Goal: Task Accomplishment & Management: Use online tool/utility

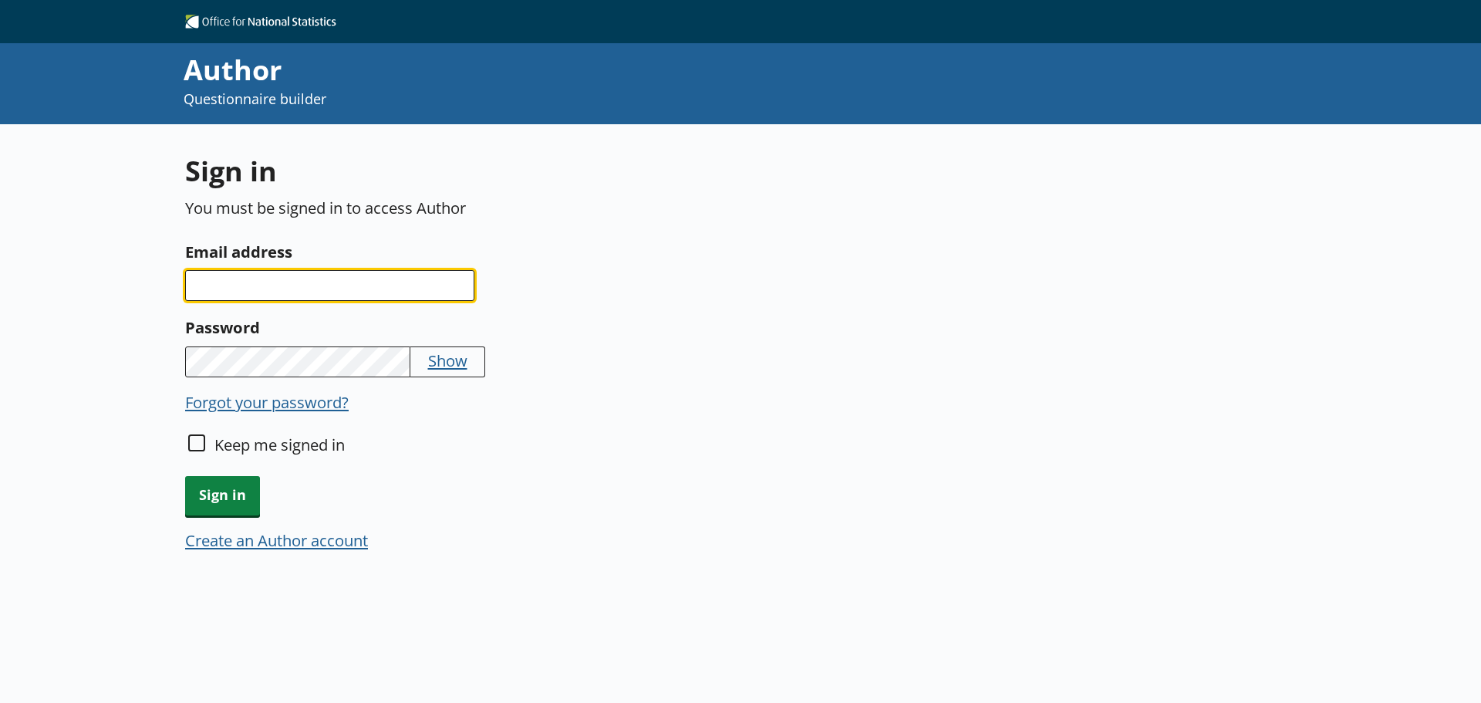
click at [342, 288] on input "Email address" at bounding box center [329, 285] width 289 height 31
type input "B"
type input "[PERSON_NAME][EMAIL_ADDRESS][DOMAIN_NAME]"
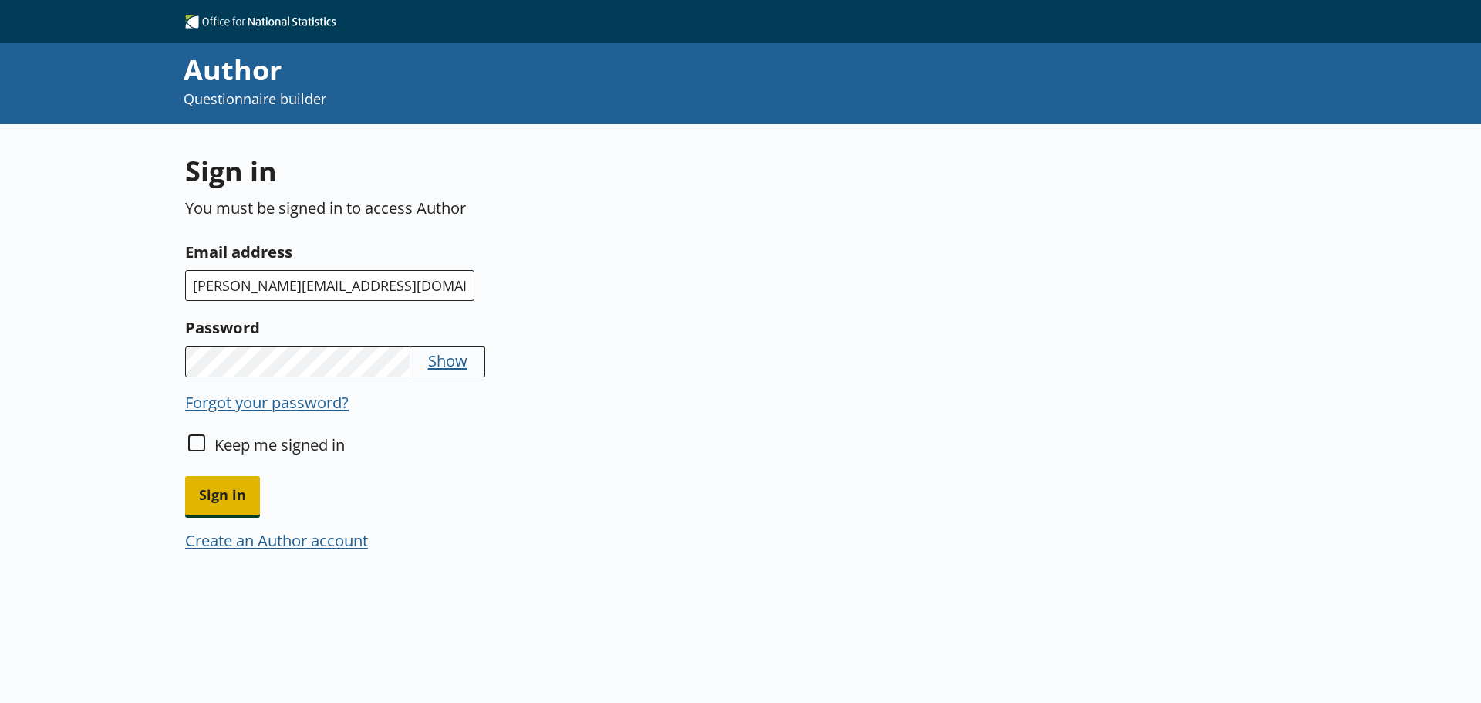
click at [220, 486] on span "Sign in" at bounding box center [222, 495] width 75 height 39
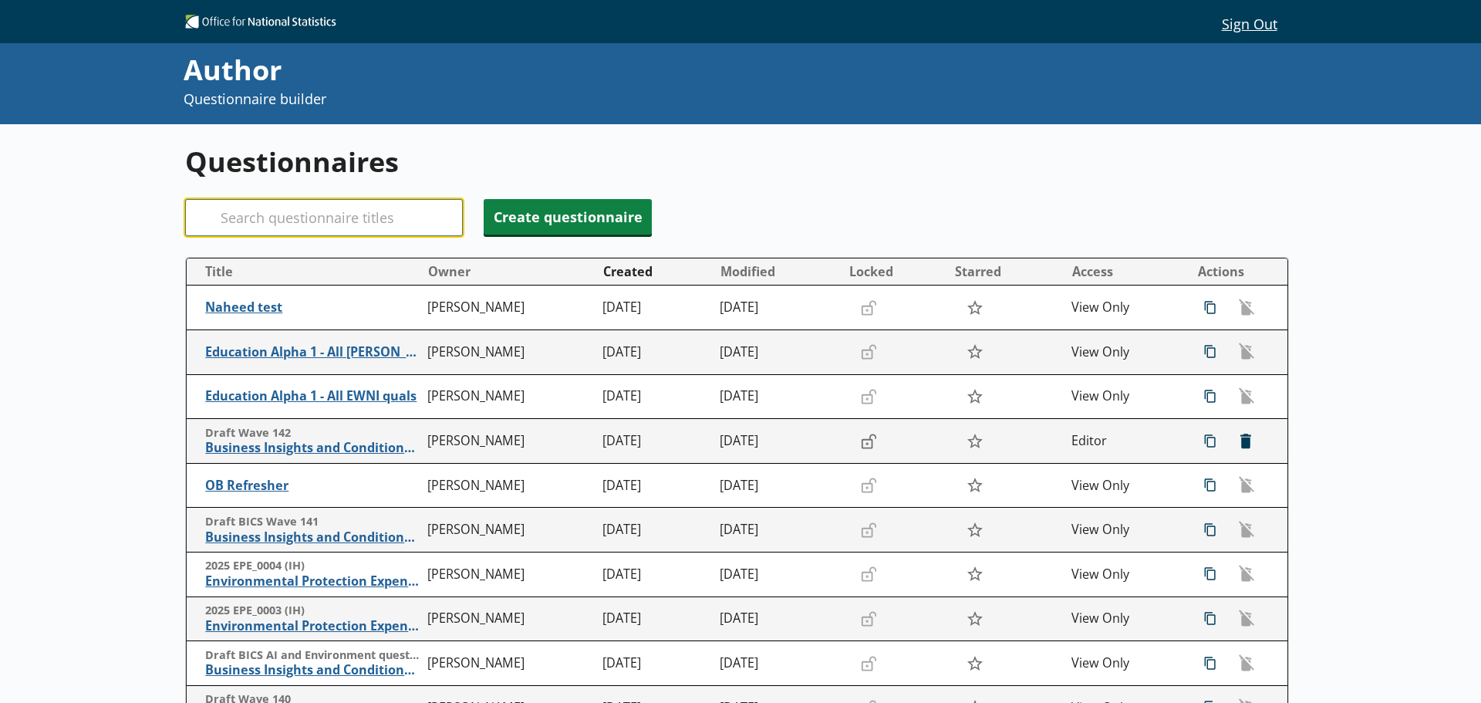
click at [251, 216] on input "Search" at bounding box center [324, 217] width 278 height 37
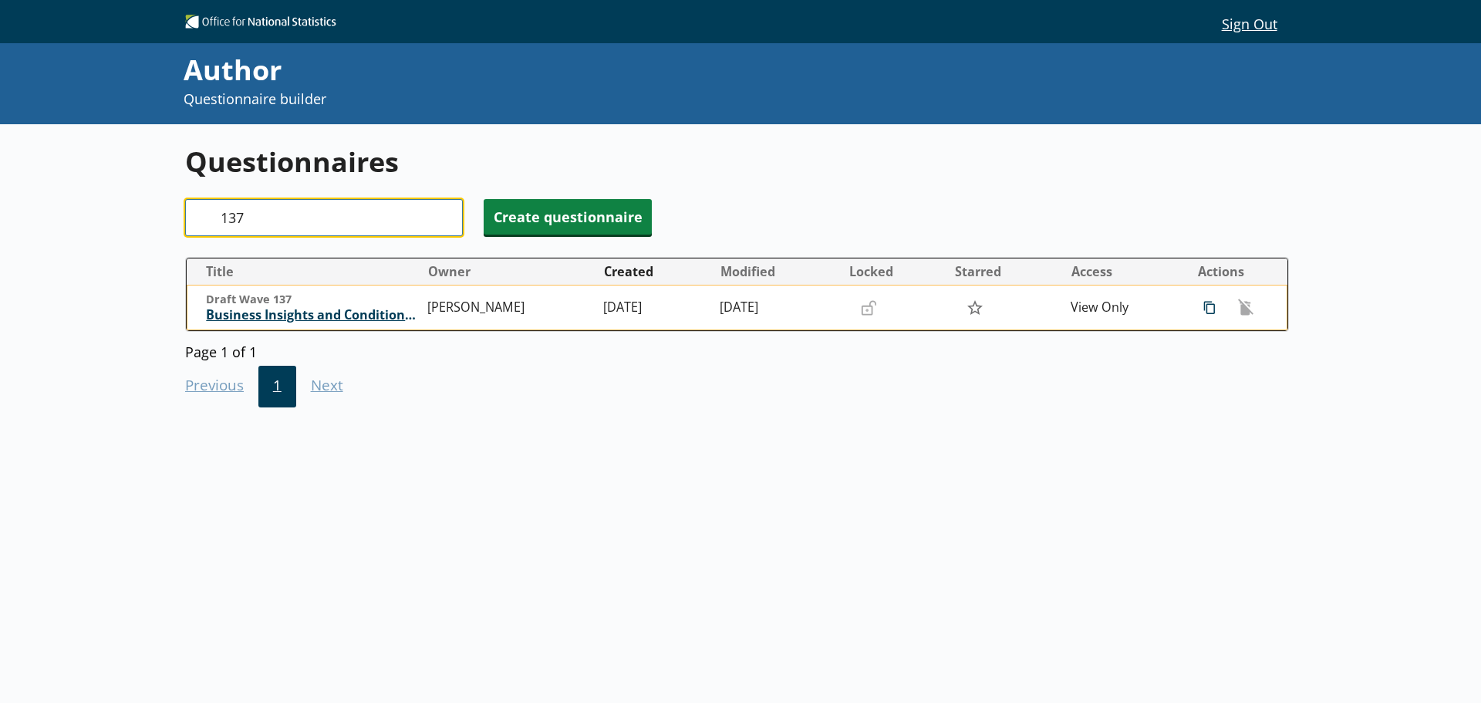
type input "137"
click at [320, 315] on span "Business Insights and Conditions Survey (BICS)" at bounding box center [313, 315] width 214 height 16
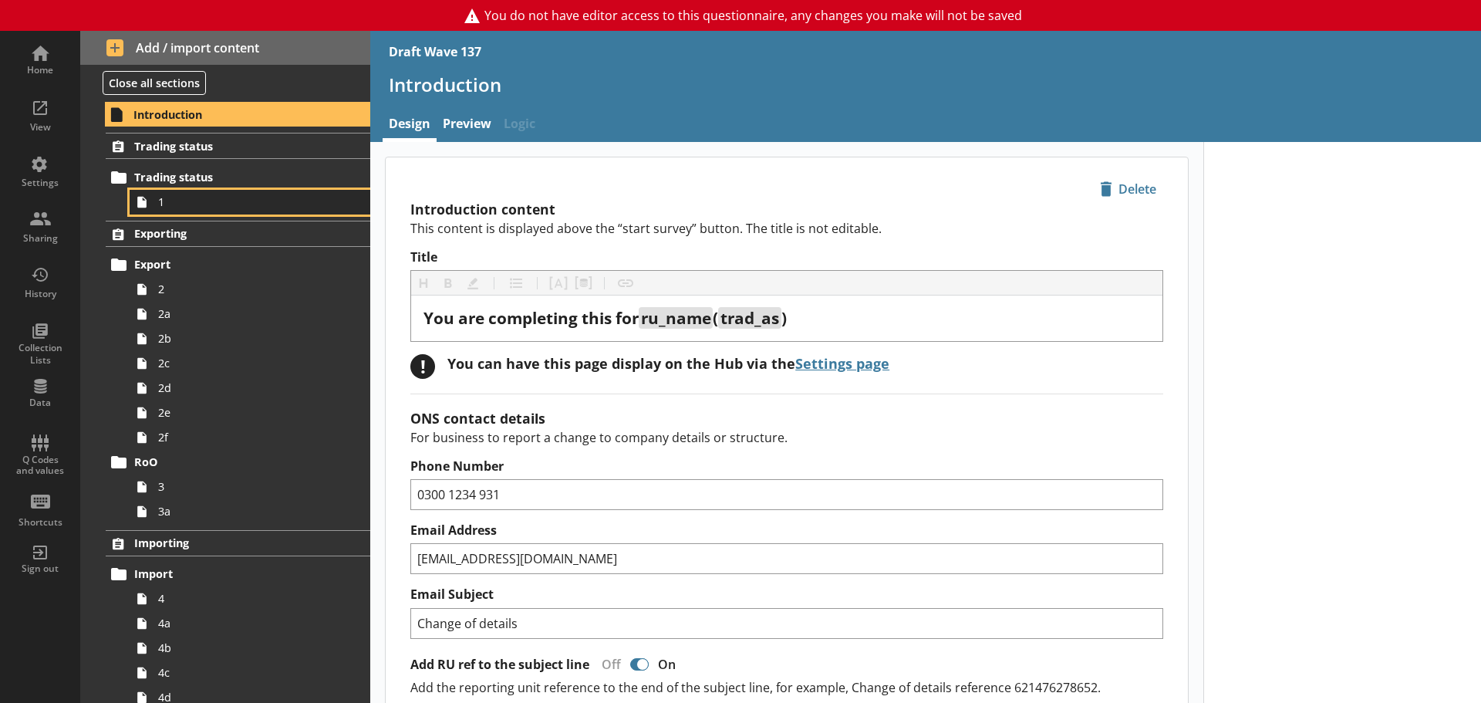
click at [221, 211] on link "1" at bounding box center [250, 202] width 241 height 25
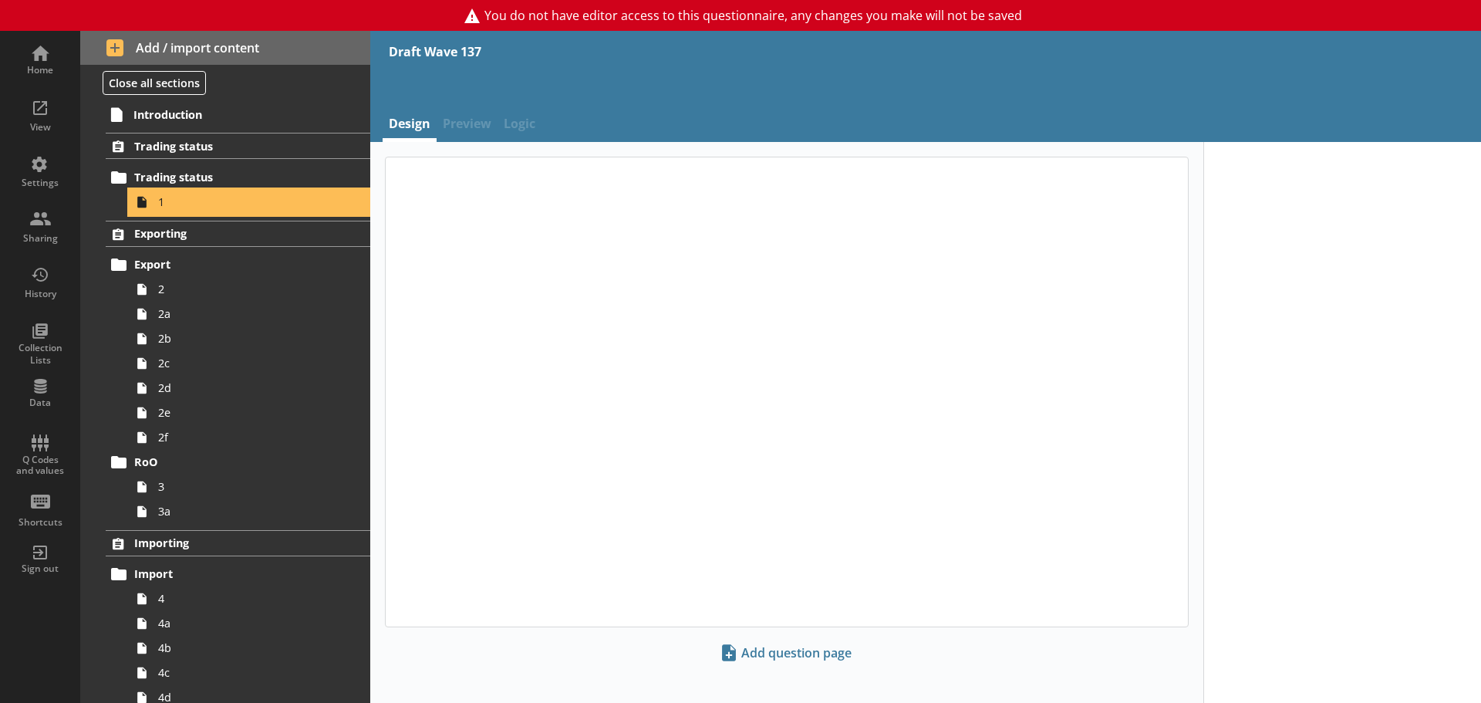
type textarea "x"
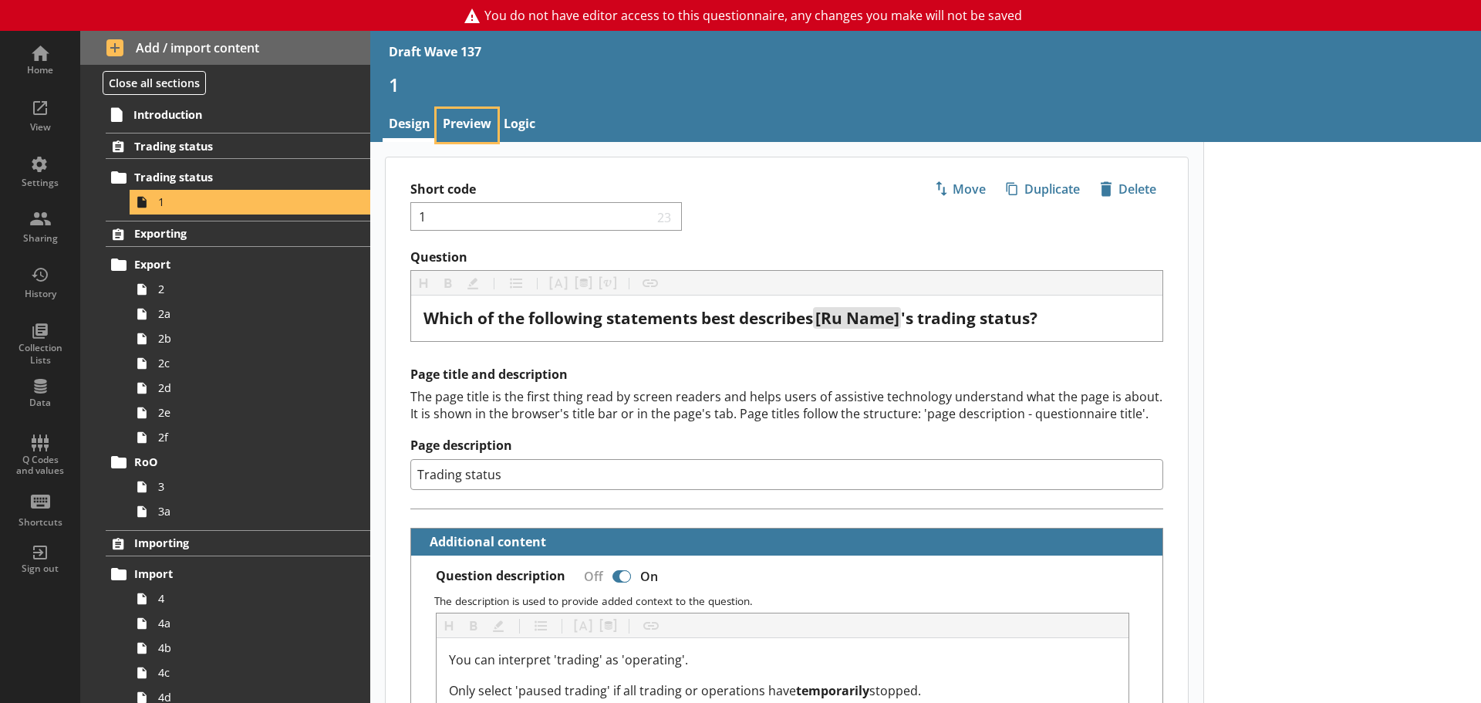
click at [481, 120] on link "Preview" at bounding box center [467, 125] width 61 height 33
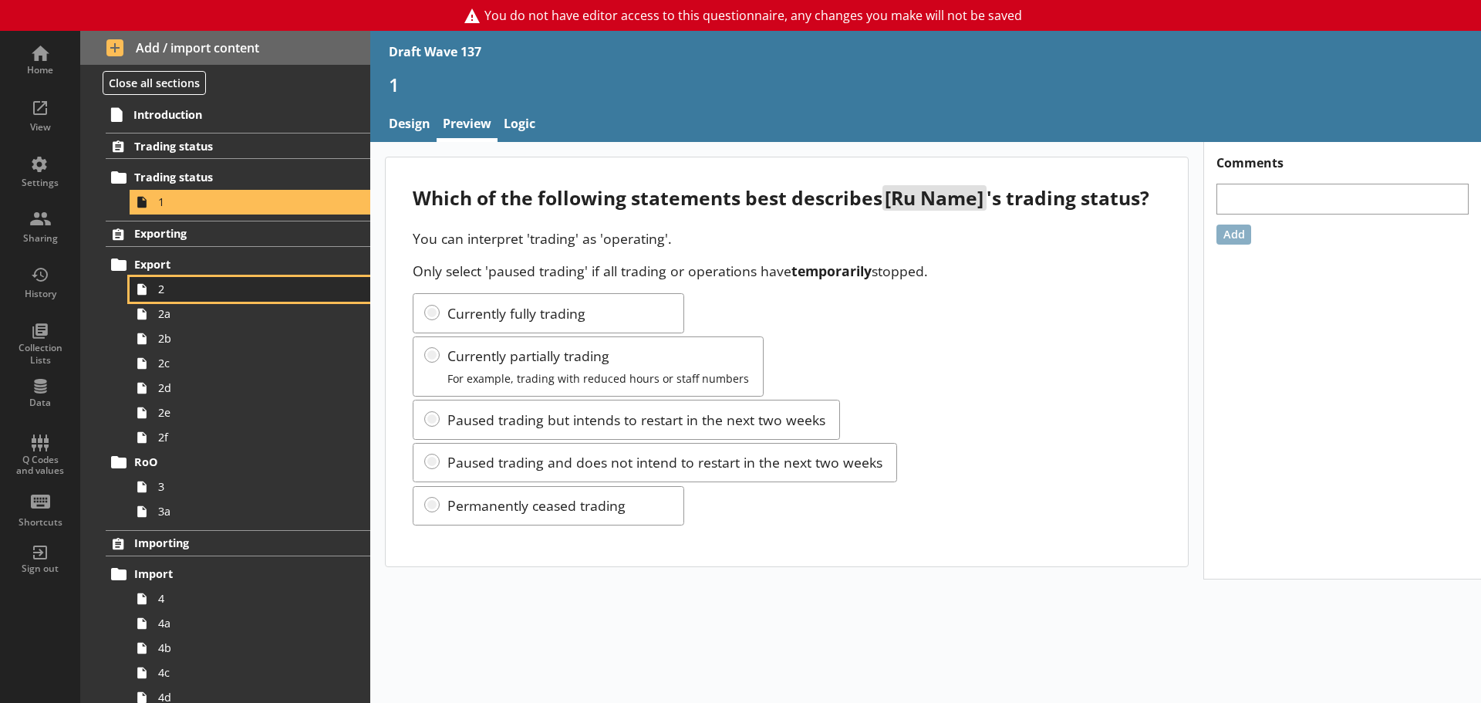
click at [229, 292] on span "2" at bounding box center [244, 289] width 172 height 15
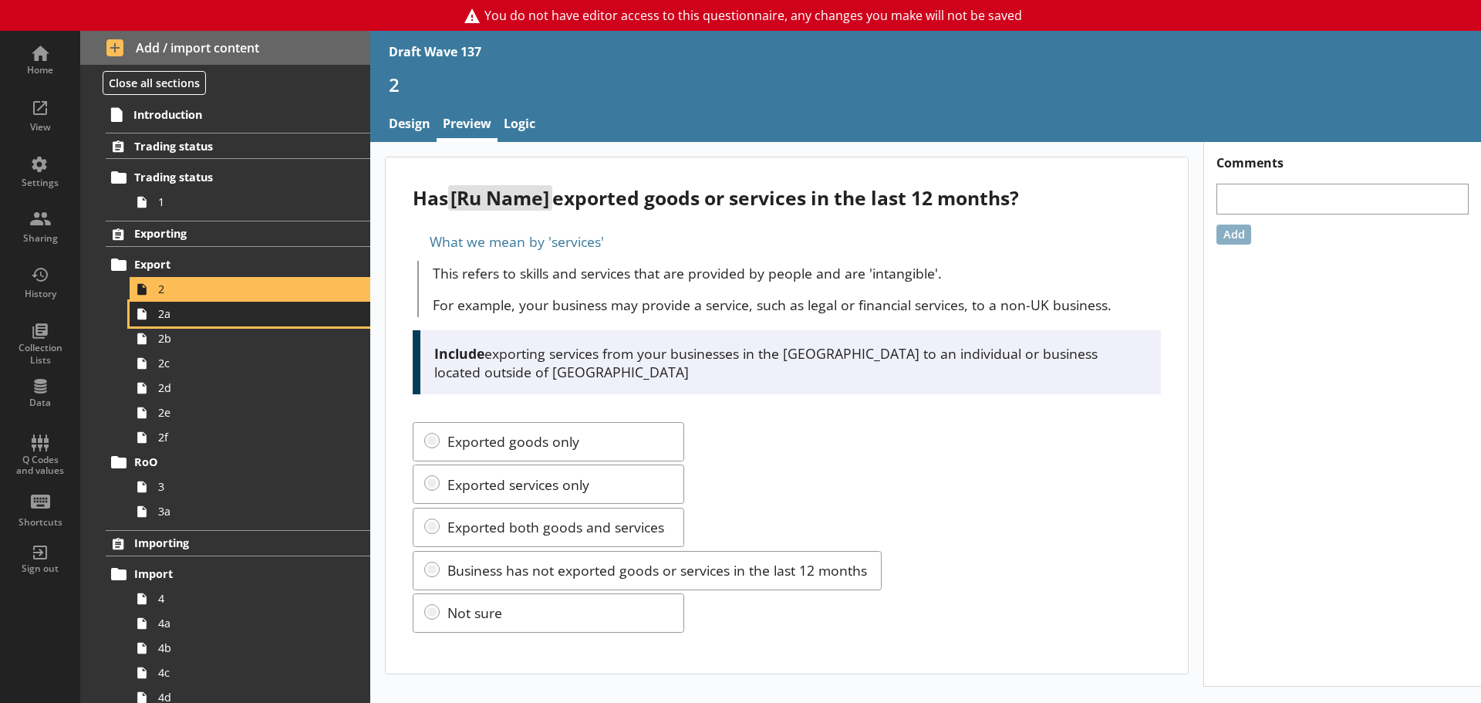
click at [224, 318] on span "2a" at bounding box center [244, 313] width 172 height 15
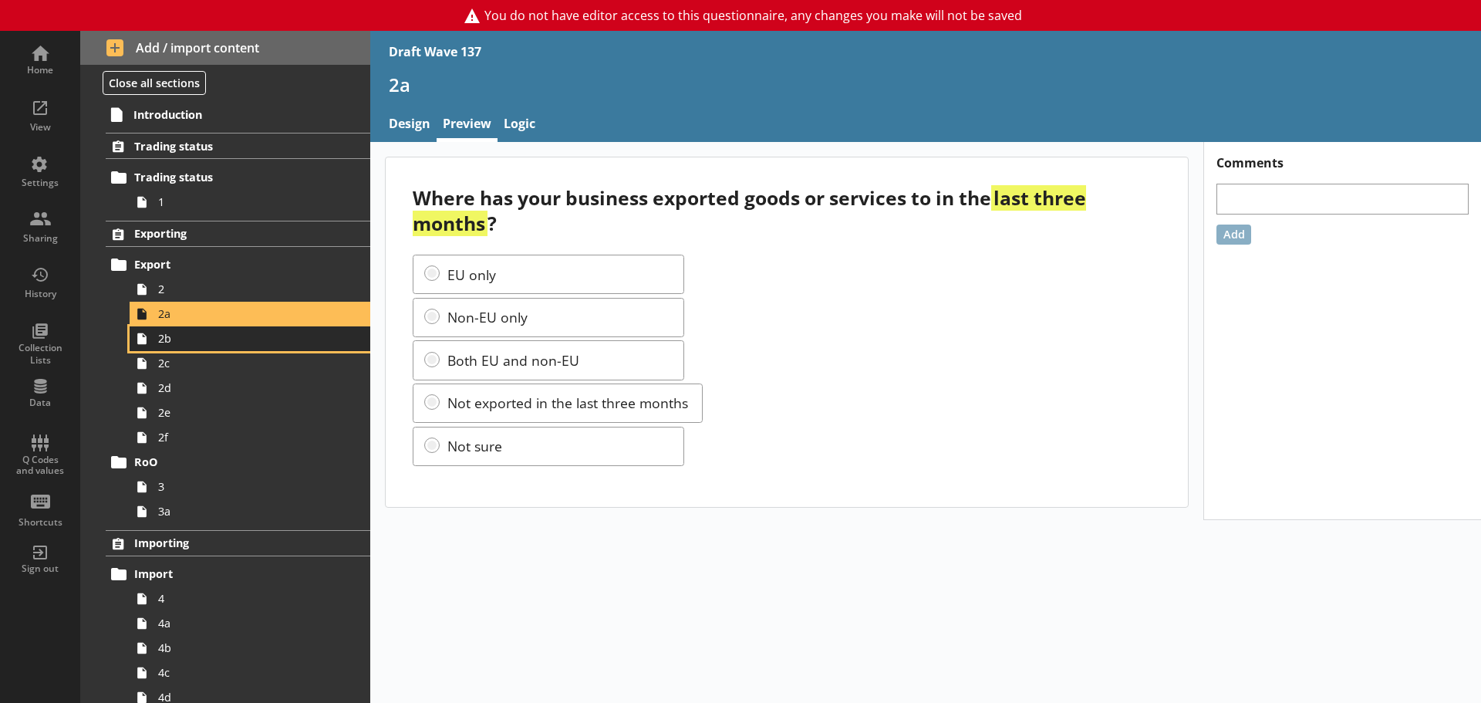
click at [222, 340] on span "2b" at bounding box center [244, 338] width 172 height 15
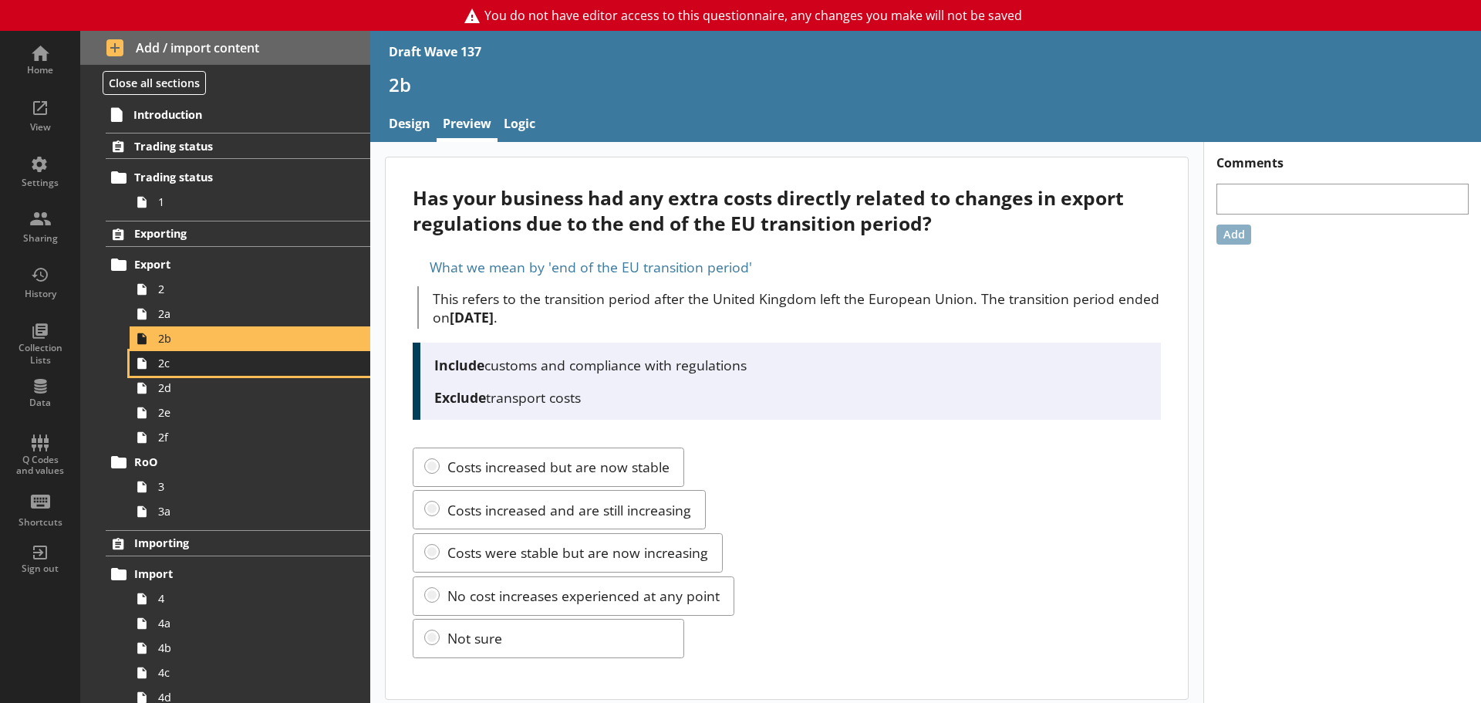
click at [218, 367] on span "2c" at bounding box center [244, 363] width 172 height 15
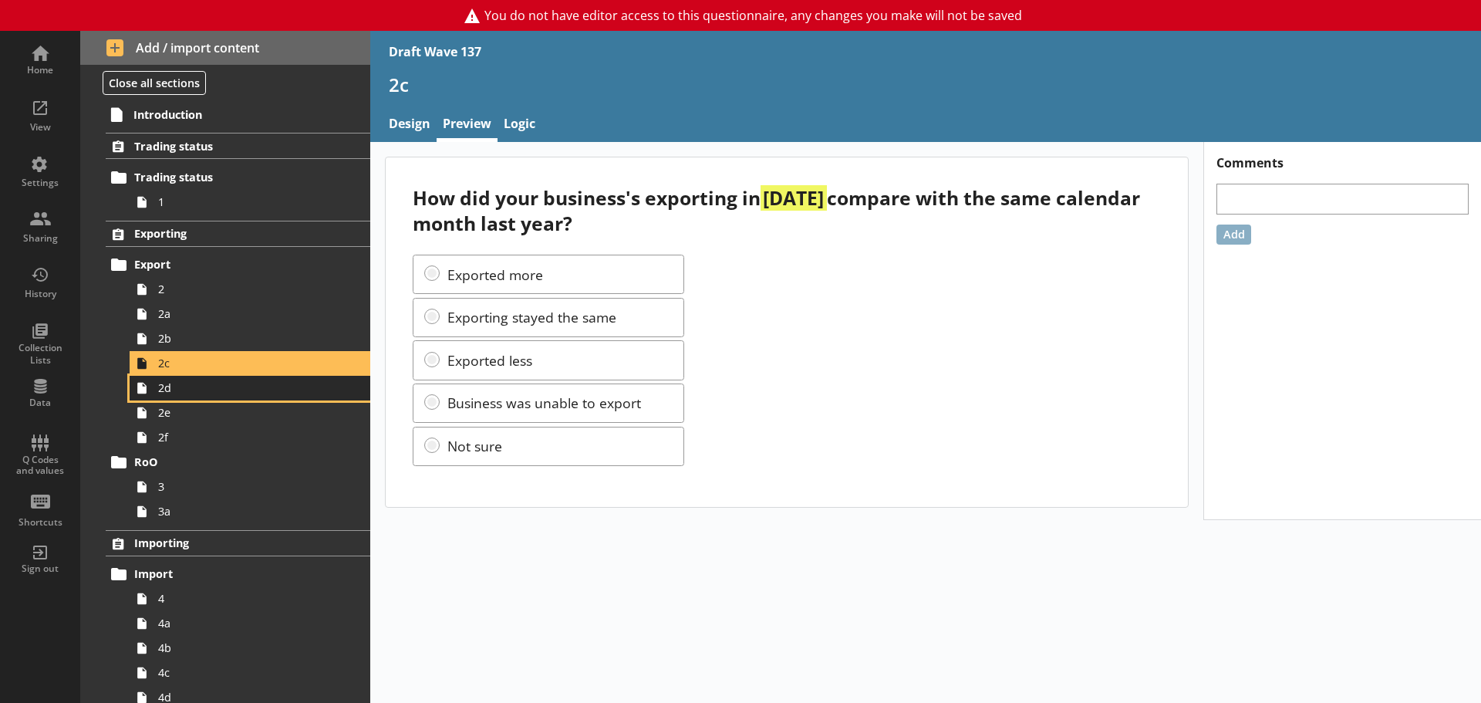
click at [177, 390] on span "2d" at bounding box center [244, 387] width 172 height 15
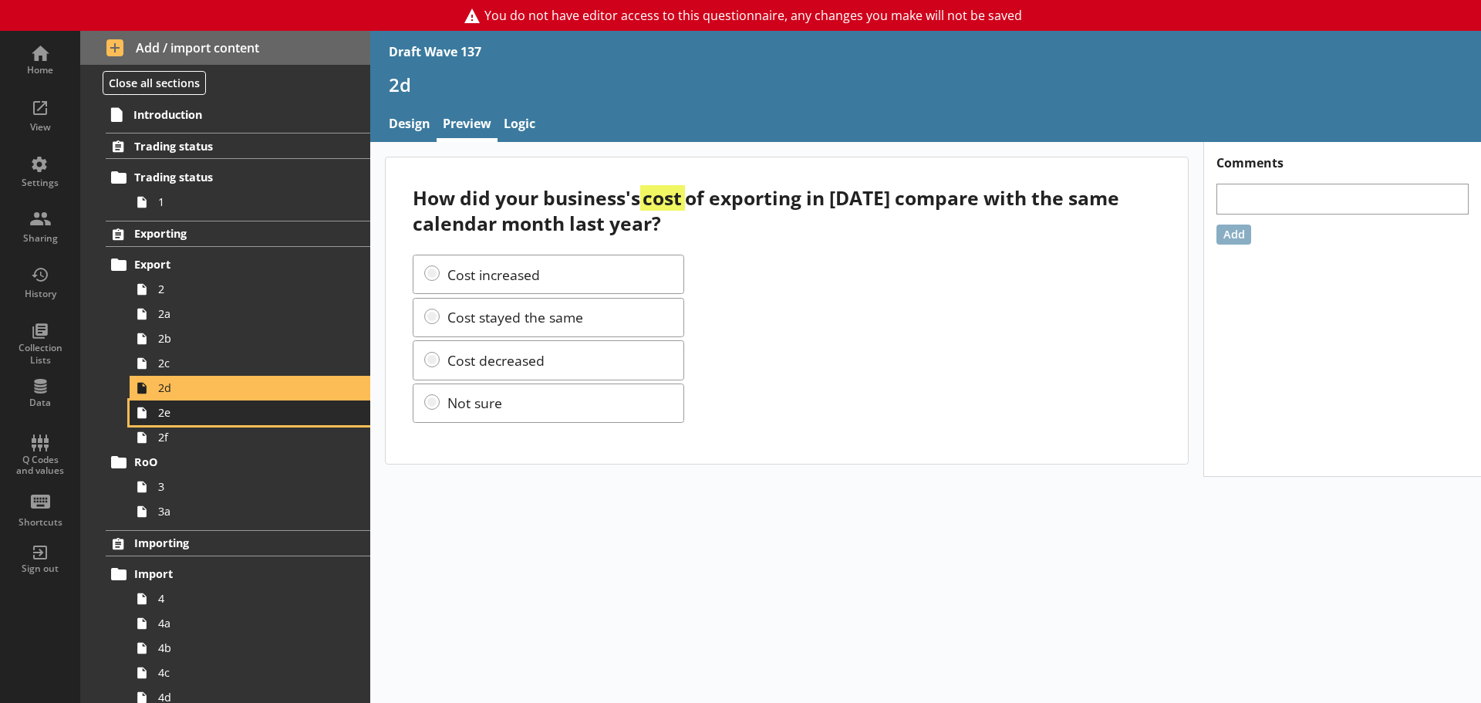
click at [221, 413] on span "2e" at bounding box center [244, 412] width 172 height 15
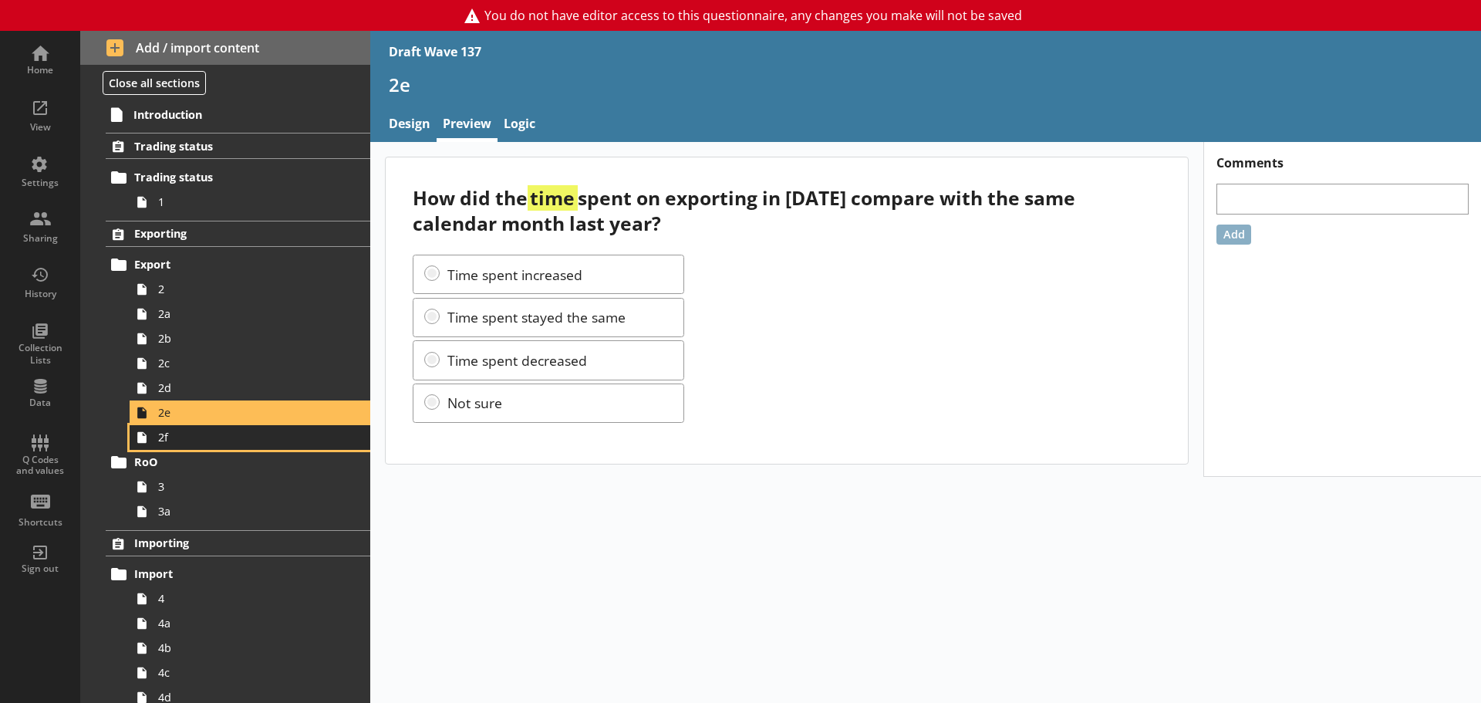
click at [211, 429] on link "2f" at bounding box center [250, 437] width 241 height 25
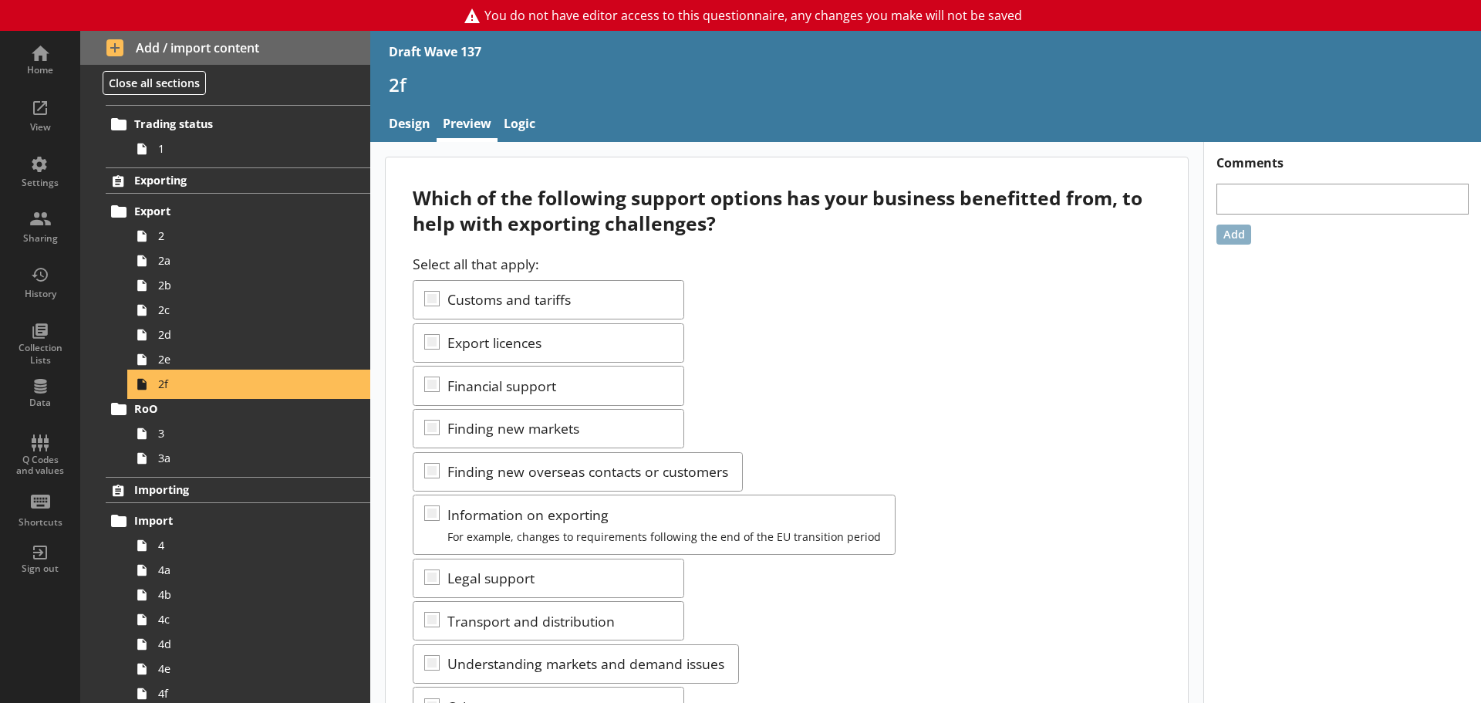
scroll to position [77, 0]
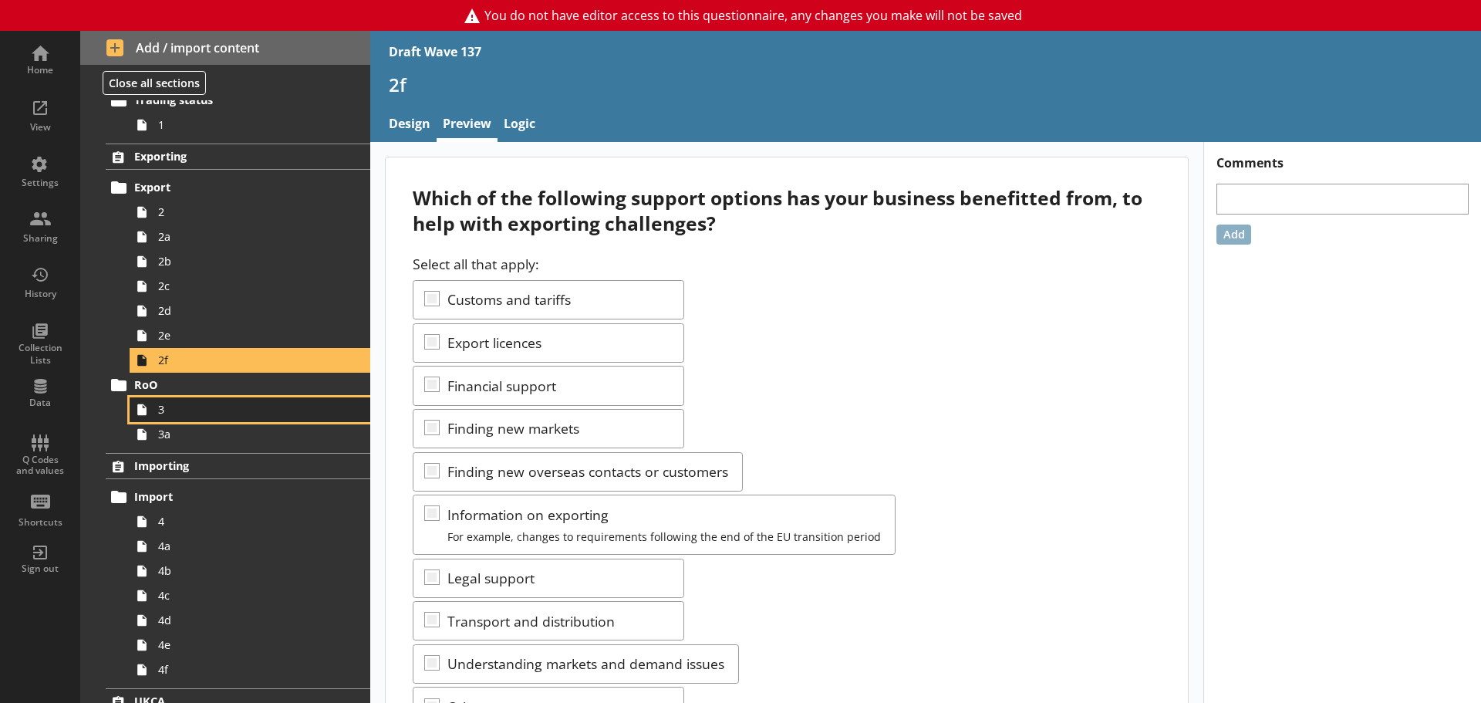
click at [201, 414] on span "3" at bounding box center [244, 409] width 172 height 15
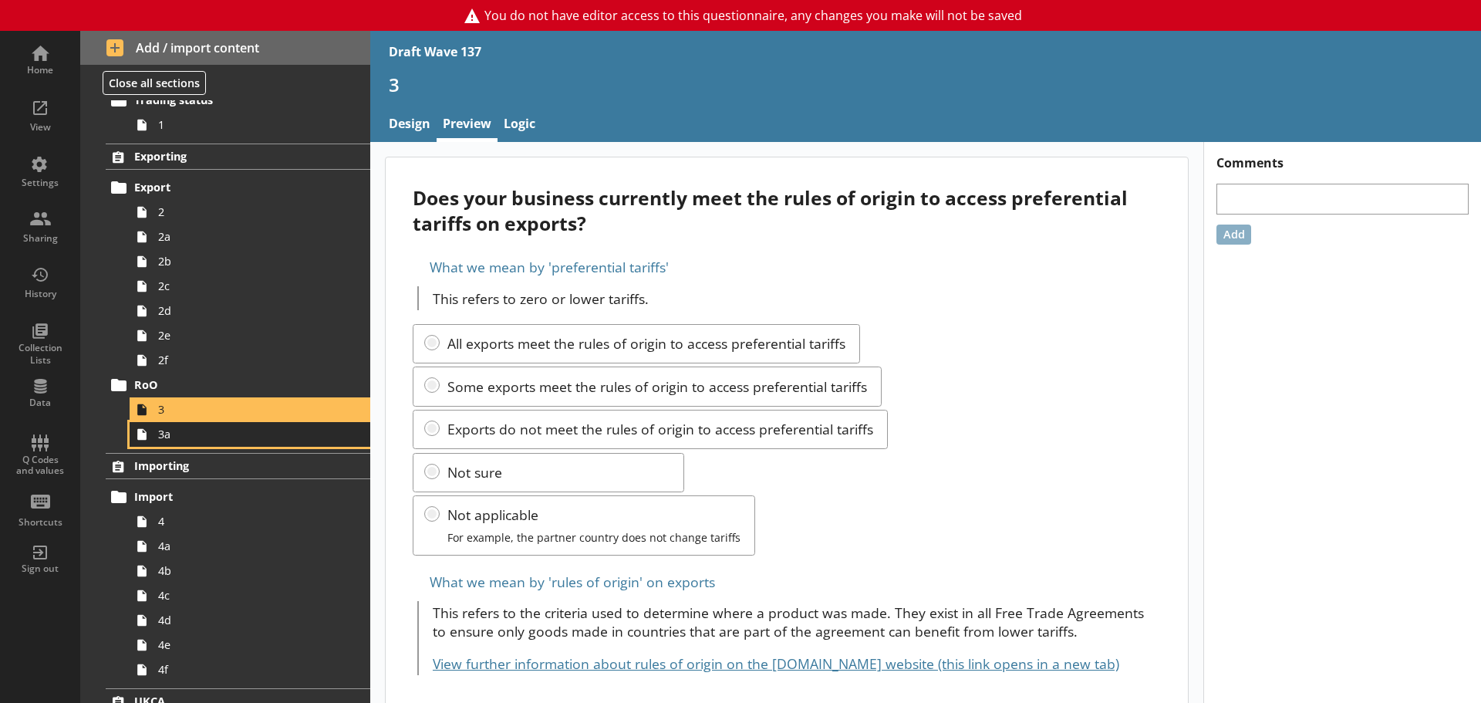
click at [194, 440] on span "3a" at bounding box center [244, 434] width 172 height 15
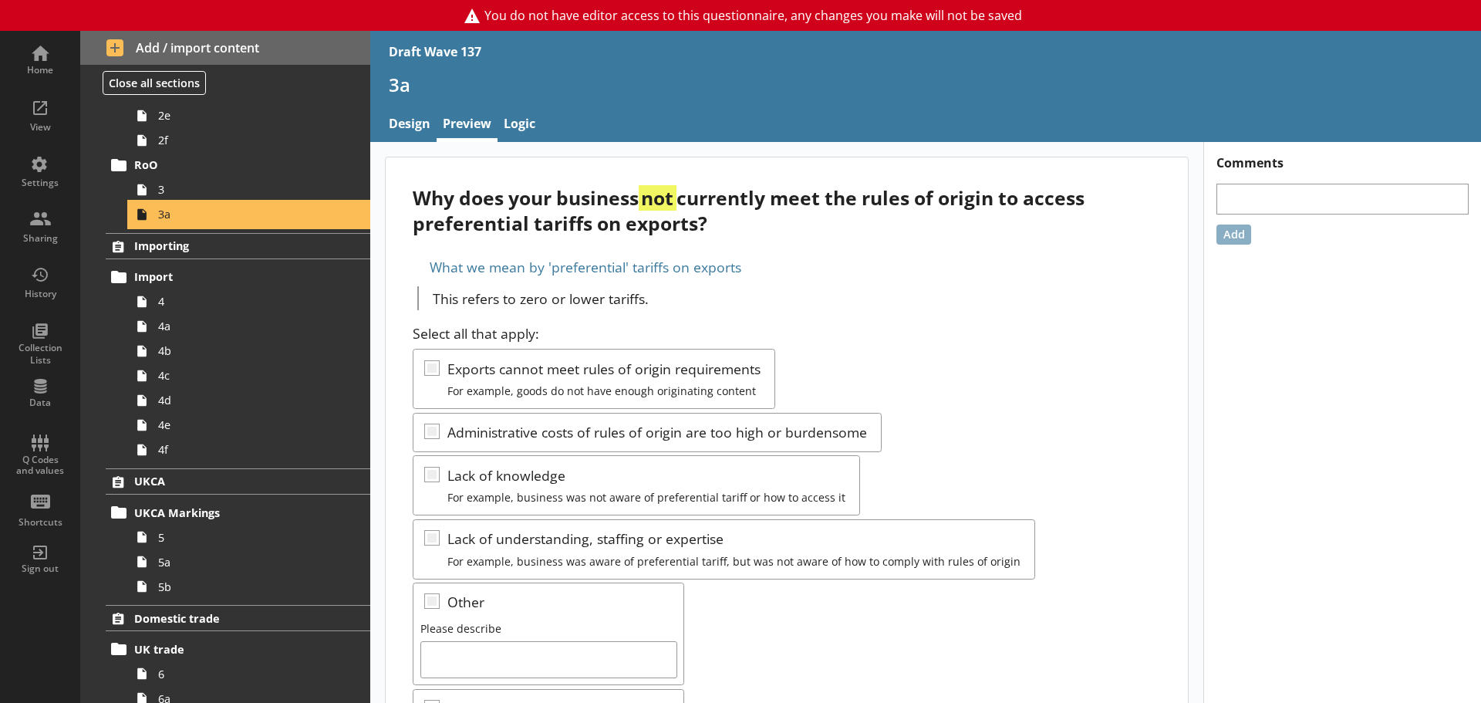
scroll to position [309, 0]
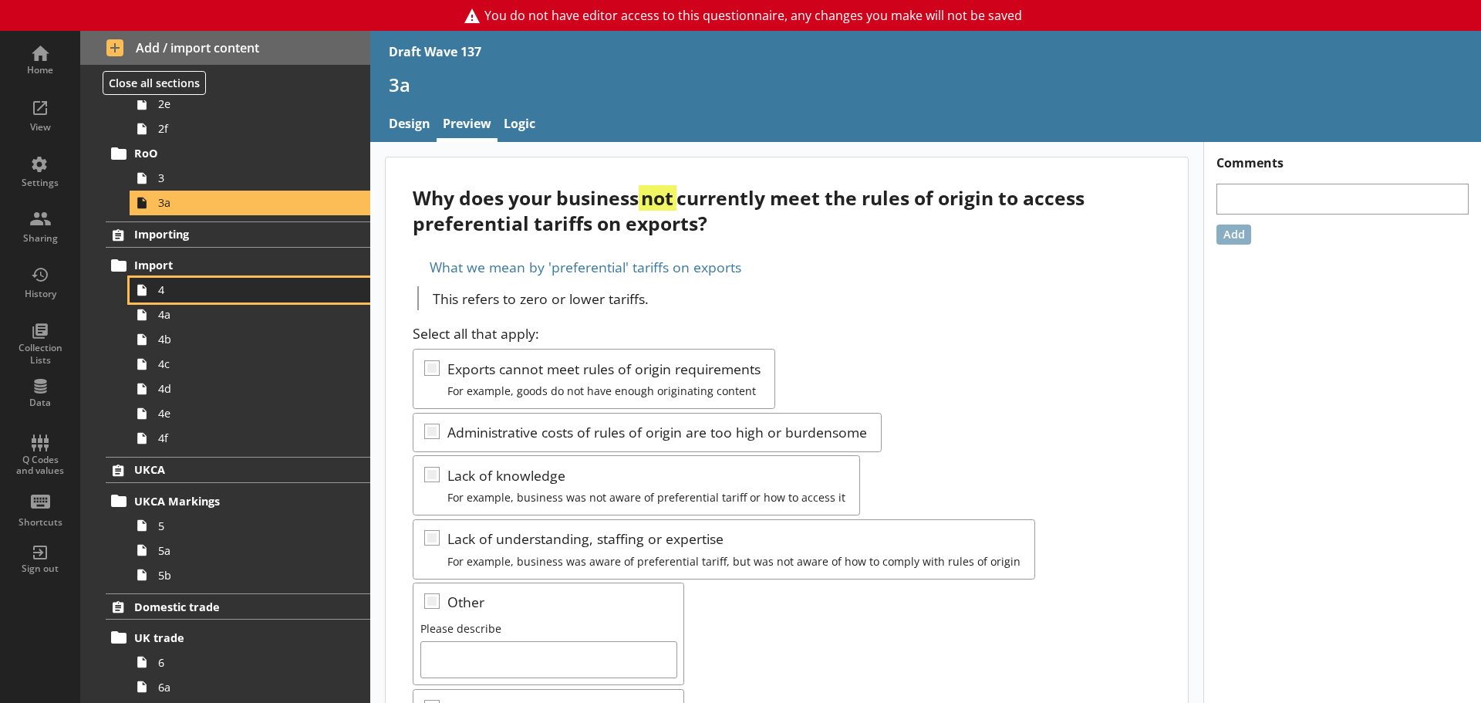
click at [189, 298] on link "4" at bounding box center [250, 290] width 241 height 25
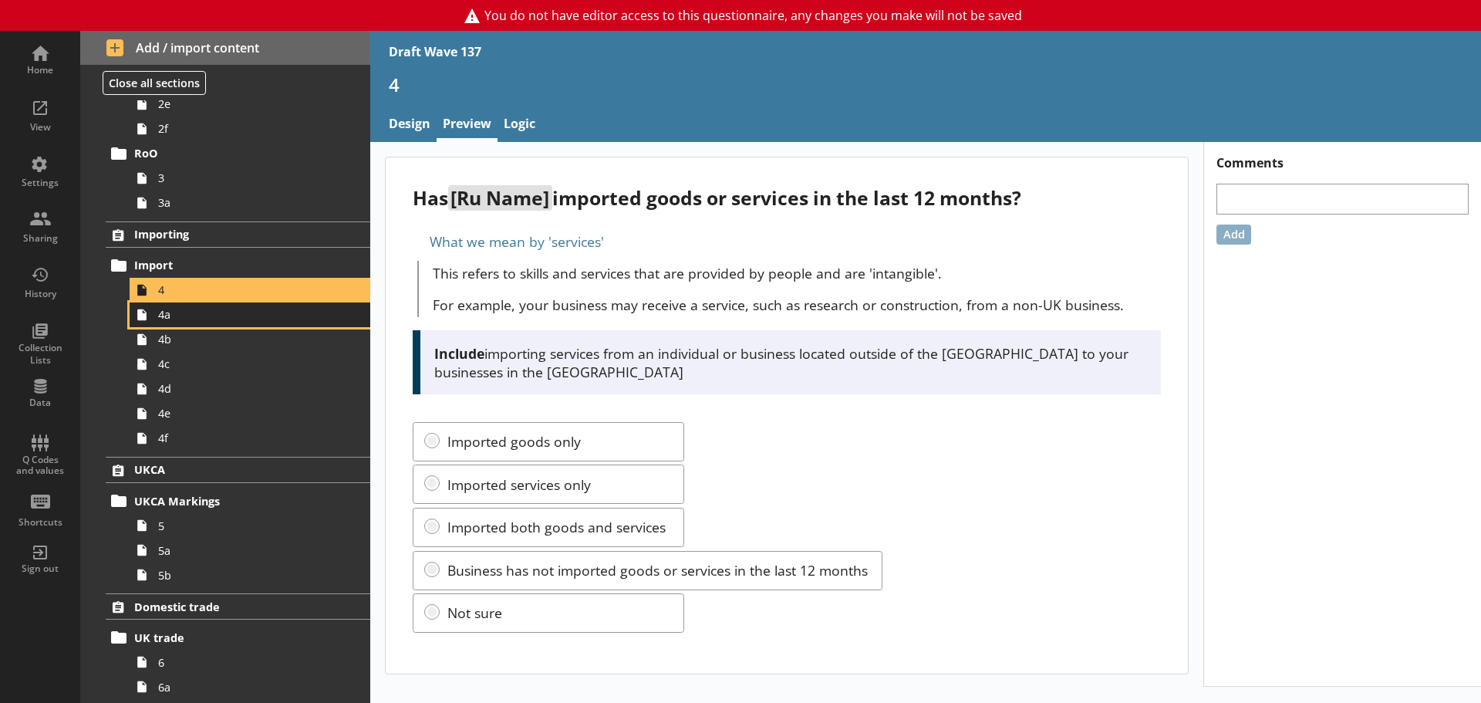
click at [191, 315] on span "4a" at bounding box center [244, 314] width 172 height 15
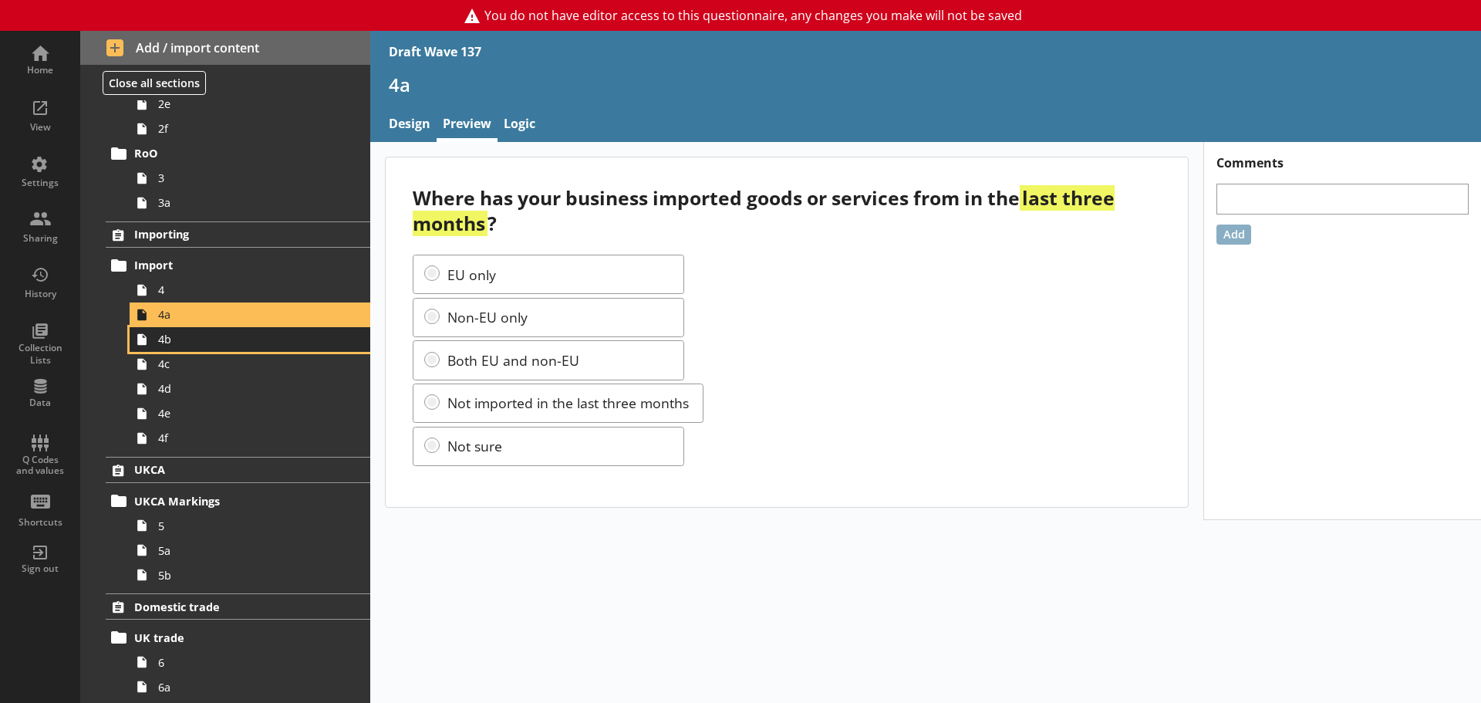
click at [186, 340] on span "4b" at bounding box center [244, 339] width 172 height 15
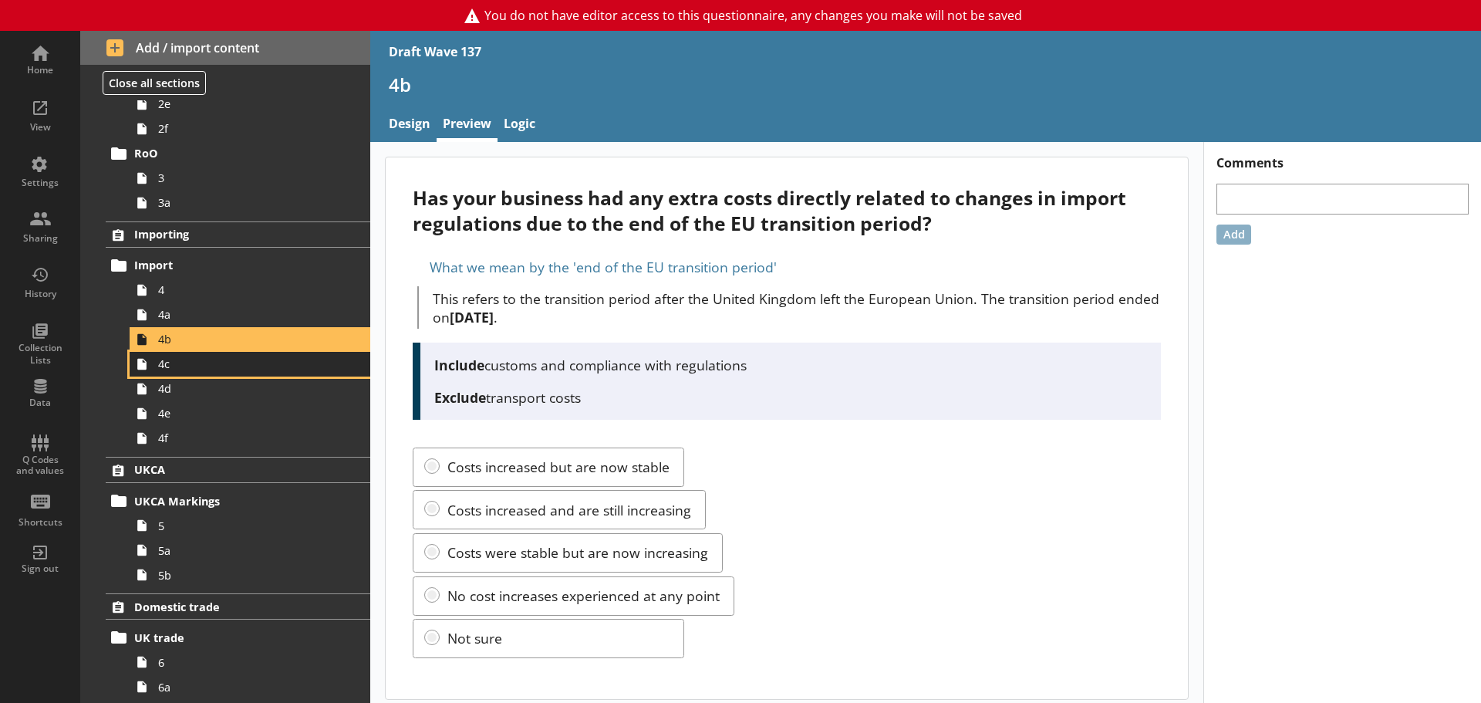
click at [184, 358] on span "4c" at bounding box center [244, 363] width 172 height 15
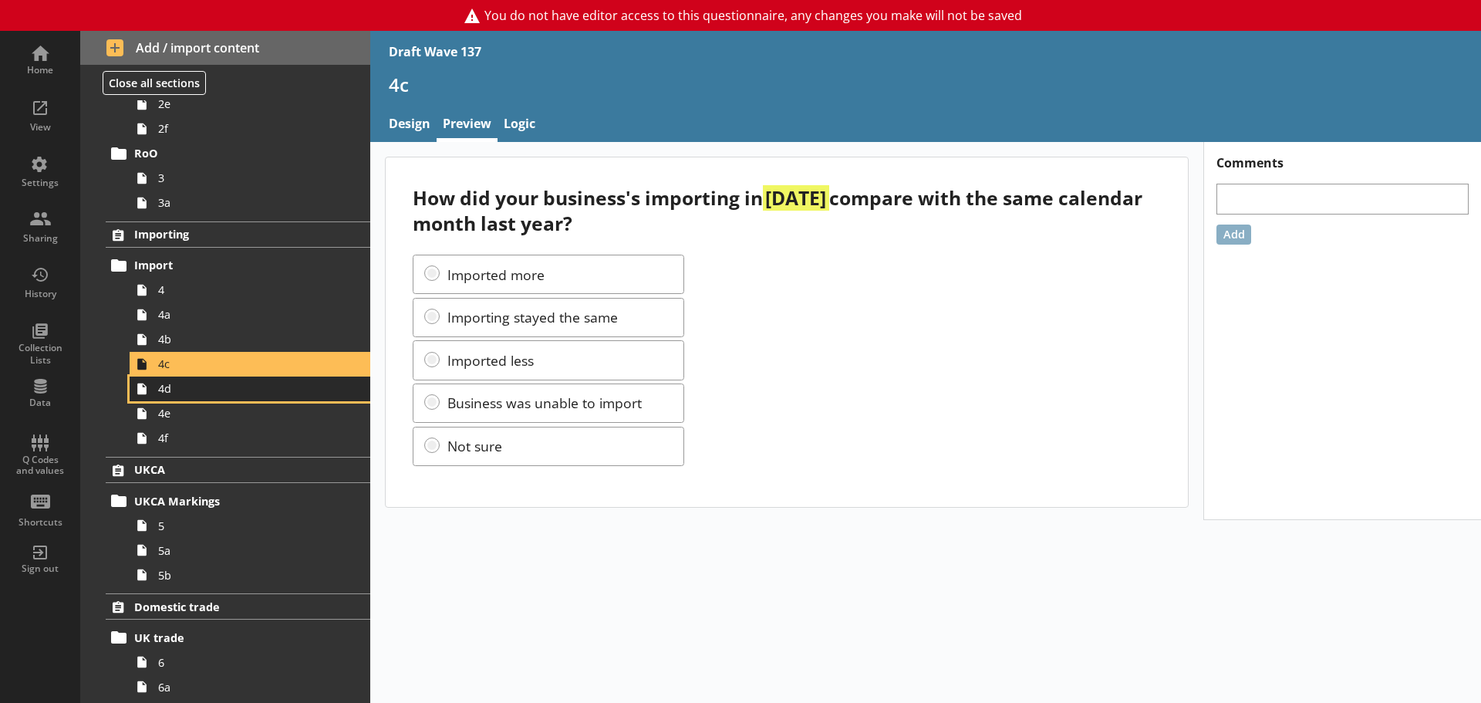
click at [239, 394] on span "4d" at bounding box center [244, 388] width 172 height 15
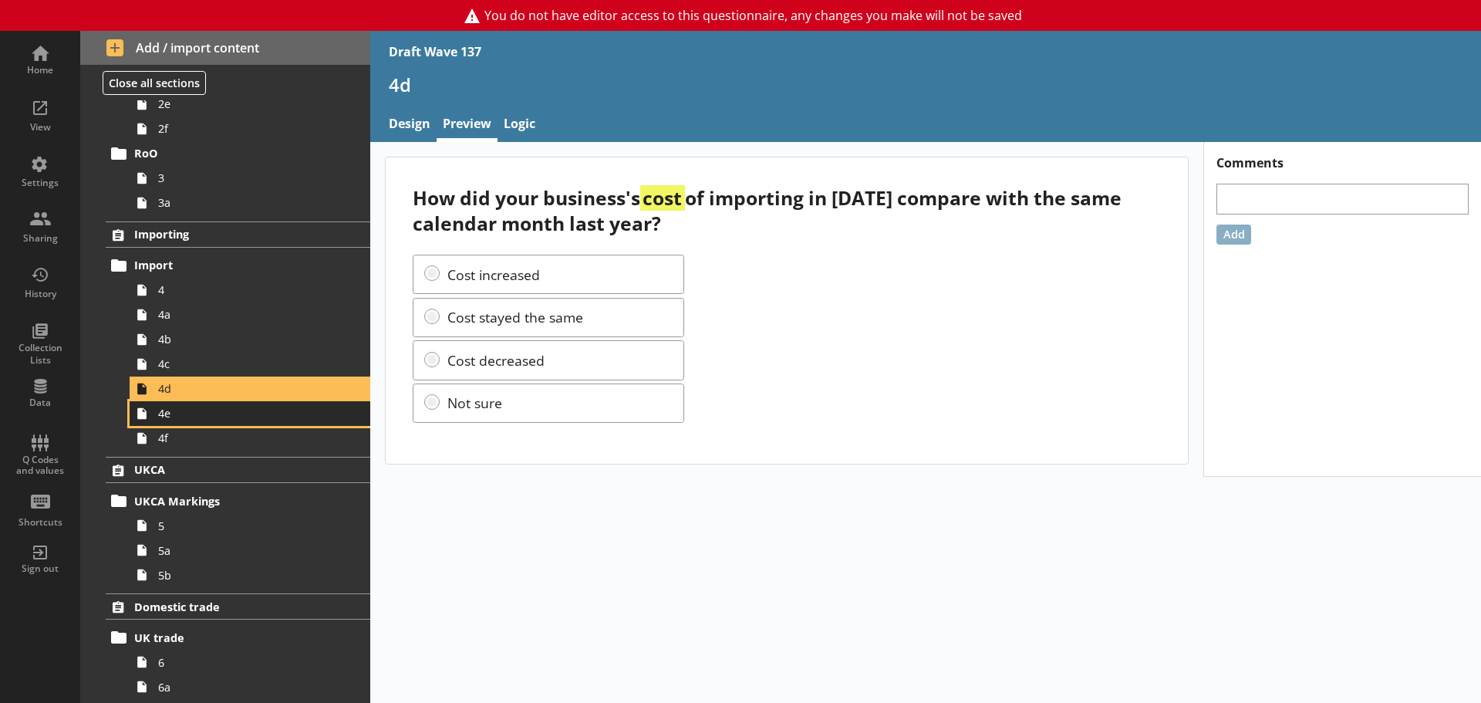
click at [234, 412] on span "4e" at bounding box center [244, 413] width 172 height 15
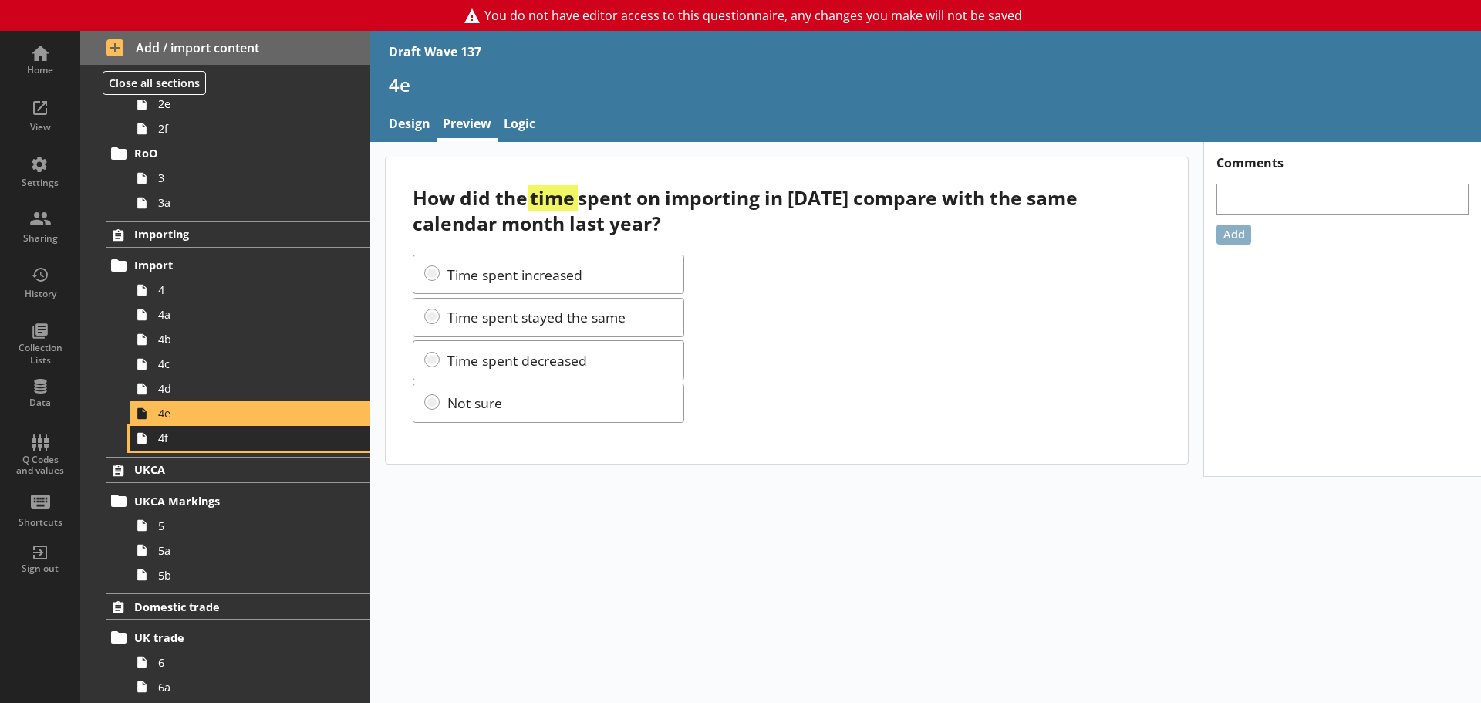
click at [224, 438] on span "4f" at bounding box center [244, 437] width 172 height 15
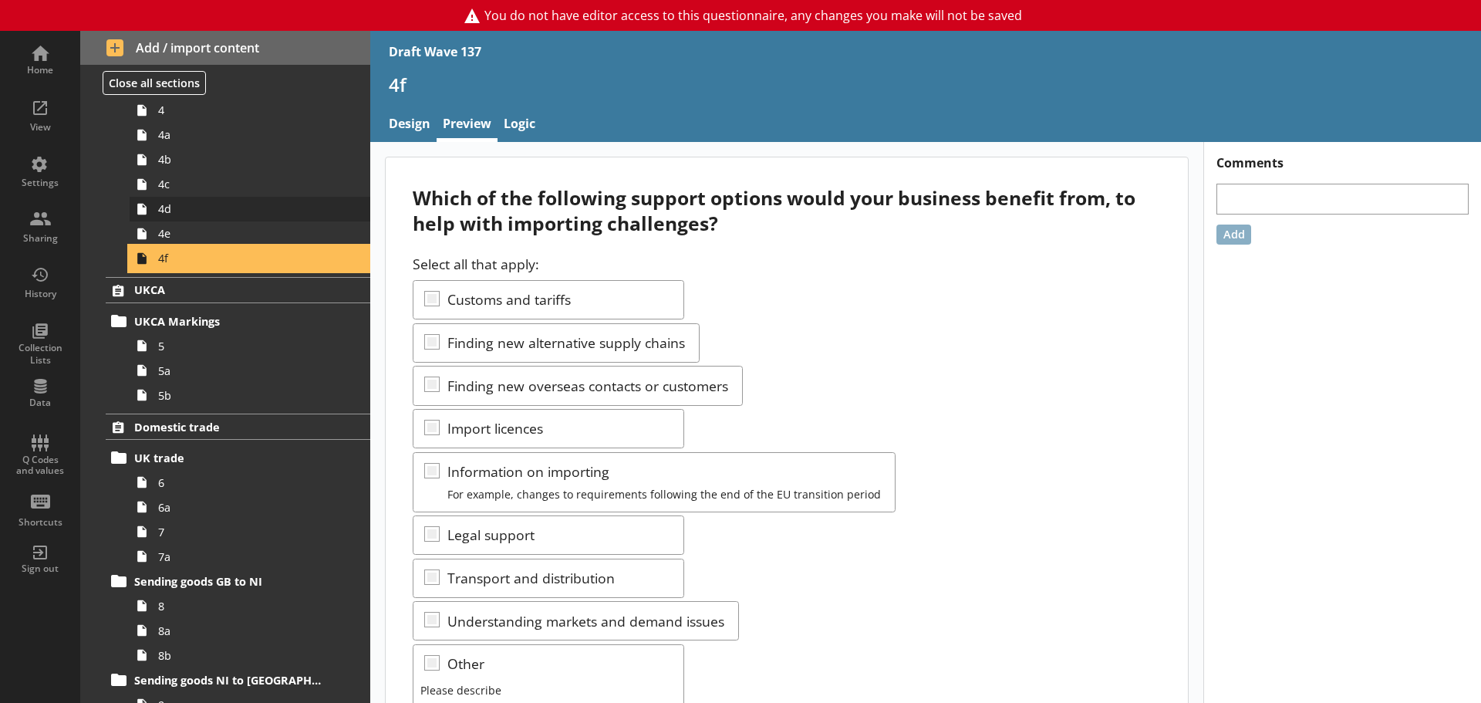
scroll to position [617, 0]
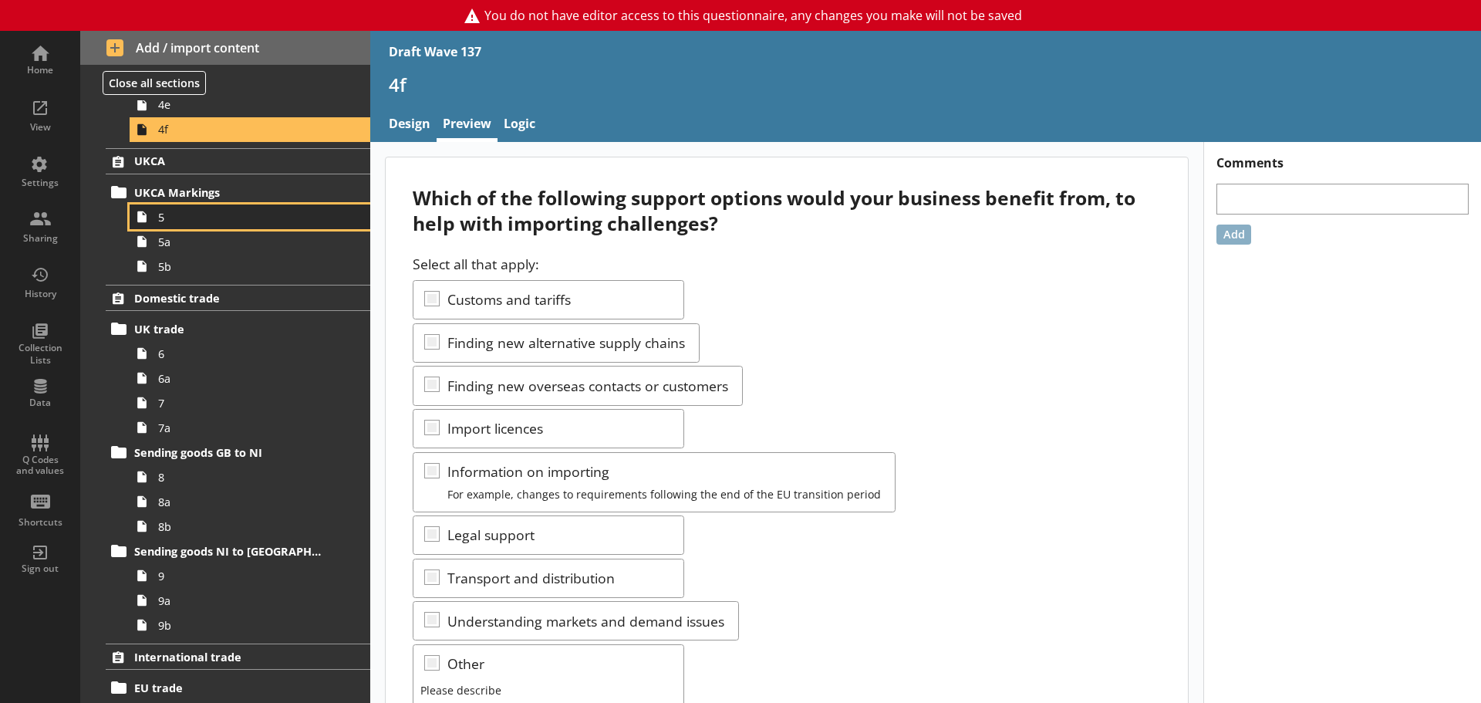
click at [187, 210] on span "5" at bounding box center [244, 217] width 172 height 15
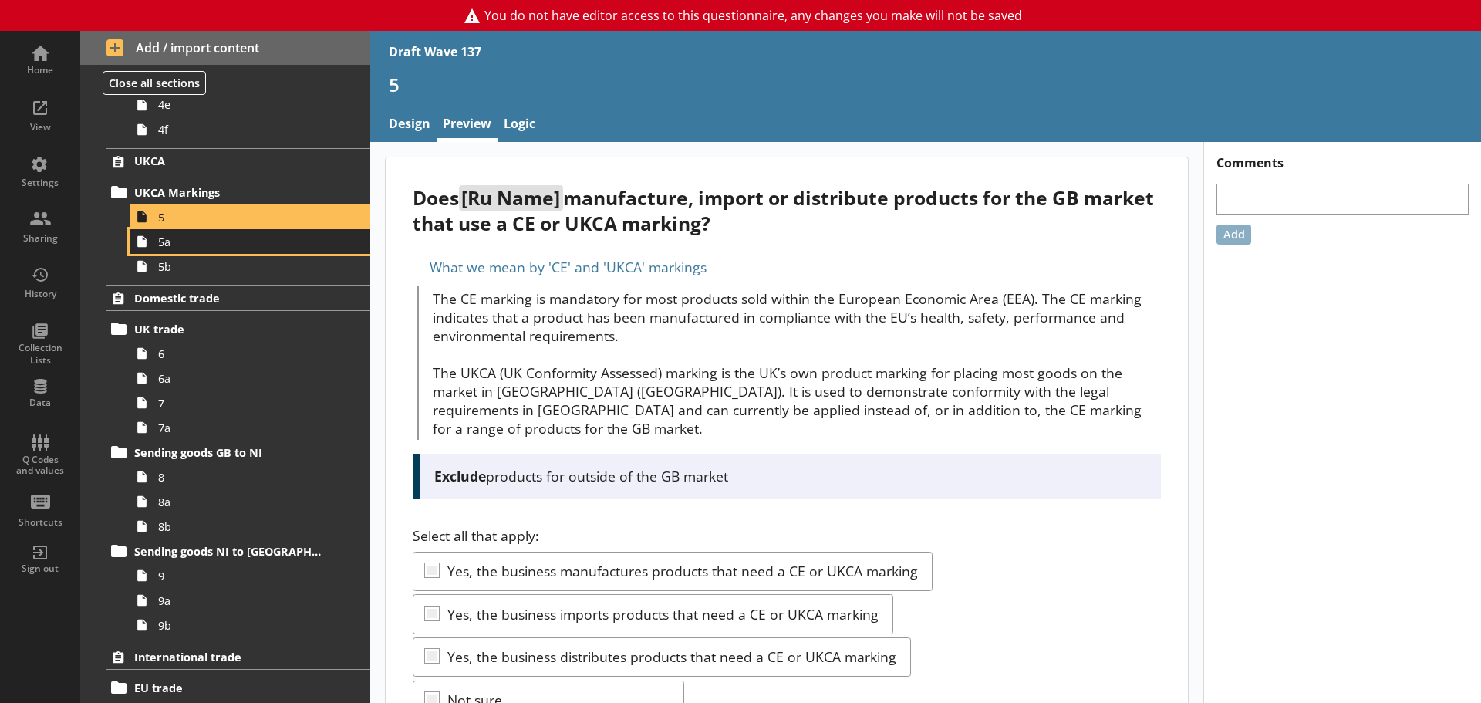
click at [194, 237] on span "5a" at bounding box center [244, 241] width 172 height 15
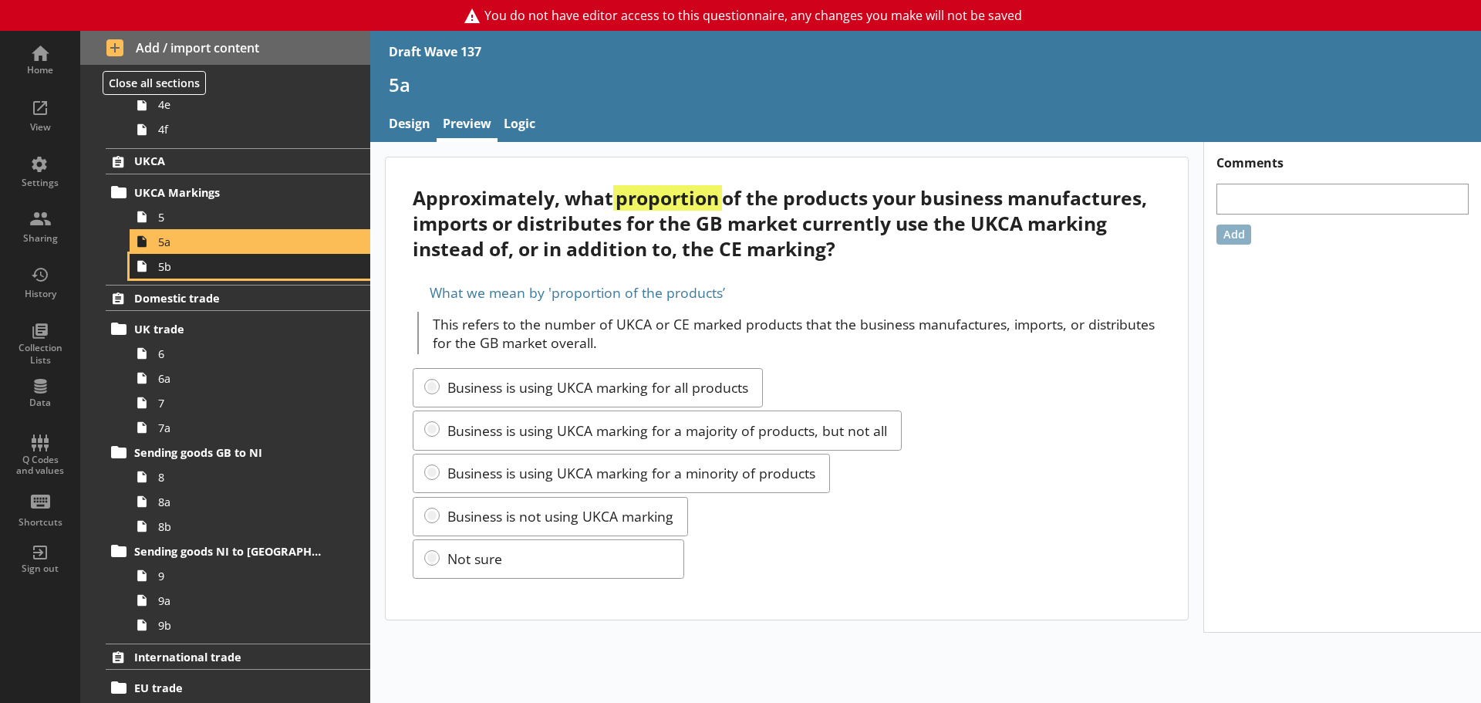
click at [198, 268] on span "5b" at bounding box center [244, 266] width 172 height 15
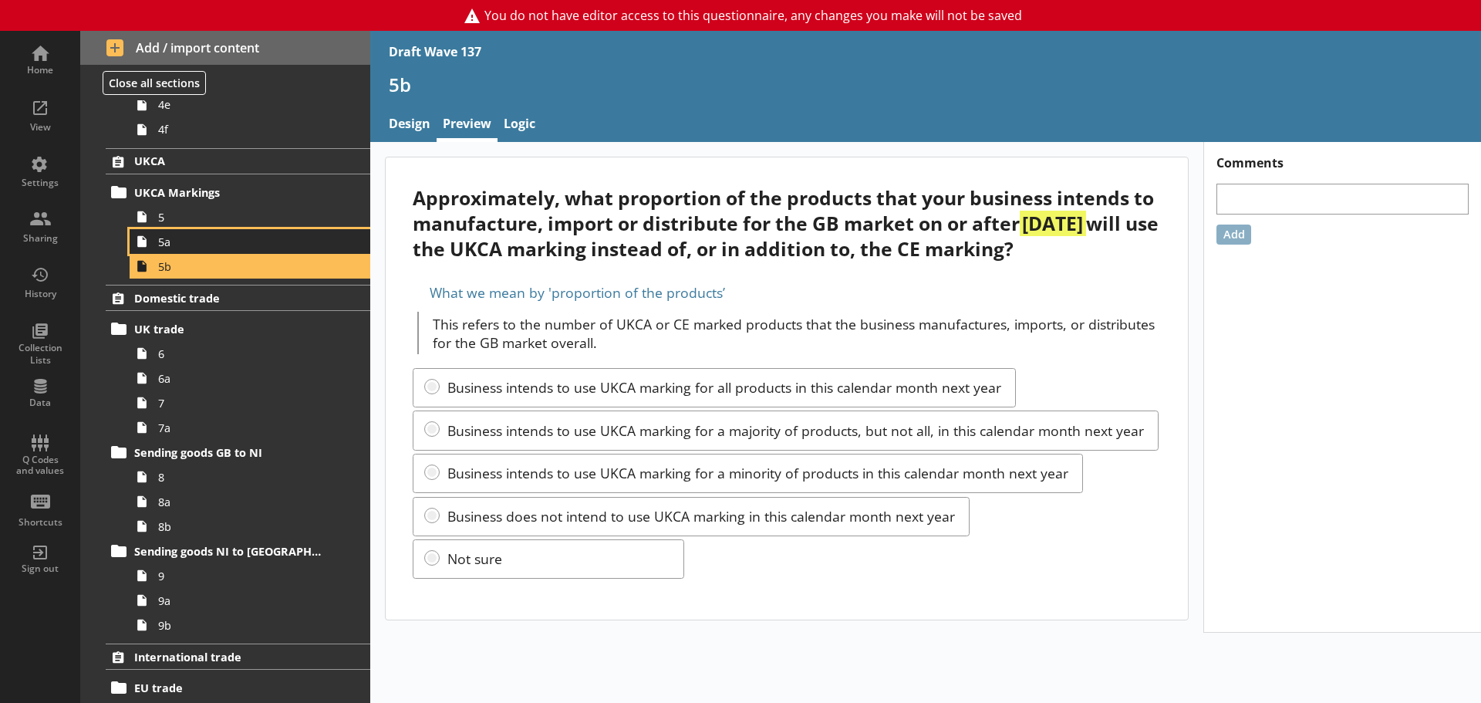
click at [195, 241] on span "5a" at bounding box center [244, 241] width 172 height 15
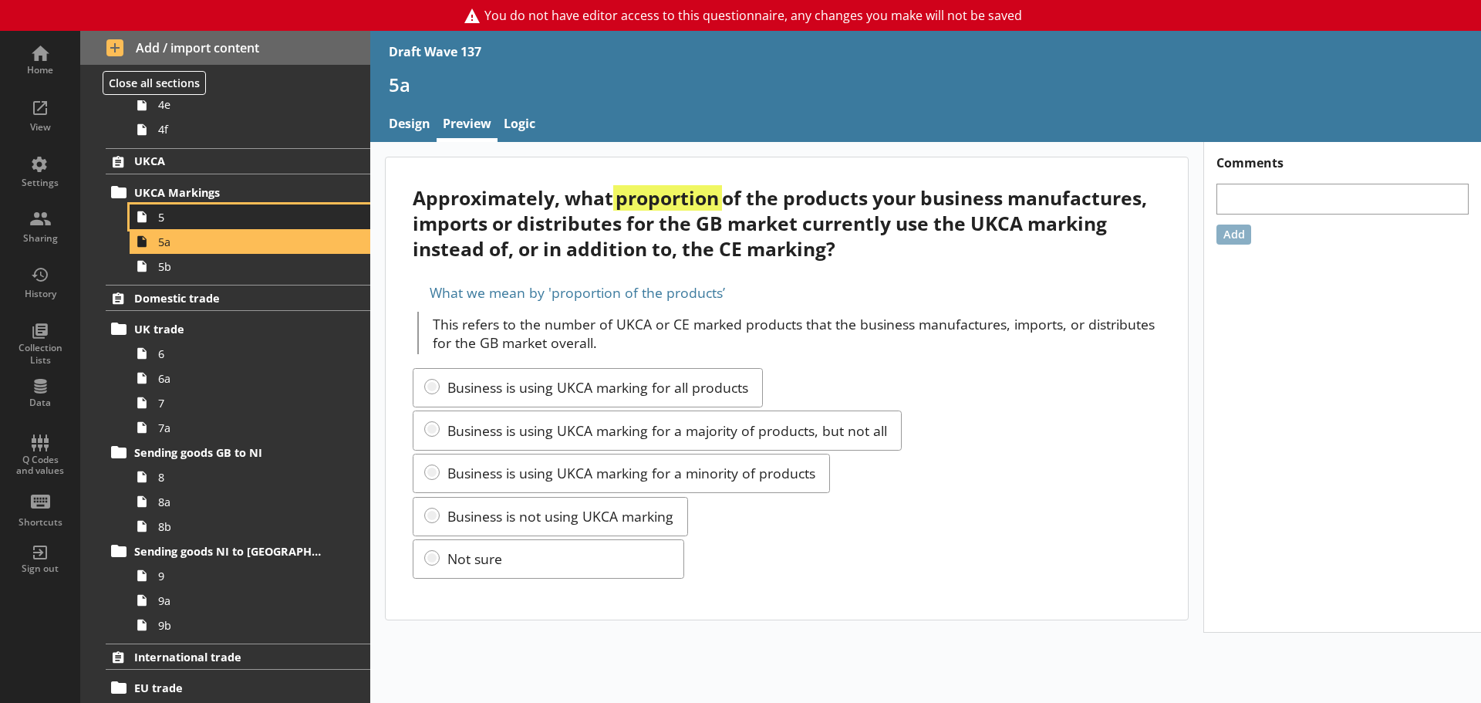
click at [192, 216] on span "5" at bounding box center [244, 217] width 172 height 15
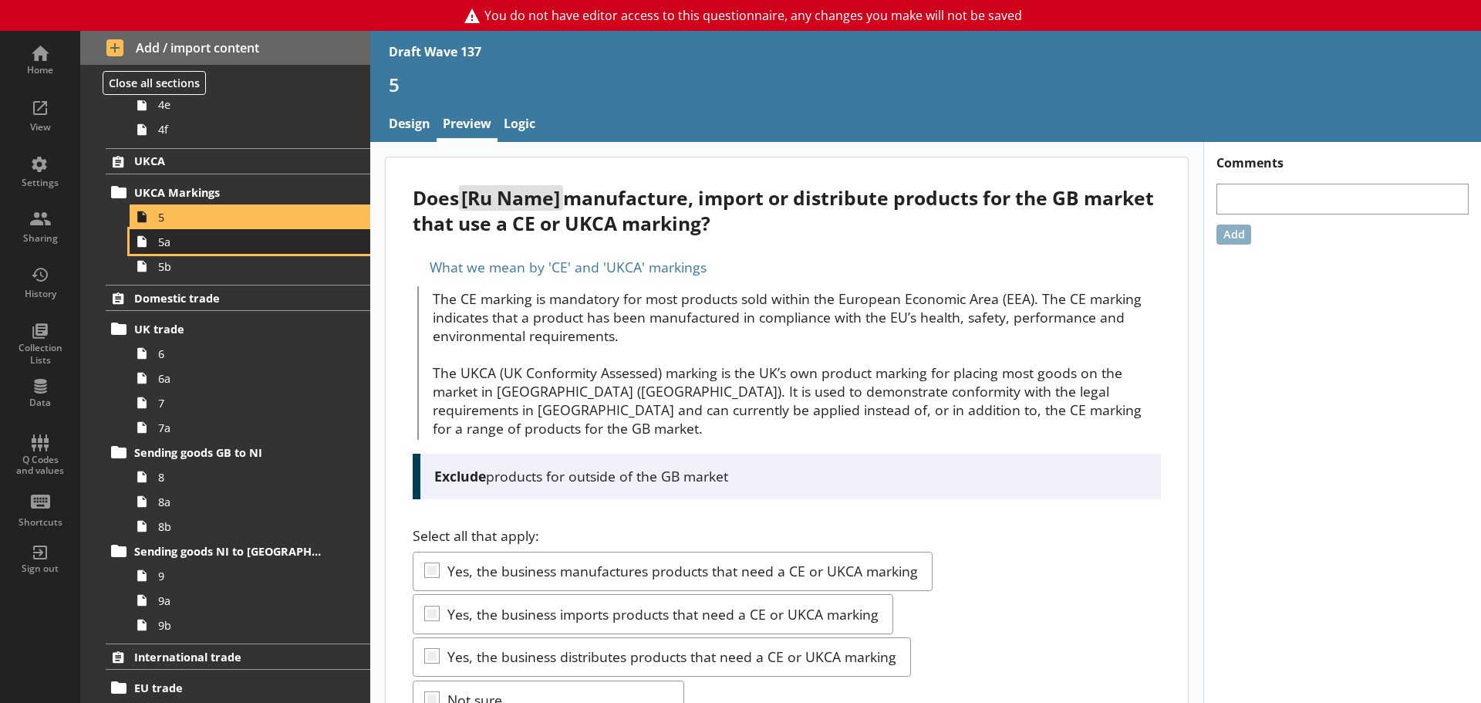
click at [169, 239] on span "5a" at bounding box center [244, 241] width 172 height 15
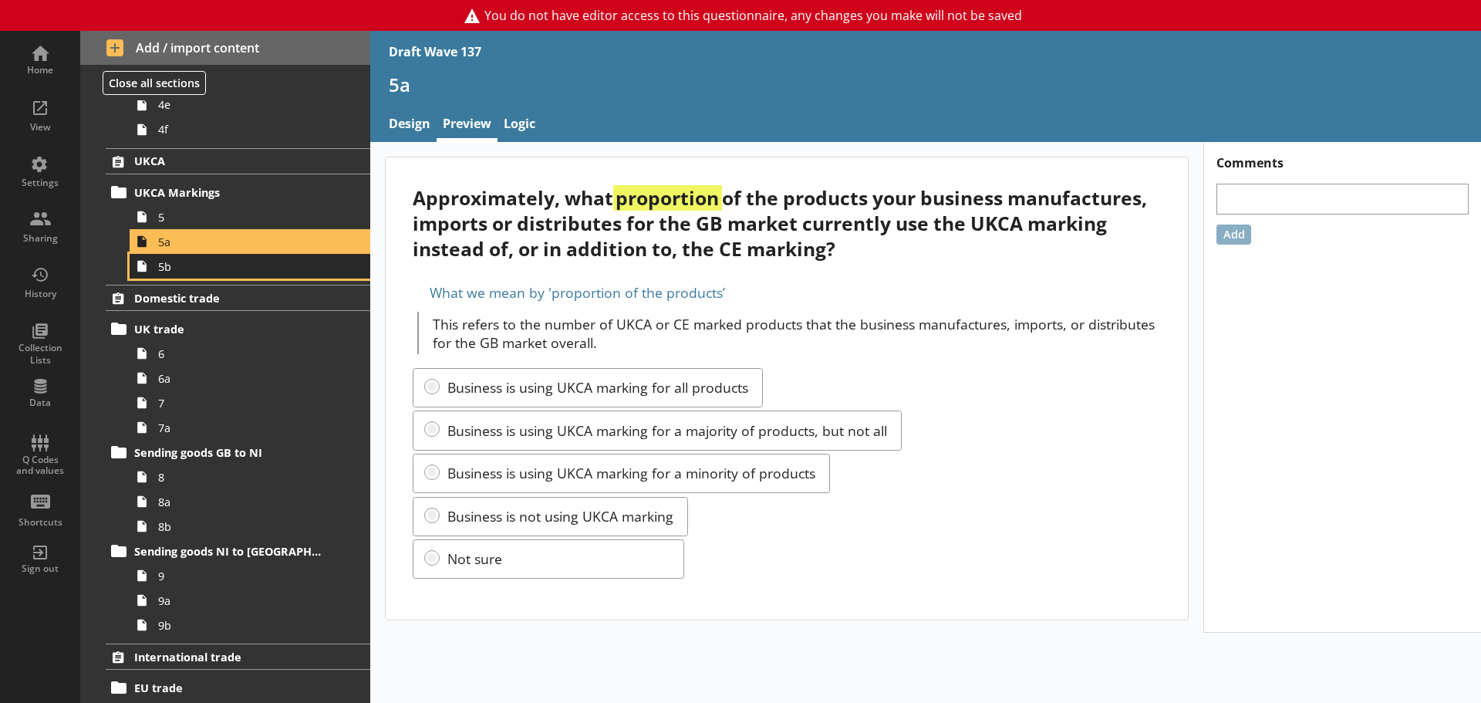
click at [175, 263] on span "5b" at bounding box center [244, 266] width 172 height 15
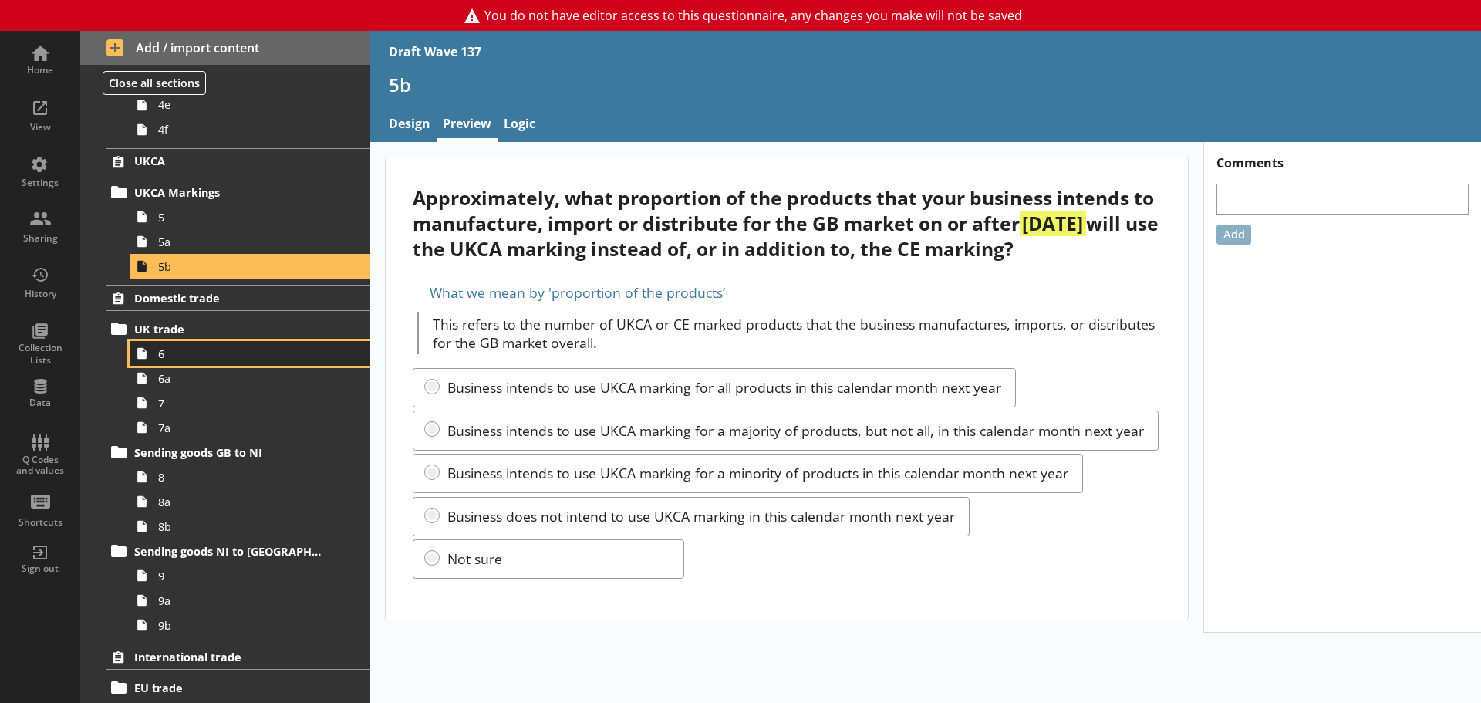
click at [217, 346] on span "6" at bounding box center [244, 353] width 172 height 15
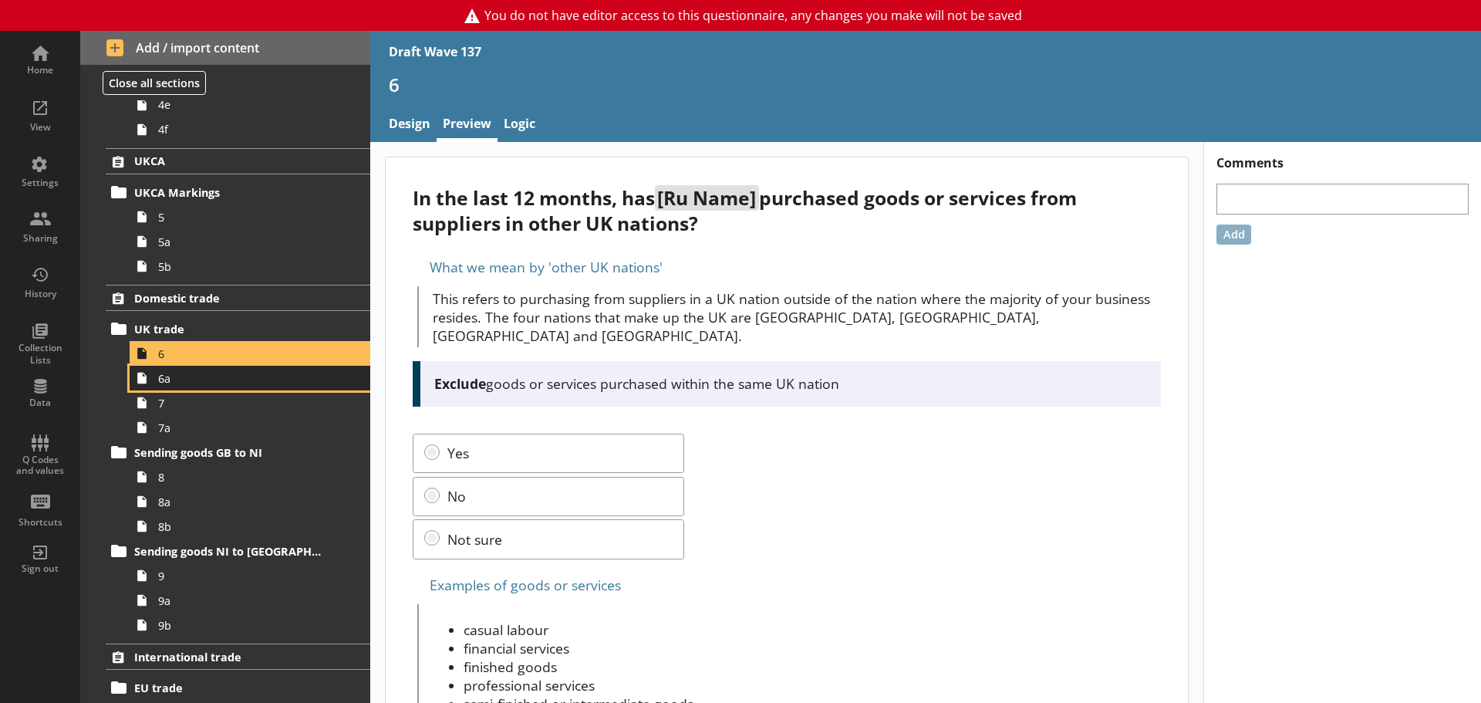
click at [205, 376] on span "6a" at bounding box center [244, 378] width 172 height 15
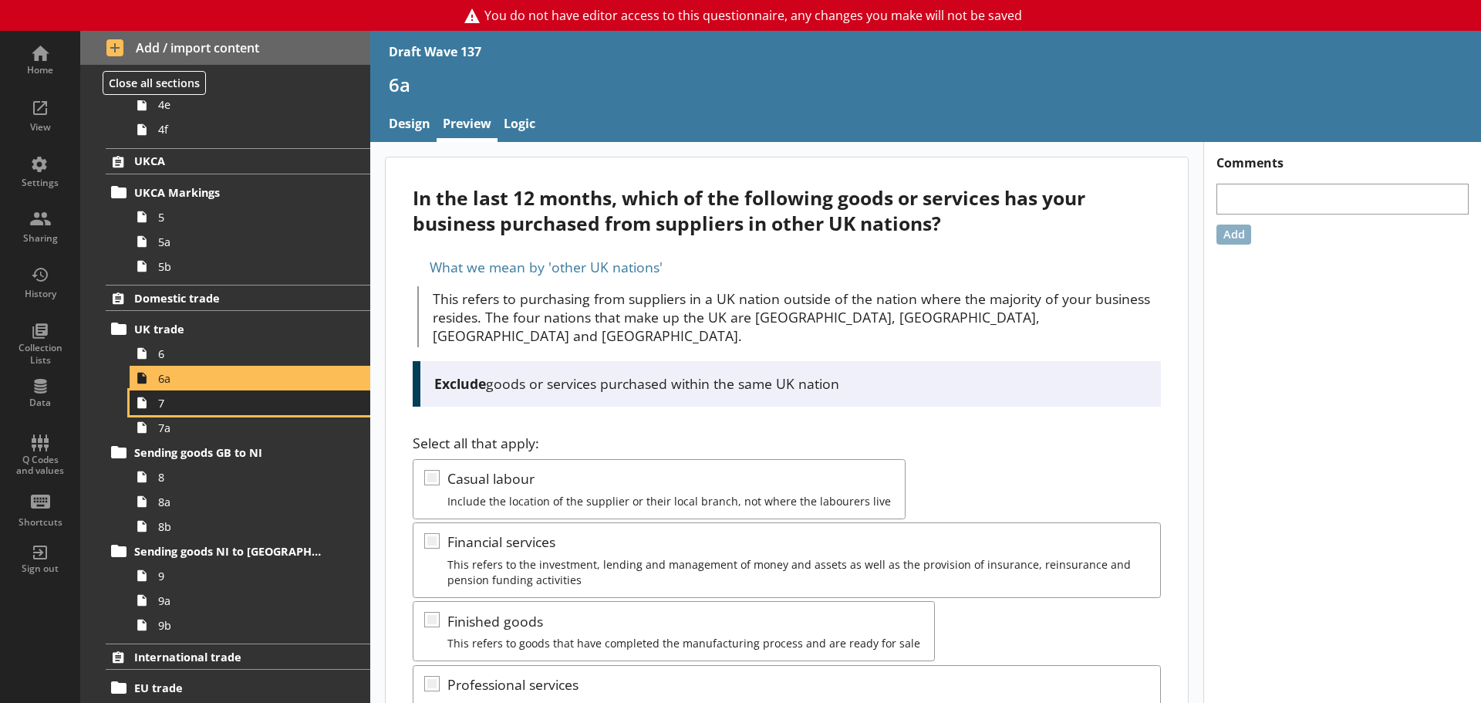
click at [205, 400] on span "7" at bounding box center [244, 403] width 172 height 15
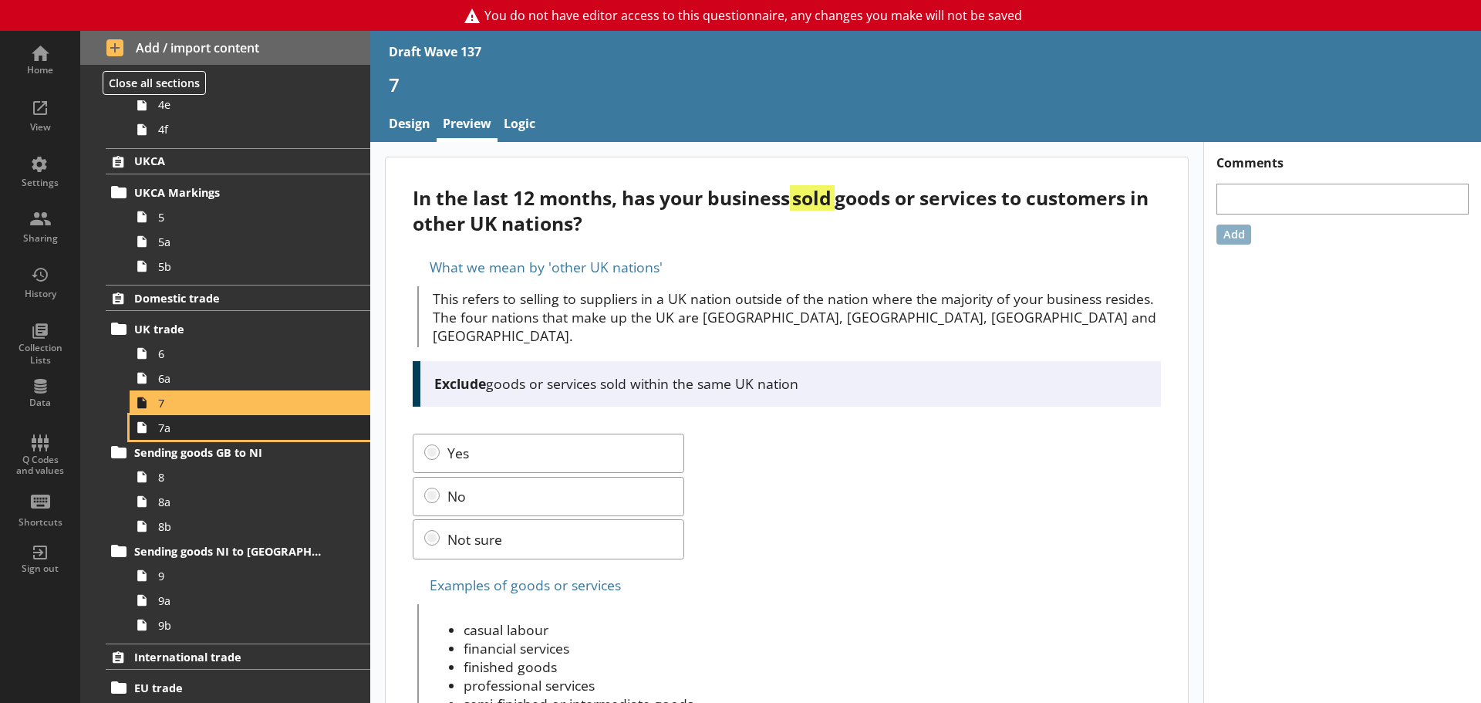
click at [205, 429] on span "7a" at bounding box center [244, 427] width 172 height 15
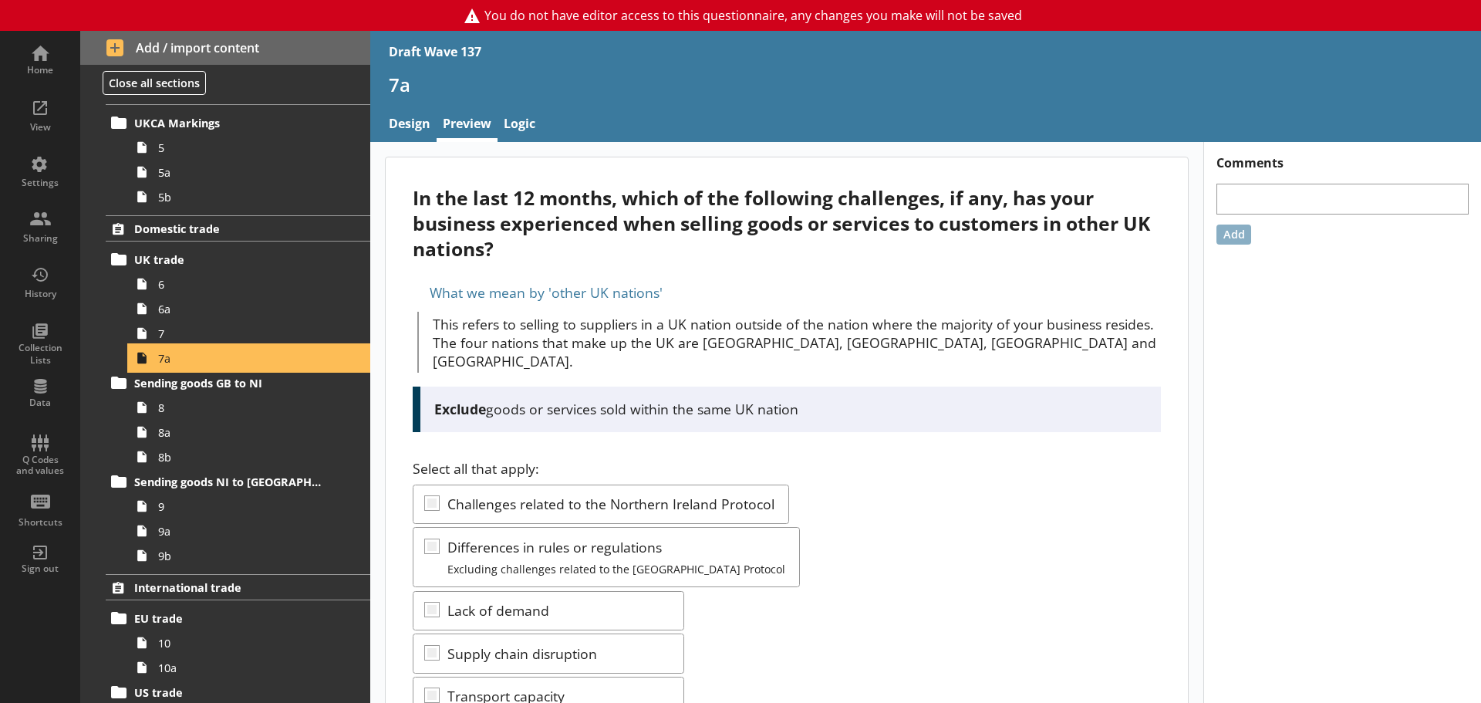
scroll to position [771, 0]
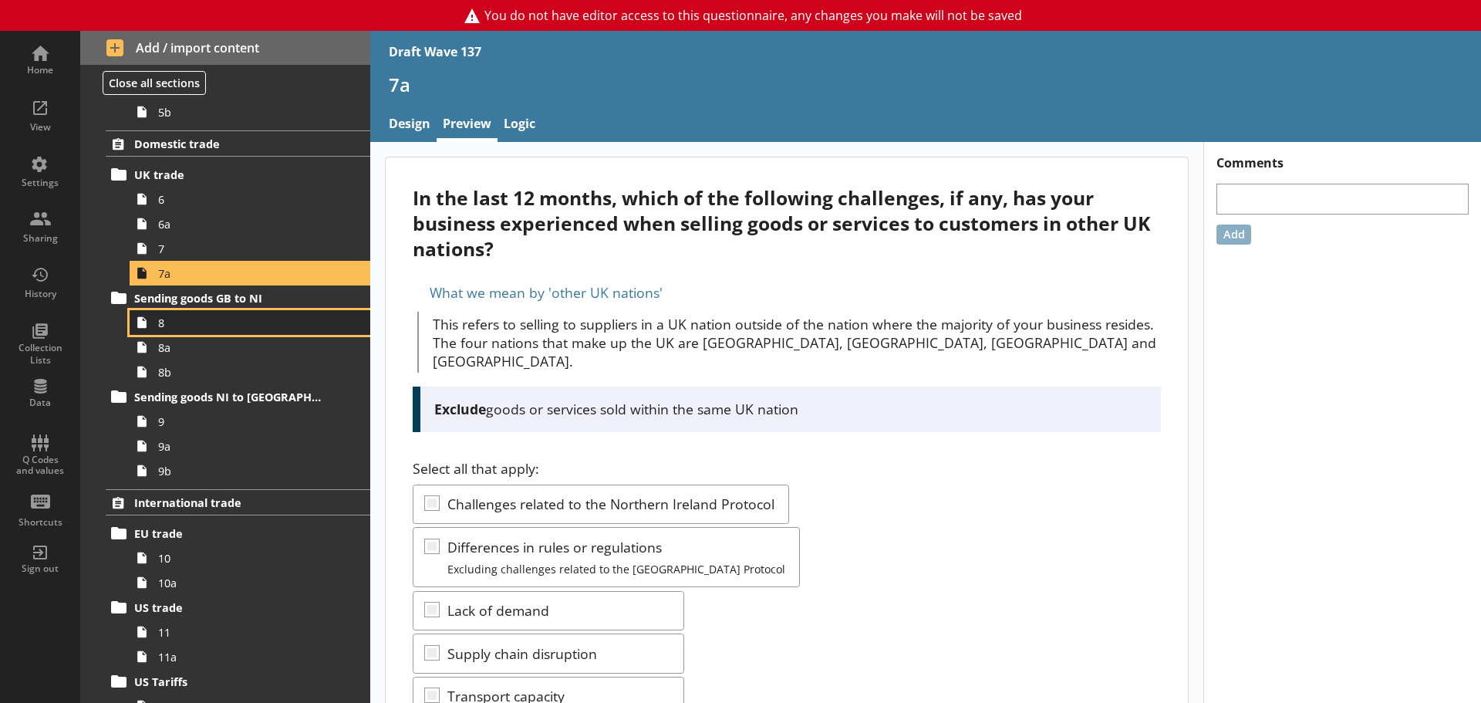
click at [204, 329] on span "8" at bounding box center [244, 322] width 172 height 15
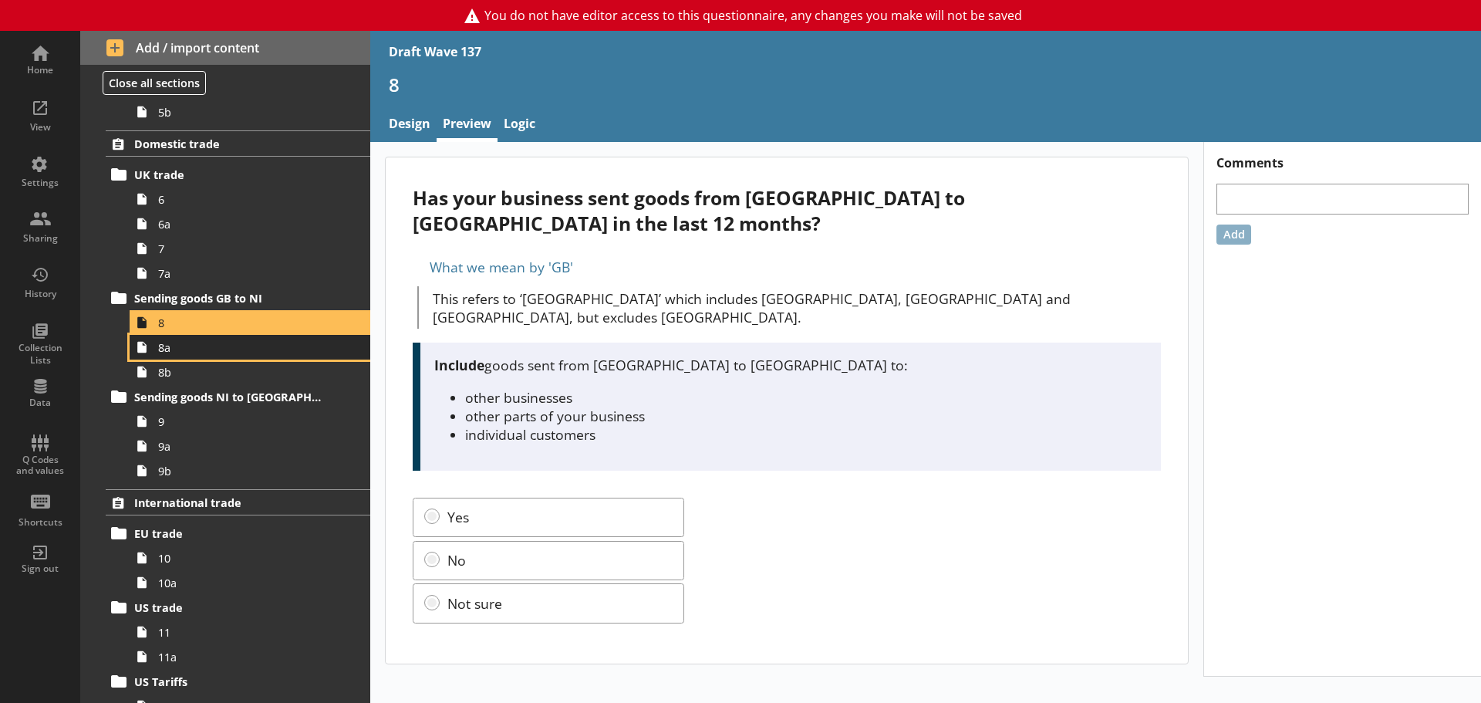
click at [201, 352] on span "8a" at bounding box center [244, 347] width 172 height 15
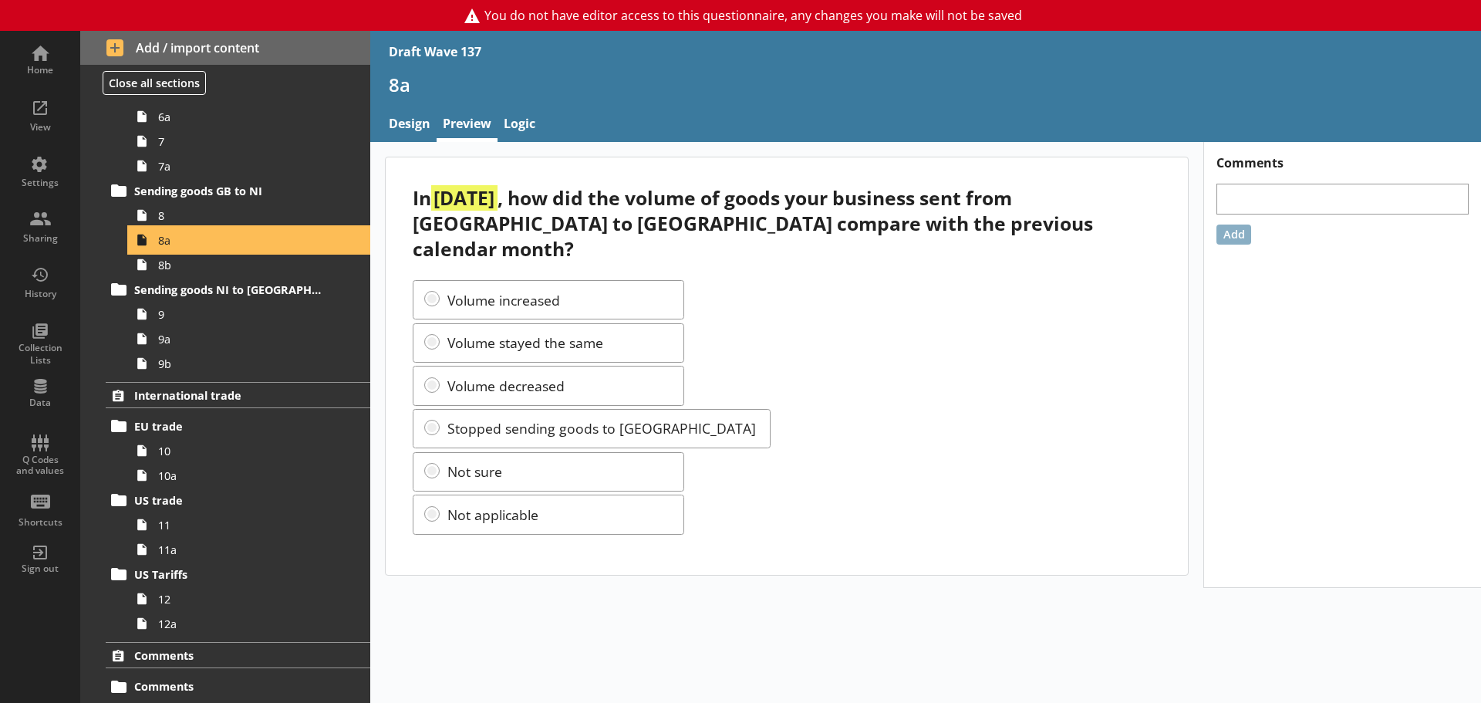
scroll to position [861, 0]
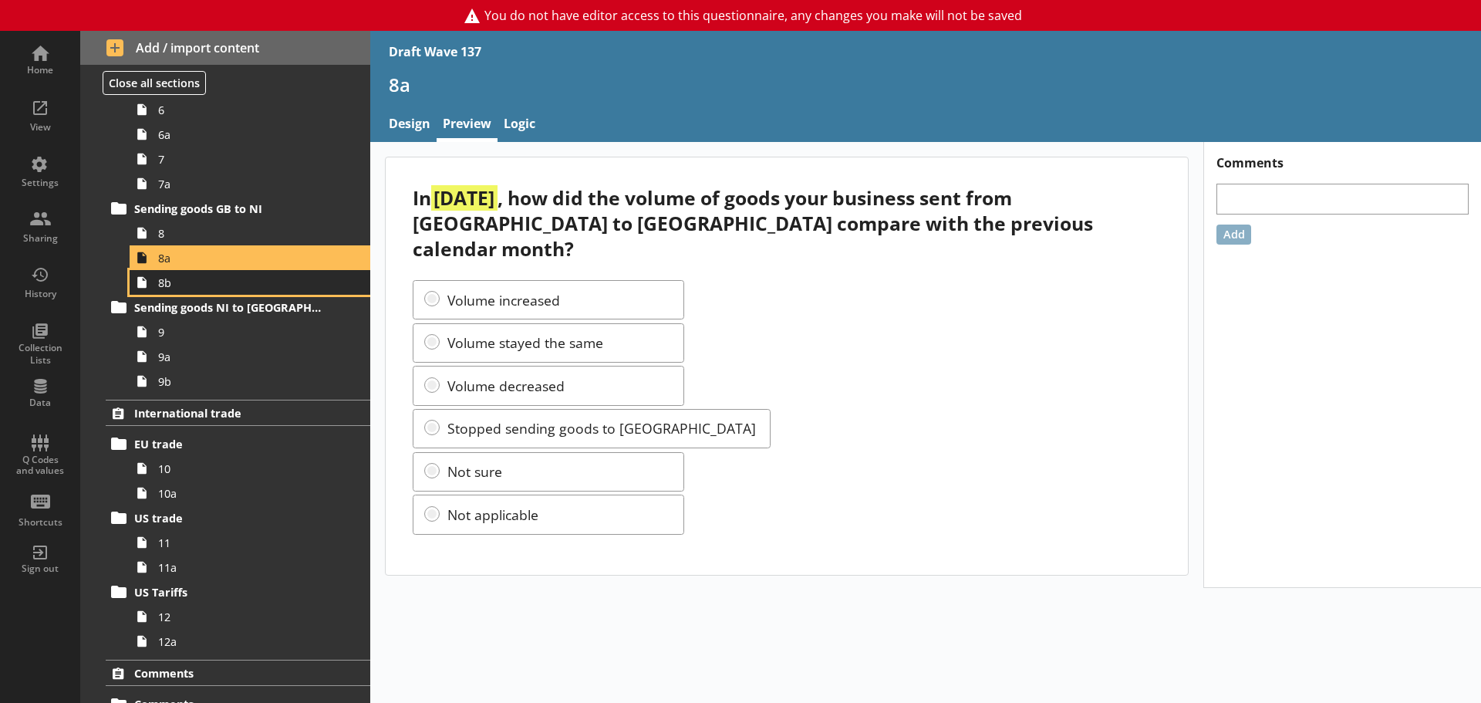
click at [203, 287] on span "8b" at bounding box center [244, 282] width 172 height 15
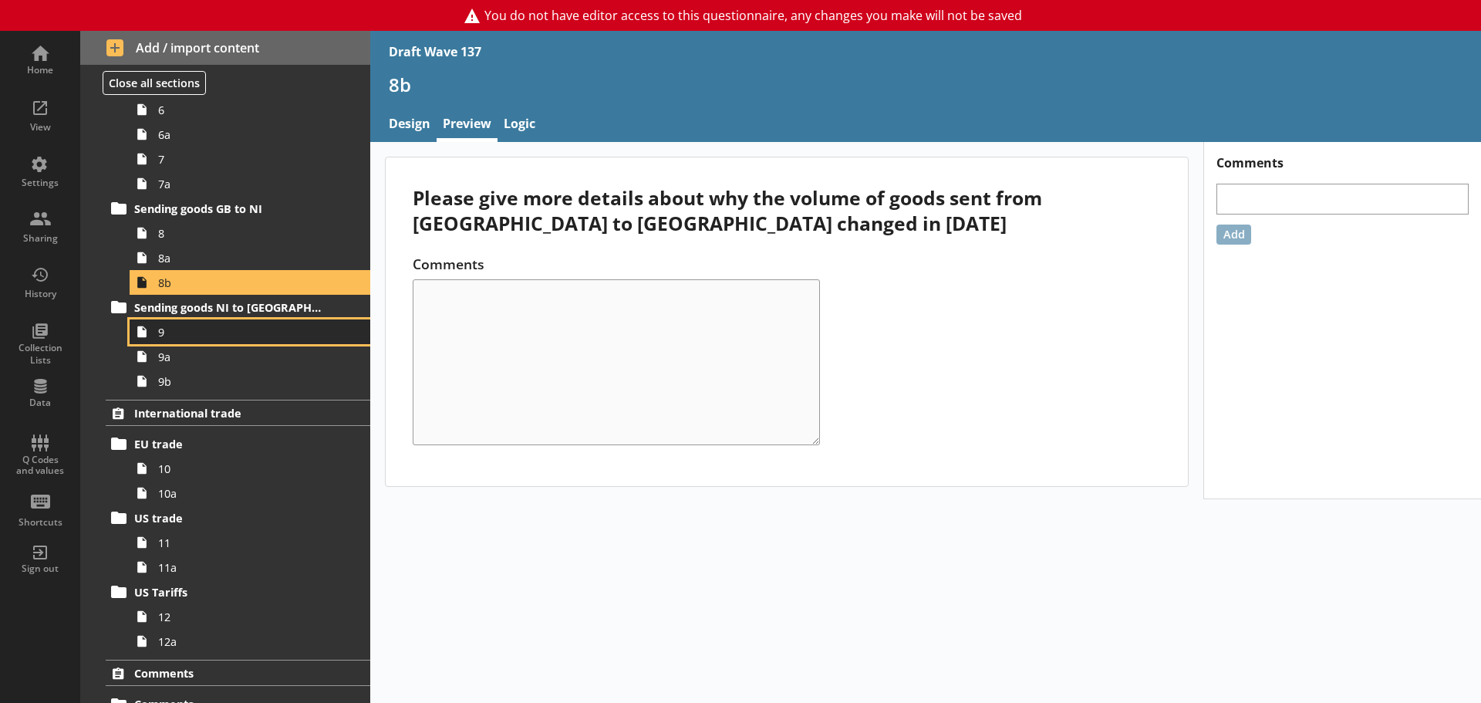
click at [196, 334] on span "9" at bounding box center [244, 332] width 172 height 15
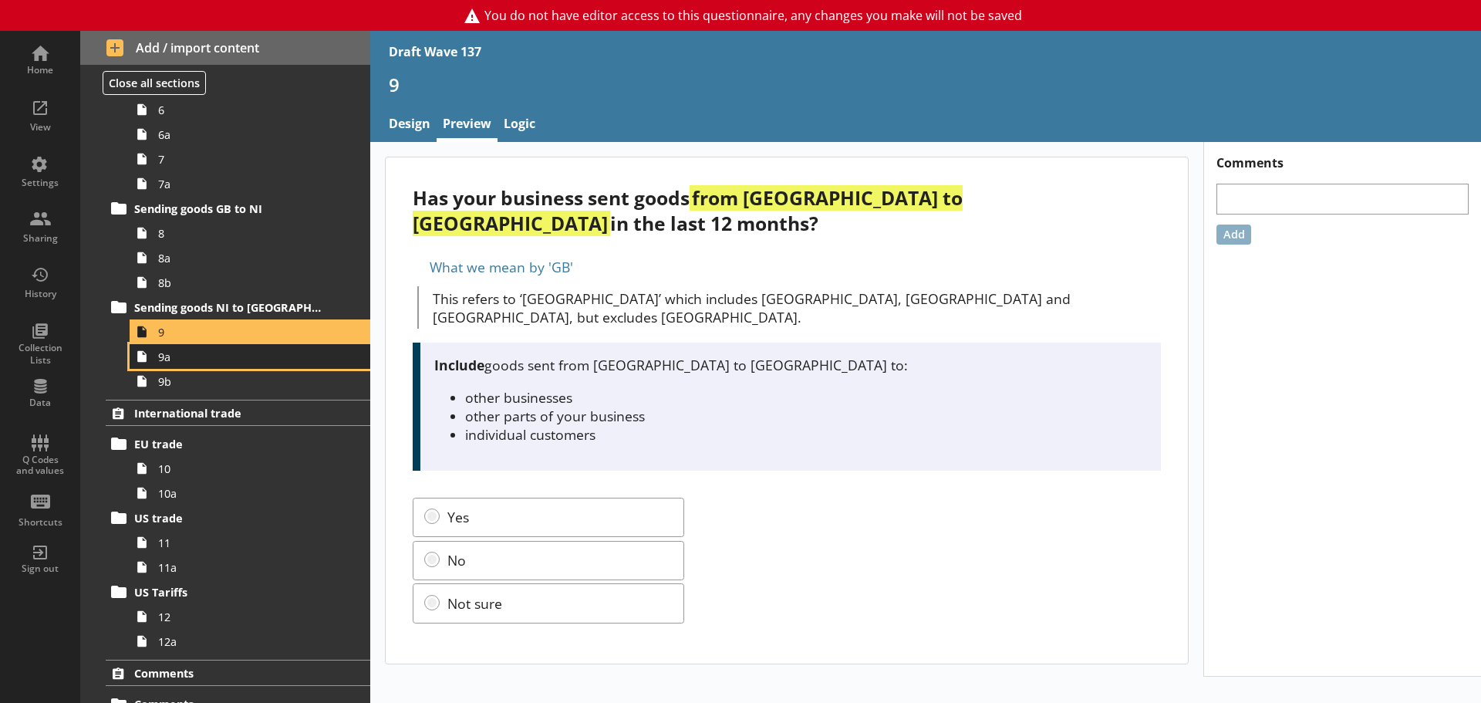
click at [180, 351] on span "9a" at bounding box center [244, 356] width 172 height 15
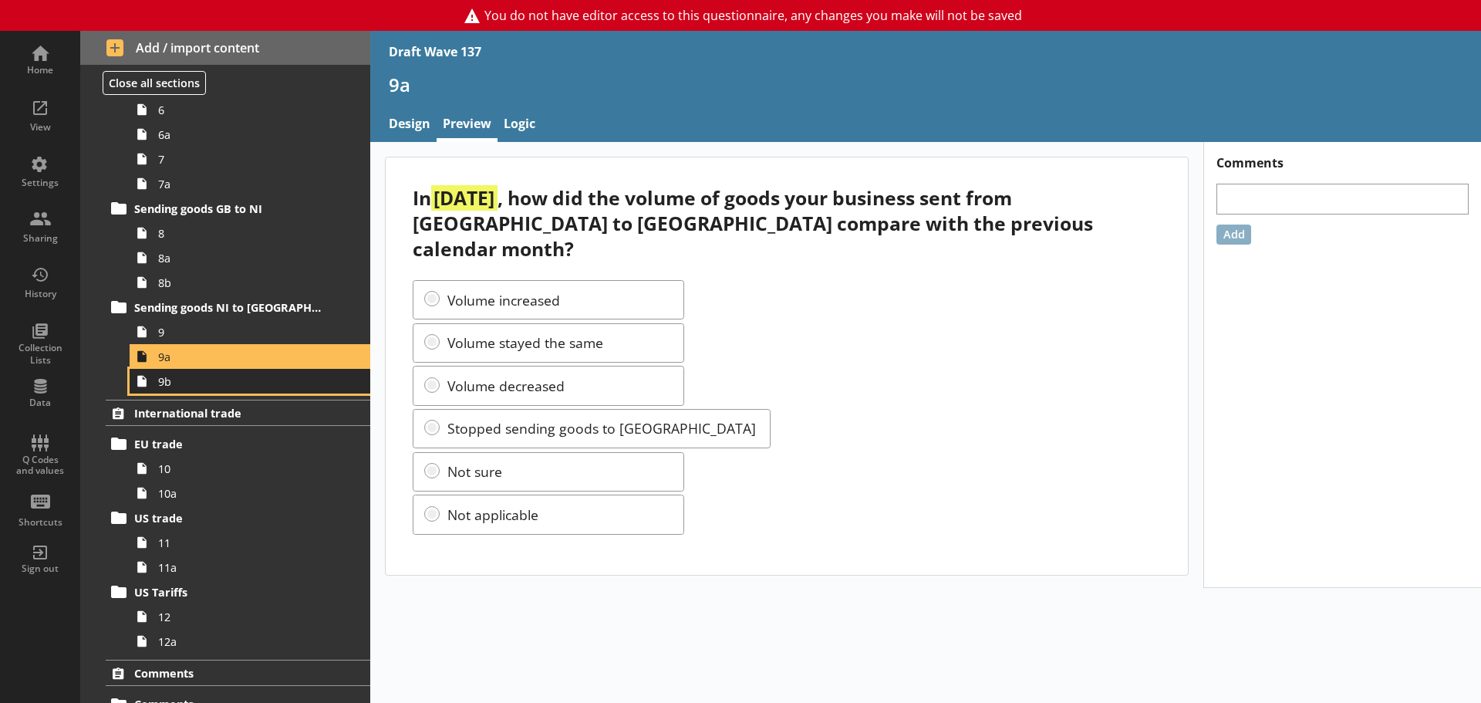
click at [244, 380] on span "9b" at bounding box center [244, 381] width 172 height 15
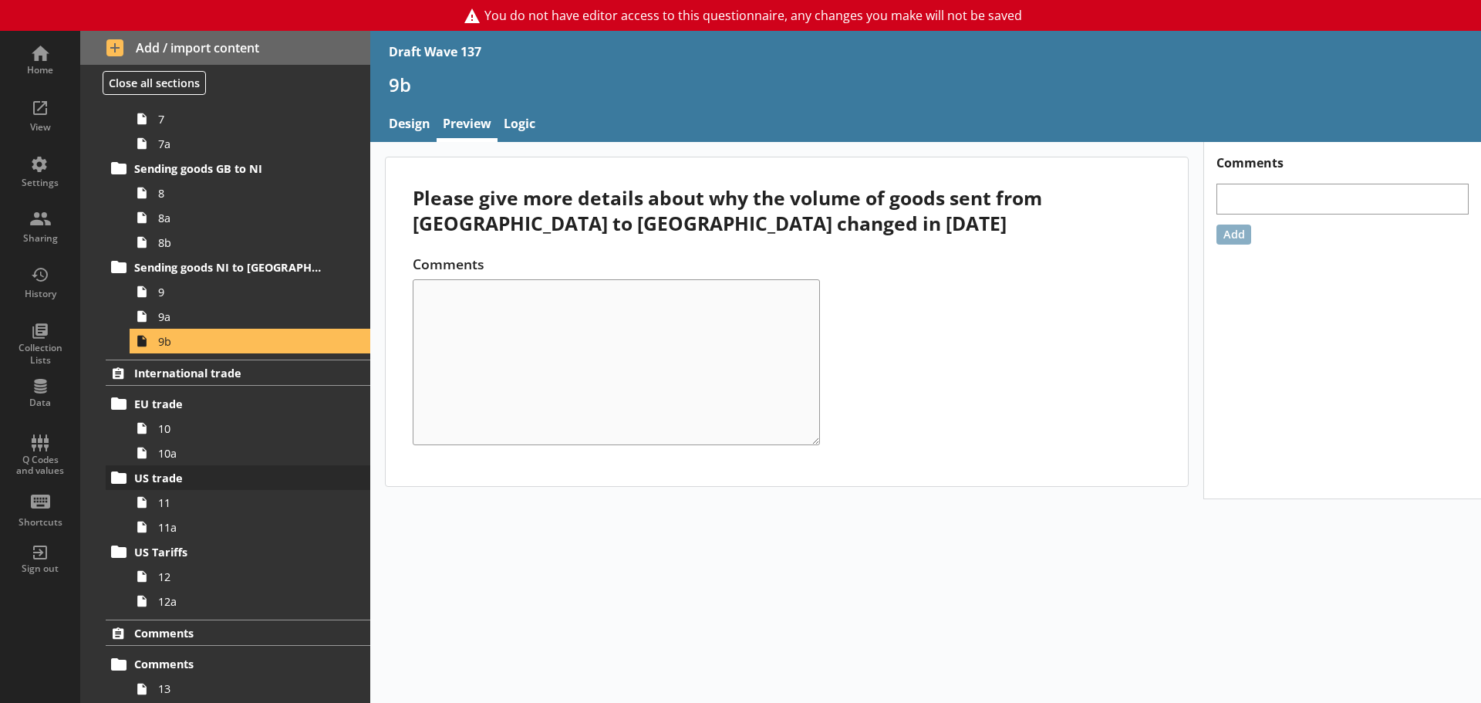
scroll to position [937, 0]
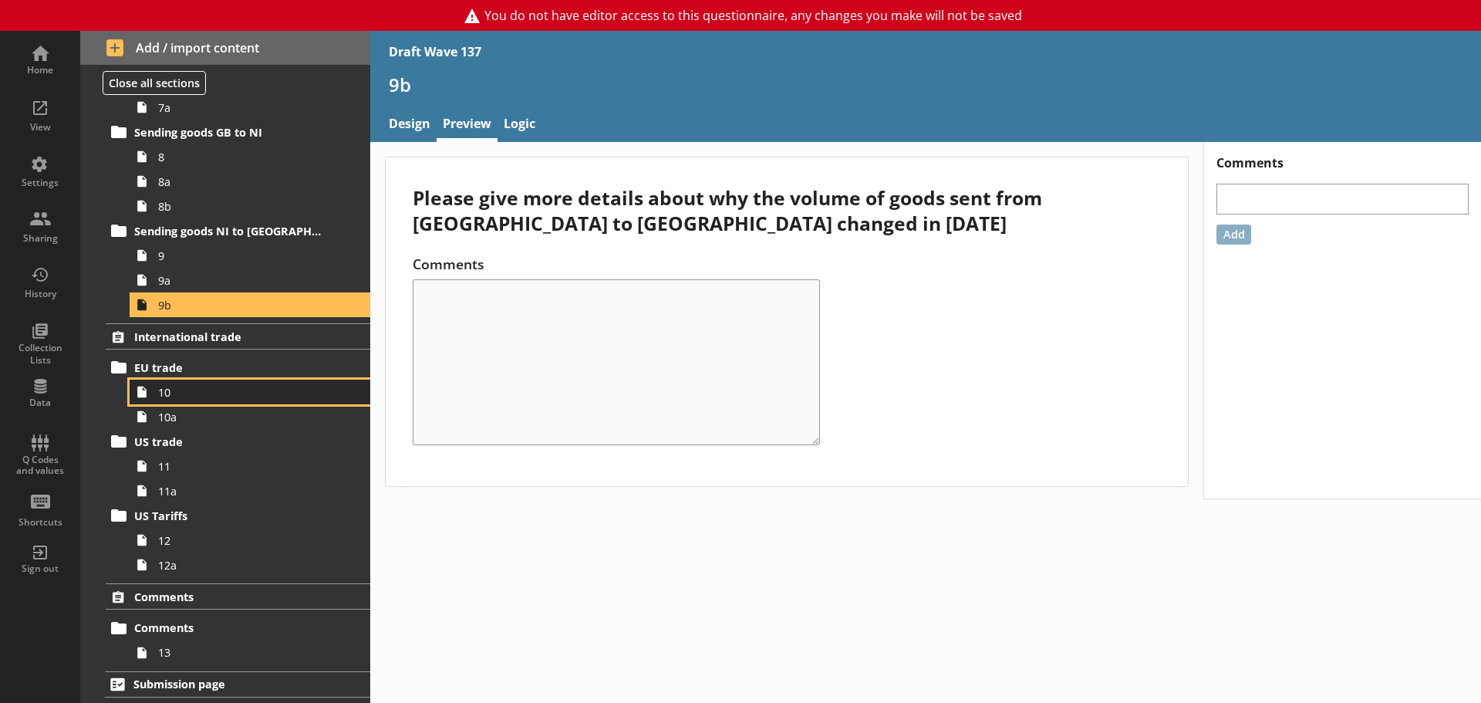
click at [198, 401] on link "10" at bounding box center [250, 391] width 241 height 25
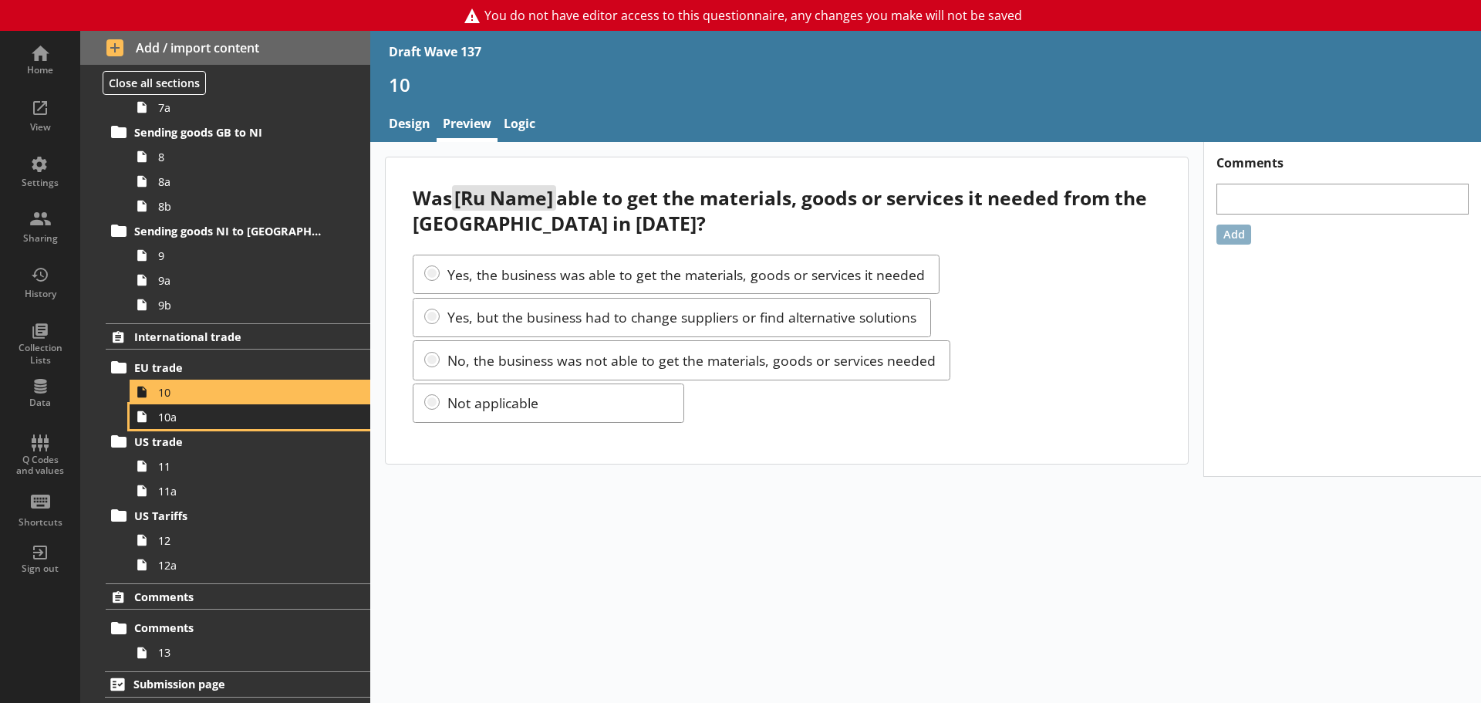
click at [227, 414] on span "10a" at bounding box center [244, 417] width 172 height 15
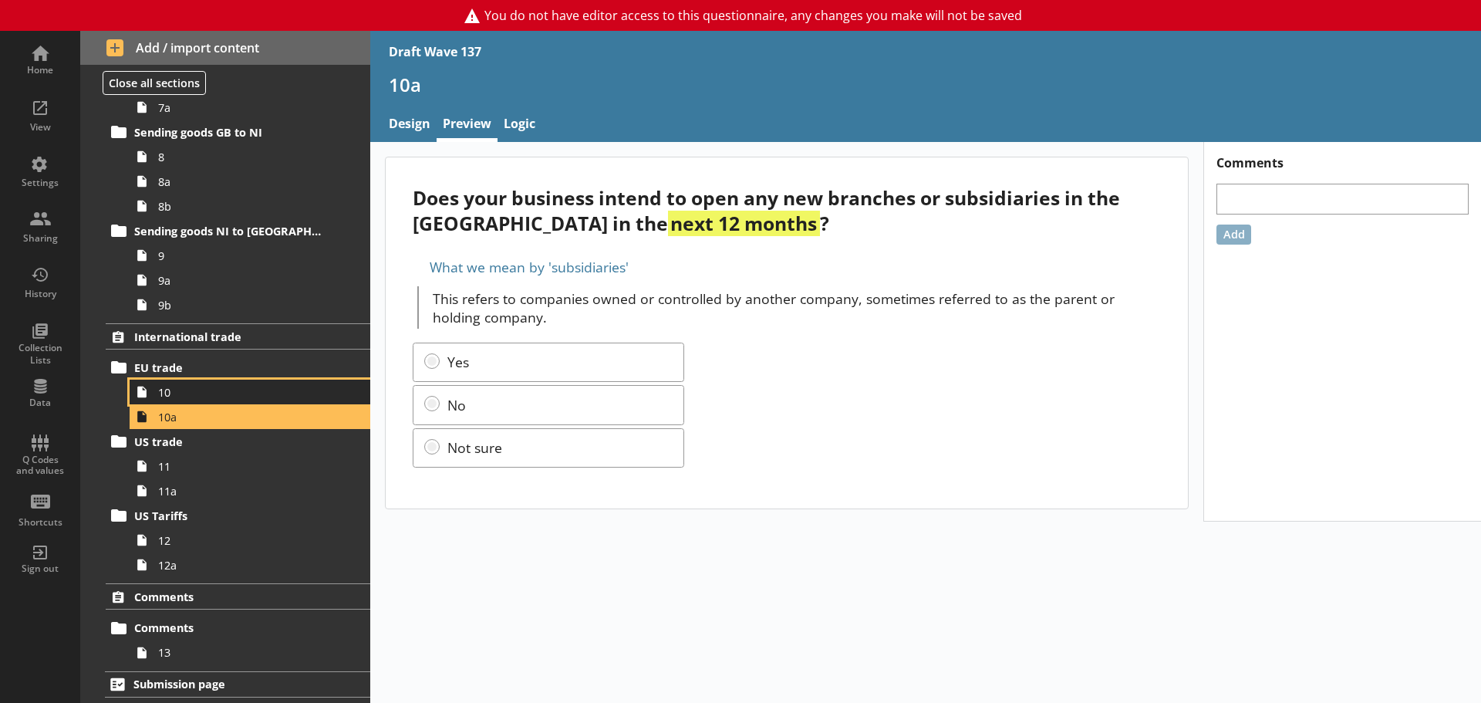
click at [204, 386] on span "10" at bounding box center [244, 392] width 172 height 15
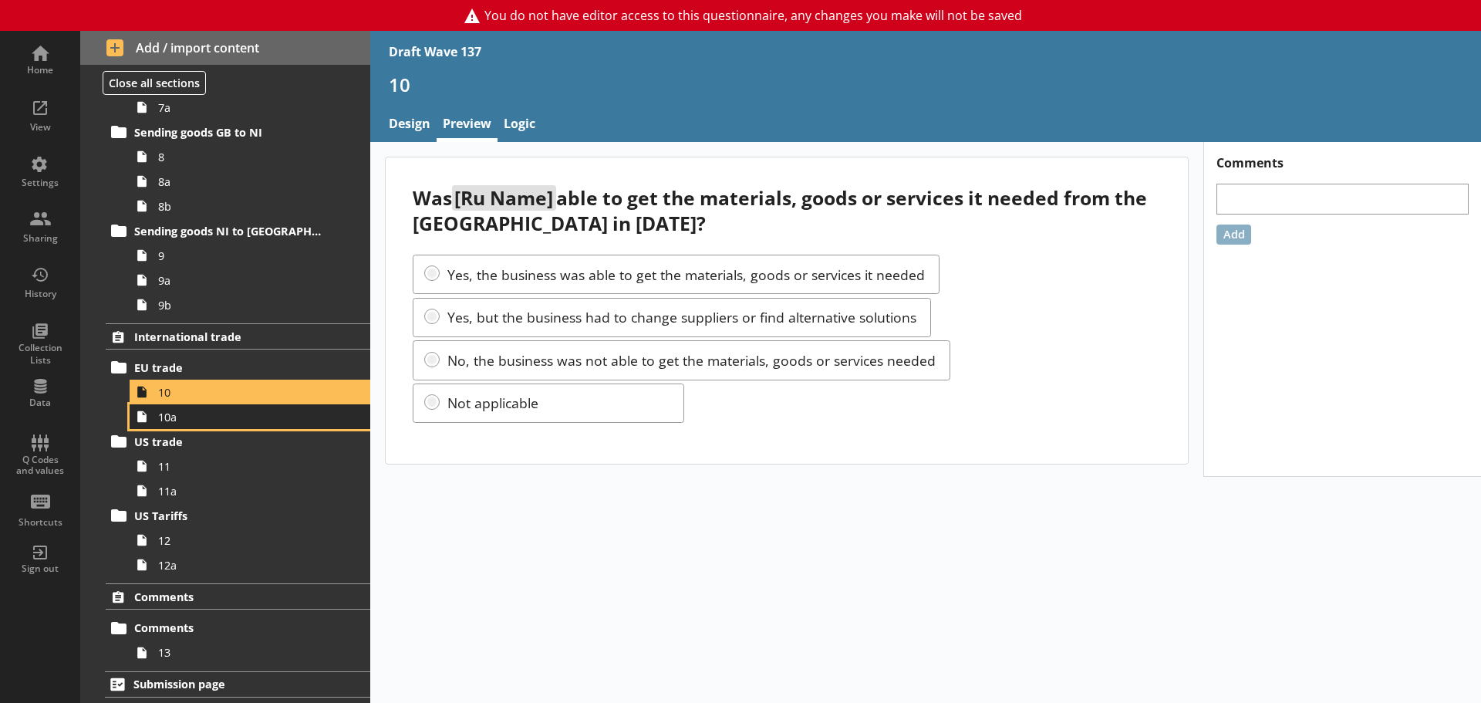
click at [199, 416] on span "10a" at bounding box center [244, 417] width 172 height 15
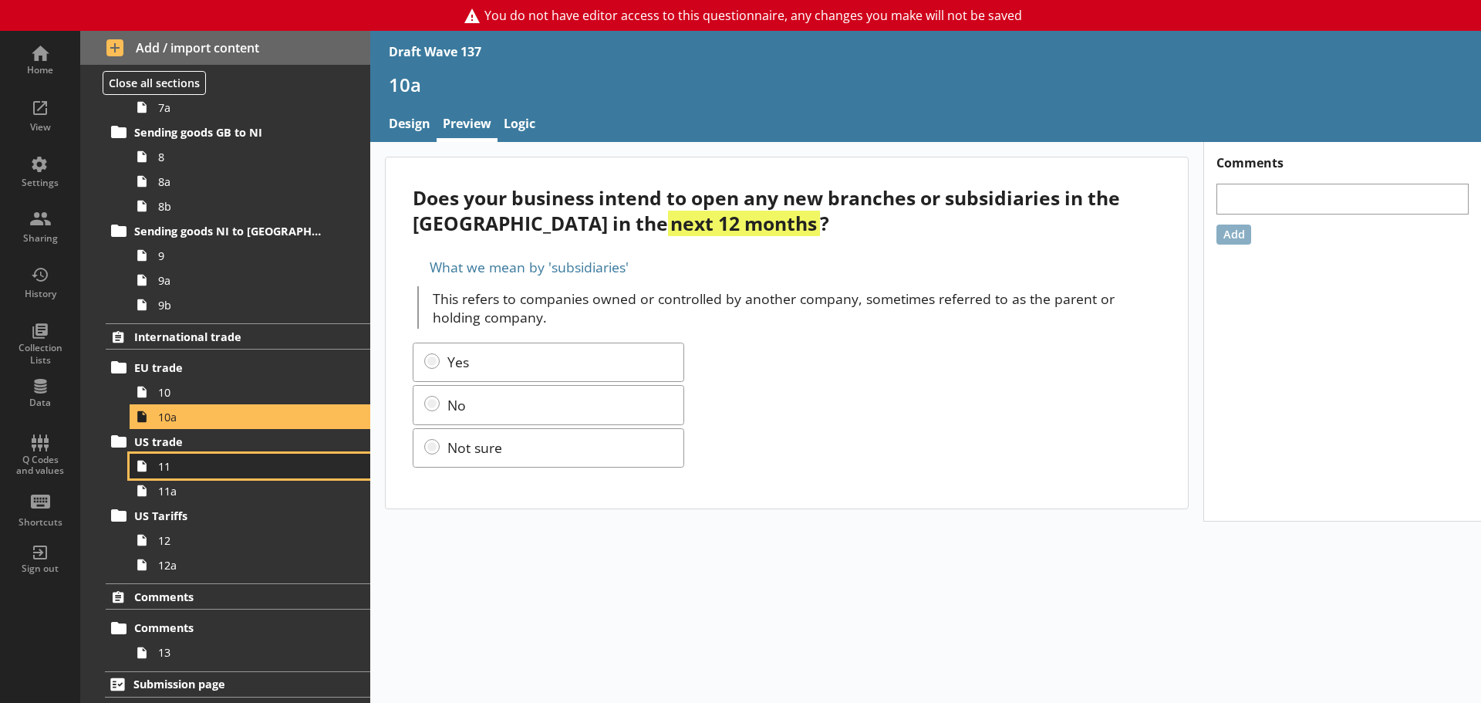
click at [194, 460] on span "11" at bounding box center [244, 466] width 172 height 15
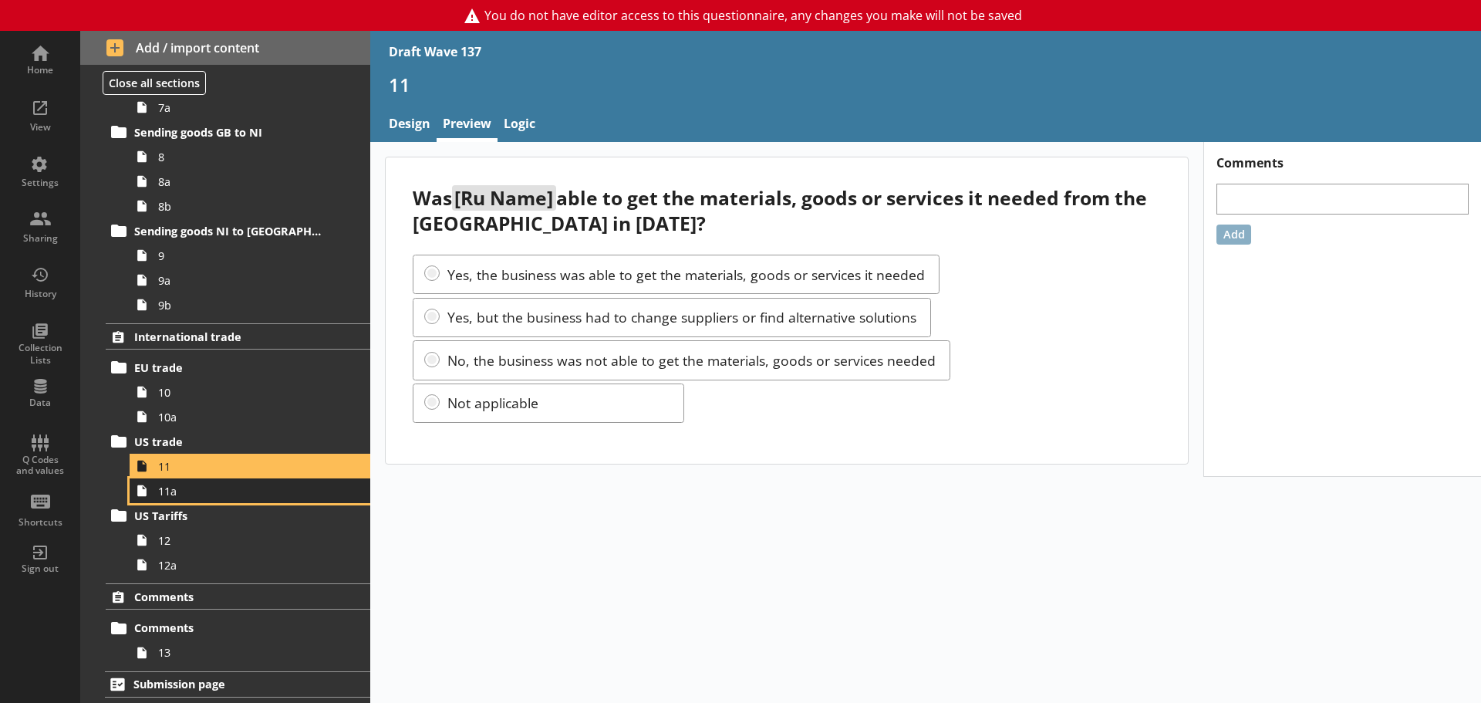
click at [211, 497] on span "11a" at bounding box center [244, 491] width 172 height 15
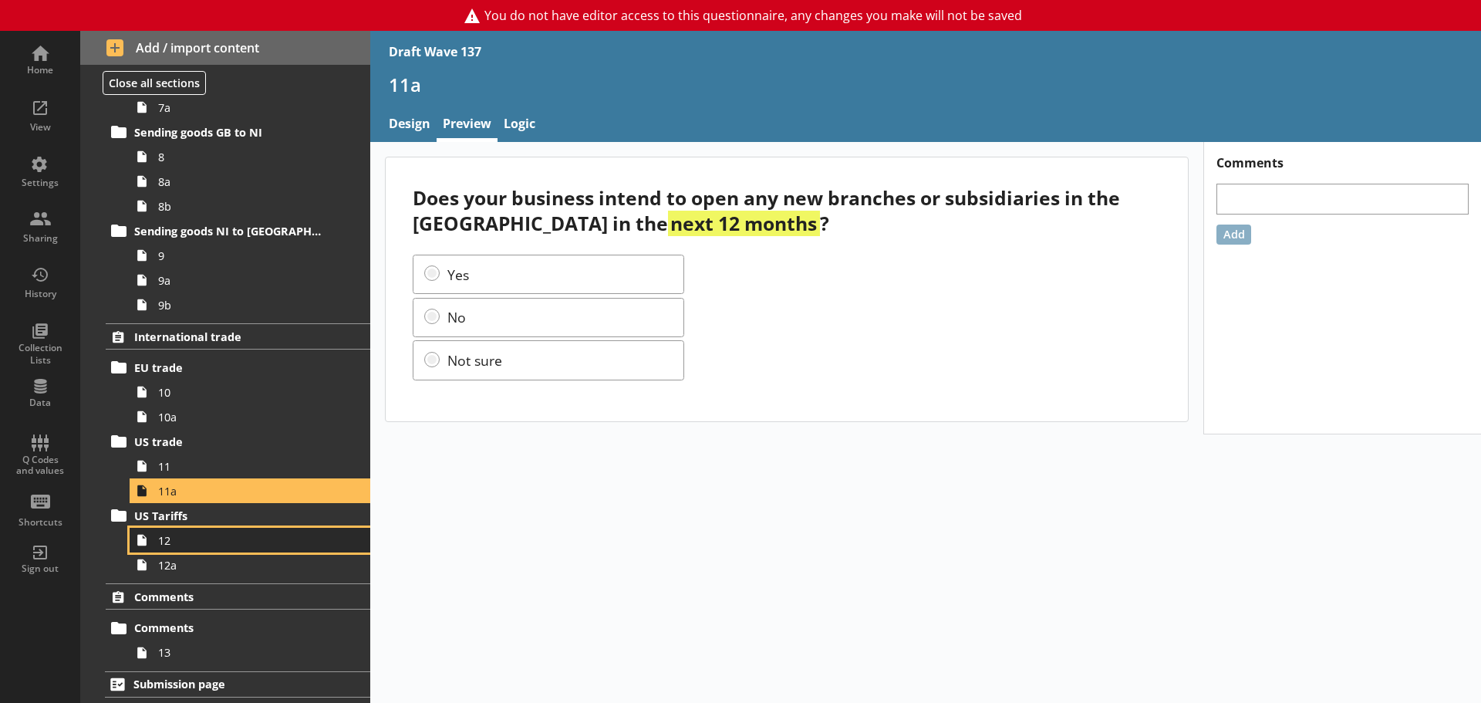
click at [208, 537] on span "12" at bounding box center [244, 540] width 172 height 15
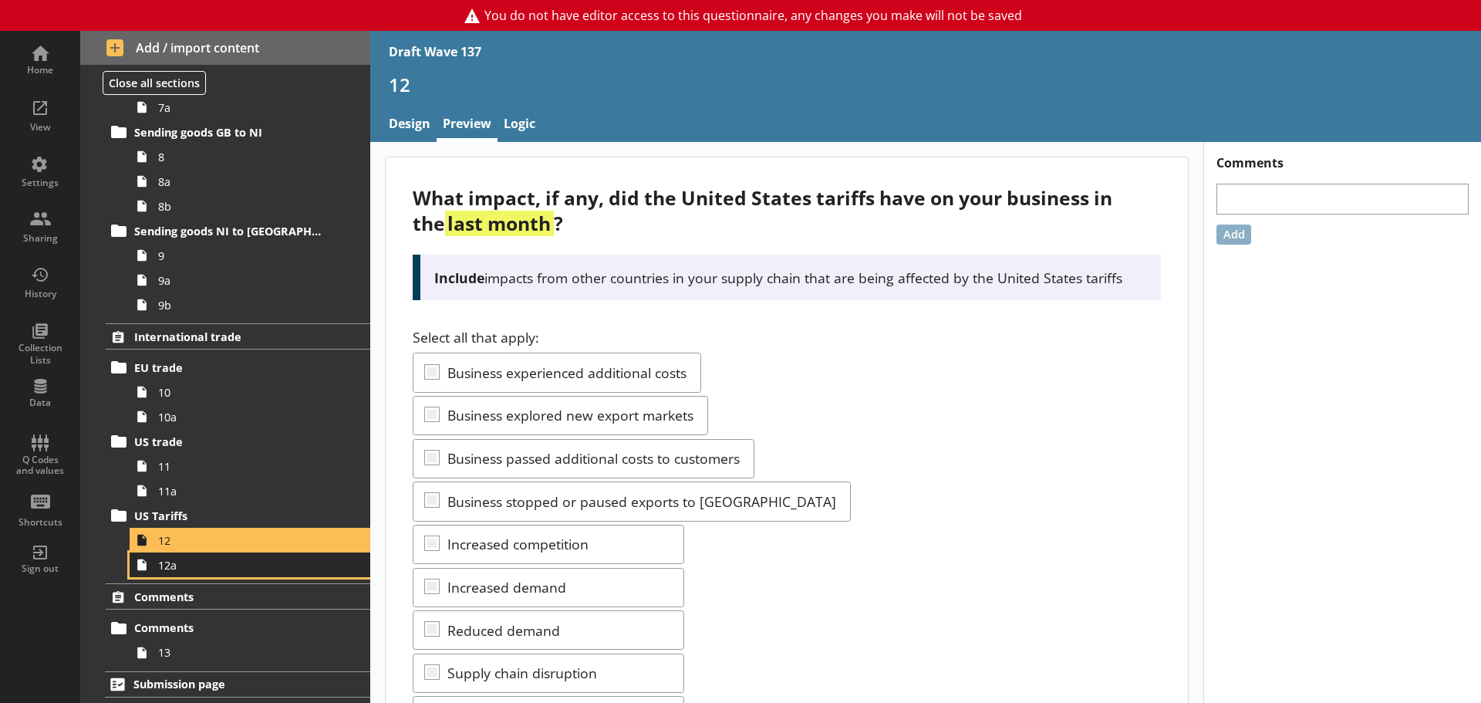
click at [208, 556] on link "12a" at bounding box center [250, 564] width 241 height 25
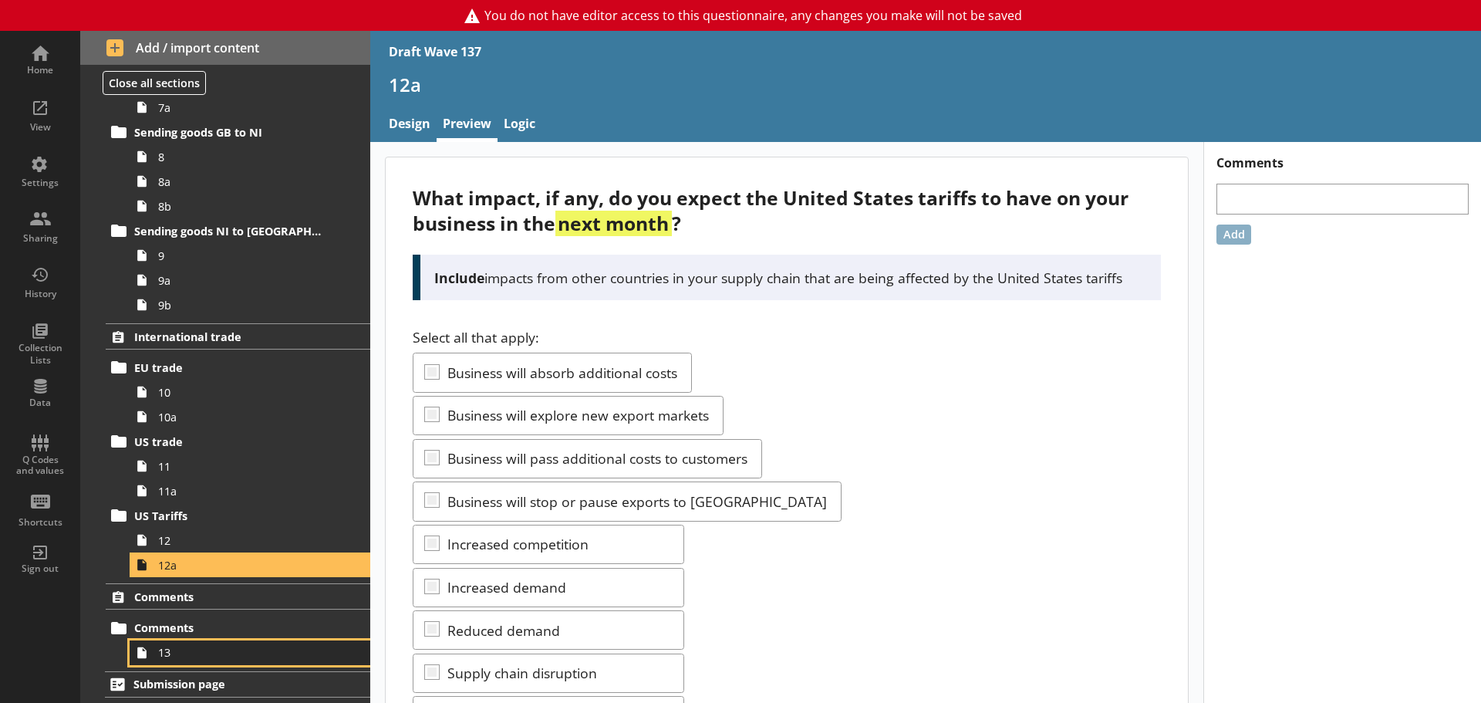
click at [204, 649] on span "13" at bounding box center [244, 652] width 172 height 15
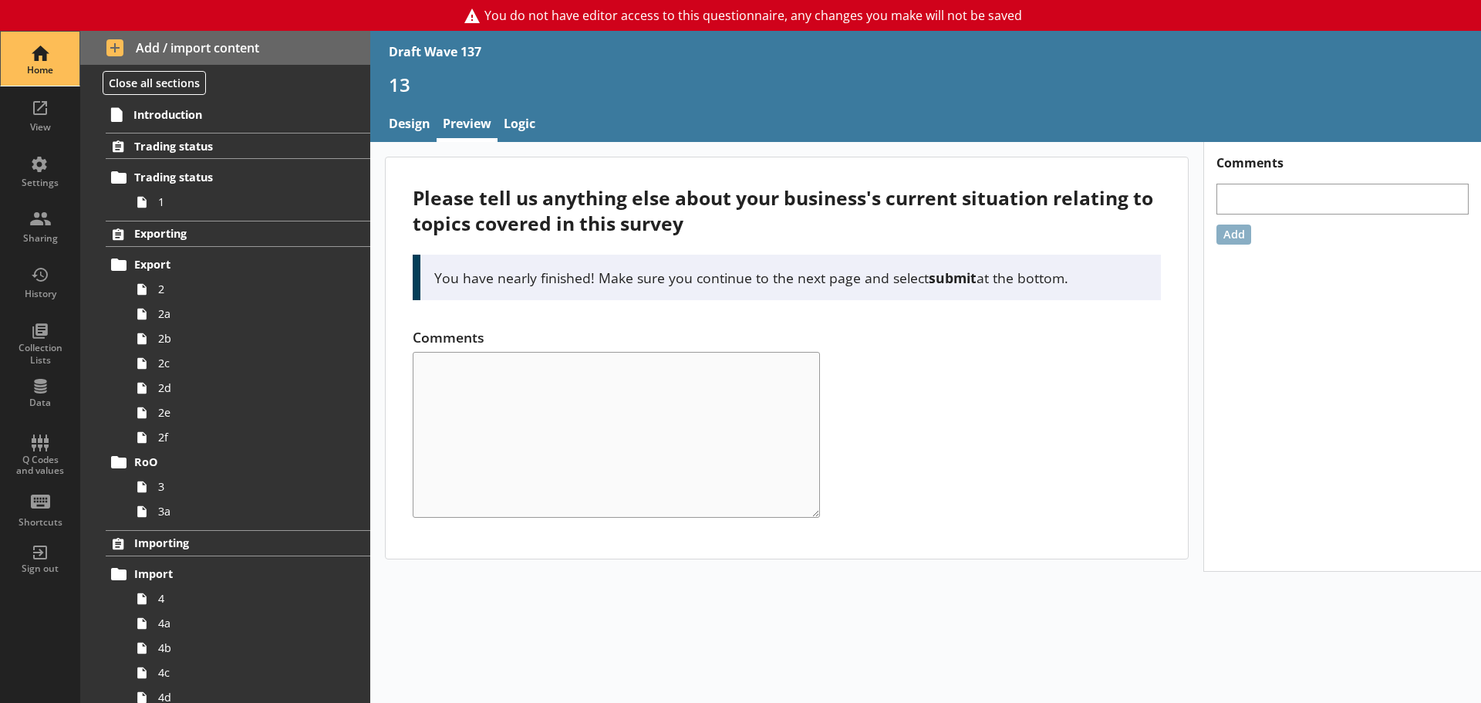
click at [46, 57] on div "Home" at bounding box center [40, 59] width 54 height 54
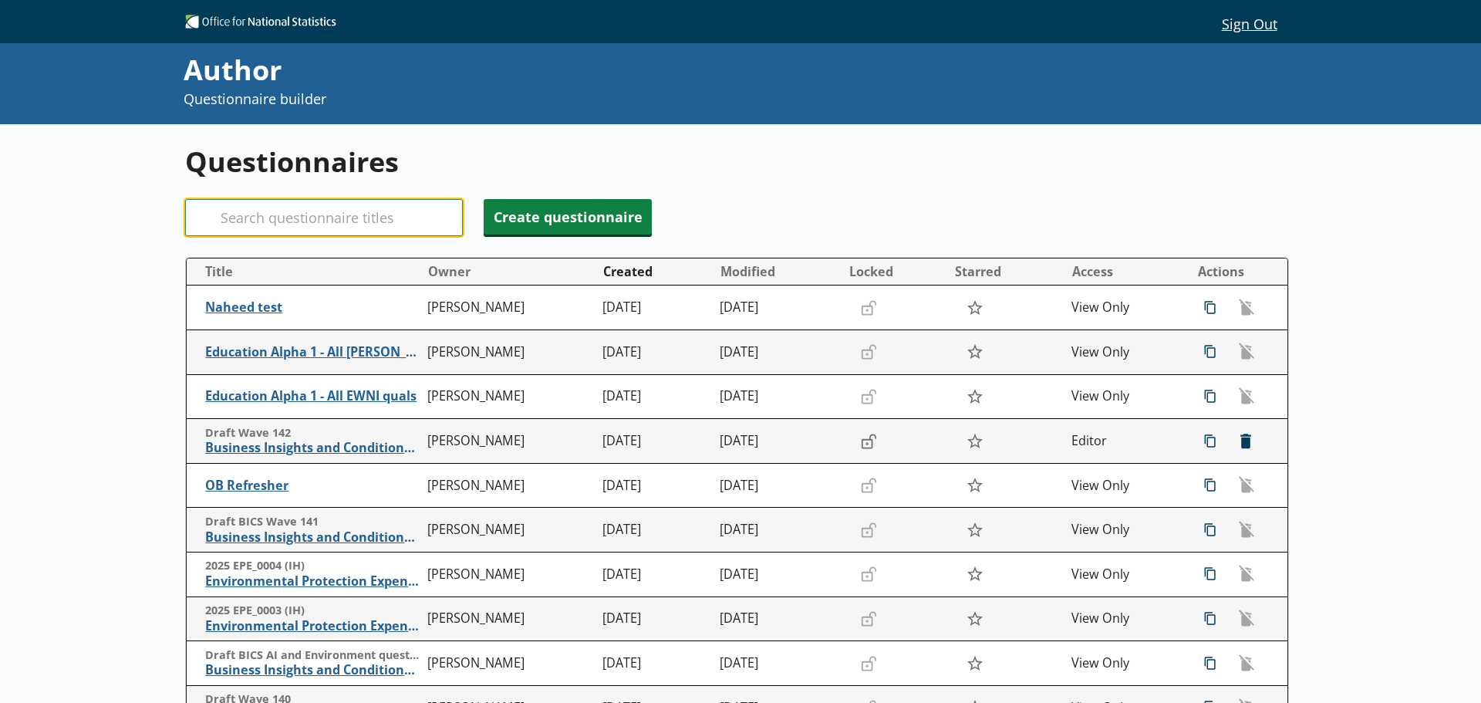
click at [348, 220] on input "Search" at bounding box center [324, 217] width 278 height 37
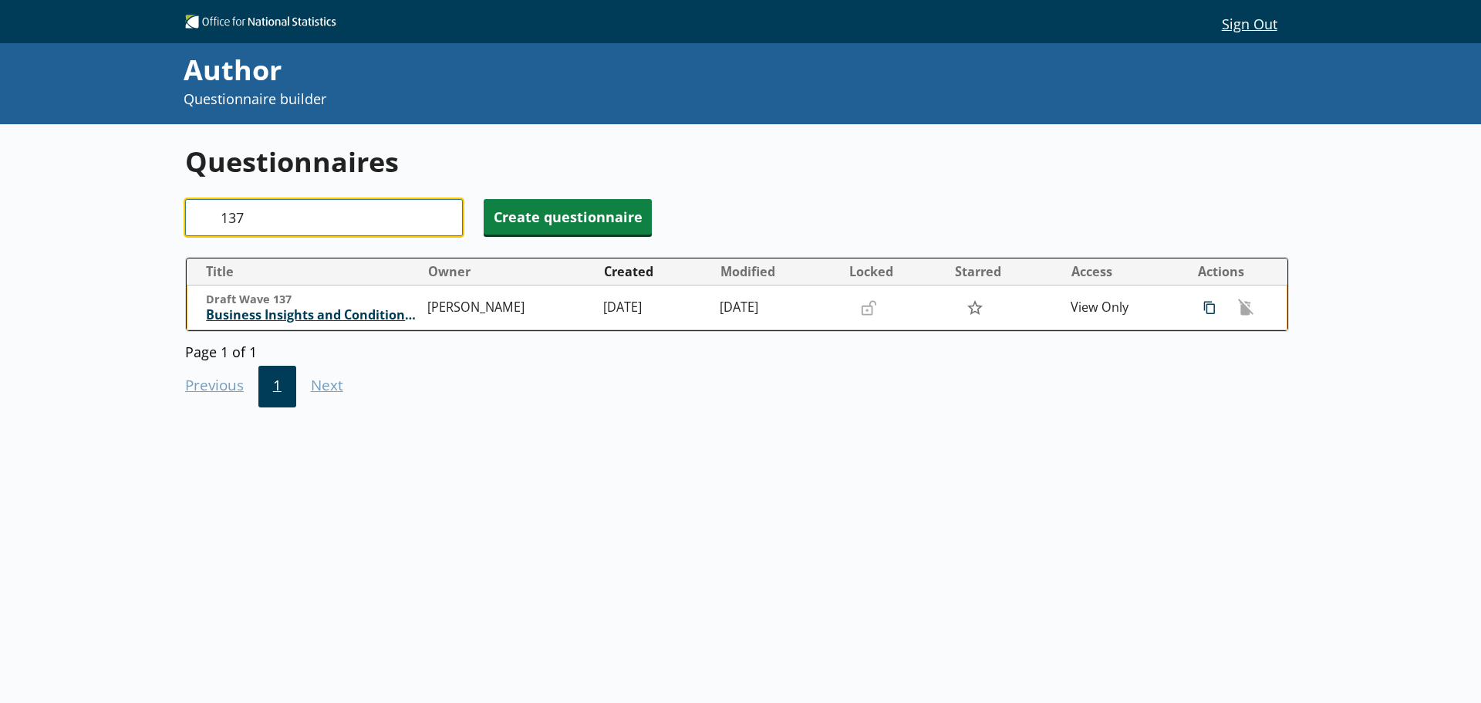
type input "137"
click at [376, 313] on span "Business Insights and Conditions Survey (BICS)" at bounding box center [313, 315] width 214 height 16
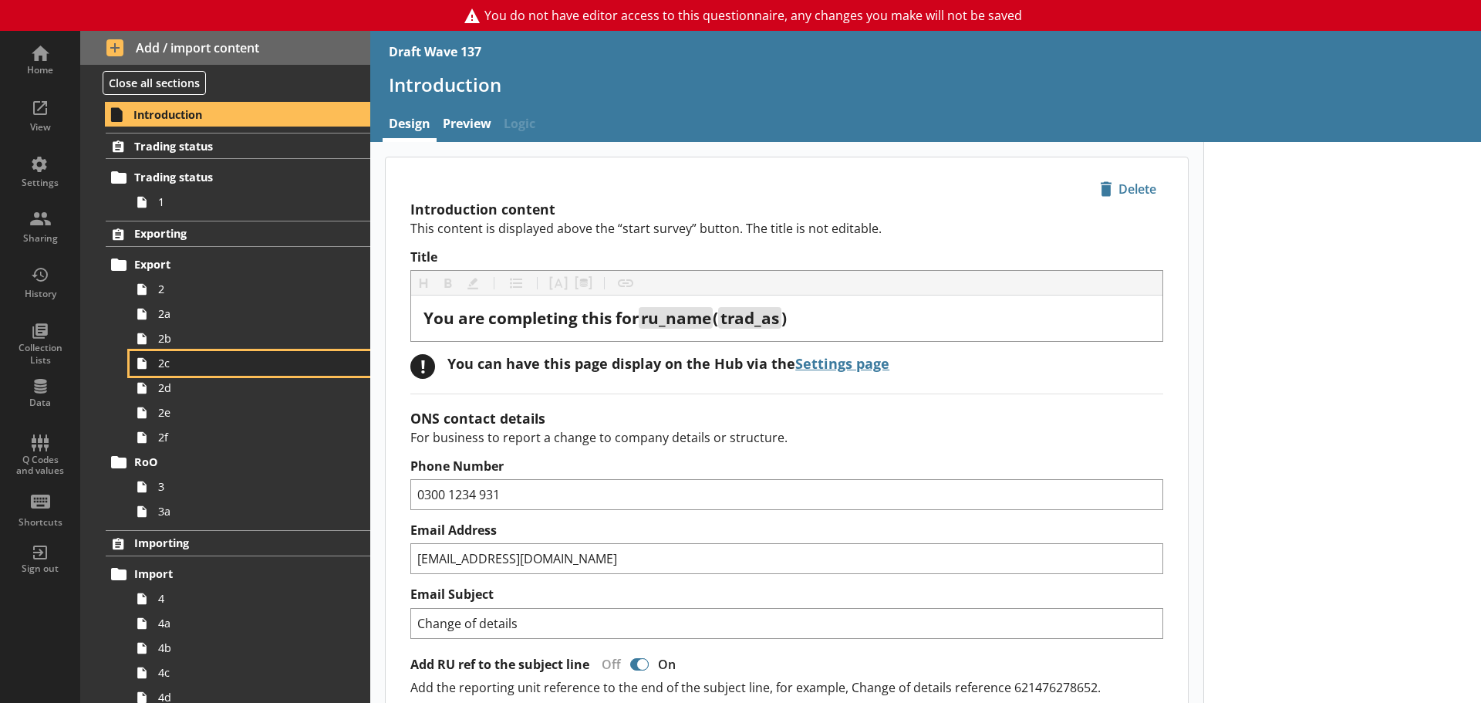
click at [197, 373] on link "2c" at bounding box center [250, 363] width 241 height 25
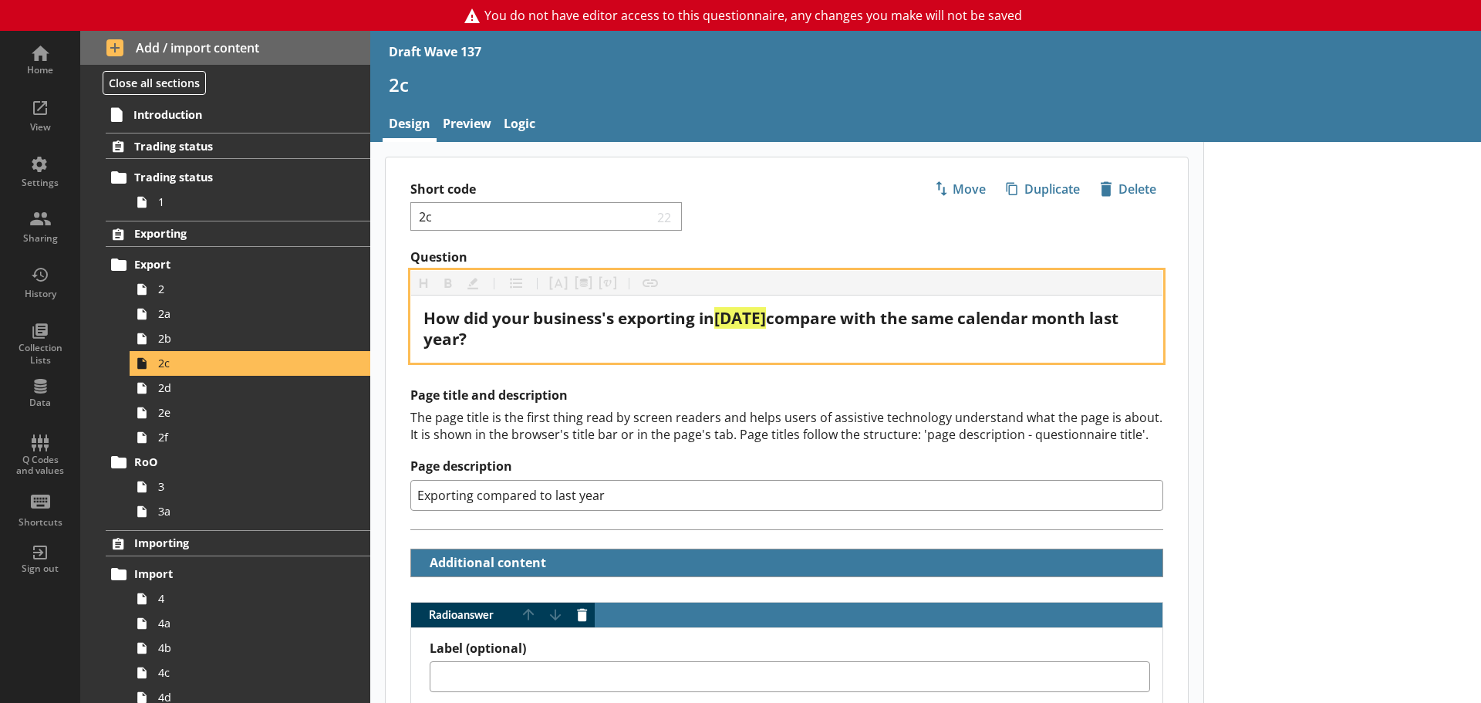
click at [729, 324] on span "[DATE]" at bounding box center [740, 318] width 52 height 22
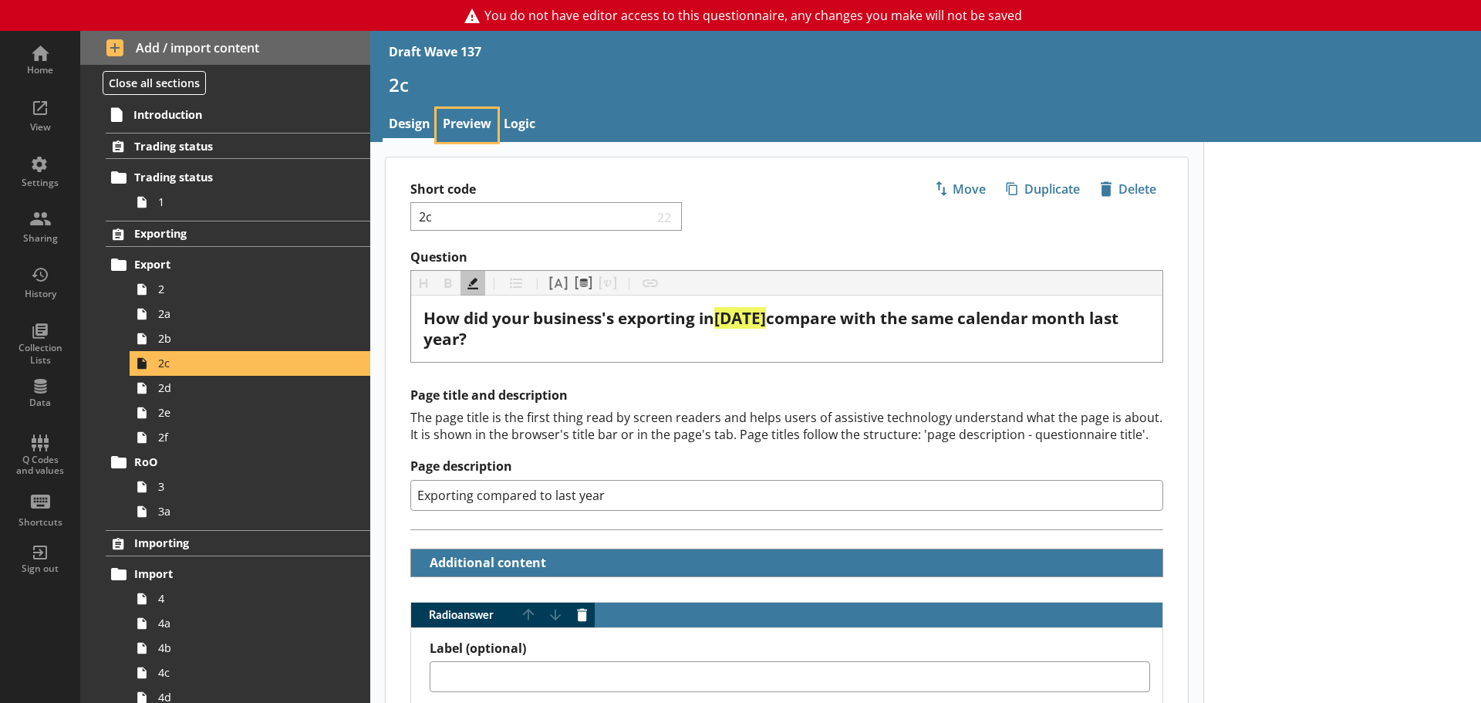
click at [474, 120] on link "Preview" at bounding box center [467, 125] width 61 height 33
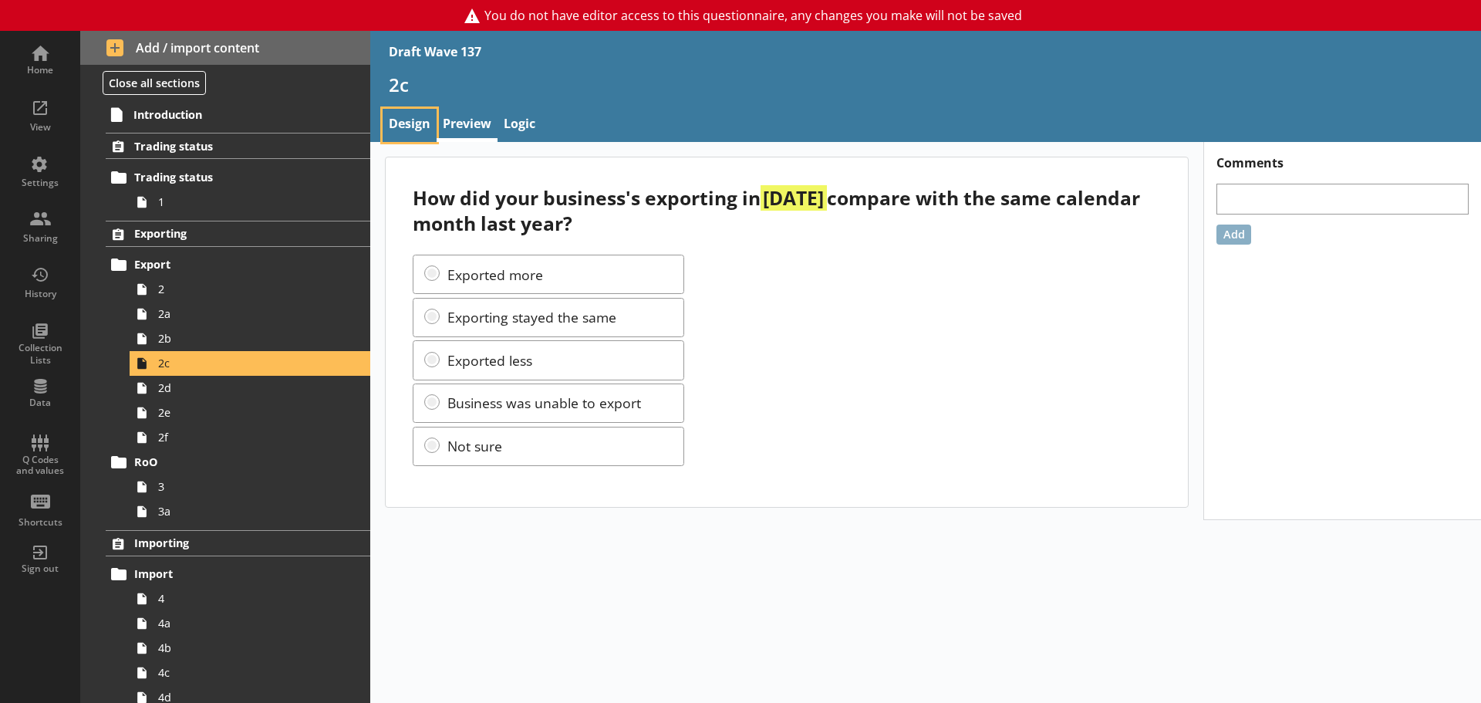
click at [405, 127] on link "Design" at bounding box center [410, 125] width 54 height 33
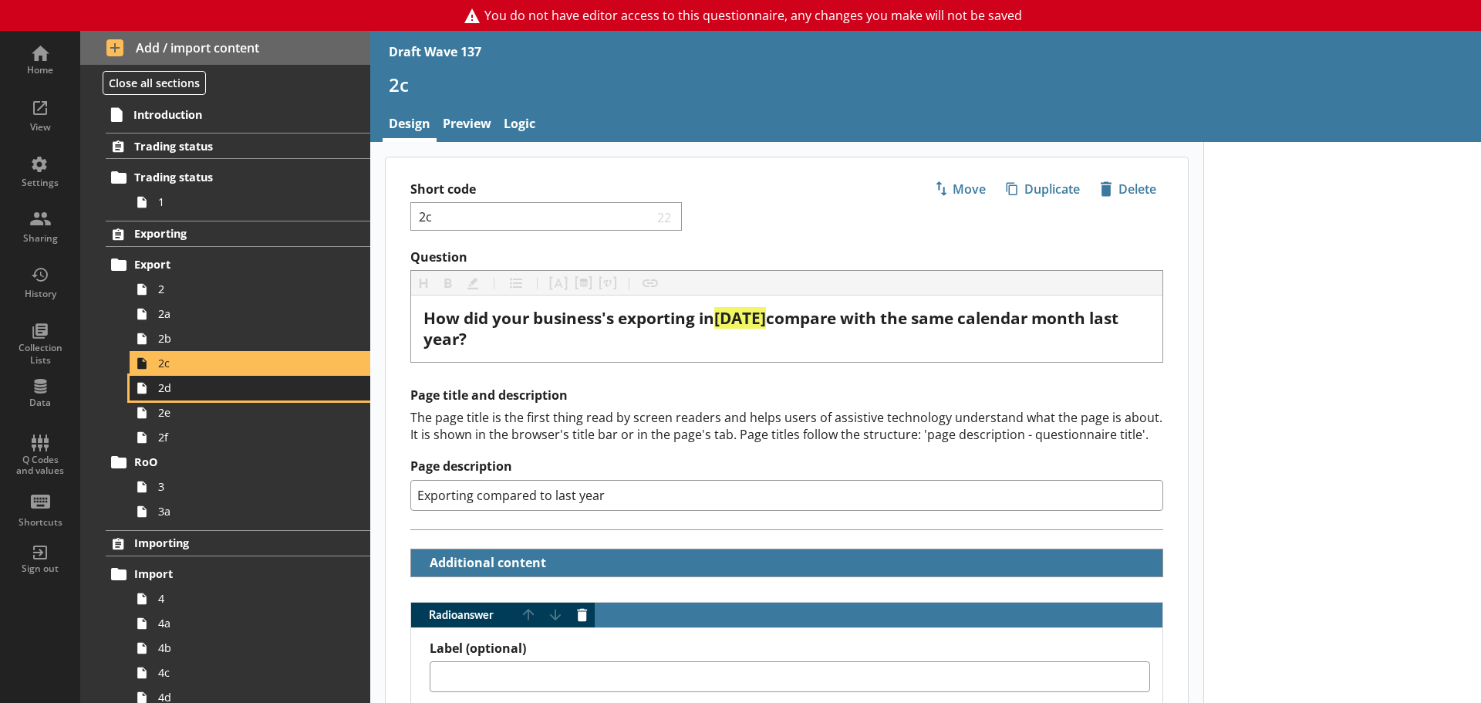
click at [218, 398] on link "2d" at bounding box center [250, 388] width 241 height 25
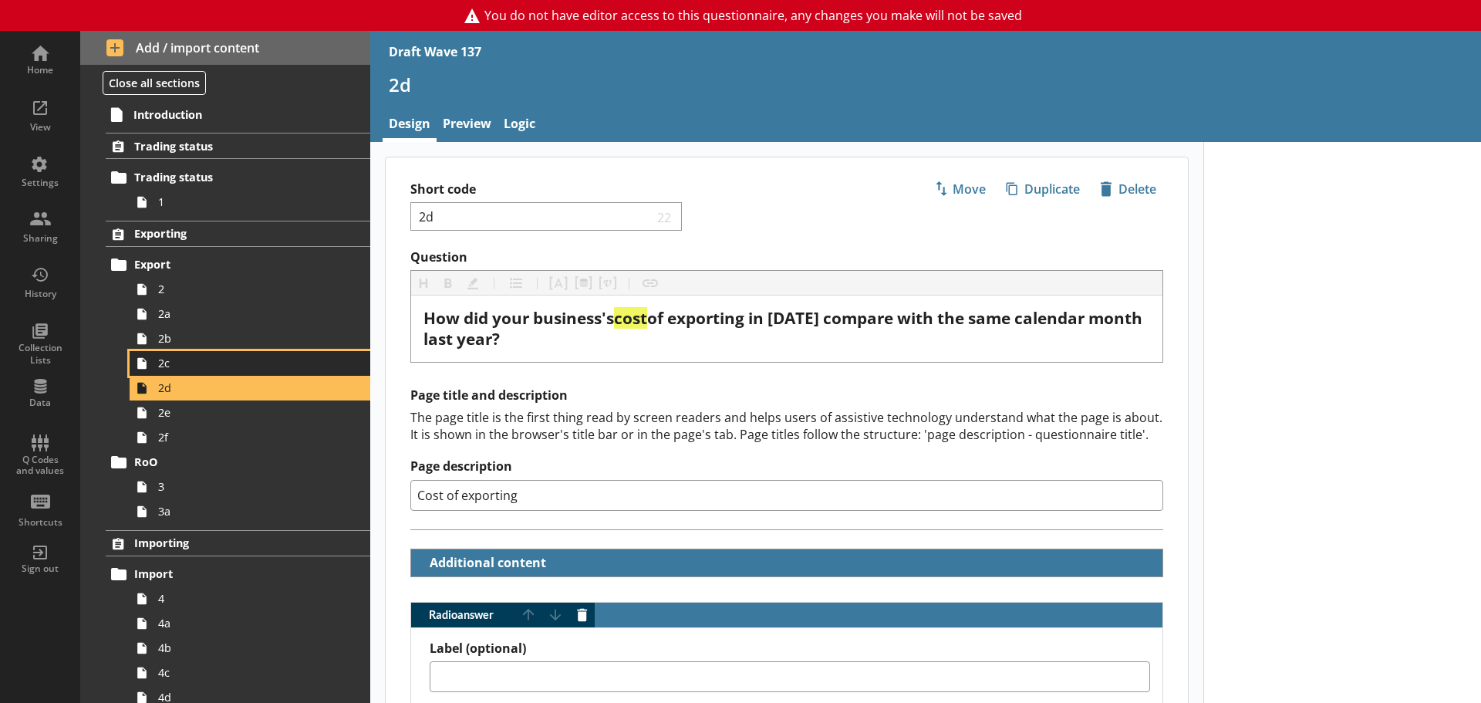
click at [211, 359] on span "2c" at bounding box center [244, 363] width 172 height 15
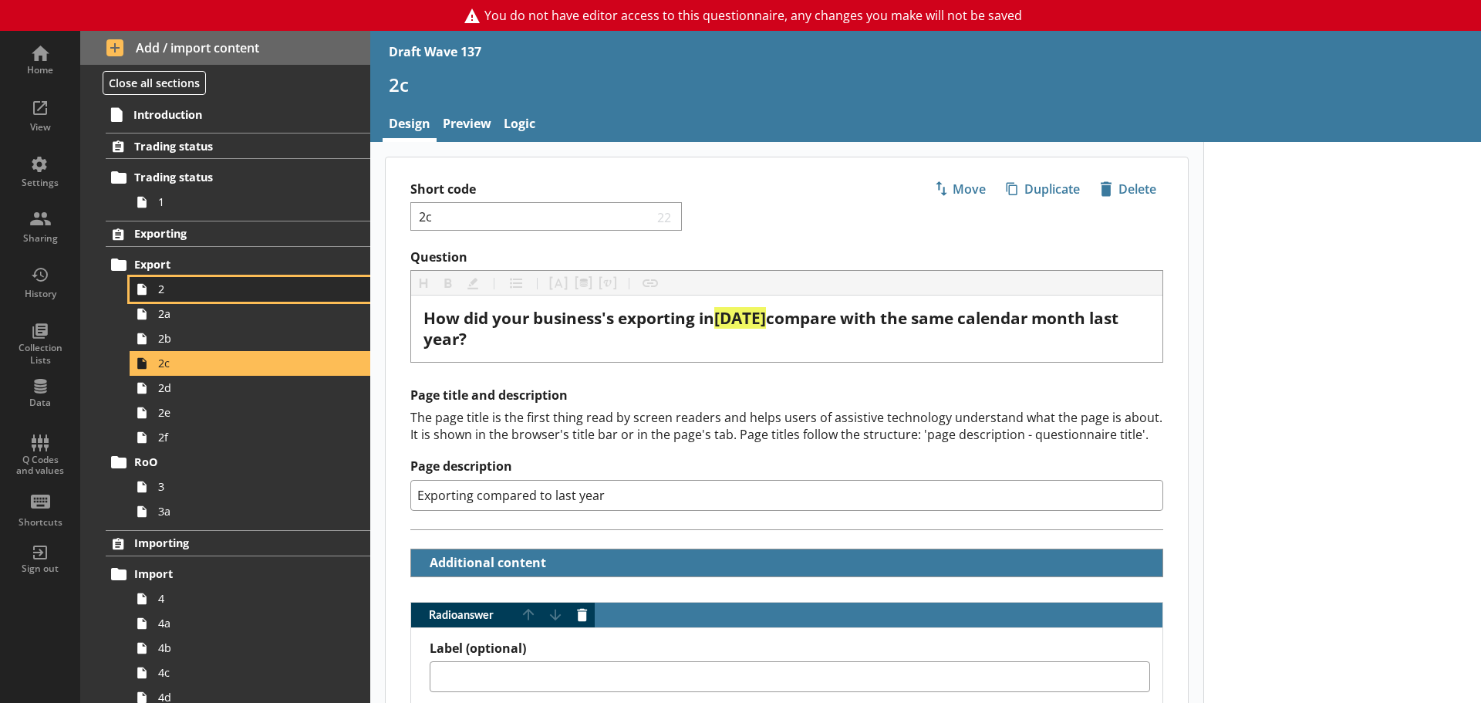
click at [186, 287] on span "2" at bounding box center [244, 289] width 172 height 15
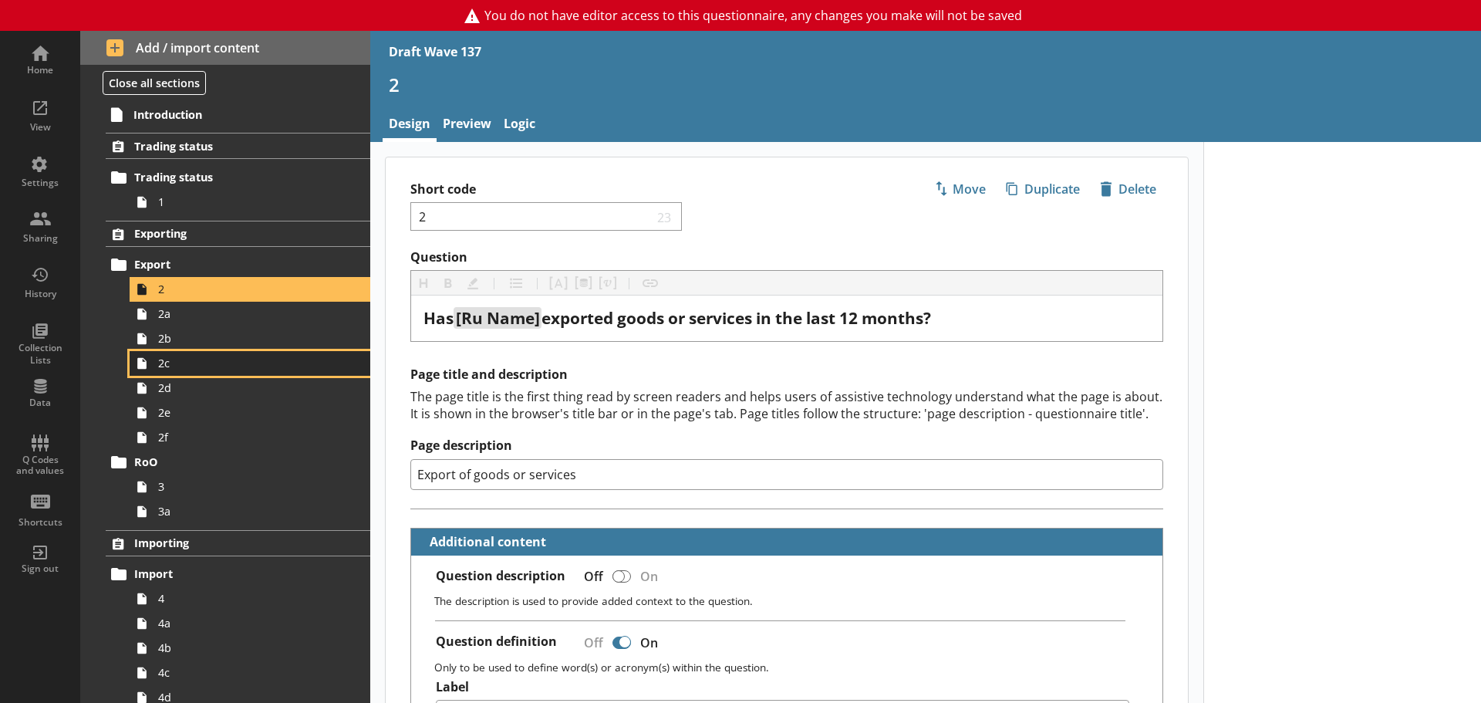
click at [211, 351] on link "2c" at bounding box center [250, 363] width 241 height 25
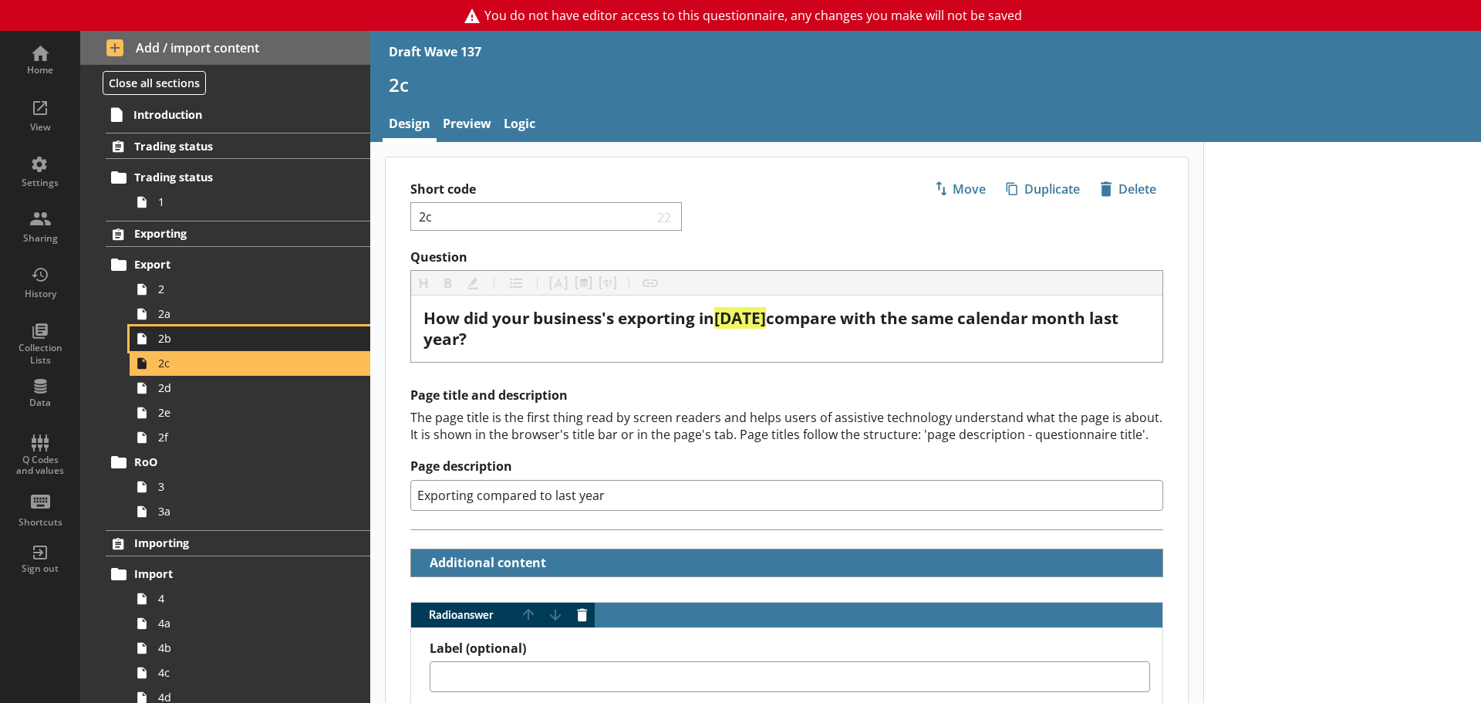
click at [210, 340] on span "2b" at bounding box center [244, 338] width 172 height 15
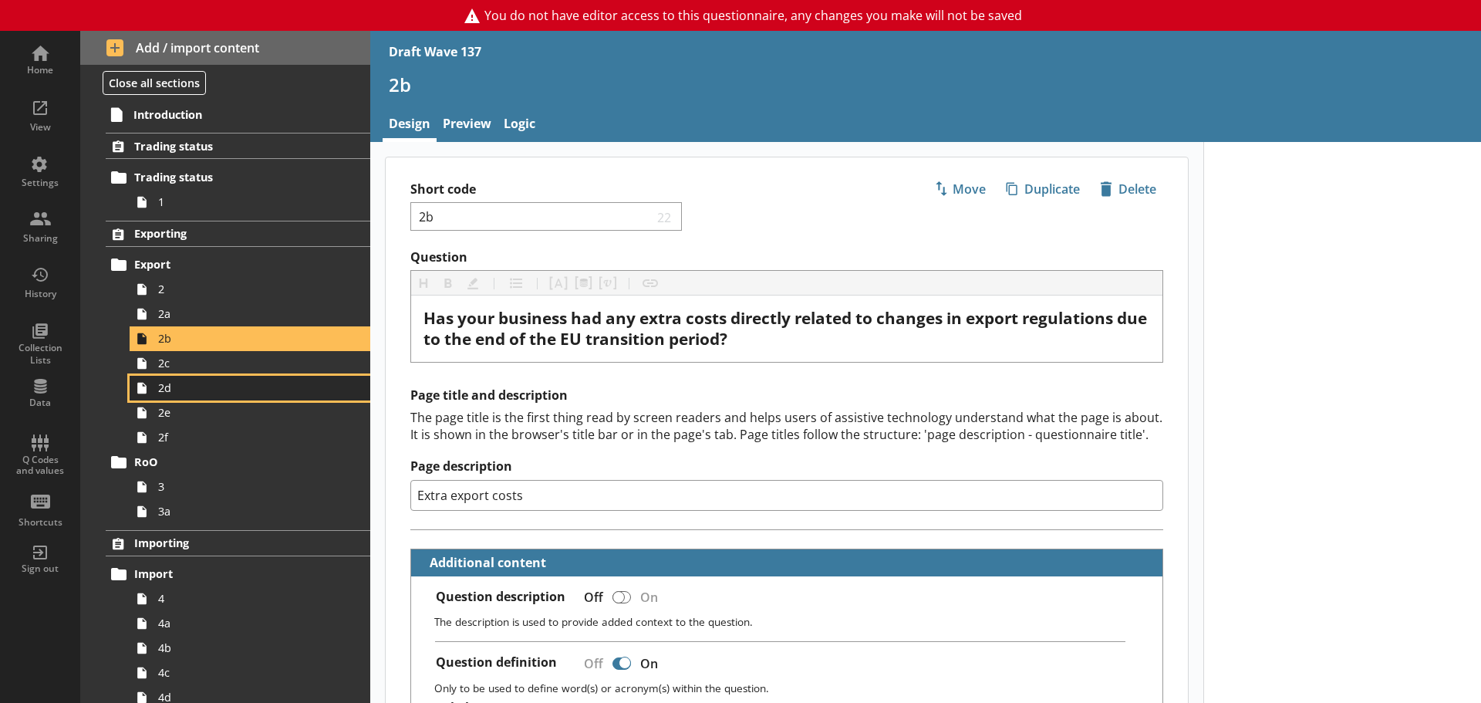
click at [210, 378] on link "2d" at bounding box center [250, 388] width 241 height 25
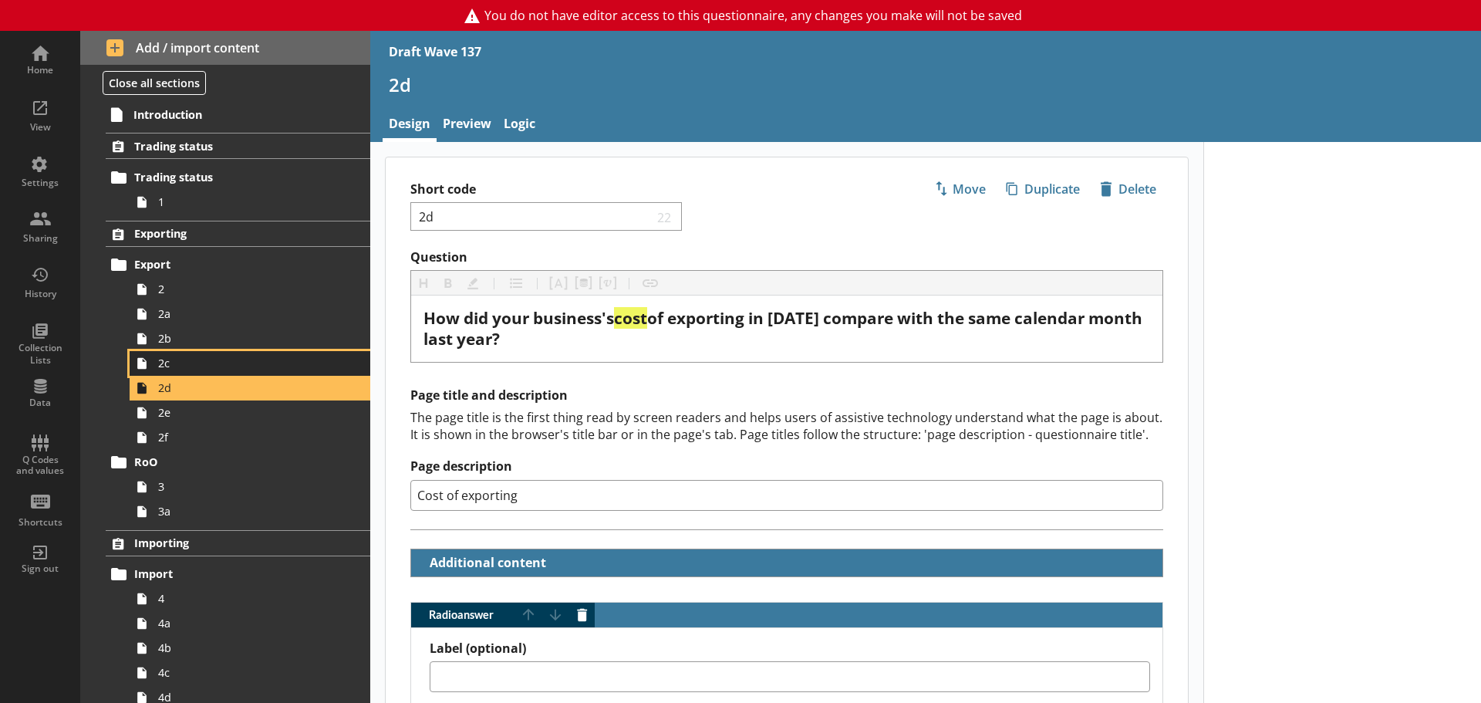
click at [258, 364] on span "2c" at bounding box center [244, 363] width 172 height 15
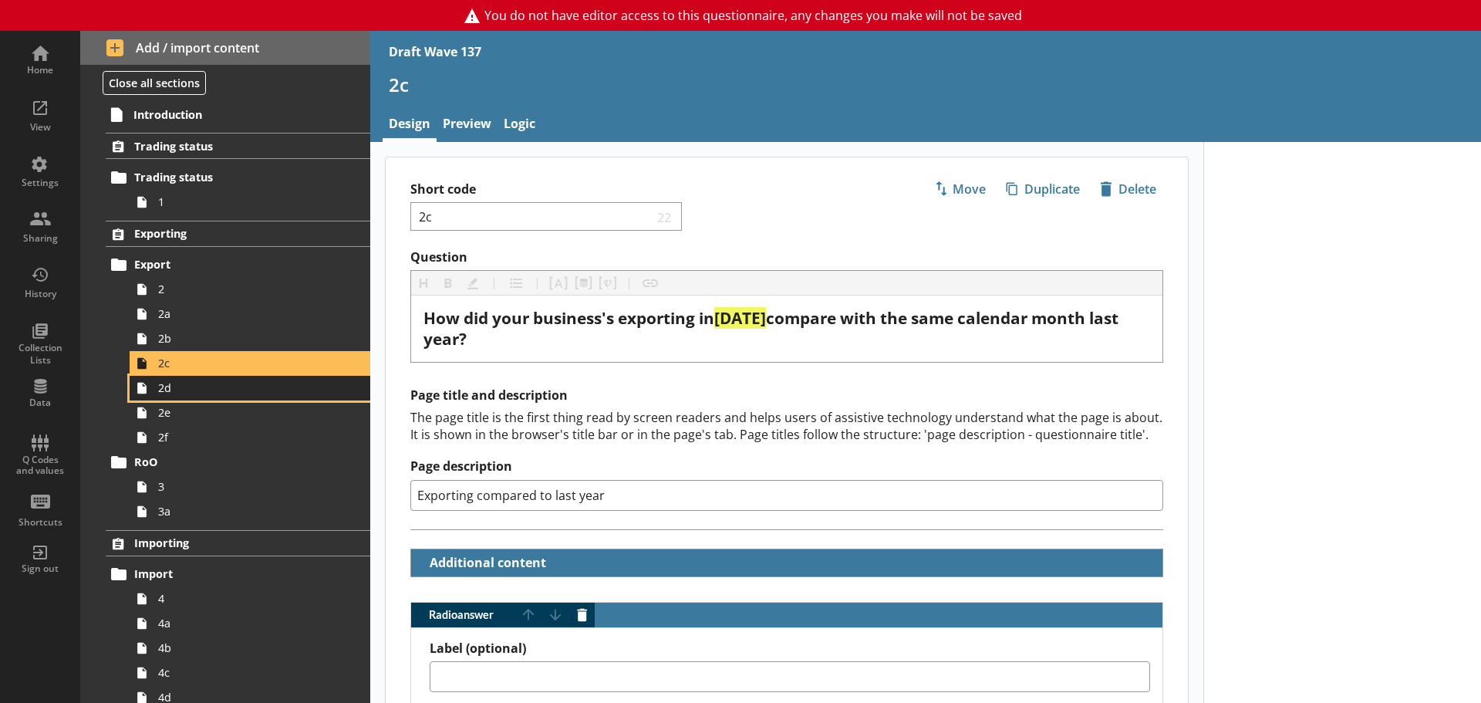
click at [245, 394] on span "2d" at bounding box center [244, 387] width 172 height 15
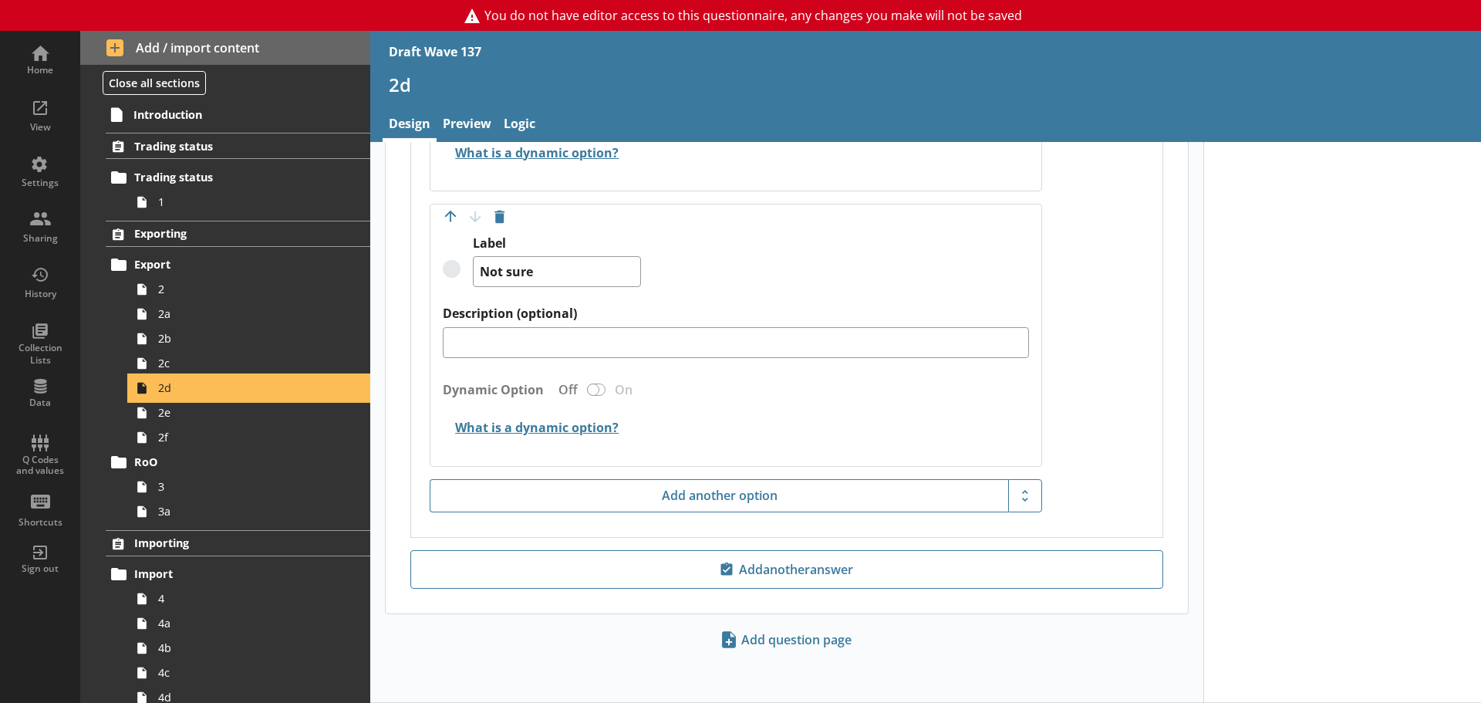
scroll to position [825, 0]
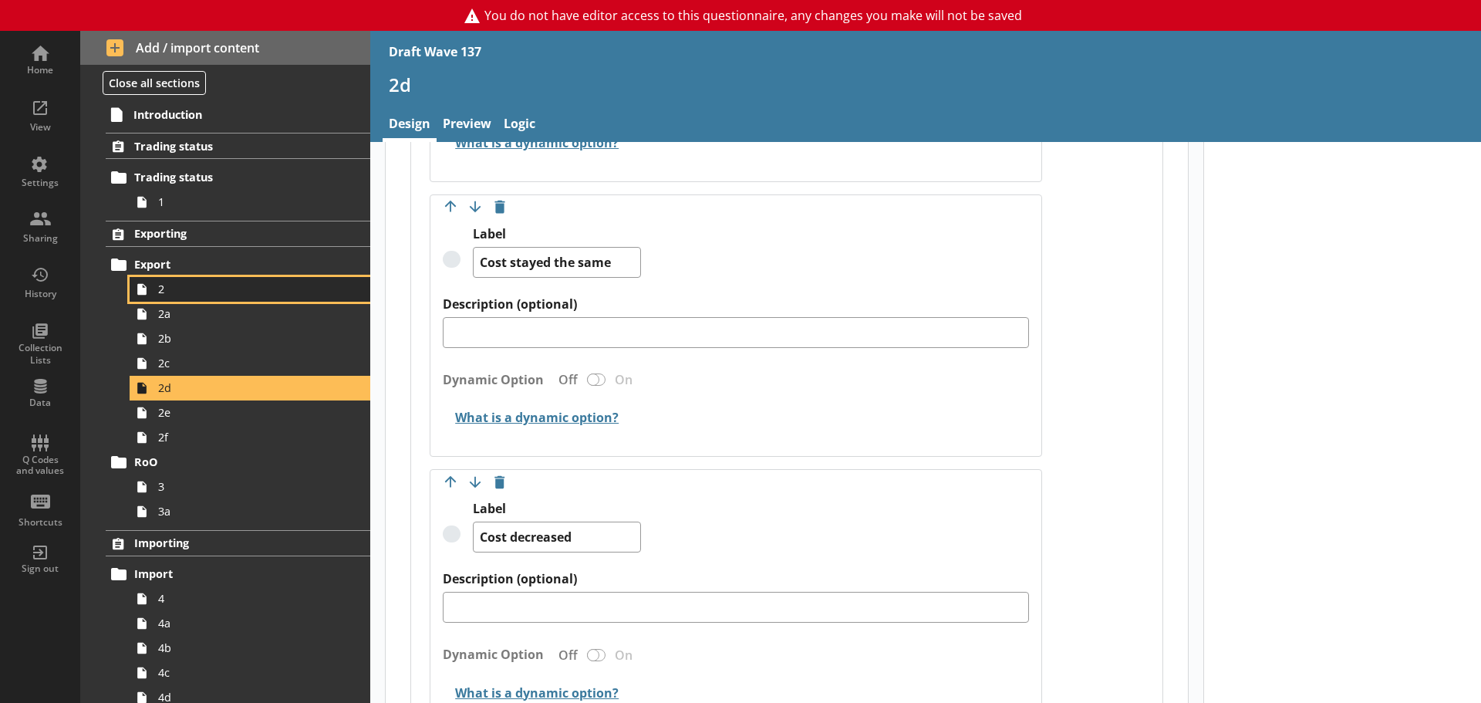
click at [181, 288] on span "2" at bounding box center [244, 289] width 172 height 15
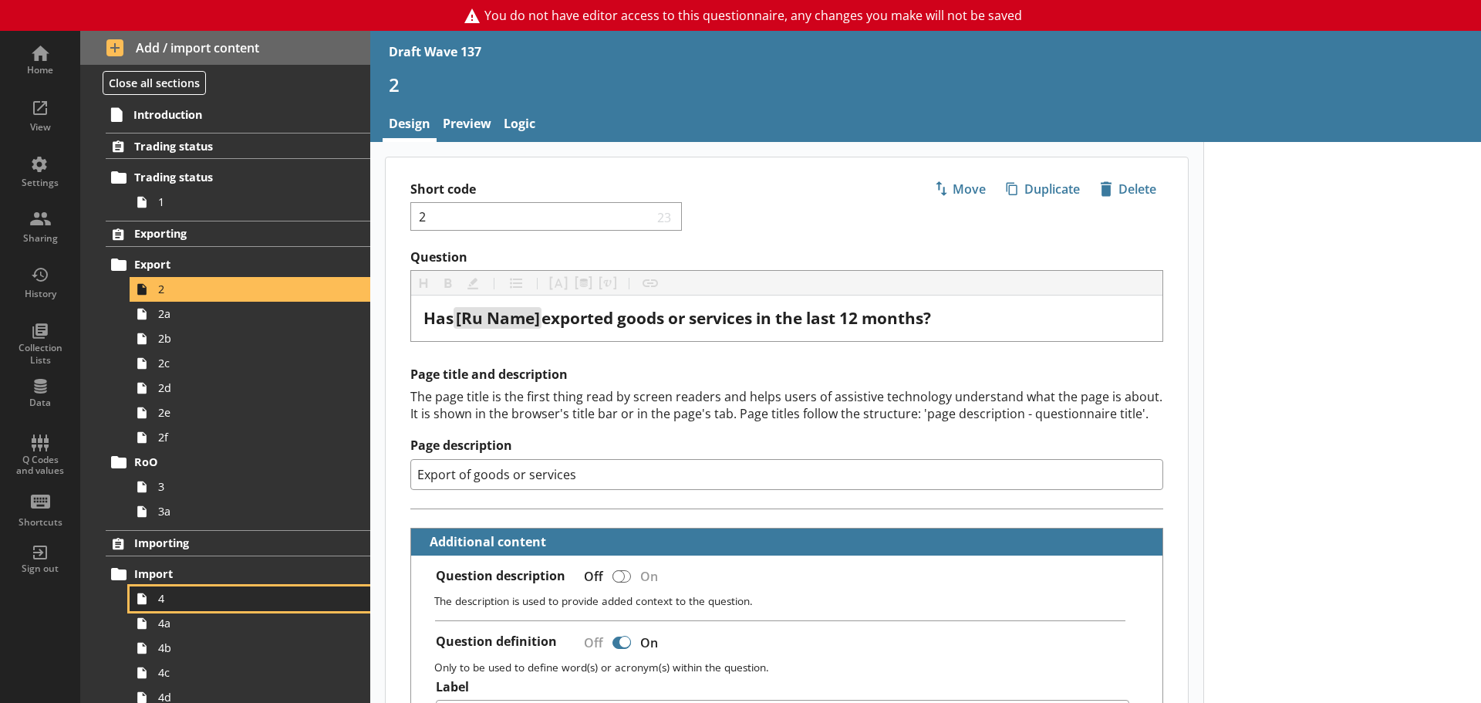
click at [205, 603] on span "4" at bounding box center [244, 598] width 172 height 15
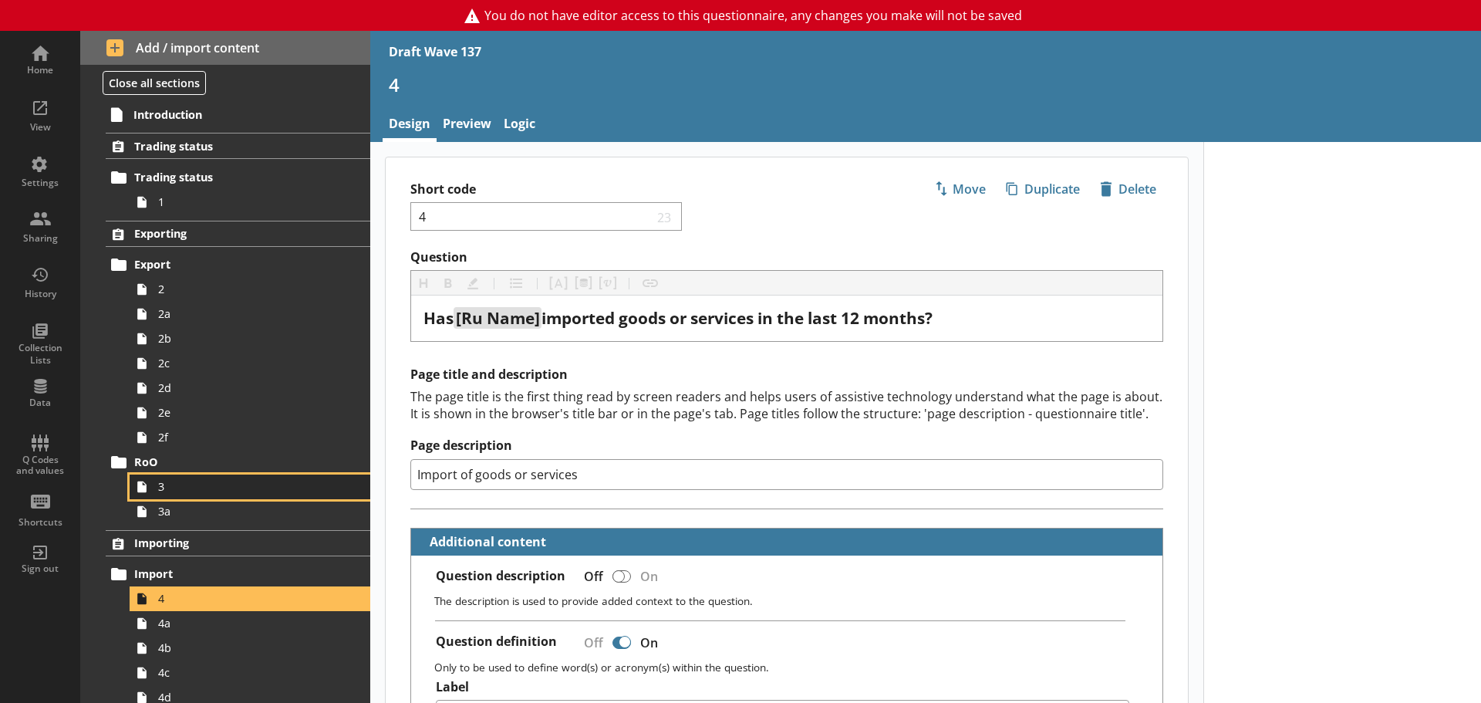
click at [195, 497] on link "3" at bounding box center [250, 486] width 241 height 25
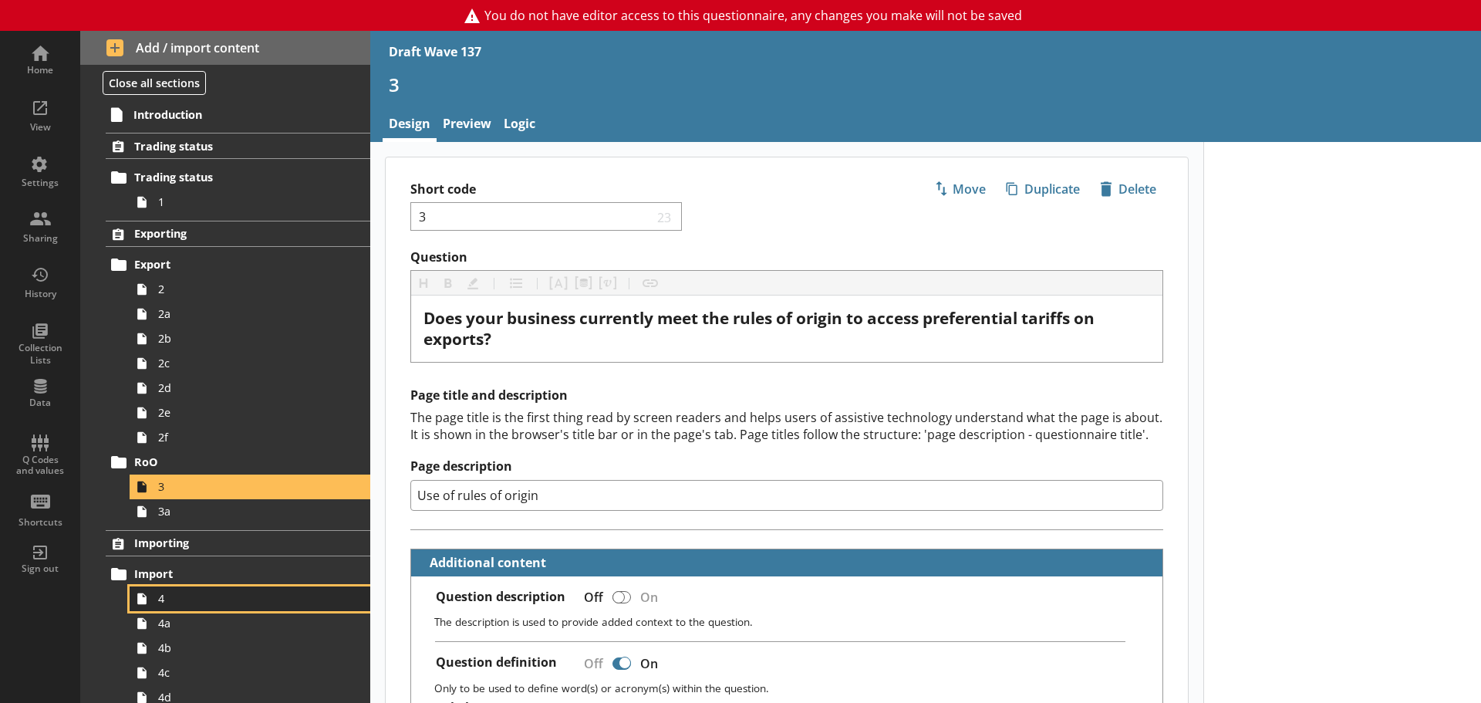
click at [194, 589] on link "4" at bounding box center [250, 598] width 241 height 25
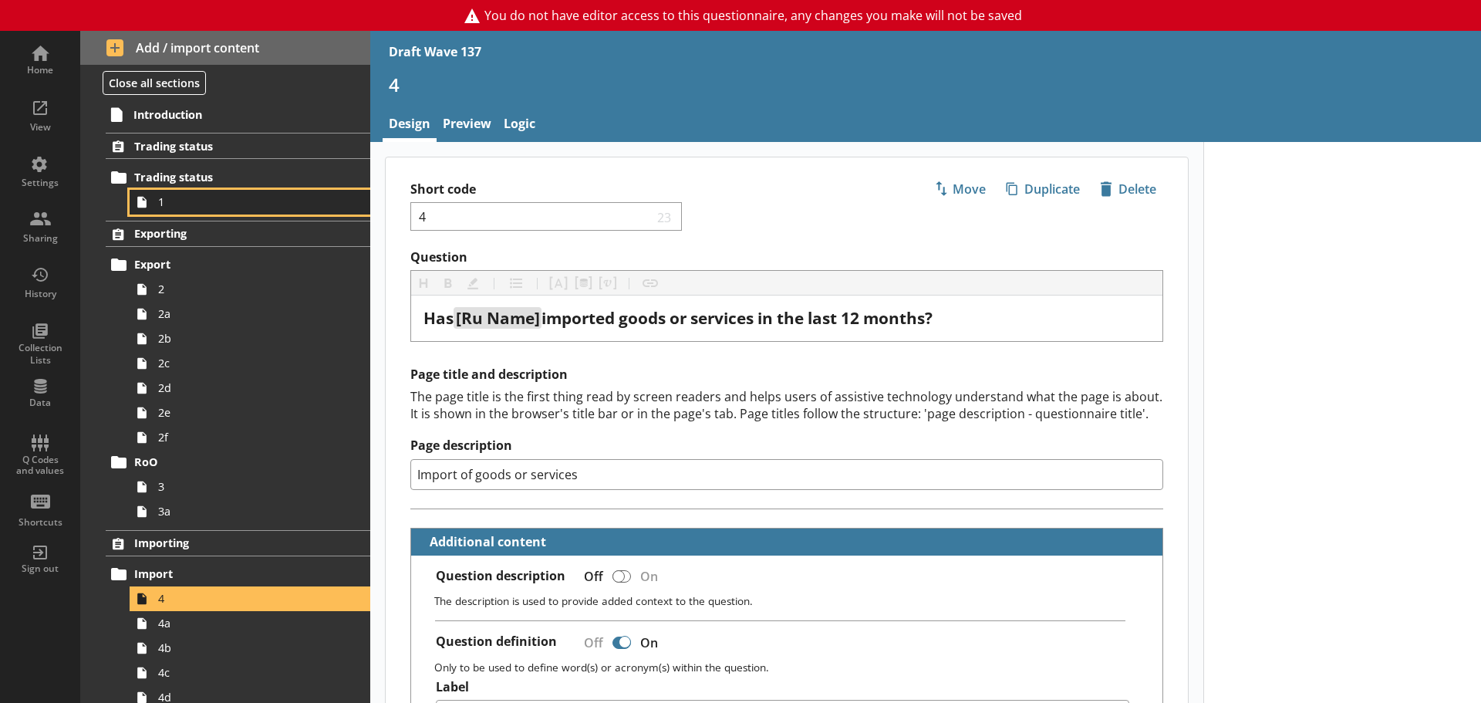
click at [187, 198] on span "1" at bounding box center [244, 201] width 172 height 15
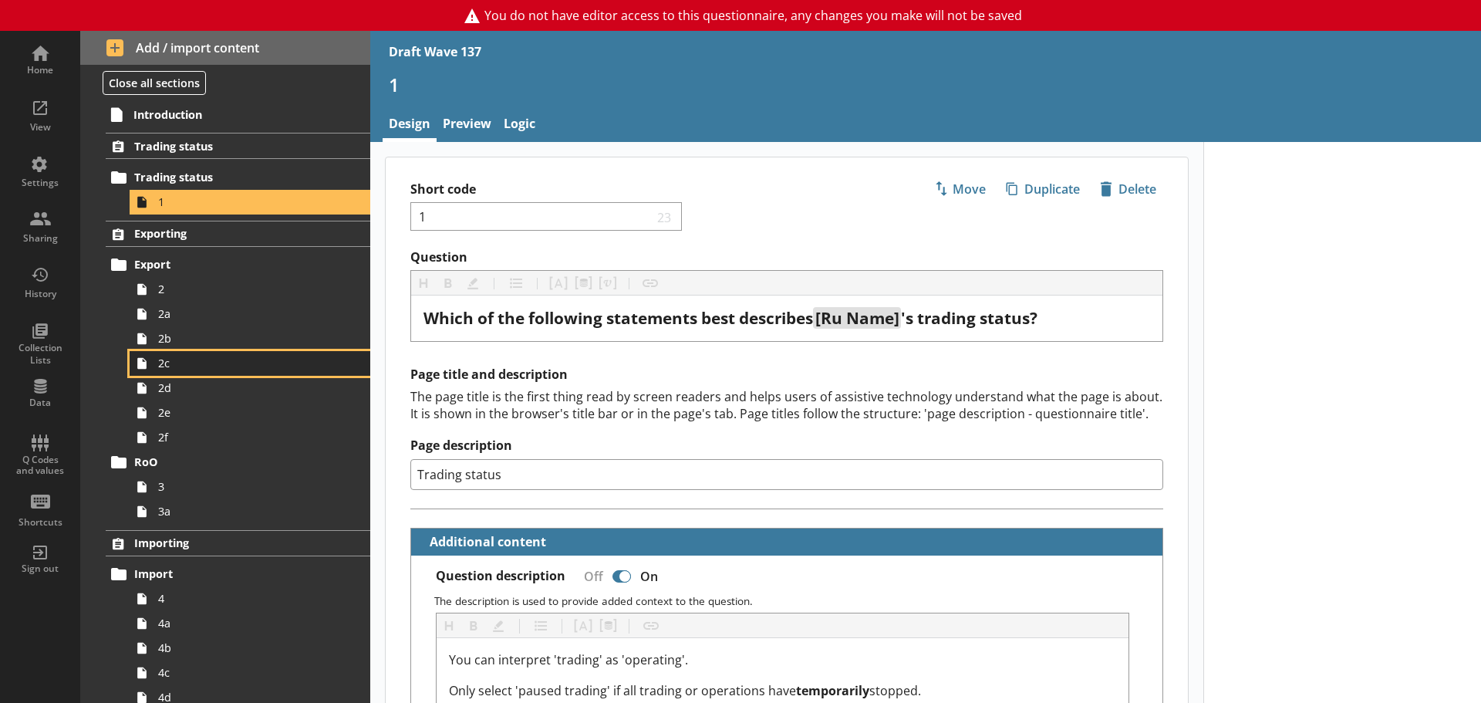
click at [223, 365] on span "2c" at bounding box center [244, 363] width 172 height 15
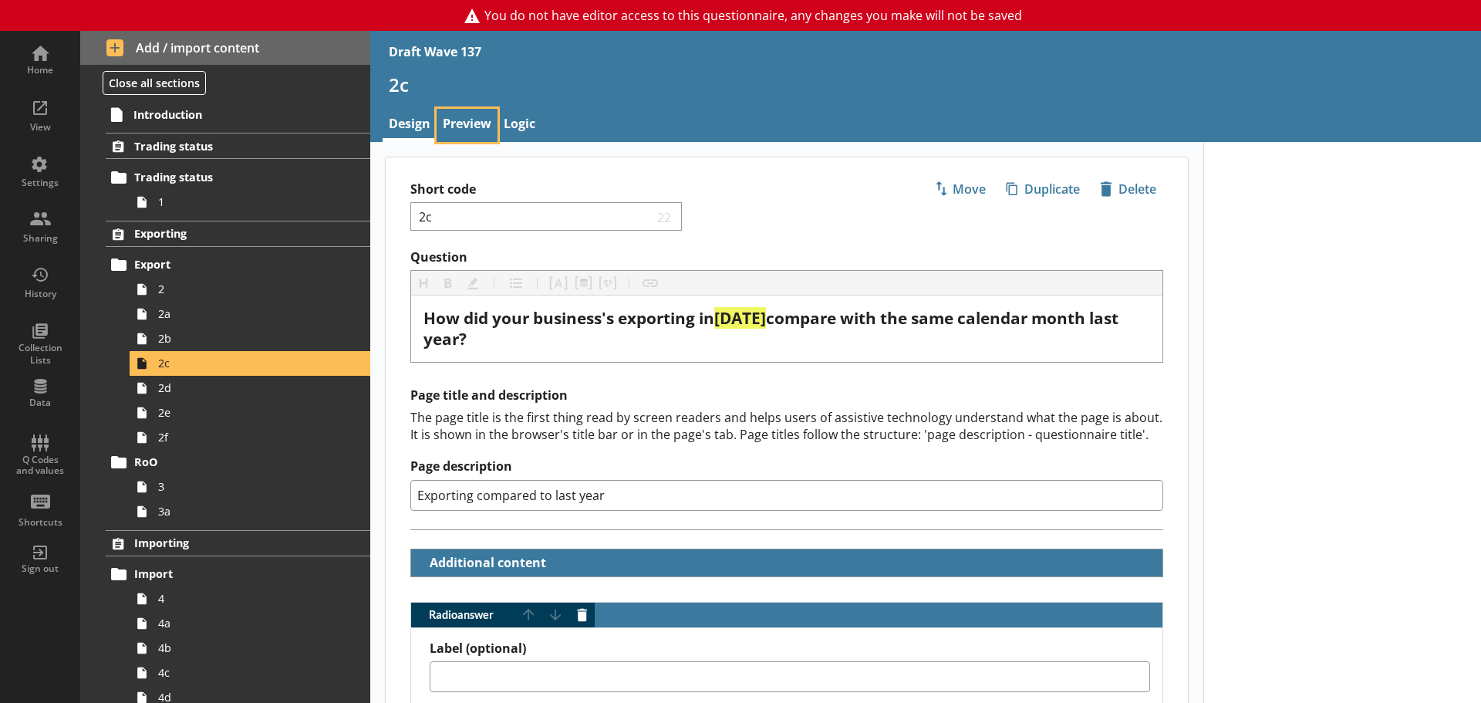
click at [479, 133] on link "Preview" at bounding box center [467, 125] width 61 height 33
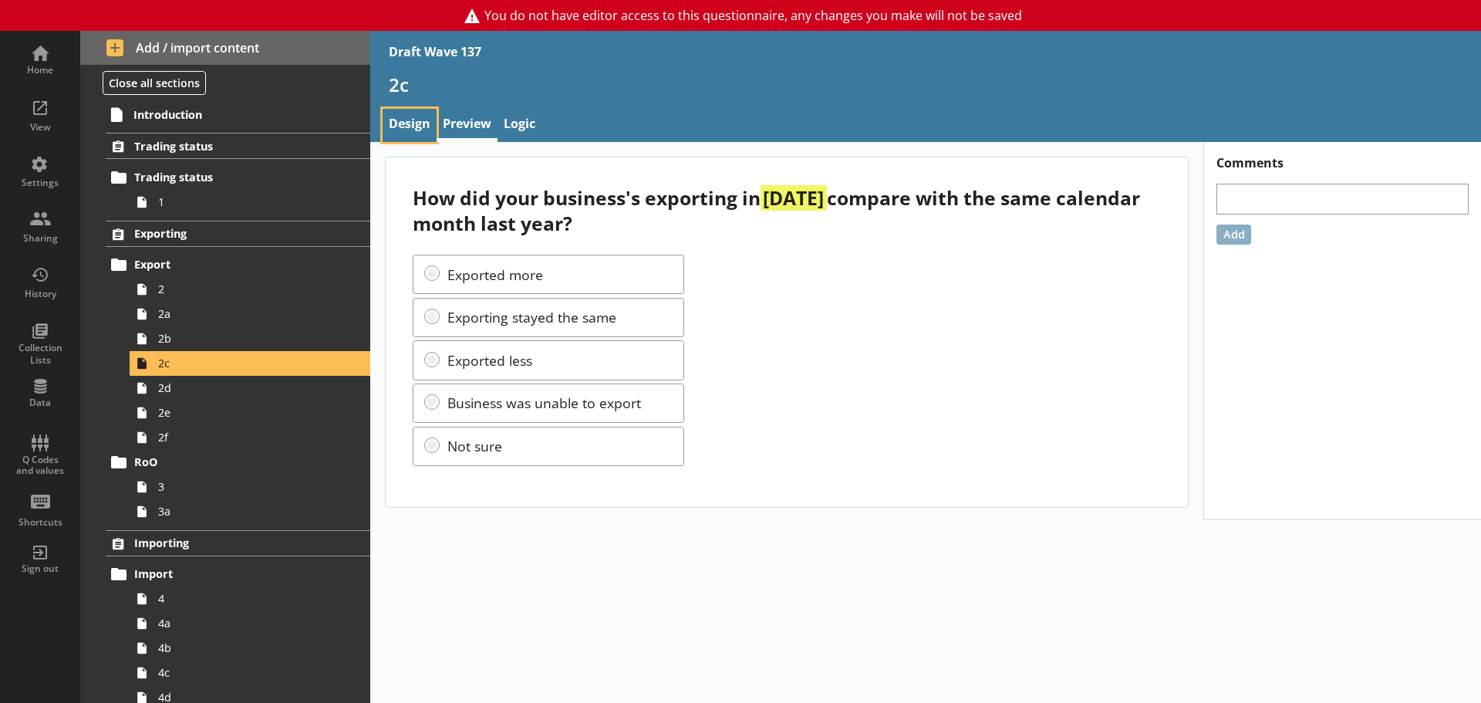
click at [406, 119] on link "Design" at bounding box center [410, 125] width 54 height 33
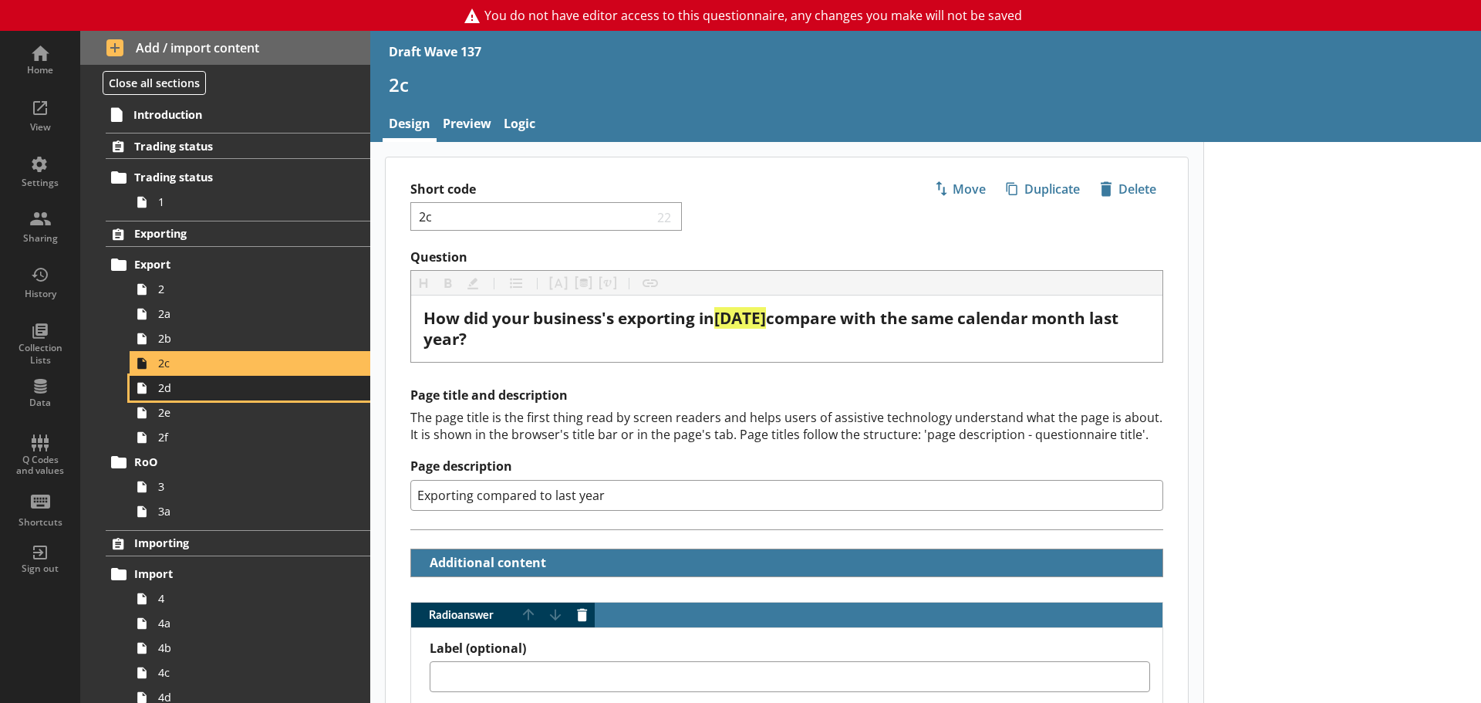
click at [219, 393] on span "2d" at bounding box center [244, 387] width 172 height 15
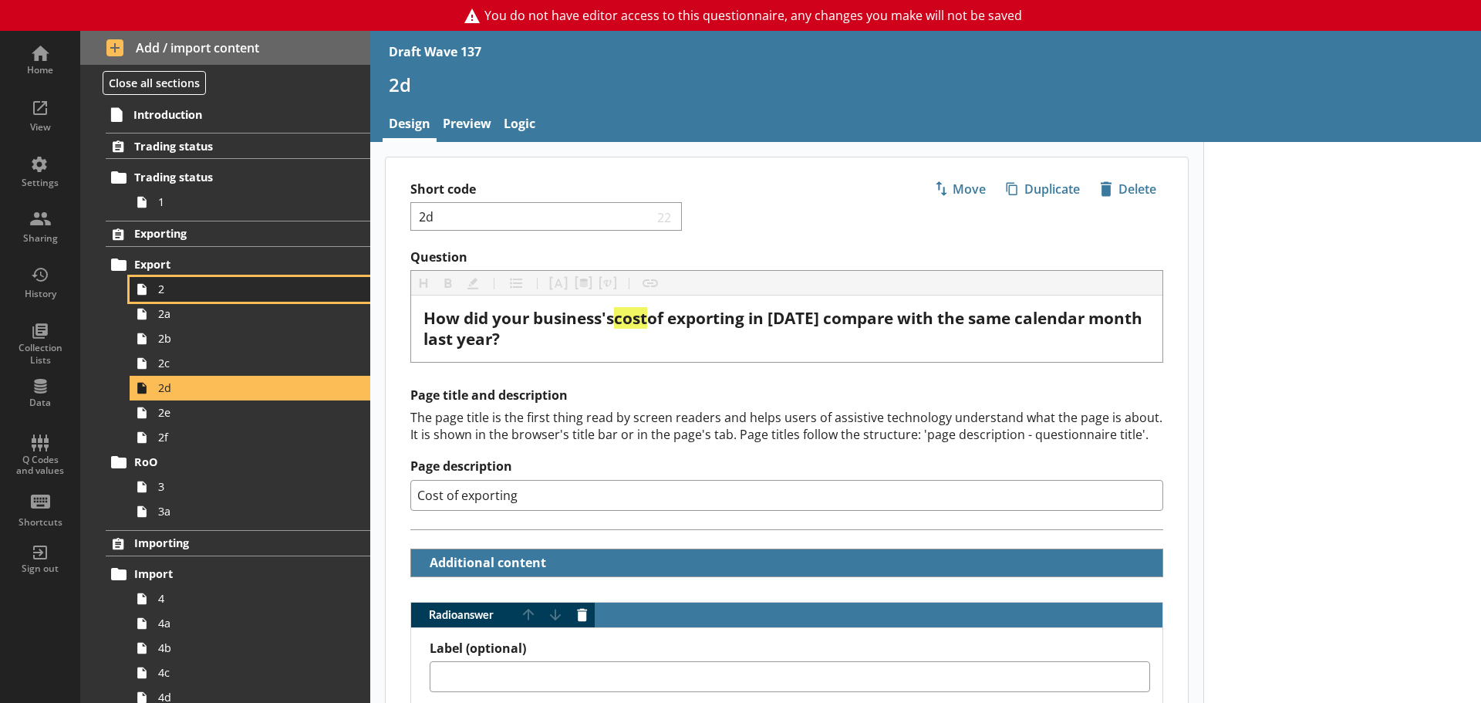
click at [197, 298] on link "2" at bounding box center [250, 289] width 241 height 25
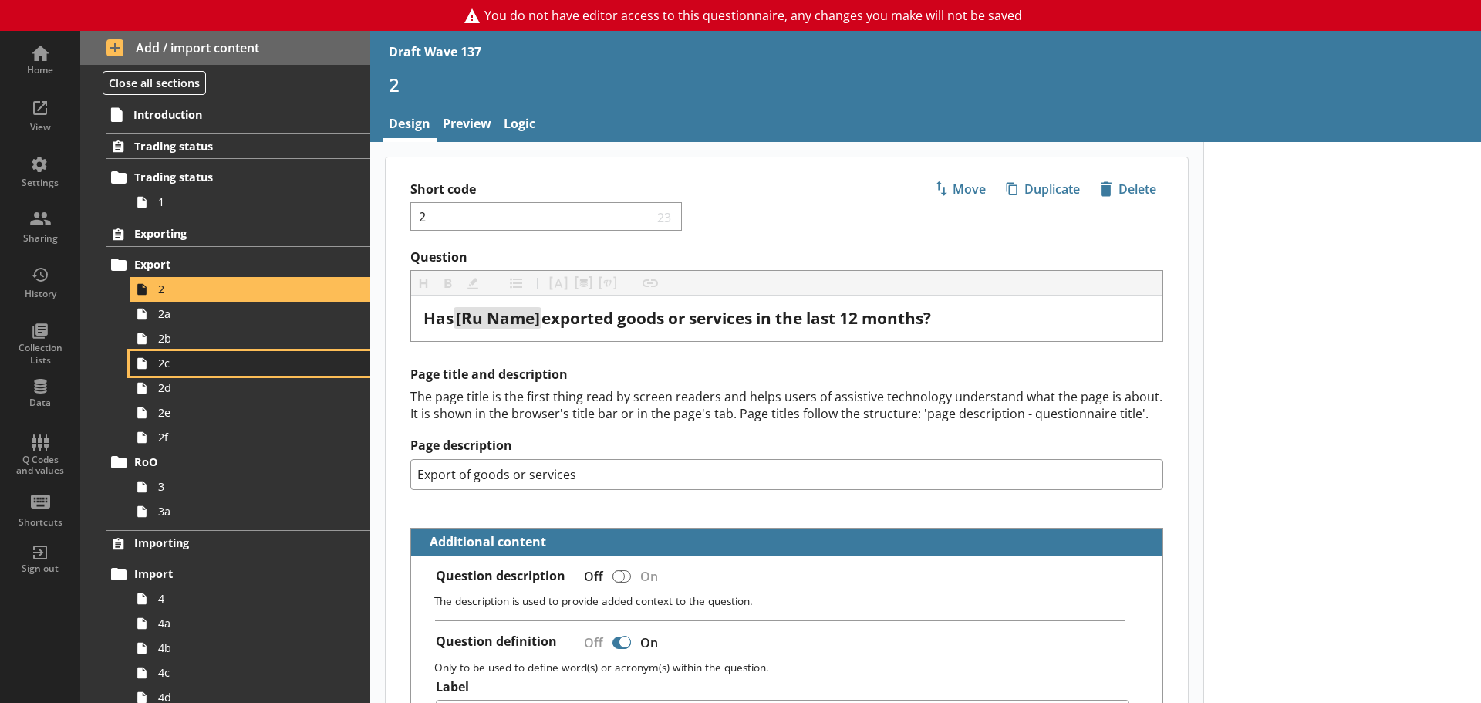
click at [246, 363] on span "2c" at bounding box center [244, 363] width 172 height 15
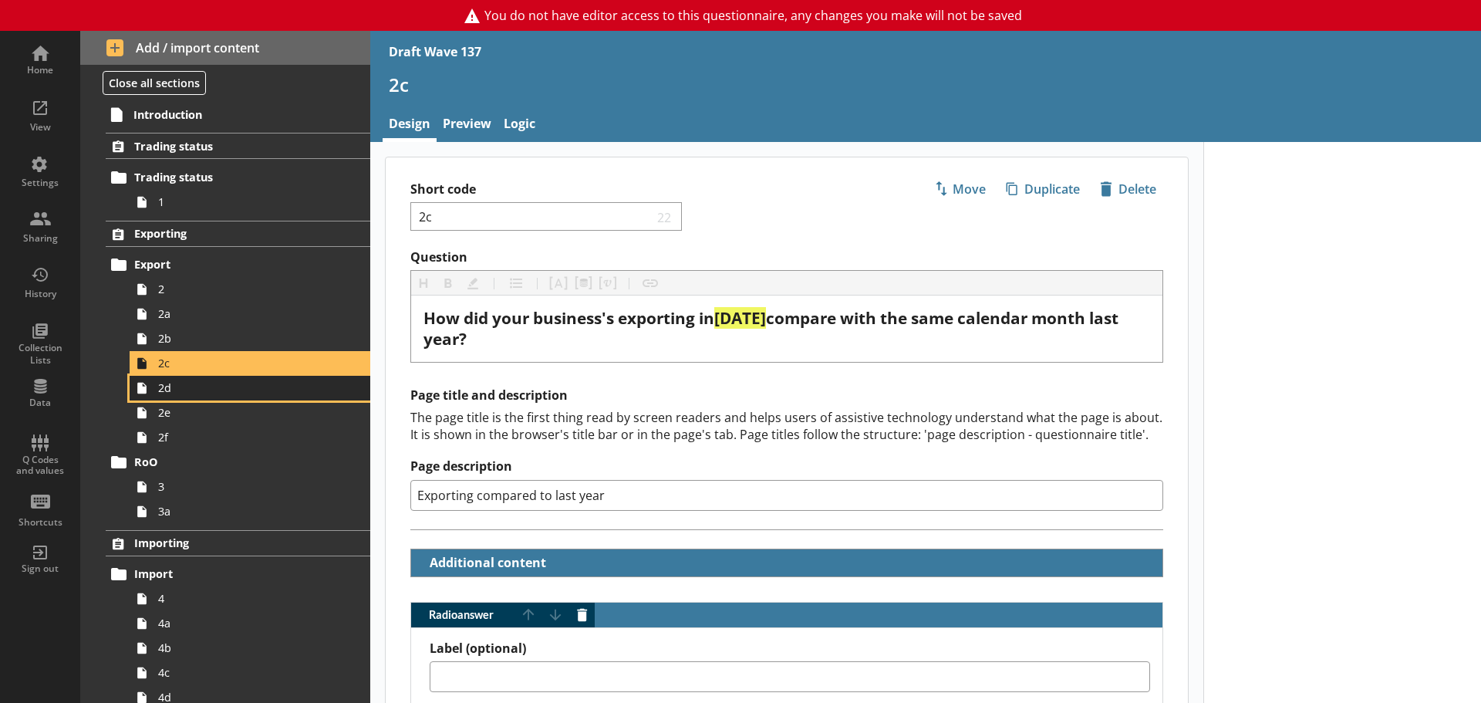
click at [207, 399] on link "2d" at bounding box center [250, 388] width 241 height 25
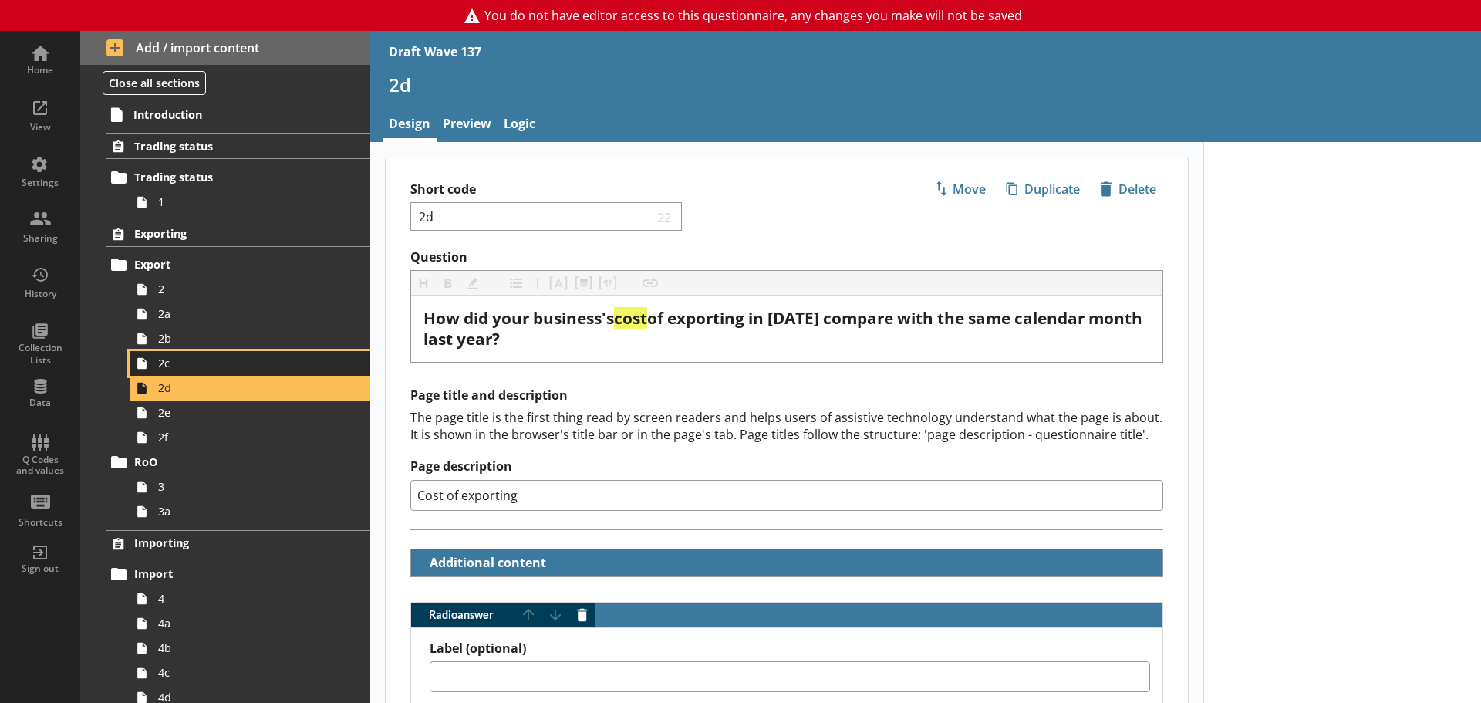
click at [302, 362] on span "2c" at bounding box center [244, 363] width 172 height 15
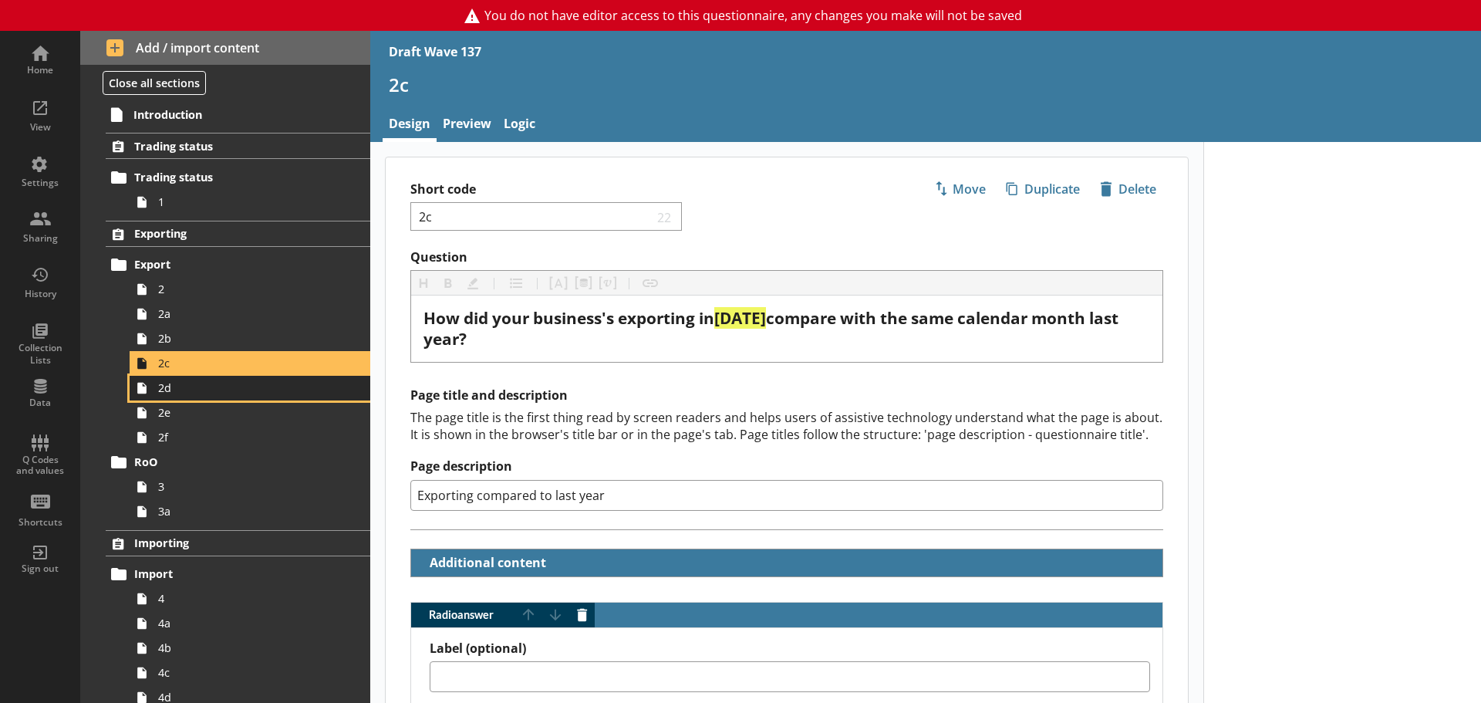
click at [216, 395] on span "2d" at bounding box center [244, 387] width 172 height 15
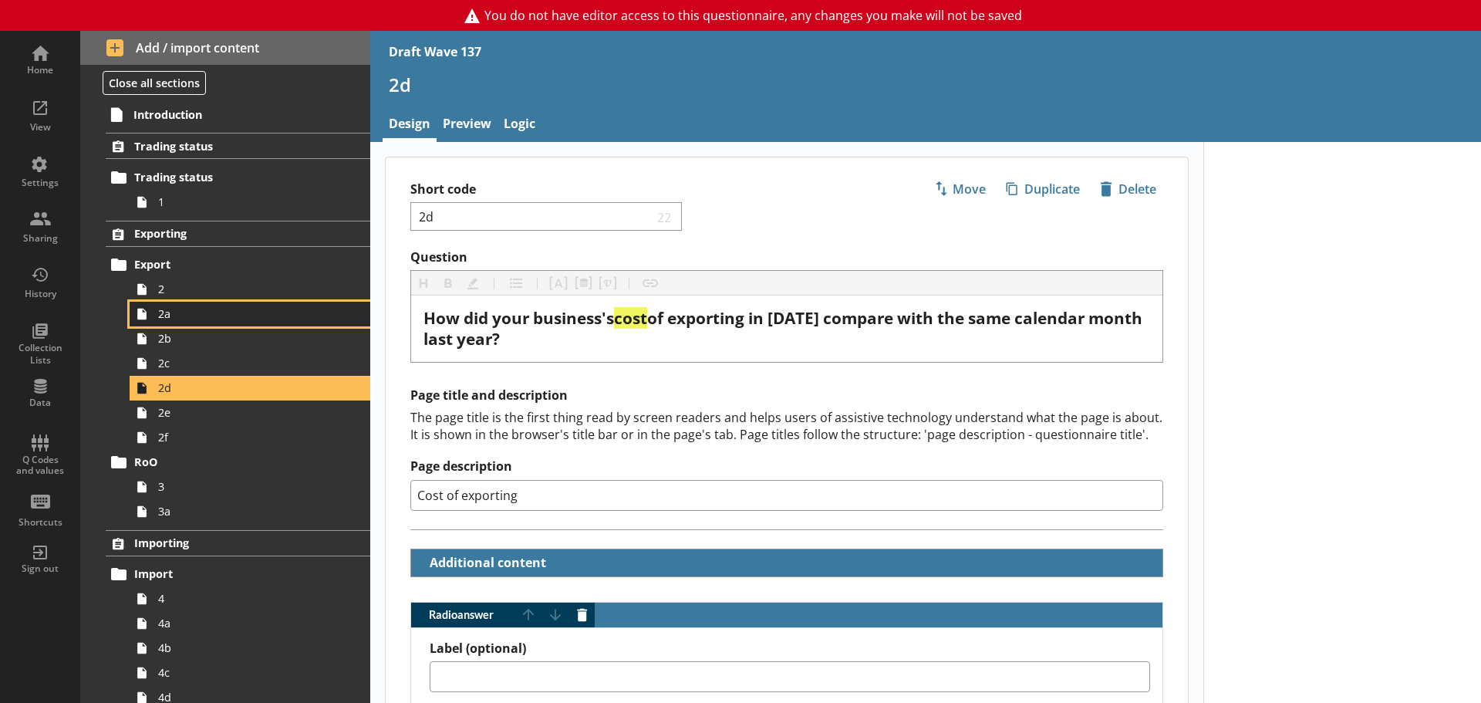
click at [237, 305] on link "2a" at bounding box center [250, 314] width 241 height 25
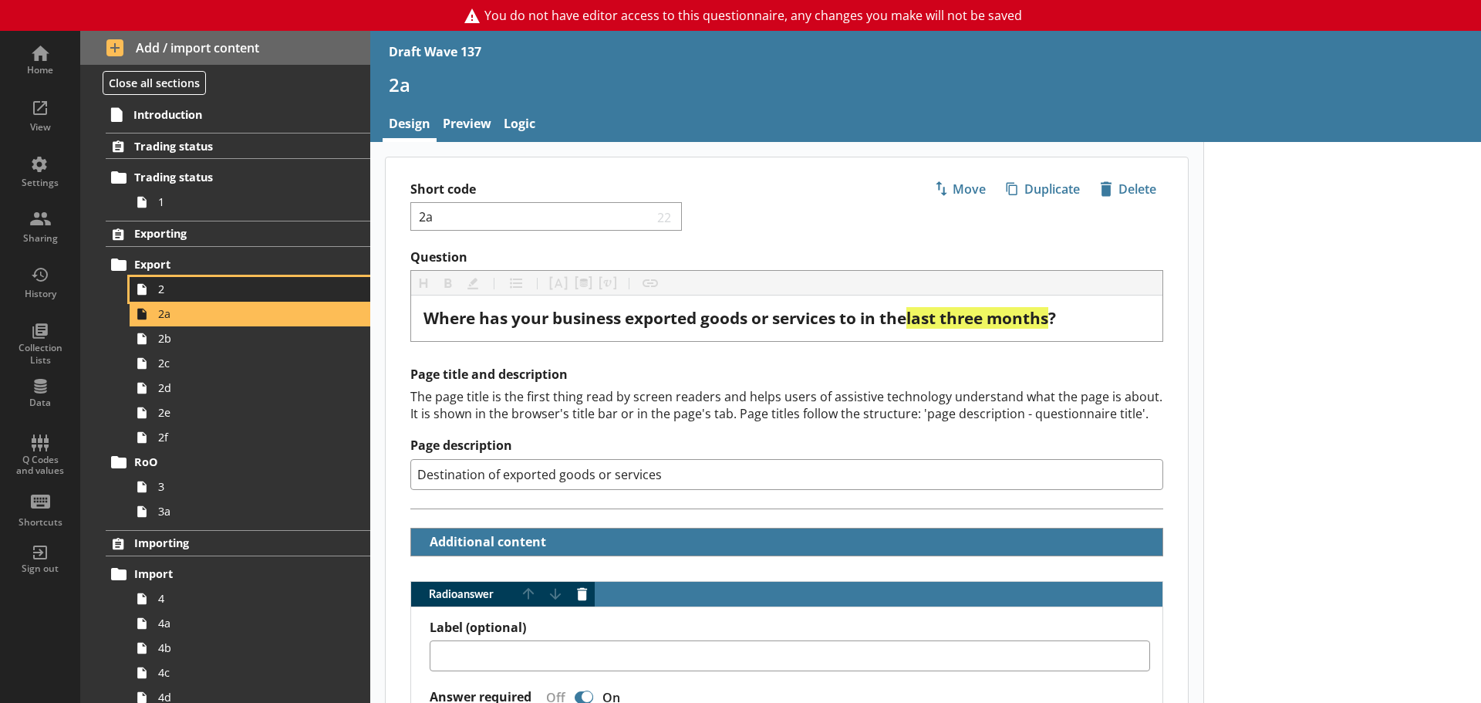
click at [236, 285] on span "2" at bounding box center [244, 289] width 172 height 15
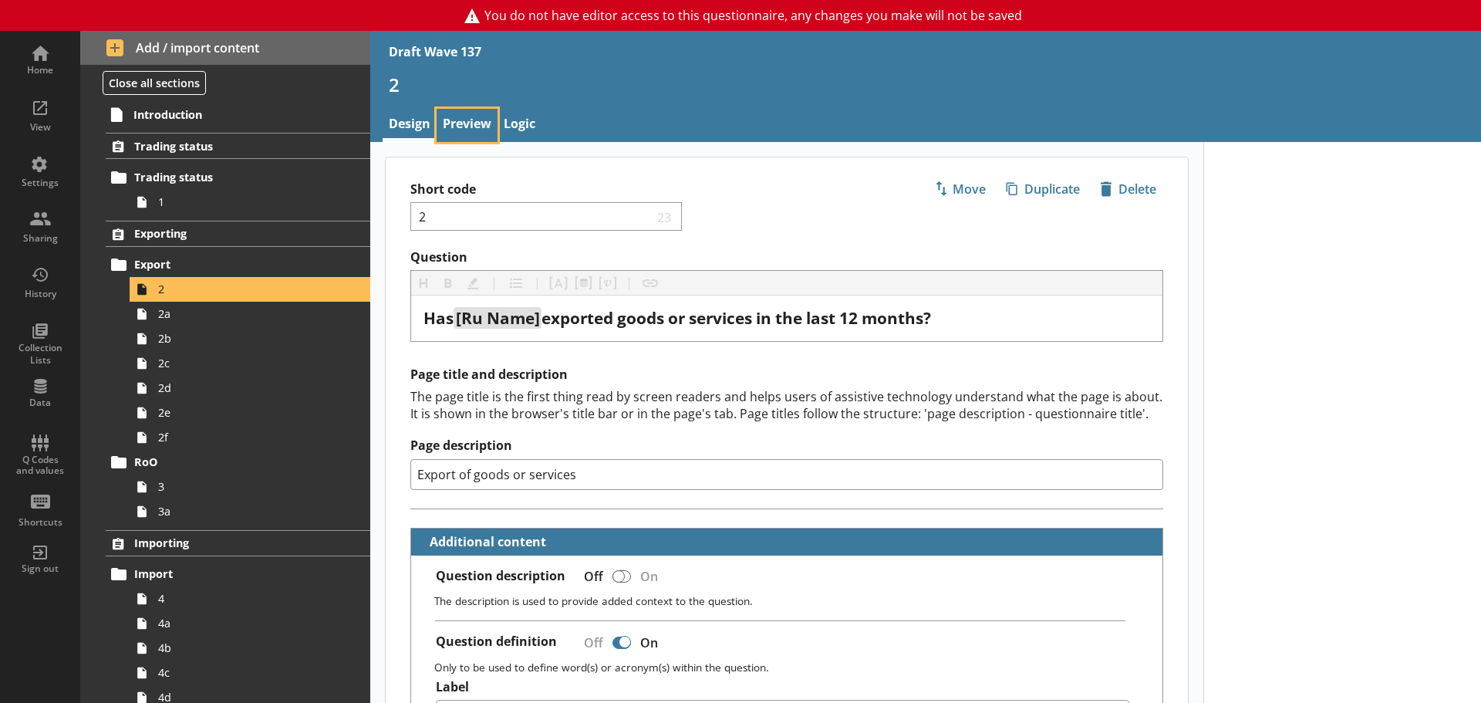
click at [464, 133] on link "Preview" at bounding box center [467, 125] width 61 height 33
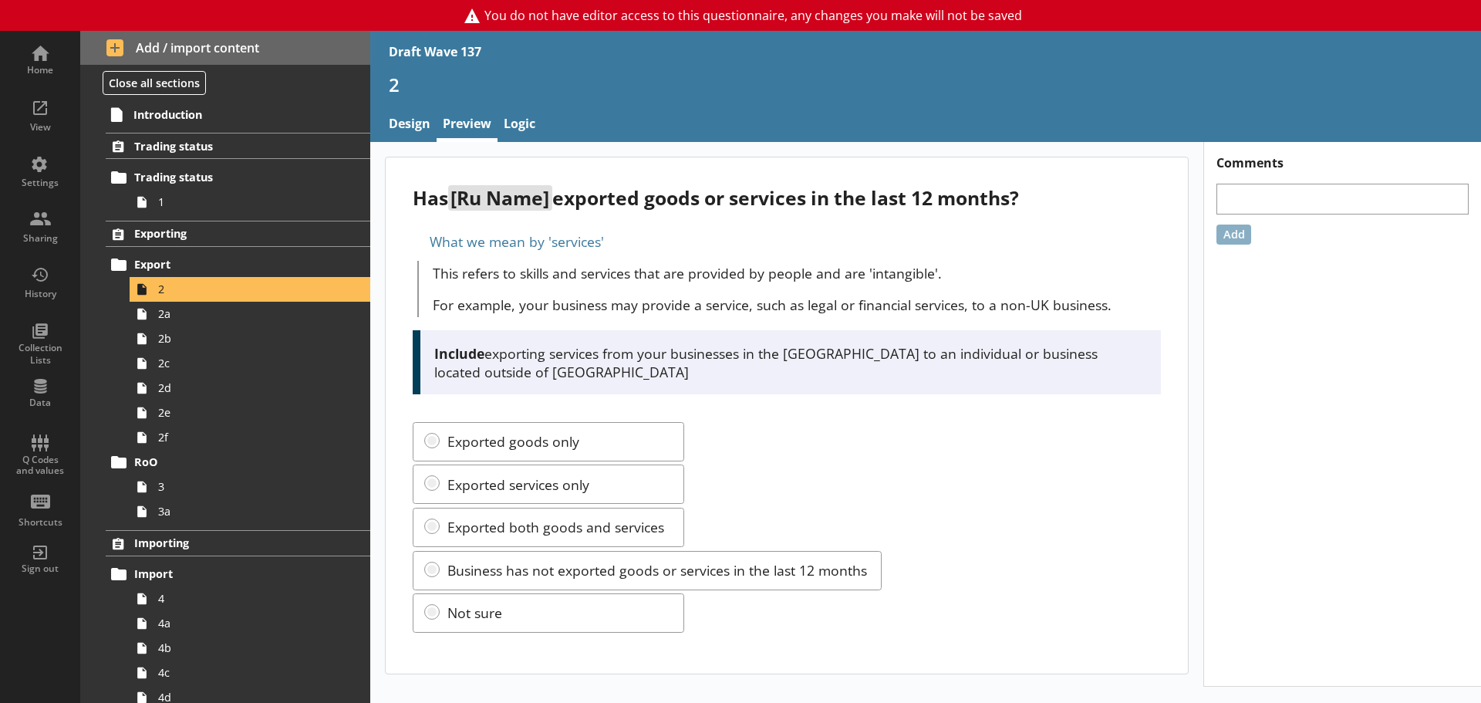
click at [563, 230] on div "What we mean by 'services'" at bounding box center [786, 241] width 747 height 25
click at [420, 244] on div "What we mean by 'services'" at bounding box center [786, 241] width 747 height 25
click at [417, 244] on div "What we mean by 'services'" at bounding box center [786, 241] width 747 height 25
click at [424, 238] on div "What we mean by 'services'" at bounding box center [786, 241] width 747 height 25
click at [213, 317] on span "2a" at bounding box center [244, 313] width 172 height 15
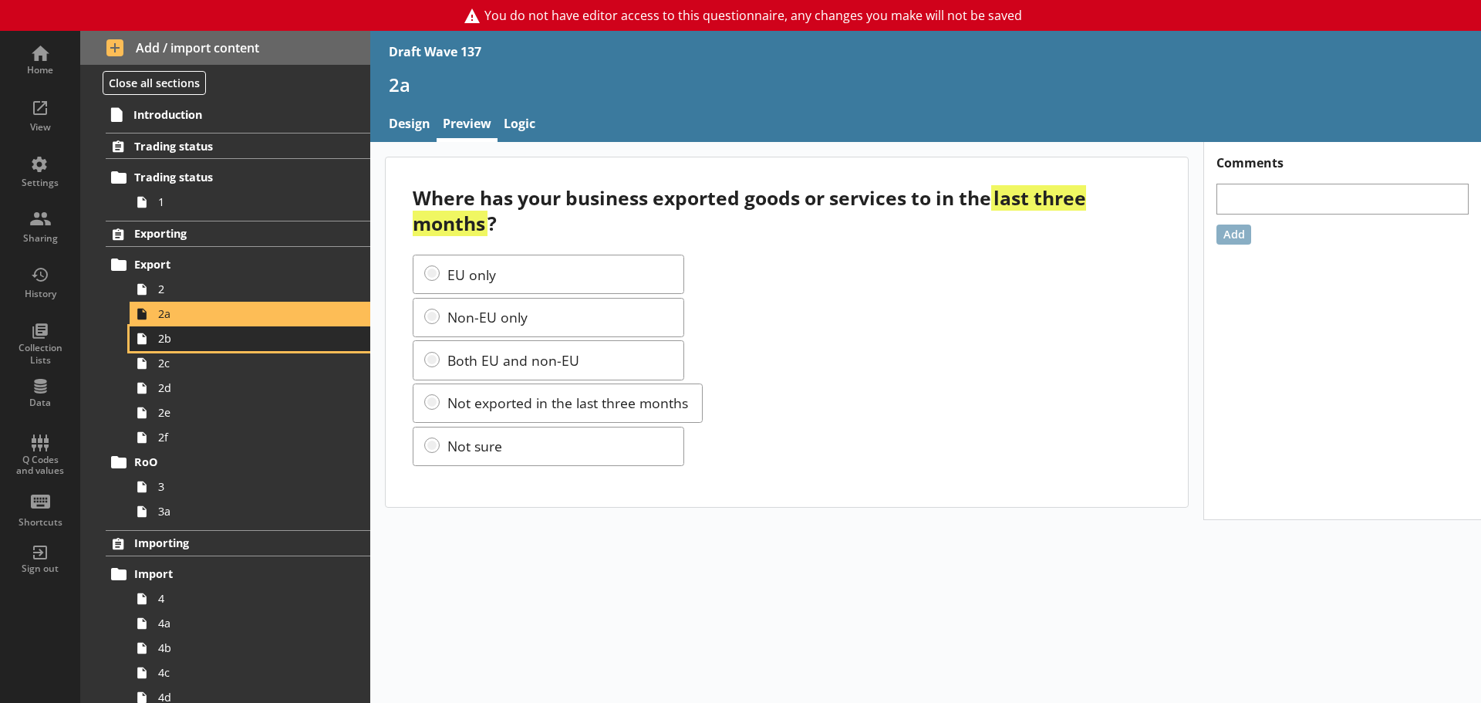
click at [240, 346] on span "2b" at bounding box center [244, 338] width 172 height 15
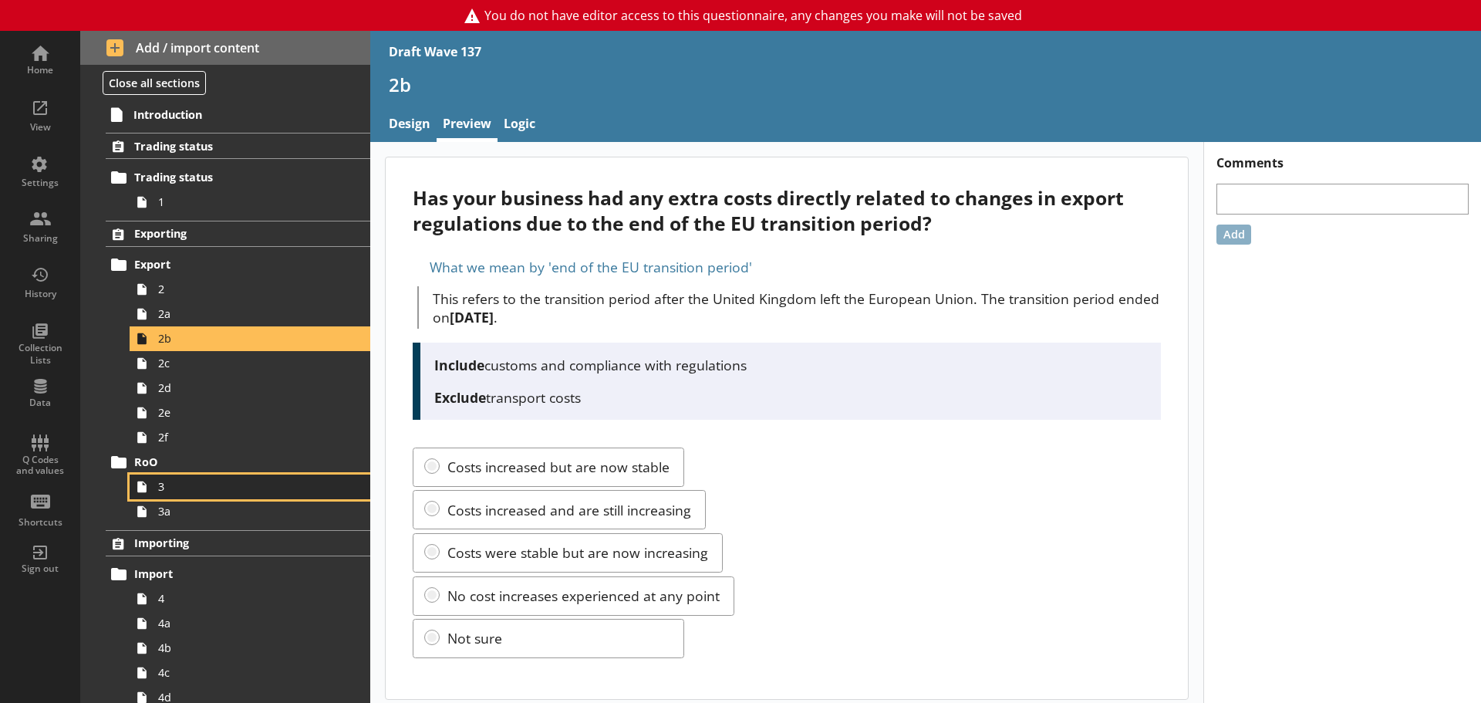
click at [186, 484] on span "3" at bounding box center [244, 486] width 172 height 15
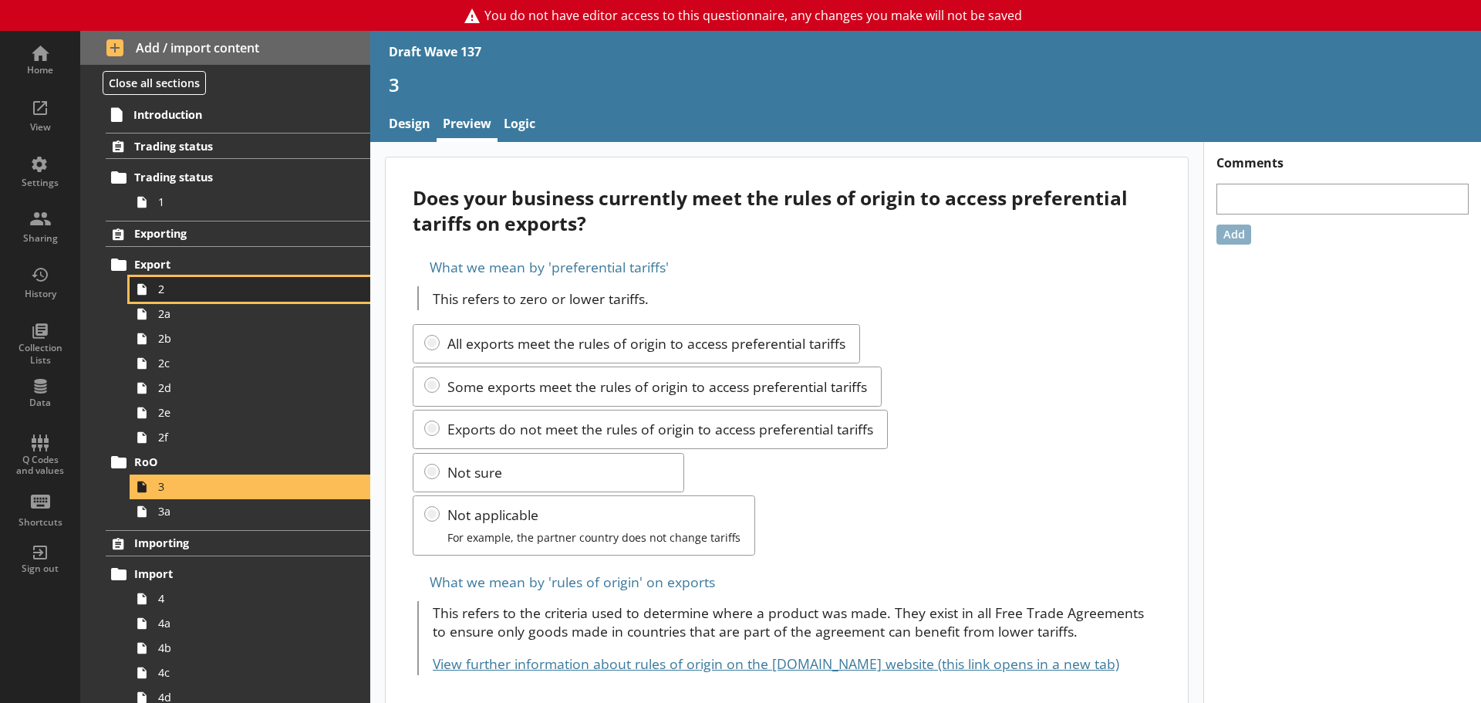
click at [199, 289] on span "2" at bounding box center [244, 289] width 172 height 15
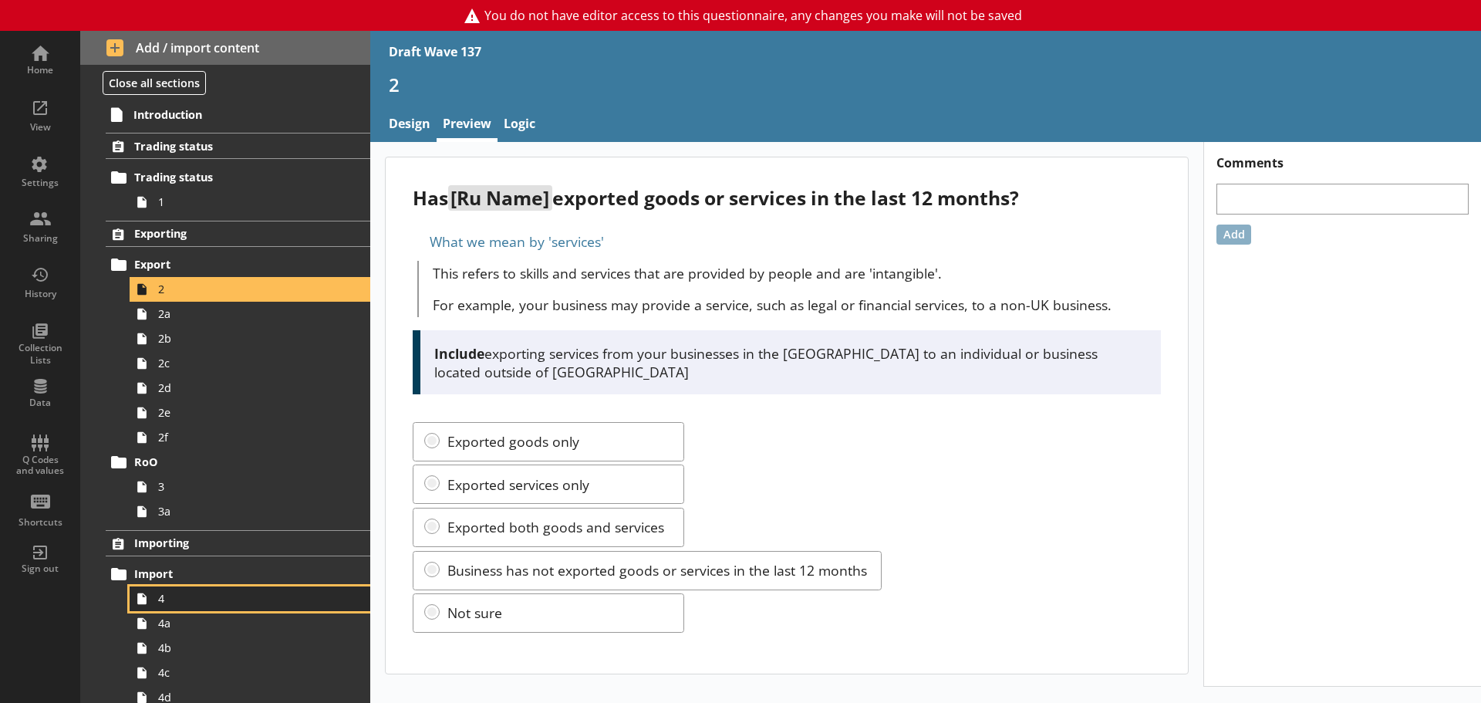
click at [196, 601] on span "4" at bounding box center [244, 598] width 172 height 15
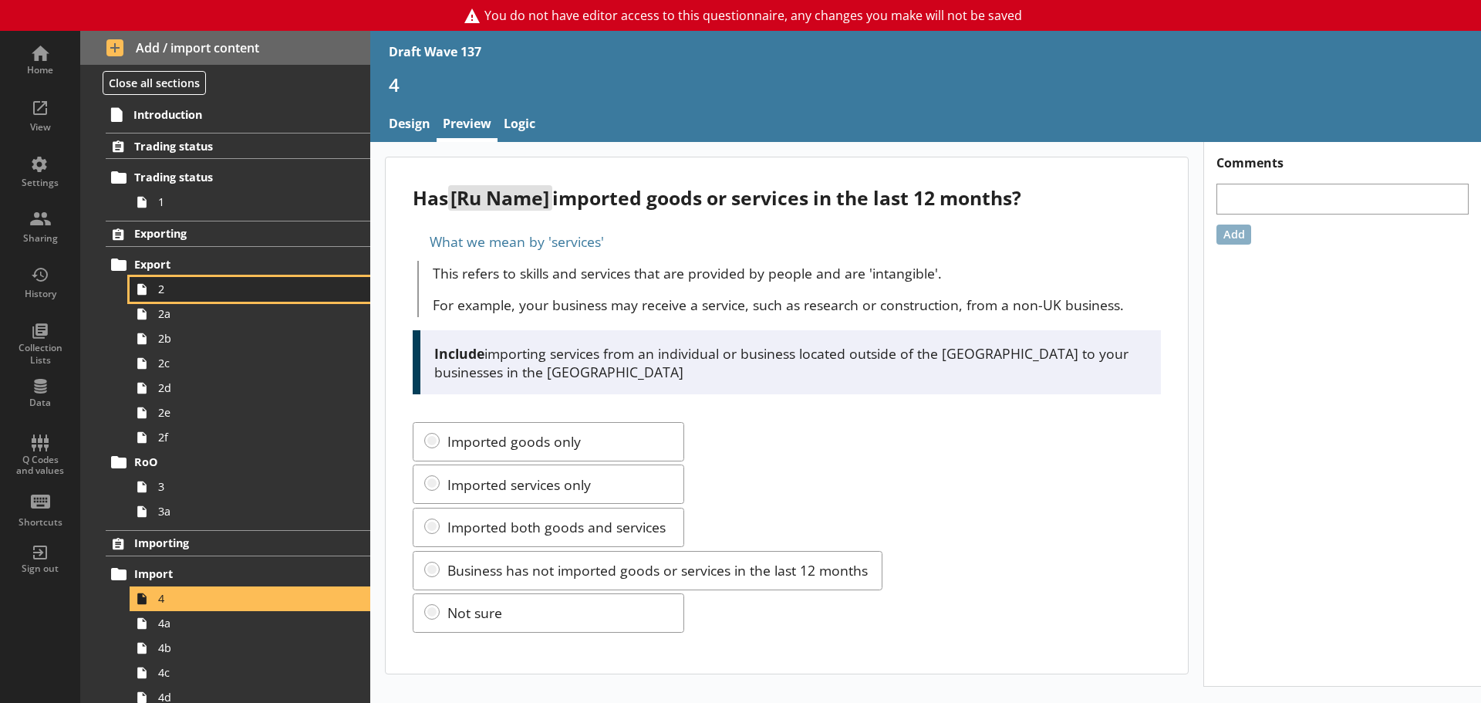
click at [191, 294] on span "2" at bounding box center [244, 289] width 172 height 15
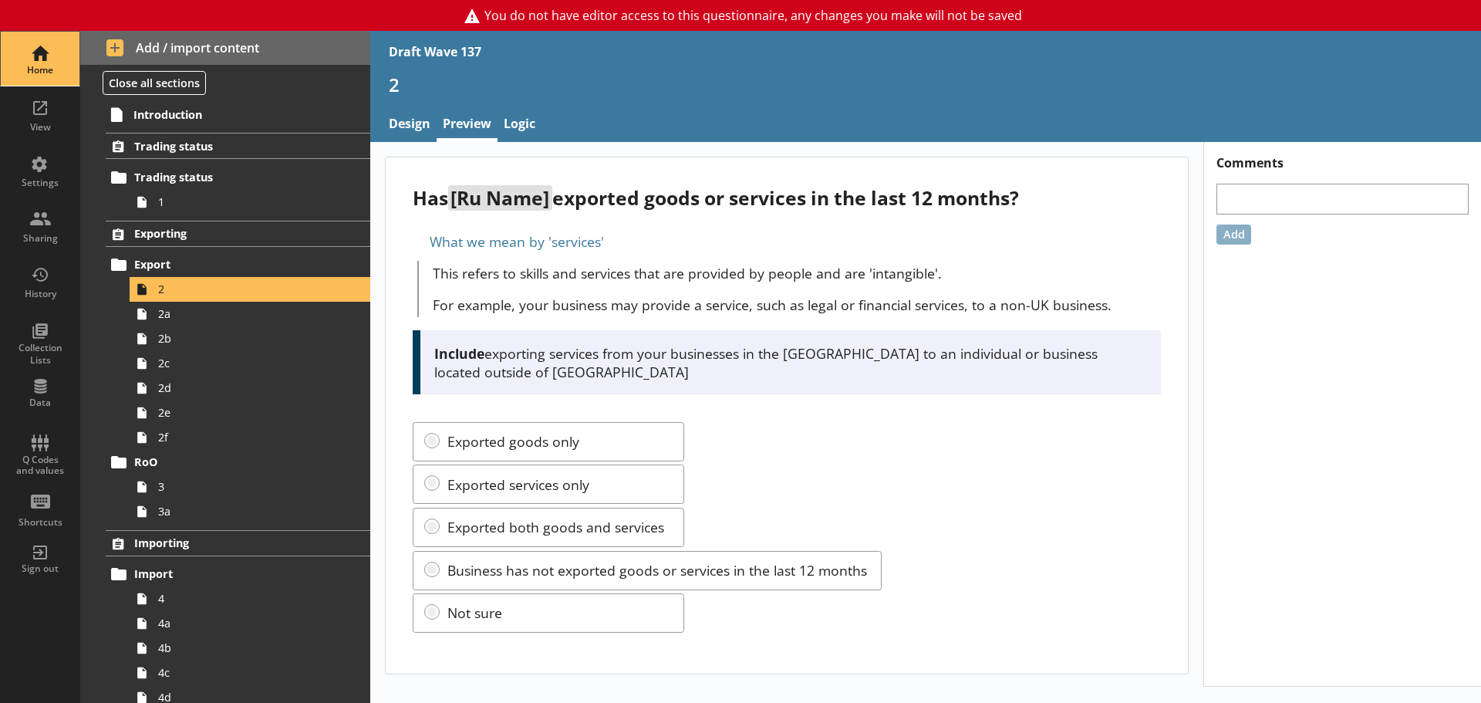
click at [36, 49] on div "Home" at bounding box center [40, 59] width 54 height 54
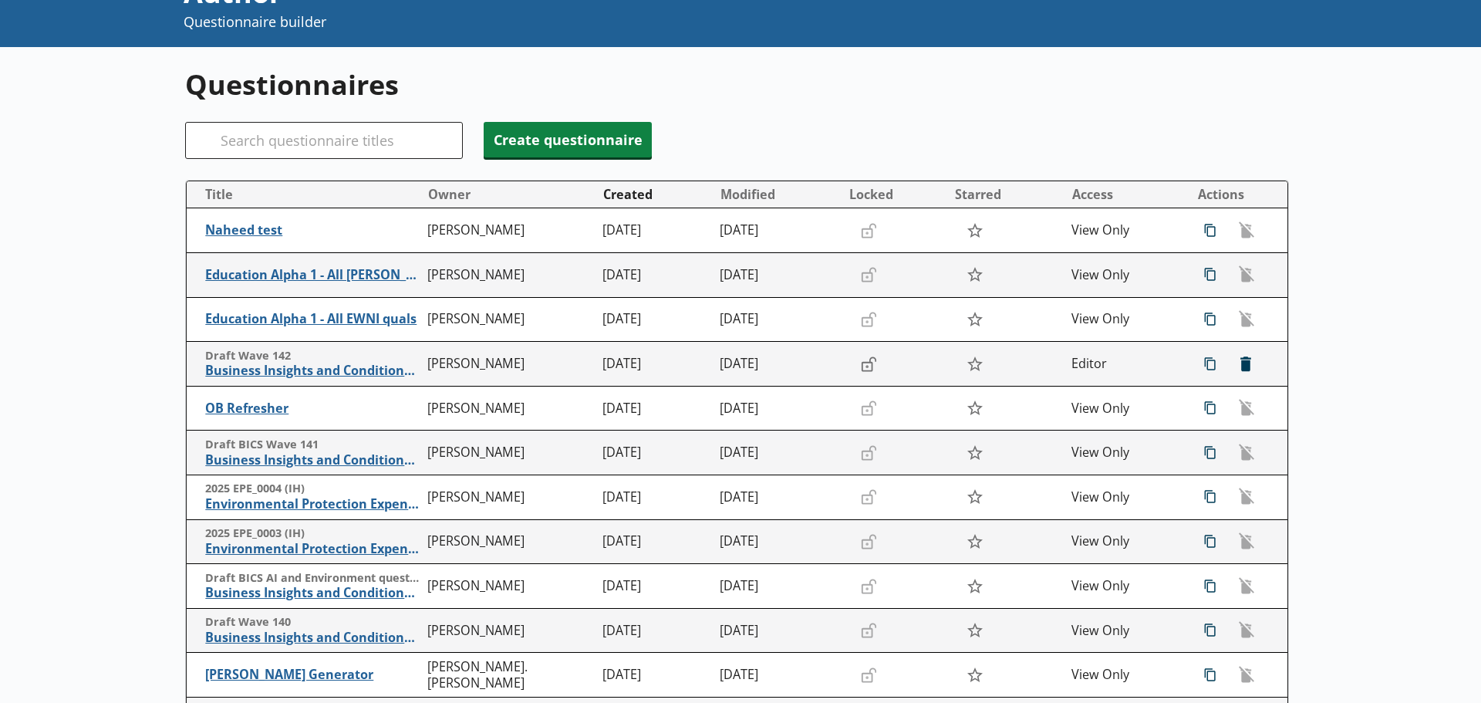
scroll to position [154, 0]
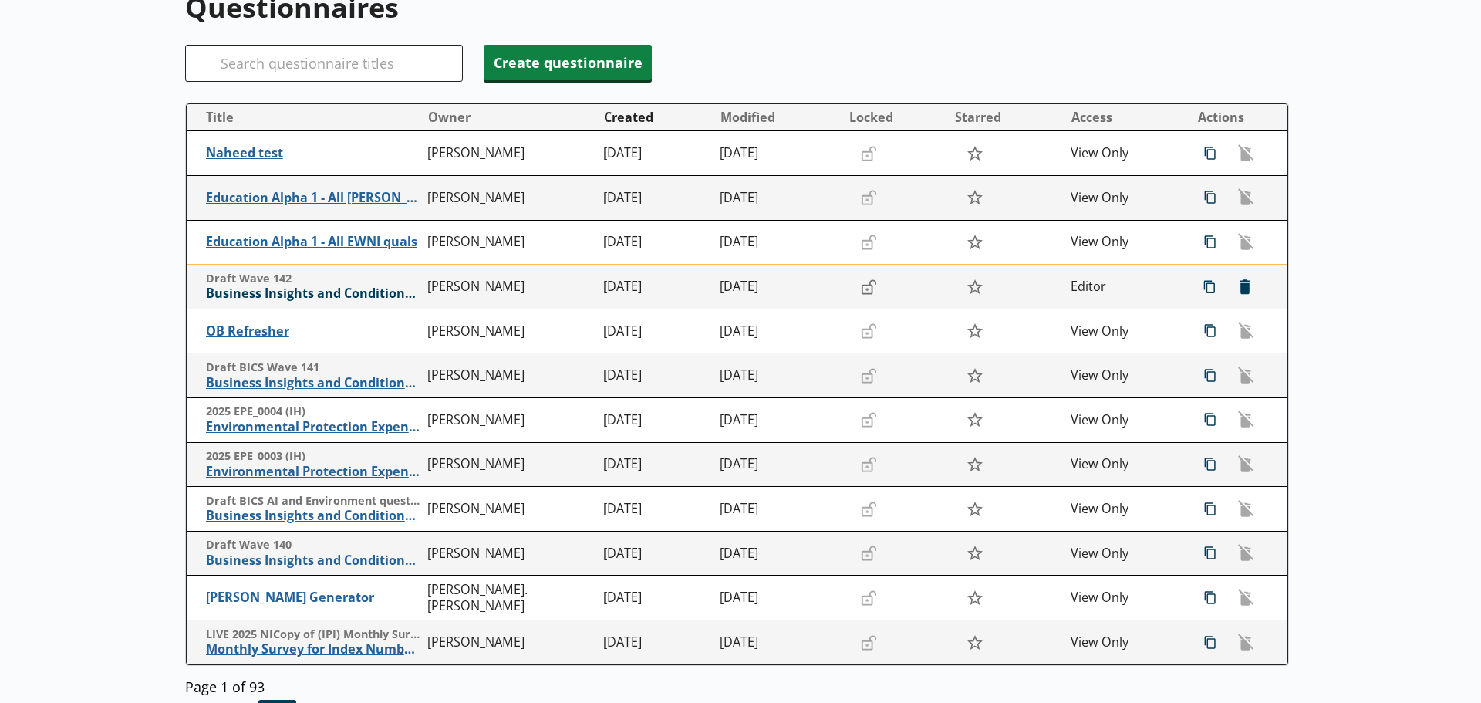
click at [362, 292] on span "Business Insights and Conditions Survey (BICS)" at bounding box center [313, 293] width 214 height 16
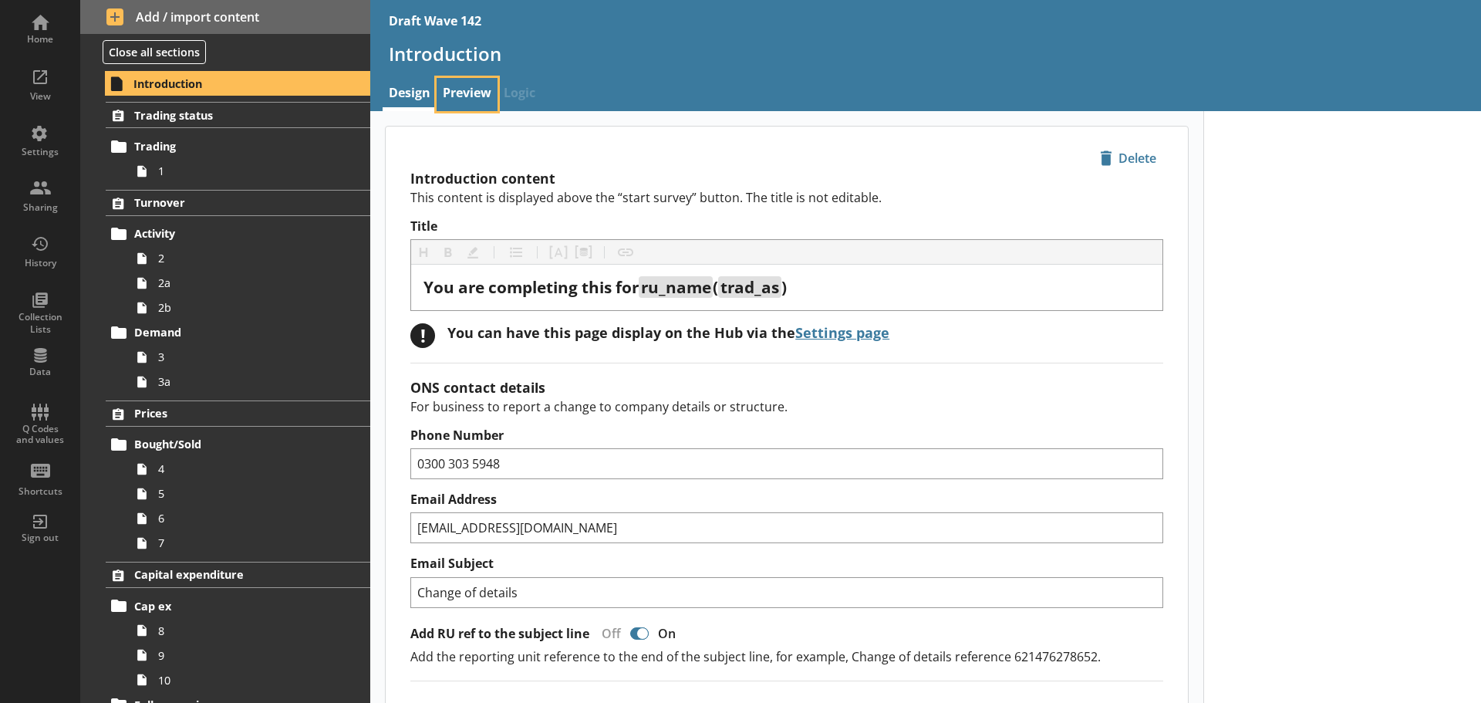
click at [483, 82] on link "Preview" at bounding box center [467, 94] width 61 height 33
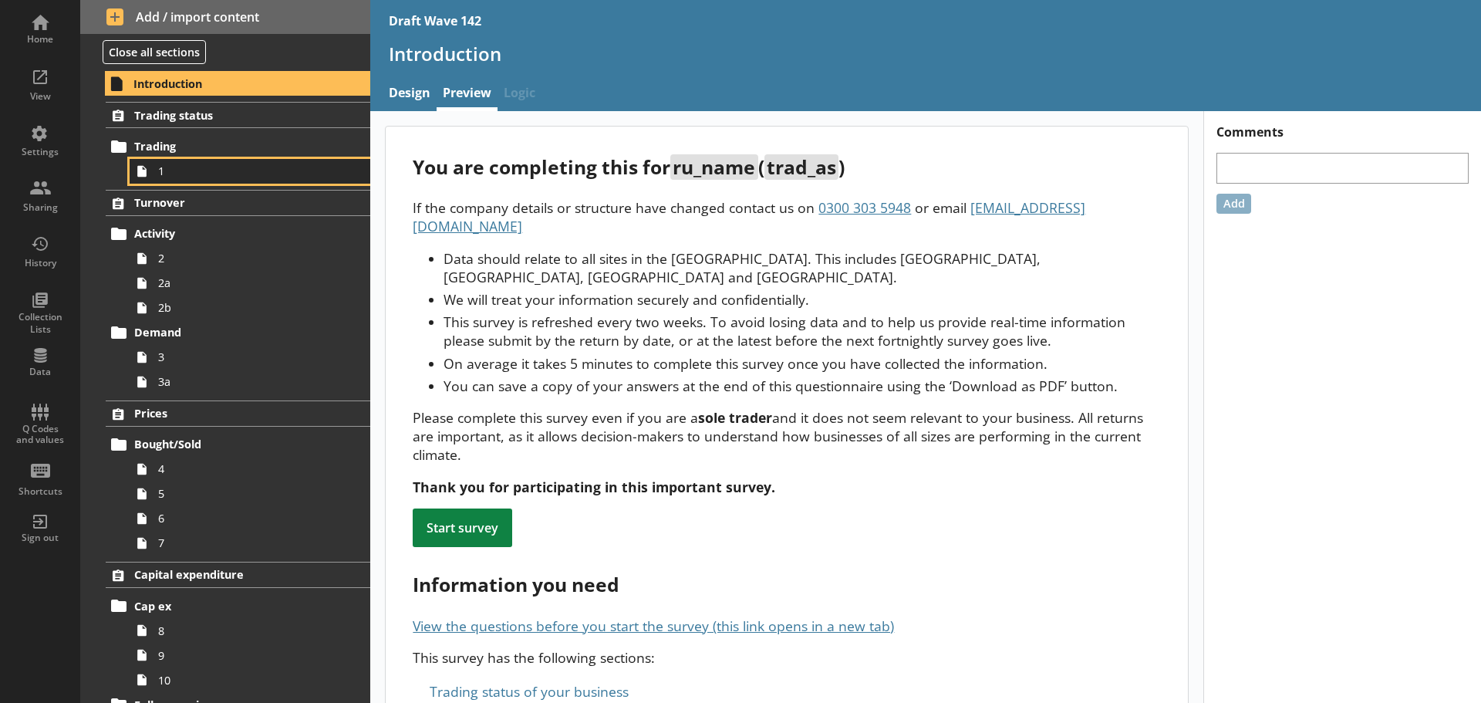
click at [248, 167] on span "1" at bounding box center [244, 171] width 172 height 15
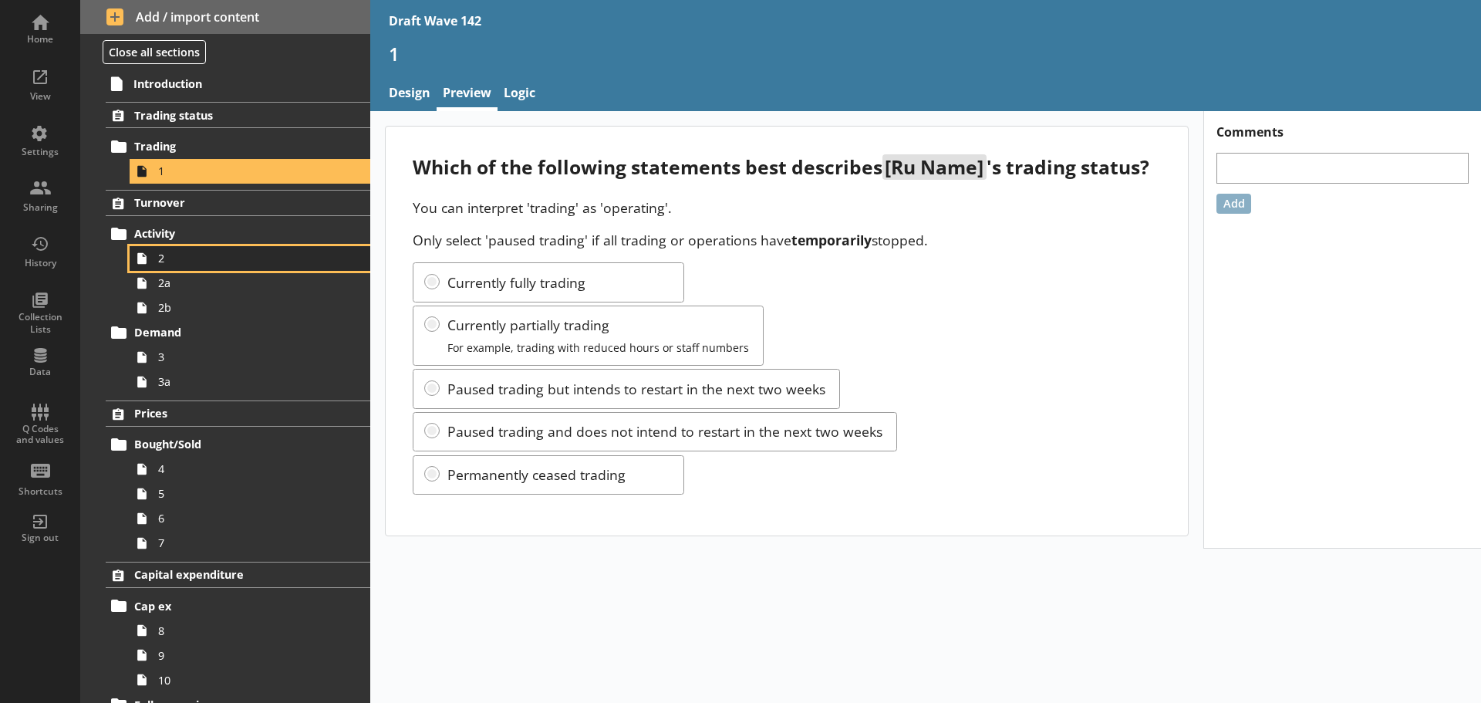
click at [249, 264] on span "2" at bounding box center [244, 258] width 172 height 15
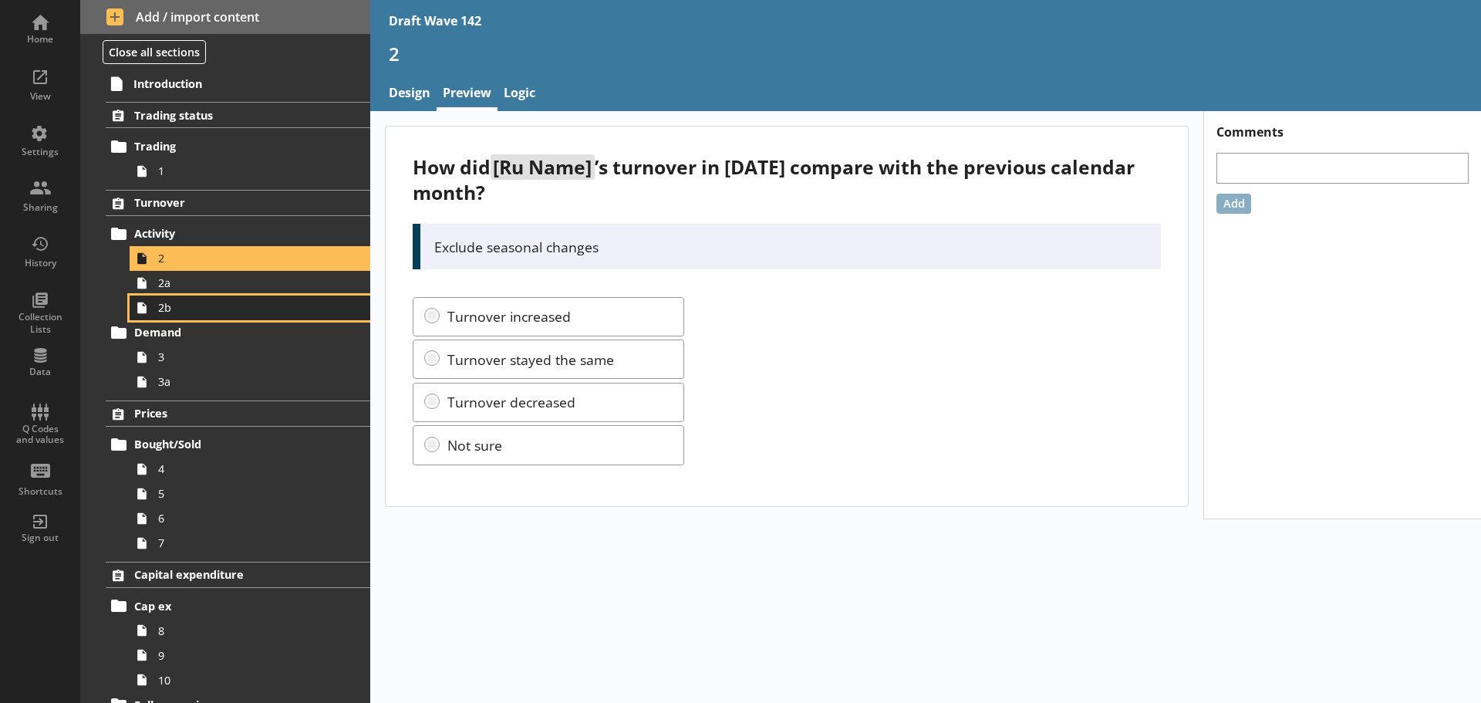
click at [235, 296] on link "2b" at bounding box center [250, 307] width 241 height 25
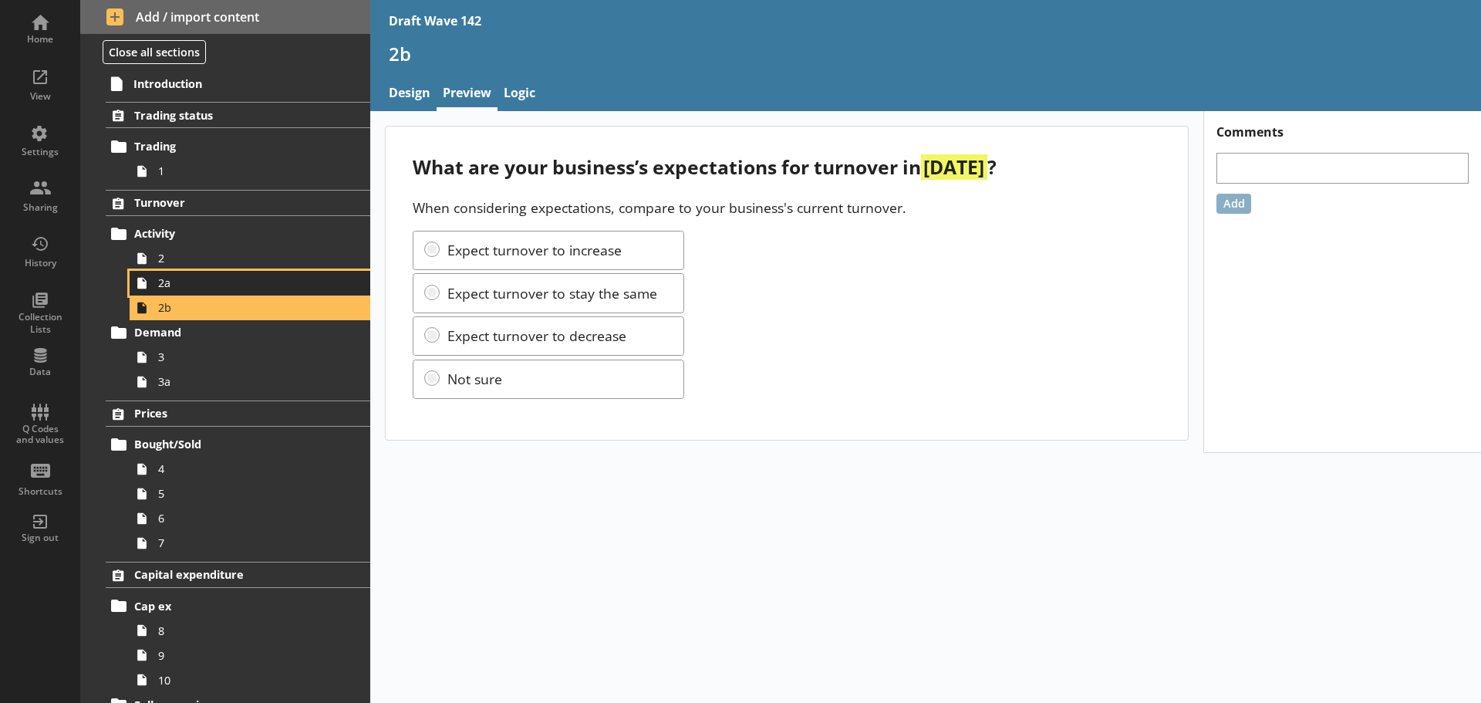
click at [236, 287] on span "2a" at bounding box center [244, 282] width 172 height 15
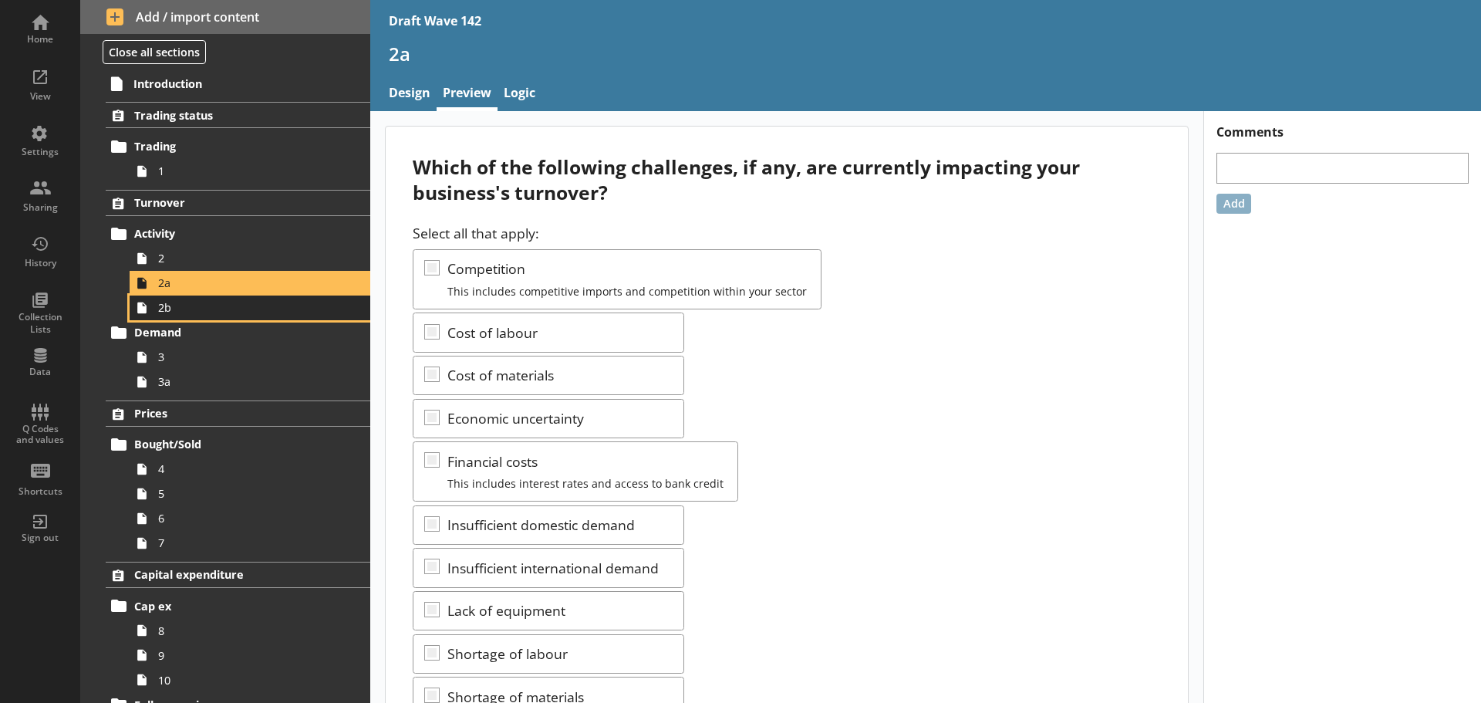
click at [230, 314] on span "2b" at bounding box center [244, 307] width 172 height 15
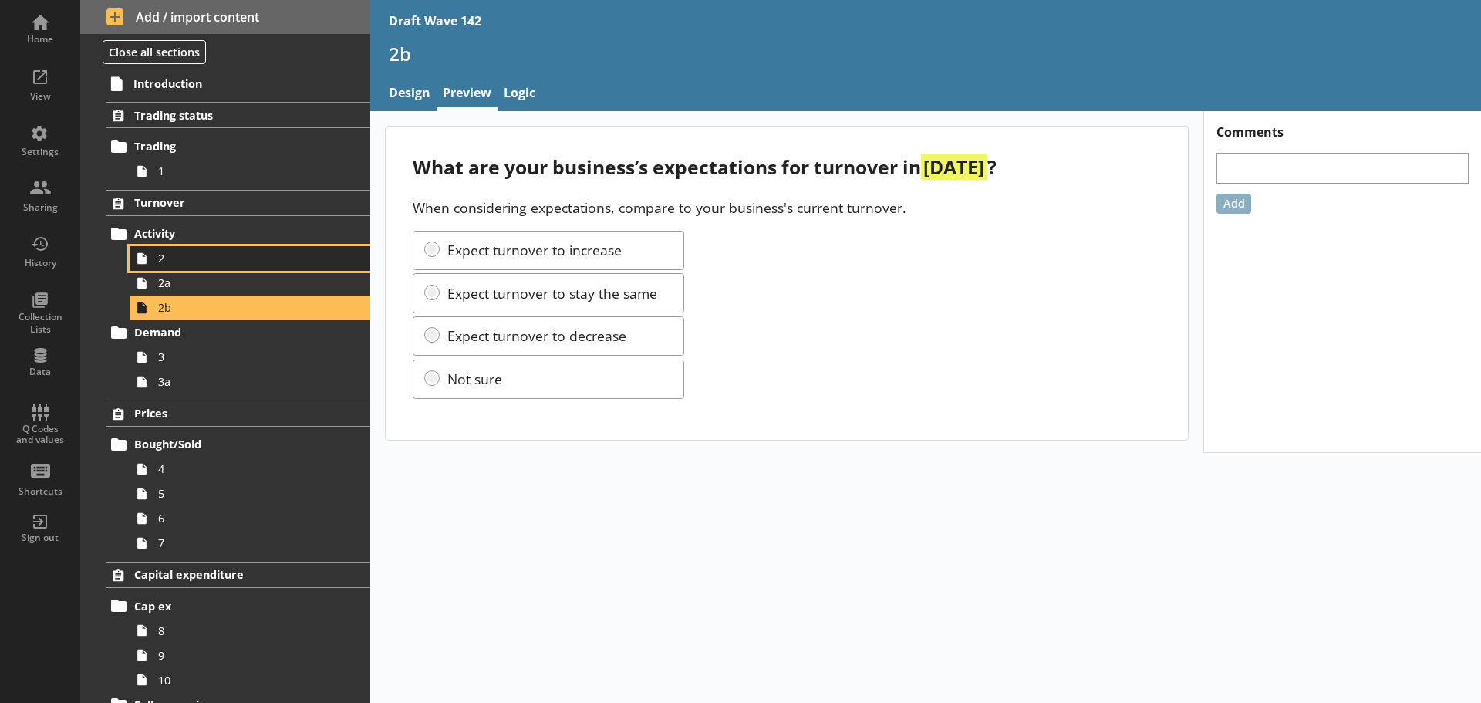
click at [206, 262] on span "2" at bounding box center [244, 258] width 172 height 15
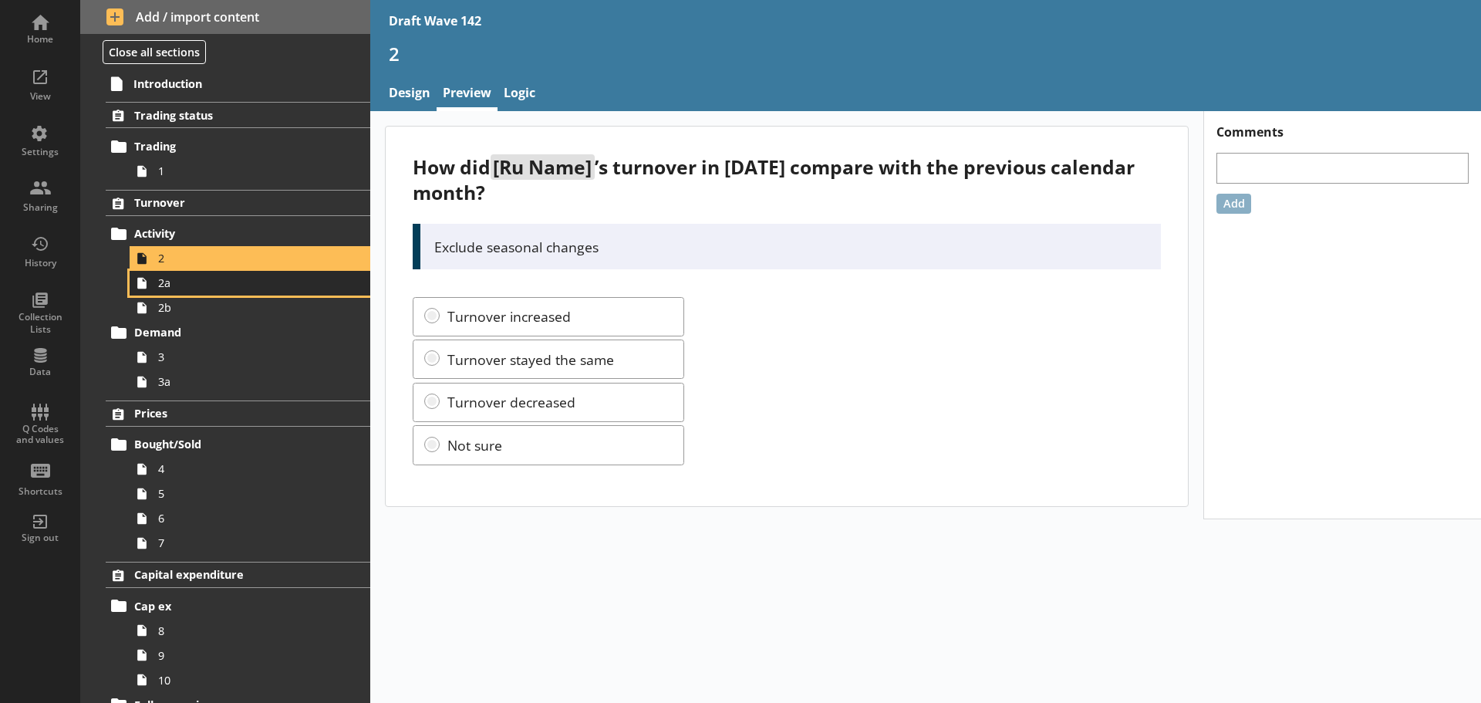
click at [215, 279] on span "2a" at bounding box center [244, 282] width 172 height 15
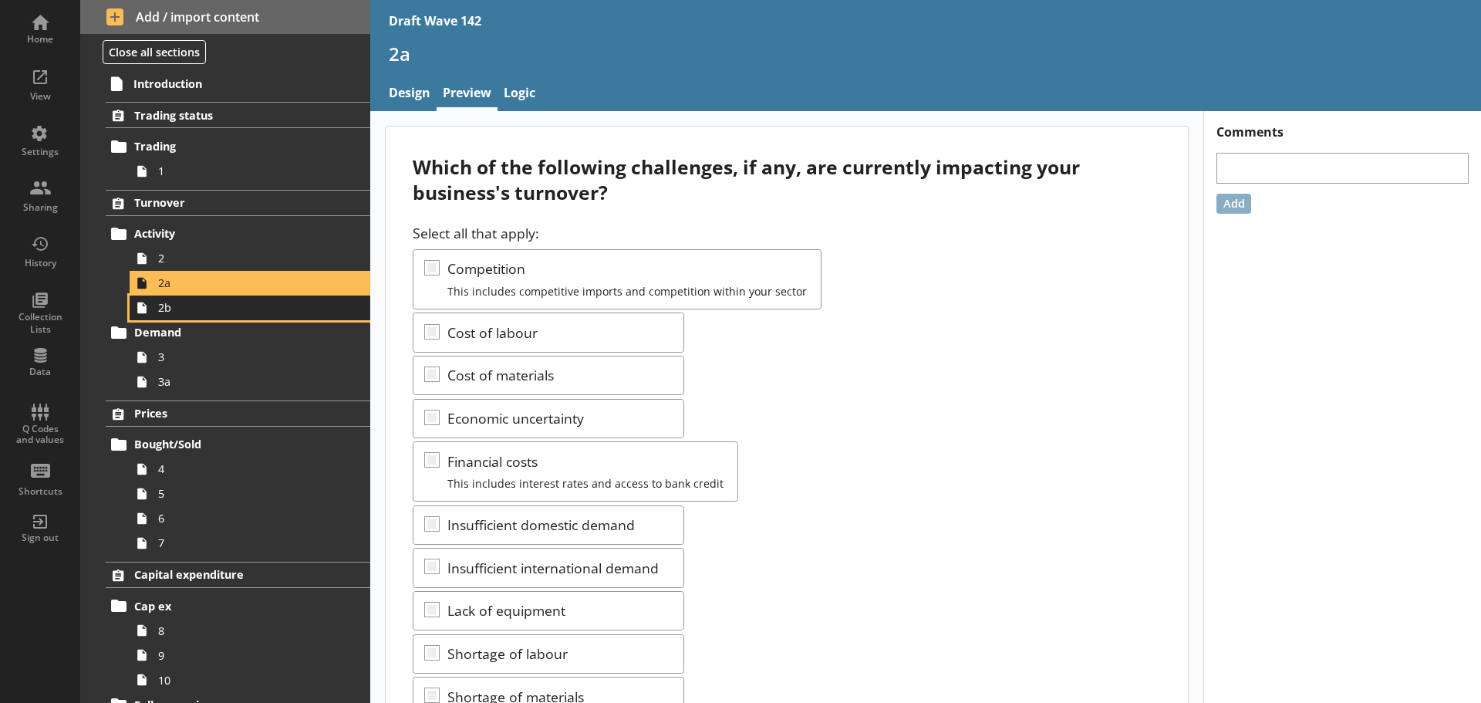
click at [223, 309] on span "2b" at bounding box center [244, 307] width 172 height 15
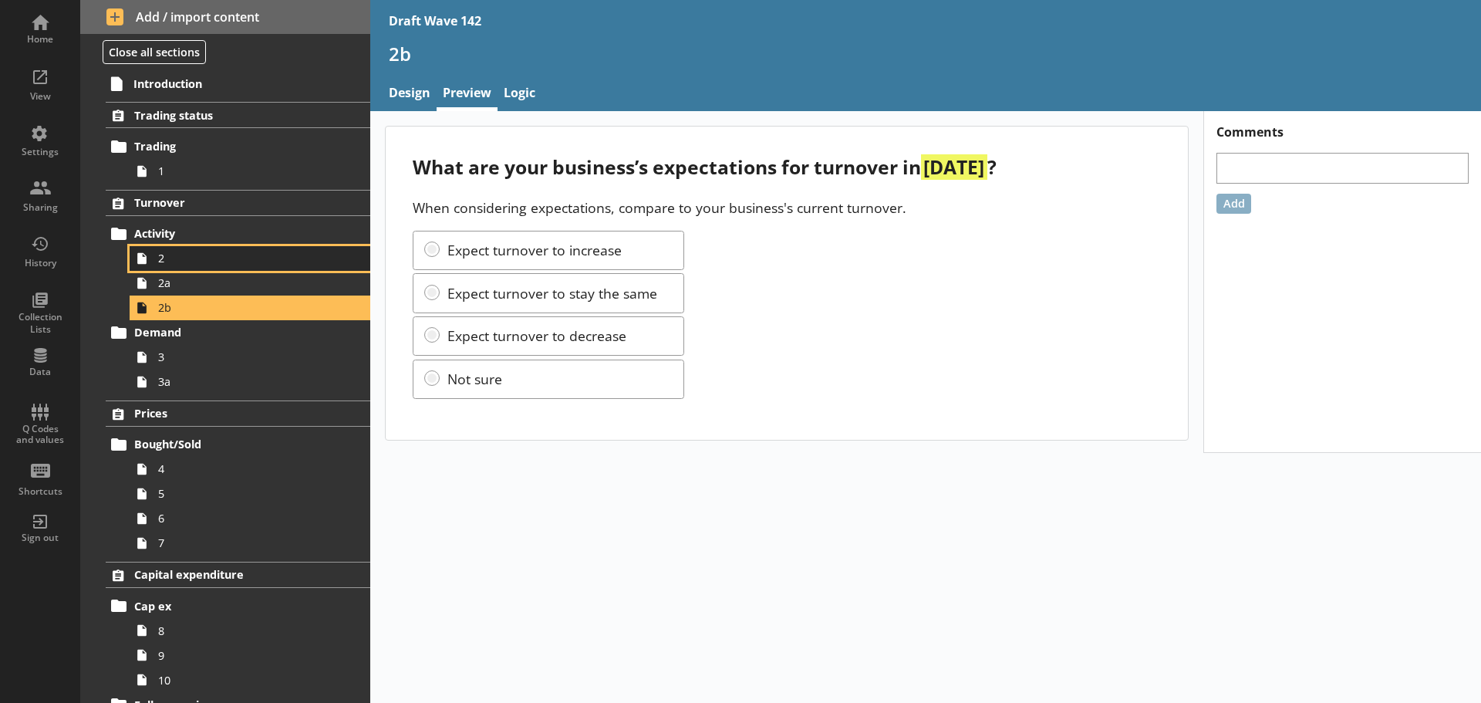
click at [201, 268] on link "2" at bounding box center [250, 258] width 241 height 25
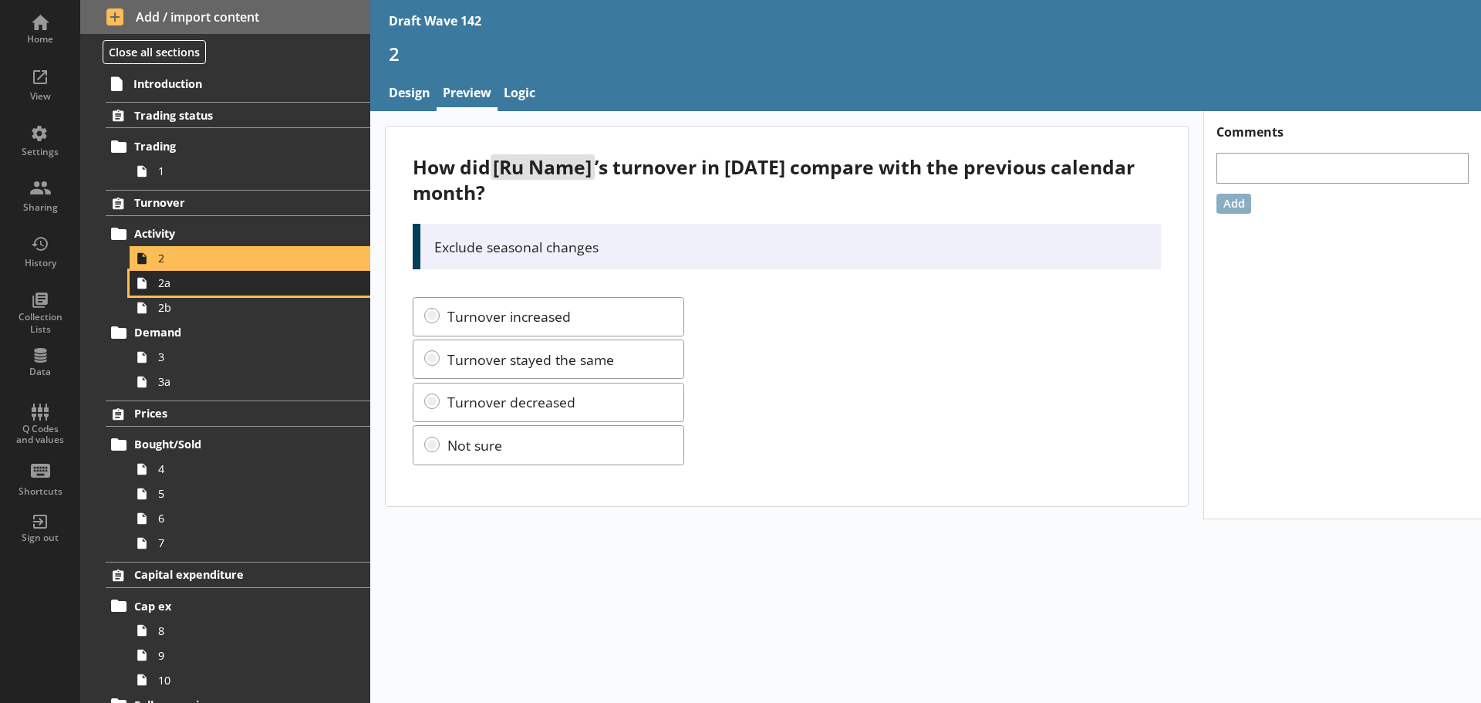
click at [200, 288] on span "2a" at bounding box center [244, 282] width 172 height 15
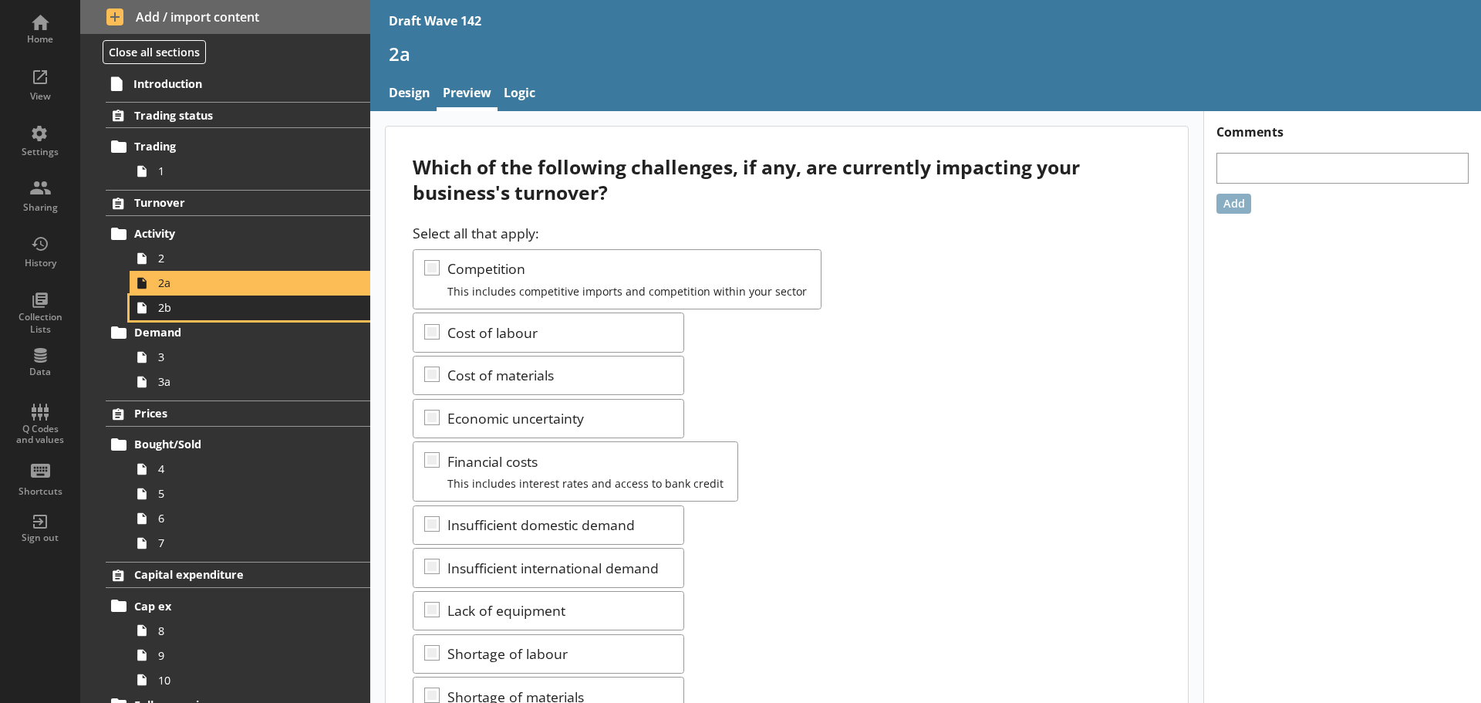
click at [209, 311] on span "2b" at bounding box center [244, 307] width 172 height 15
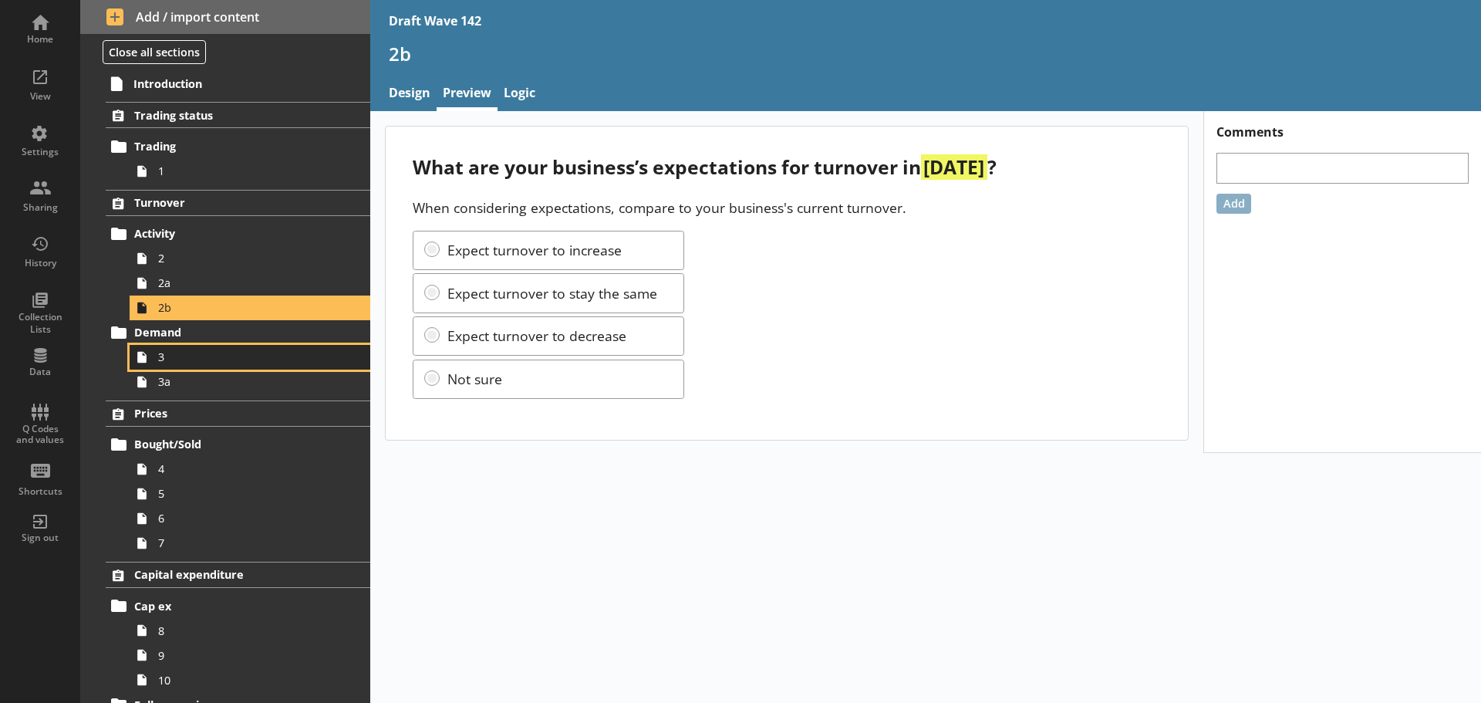
click at [200, 352] on span "3" at bounding box center [244, 356] width 172 height 15
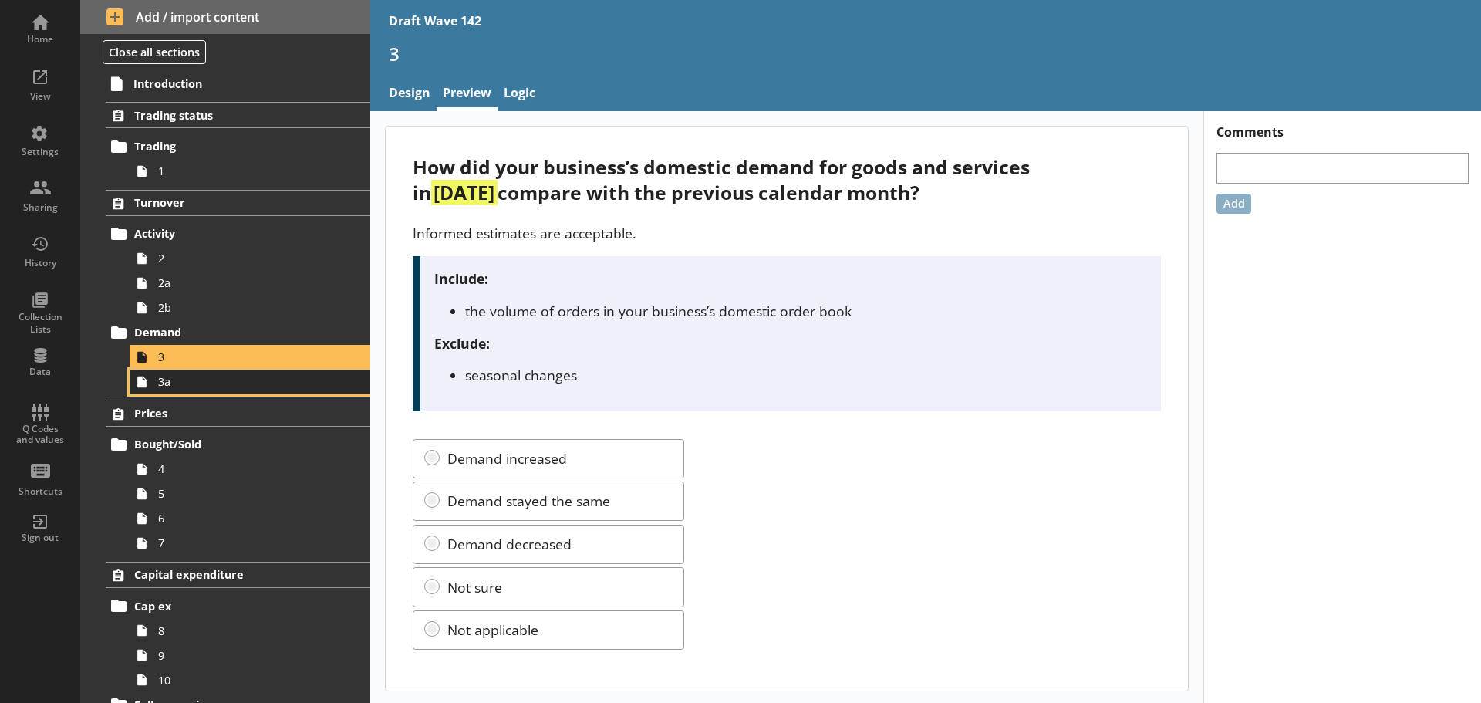
click at [191, 381] on span "3a" at bounding box center [244, 381] width 172 height 15
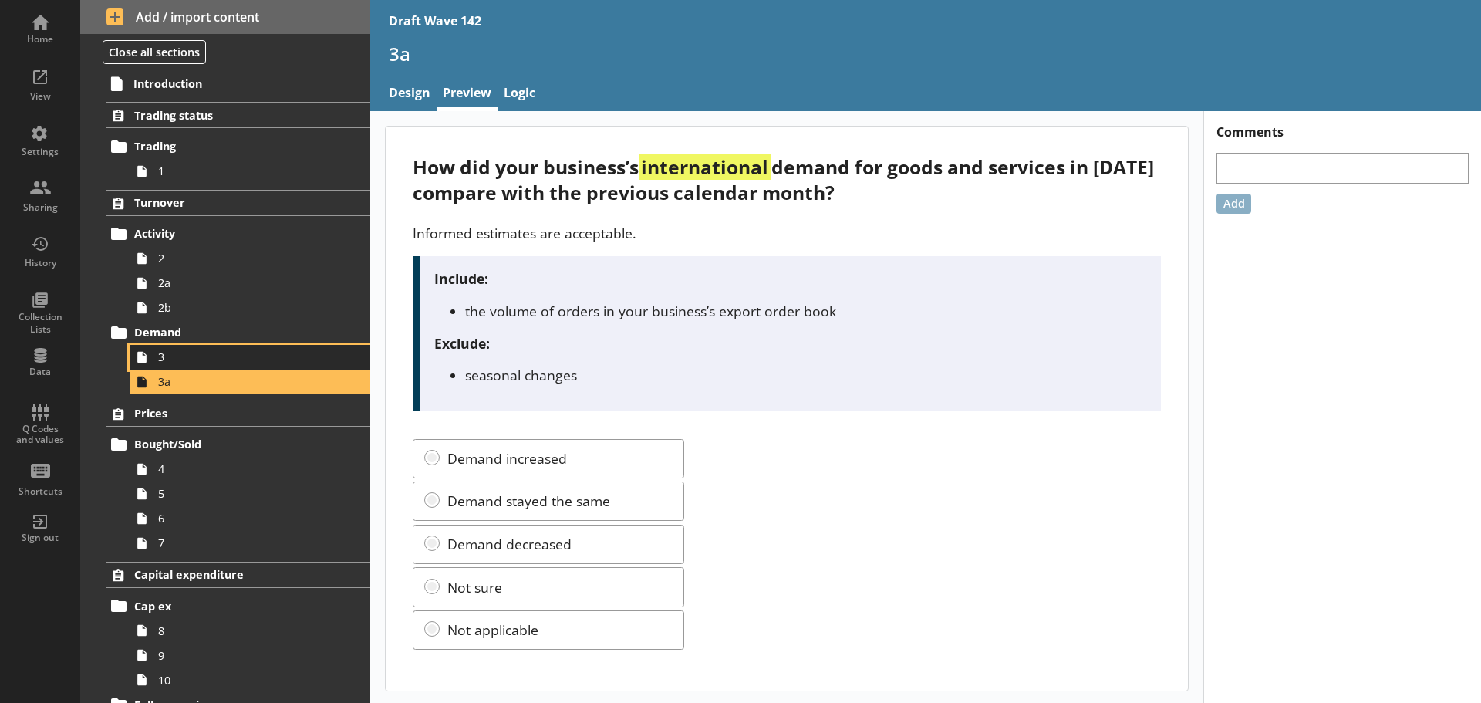
click at [180, 362] on span "3" at bounding box center [244, 356] width 172 height 15
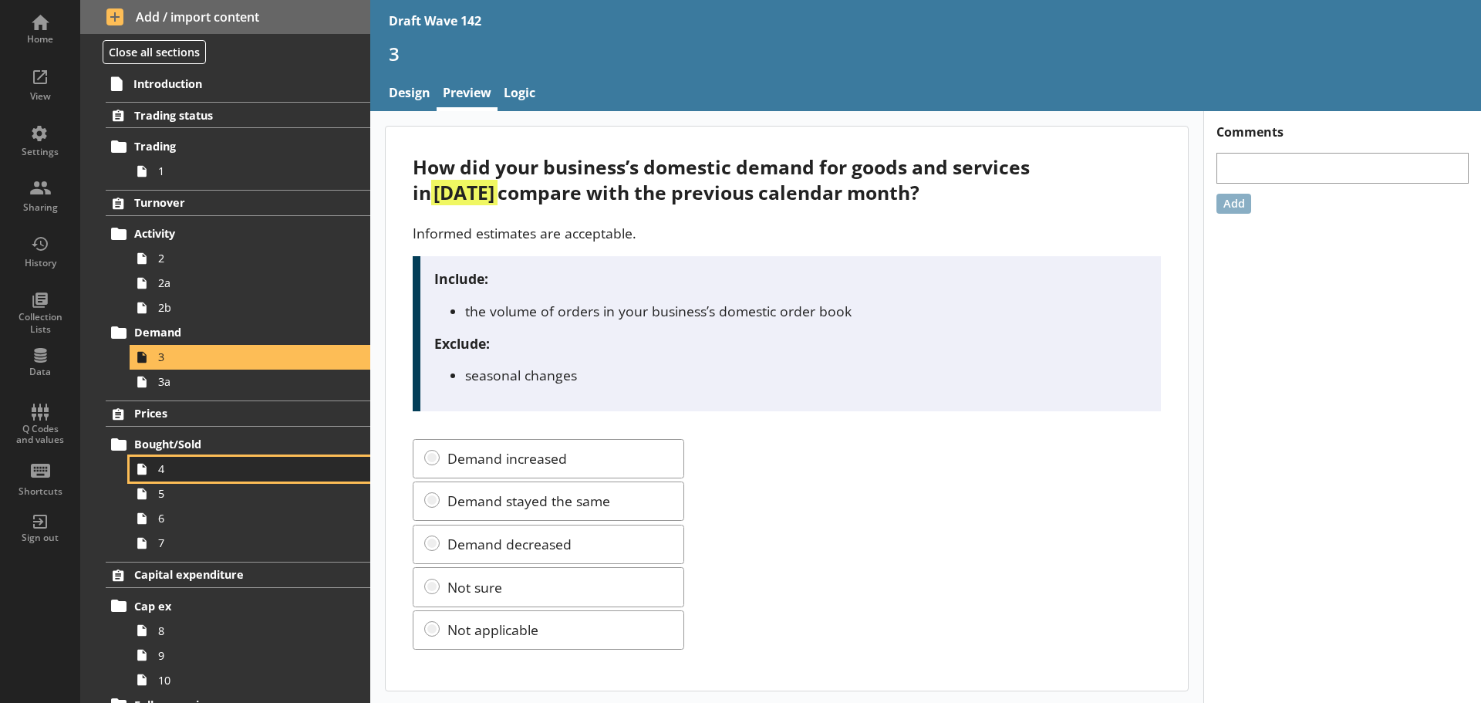
click at [170, 470] on span "4" at bounding box center [244, 468] width 172 height 15
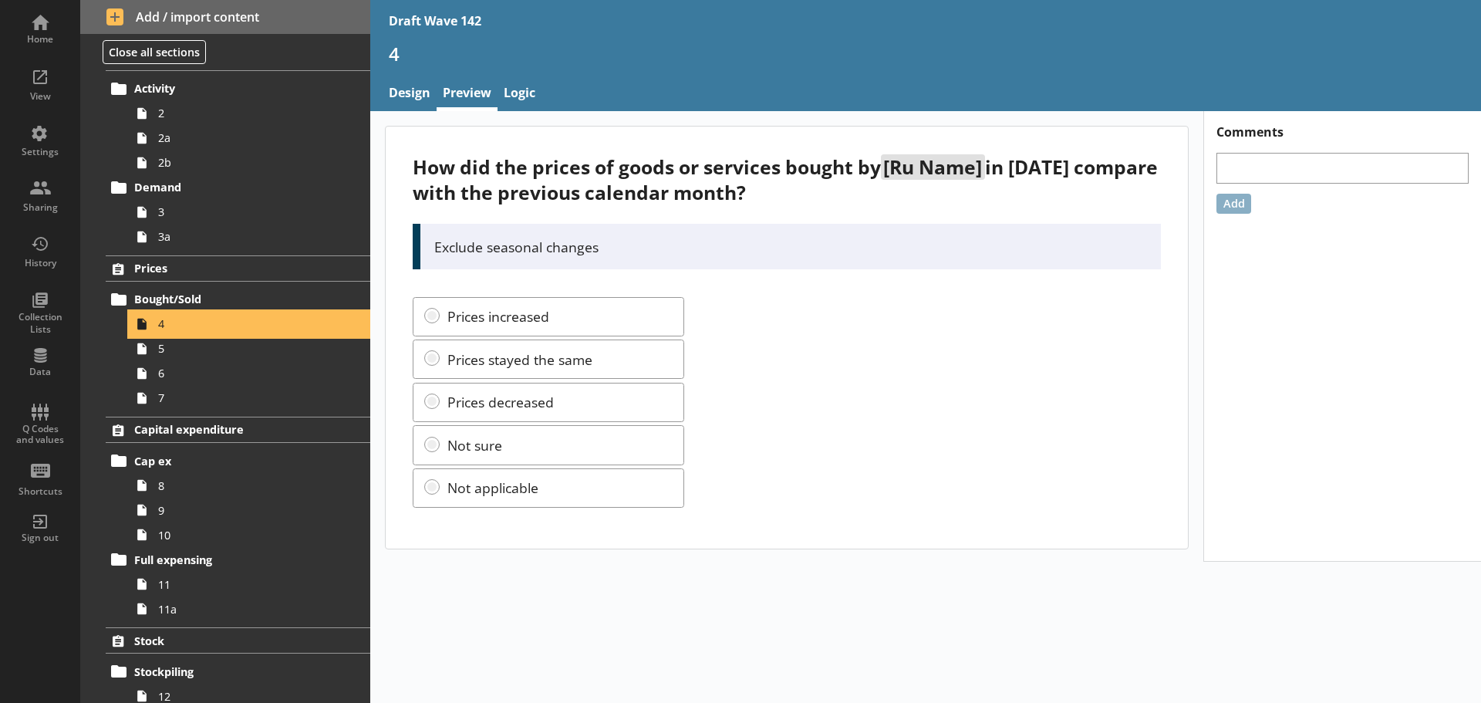
scroll to position [231, 0]
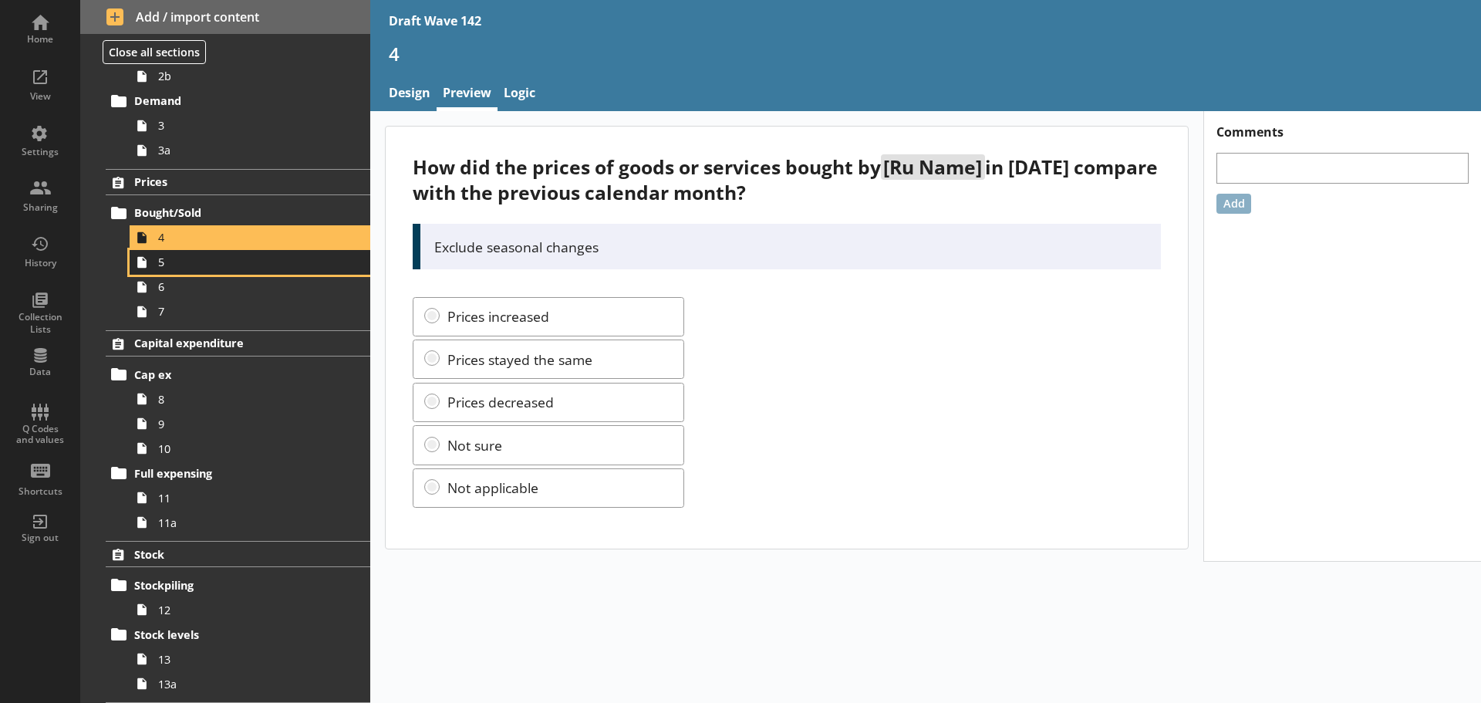
click at [162, 268] on span "5" at bounding box center [244, 262] width 172 height 15
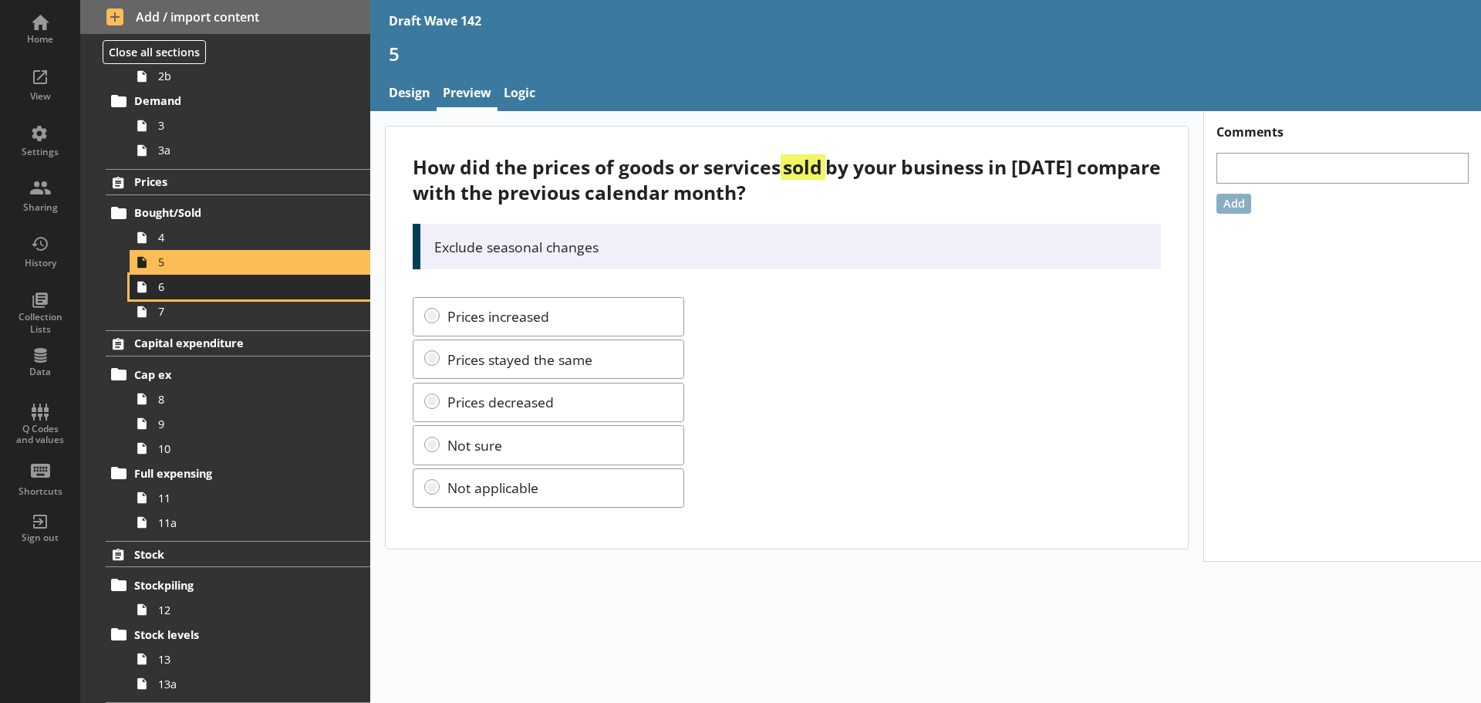
click at [173, 292] on span "6" at bounding box center [244, 286] width 172 height 15
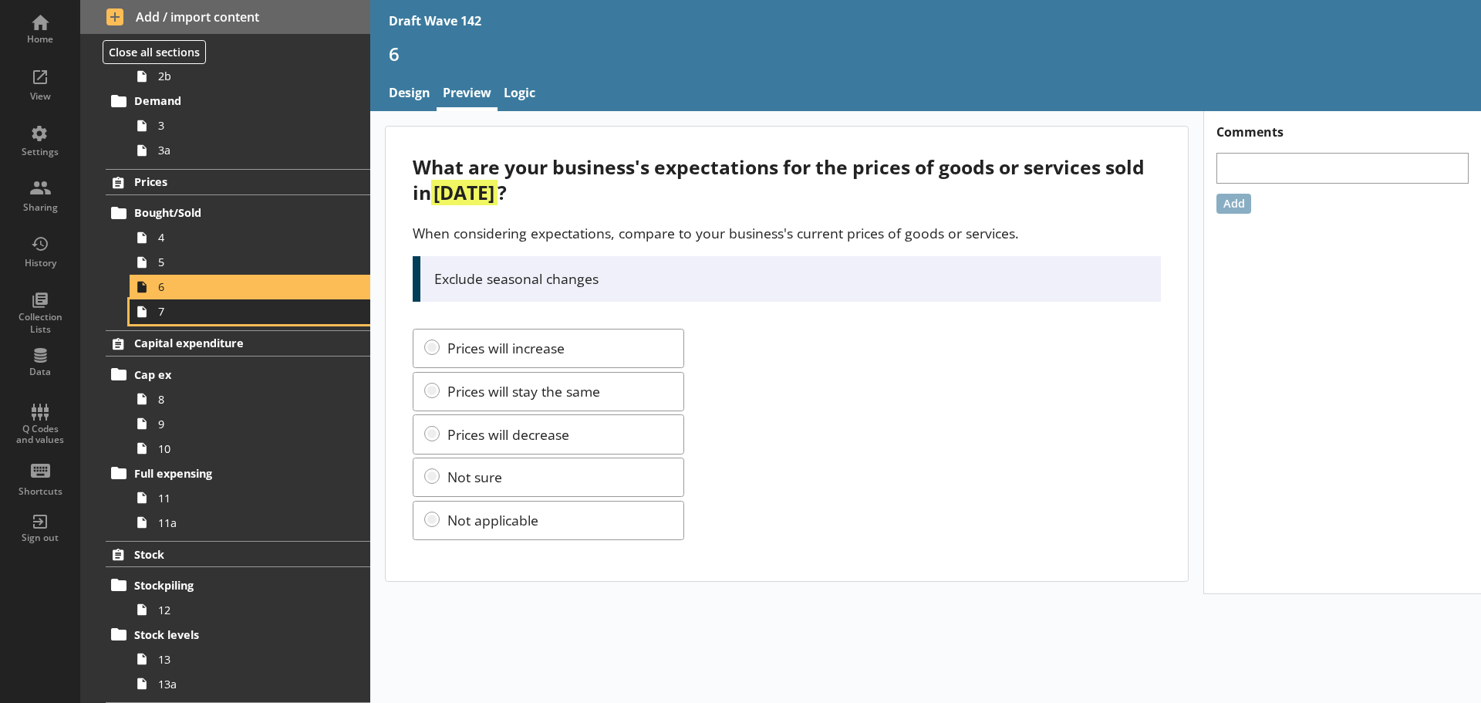
click at [176, 312] on span "7" at bounding box center [244, 311] width 172 height 15
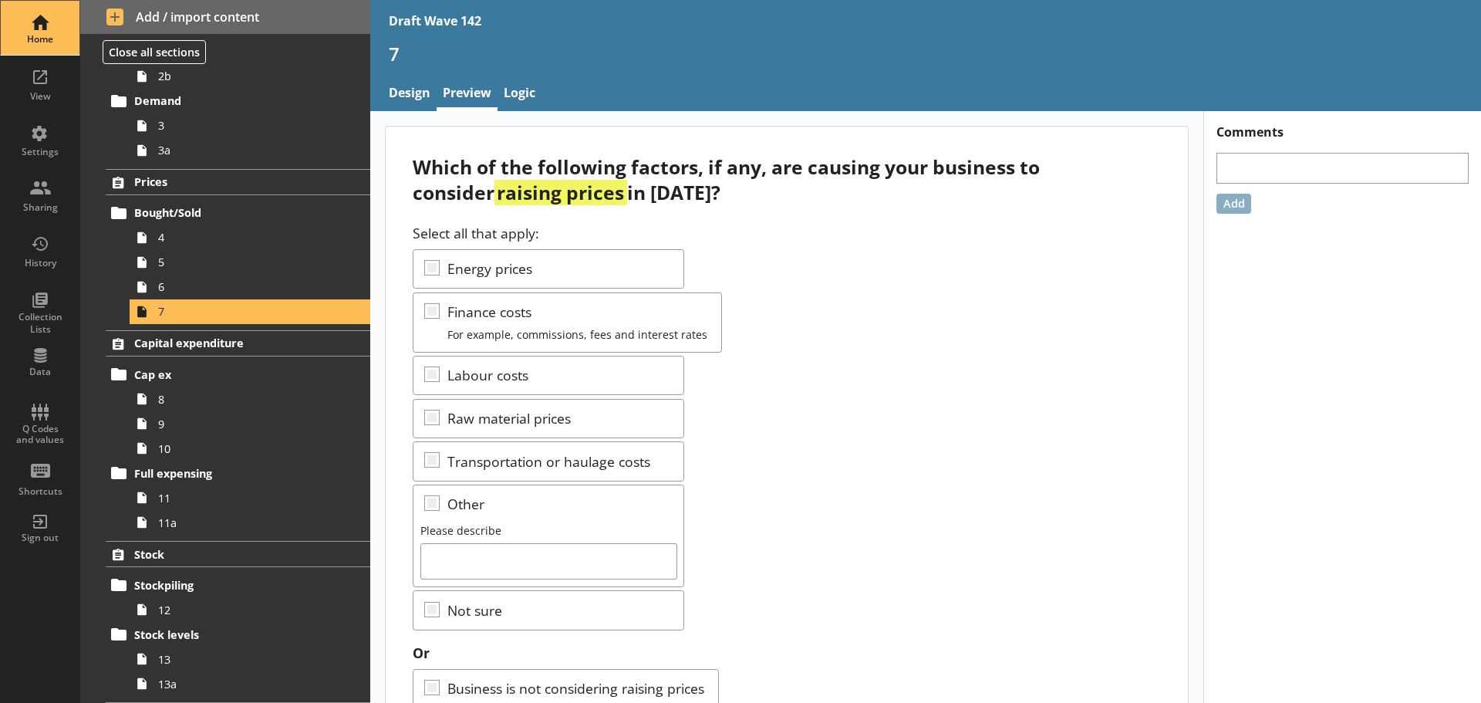
click at [29, 15] on div "Home" at bounding box center [40, 28] width 54 height 54
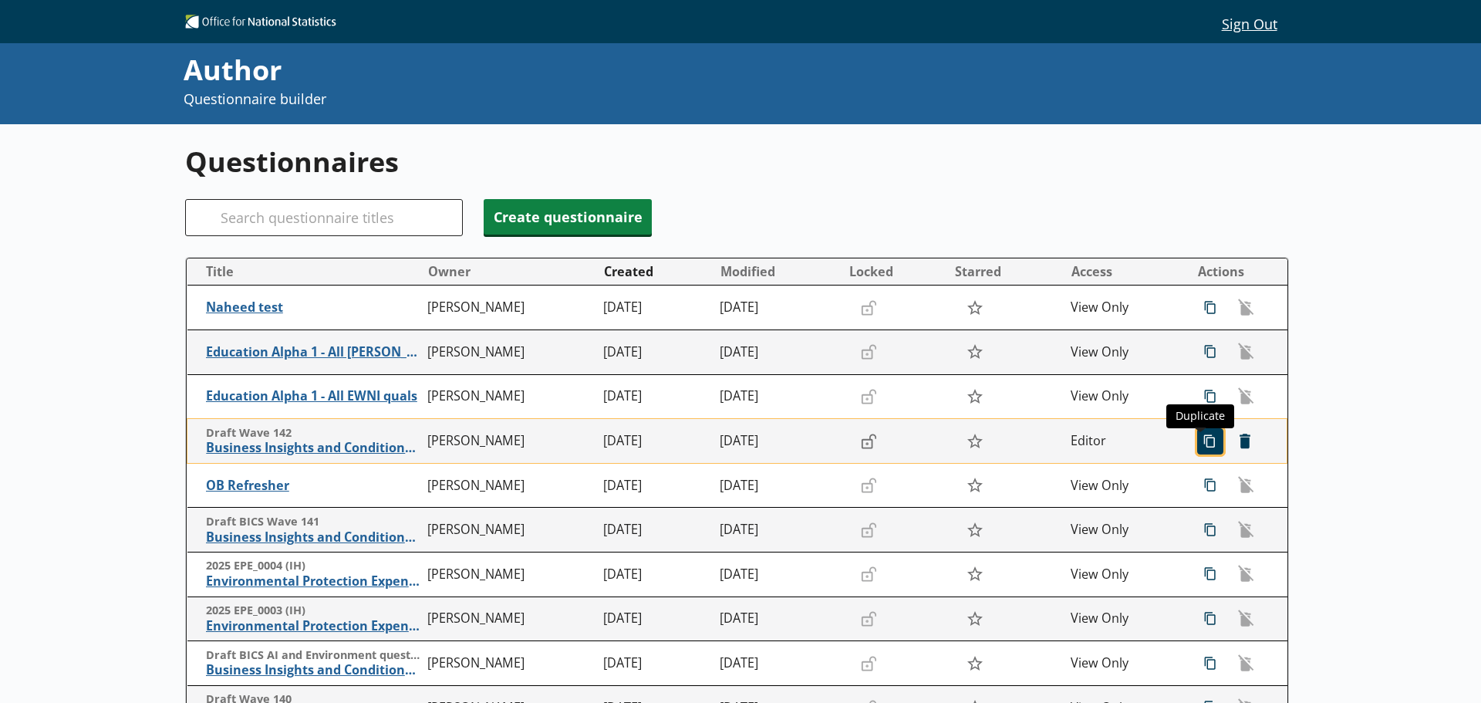
click at [1198, 448] on span "icon-copy Duplicate" at bounding box center [1210, 441] width 25 height 25
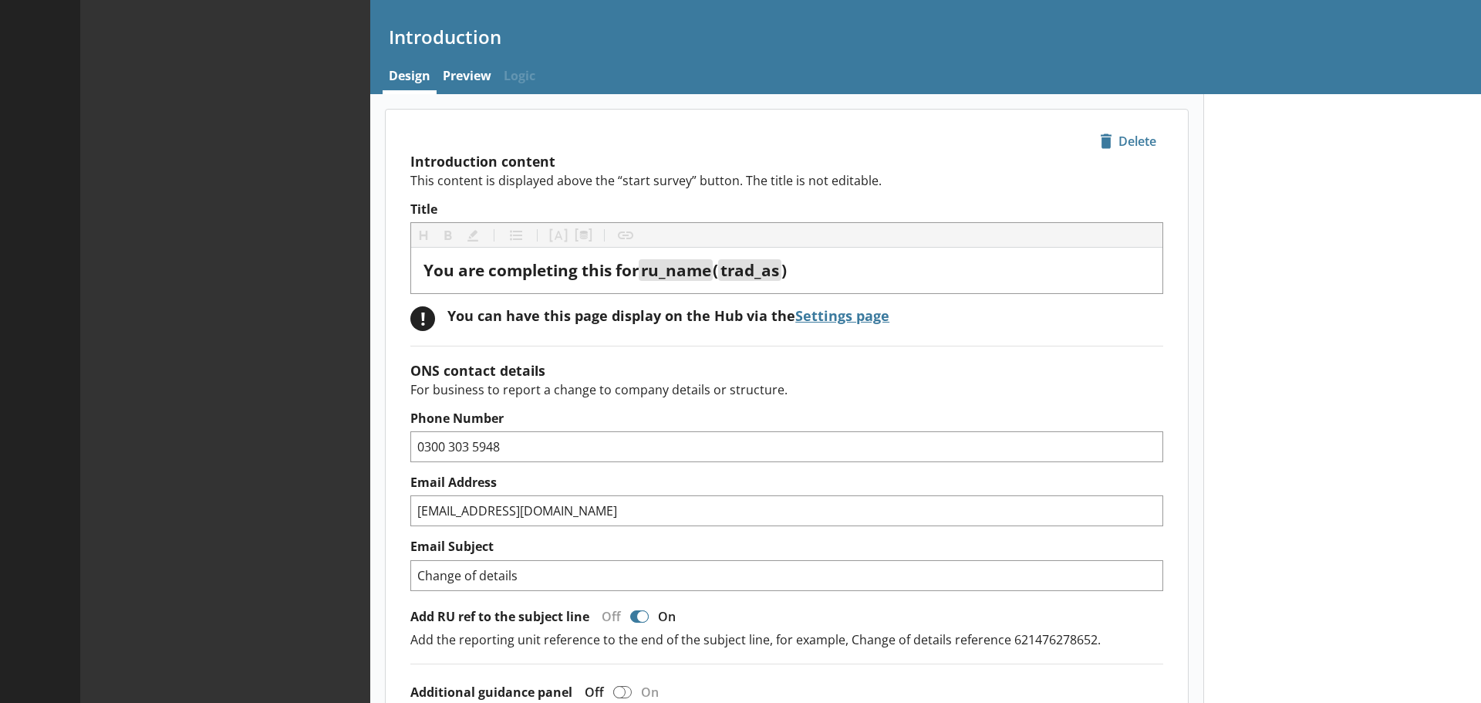
type textarea "x"
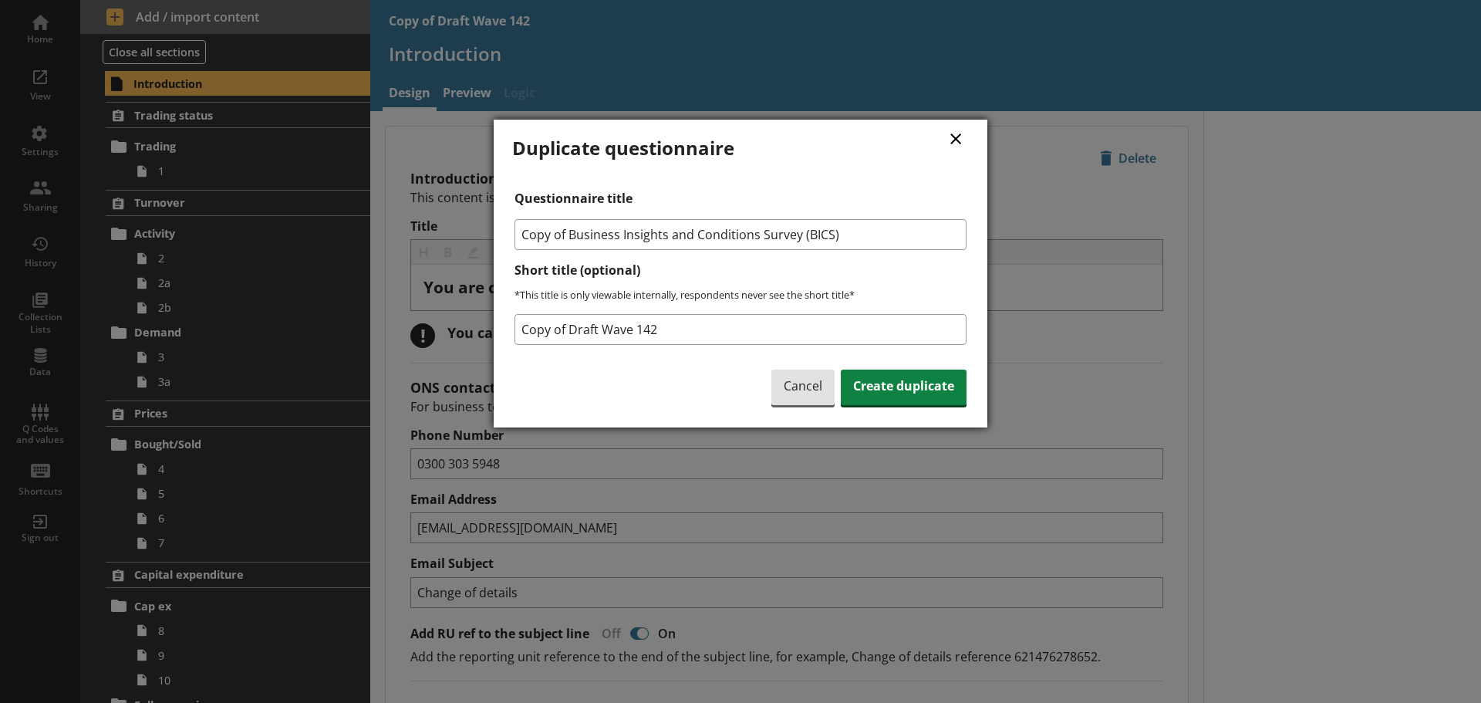
drag, startPoint x: 849, startPoint y: 234, endPoint x: 525, endPoint y: 251, distance: 324.4
click at [525, 251] on form "Questionnaire title Copy of Business Insights and Conditions Survey (BICS) Shor…" at bounding box center [740, 268] width 452 height 154
type input "U"
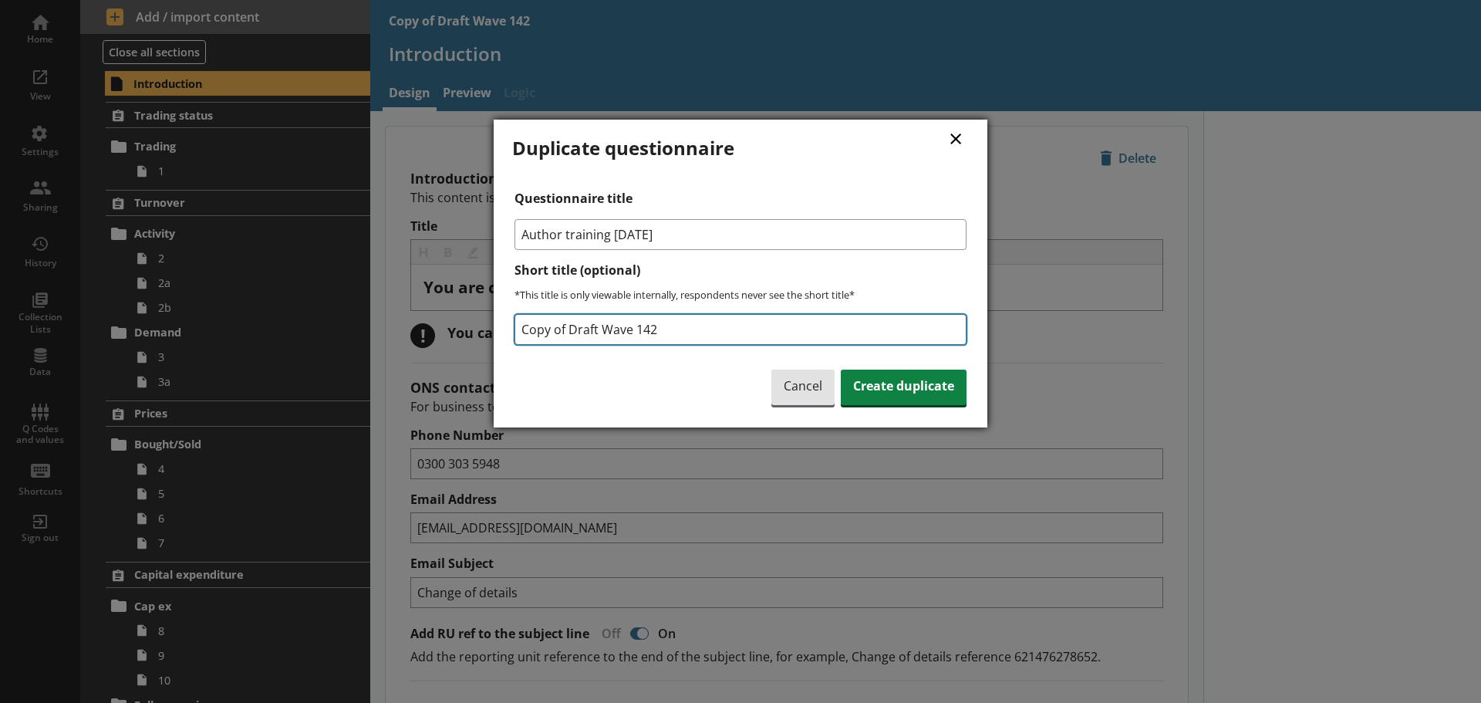
type input "Author training [DATE]"
drag, startPoint x: 685, startPoint y: 327, endPoint x: 497, endPoint y: 336, distance: 188.4
click at [497, 336] on div "× Duplicate questionnaire Questionnaire title Author training 07/10/2025 Short …" at bounding box center [741, 274] width 494 height 308
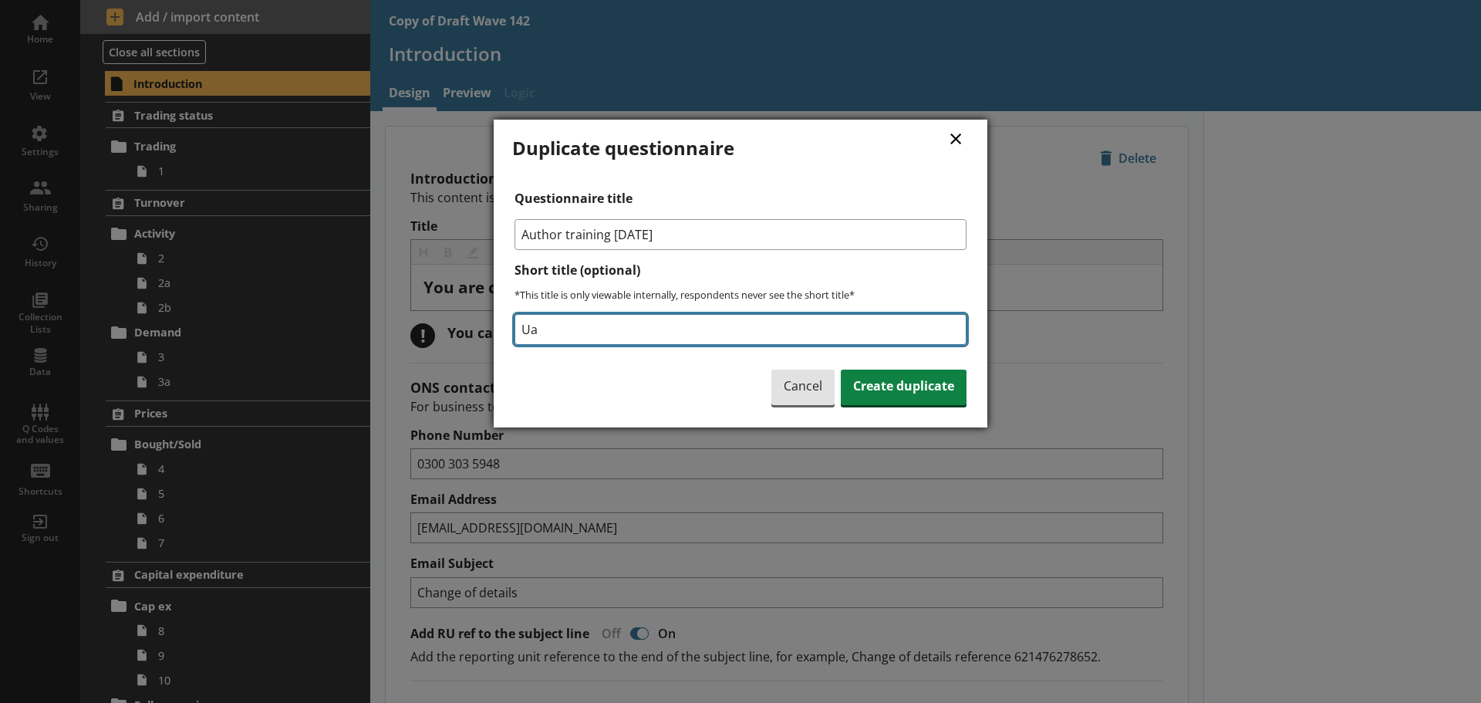
type input "U"
type input "Author training"
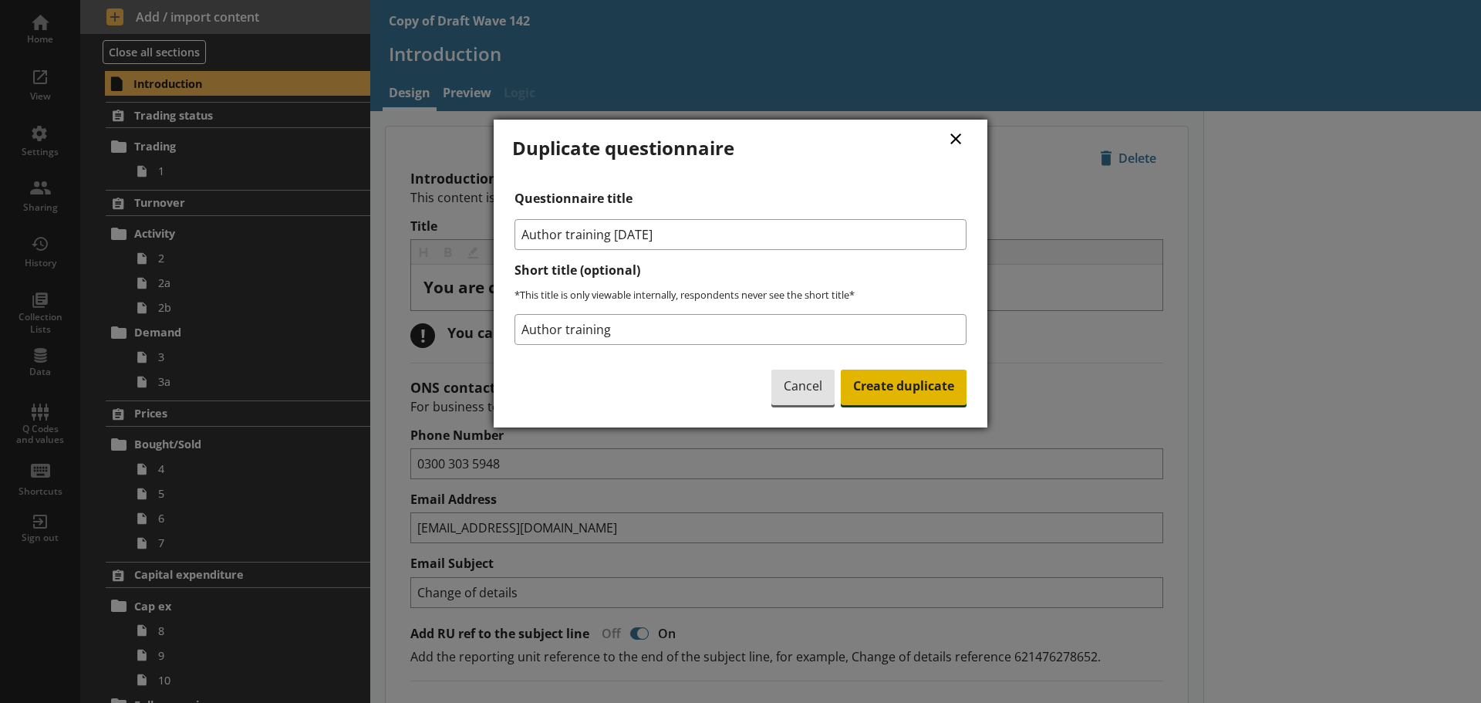
click at [865, 376] on span "Create duplicate" at bounding box center [904, 386] width 126 height 35
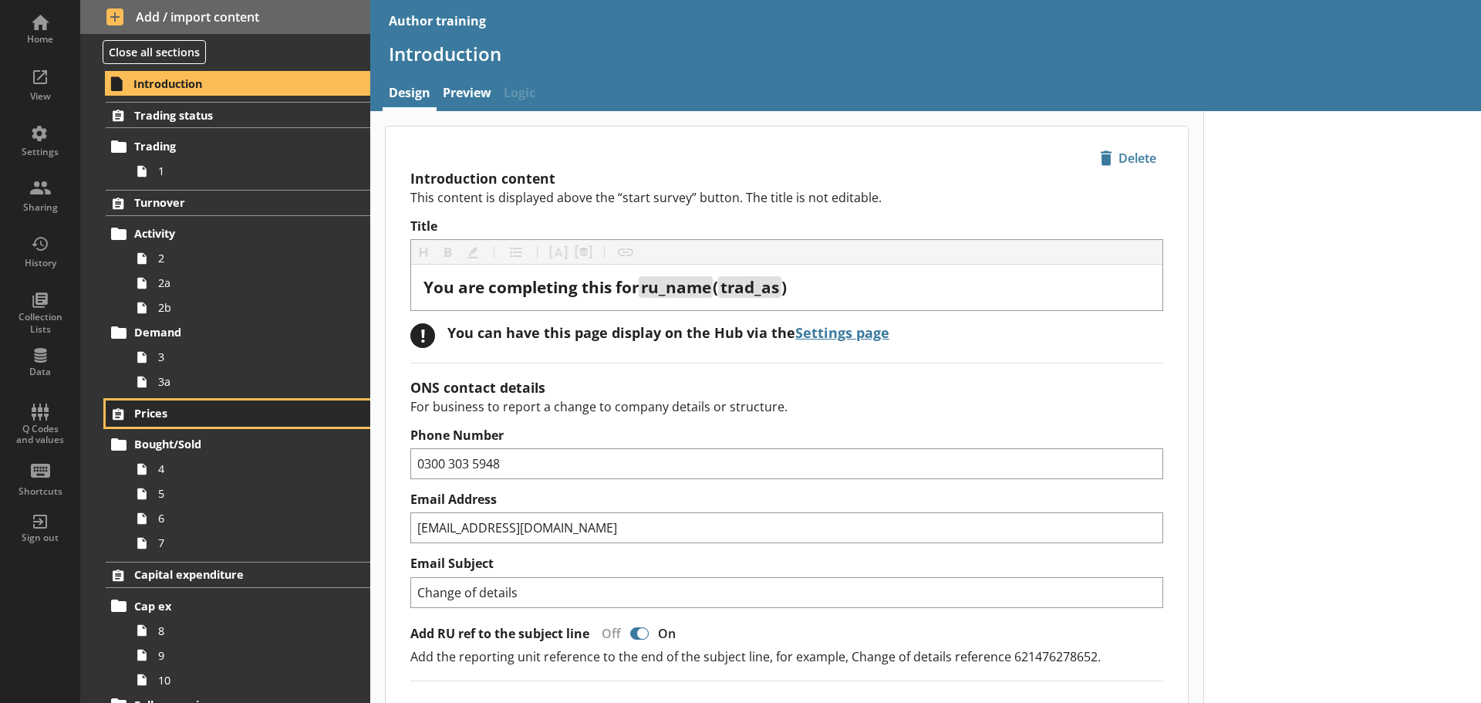
drag, startPoint x: 170, startPoint y: 411, endPoint x: 142, endPoint y: 408, distance: 28.7
click at [142, 408] on span "Prices" at bounding box center [229, 413] width 190 height 15
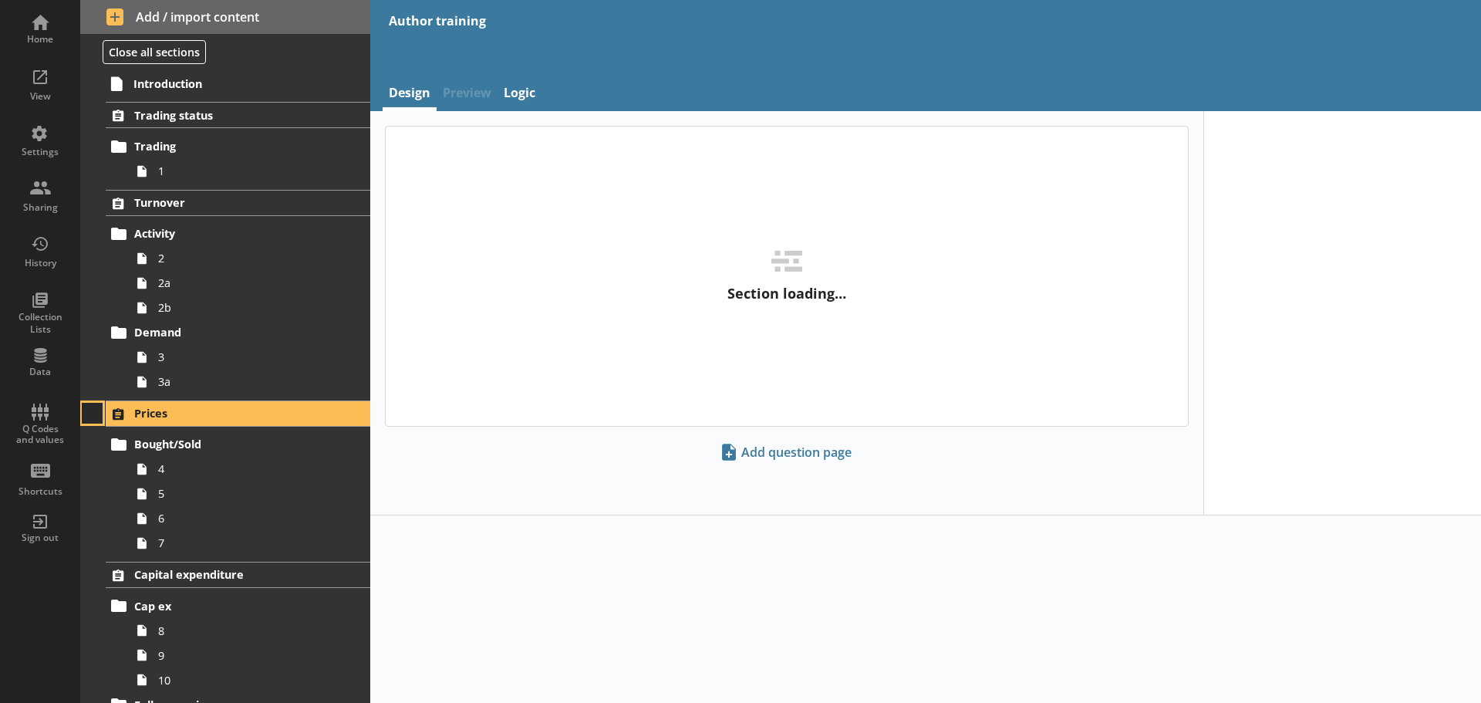
click at [93, 413] on button at bounding box center [93, 414] width 22 height 22
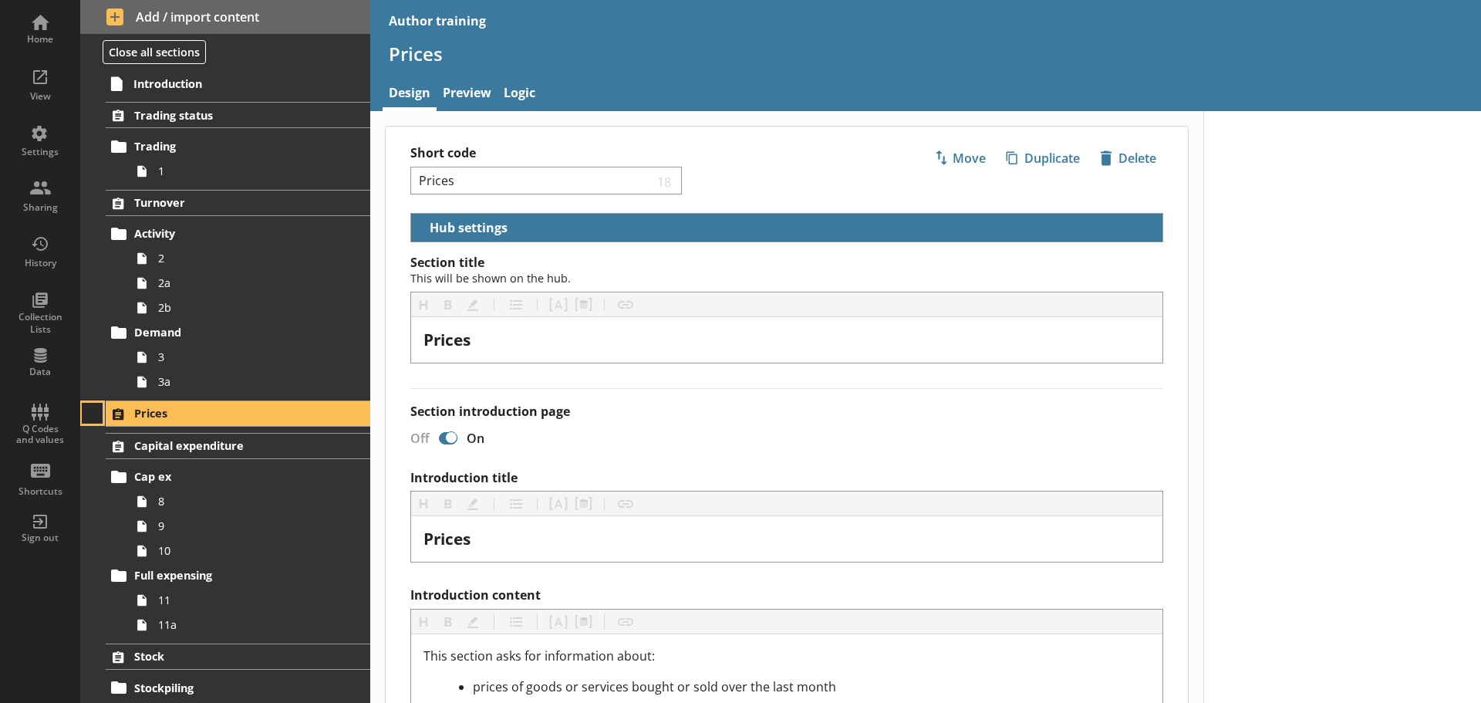
click at [93, 413] on button at bounding box center [93, 414] width 22 height 22
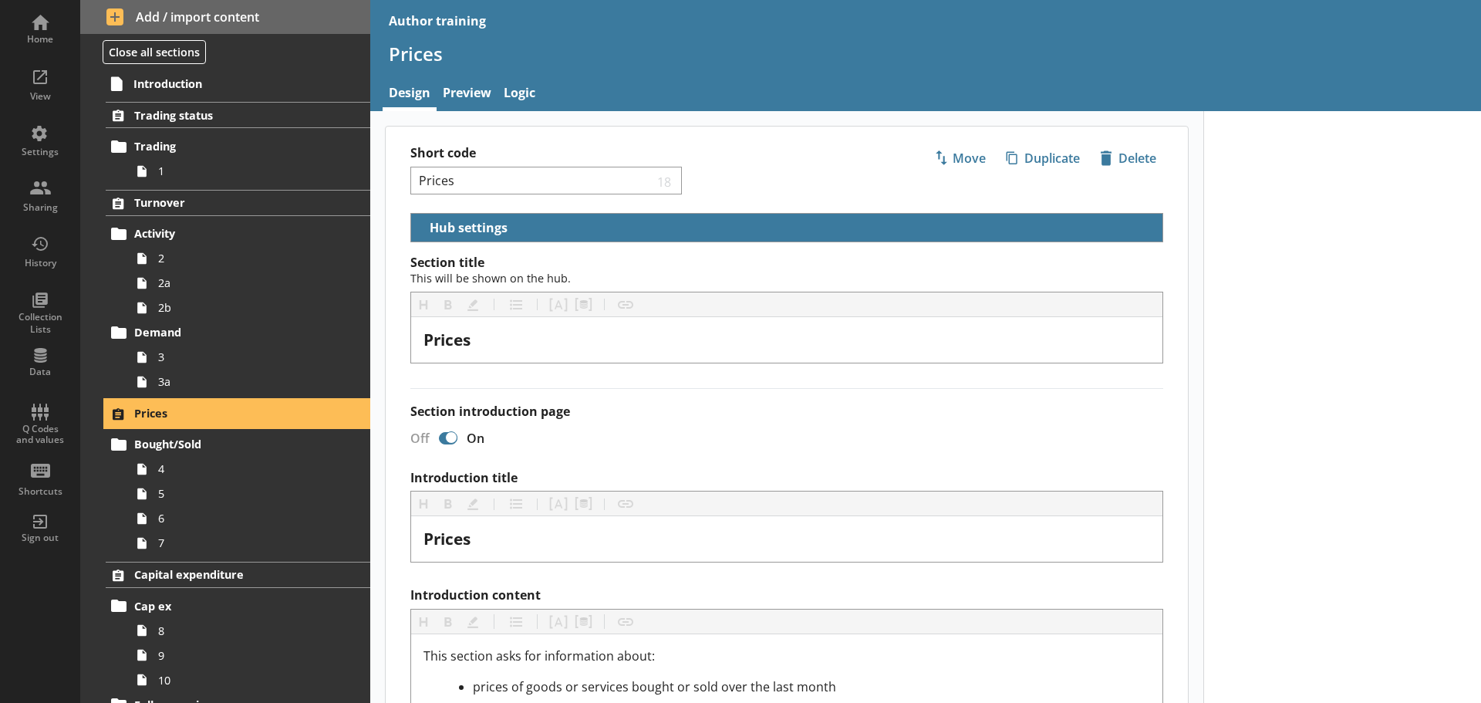
drag, startPoint x: 164, startPoint y: 420, endPoint x: 127, endPoint y: 414, distance: 37.4
click at [127, 414] on icon at bounding box center [118, 413] width 25 height 25
click at [152, 409] on span "Prices" at bounding box center [229, 413] width 190 height 15
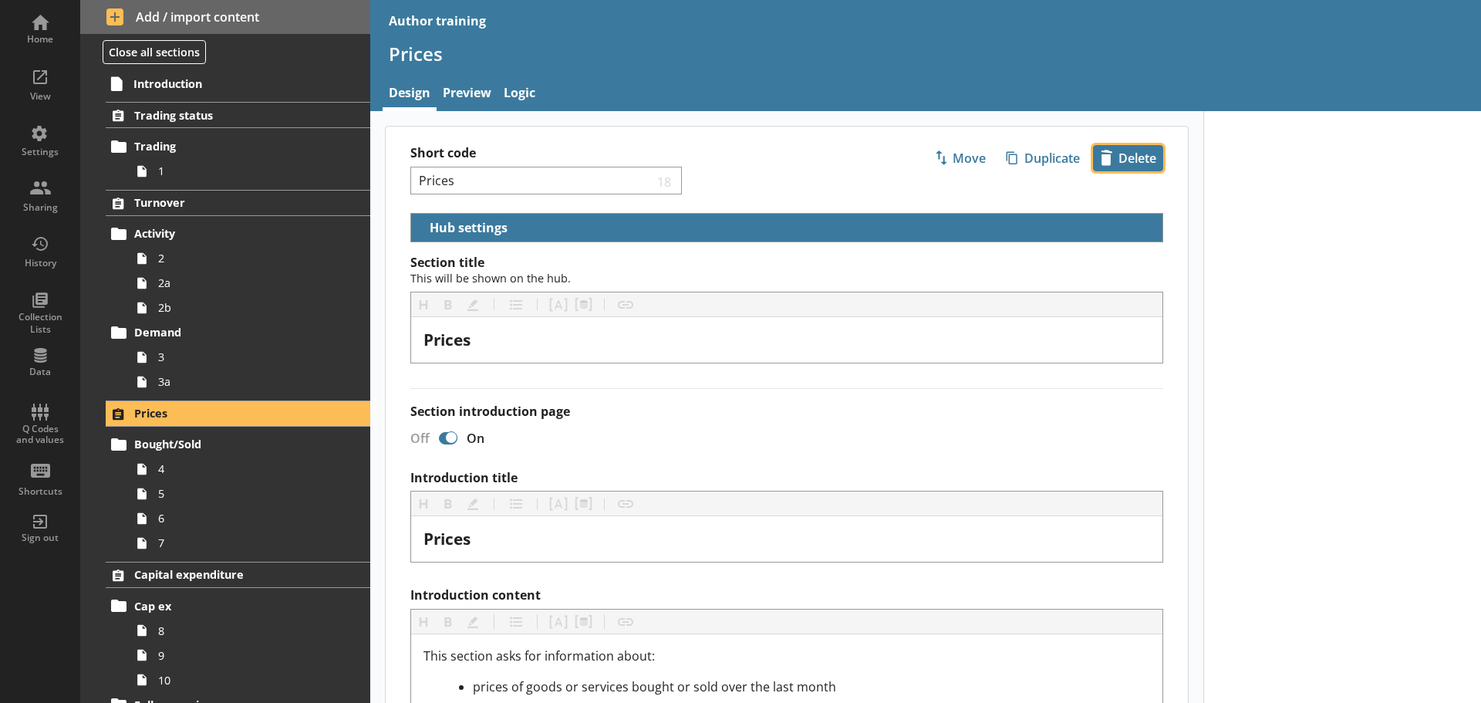
click at [1132, 148] on span "icon-delete Created with Sketch. Delete" at bounding box center [1128, 158] width 69 height 25
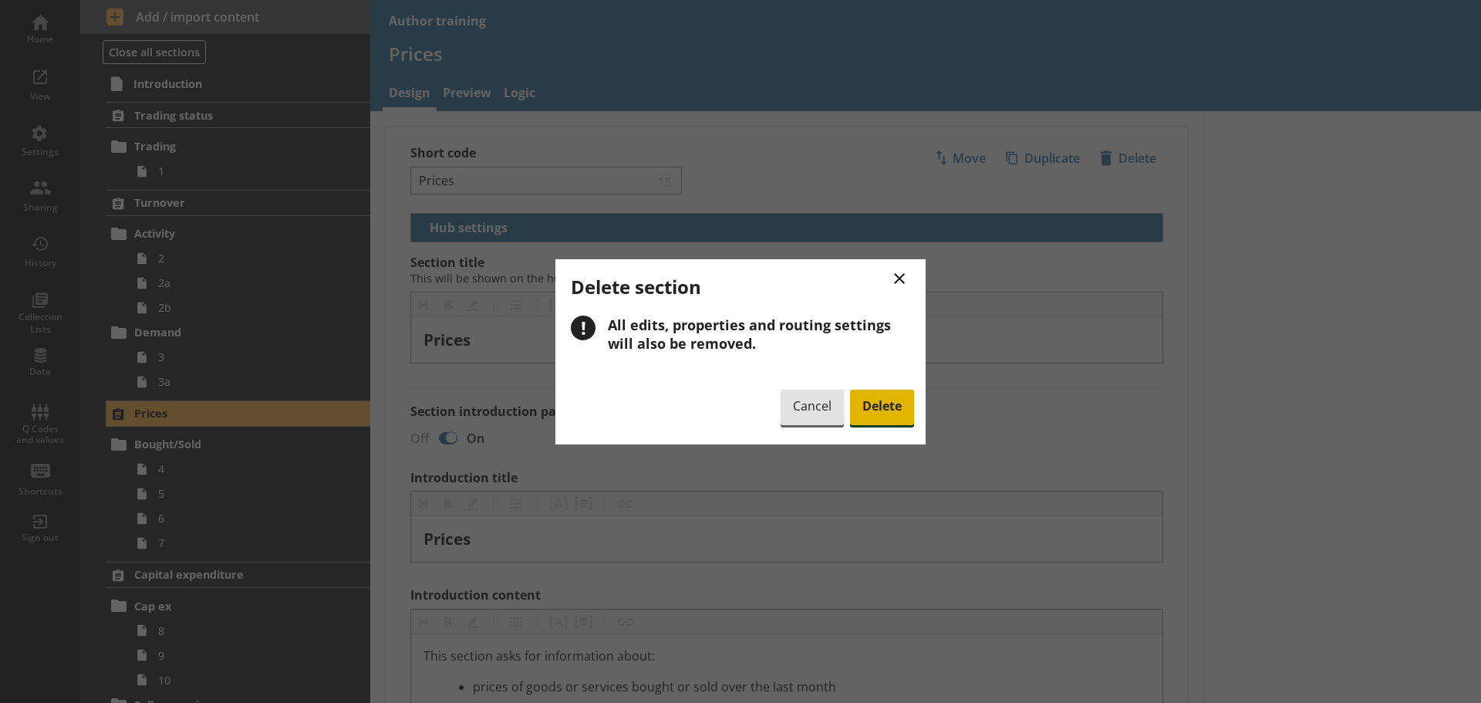
click at [879, 407] on span "Delete" at bounding box center [882, 407] width 64 height 35
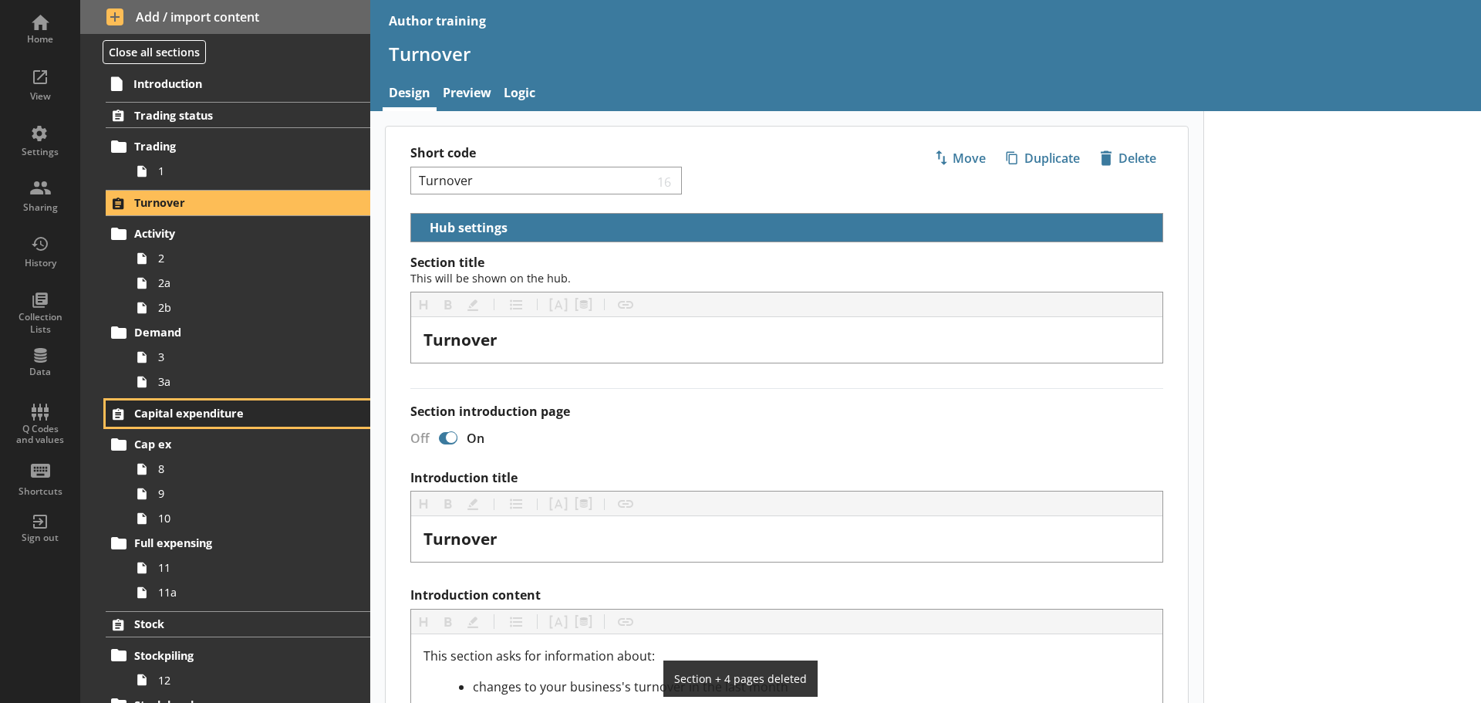
click at [218, 413] on span "Capital expenditure" at bounding box center [229, 413] width 190 height 15
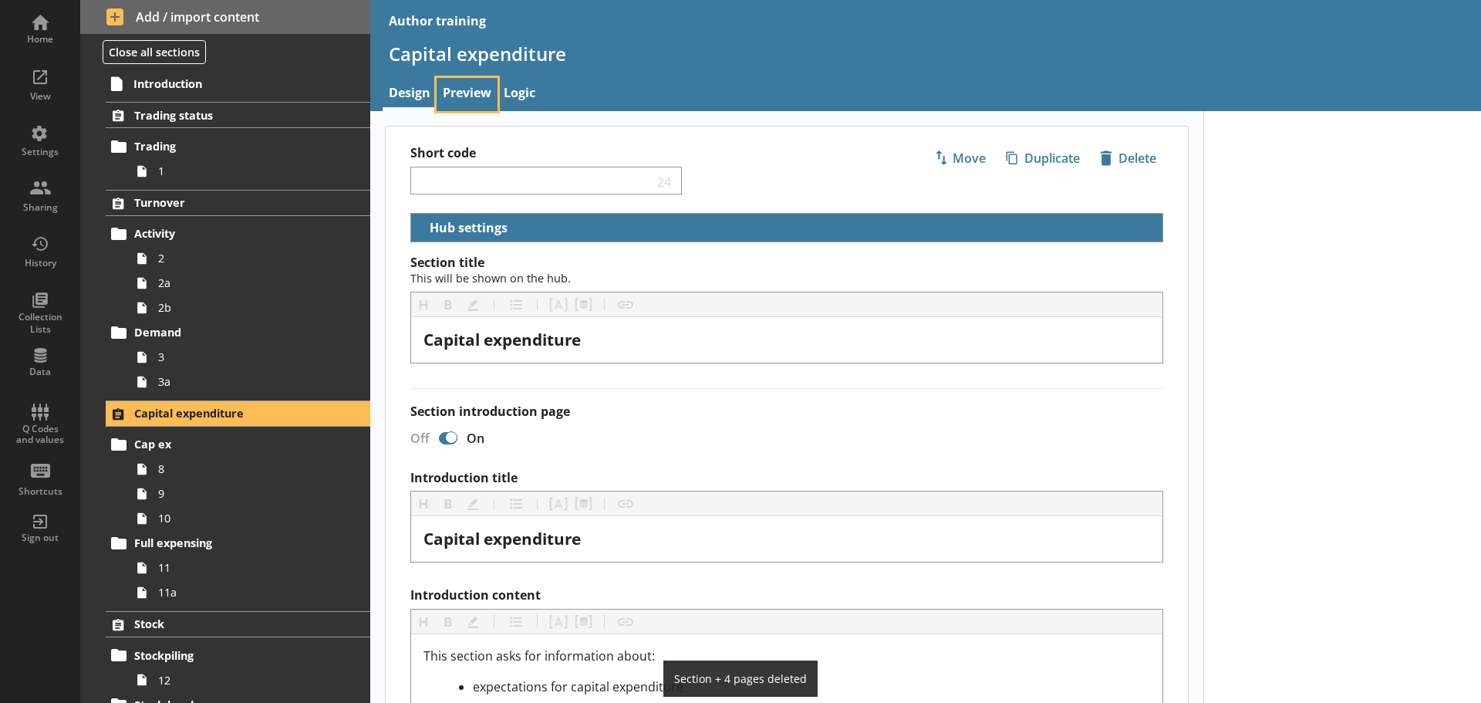
click at [448, 93] on link "Preview" at bounding box center [467, 94] width 61 height 33
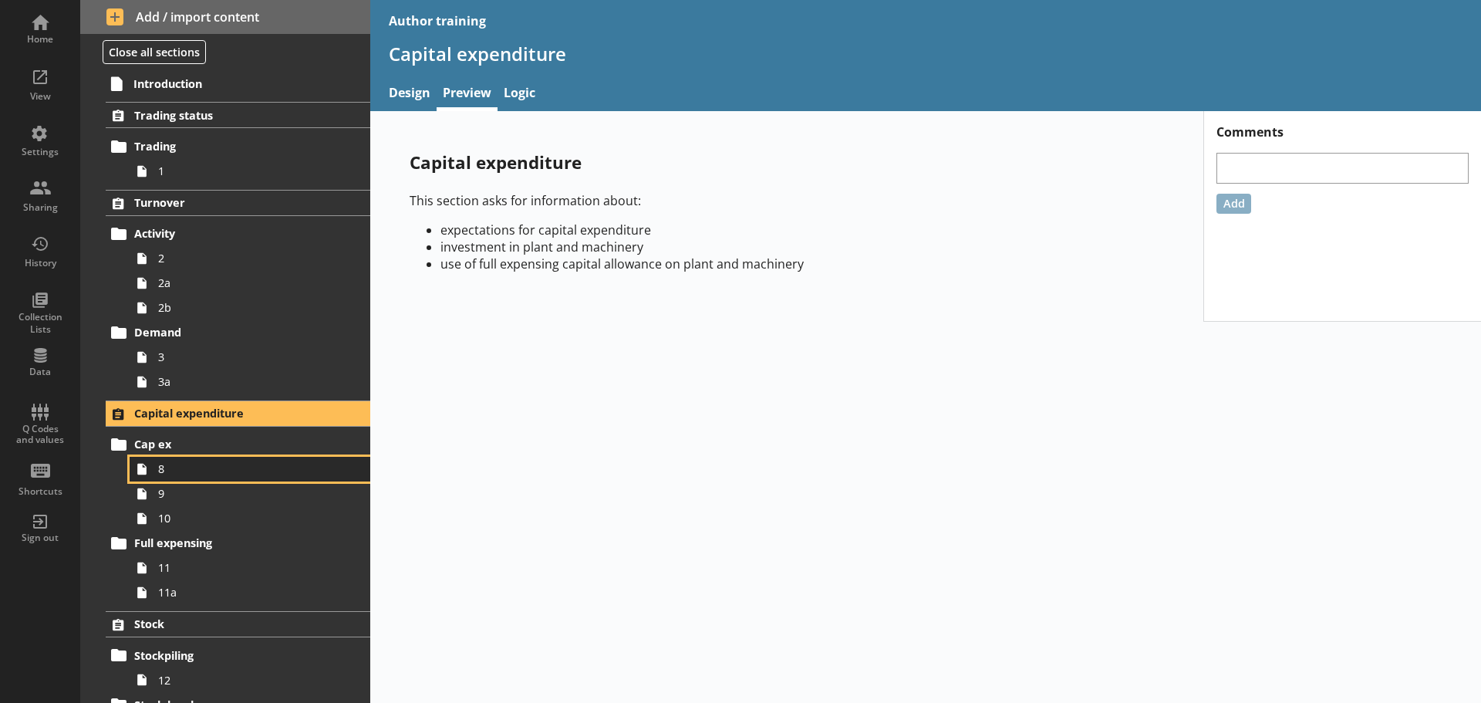
click at [214, 478] on link "8" at bounding box center [250, 469] width 241 height 25
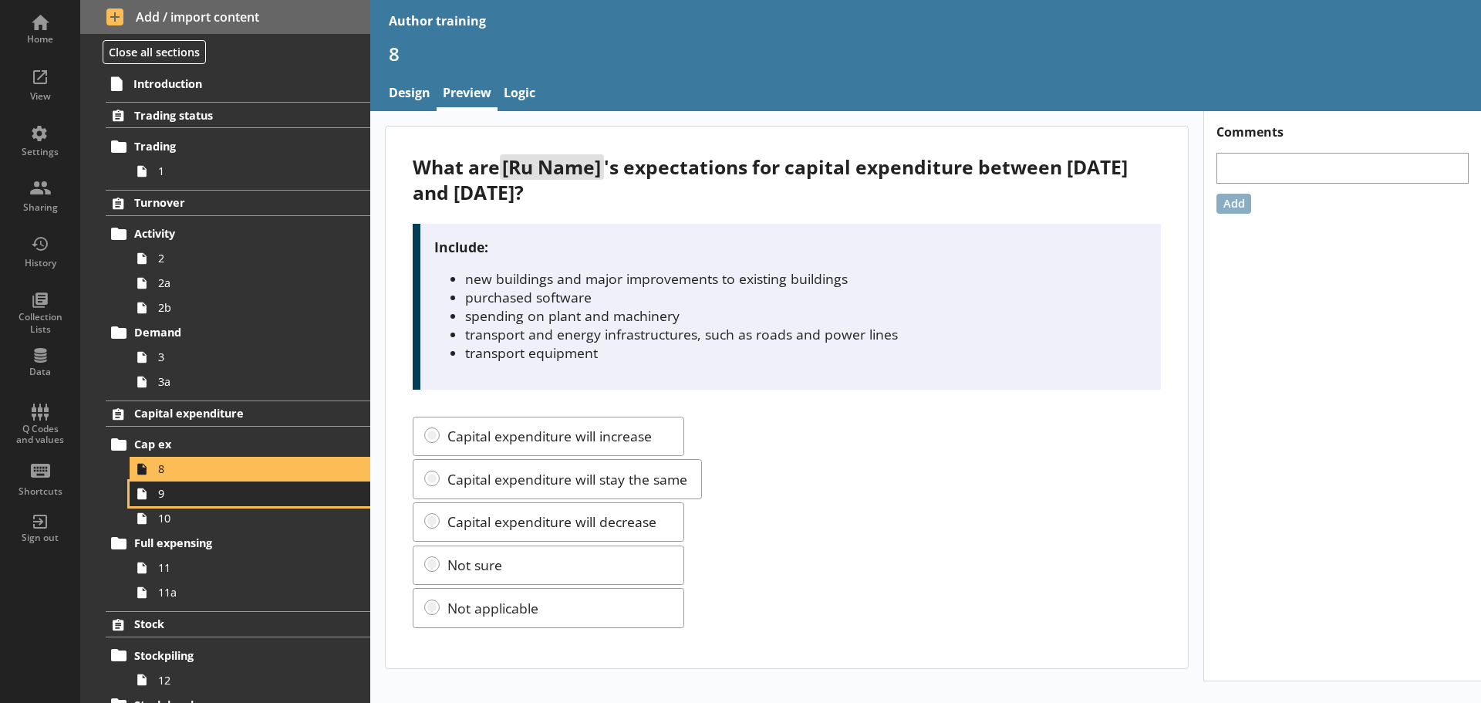
click at [205, 496] on span "9" at bounding box center [244, 493] width 172 height 15
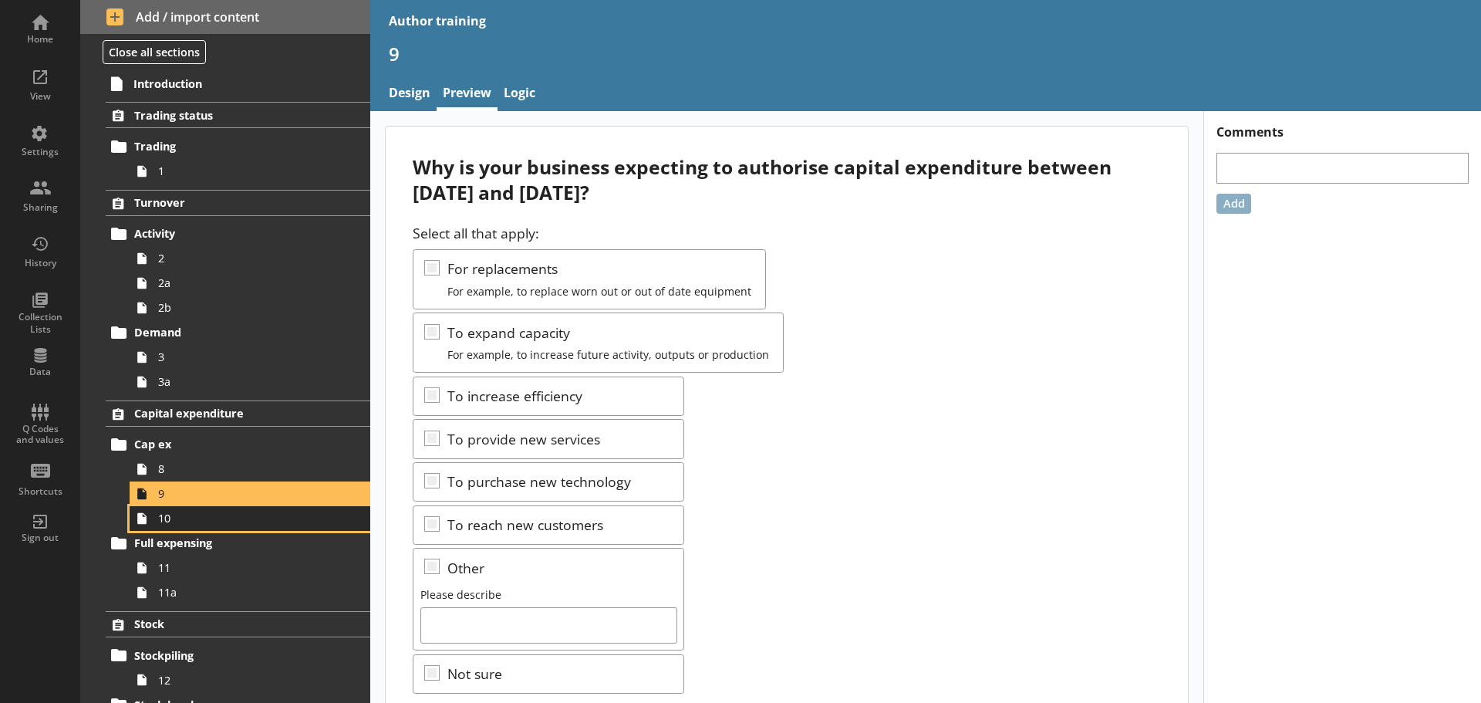
click at [205, 522] on span "10" at bounding box center [244, 518] width 172 height 15
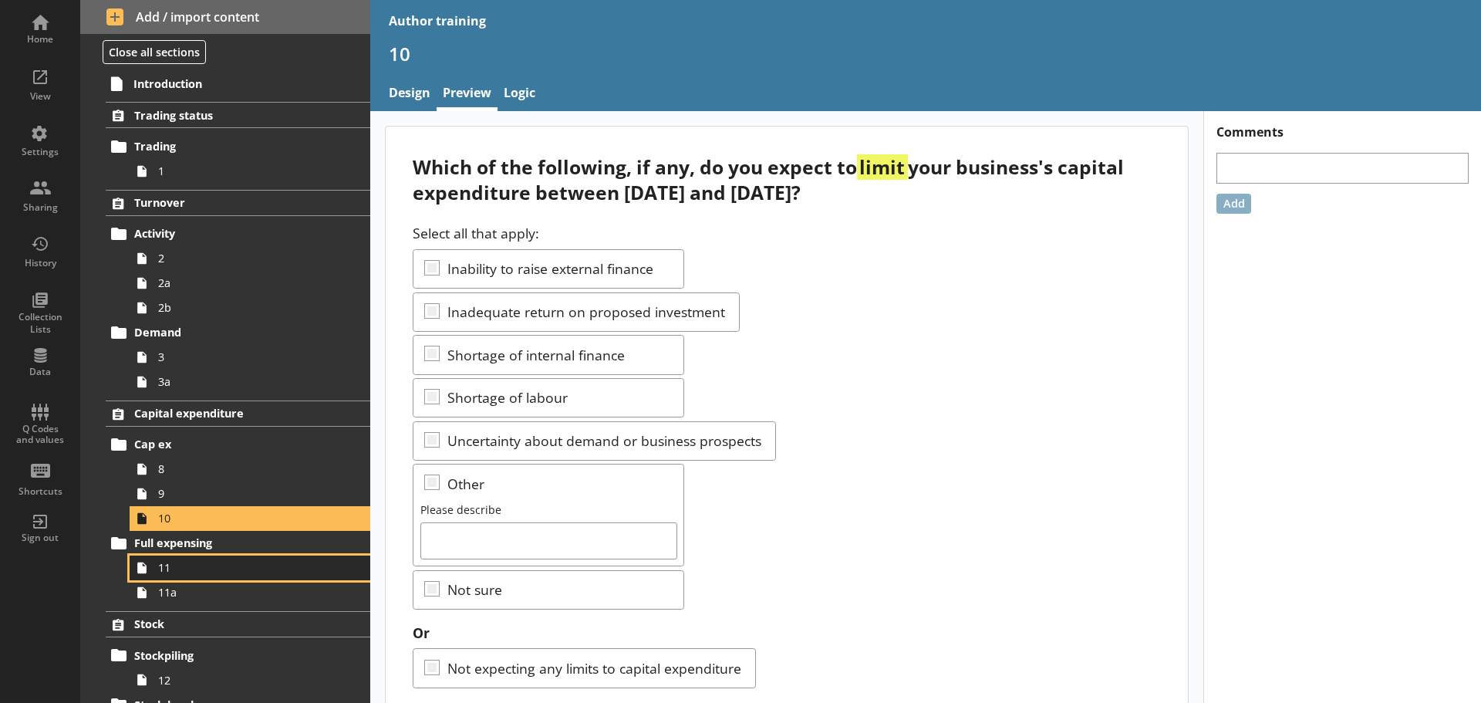
click at [200, 562] on span "11" at bounding box center [244, 567] width 172 height 15
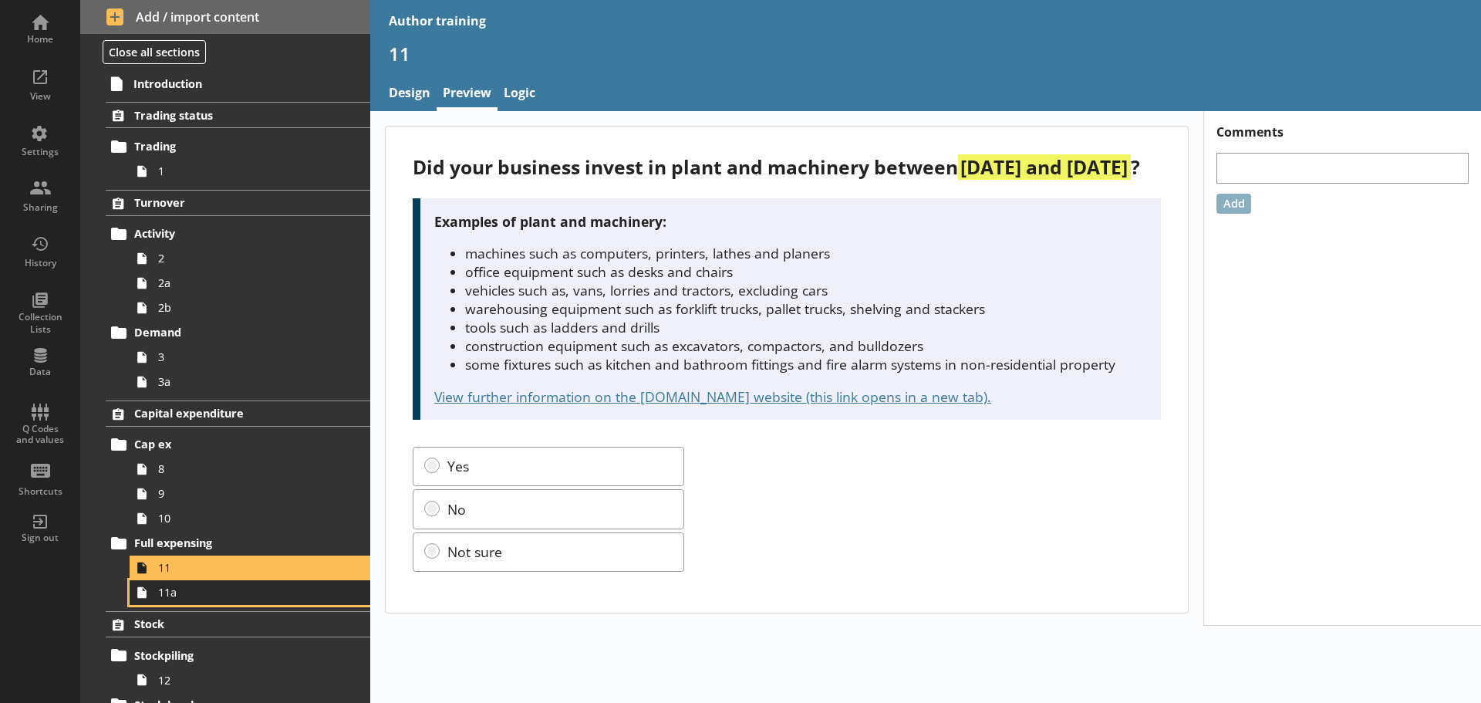
click at [196, 600] on link "11a" at bounding box center [250, 592] width 241 height 25
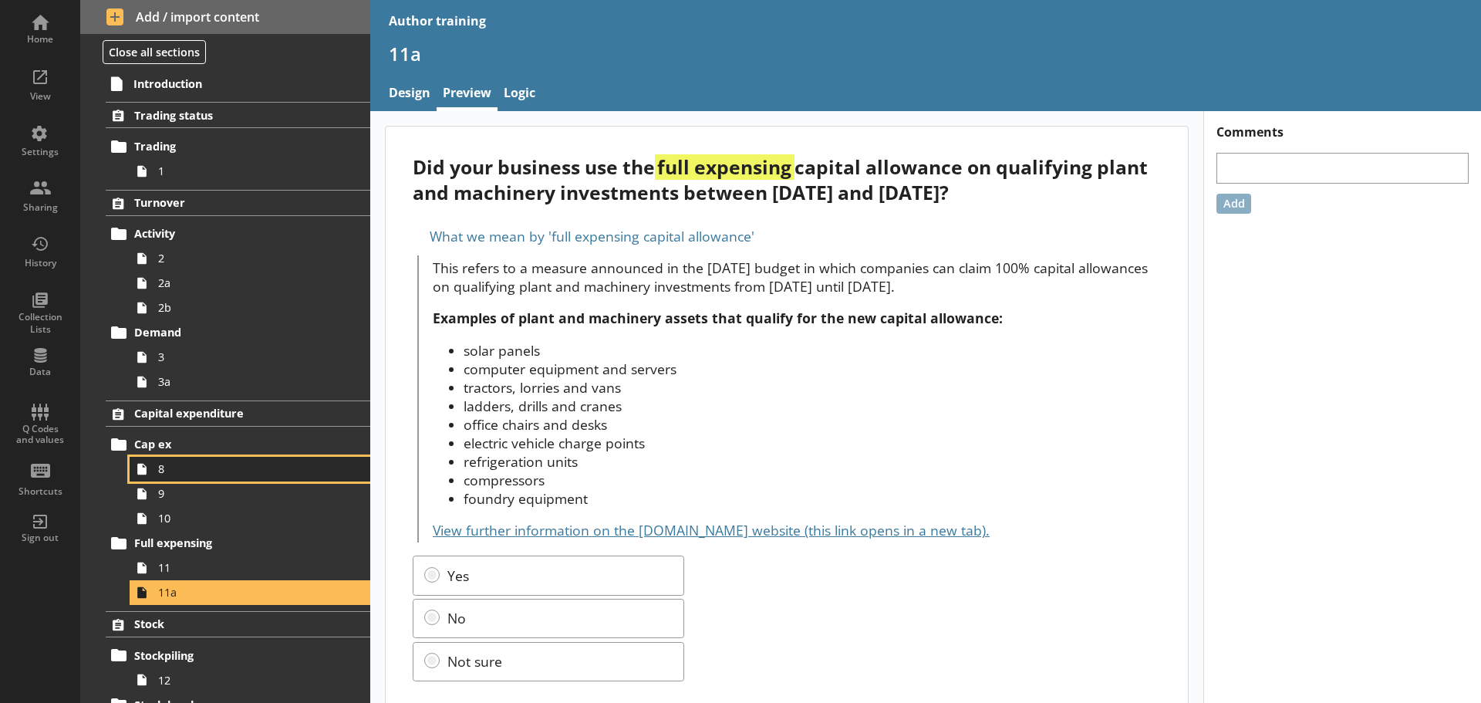
click at [194, 476] on span "8" at bounding box center [244, 468] width 172 height 15
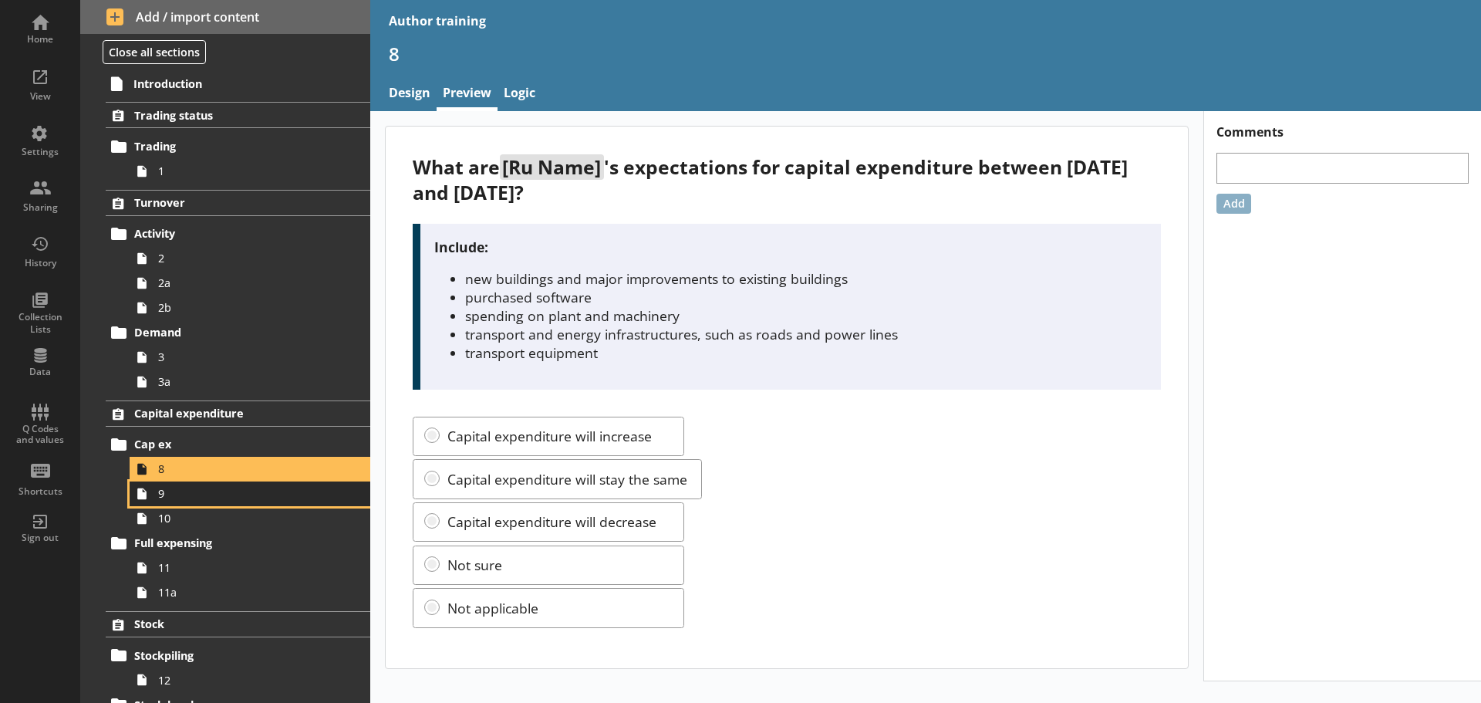
click at [189, 493] on span "9" at bounding box center [244, 493] width 172 height 15
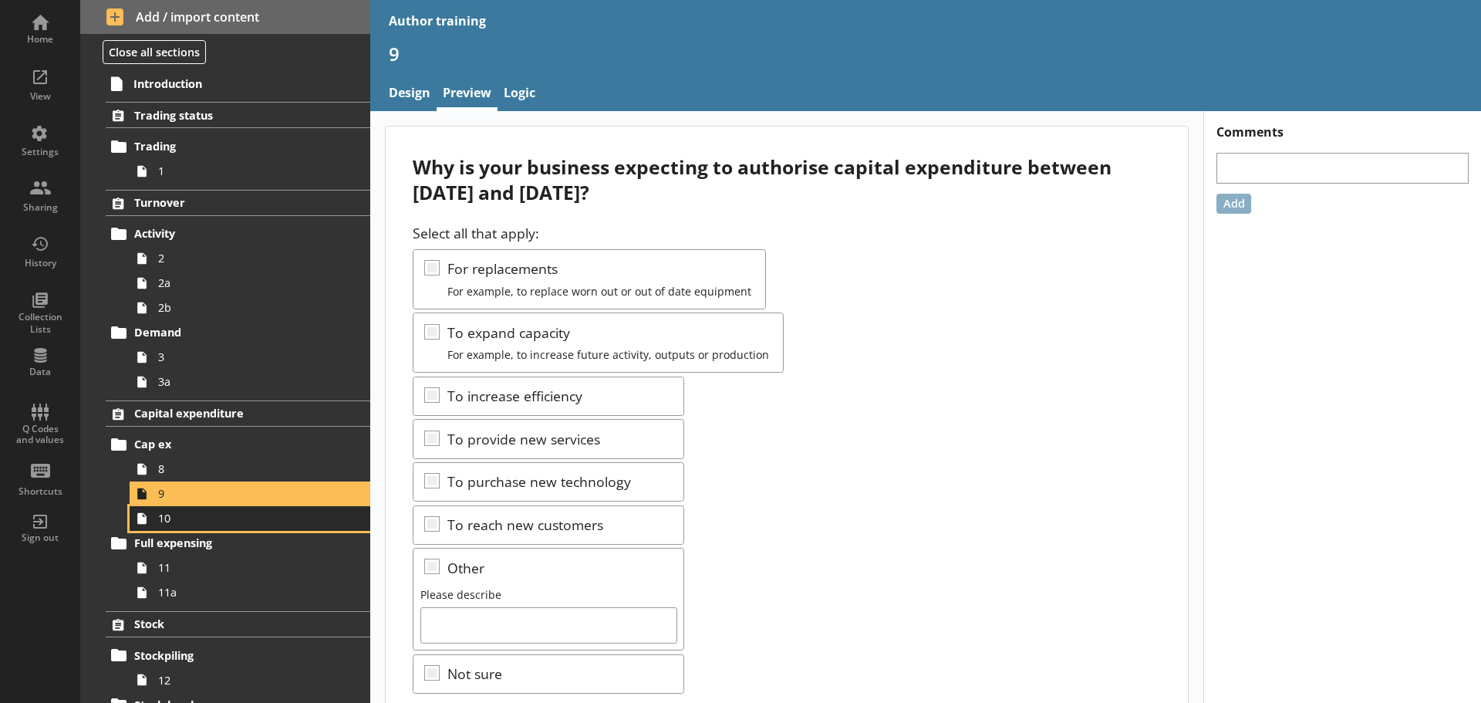
click at [187, 524] on span "10" at bounding box center [244, 518] width 172 height 15
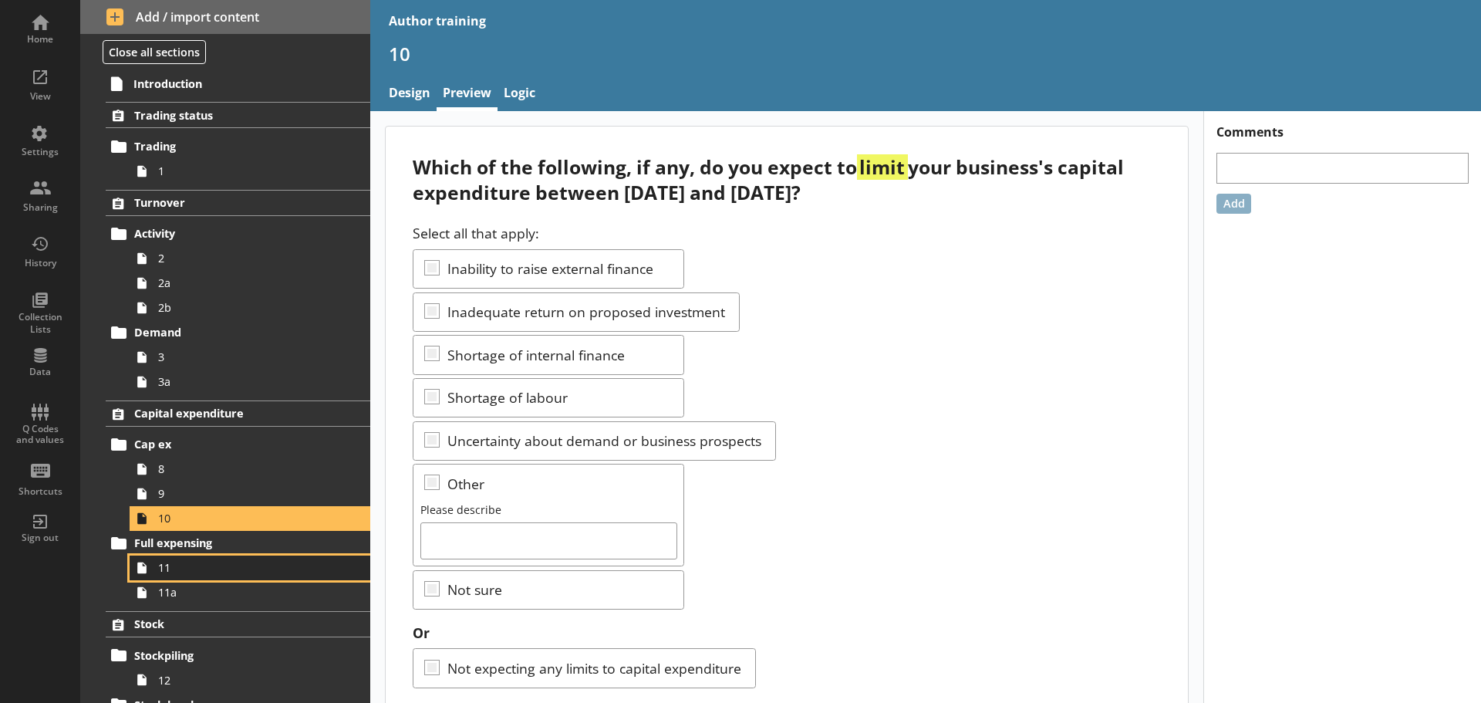
click at [183, 558] on link "11" at bounding box center [250, 567] width 241 height 25
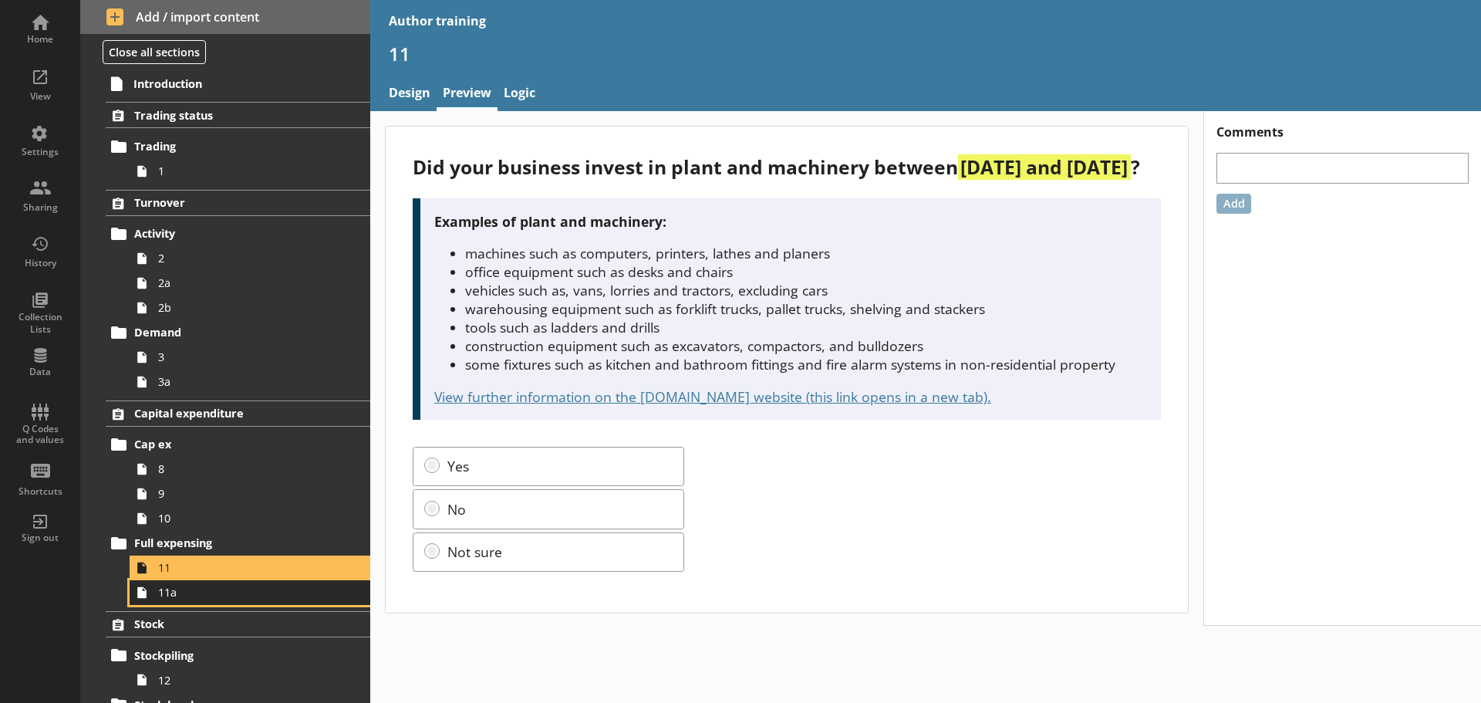
click at [181, 593] on span "11a" at bounding box center [244, 592] width 172 height 15
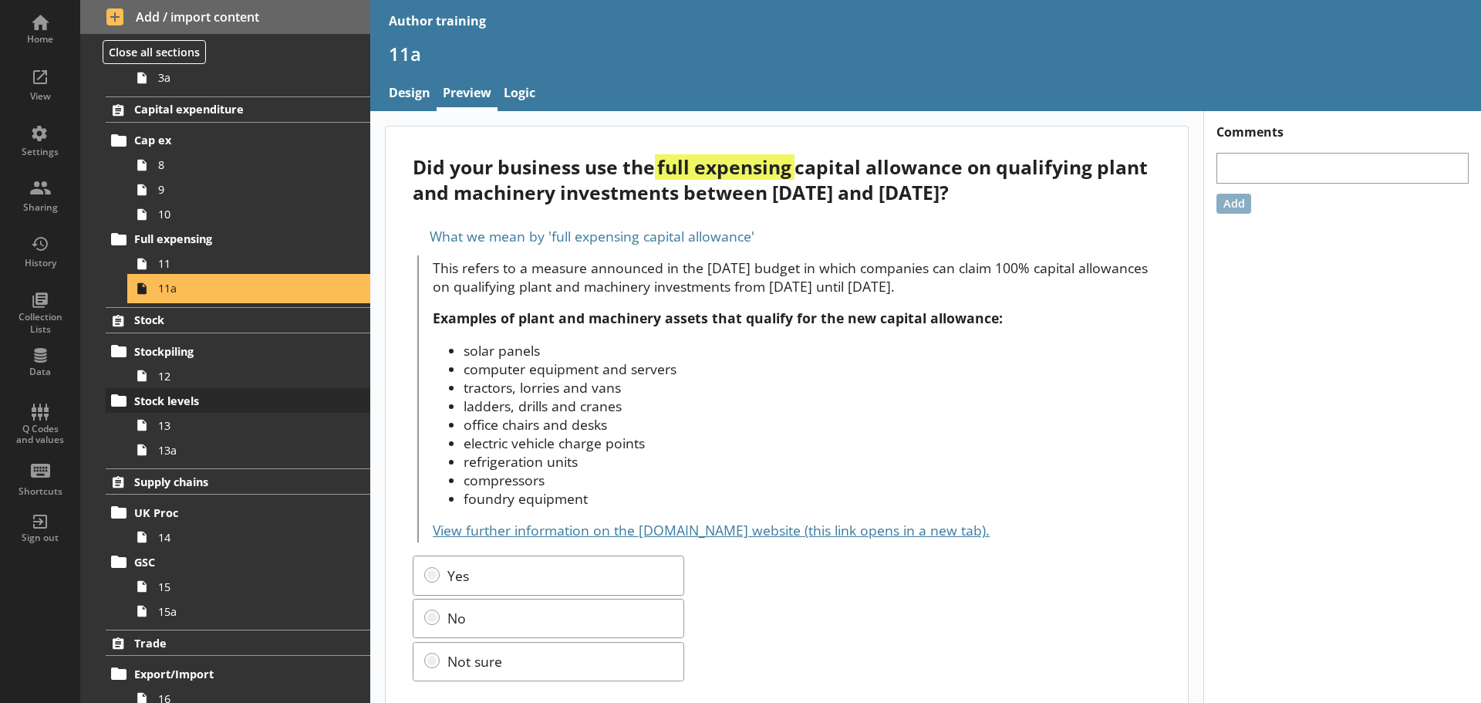
scroll to position [309, 0]
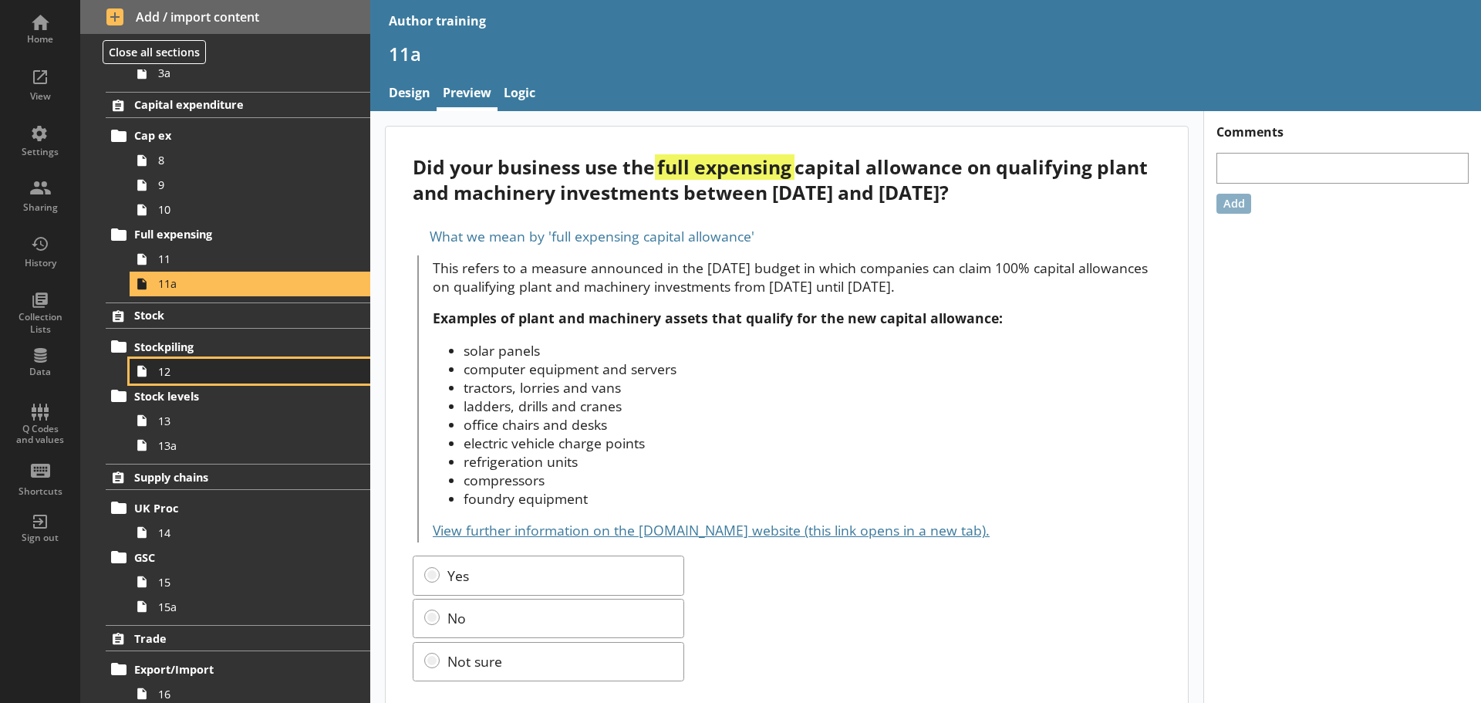
click at [183, 373] on span "12" at bounding box center [244, 371] width 172 height 15
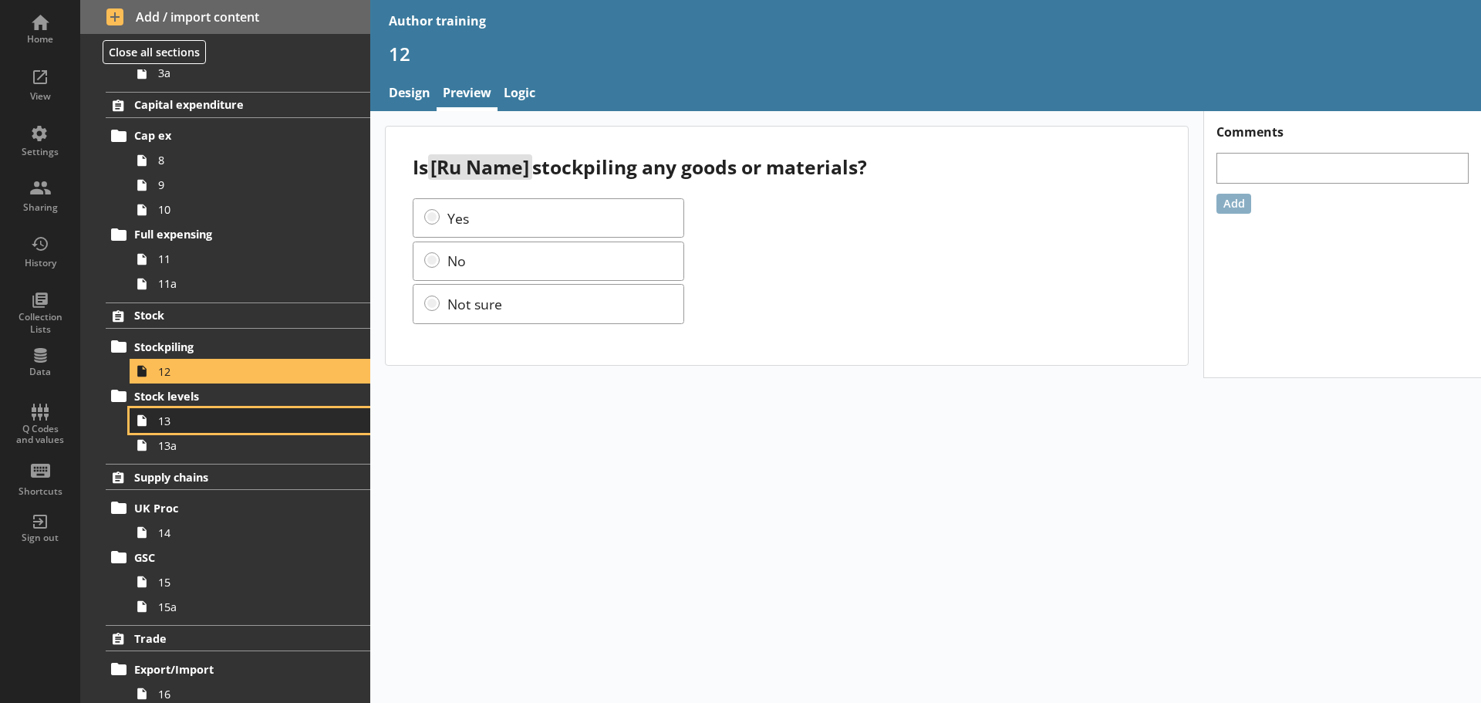
click at [174, 426] on span "13" at bounding box center [244, 420] width 172 height 15
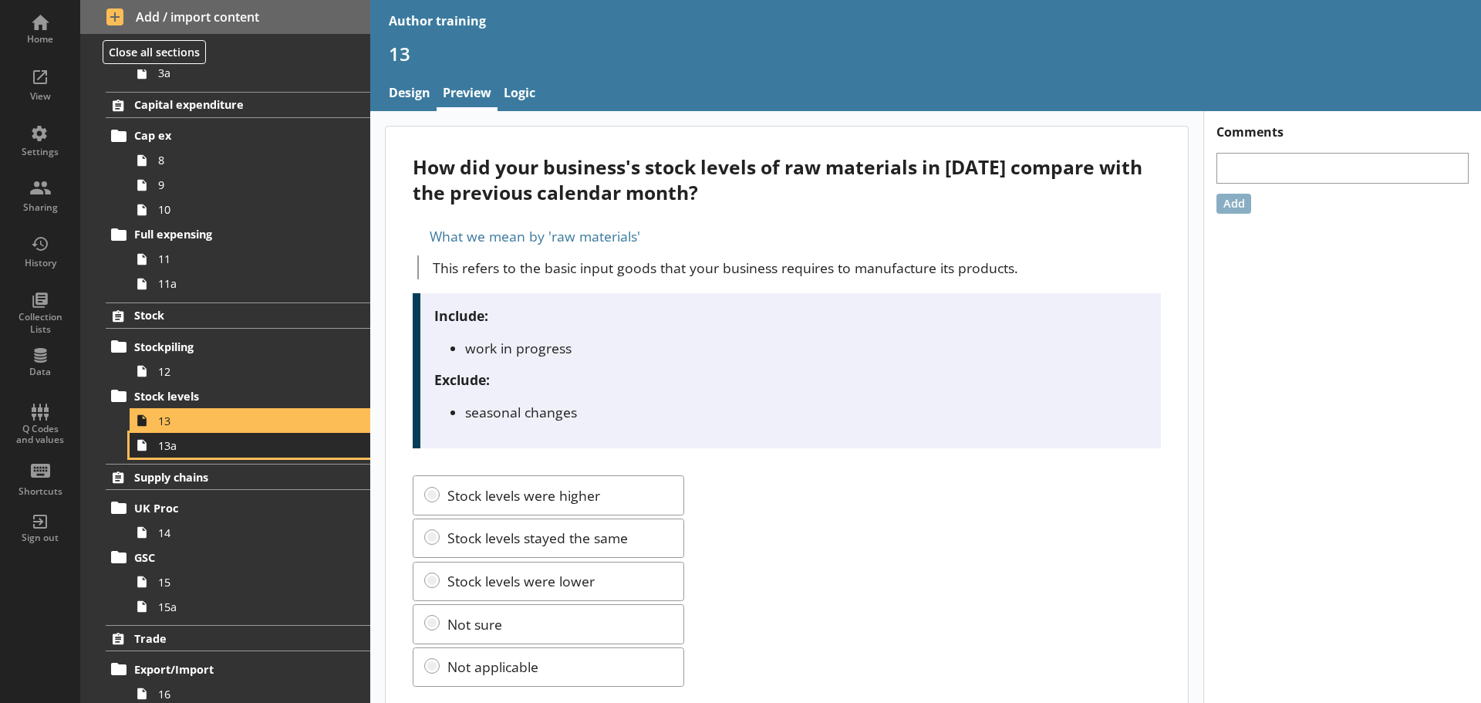
click at [180, 447] on span "13a" at bounding box center [244, 445] width 172 height 15
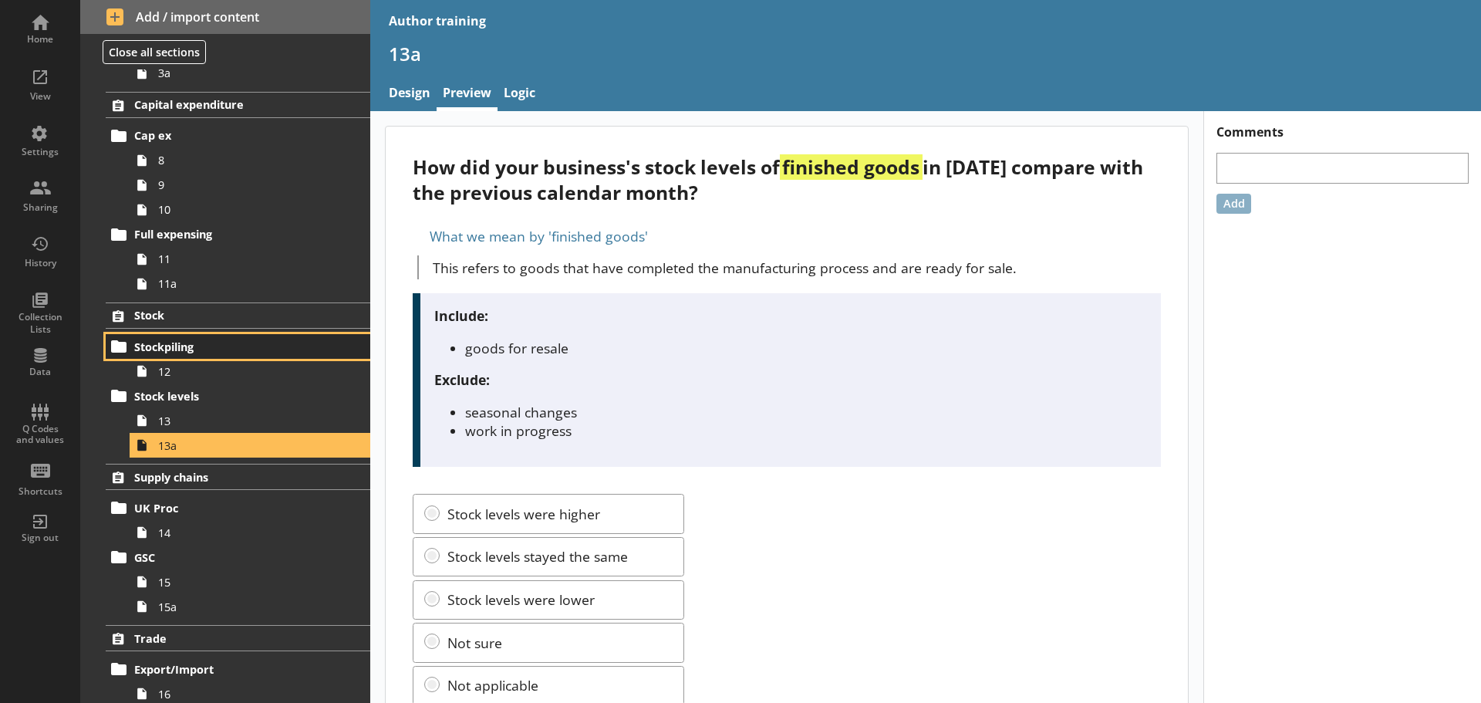
click at [170, 346] on span "Stockpiling" at bounding box center [229, 346] width 190 height 15
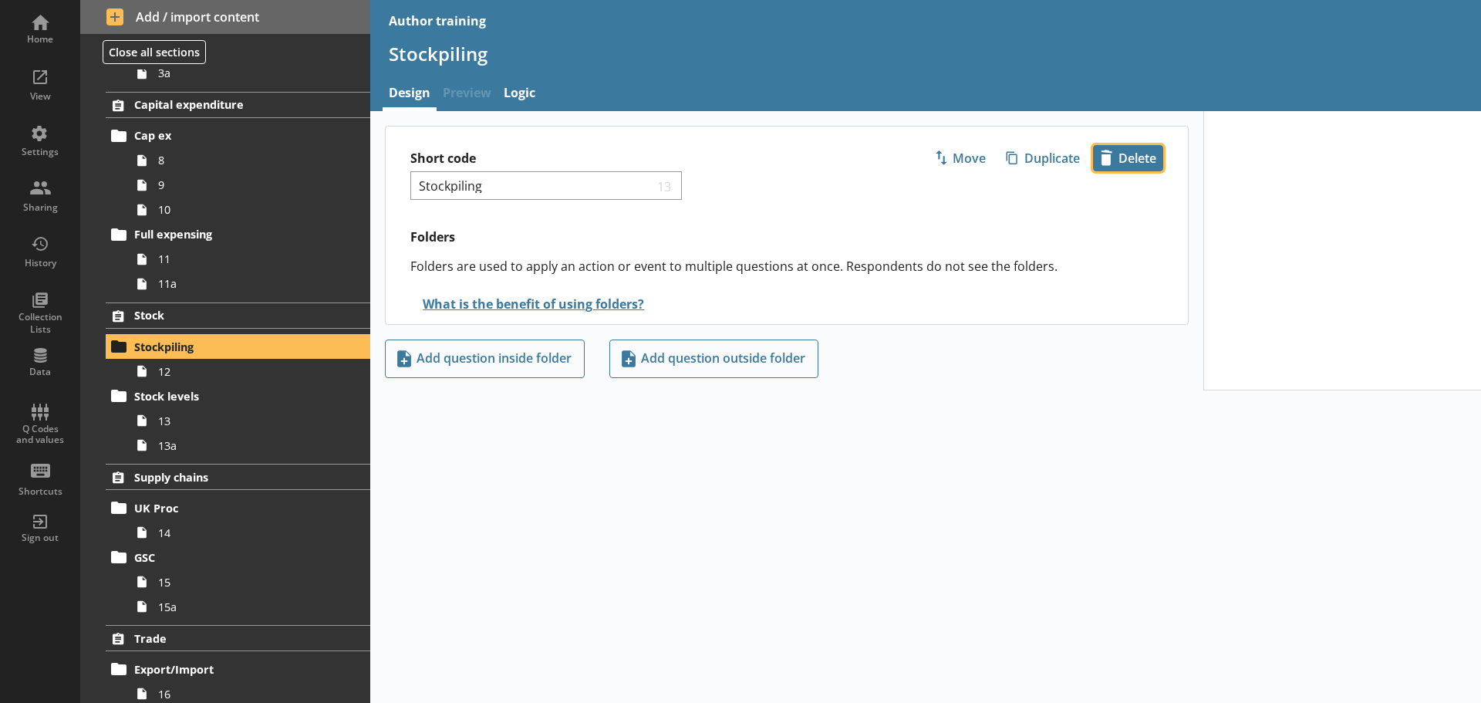
click at [1151, 160] on span "icon-delete Created with Sketch. Delete" at bounding box center [1128, 158] width 69 height 25
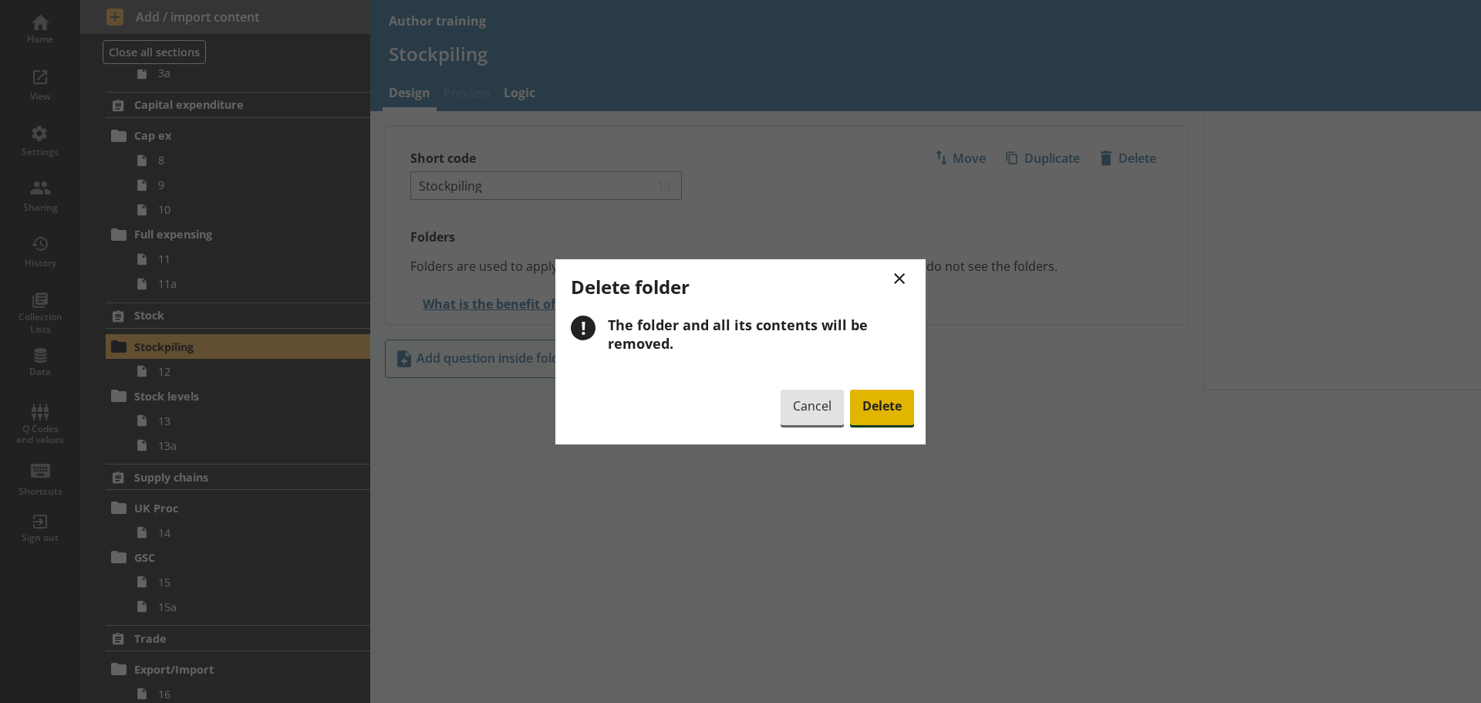
click at [892, 397] on span "Delete" at bounding box center [882, 407] width 64 height 35
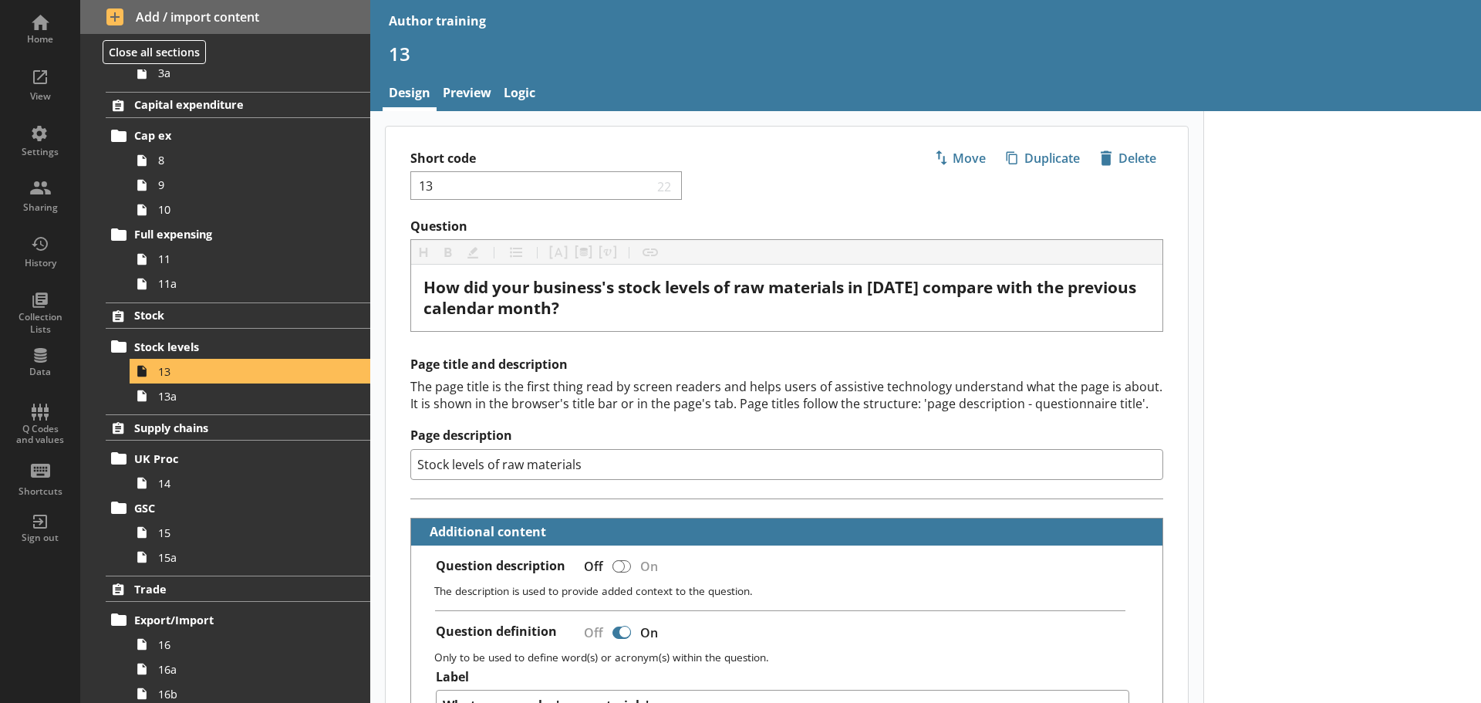
scroll to position [259, 0]
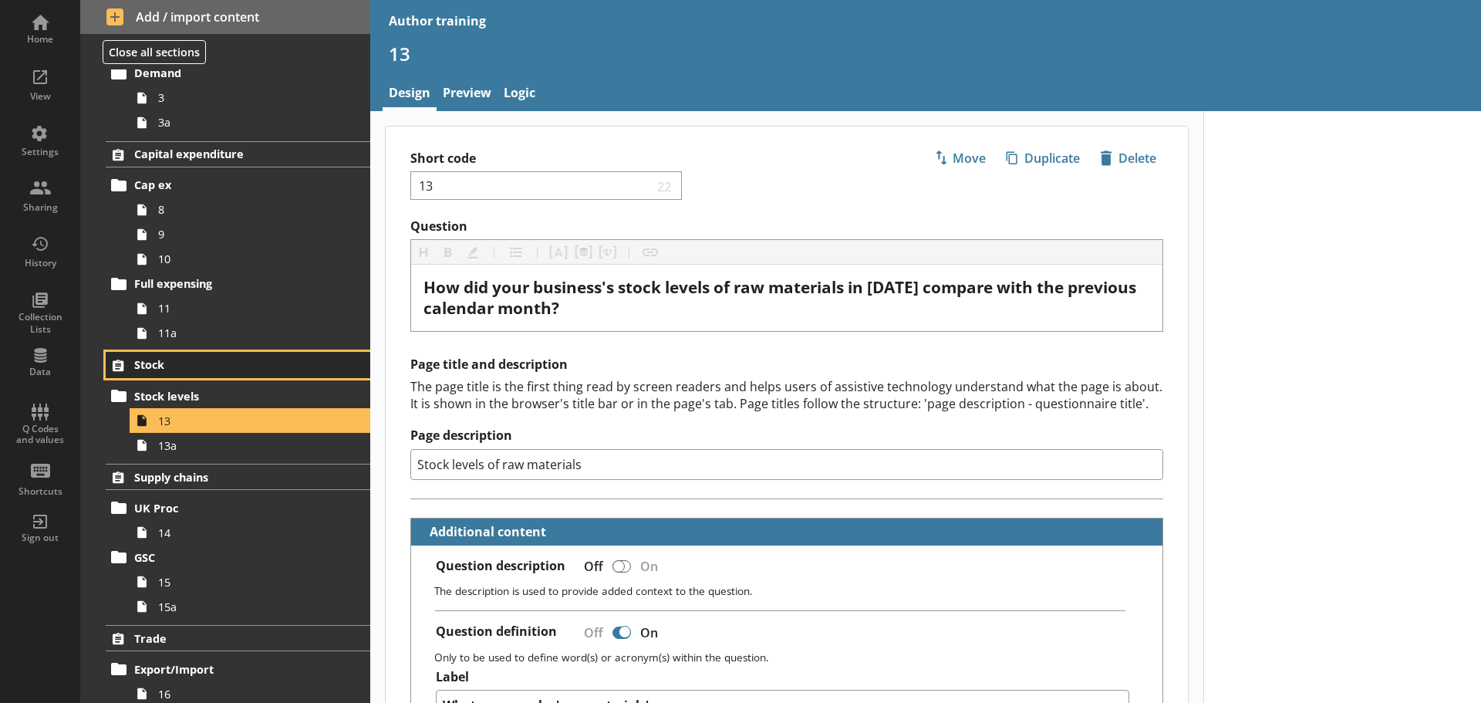
click at [167, 361] on span "Stock" at bounding box center [229, 364] width 190 height 15
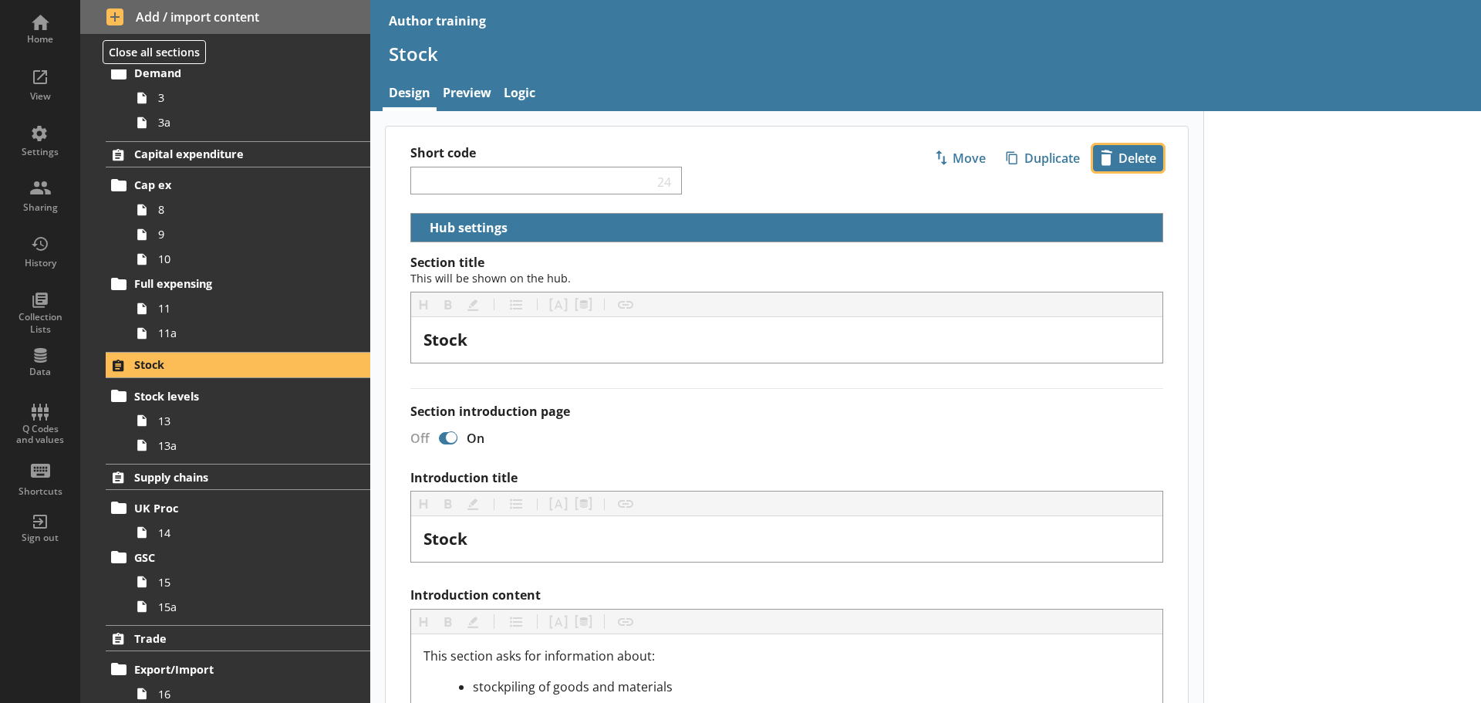
click at [1118, 157] on span "icon-delete Created with Sketch. Delete" at bounding box center [1128, 158] width 69 height 25
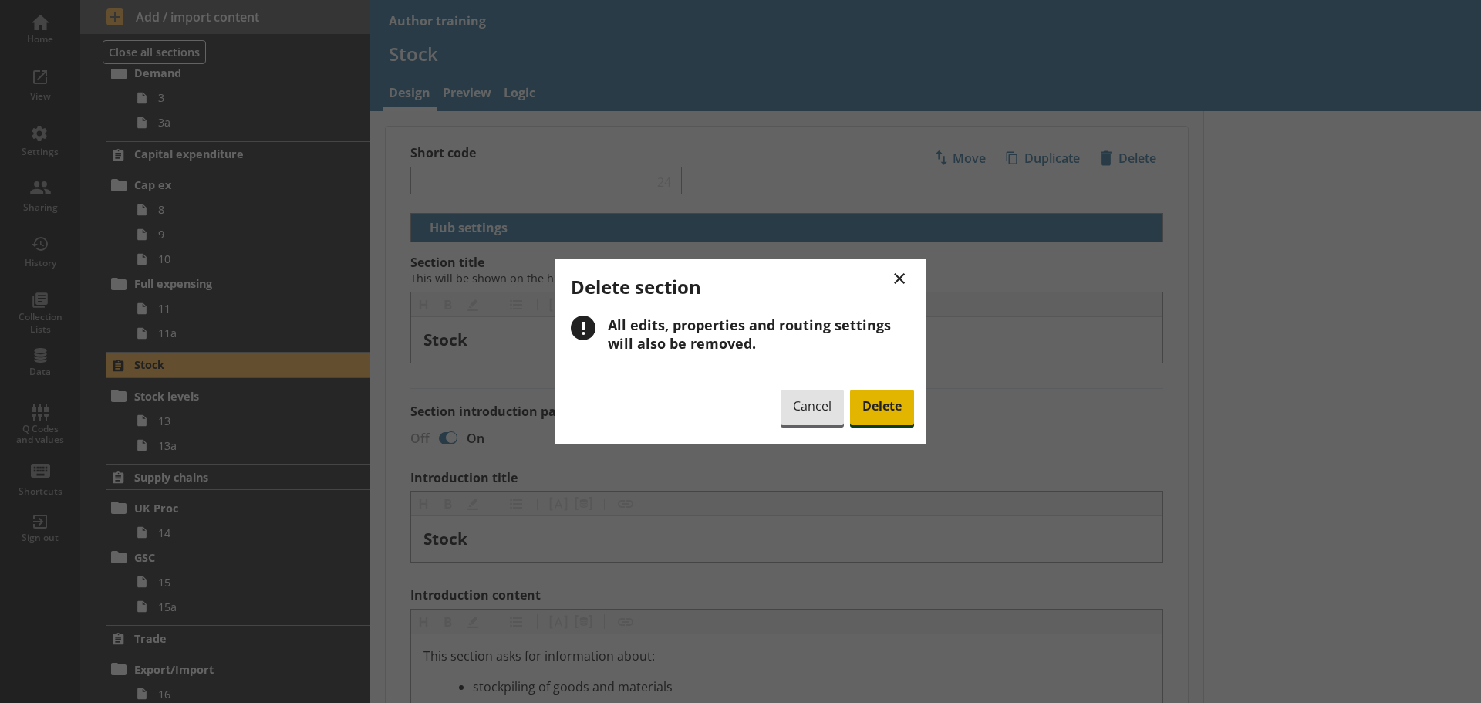
click at [886, 406] on span "Delete" at bounding box center [882, 407] width 64 height 35
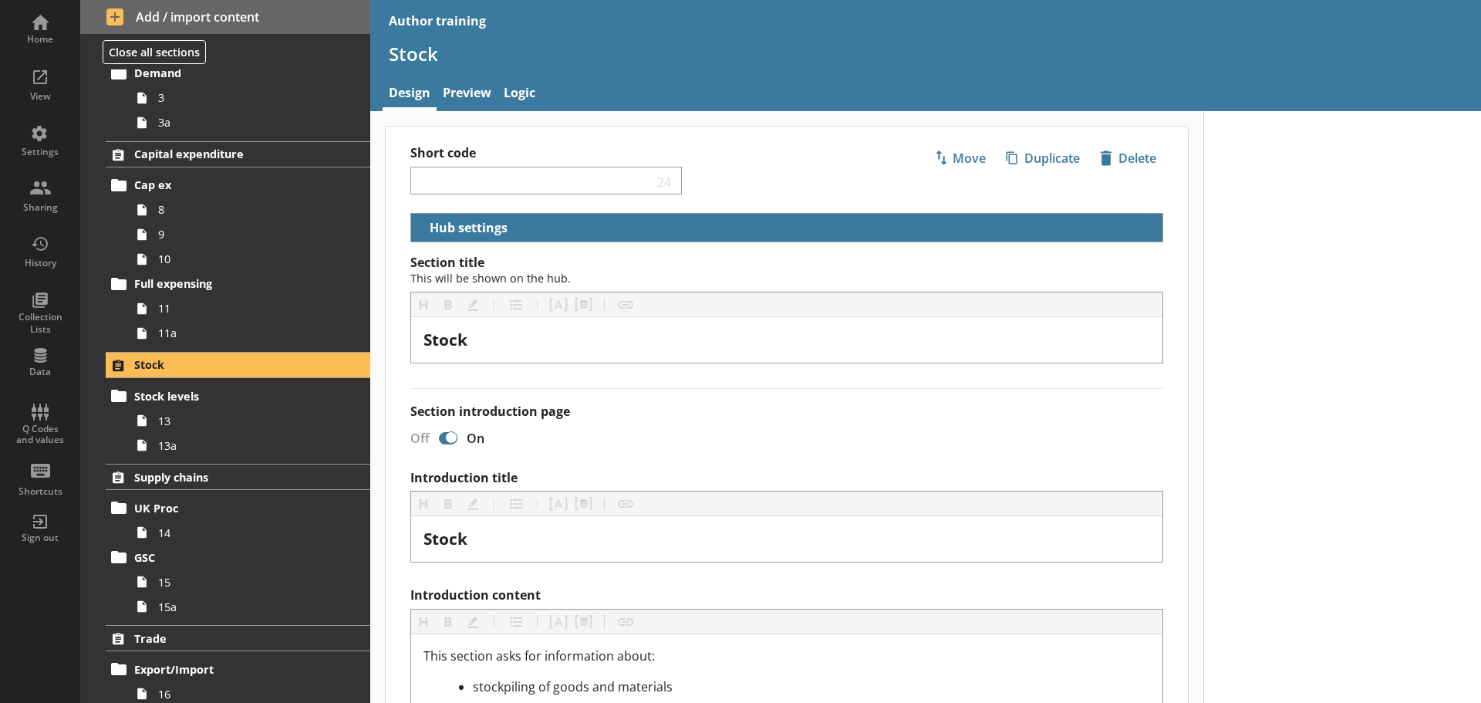
scroll to position [147, 0]
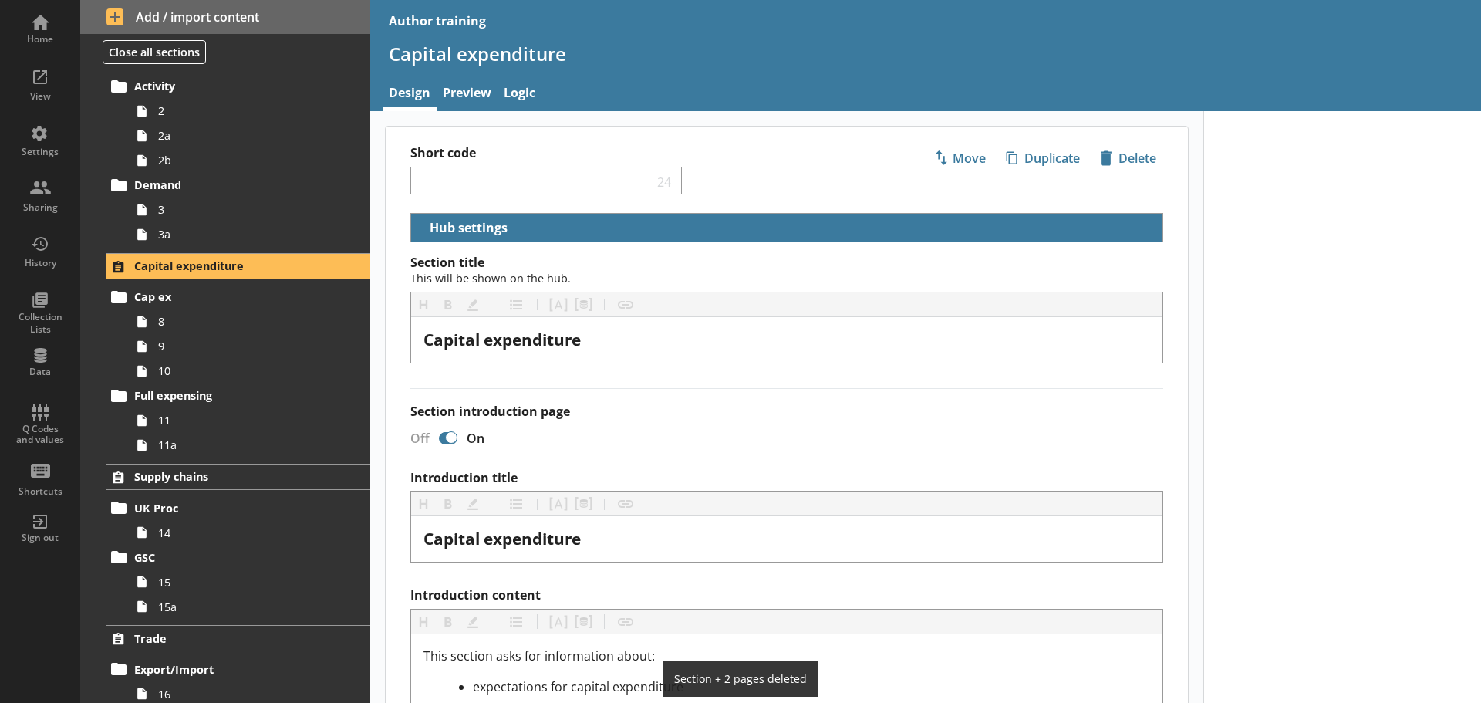
click at [288, 283] on div "Capital expenditure Cap ex 8 9 10 Full expensing 11 11a" at bounding box center [225, 355] width 290 height 204
click at [234, 242] on link "3a" at bounding box center [250, 234] width 241 height 25
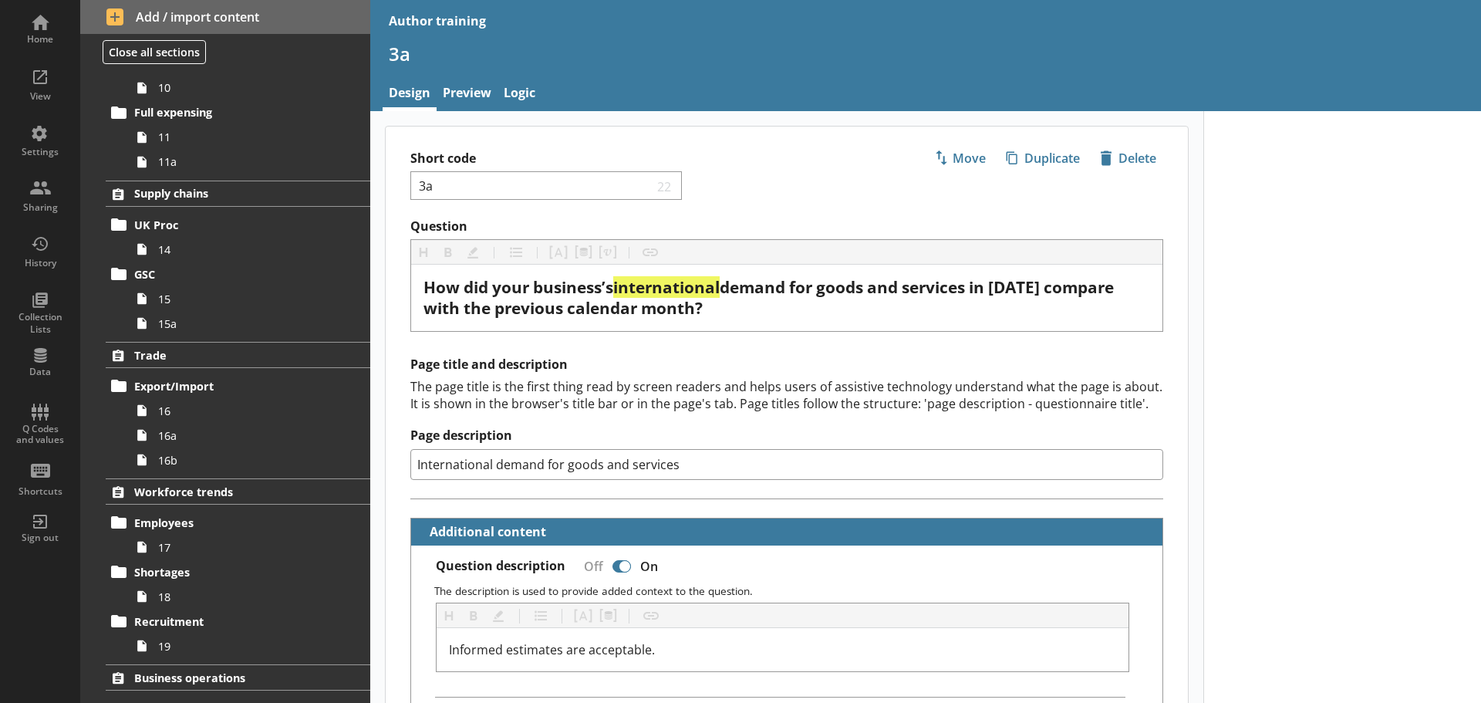
scroll to position [463, 0]
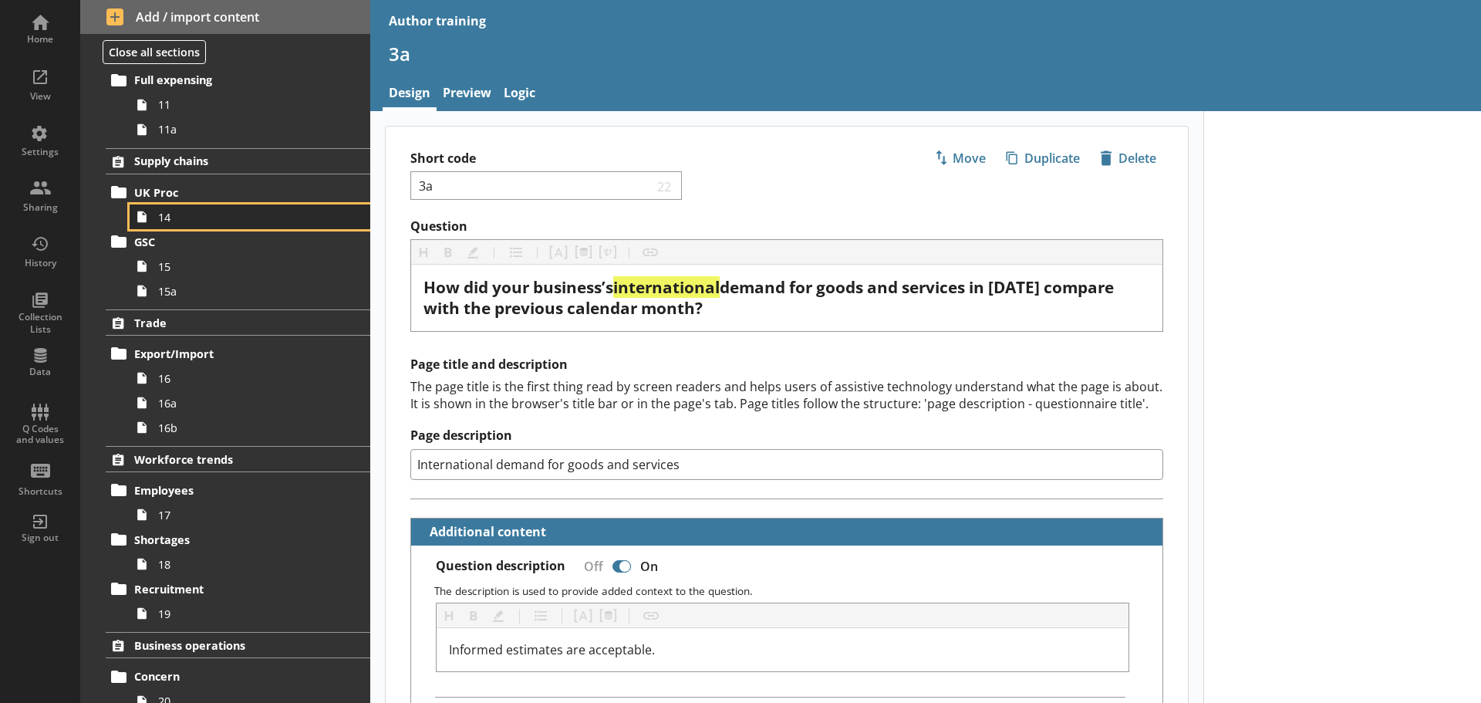
click at [176, 208] on link "14" at bounding box center [250, 216] width 241 height 25
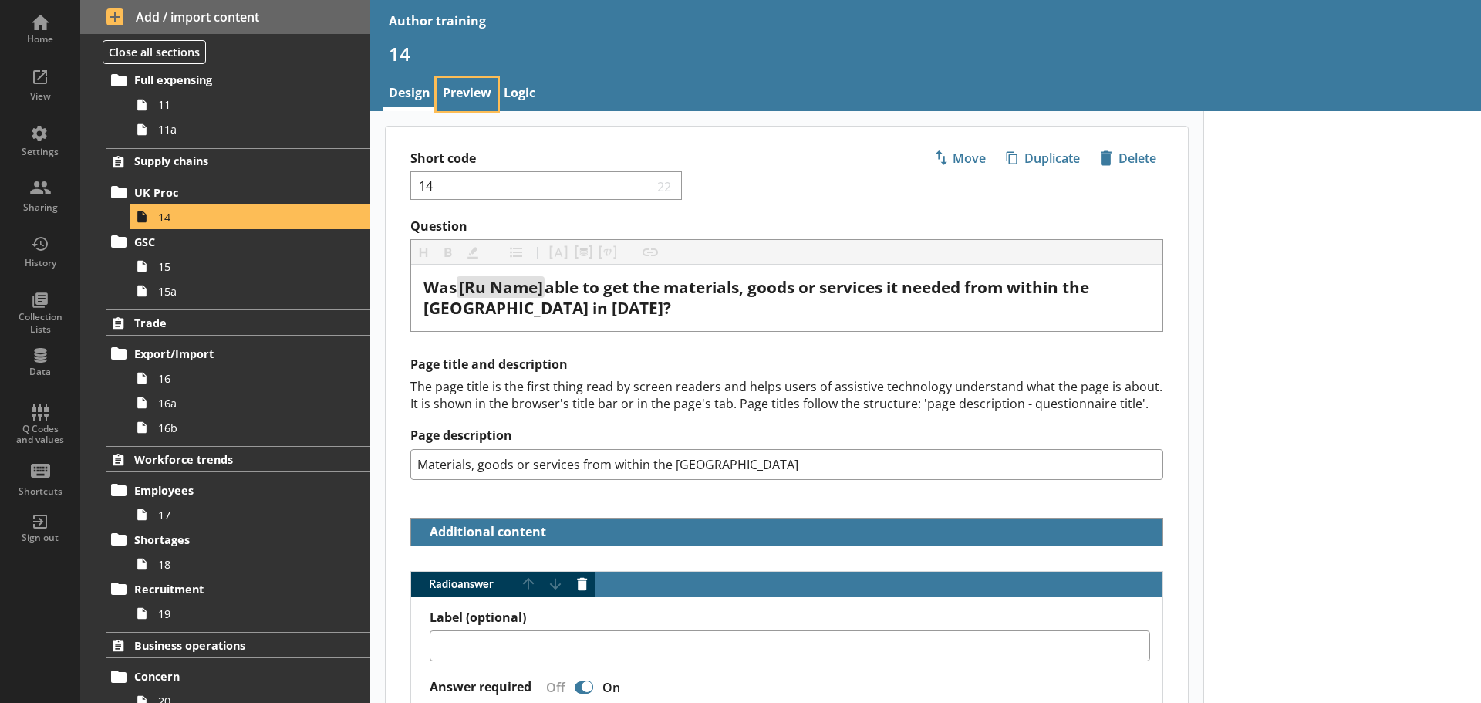
click at [462, 84] on link "Preview" at bounding box center [467, 94] width 61 height 33
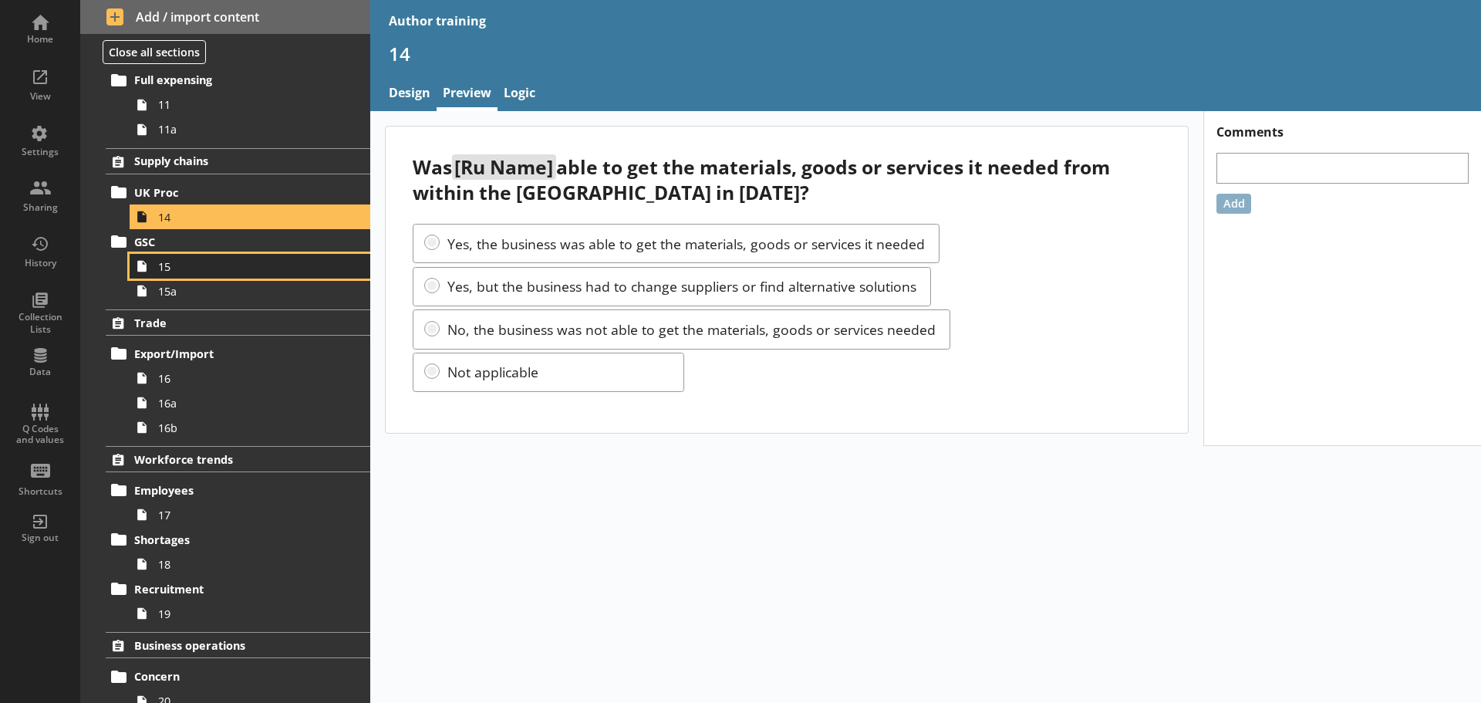
click at [187, 266] on span "15" at bounding box center [244, 266] width 172 height 15
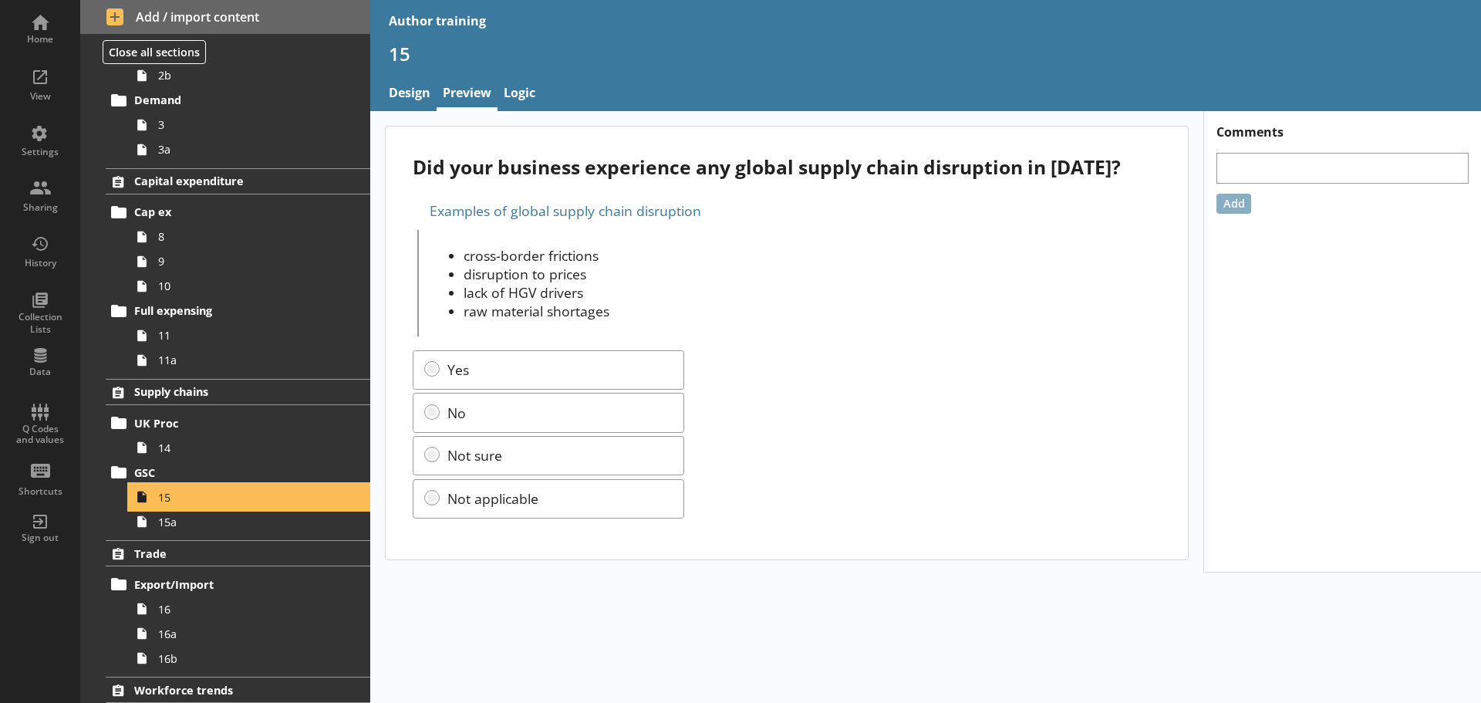
scroll to position [231, 0]
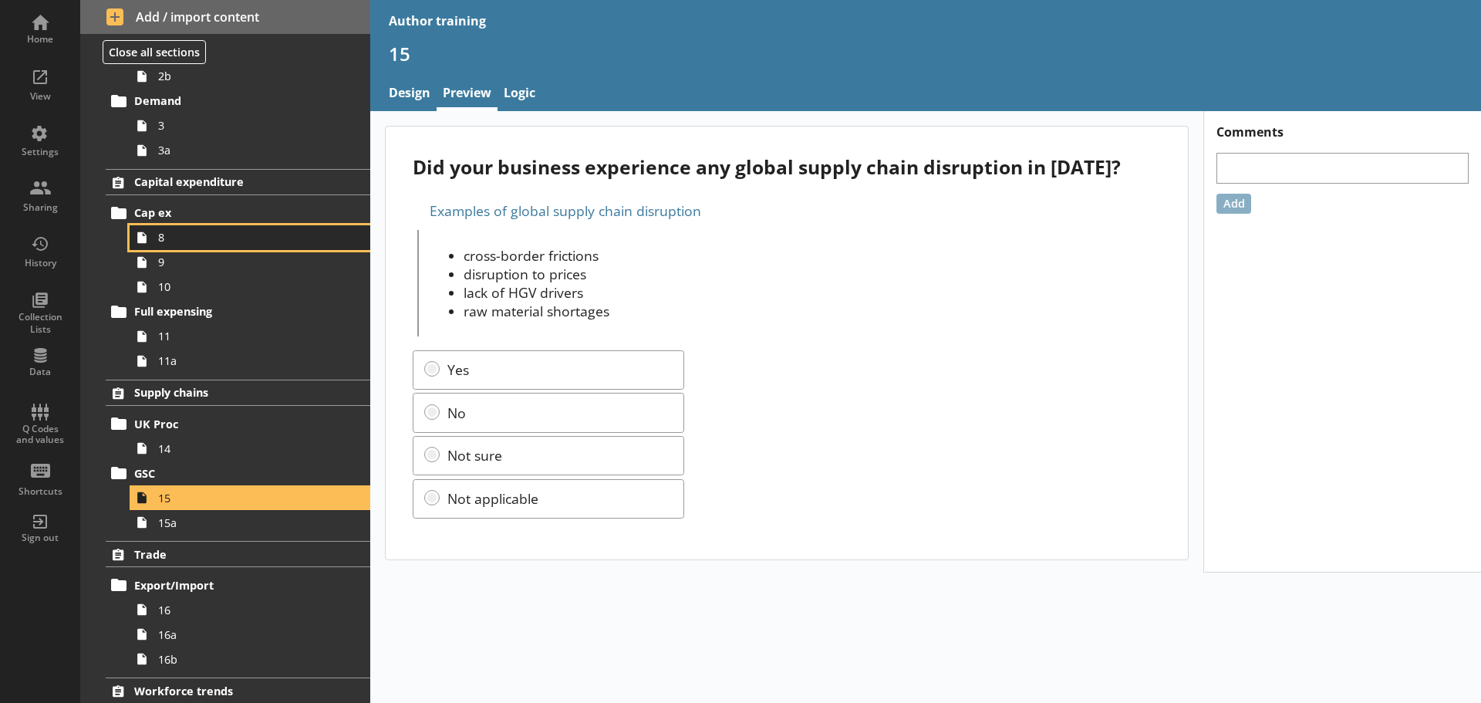
click at [184, 241] on span "8" at bounding box center [244, 237] width 172 height 15
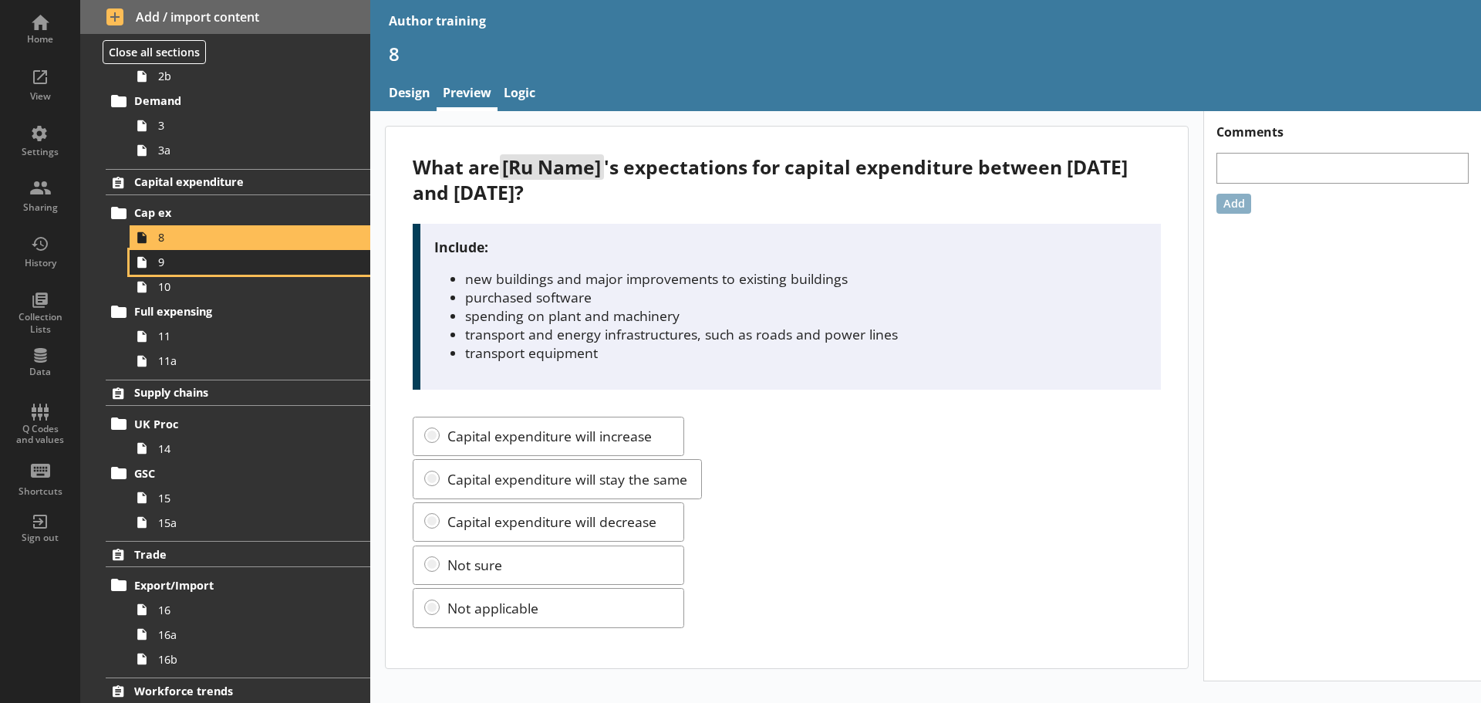
click at [184, 264] on span "9" at bounding box center [244, 262] width 172 height 15
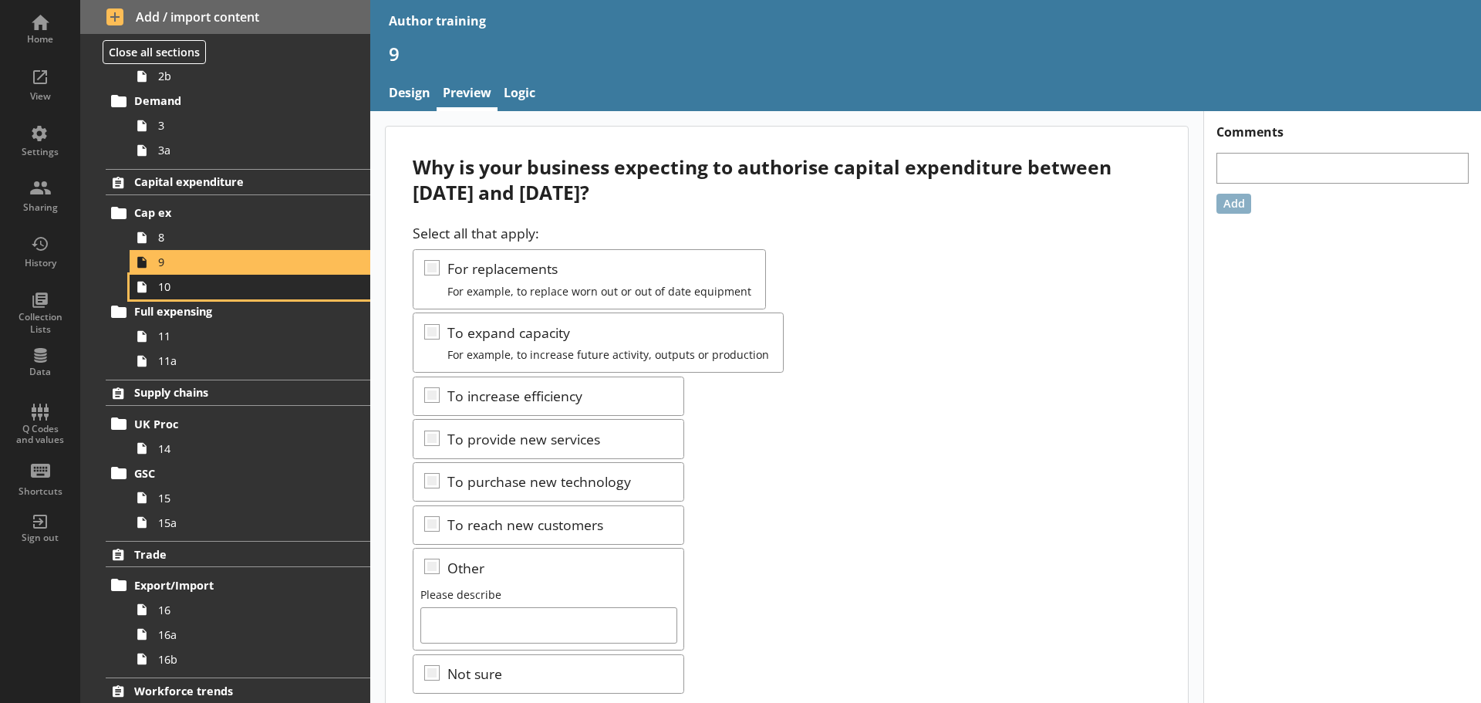
click at [181, 285] on span "10" at bounding box center [244, 286] width 172 height 15
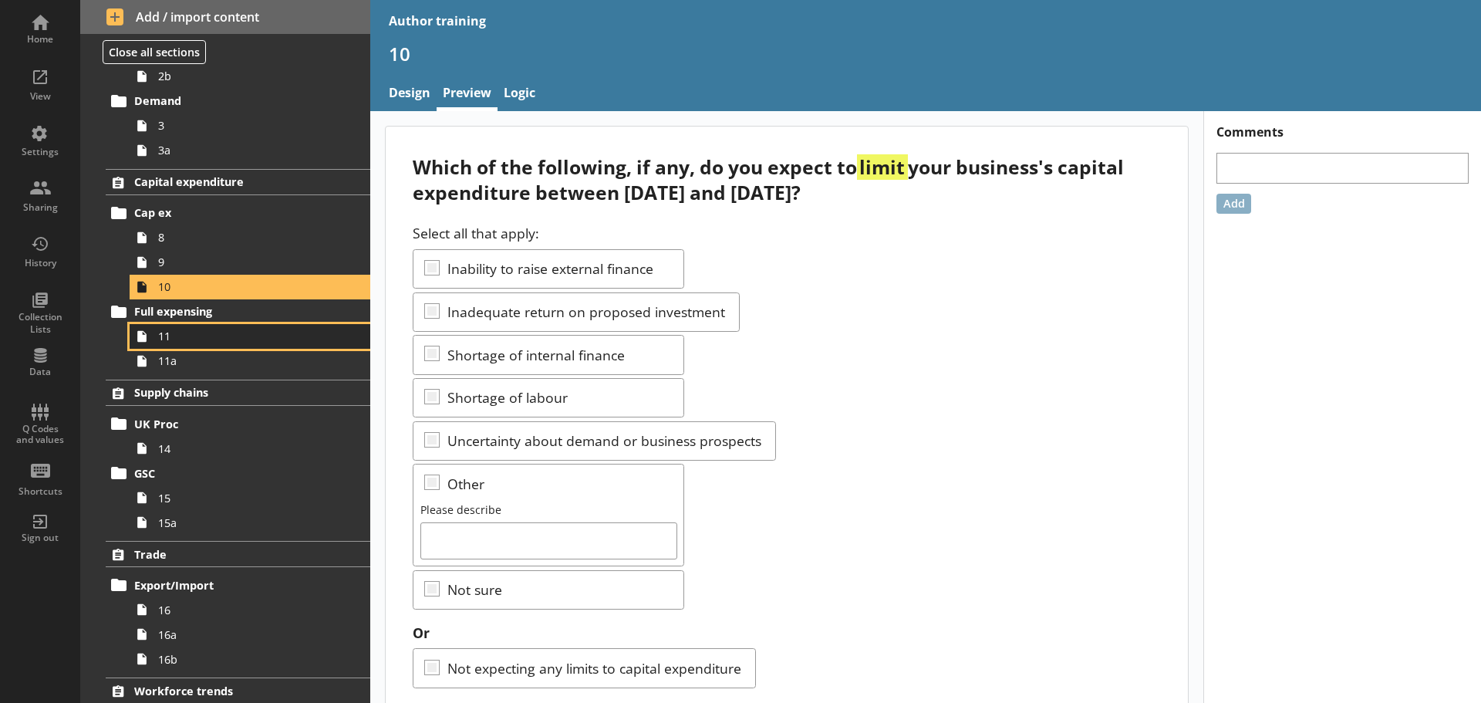
click at [178, 332] on span "11" at bounding box center [244, 336] width 172 height 15
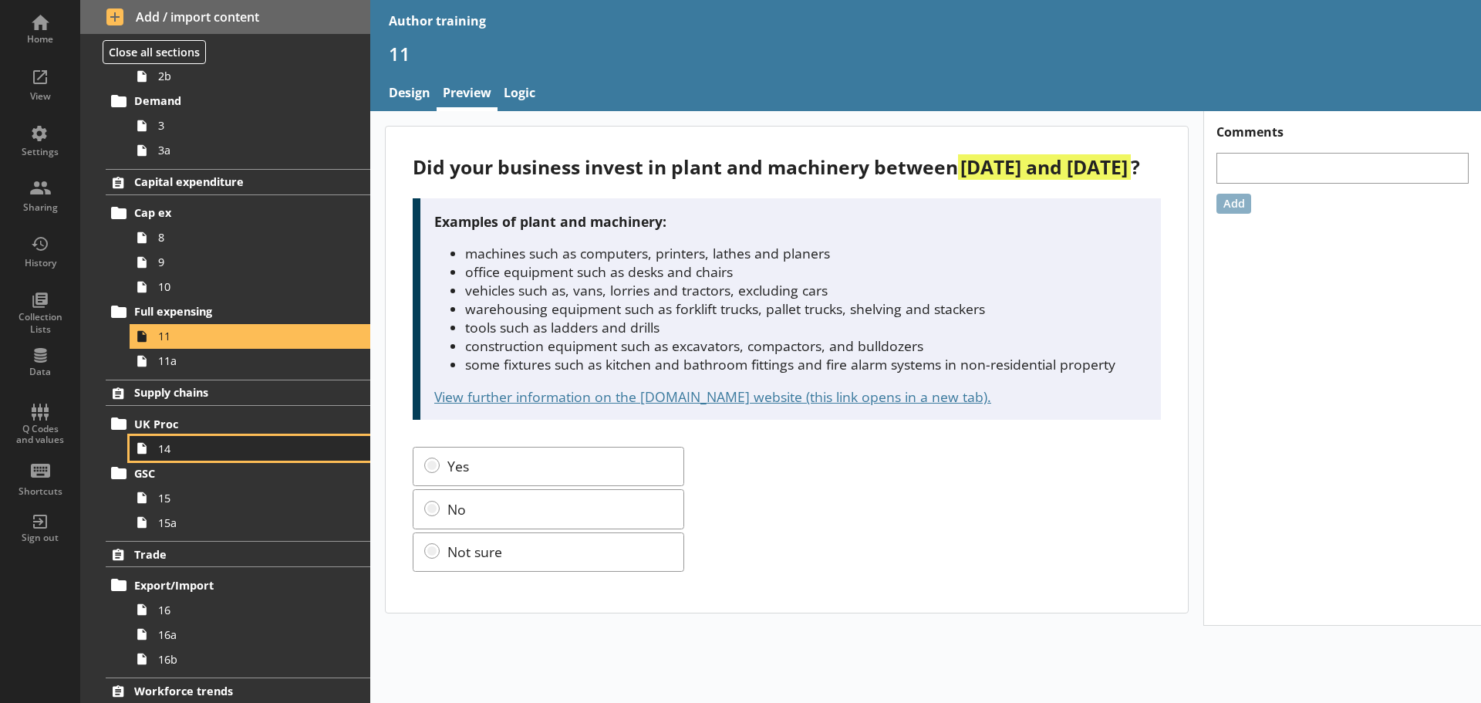
click at [184, 456] on link "14" at bounding box center [250, 448] width 241 height 25
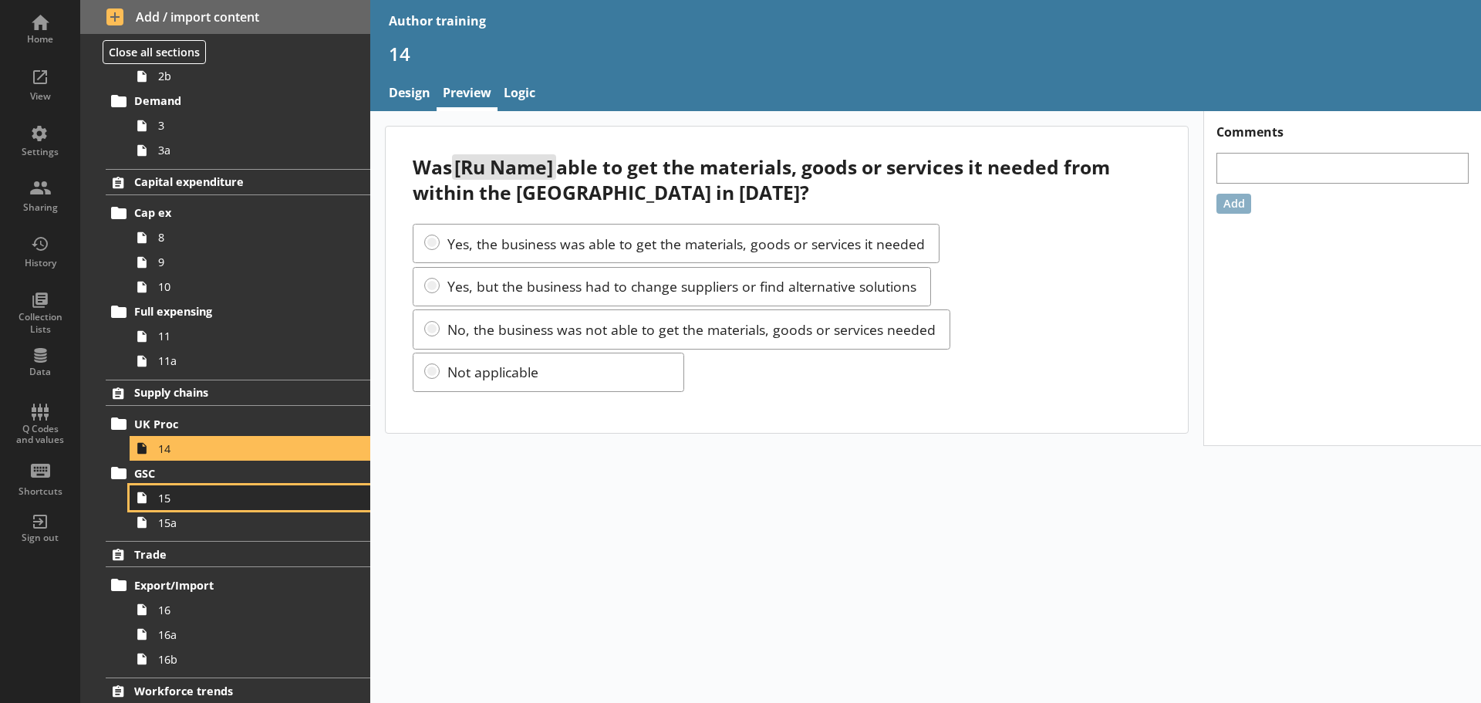
click at [178, 497] on span "15" at bounding box center [244, 498] width 172 height 15
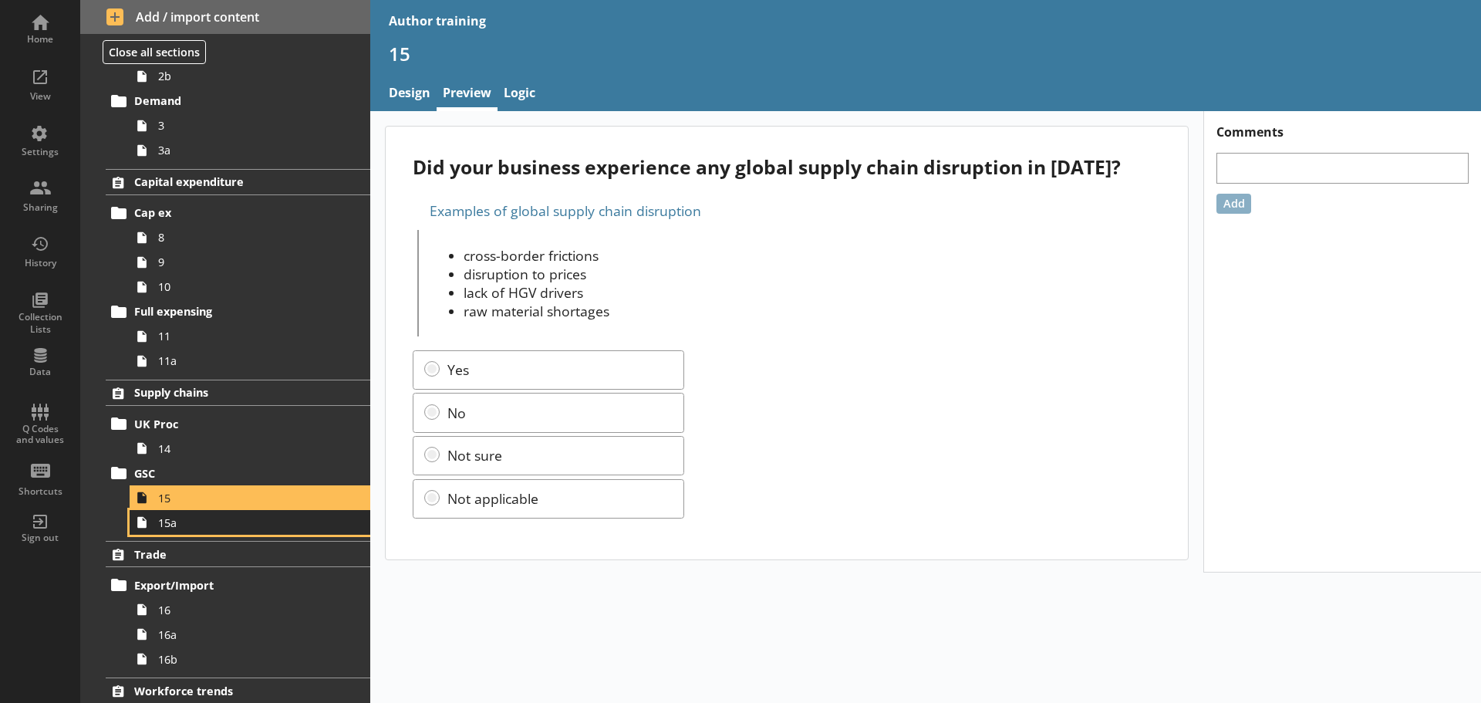
click at [183, 527] on span "15a" at bounding box center [244, 522] width 172 height 15
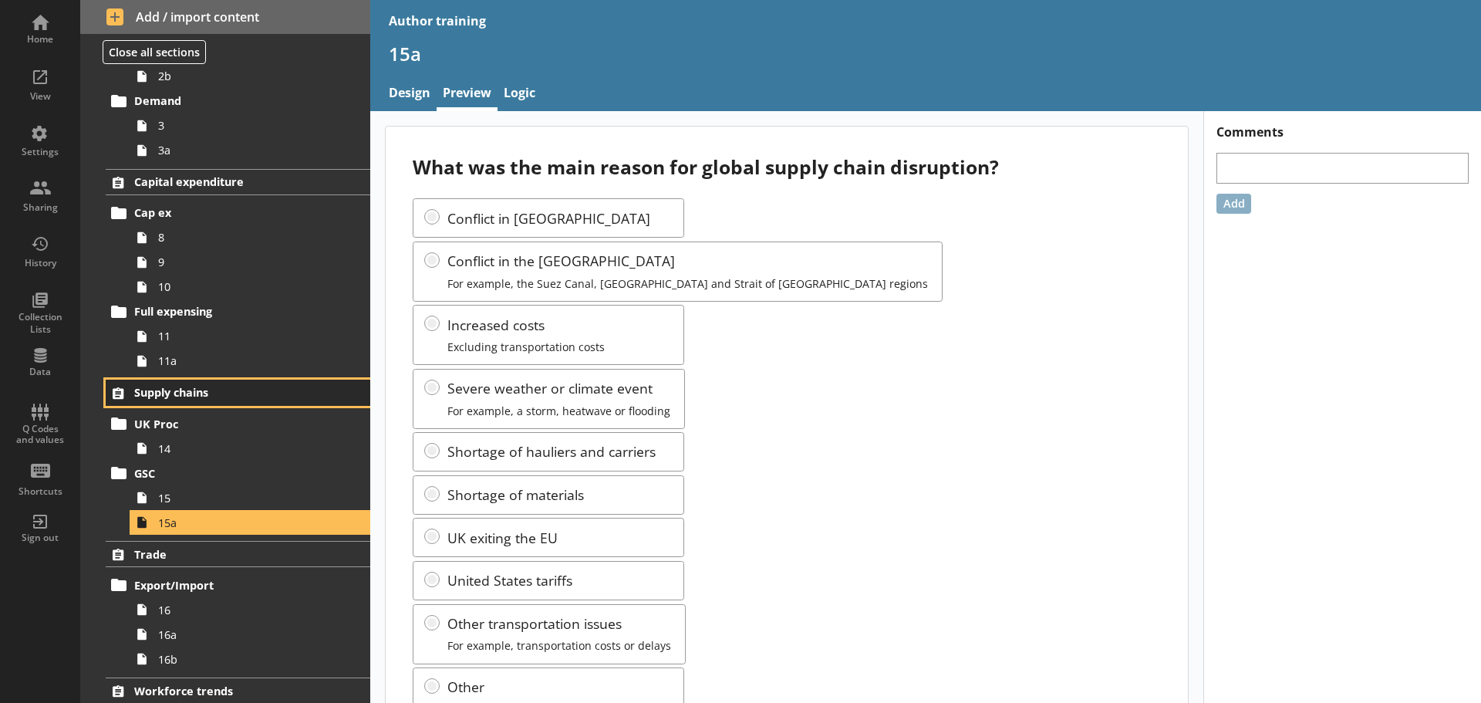
click at [195, 393] on span "Supply chains" at bounding box center [229, 392] width 190 height 15
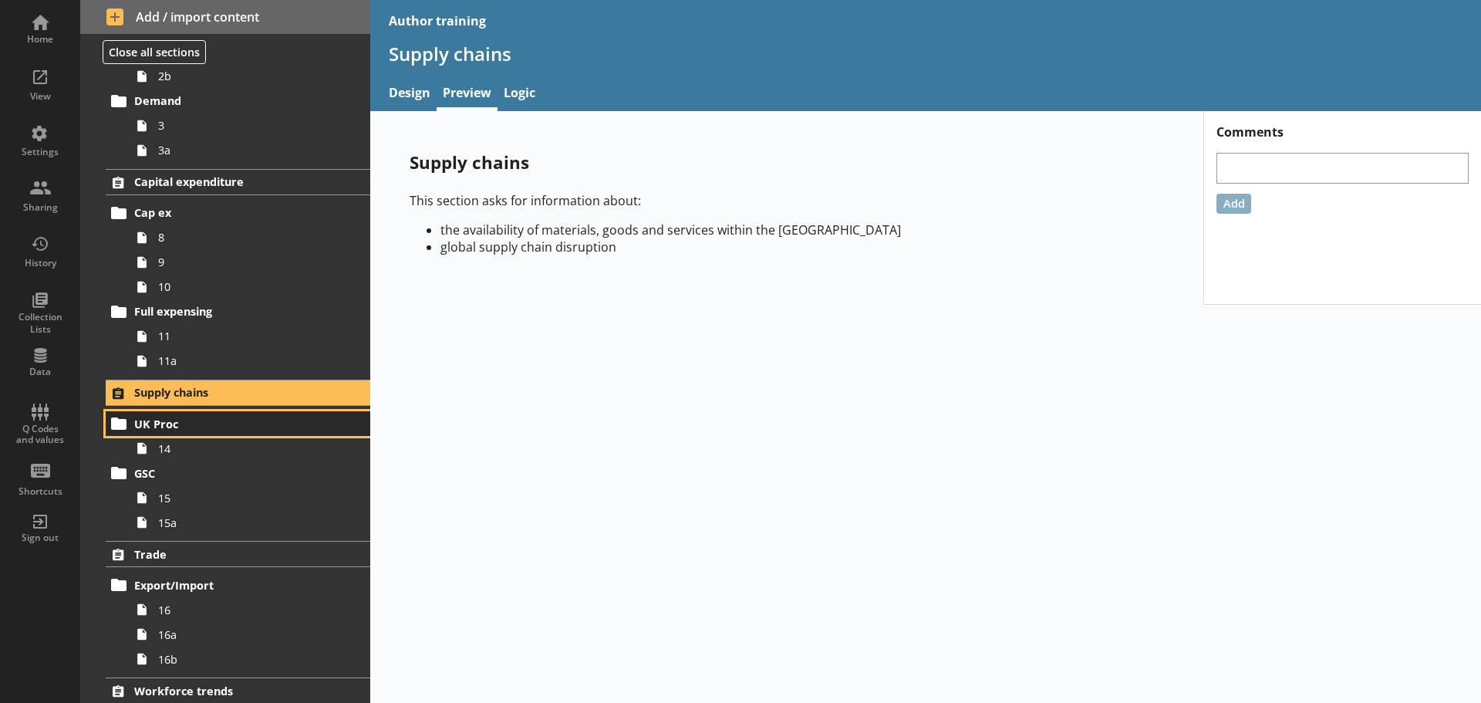
click at [197, 415] on link "UK Proc" at bounding box center [238, 423] width 265 height 25
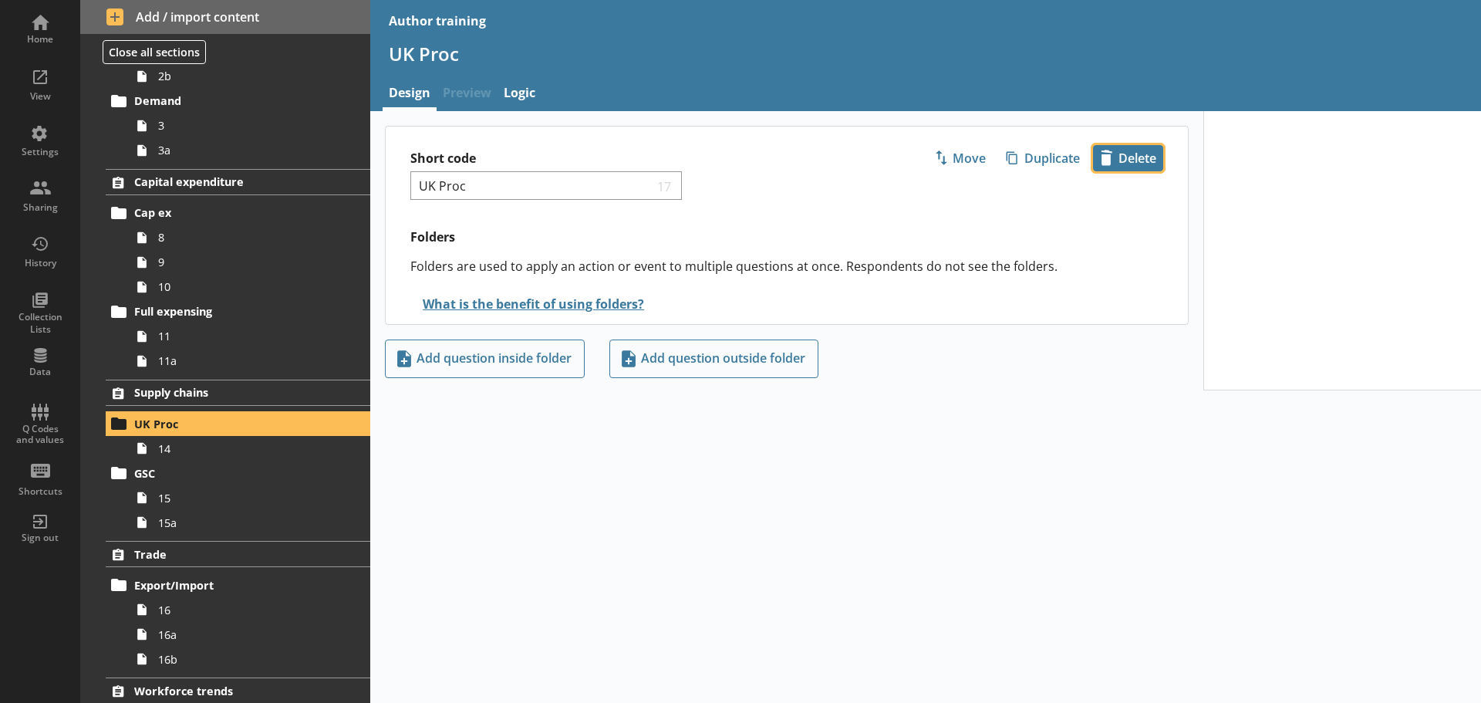
click at [1160, 150] on span "icon-delete Created with Sketch. Delete" at bounding box center [1128, 158] width 69 height 25
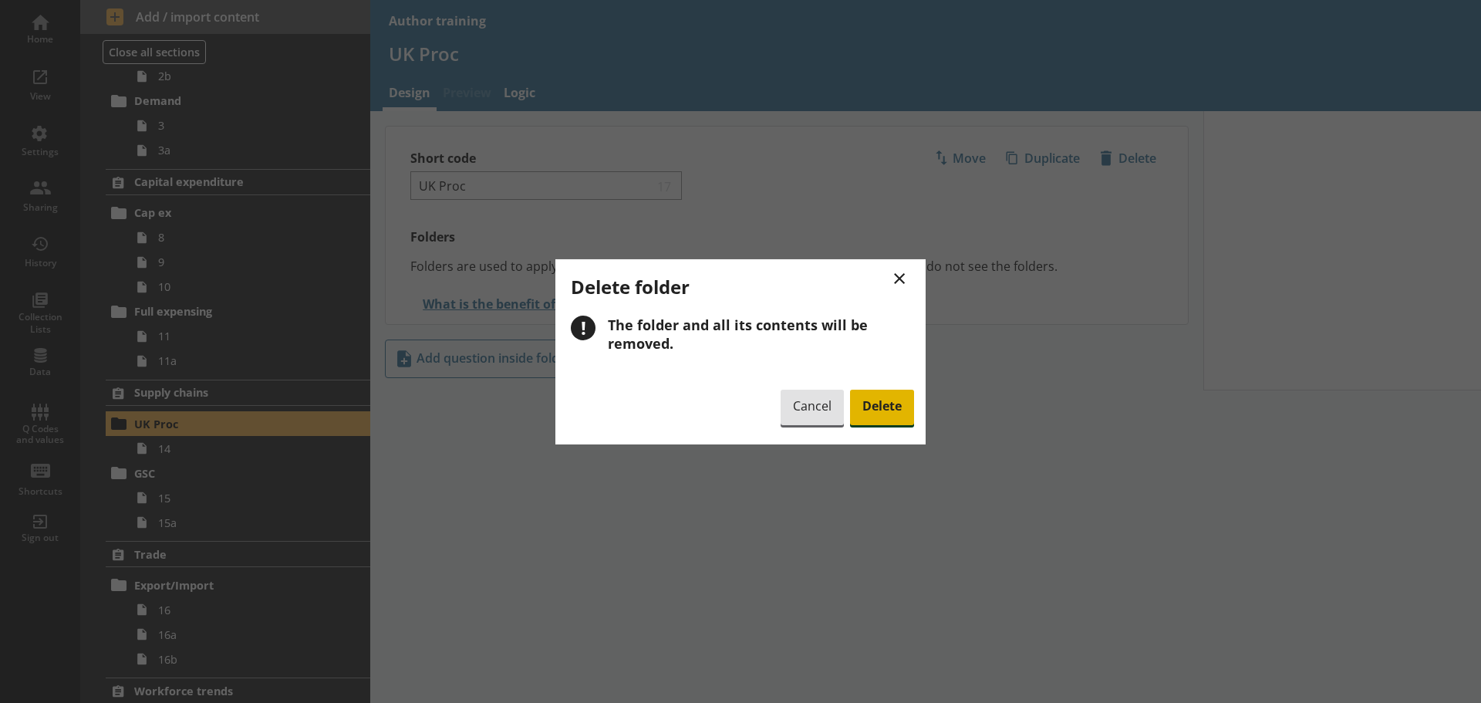
click at [892, 409] on span "Delete" at bounding box center [882, 407] width 64 height 35
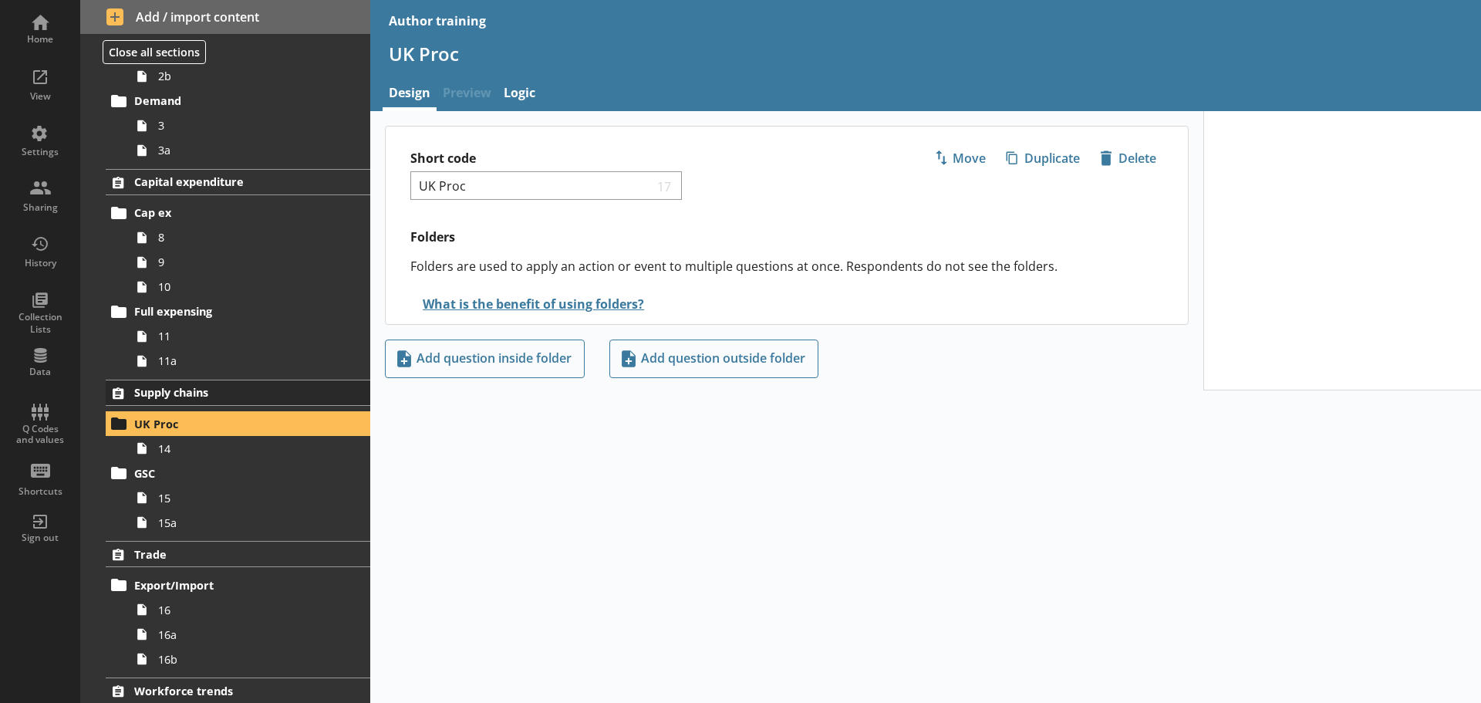
scroll to position [182, 0]
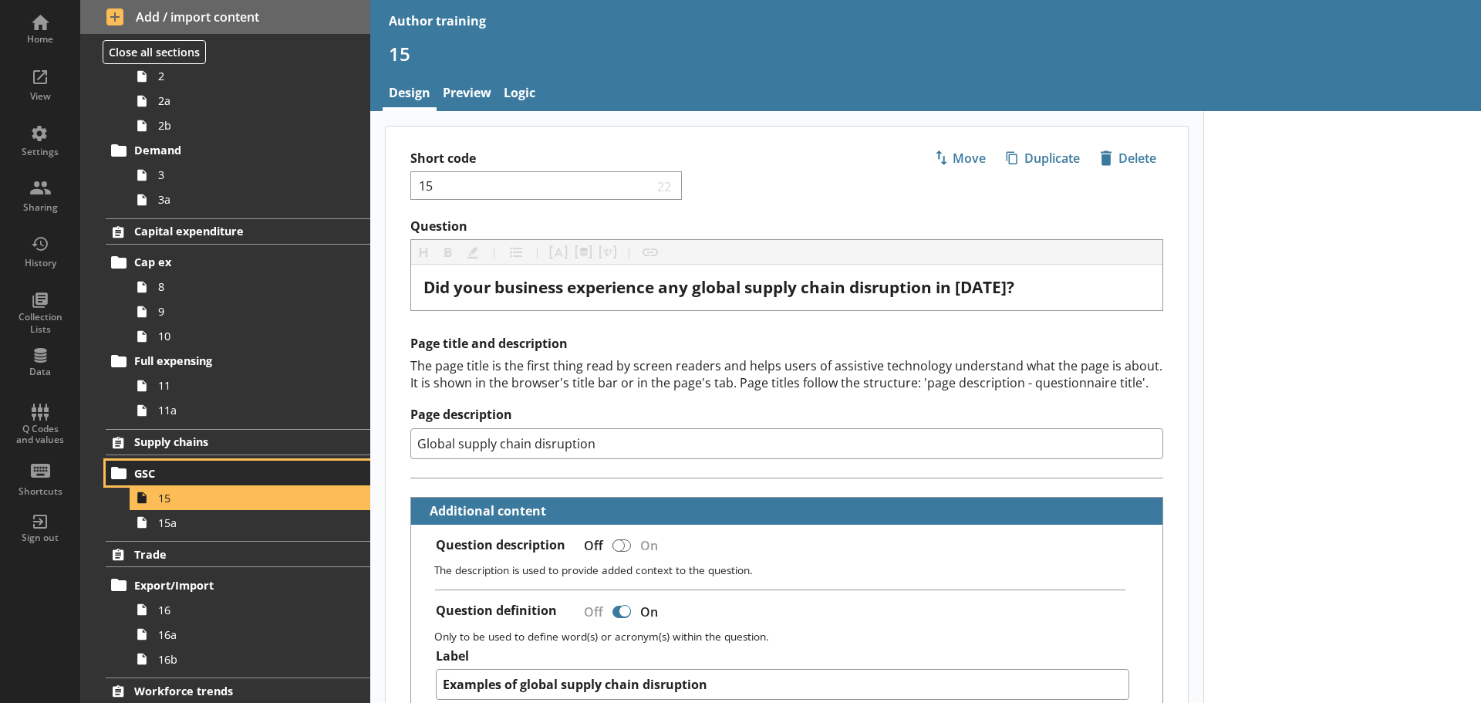
click at [204, 466] on span "GSC" at bounding box center [229, 473] width 190 height 15
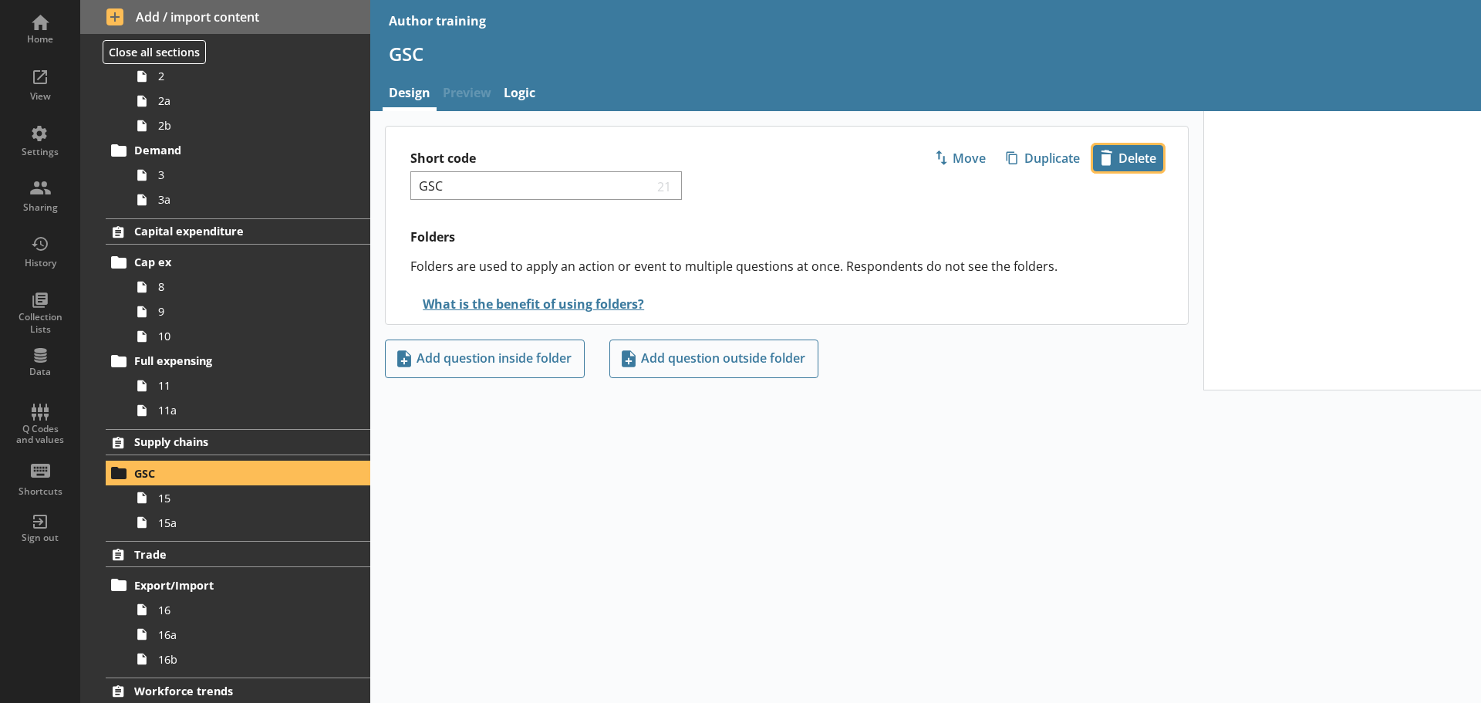
click at [1132, 159] on span "icon-delete Created with Sketch. Delete" at bounding box center [1128, 158] width 69 height 25
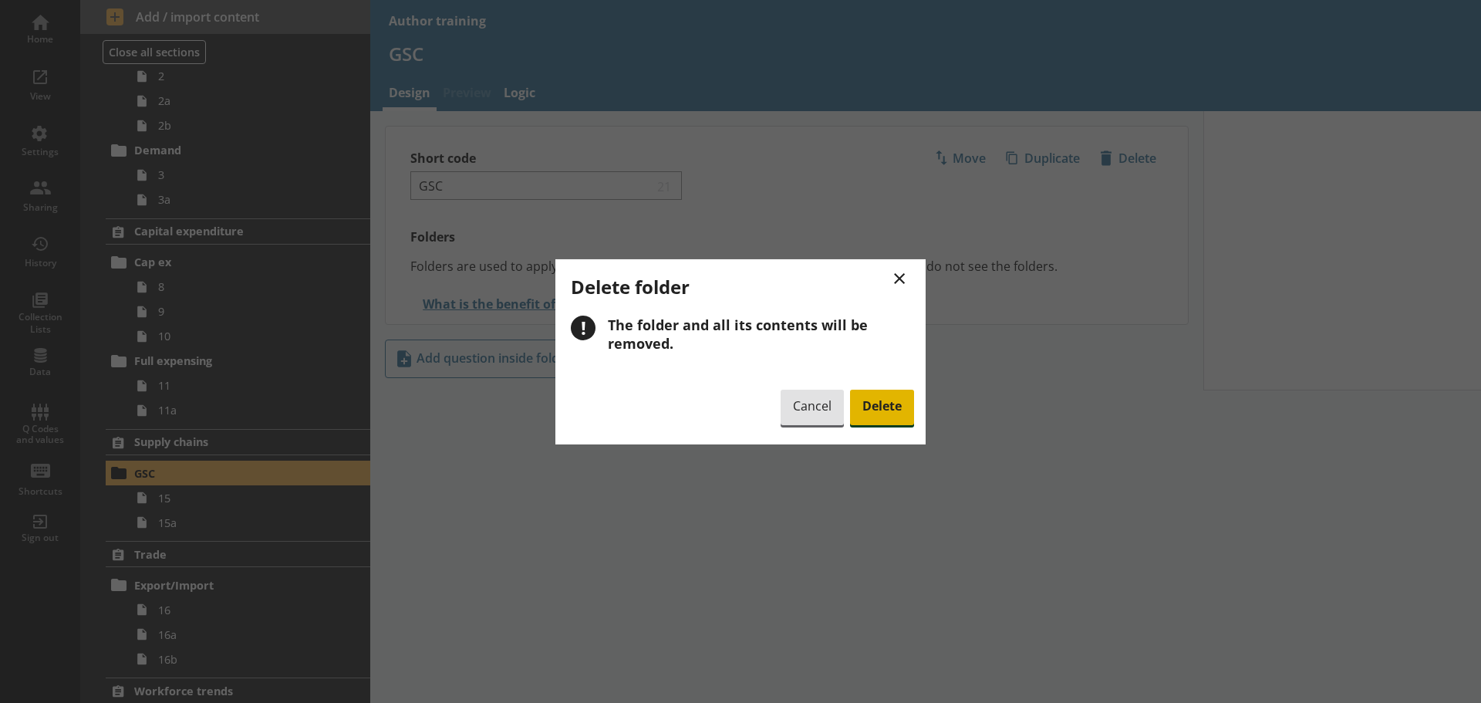
click at [878, 410] on span "Delete" at bounding box center [882, 407] width 64 height 35
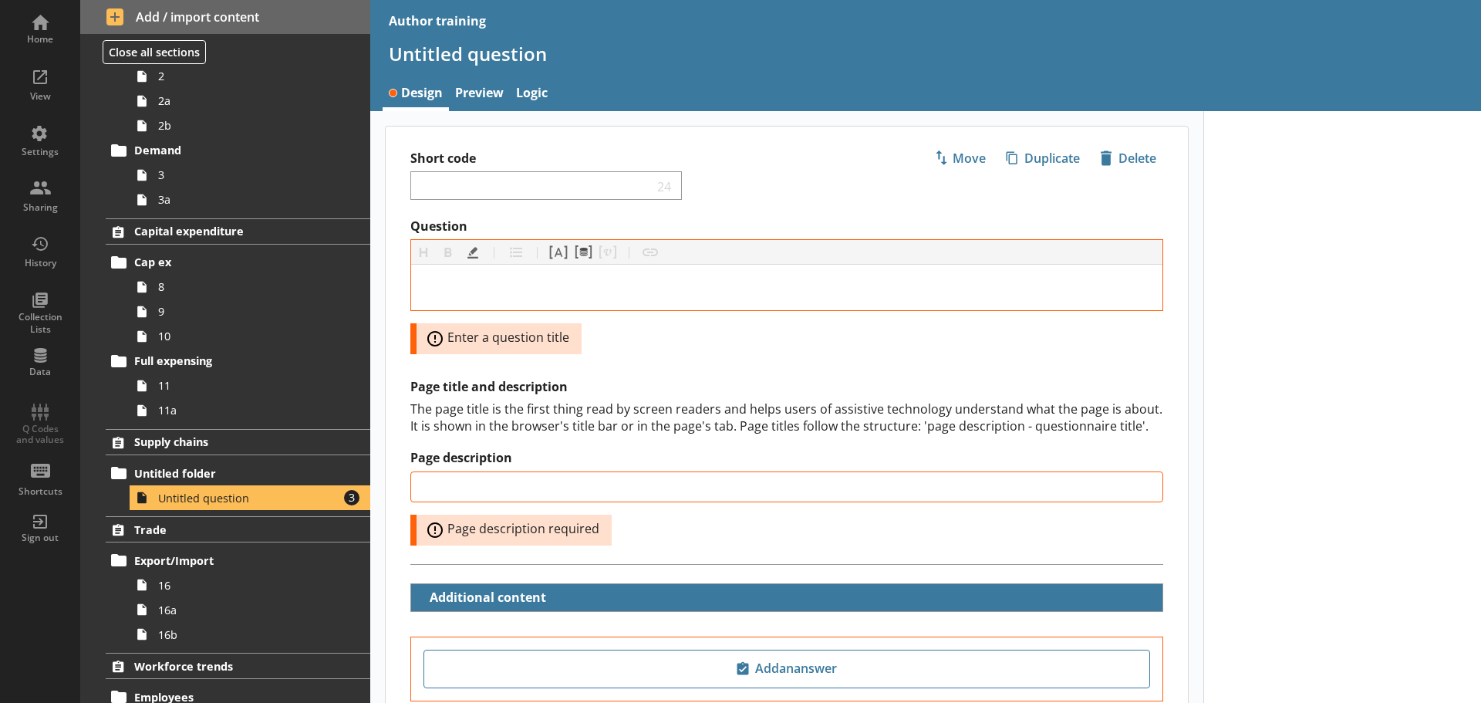
scroll to position [157, 0]
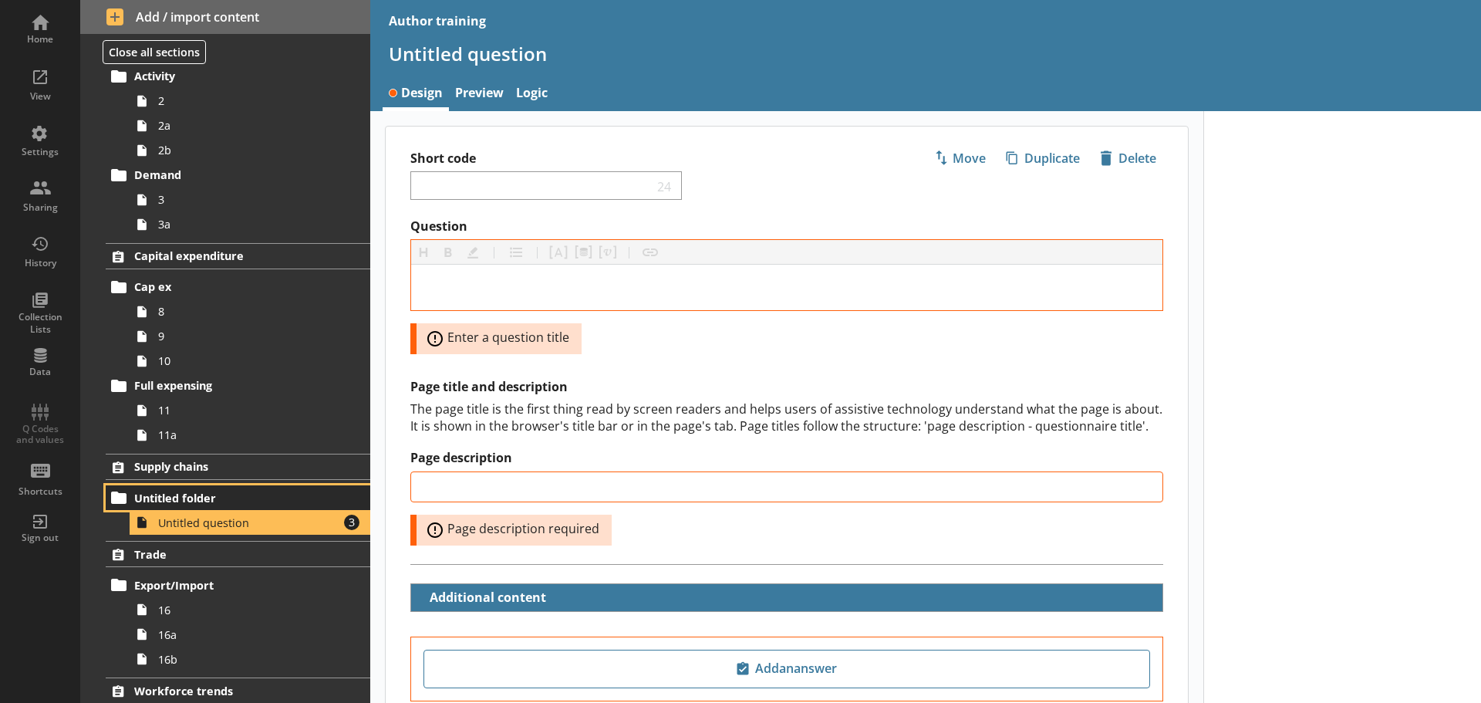
drag, startPoint x: 223, startPoint y: 498, endPoint x: 161, endPoint y: 495, distance: 61.8
click at [161, 495] on span "Untitled folder" at bounding box center [229, 498] width 190 height 15
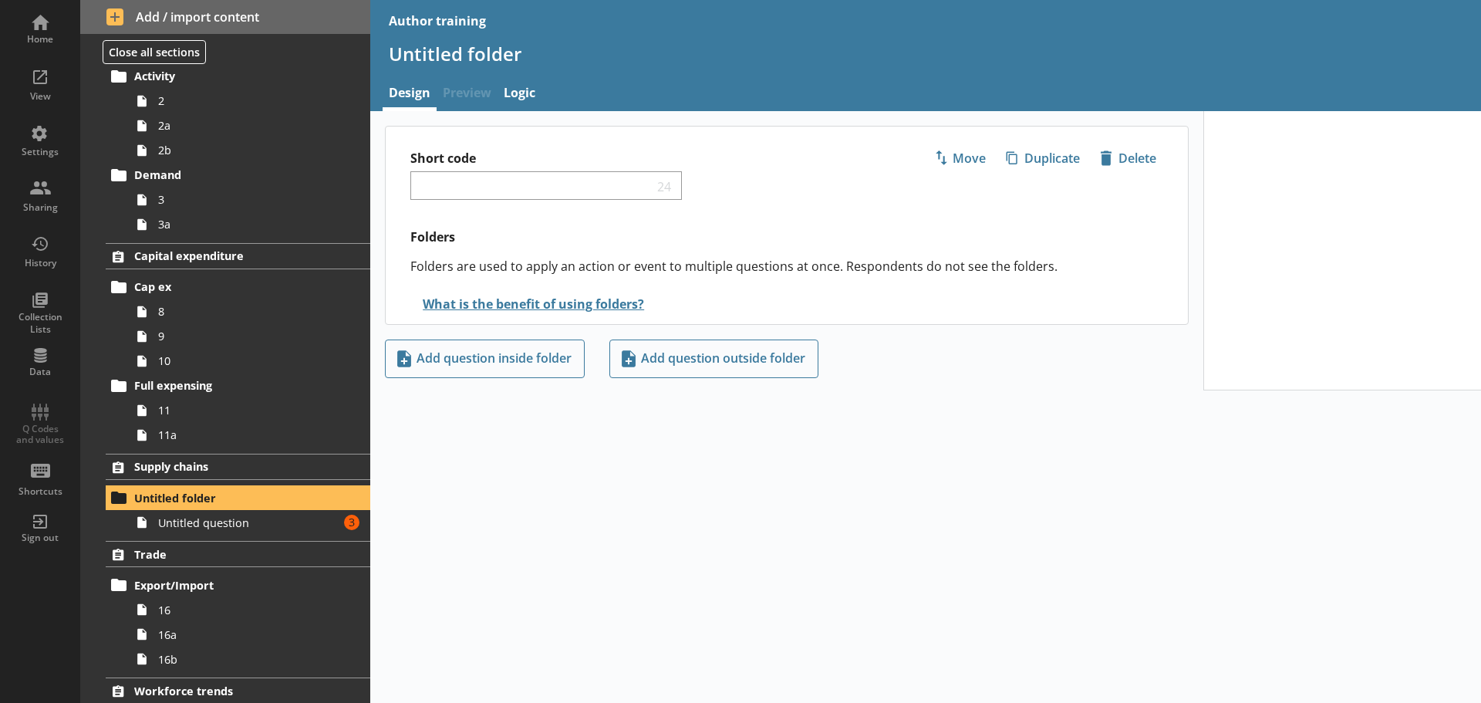
click at [1124, 143] on div "Short code 24 Move icon-copy Duplicate icon-delete Created with Sketch. Delete" at bounding box center [787, 172] width 802 height 92
click at [1132, 152] on span "icon-delete Created with Sketch. Delete" at bounding box center [1128, 158] width 69 height 25
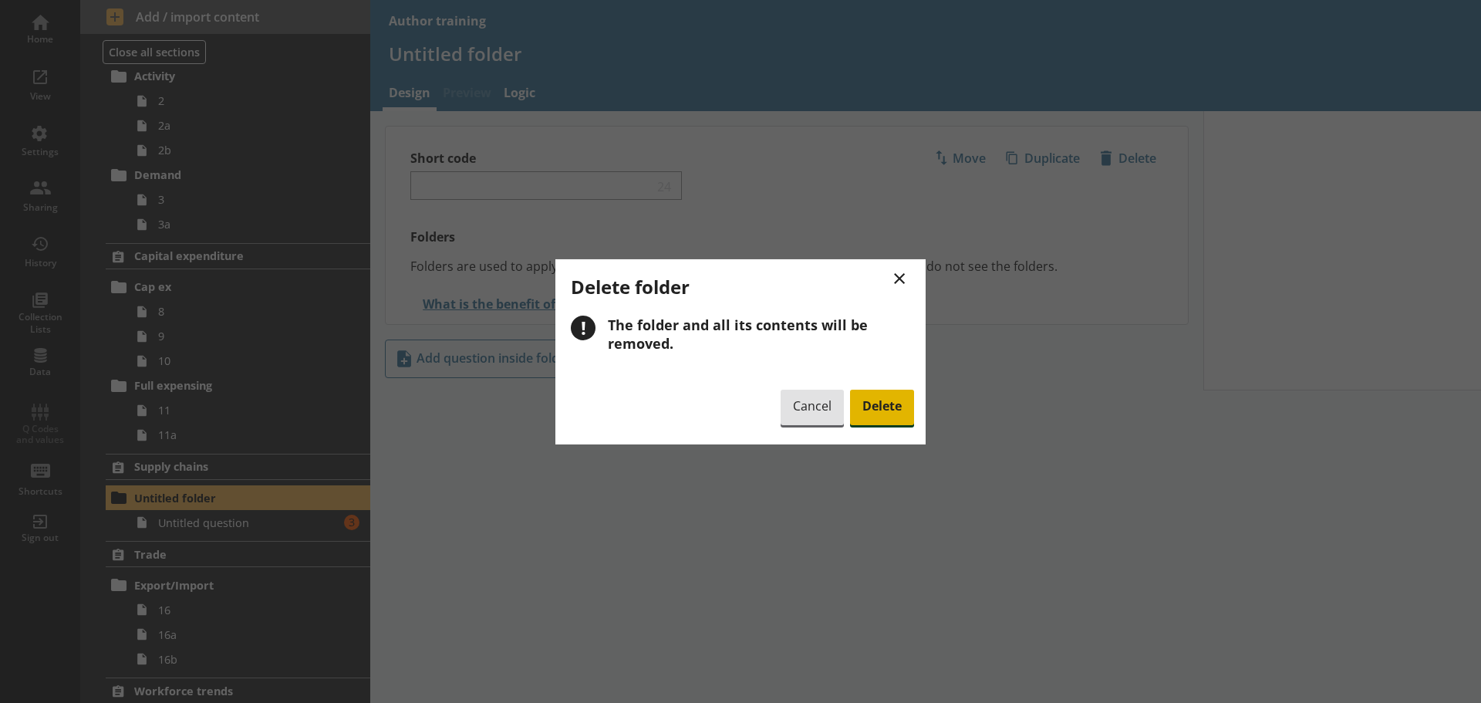
click at [890, 407] on span "Delete" at bounding box center [882, 407] width 64 height 35
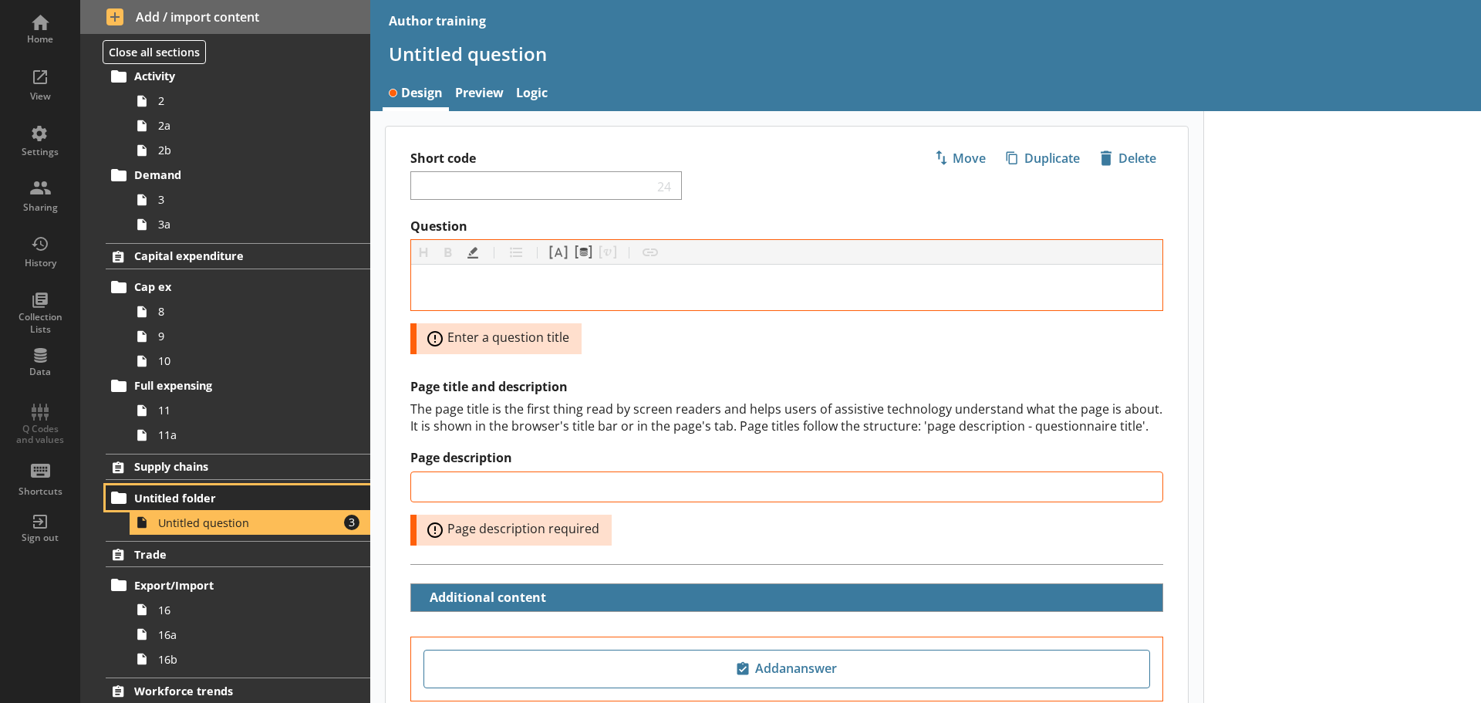
click at [224, 494] on span "Untitled folder" at bounding box center [229, 498] width 190 height 15
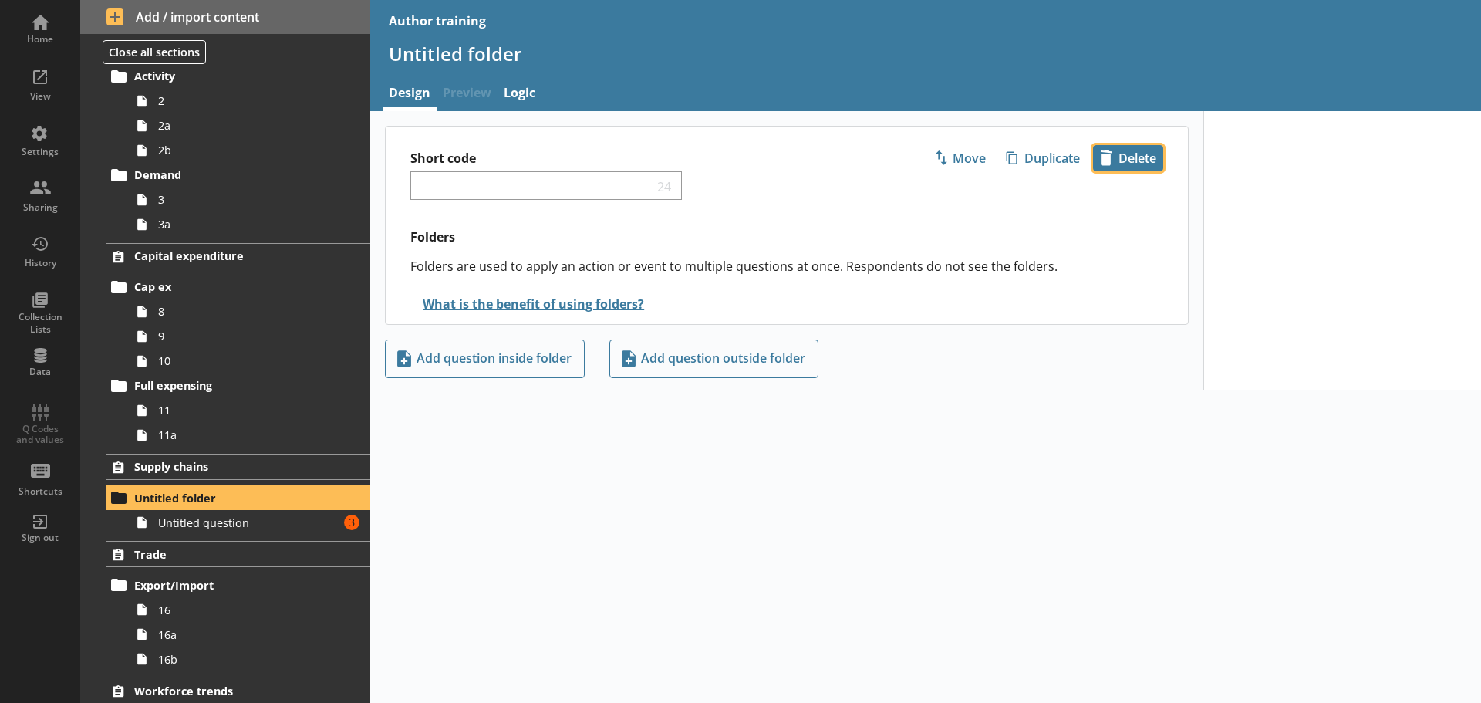
click at [1138, 153] on span "icon-delete Created with Sketch. Delete" at bounding box center [1128, 158] width 69 height 25
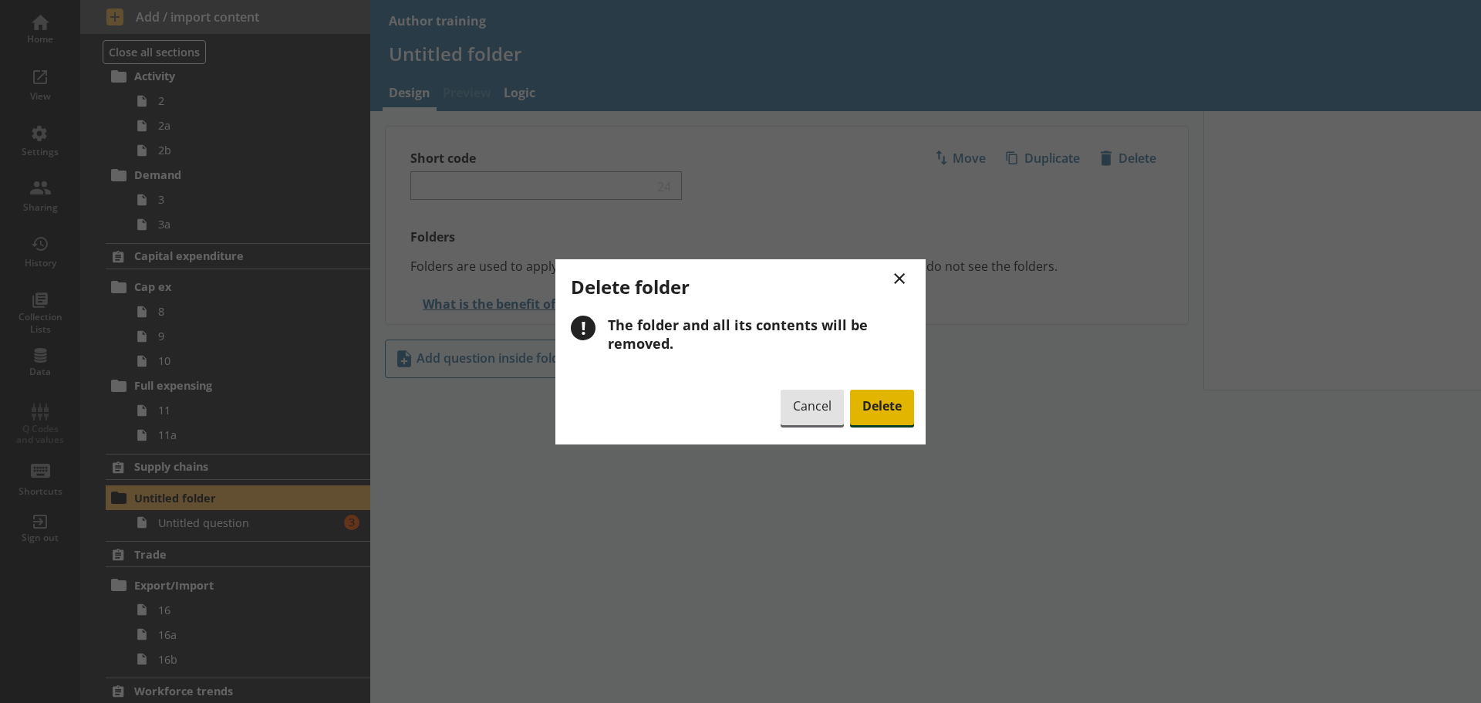
click at [896, 409] on span "Delete" at bounding box center [882, 407] width 64 height 35
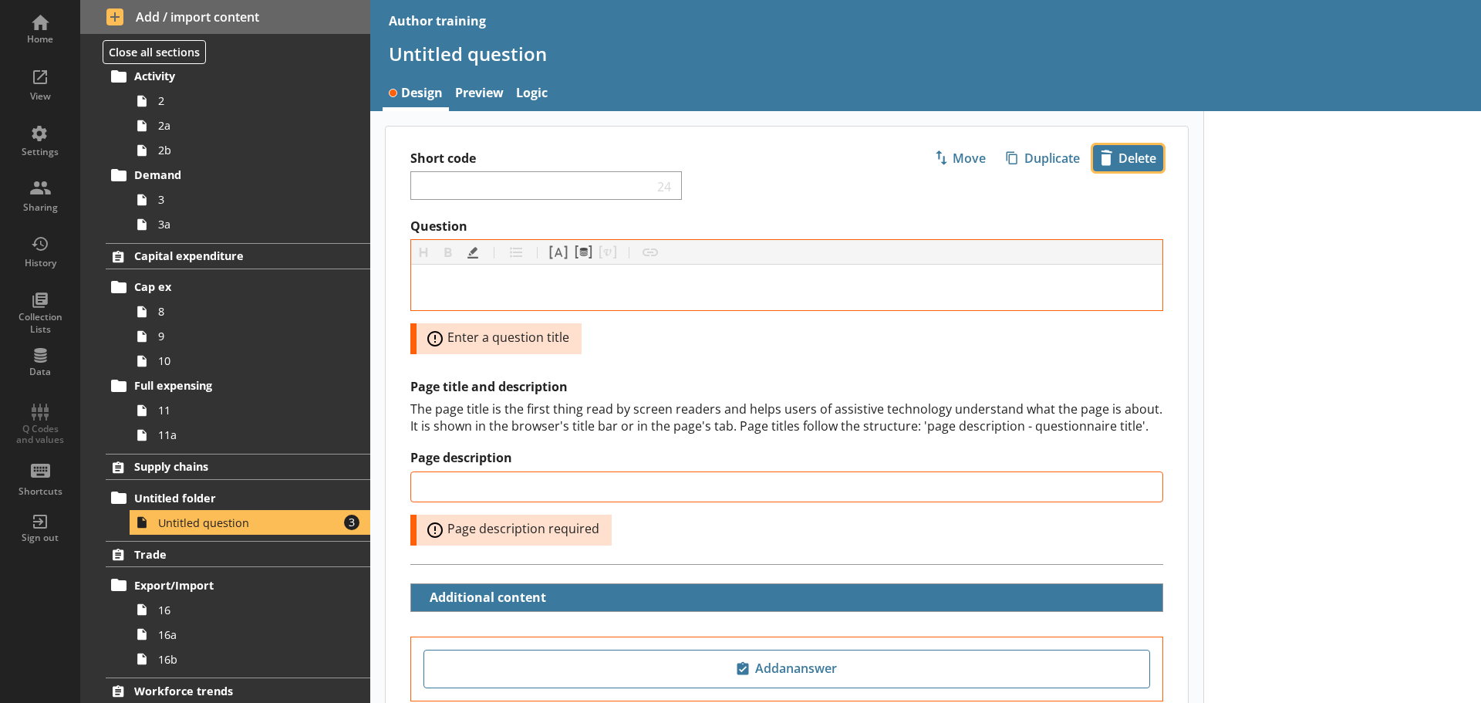
click at [1127, 147] on span "icon-delete Created with Sketch. Delete" at bounding box center [1128, 158] width 69 height 25
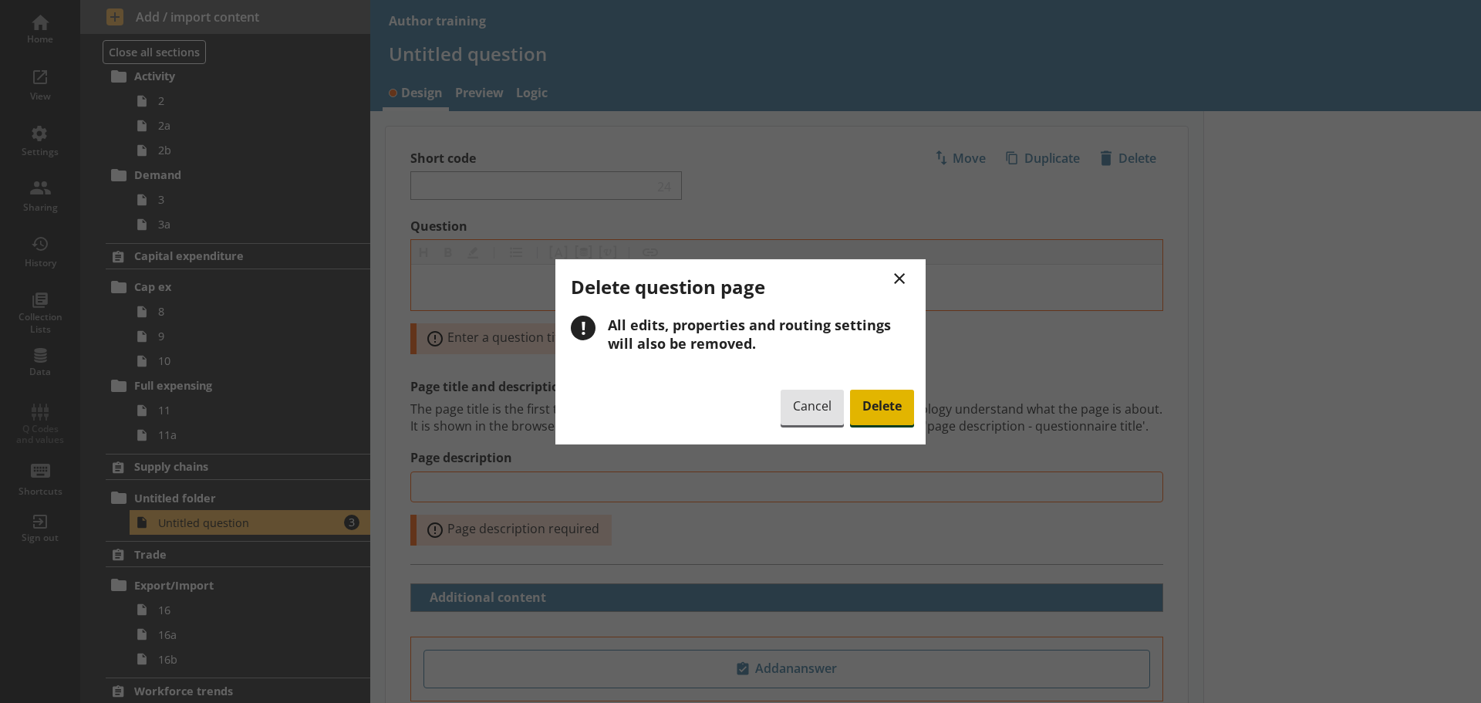
click at [892, 413] on span "Delete" at bounding box center [882, 407] width 64 height 35
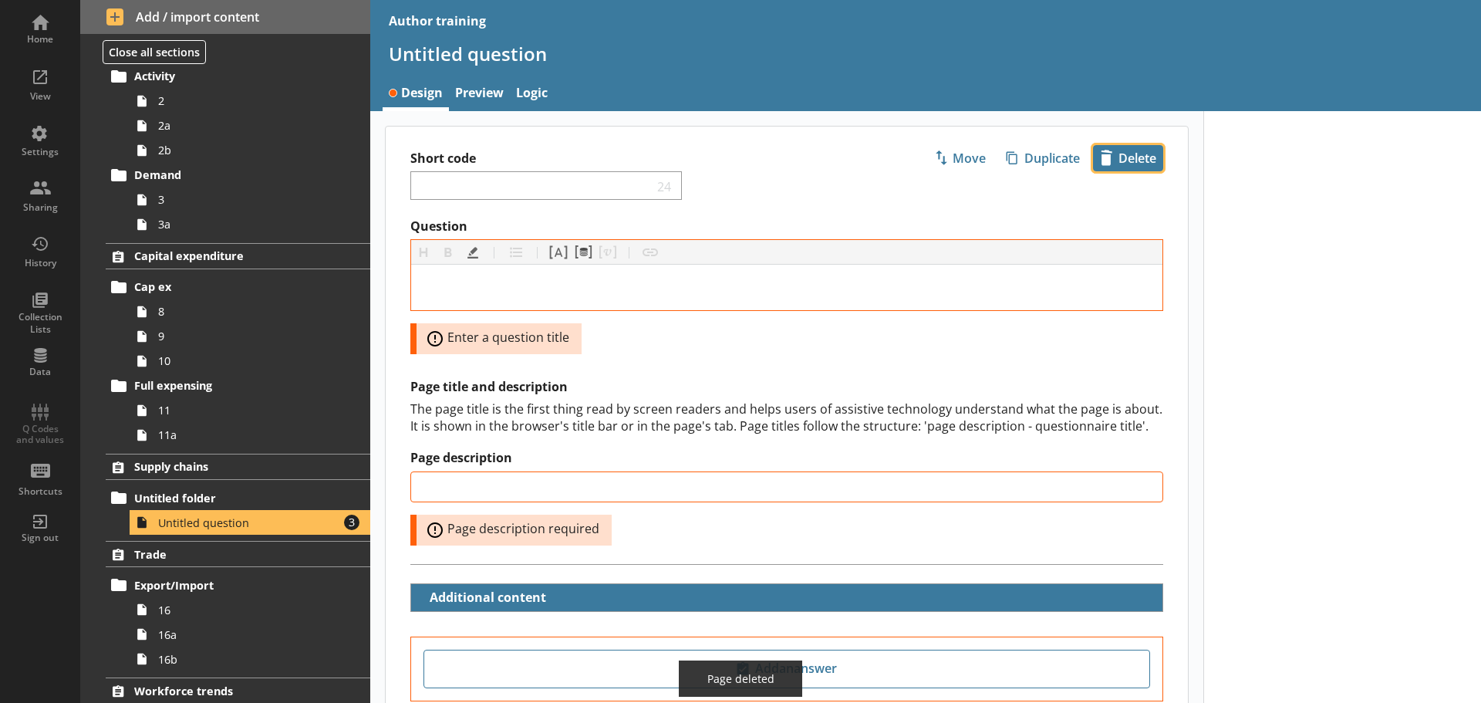
click at [1146, 148] on span "icon-delete Created with Sketch. Delete" at bounding box center [1128, 158] width 69 height 25
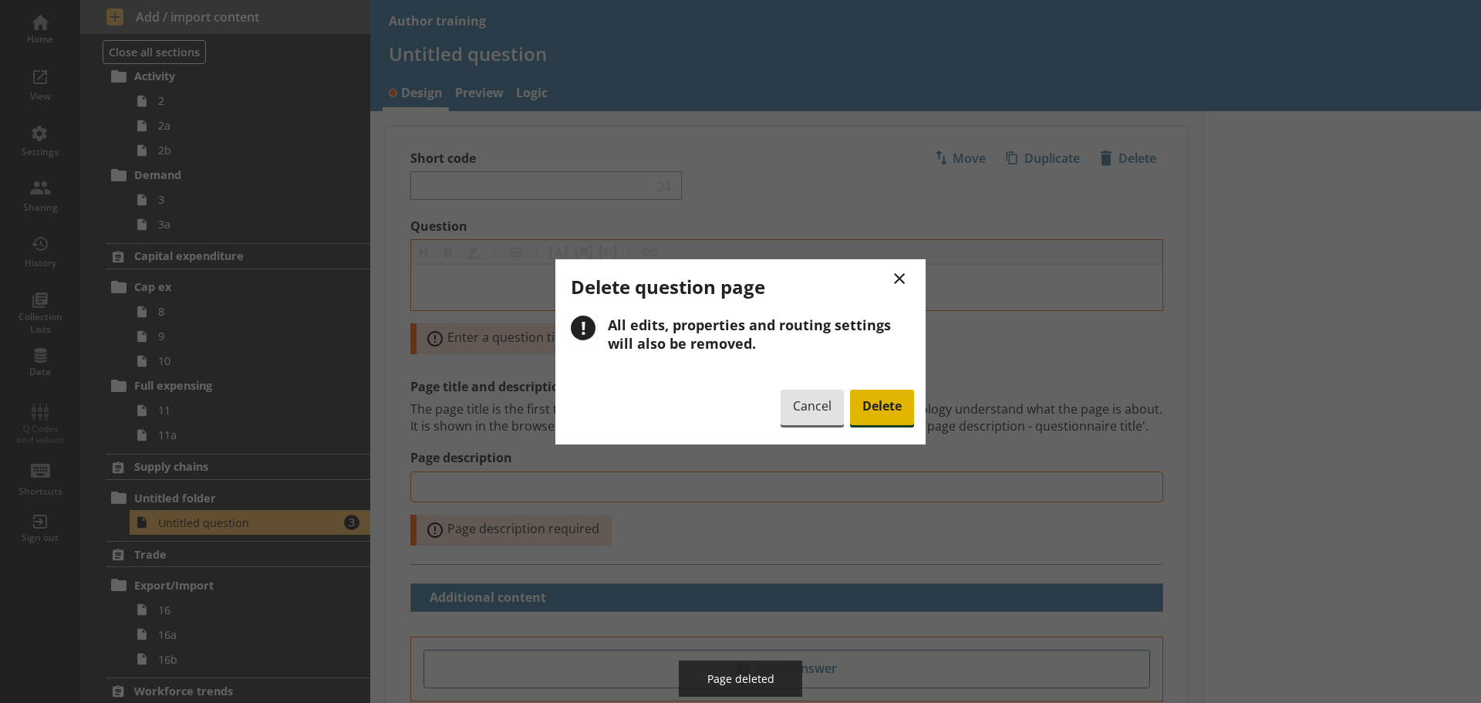
click at [895, 393] on span "Delete" at bounding box center [882, 407] width 64 height 35
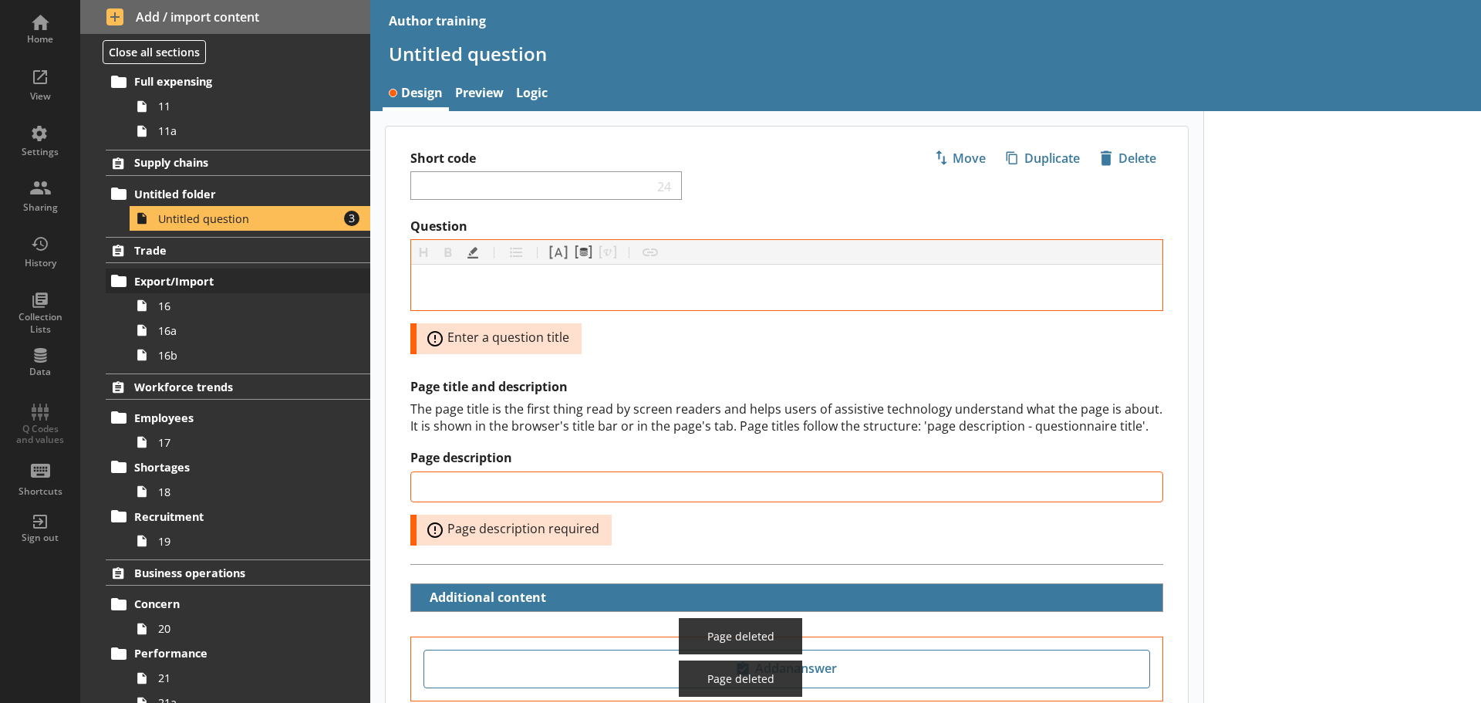
scroll to position [466, 0]
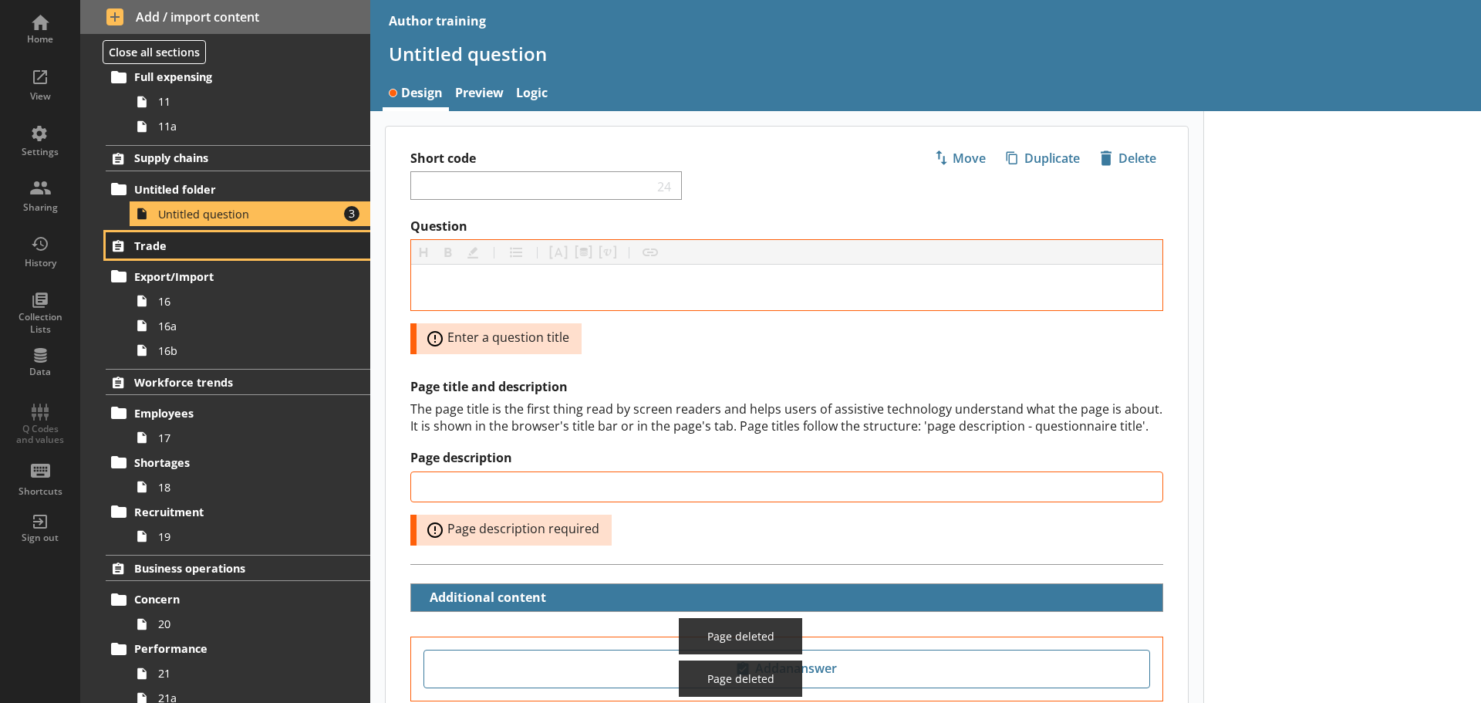
click at [222, 248] on span "Trade" at bounding box center [229, 245] width 190 height 15
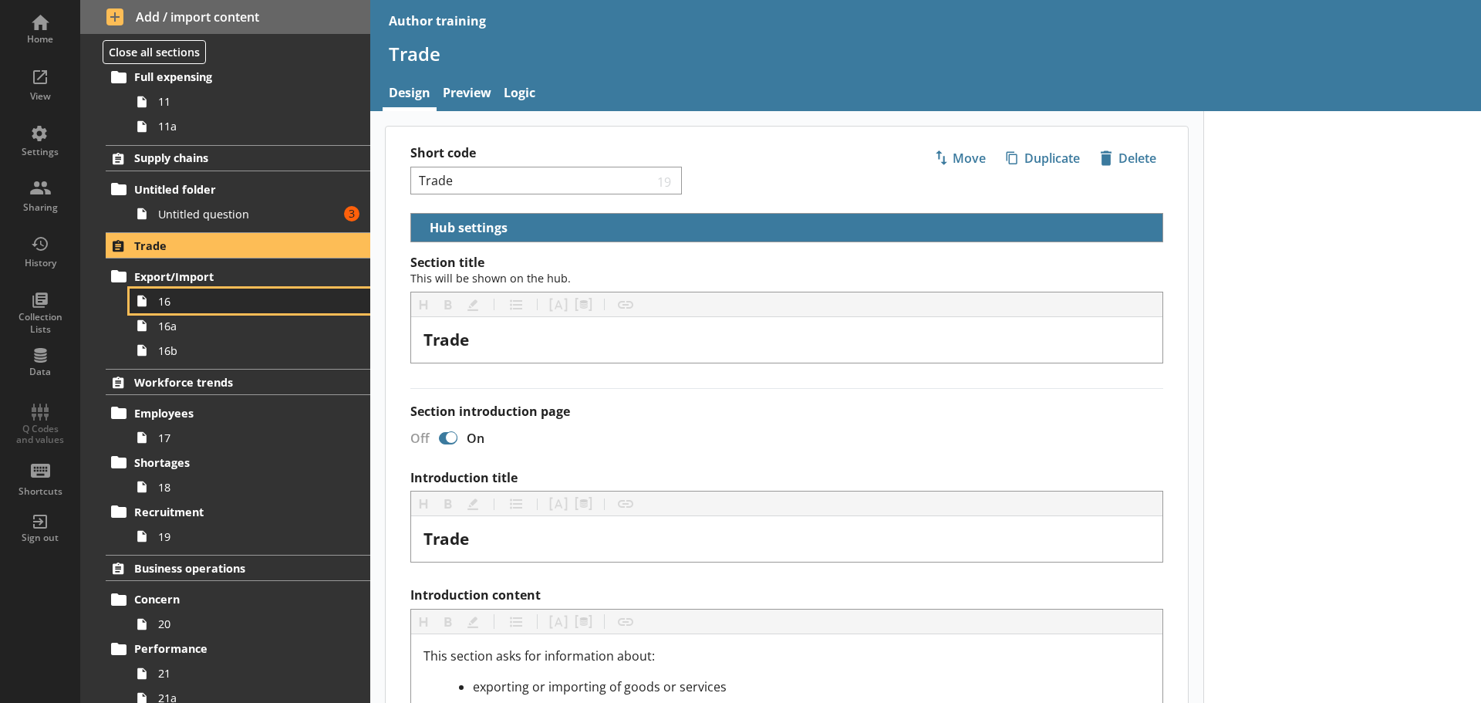
click at [205, 312] on link "16" at bounding box center [250, 300] width 241 height 25
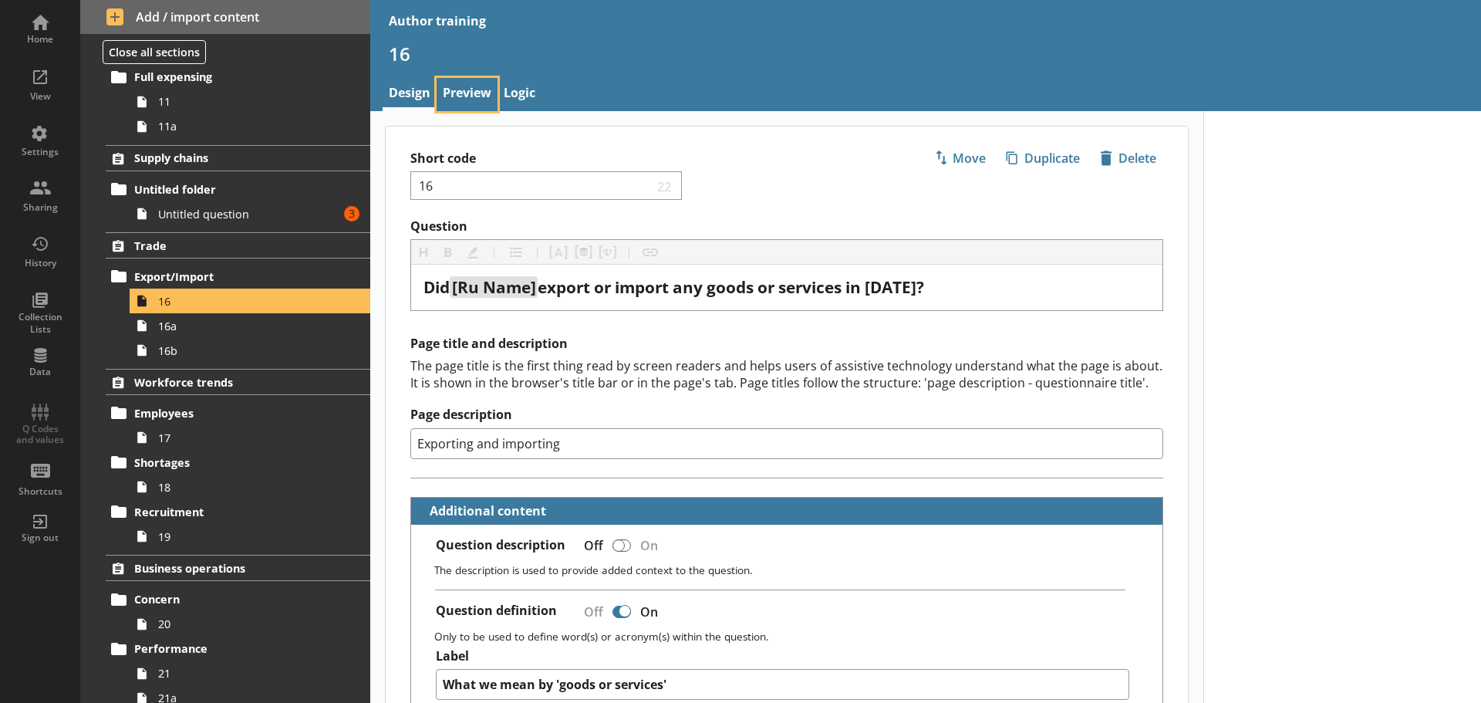
click at [484, 98] on link "Preview" at bounding box center [467, 94] width 61 height 33
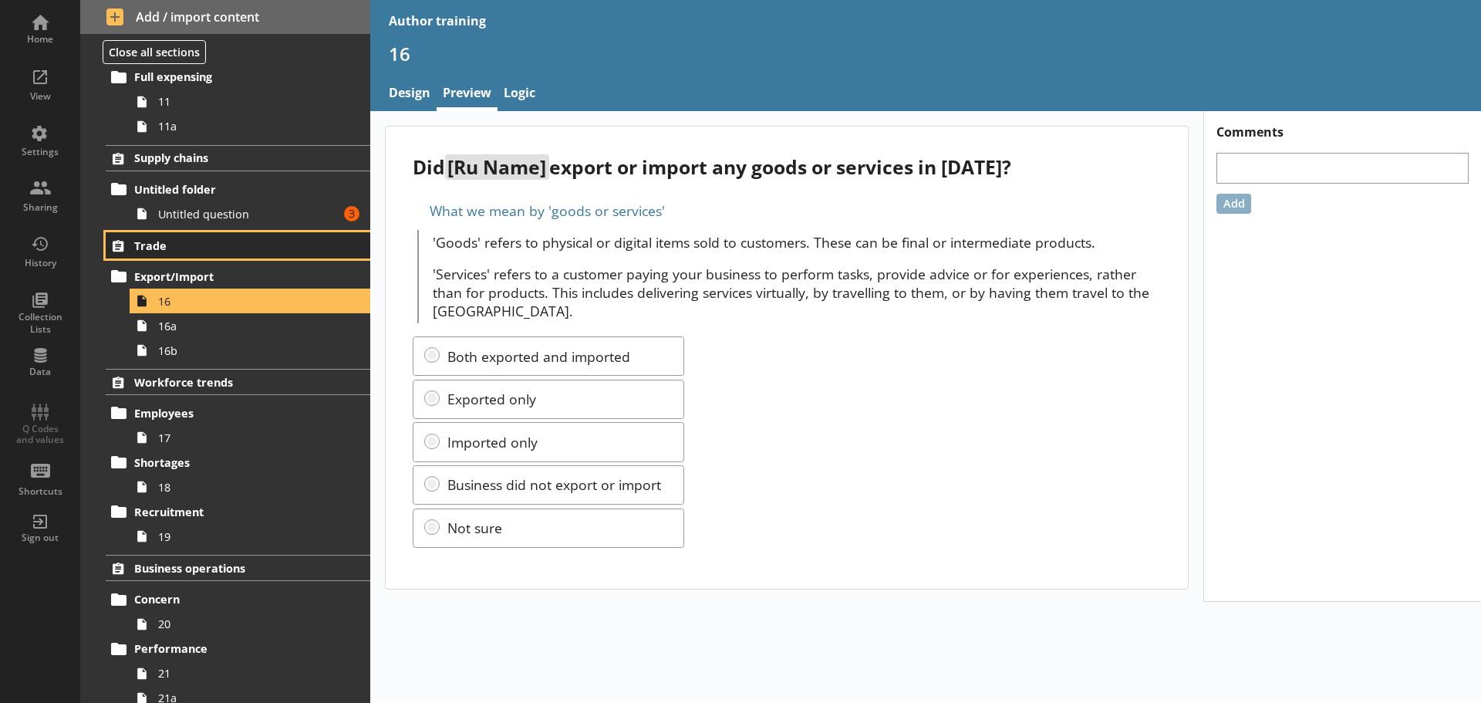
click at [245, 236] on link "Trade" at bounding box center [238, 245] width 265 height 26
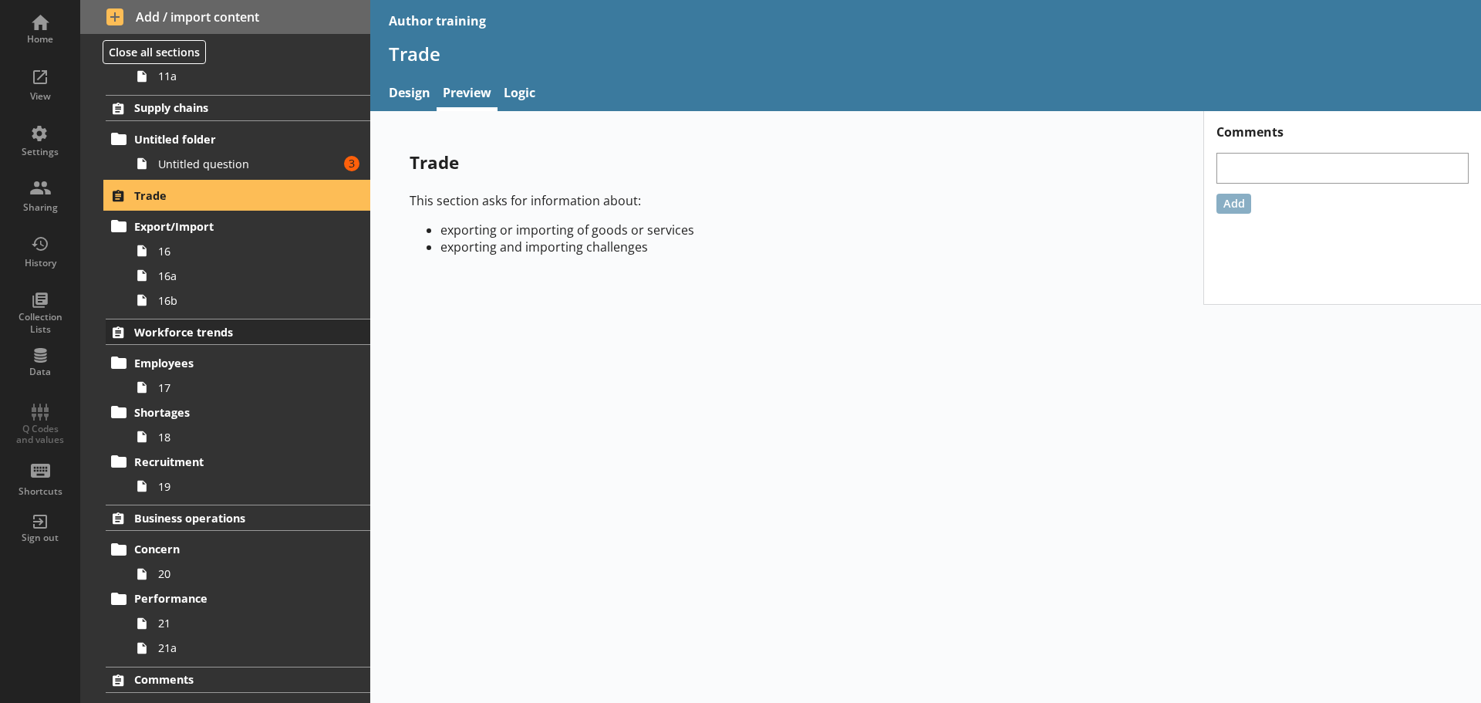
scroll to position [543, 0]
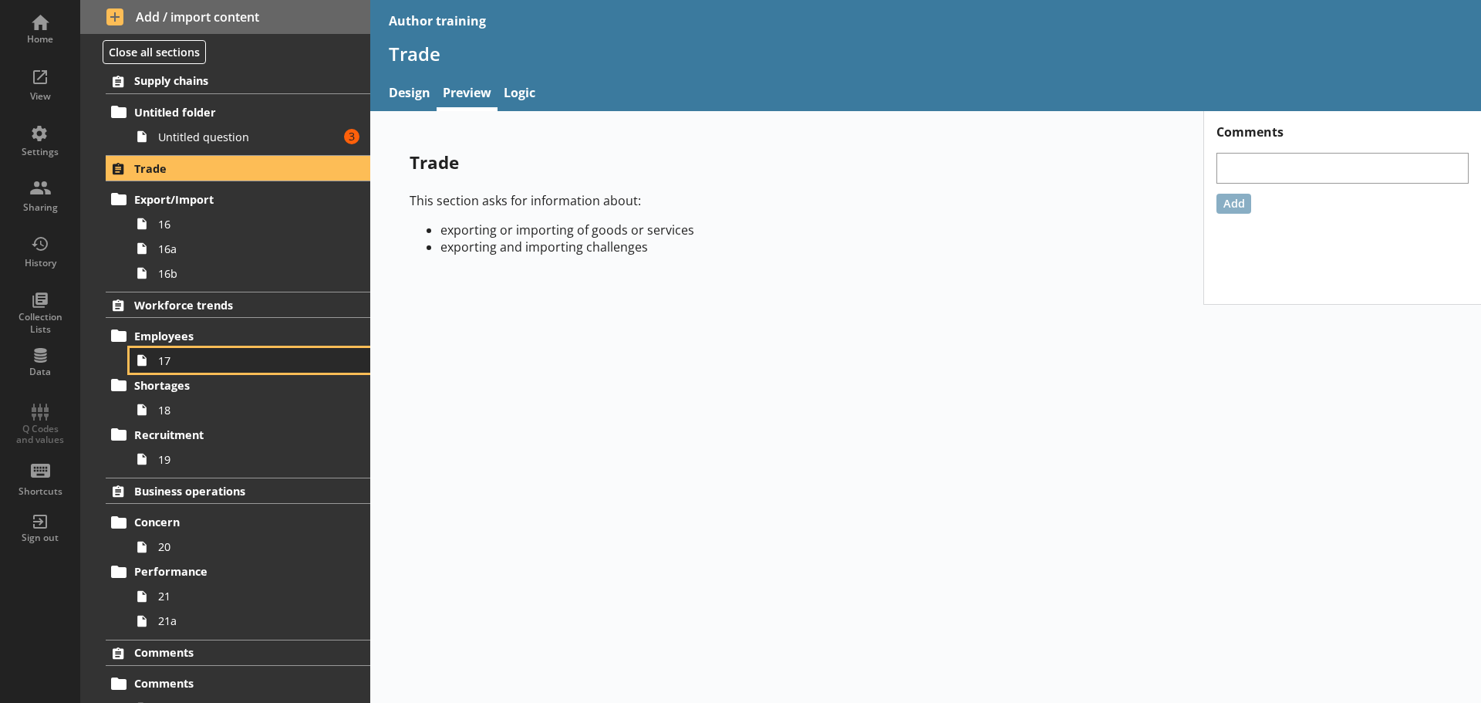
click at [208, 354] on span "17" at bounding box center [244, 360] width 172 height 15
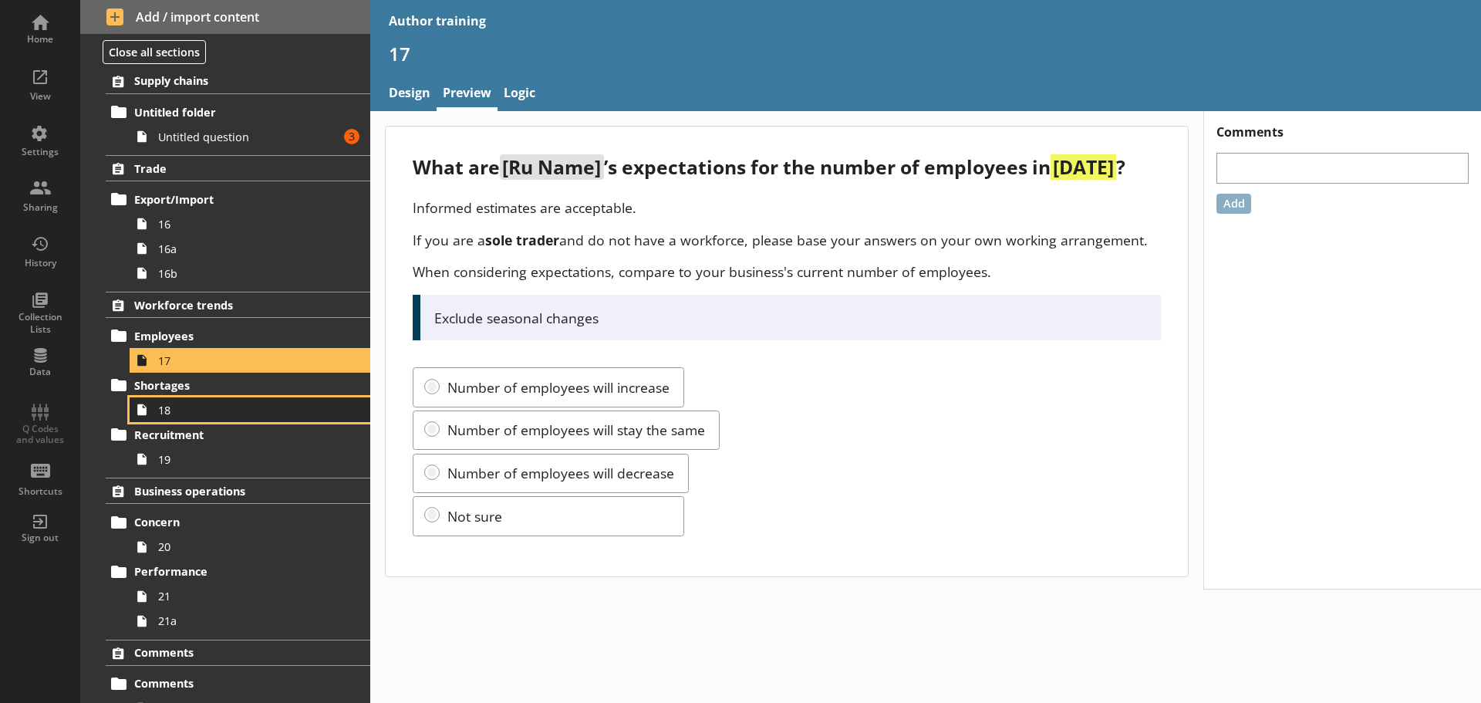
click at [205, 409] on span "18" at bounding box center [244, 410] width 172 height 15
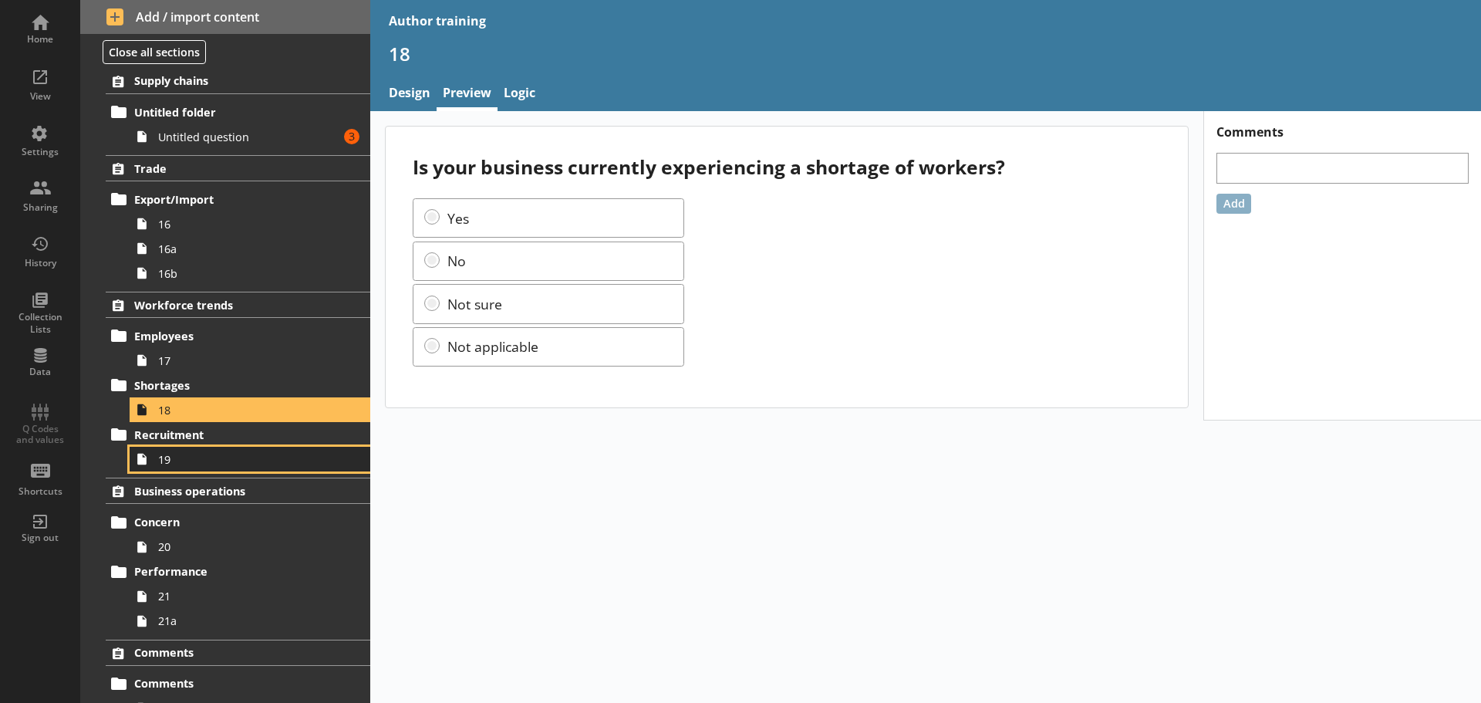
click at [211, 454] on span "19" at bounding box center [244, 459] width 172 height 15
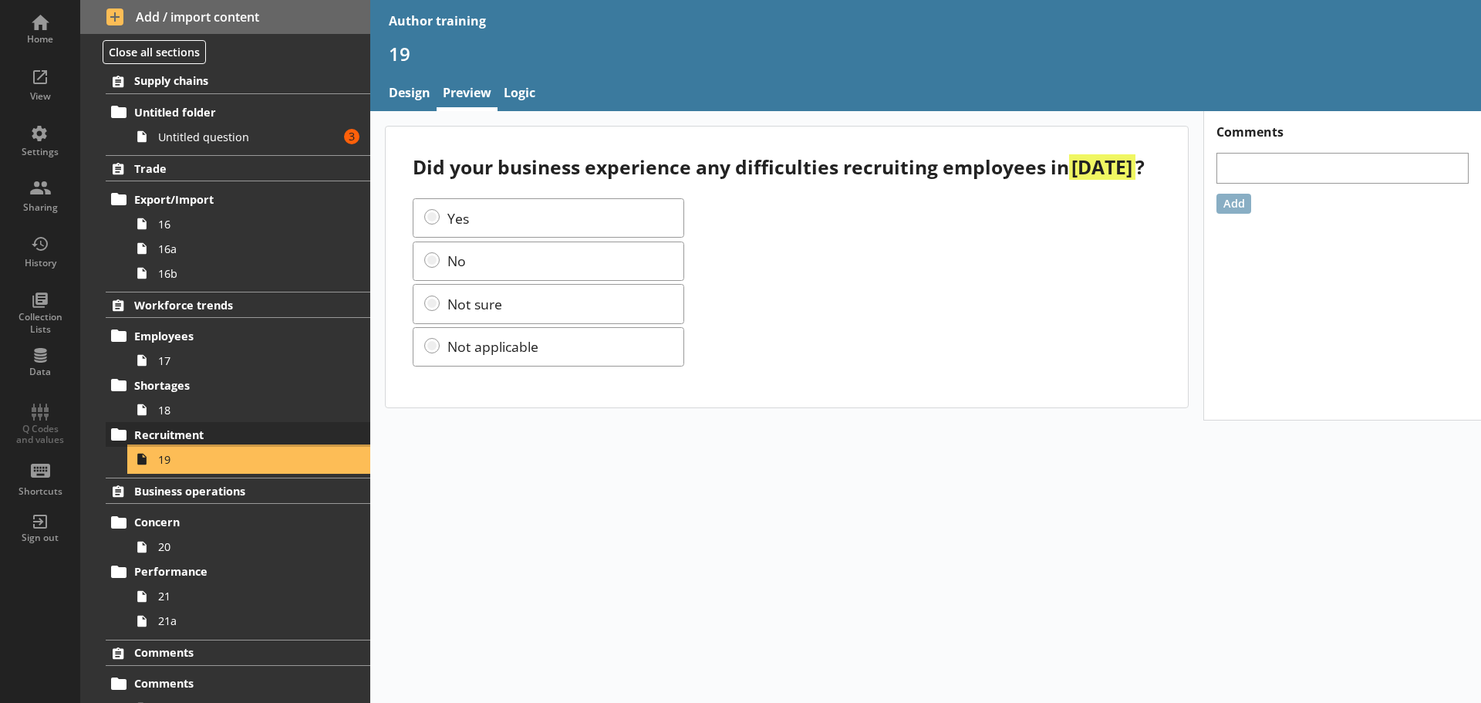
scroll to position [599, 0]
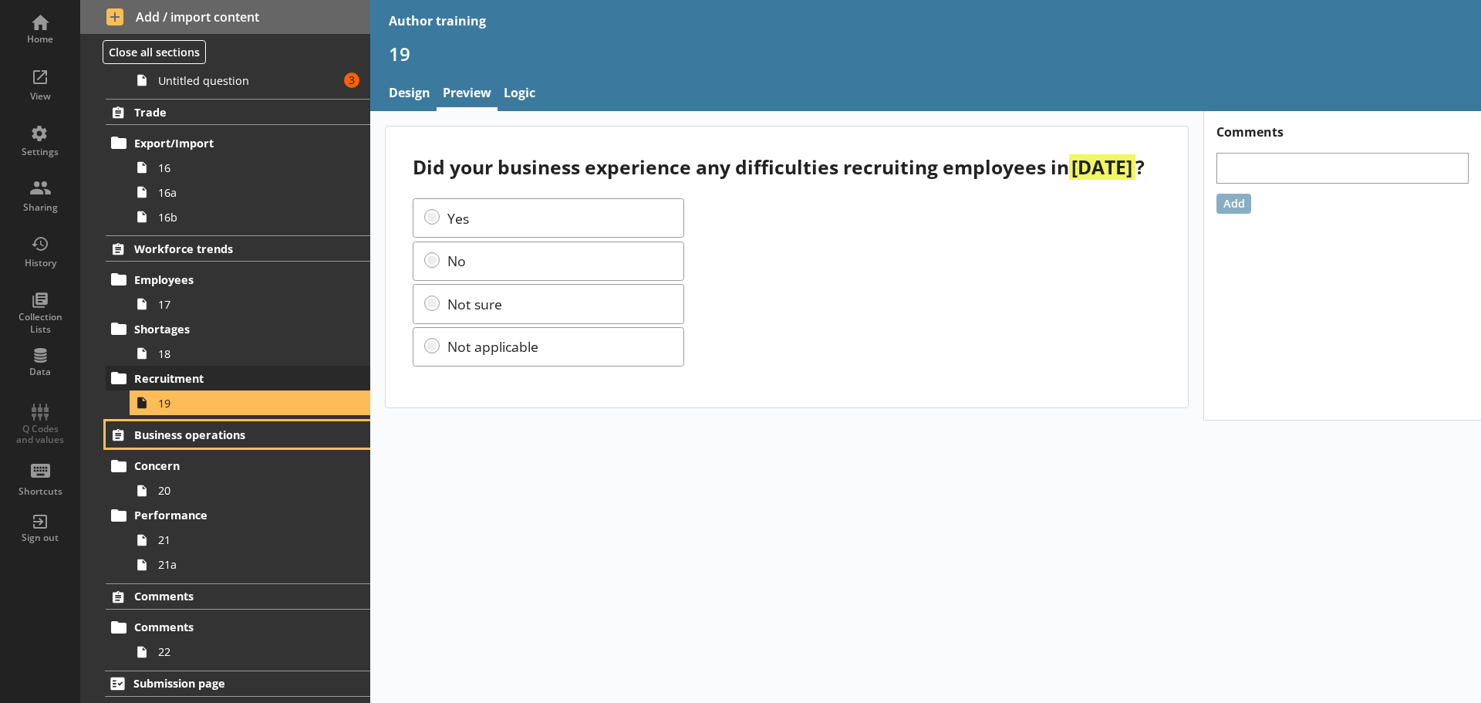
click at [210, 428] on span "Business operations" at bounding box center [229, 434] width 190 height 15
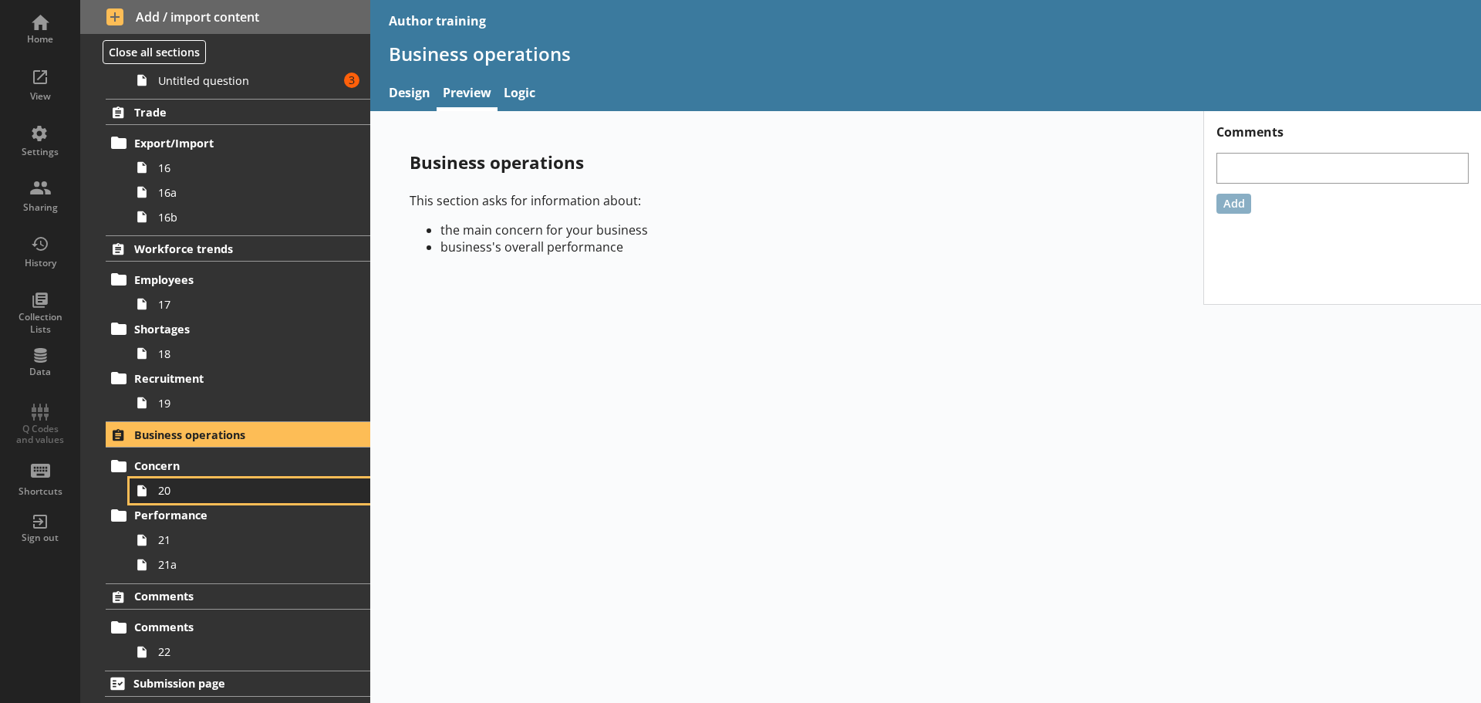
click at [197, 481] on link "20" at bounding box center [250, 490] width 241 height 25
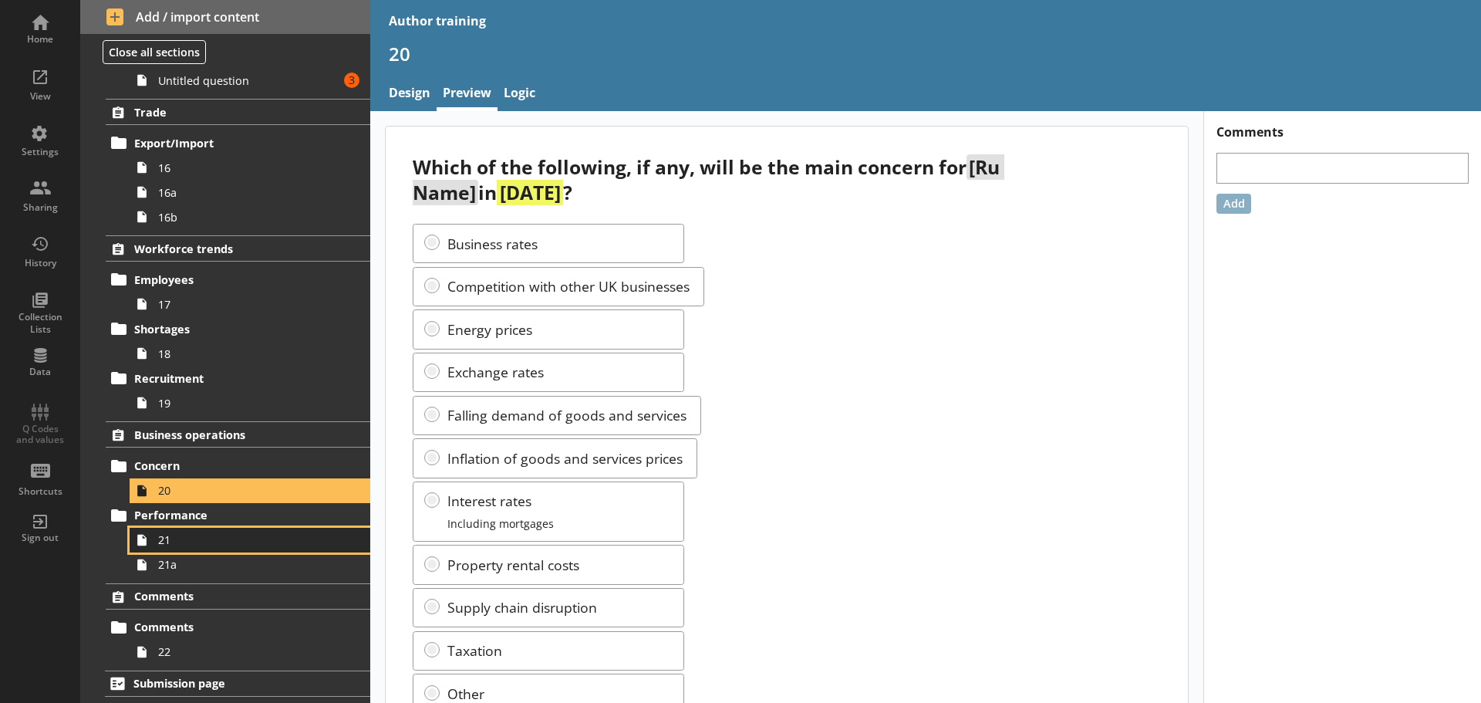
click at [197, 534] on span "21" at bounding box center [244, 539] width 172 height 15
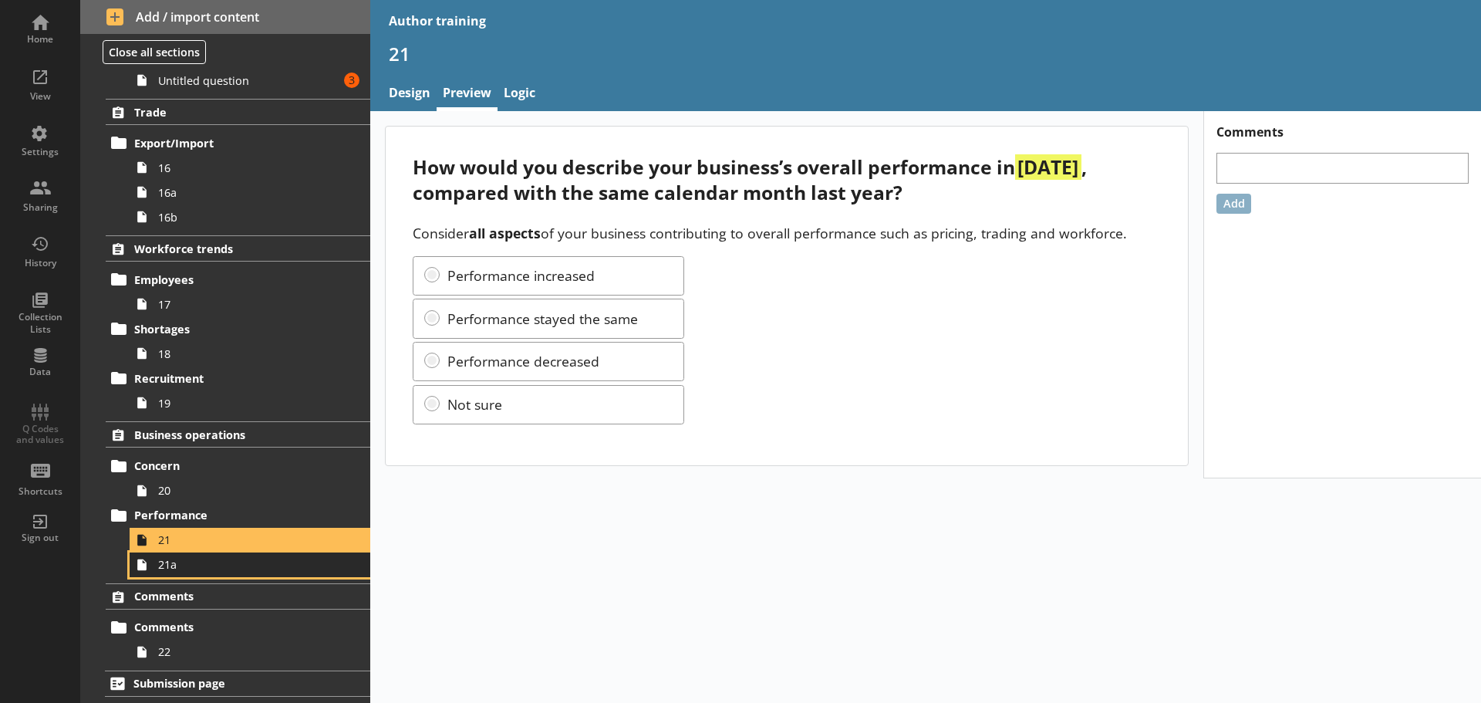
click at [193, 565] on span "21a" at bounding box center [244, 564] width 172 height 15
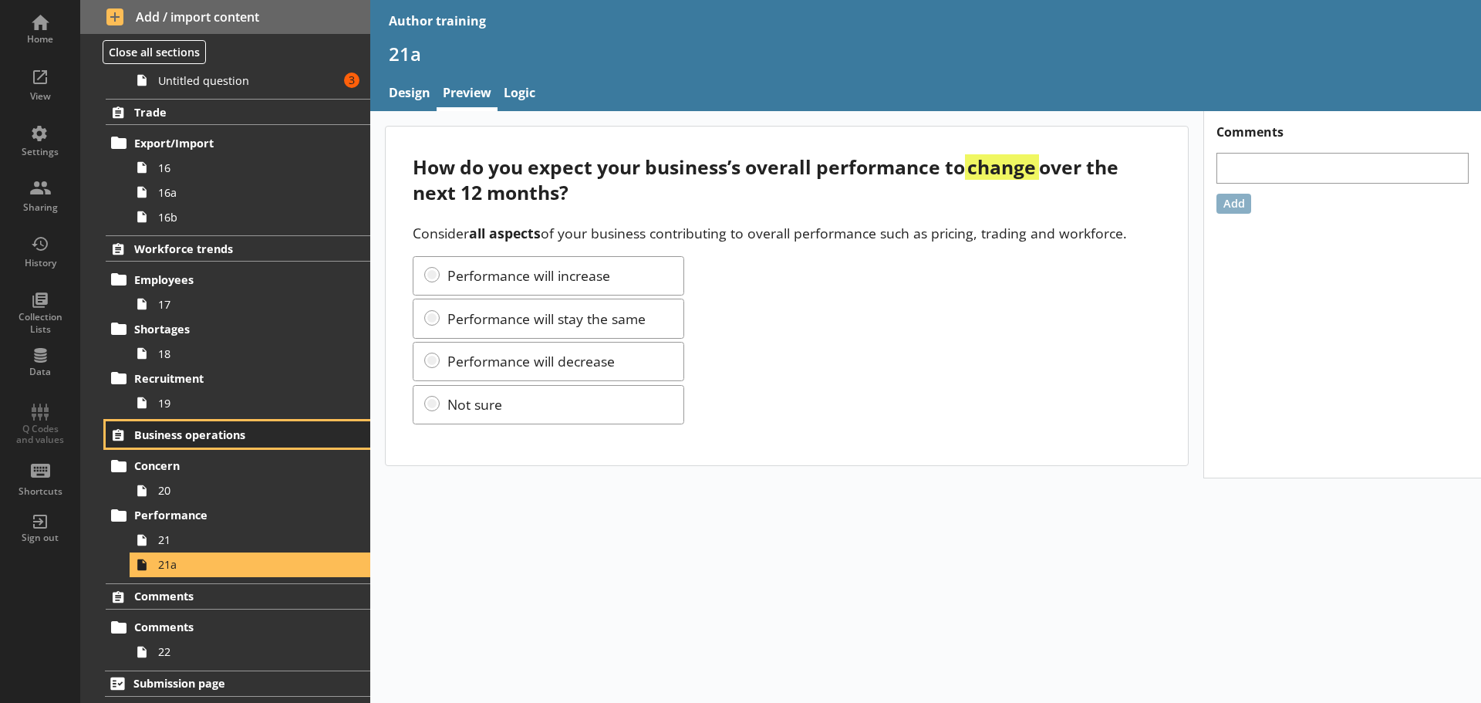
click at [258, 438] on span "Business operations" at bounding box center [229, 434] width 190 height 15
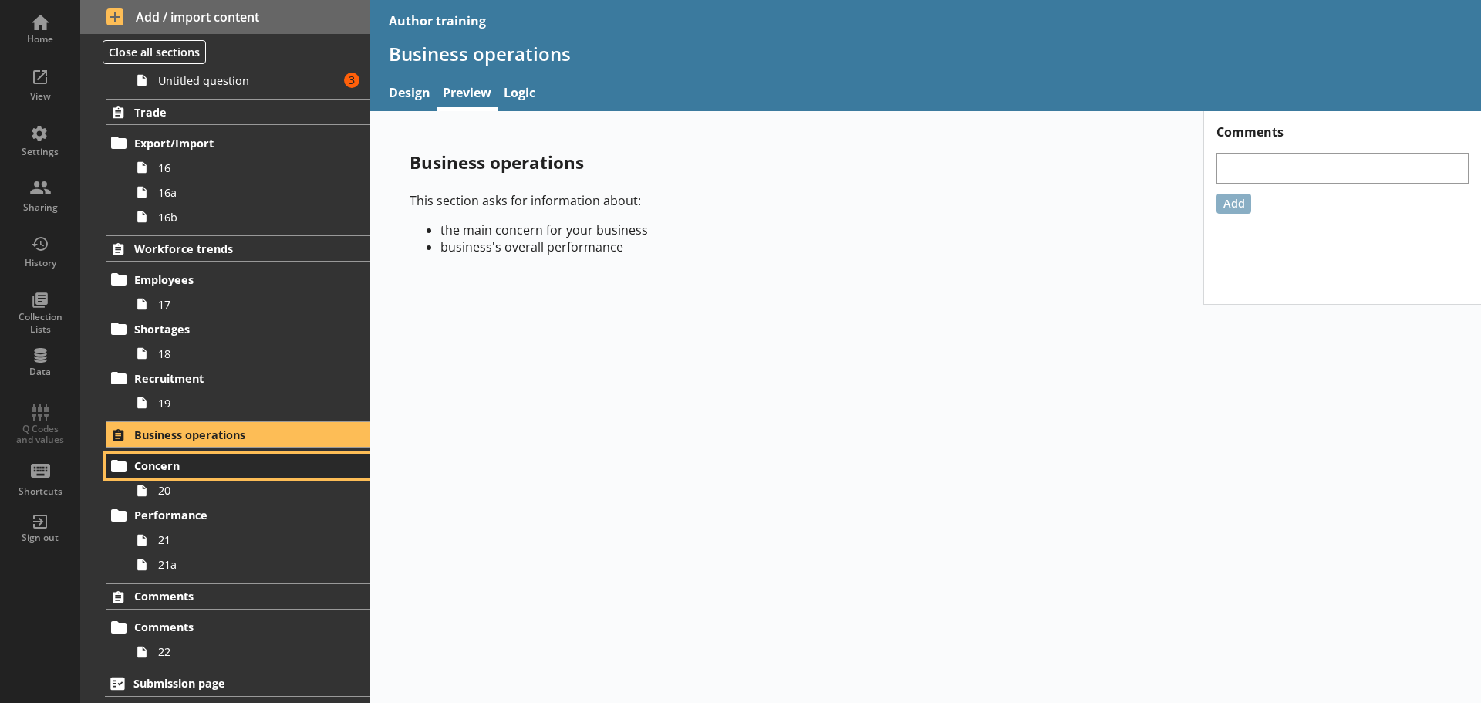
click at [238, 460] on span "Concern" at bounding box center [229, 465] width 190 height 15
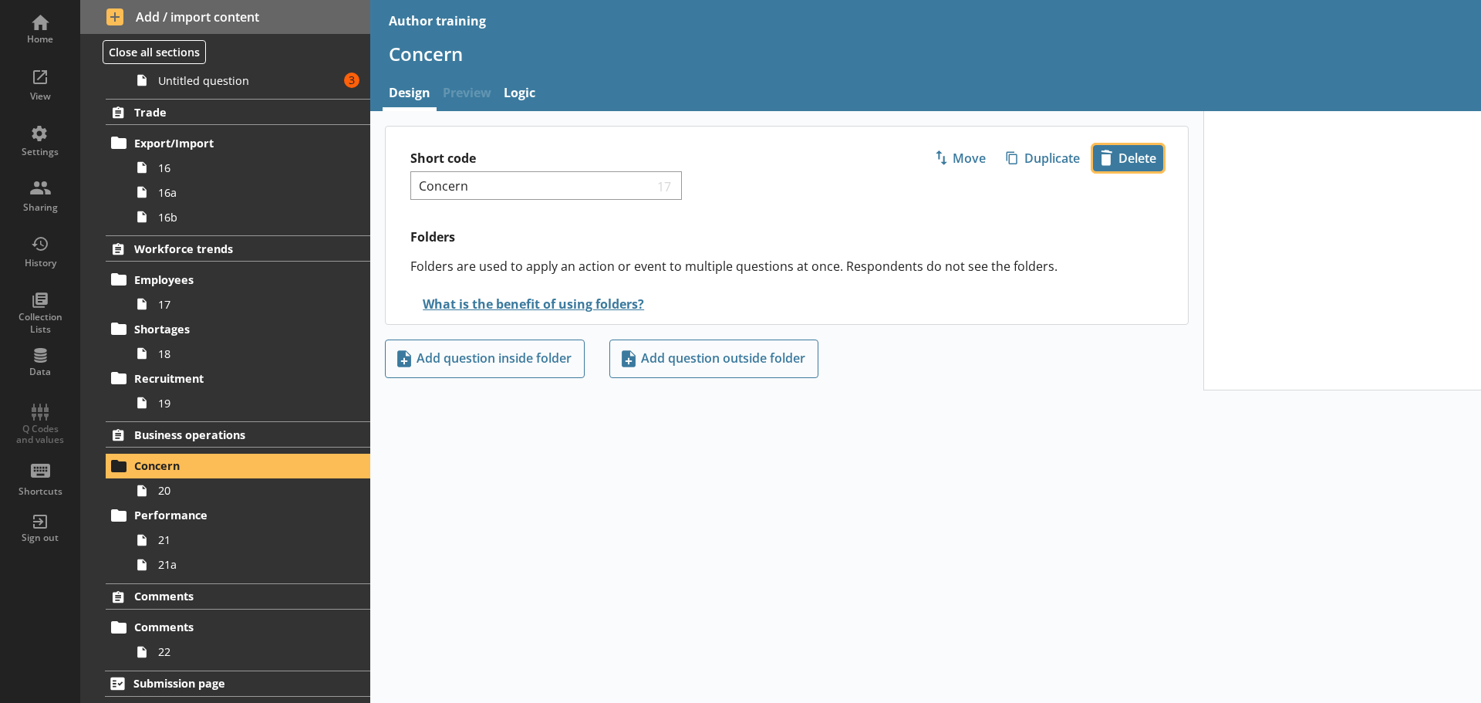
click at [1120, 152] on span "icon-delete Created with Sketch. Delete" at bounding box center [1128, 158] width 69 height 25
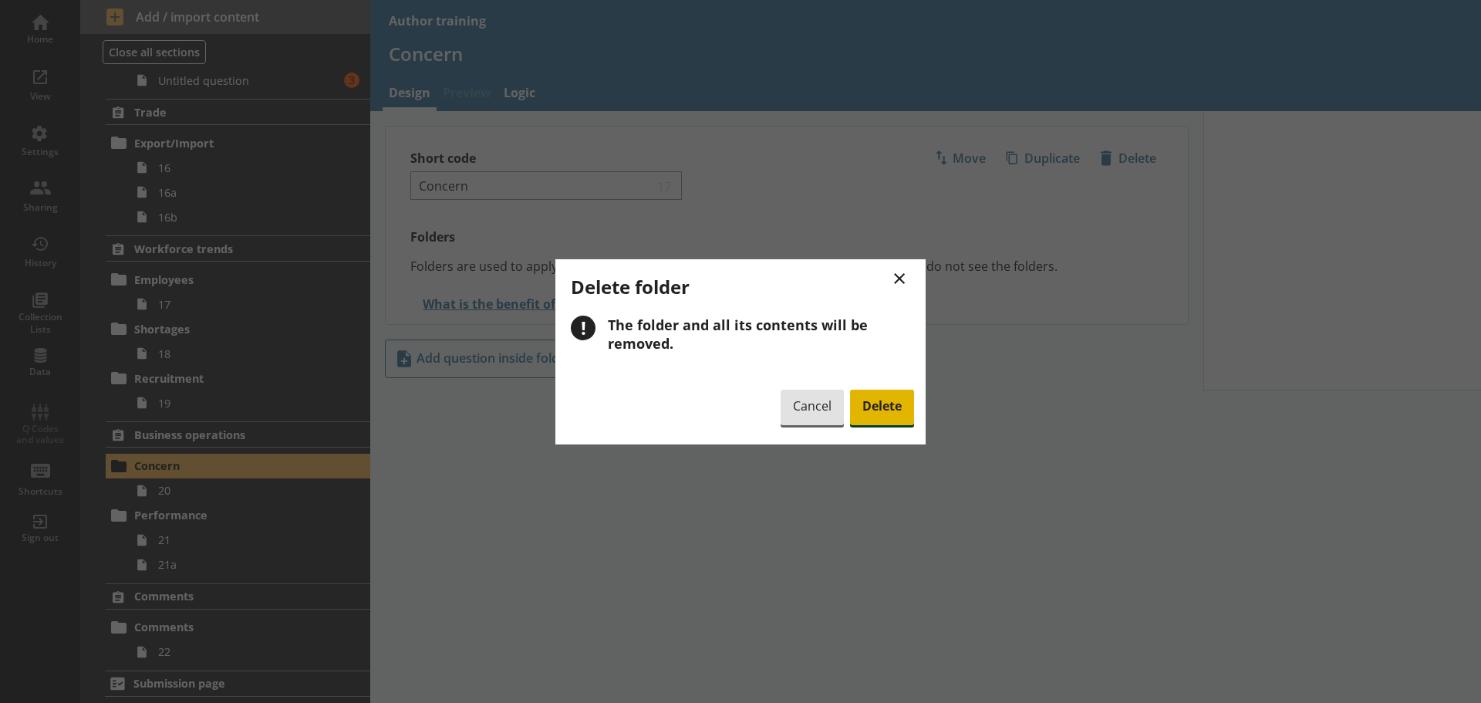
click at [877, 405] on span "Delete" at bounding box center [882, 407] width 64 height 35
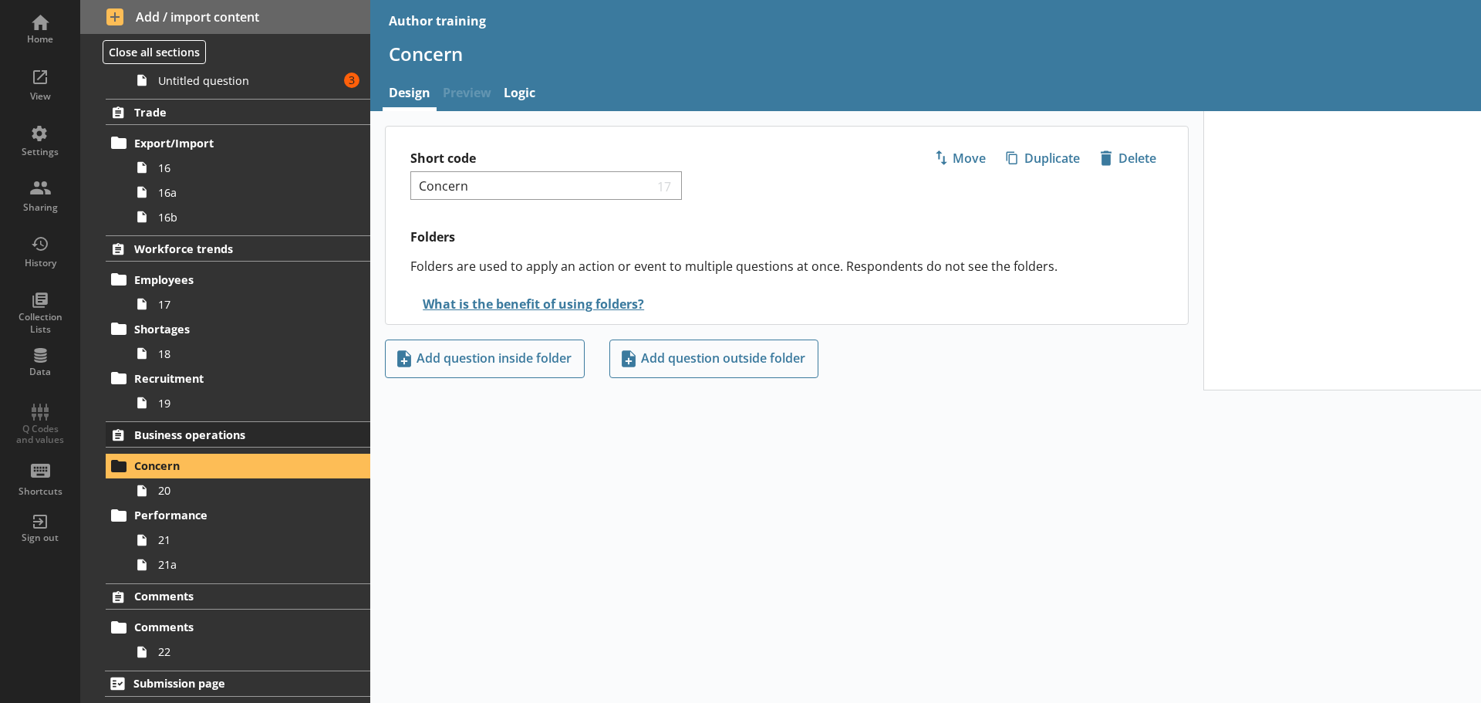
scroll to position [550, 0]
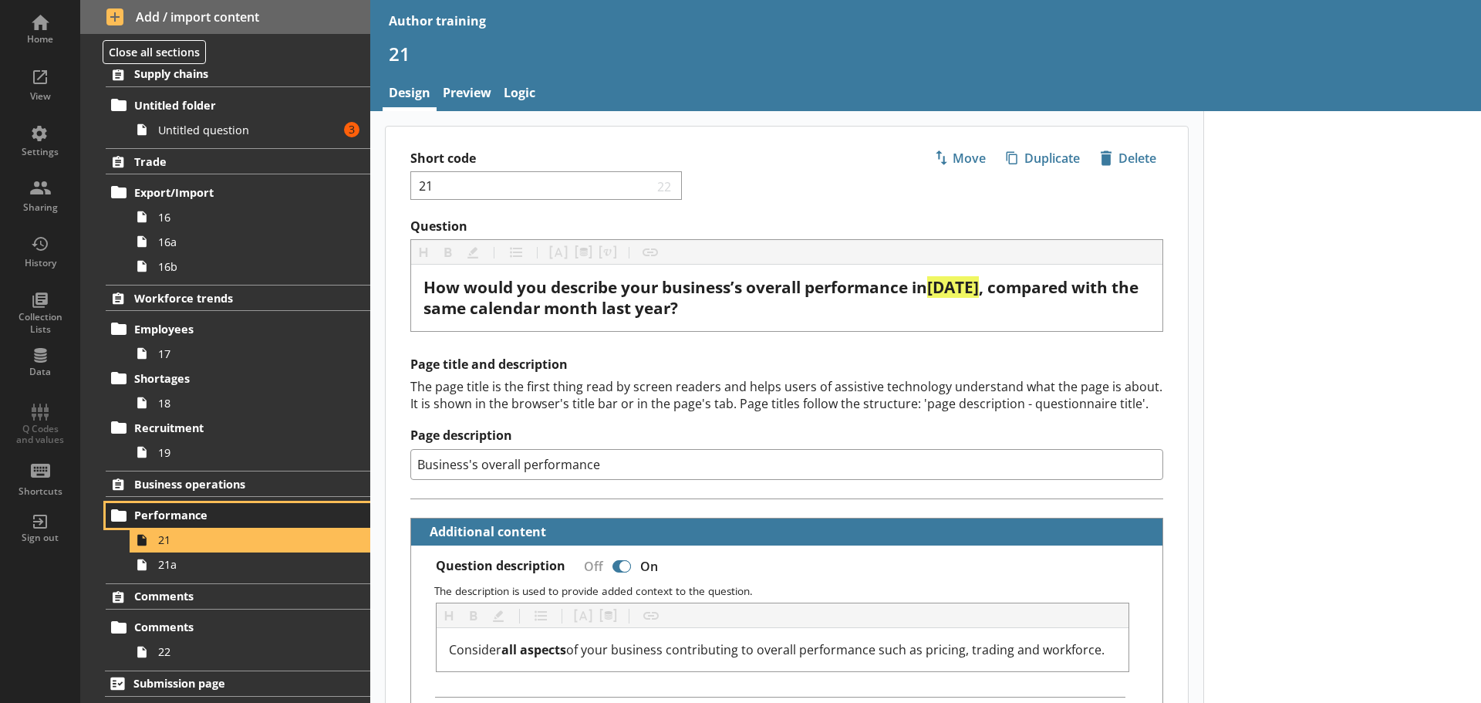
click at [220, 518] on span "Performance" at bounding box center [229, 515] width 190 height 15
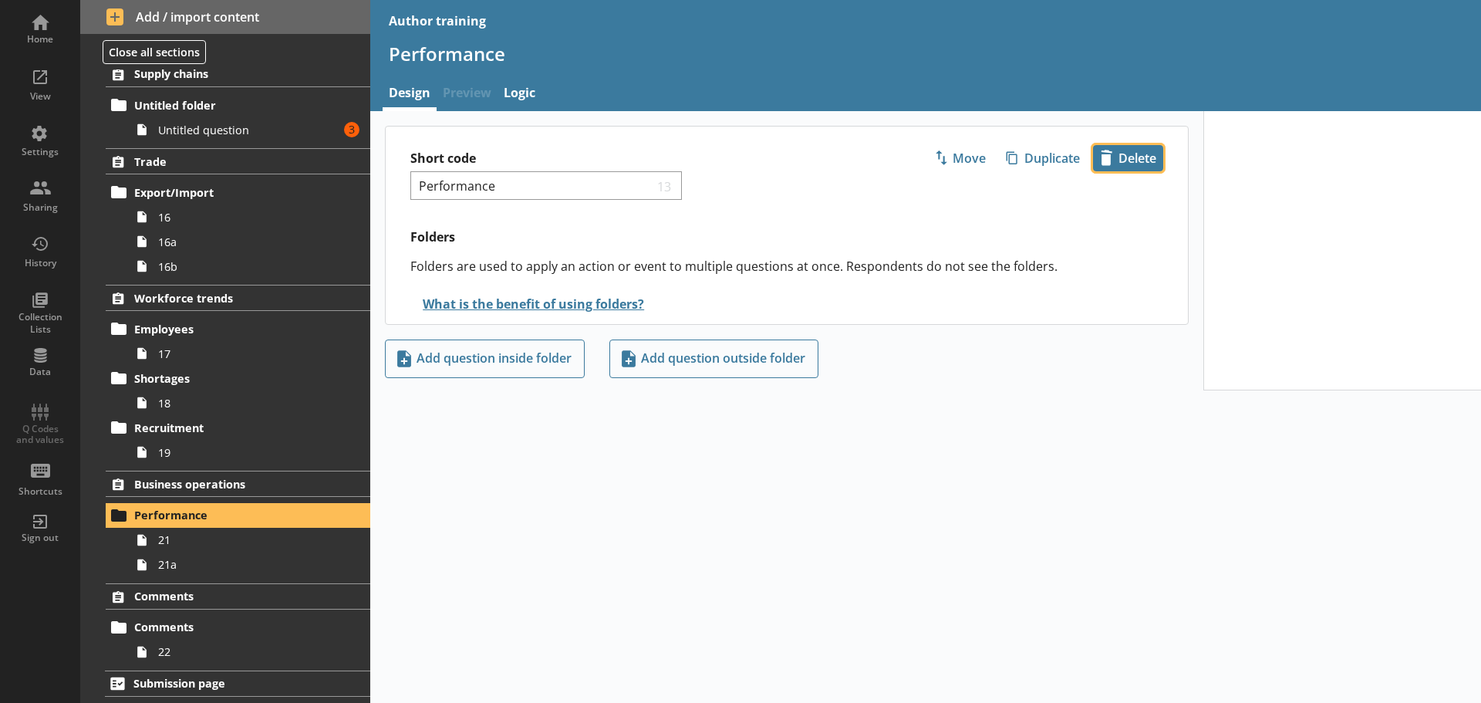
click at [1135, 159] on span "icon-delete Created with Sketch. Delete" at bounding box center [1128, 158] width 69 height 25
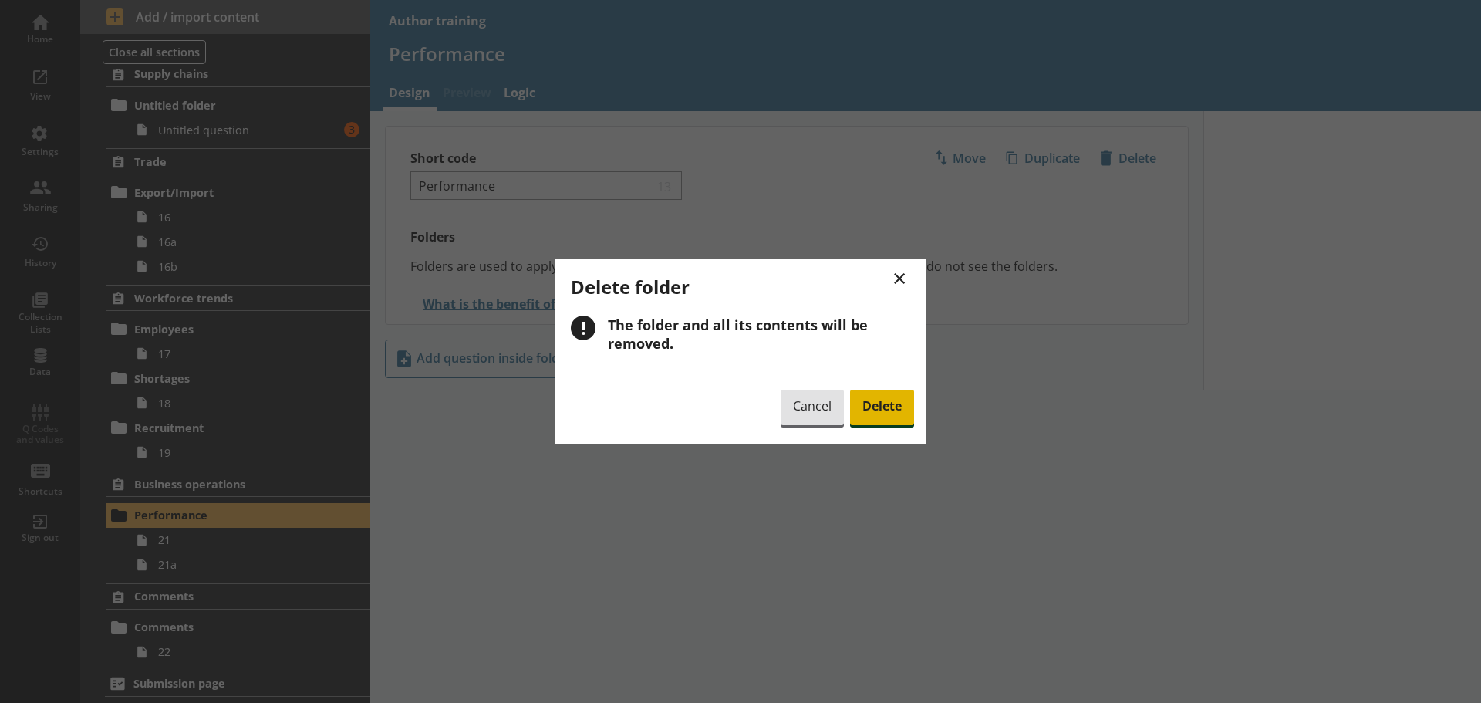
click at [887, 400] on span "Delete" at bounding box center [882, 407] width 64 height 35
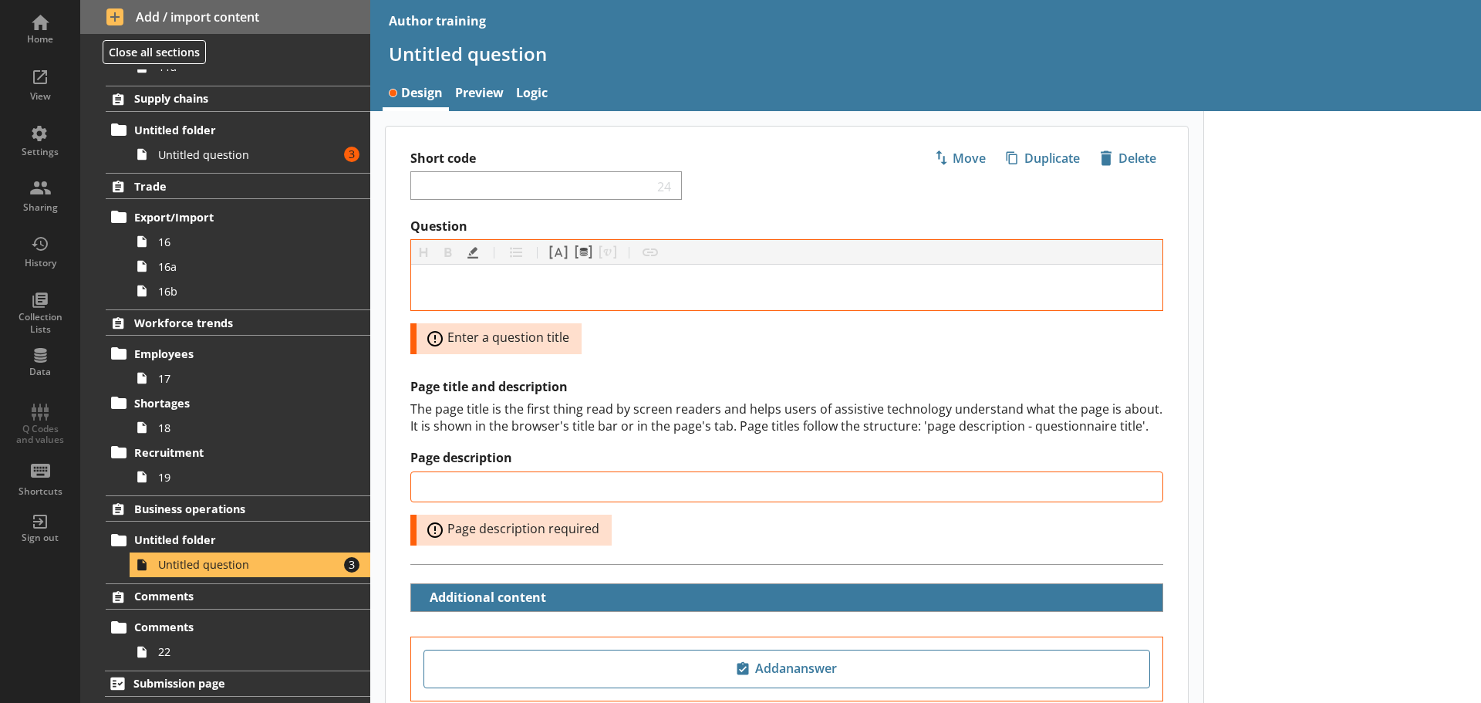
scroll to position [525, 0]
click at [241, 507] on span "Business operations" at bounding box center [229, 508] width 190 height 15
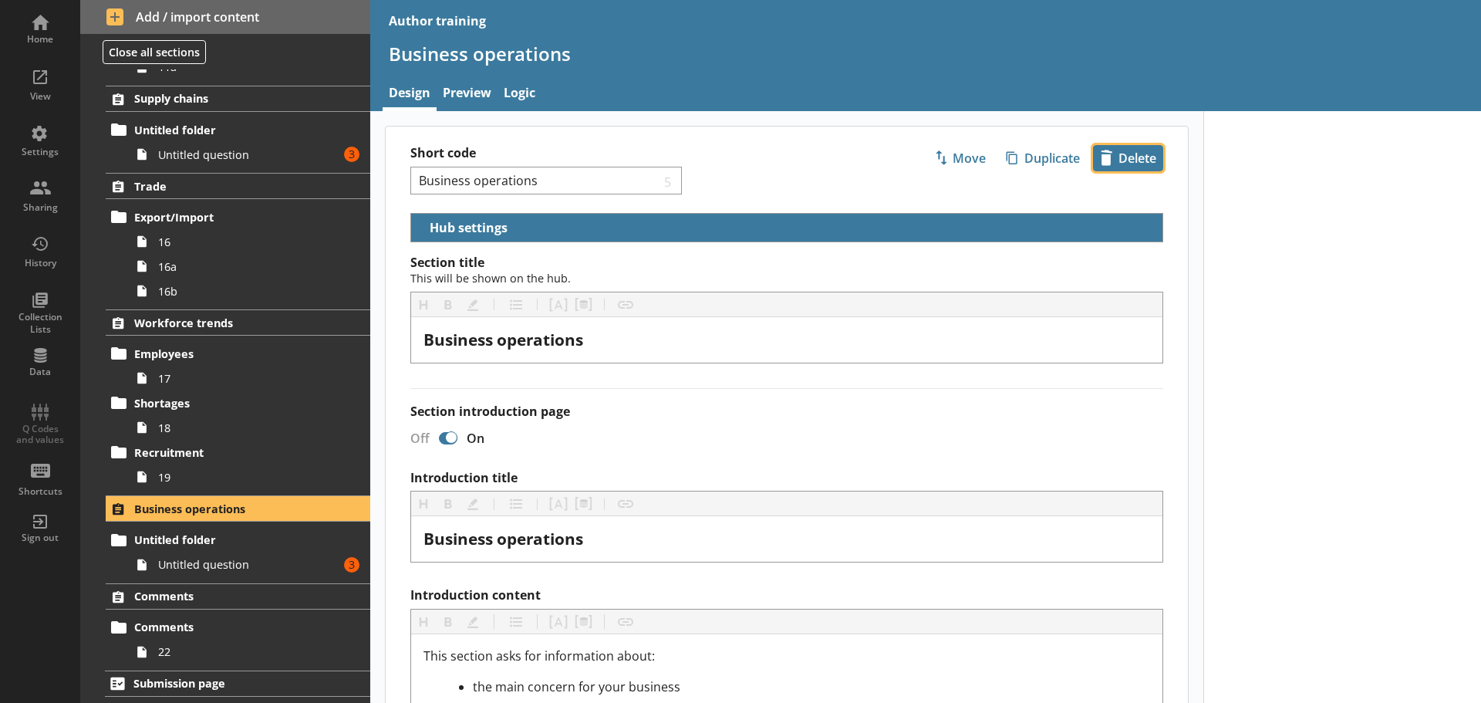
click at [1094, 152] on span "icon-delete Created with Sketch. Delete" at bounding box center [1128, 158] width 69 height 25
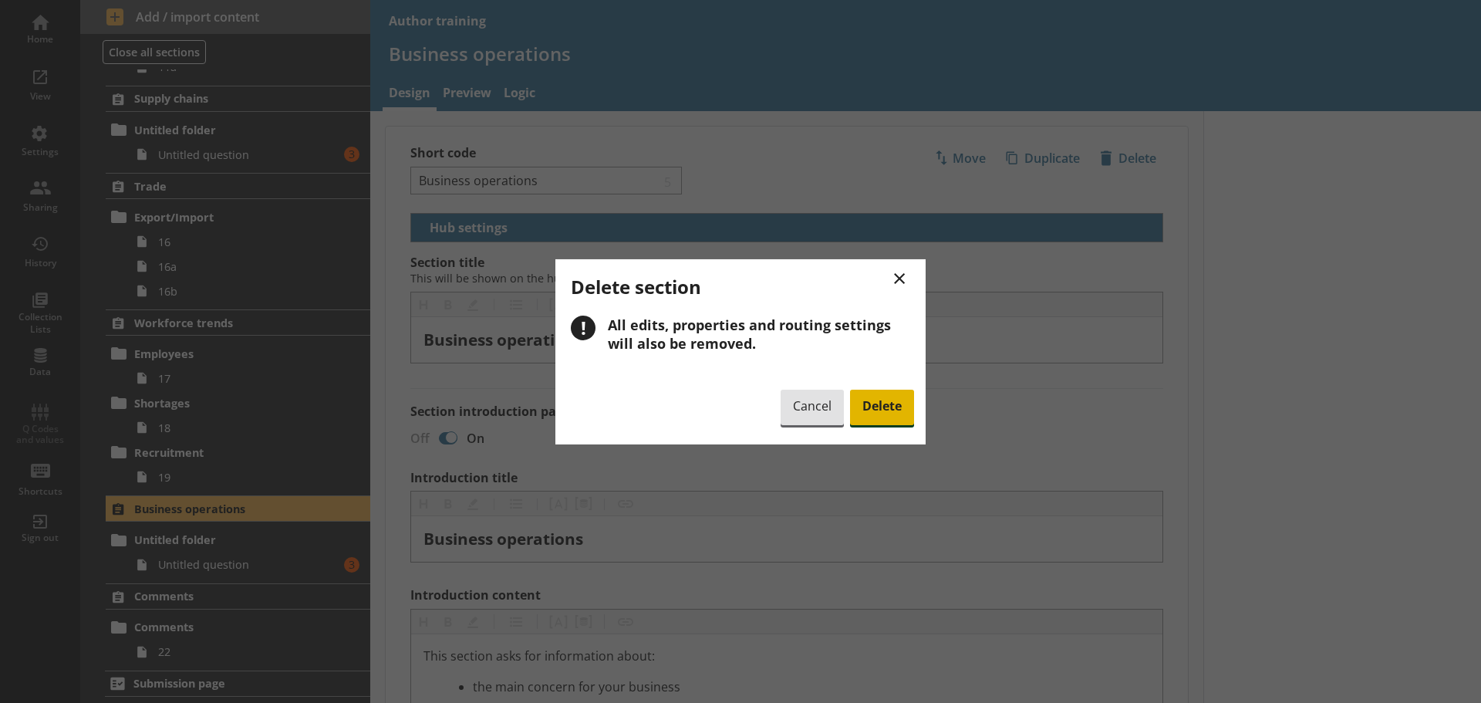
click at [889, 401] on span "Delete" at bounding box center [882, 407] width 64 height 35
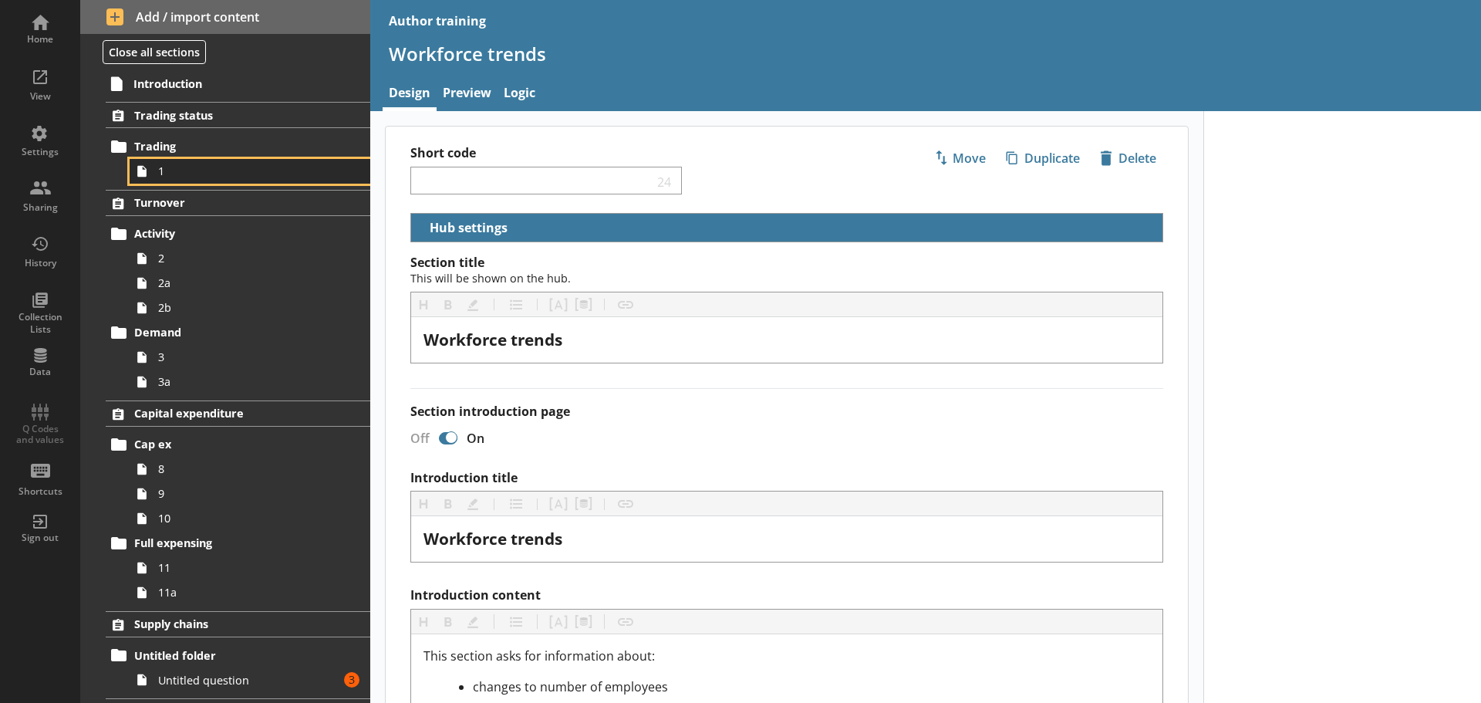
click at [207, 168] on span "1" at bounding box center [244, 171] width 172 height 15
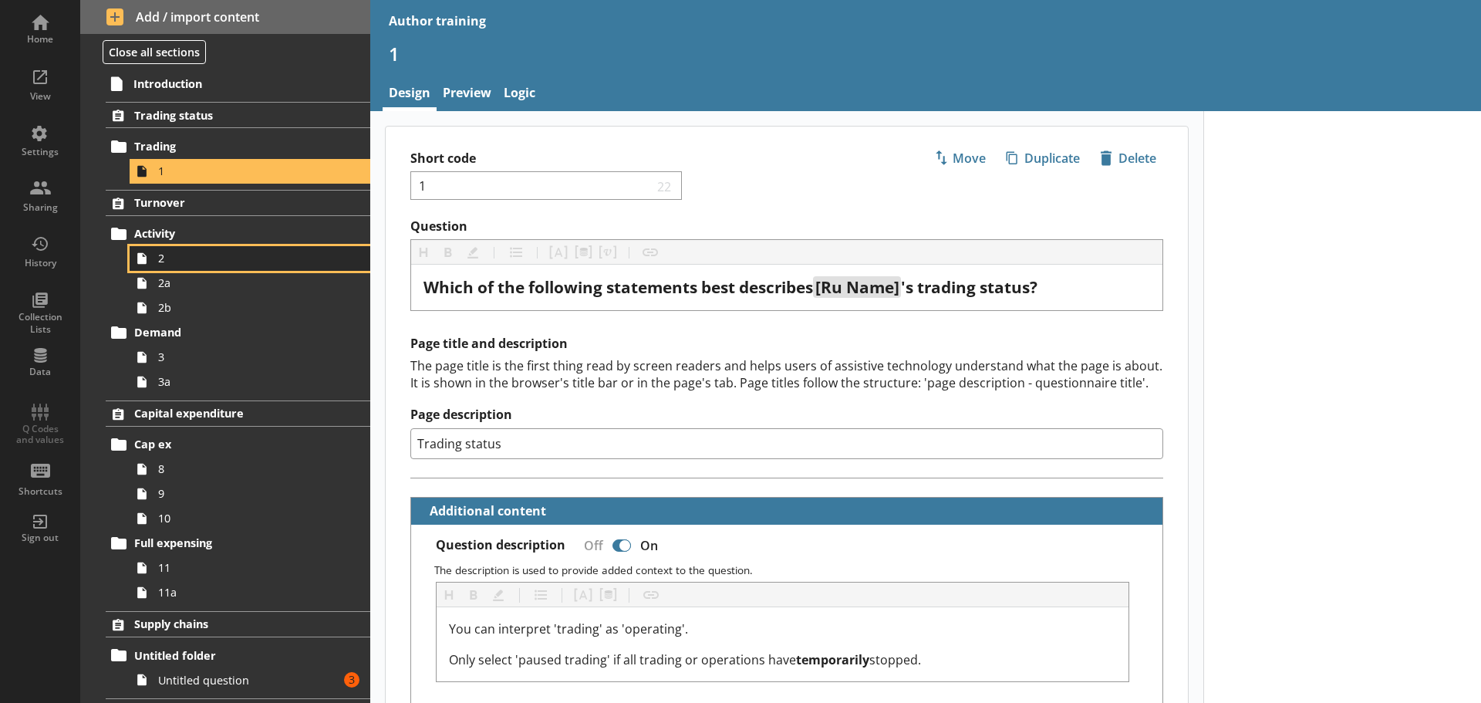
click at [244, 256] on span "2" at bounding box center [244, 258] width 172 height 15
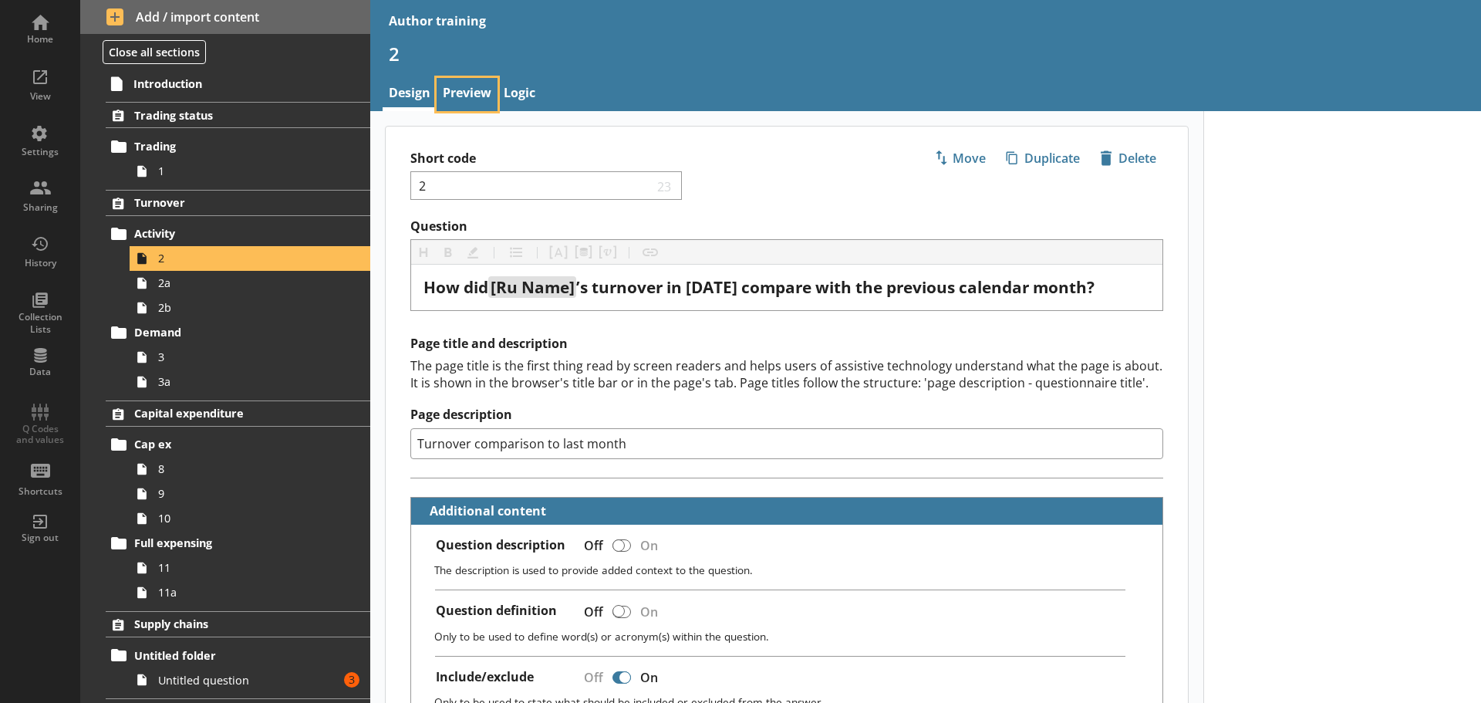
click at [477, 88] on link "Preview" at bounding box center [467, 94] width 61 height 33
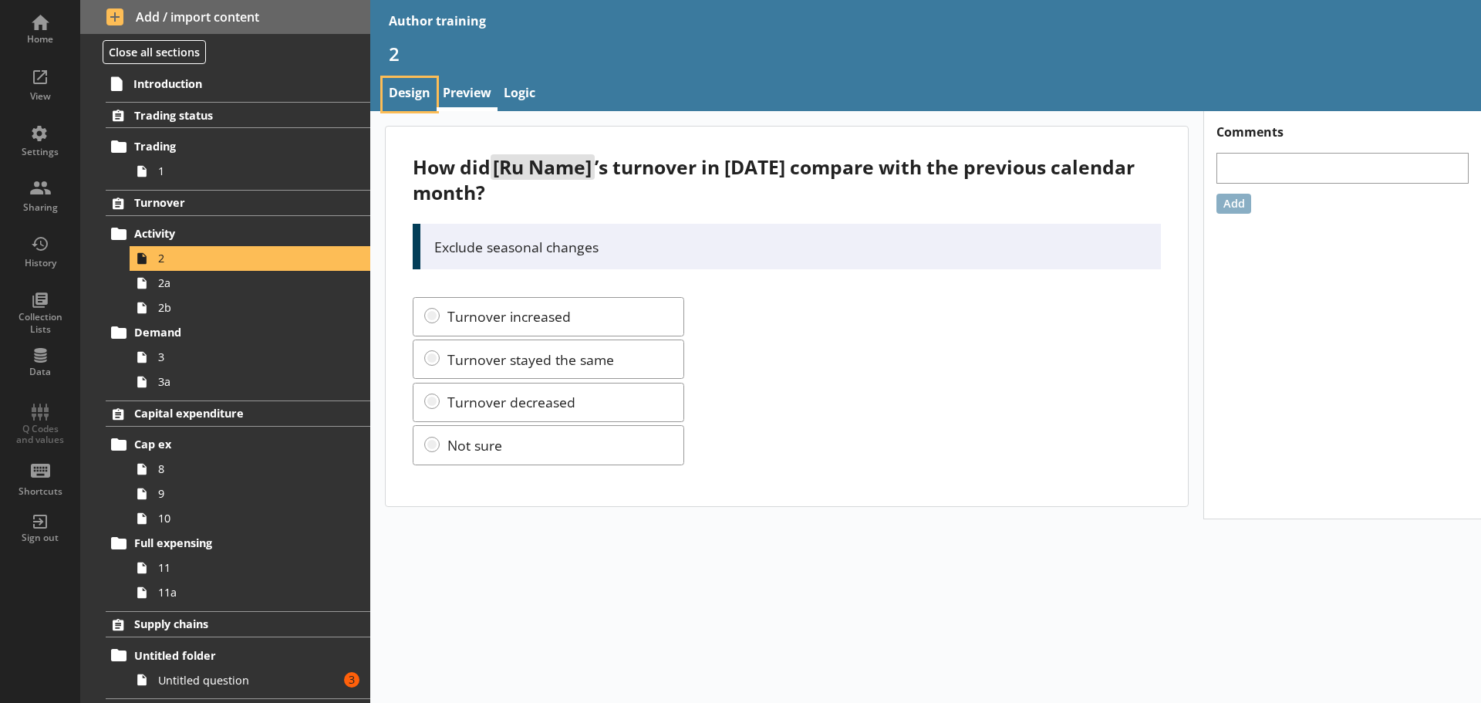
click at [408, 85] on link "Design" at bounding box center [410, 94] width 54 height 33
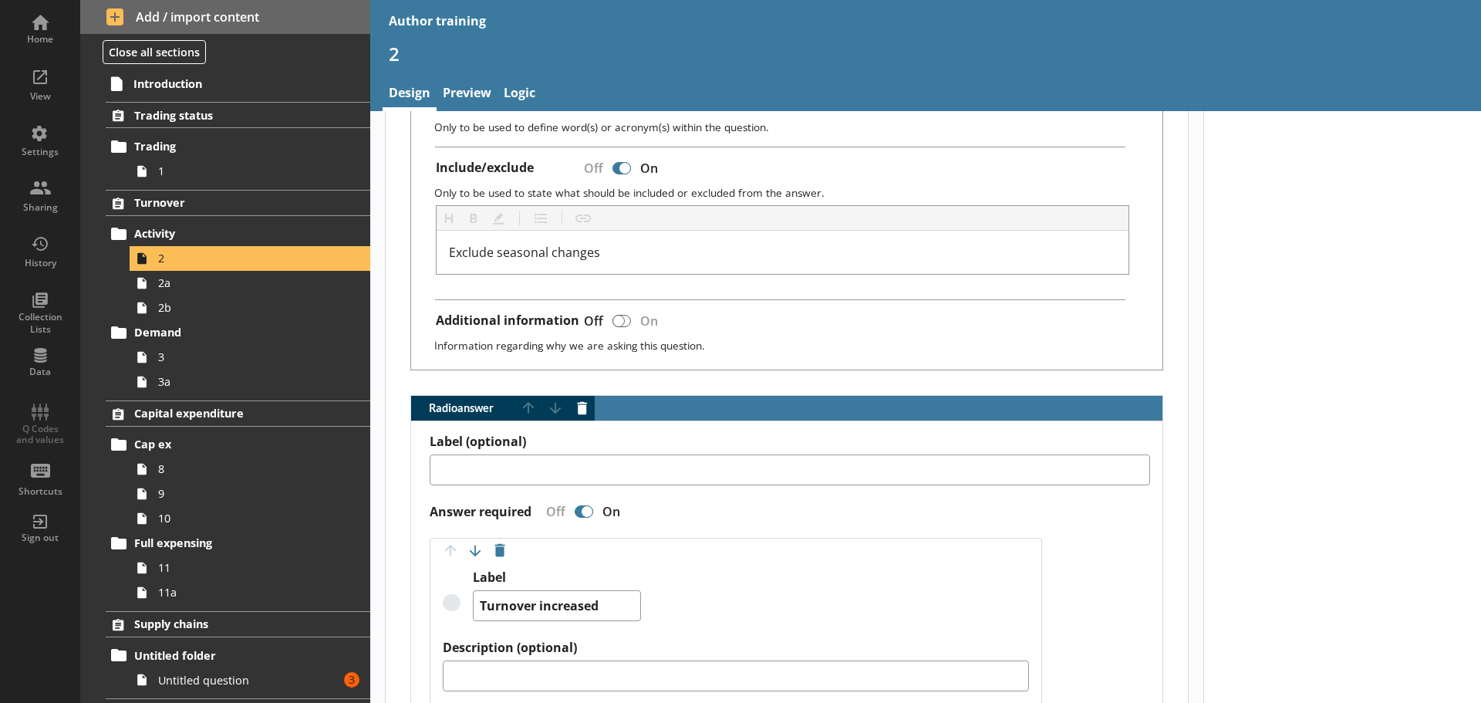
scroll to position [471, 0]
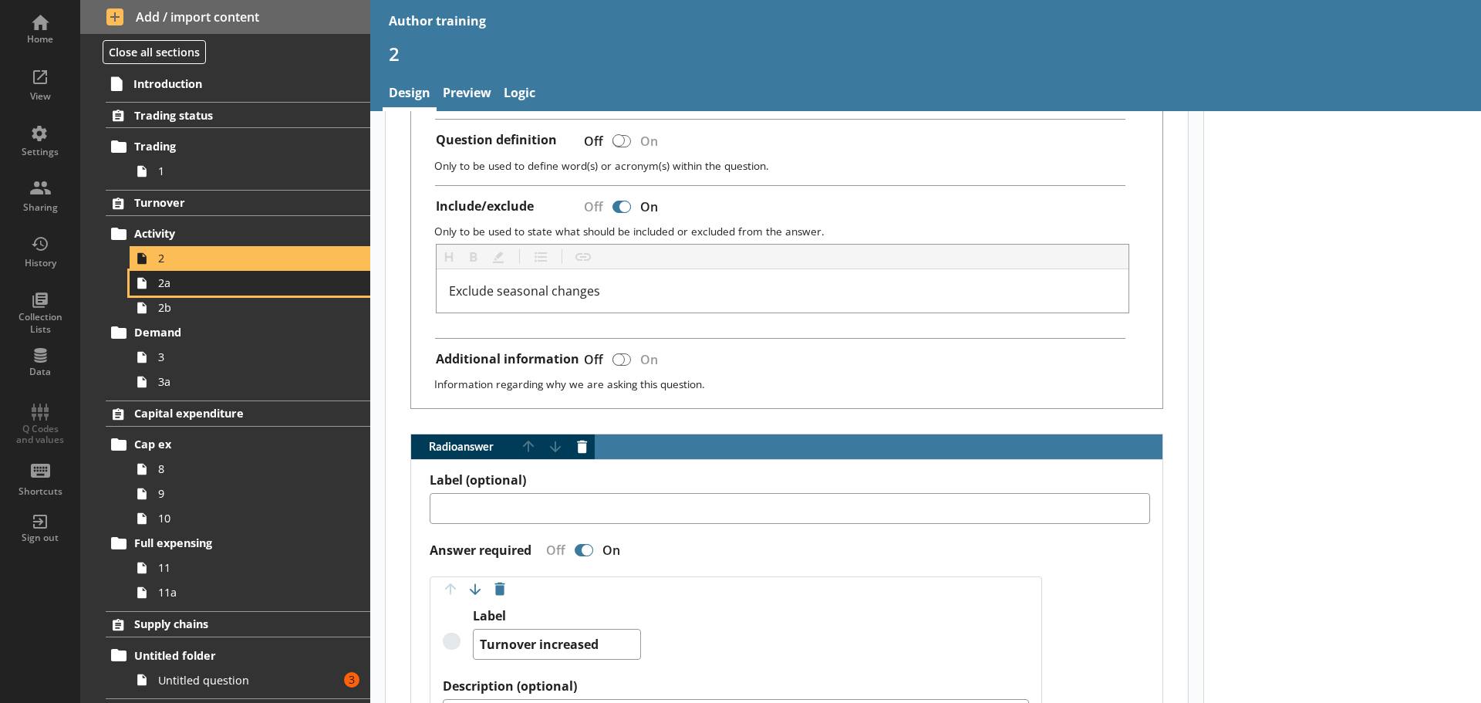
click at [241, 289] on span "2a" at bounding box center [244, 282] width 172 height 15
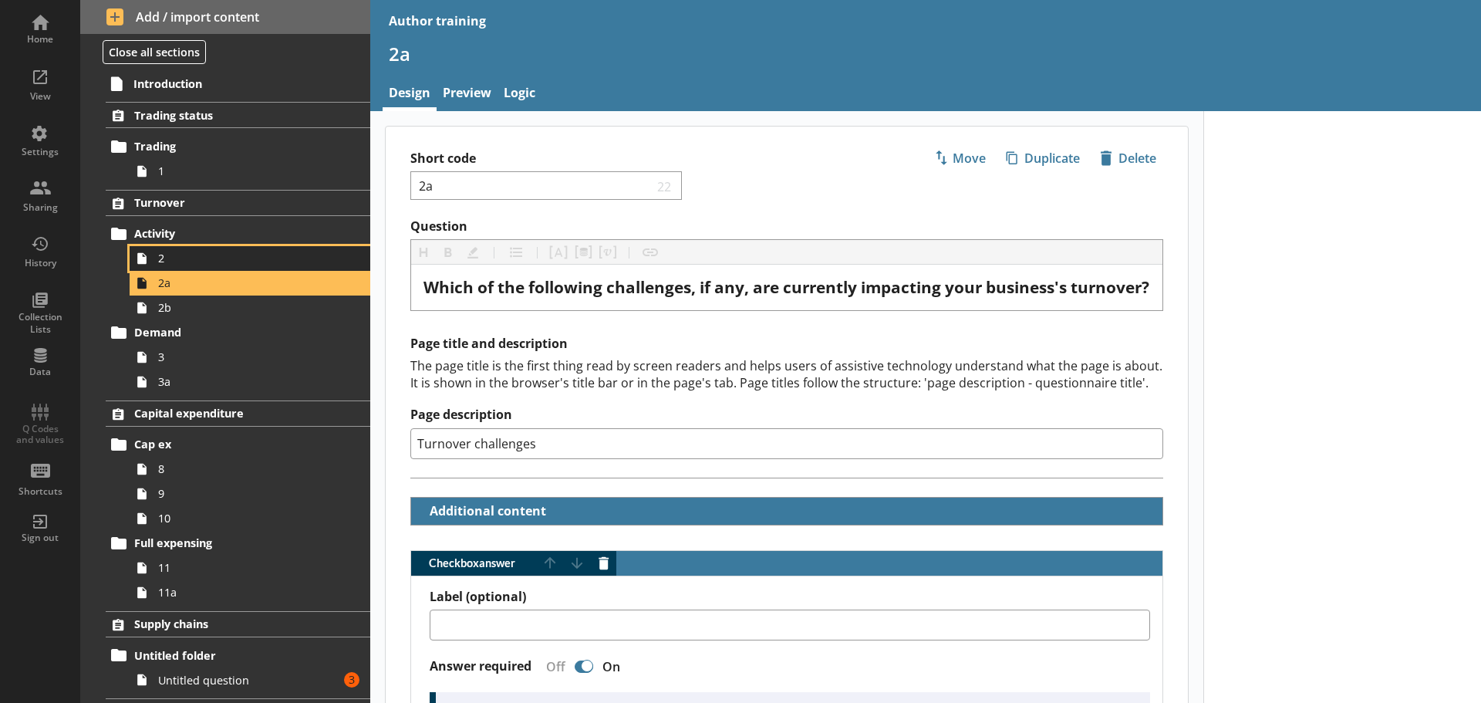
click at [187, 262] on span "2" at bounding box center [244, 258] width 172 height 15
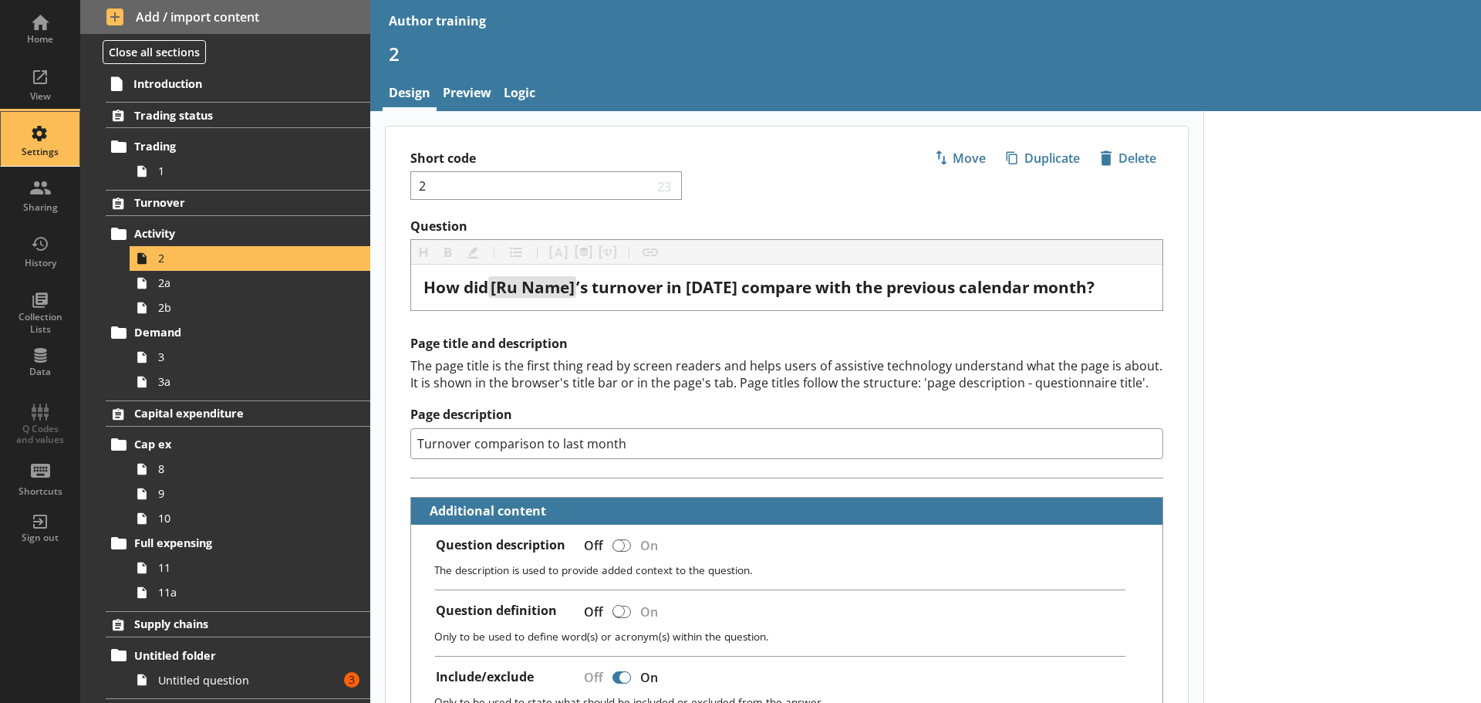
click at [25, 147] on div "Settings" at bounding box center [40, 152] width 54 height 12
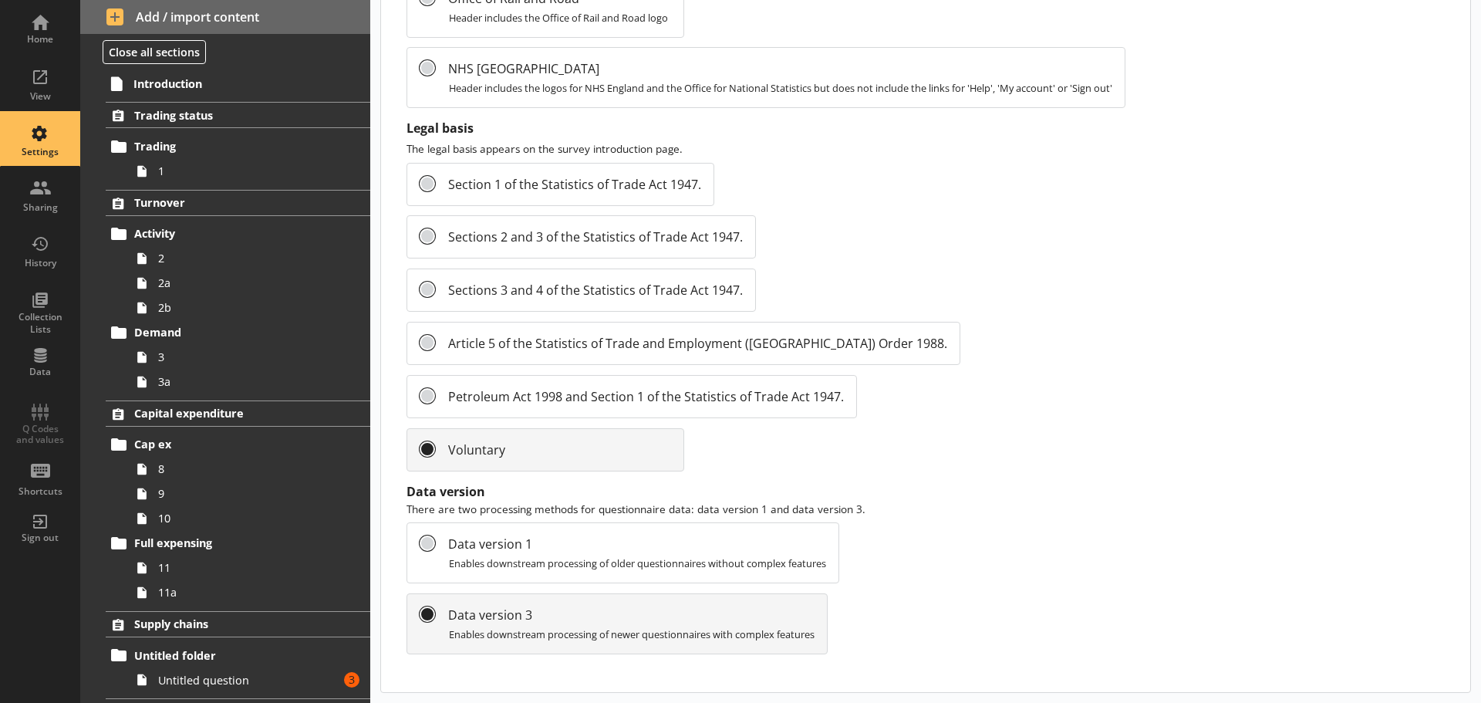
scroll to position [1636, 0]
click at [250, 84] on span "Introduction" at bounding box center [228, 83] width 191 height 15
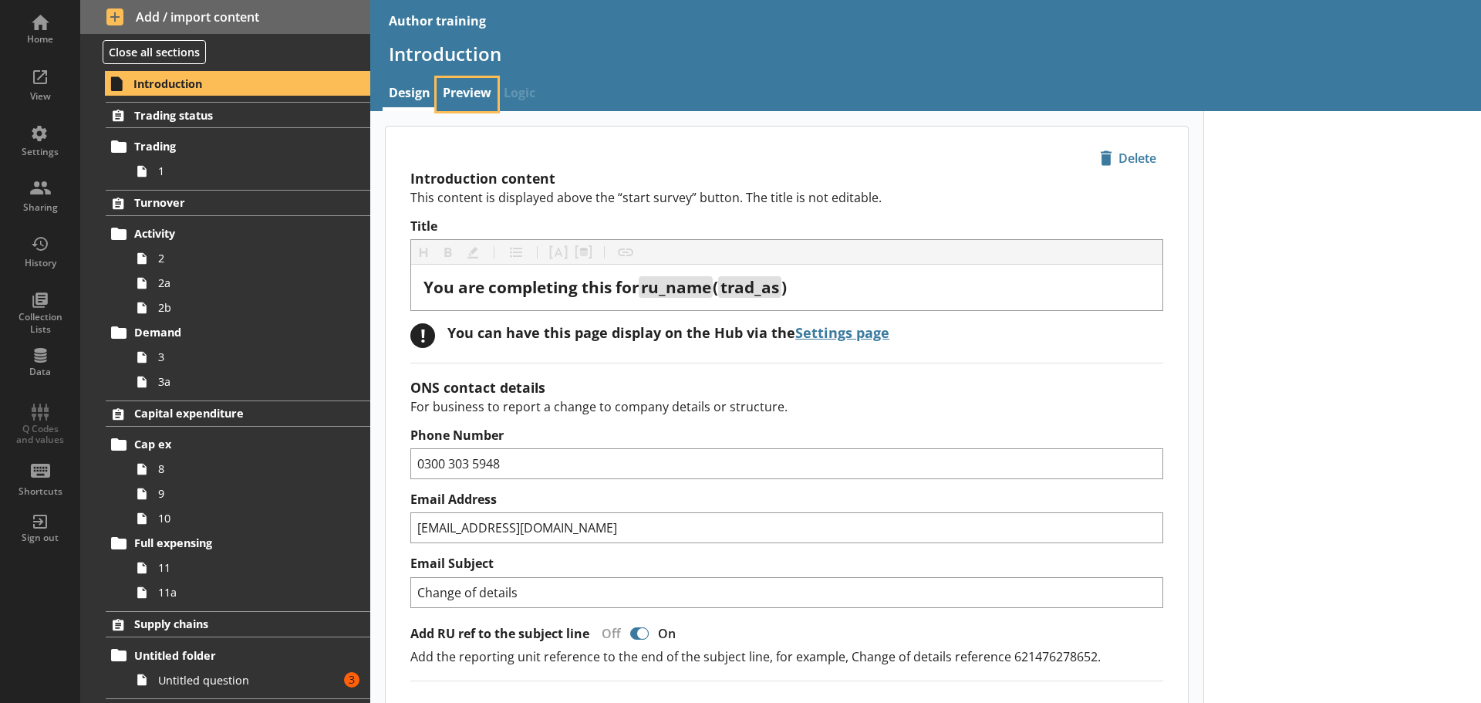
click at [474, 95] on link "Preview" at bounding box center [467, 94] width 61 height 33
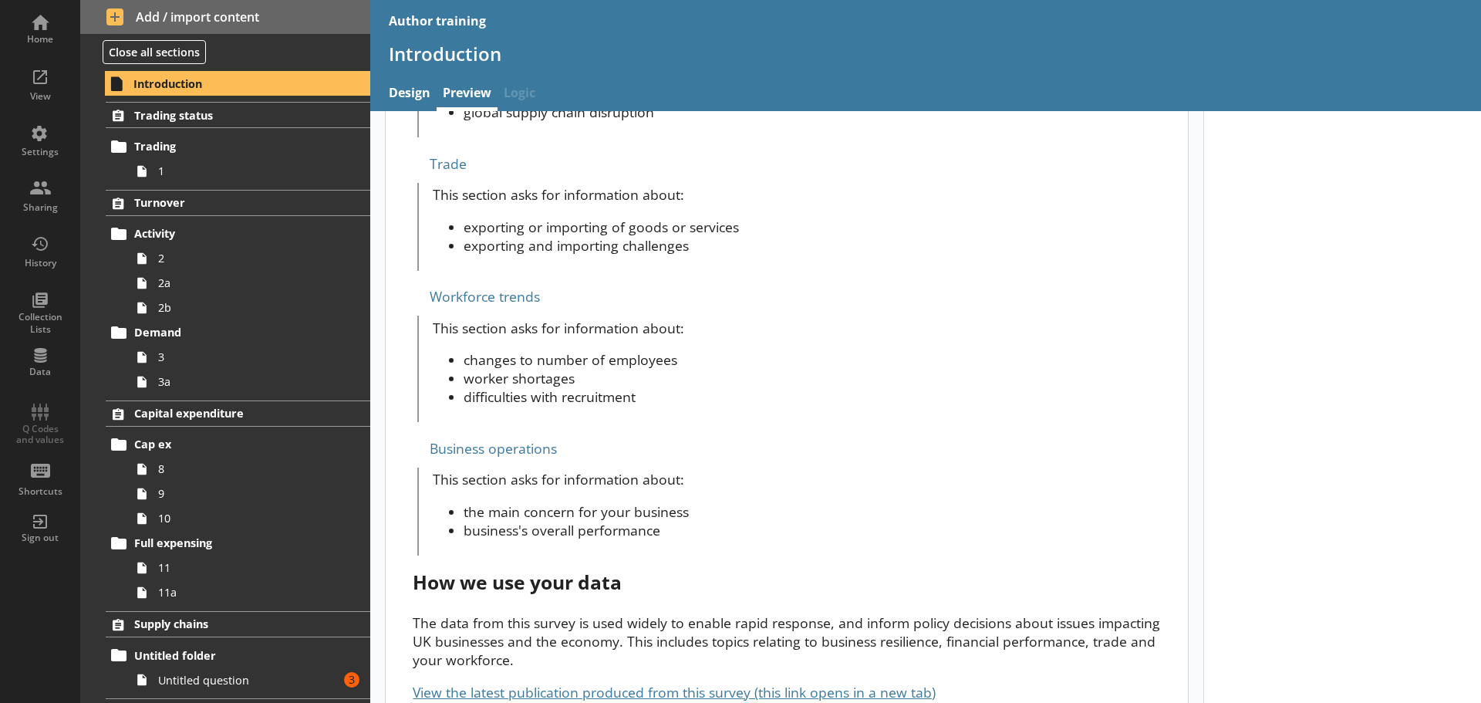
scroll to position [1351, 0]
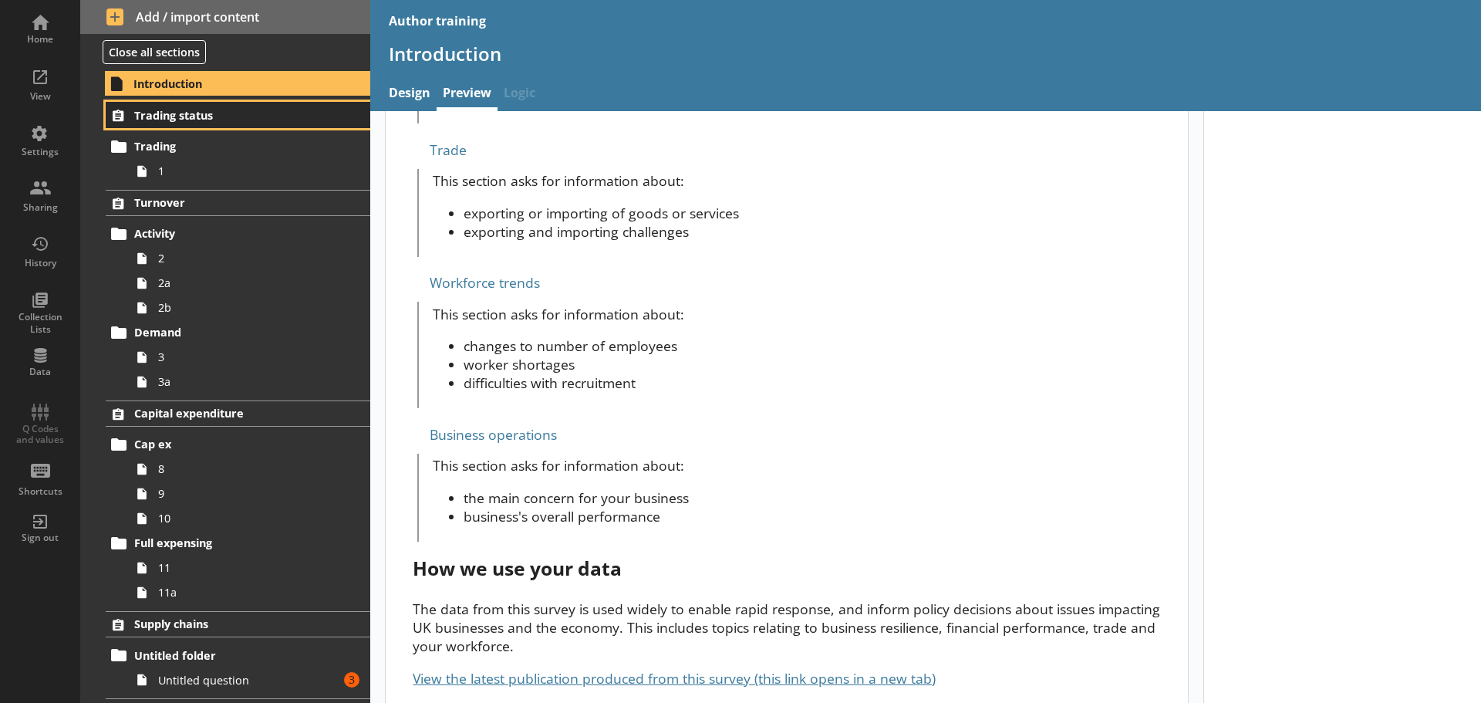
click at [245, 113] on span "Trading status" at bounding box center [229, 115] width 190 height 15
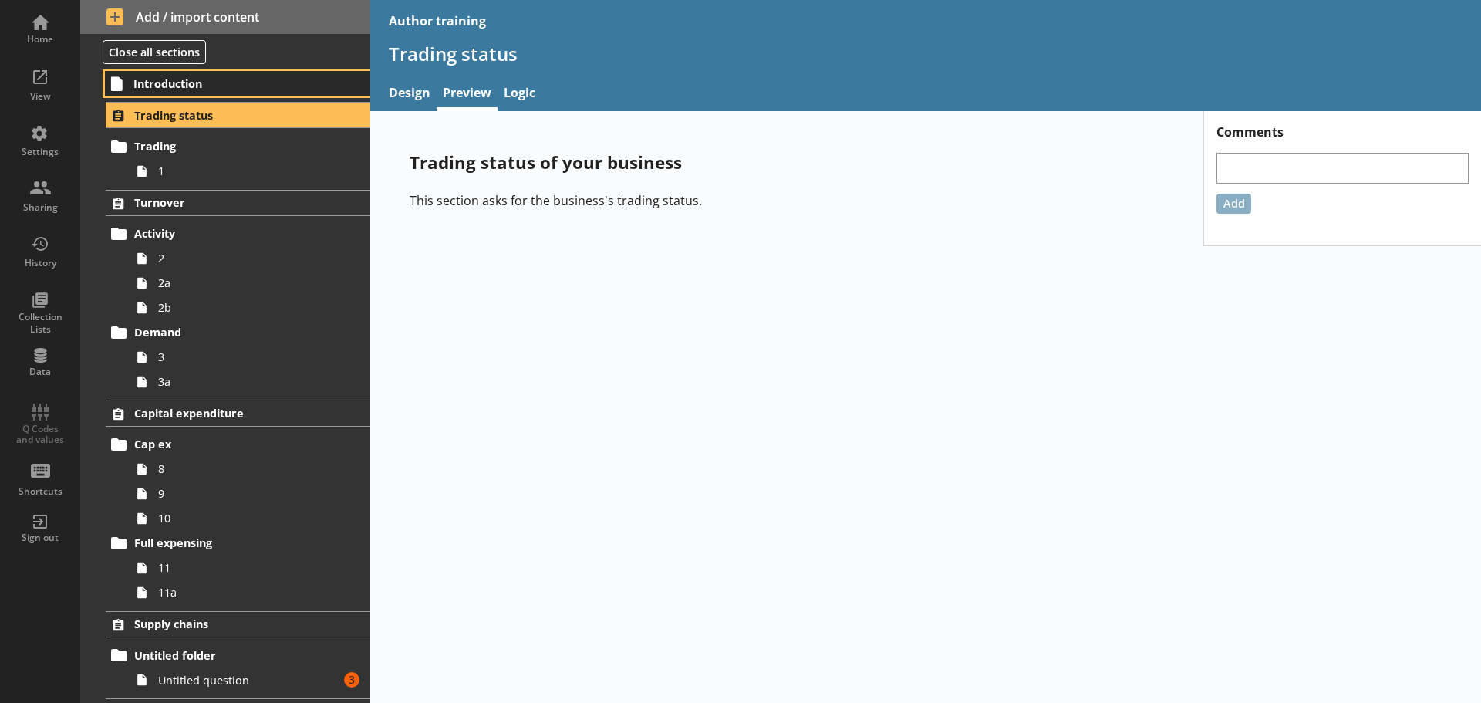
click at [218, 76] on span "Introduction" at bounding box center [228, 83] width 191 height 15
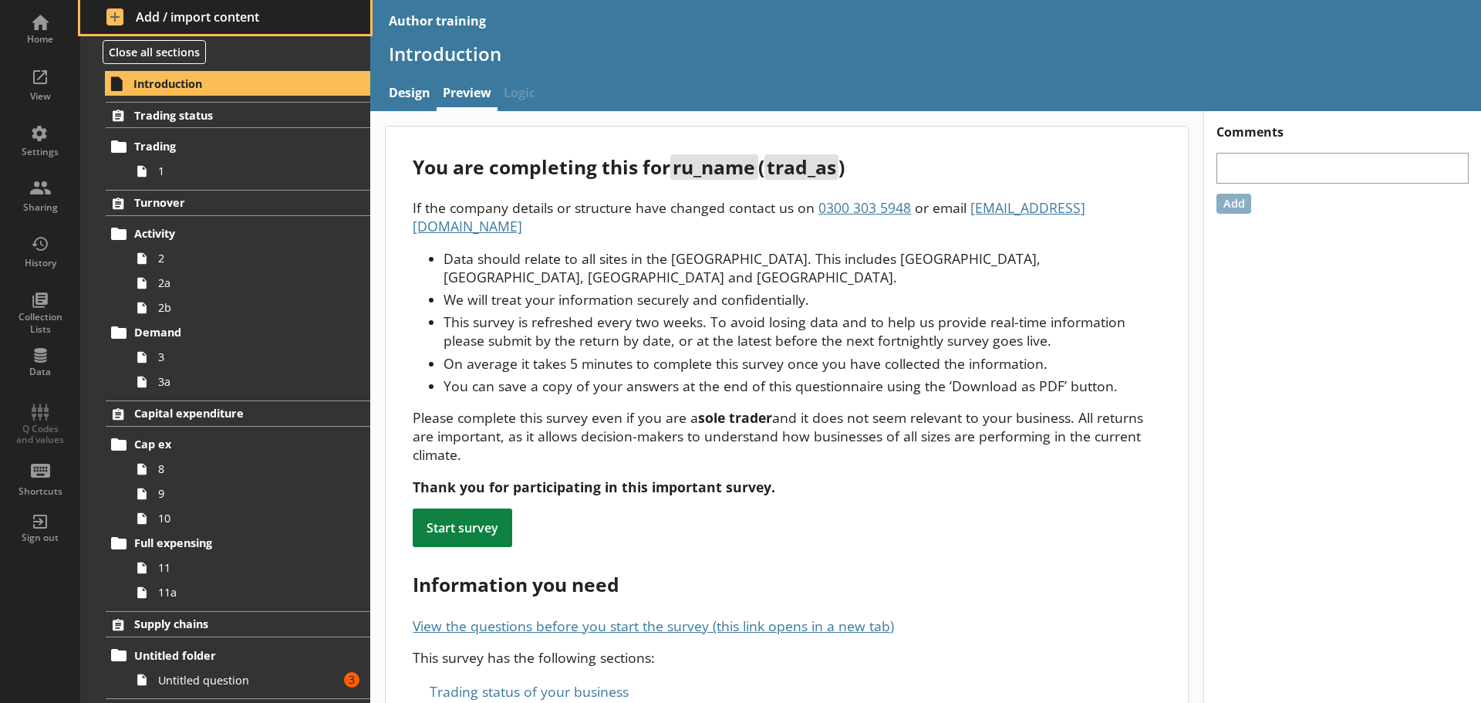
click at [150, 19] on span "Add / import content" at bounding box center [225, 16] width 238 height 17
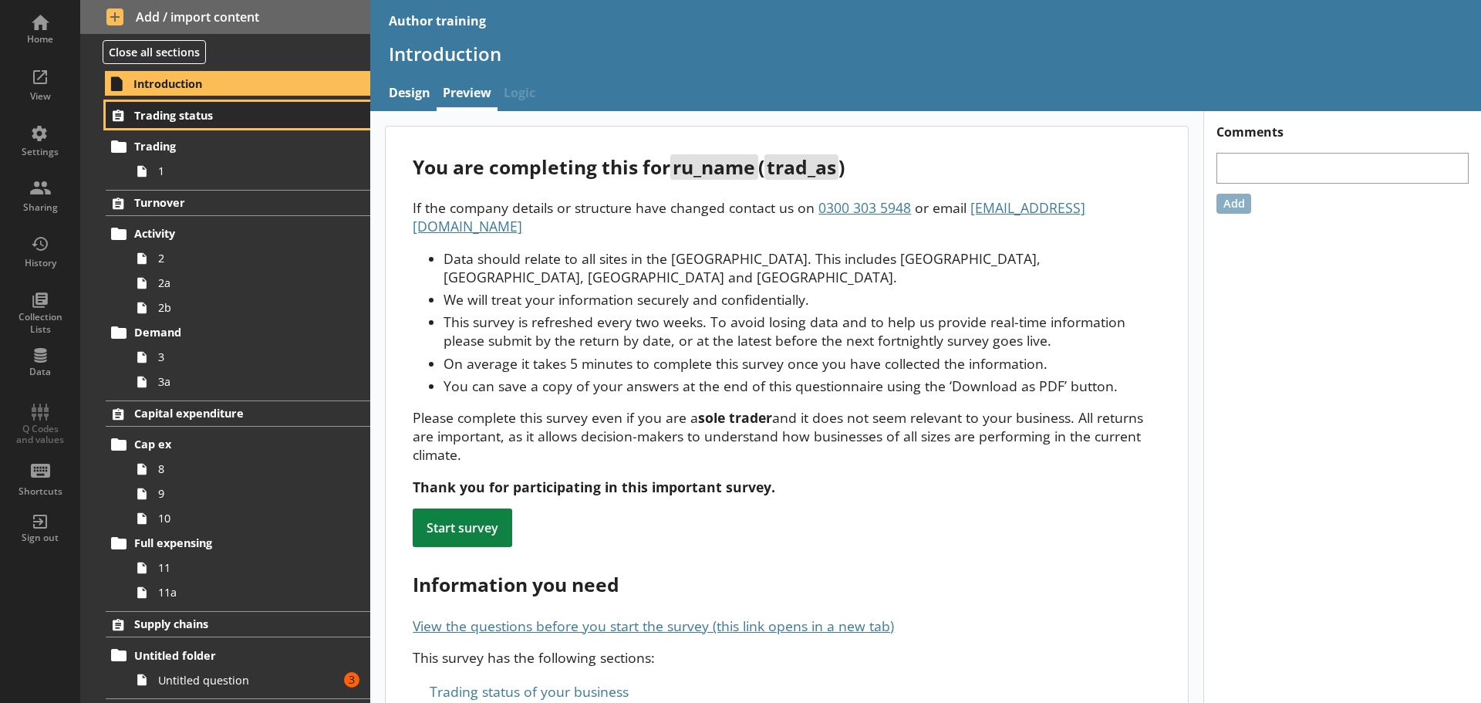
click at [223, 110] on span "Trading status" at bounding box center [229, 115] width 190 height 15
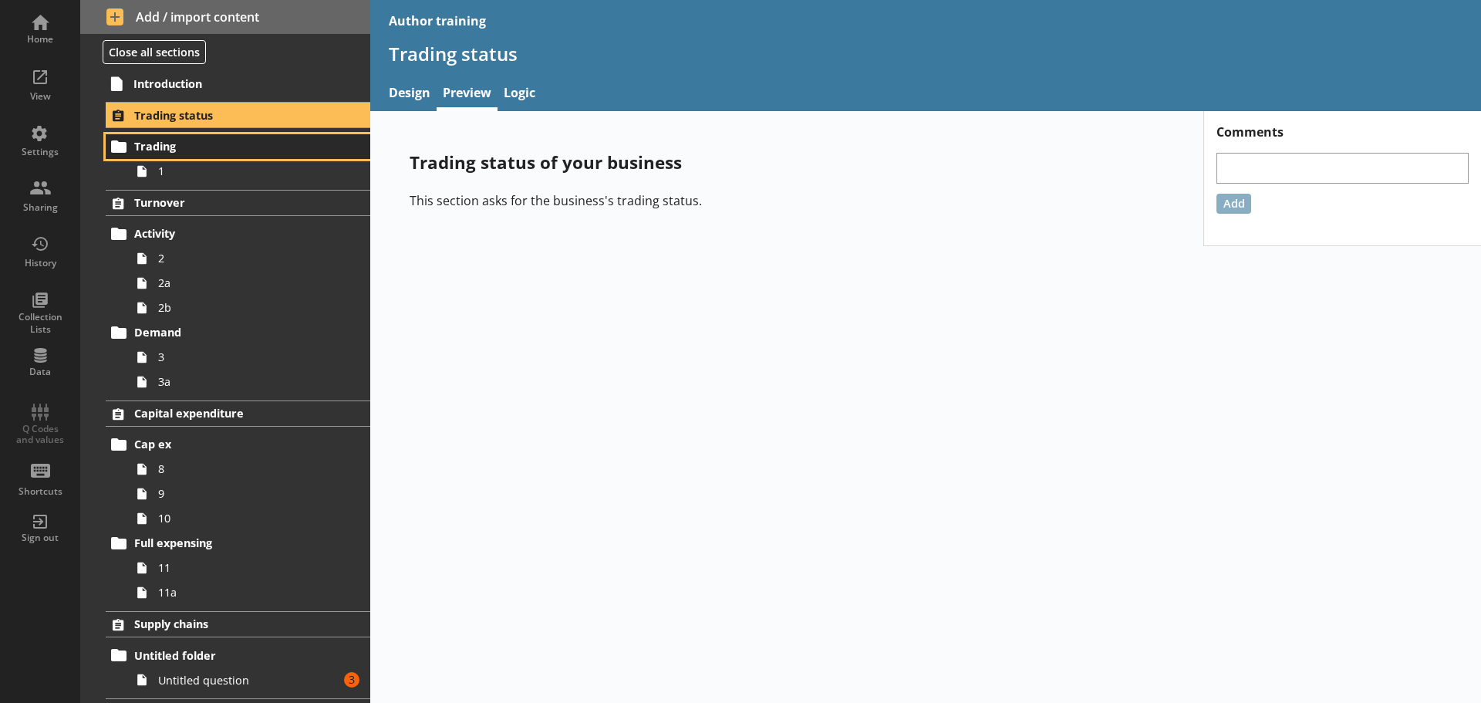
click at [221, 150] on span "Trading" at bounding box center [229, 146] width 190 height 15
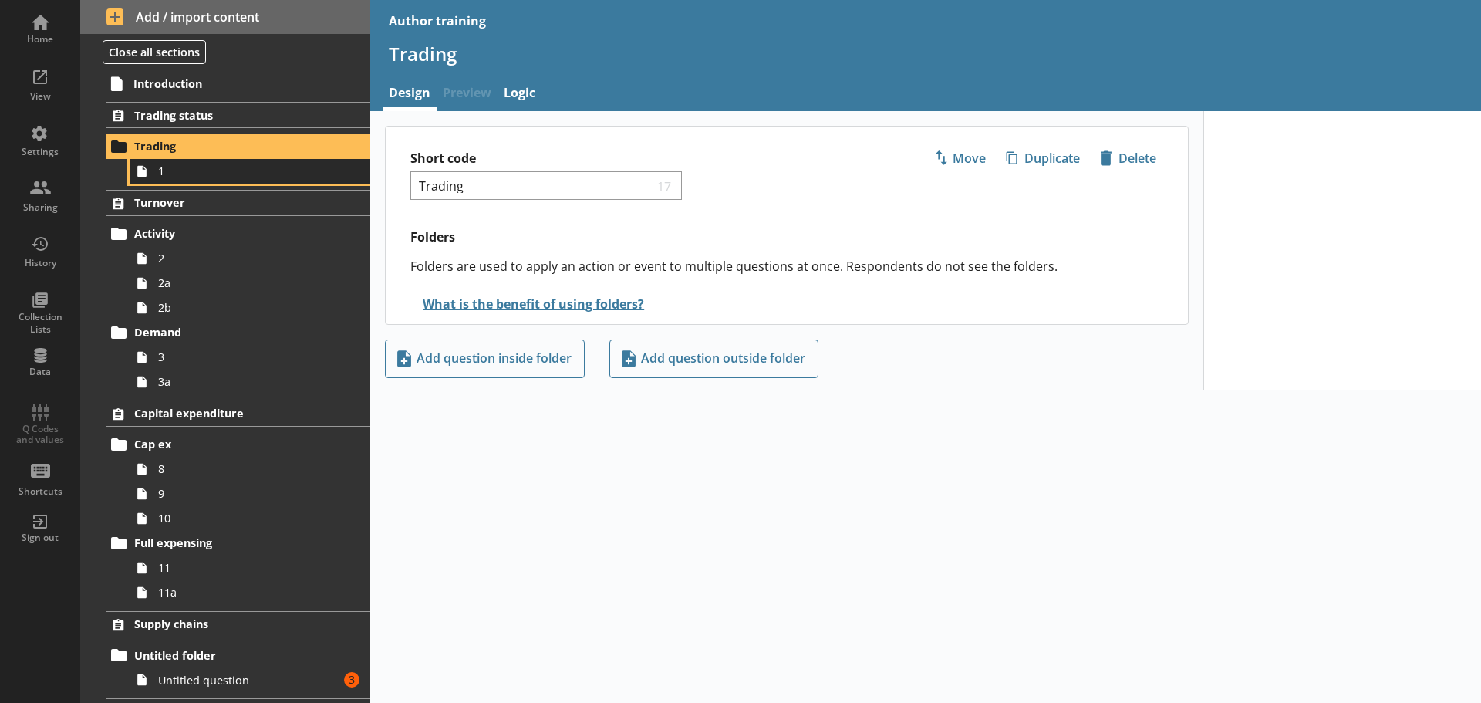
click at [197, 180] on link "1" at bounding box center [250, 171] width 241 height 25
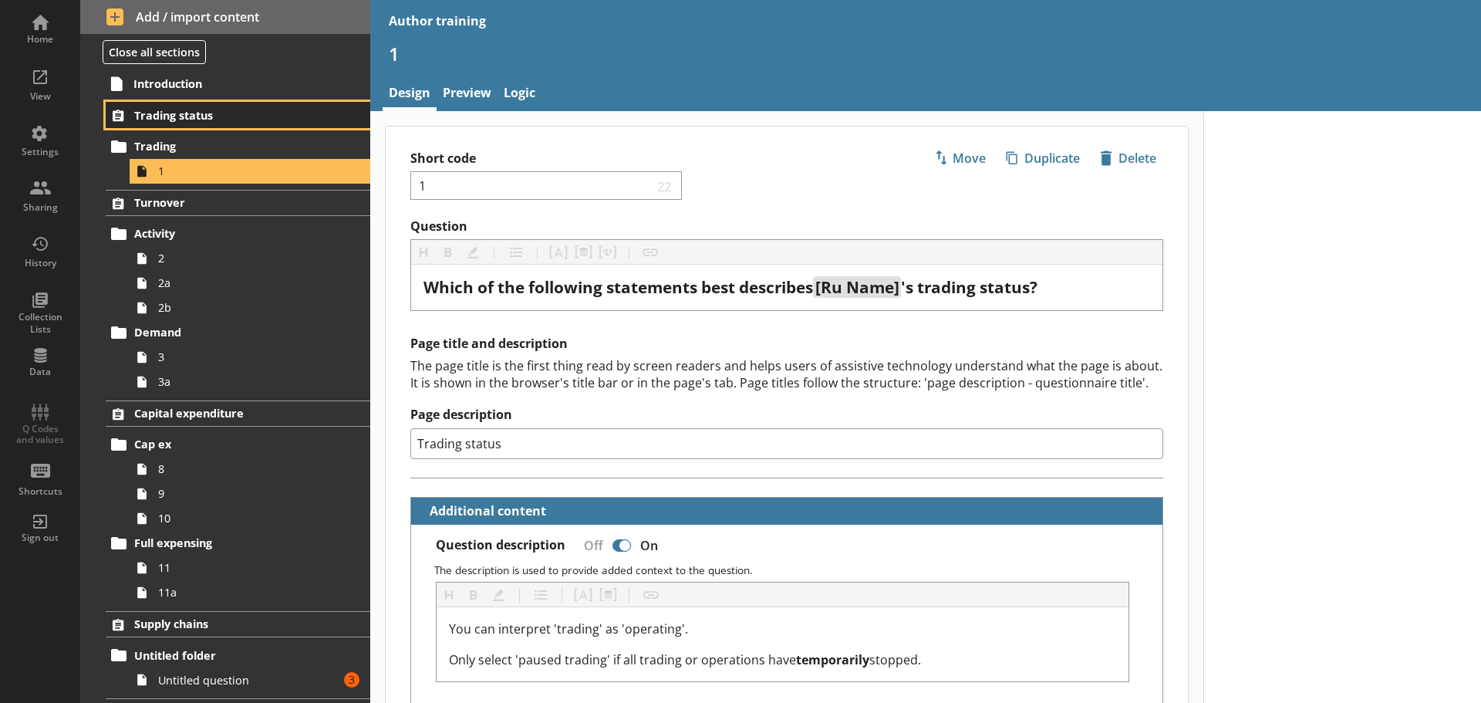
click at [196, 118] on span "Trading status" at bounding box center [229, 115] width 190 height 15
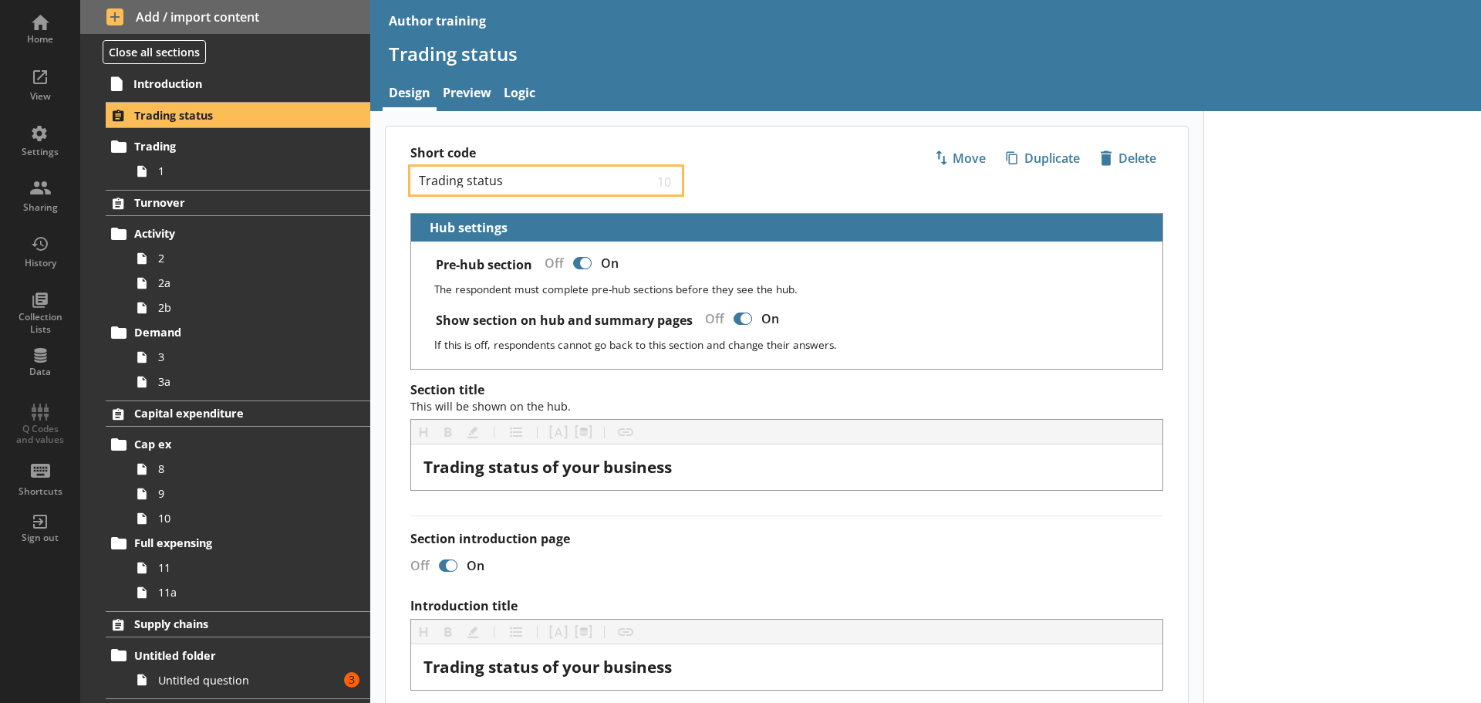
drag, startPoint x: 548, startPoint y: 177, endPoint x: 407, endPoint y: 190, distance: 140.9
click at [407, 190] on div "Short code Trading status 10 Move icon-copy Duplicate icon-delete Created with …" at bounding box center [787, 169] width 802 height 86
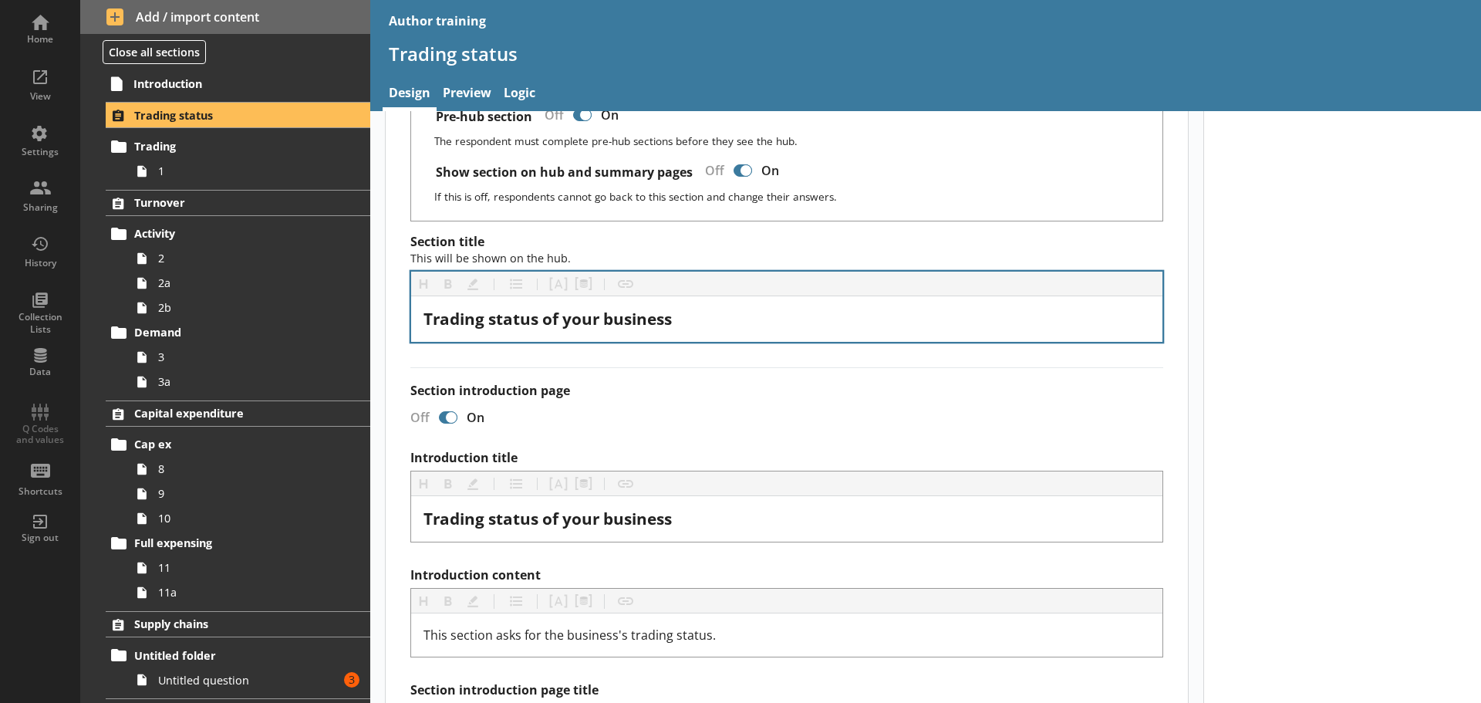
scroll to position [154, 0]
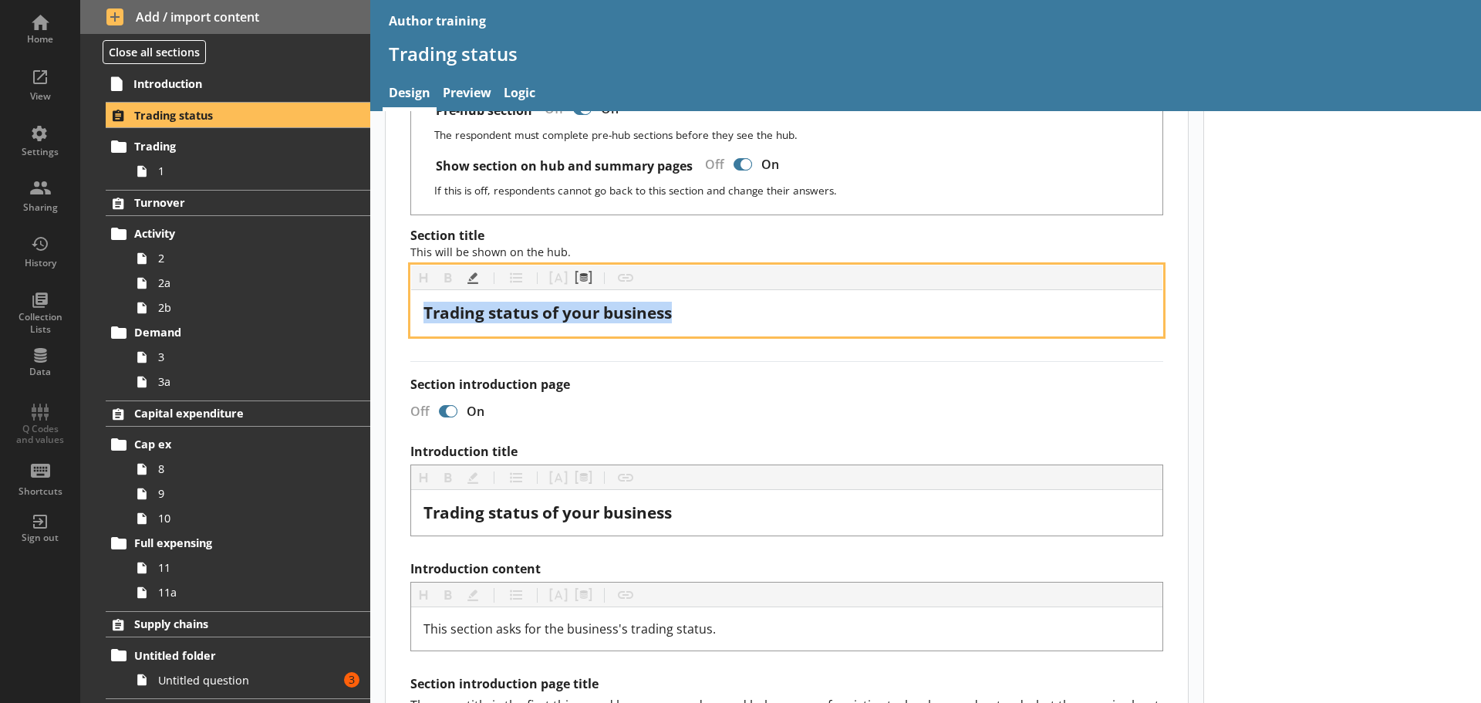
drag, startPoint x: 713, startPoint y: 314, endPoint x: 375, endPoint y: 316, distance: 338.6
click at [375, 316] on main "Short code Trading status 10 Move icon-copy Duplicate icon-delete Created with …" at bounding box center [786, 518] width 833 height 1094
copy span "Trading status of your business"
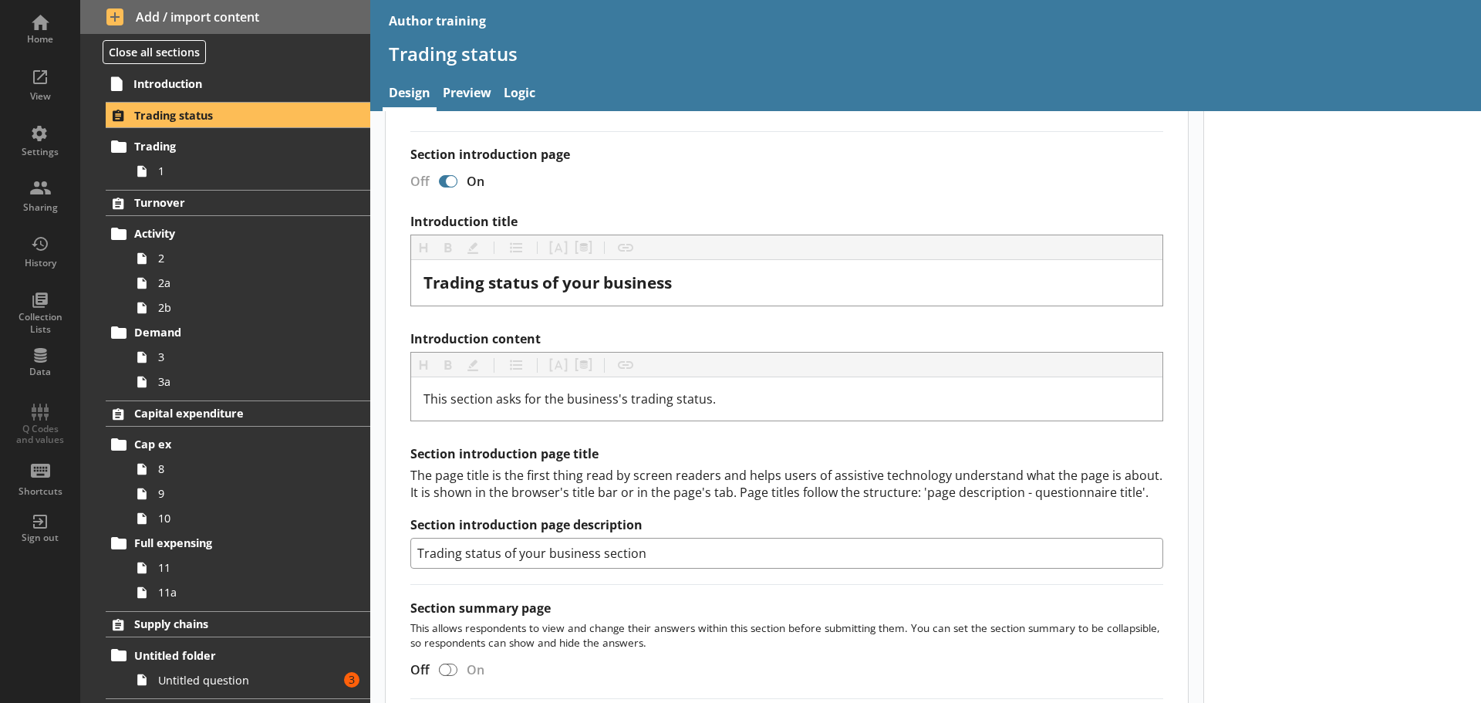
scroll to position [386, 0]
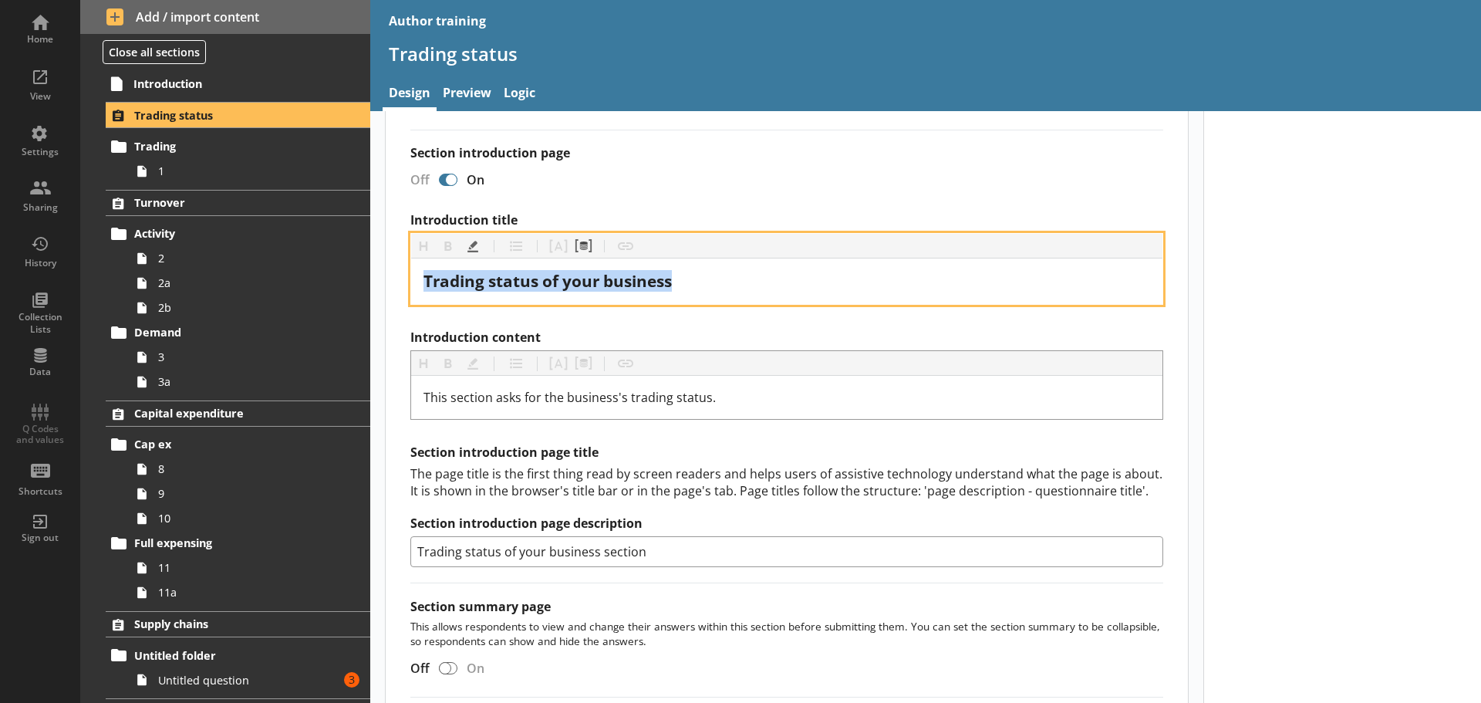
drag, startPoint x: 694, startPoint y: 271, endPoint x: 372, endPoint y: 275, distance: 322.4
click at [372, 275] on main "Short code Trading status 10 Move icon-copy Duplicate icon-delete Created with …" at bounding box center [786, 287] width 833 height 1094
copy span "Trading status of your business"
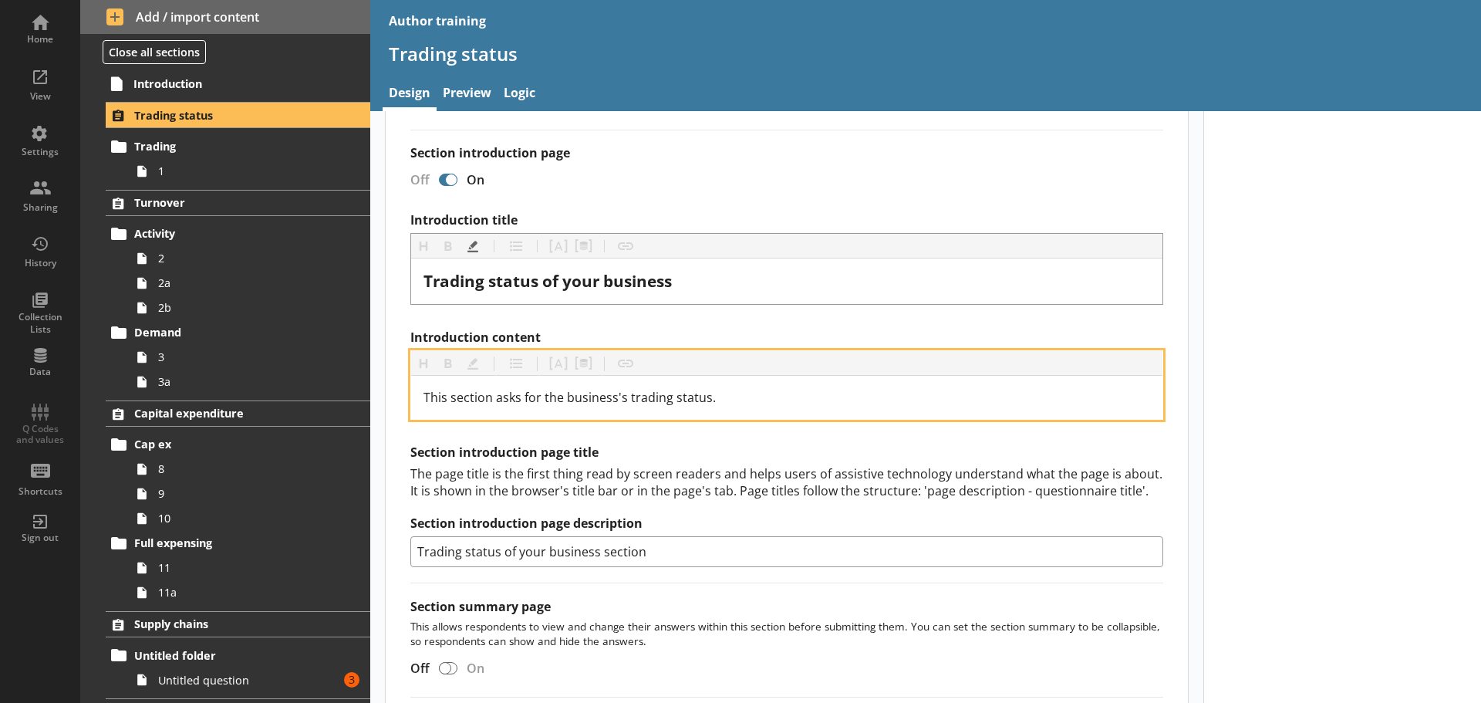
click at [731, 392] on div "This section asks for the business's trading status." at bounding box center [786, 397] width 727 height 19
drag, startPoint x: 750, startPoint y: 400, endPoint x: 386, endPoint y: 413, distance: 365.0
click at [386, 413] on div "Section title This will be shown on the hub. Heading Heading Bold Bold Highligh…" at bounding box center [787, 414] width 802 height 837
copy span "This section asks for the business's trading status."
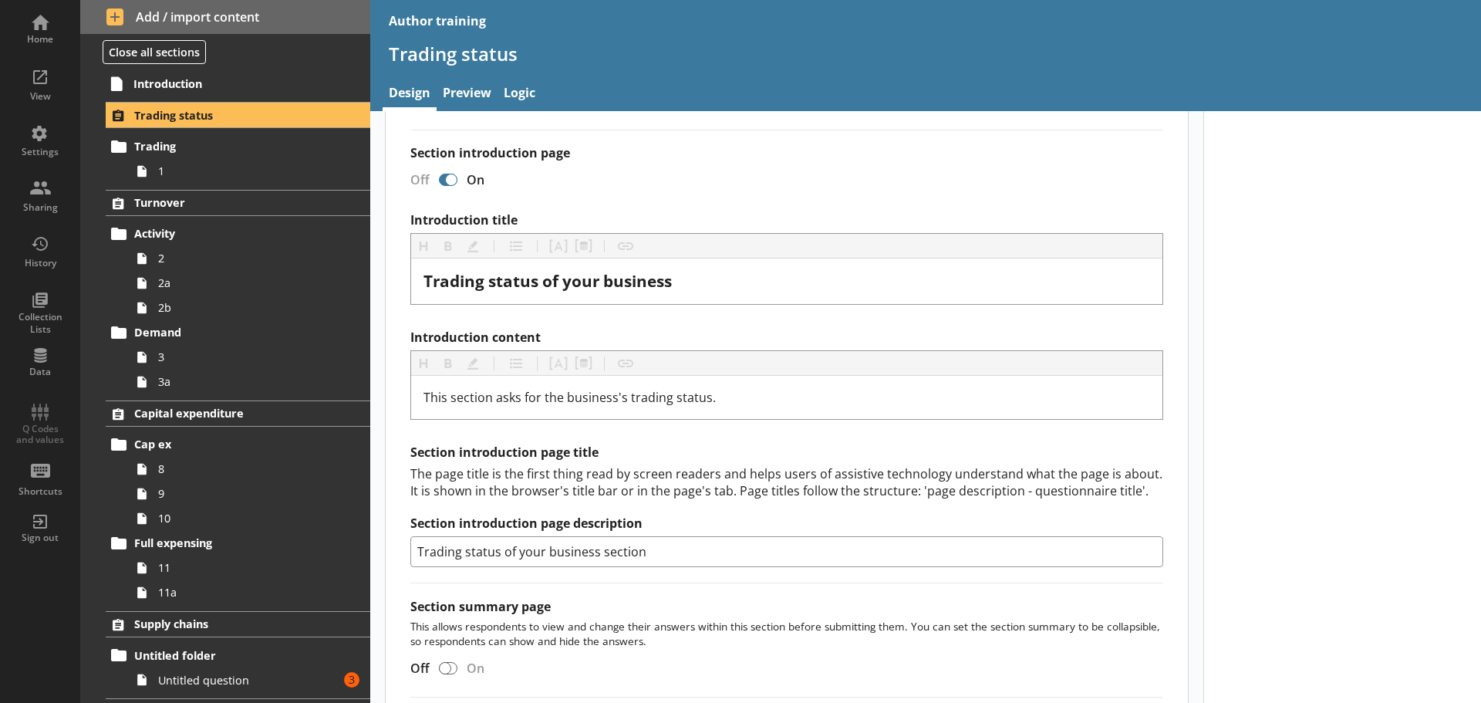
click at [708, 557] on input "Trading status of your business section" at bounding box center [786, 551] width 753 height 31
click at [262, 150] on span "Trading" at bounding box center [229, 146] width 190 height 15
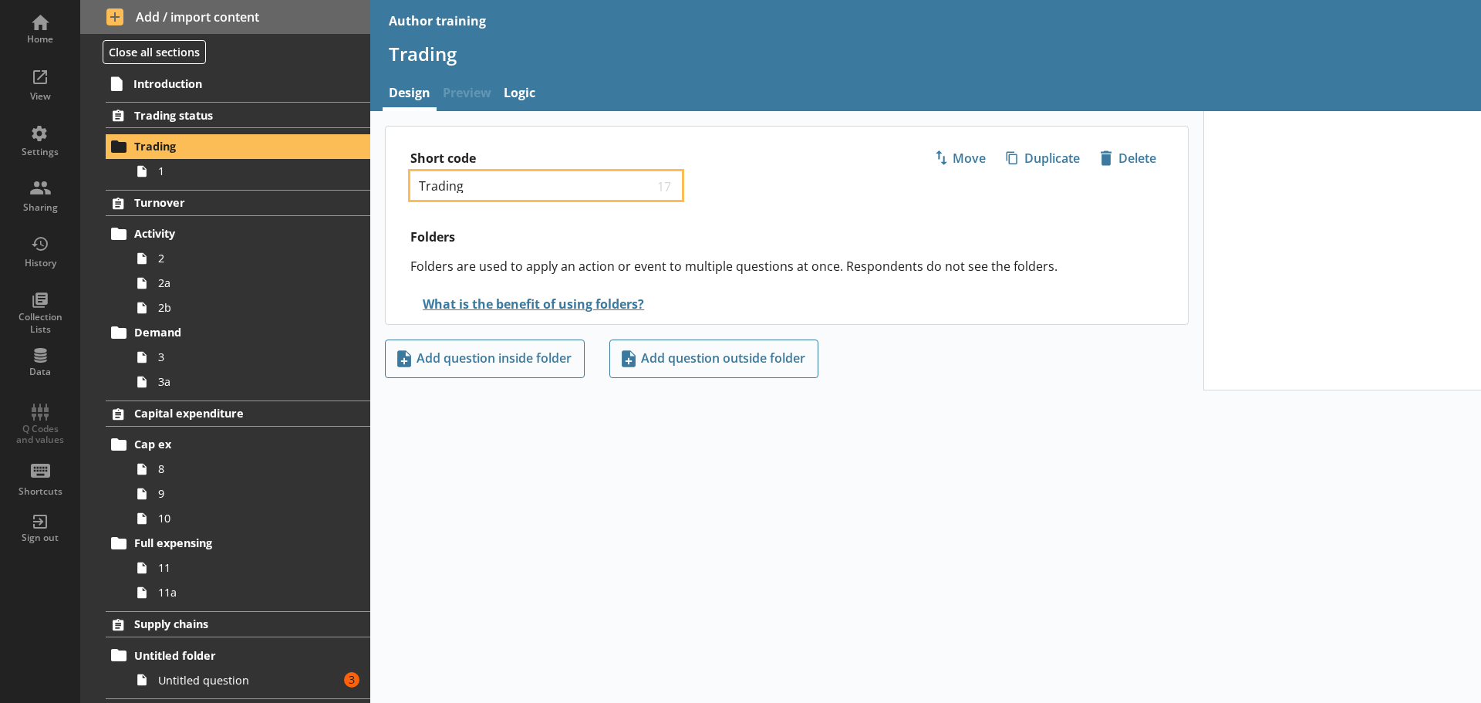
drag, startPoint x: 415, startPoint y: 193, endPoint x: 376, endPoint y: 191, distance: 39.4
click at [376, 191] on main "Short code Trading 17 Move icon-copy Duplicate icon-delete Created with Sketch.…" at bounding box center [786, 251] width 833 height 251
click at [263, 166] on span "1" at bounding box center [244, 171] width 172 height 15
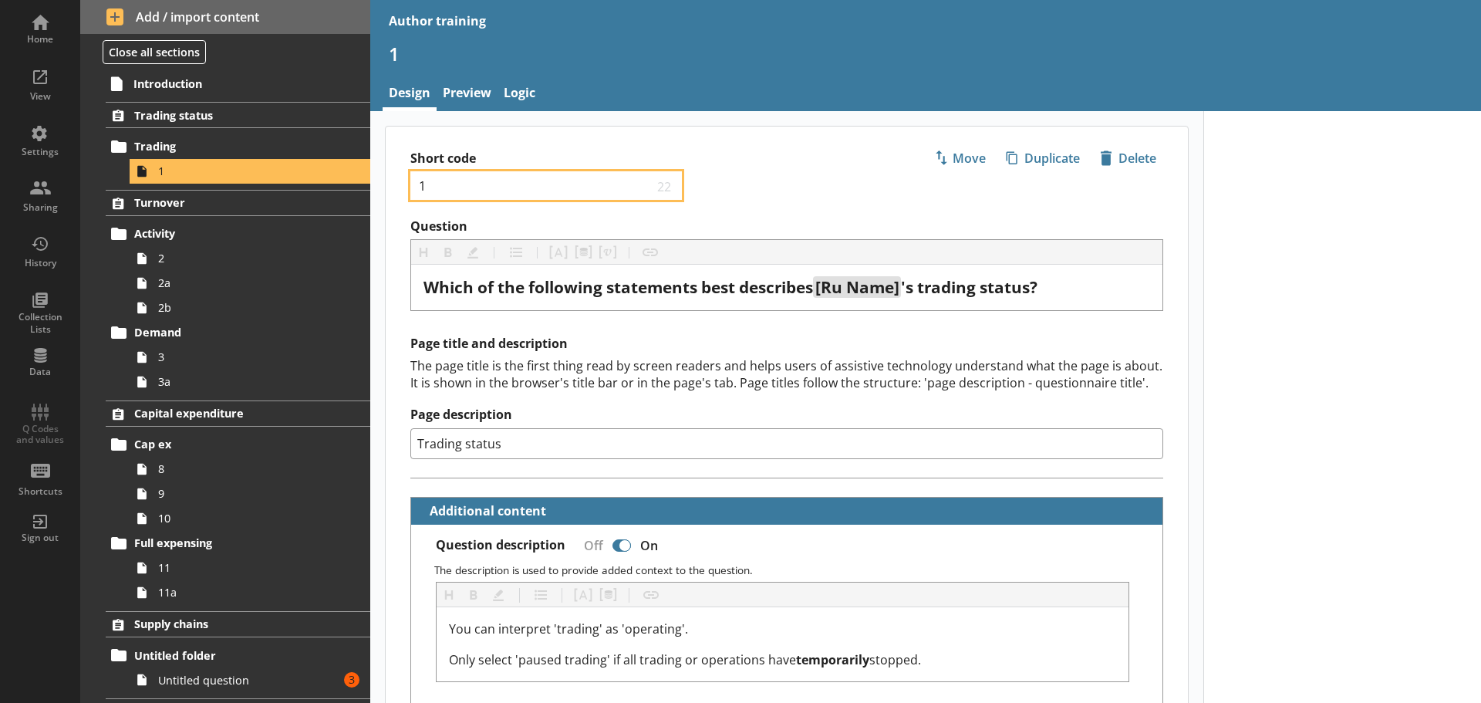
drag, startPoint x: 467, startPoint y: 183, endPoint x: 376, endPoint y: 186, distance: 91.8
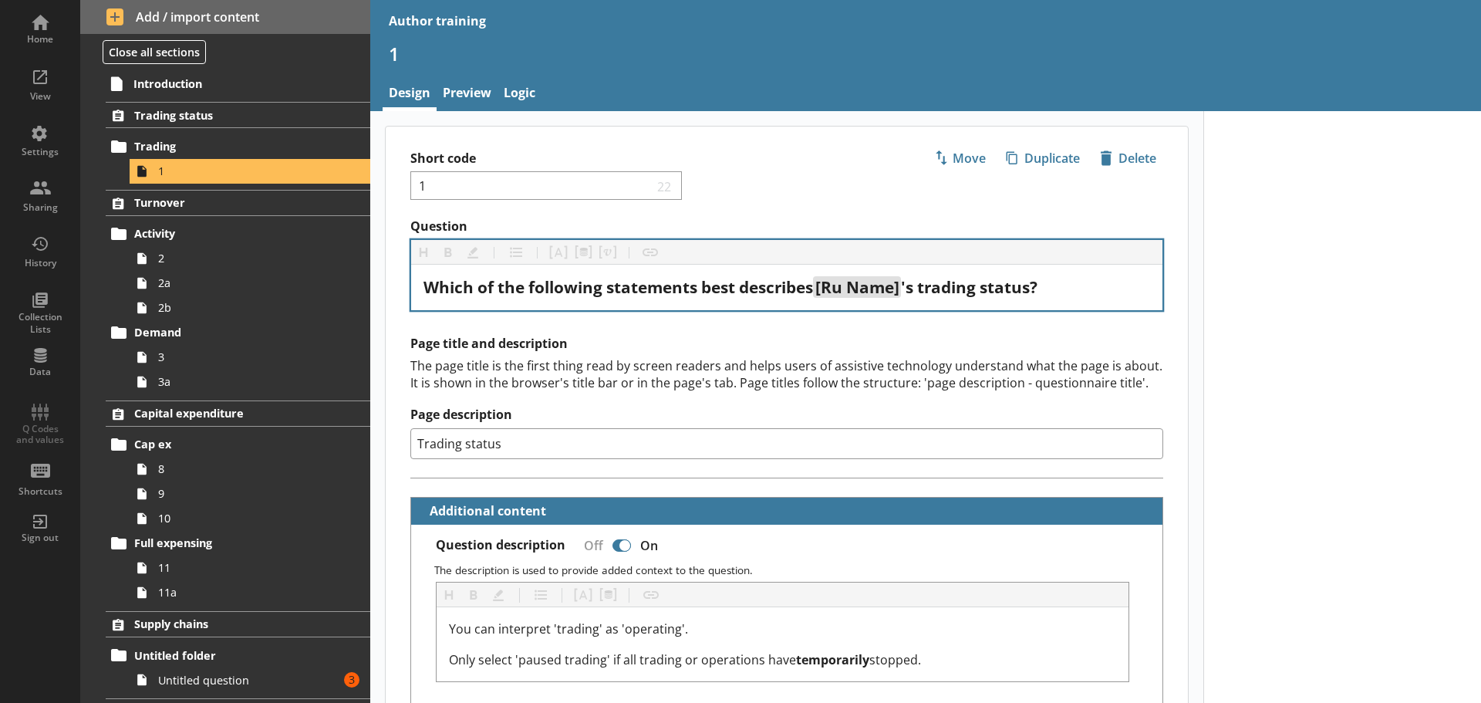
click at [519, 274] on div "Which of the following statements best describes [Ru Name] 's trading status?" at bounding box center [786, 288] width 751 height 46
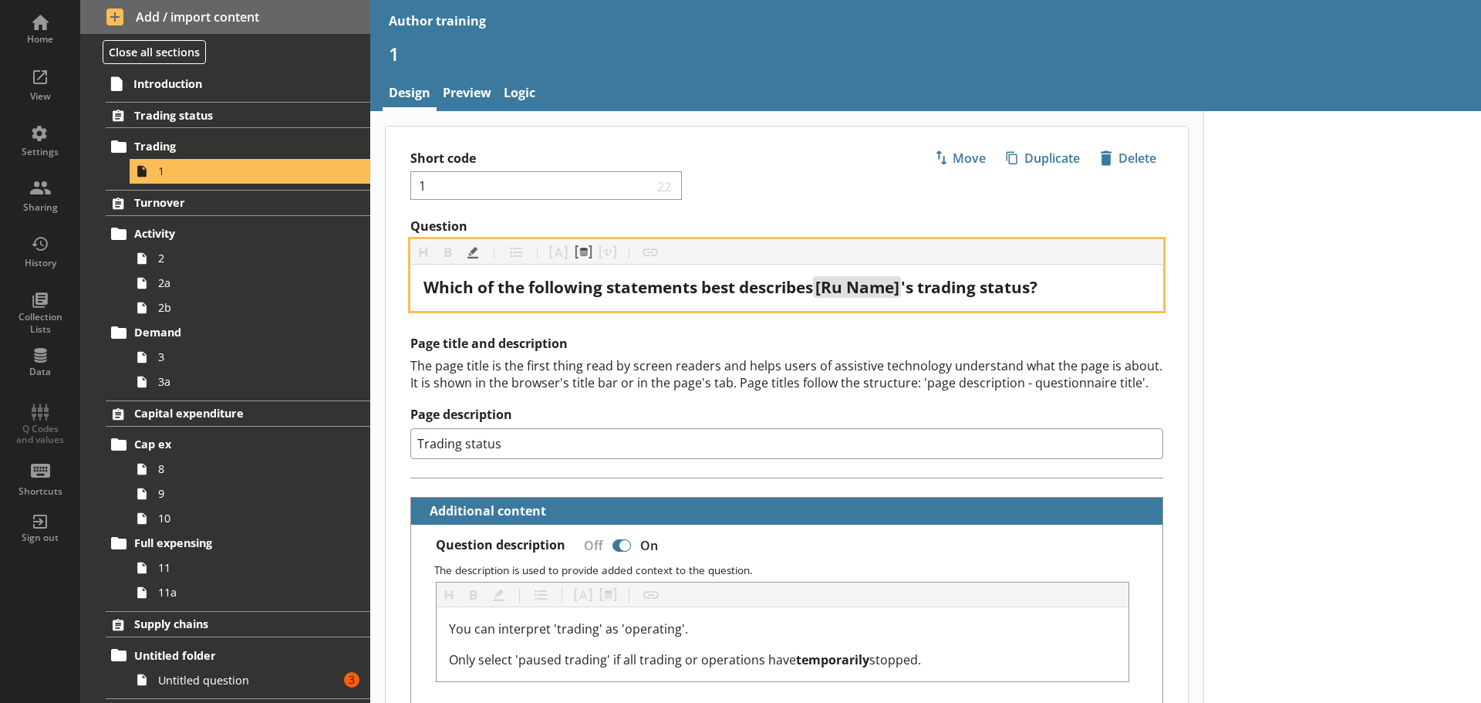
click at [530, 291] on span "Which of the following statements best describes" at bounding box center [618, 287] width 390 height 22
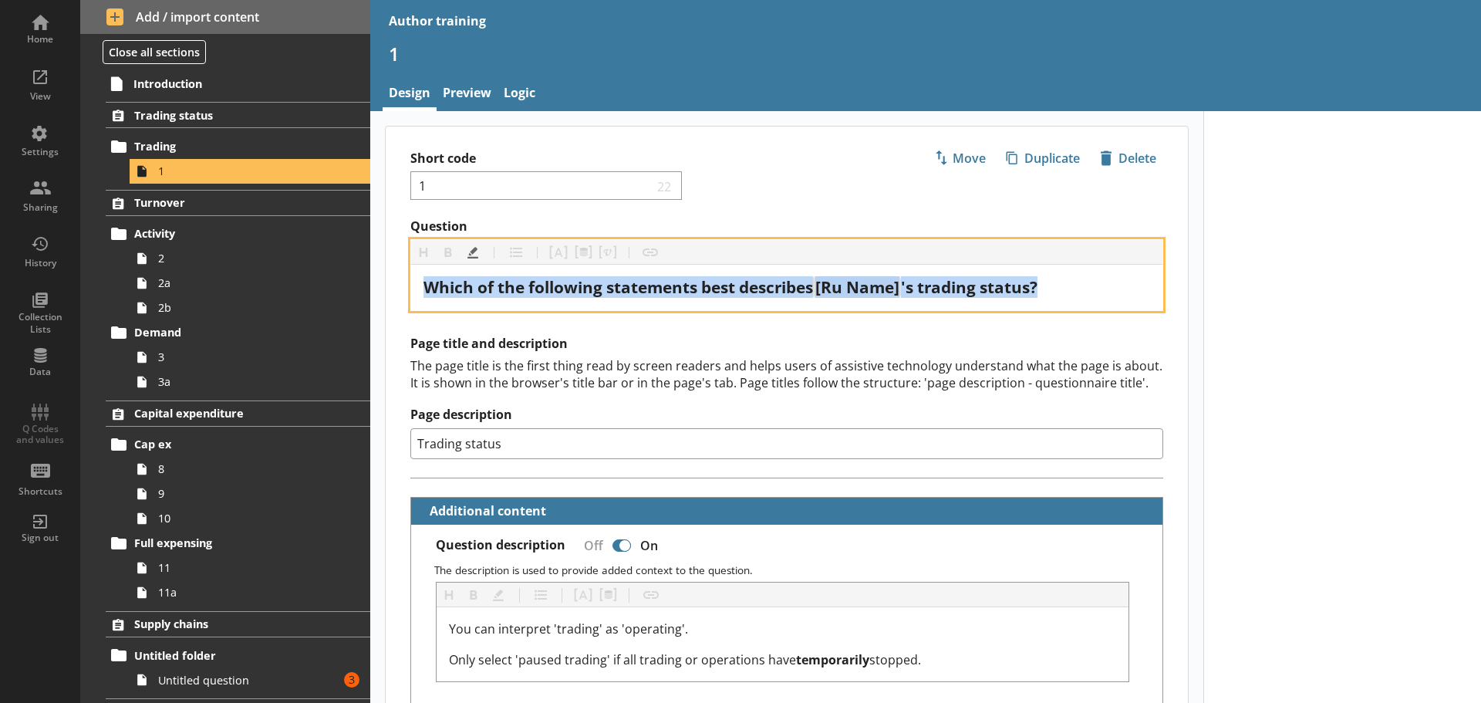
copy div "Which of the following statements best describes [Ru Name] 's trading status?"
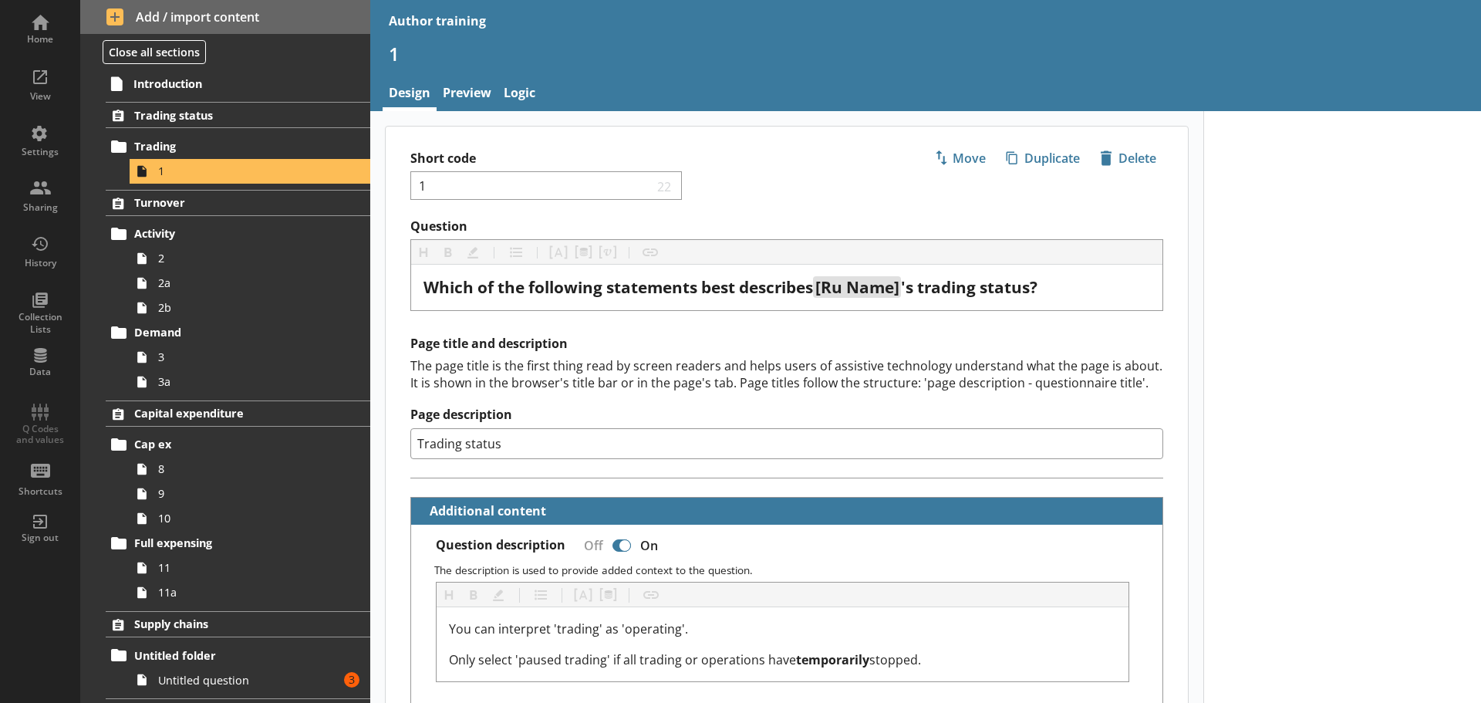
drag, startPoint x: 517, startPoint y: 447, endPoint x: 386, endPoint y: 448, distance: 131.1
click at [386, 448] on div "Page title and description The page title is the first thing read by screen rea…" at bounding box center [787, 407] width 802 height 142
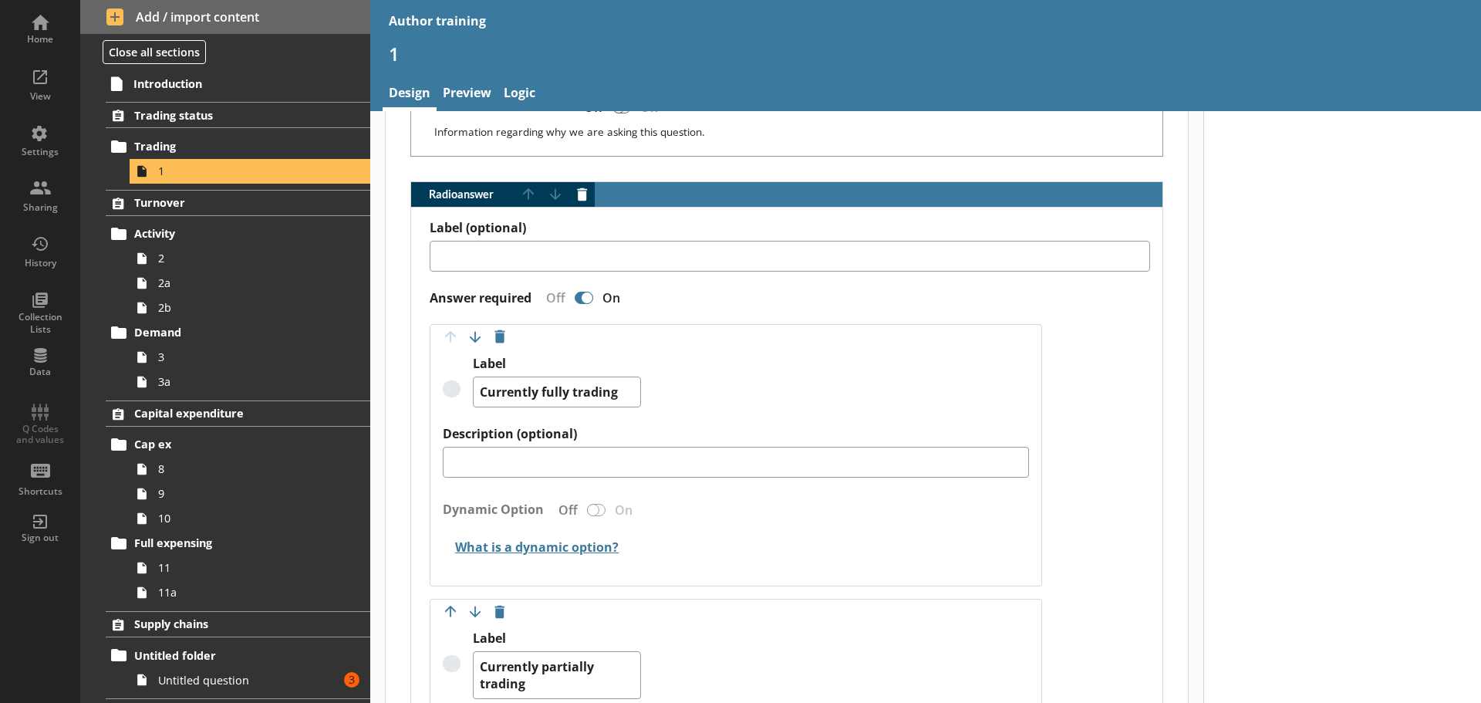
scroll to position [771, 0]
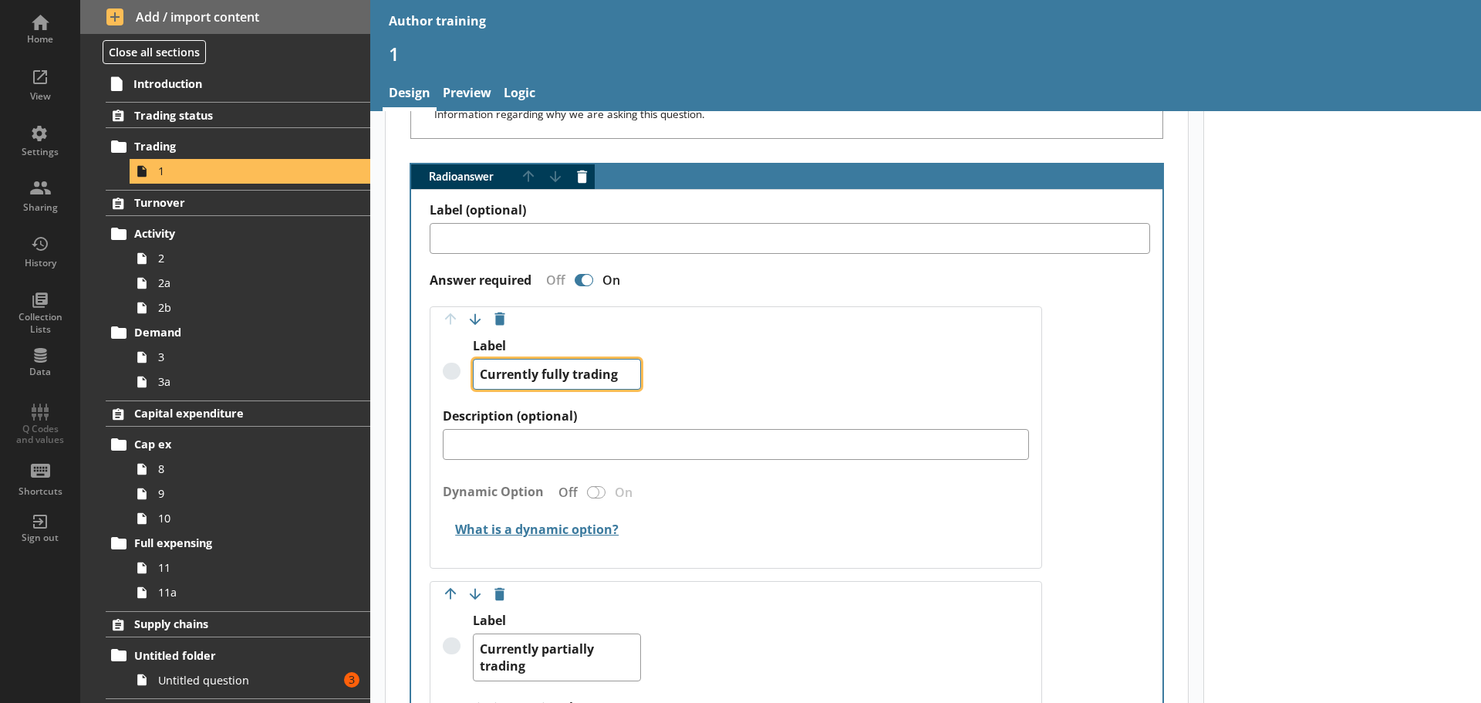
click at [535, 370] on textarea "Currently fully trading" at bounding box center [557, 374] width 168 height 31
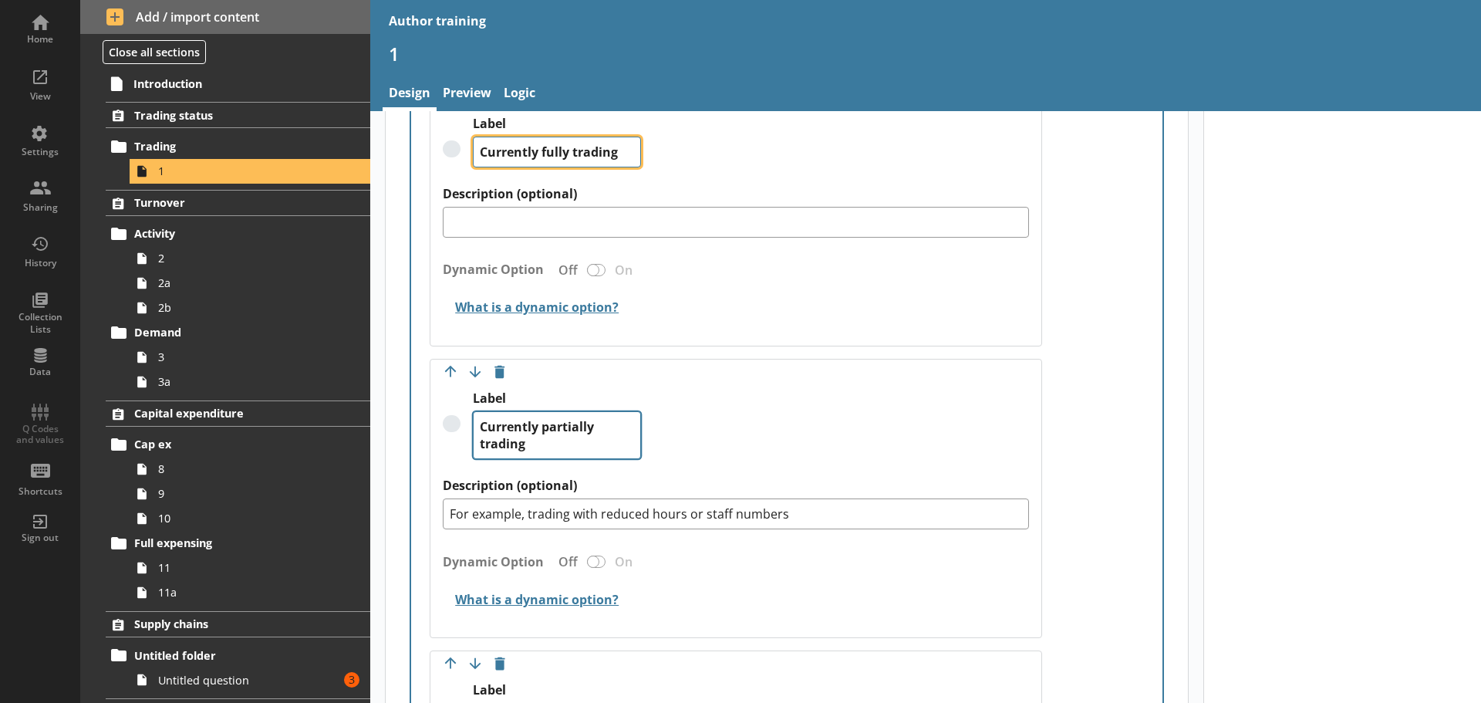
scroll to position [1003, 0]
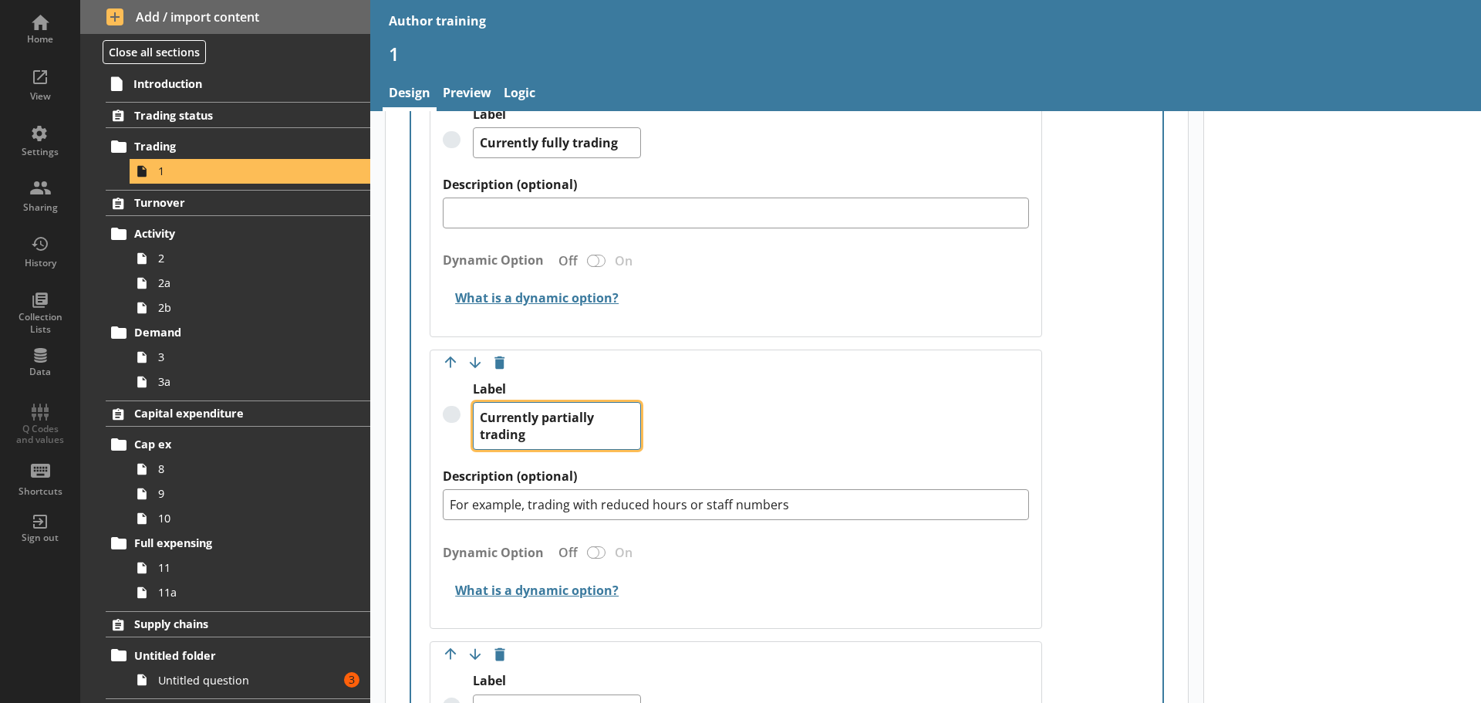
click at [538, 438] on textarea "Currently partially trading" at bounding box center [557, 426] width 168 height 48
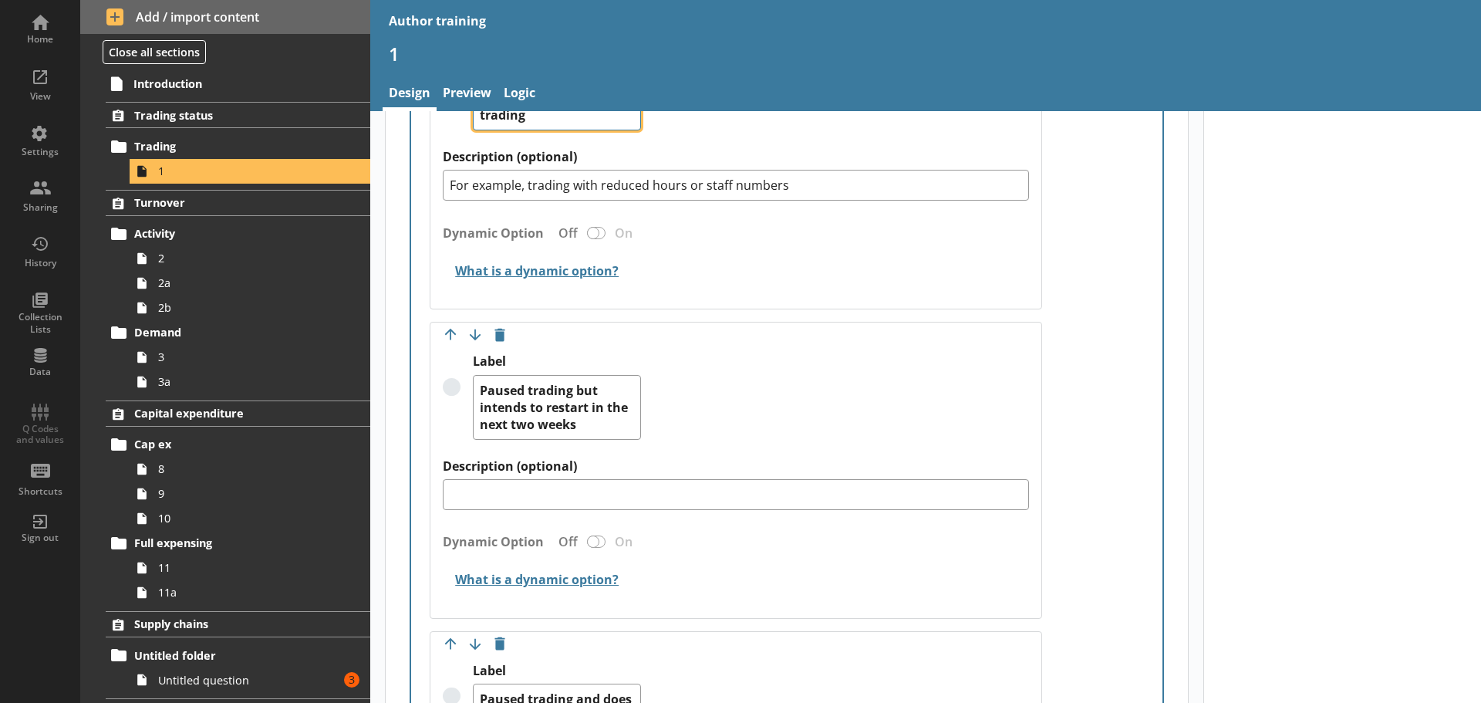
scroll to position [1388, 0]
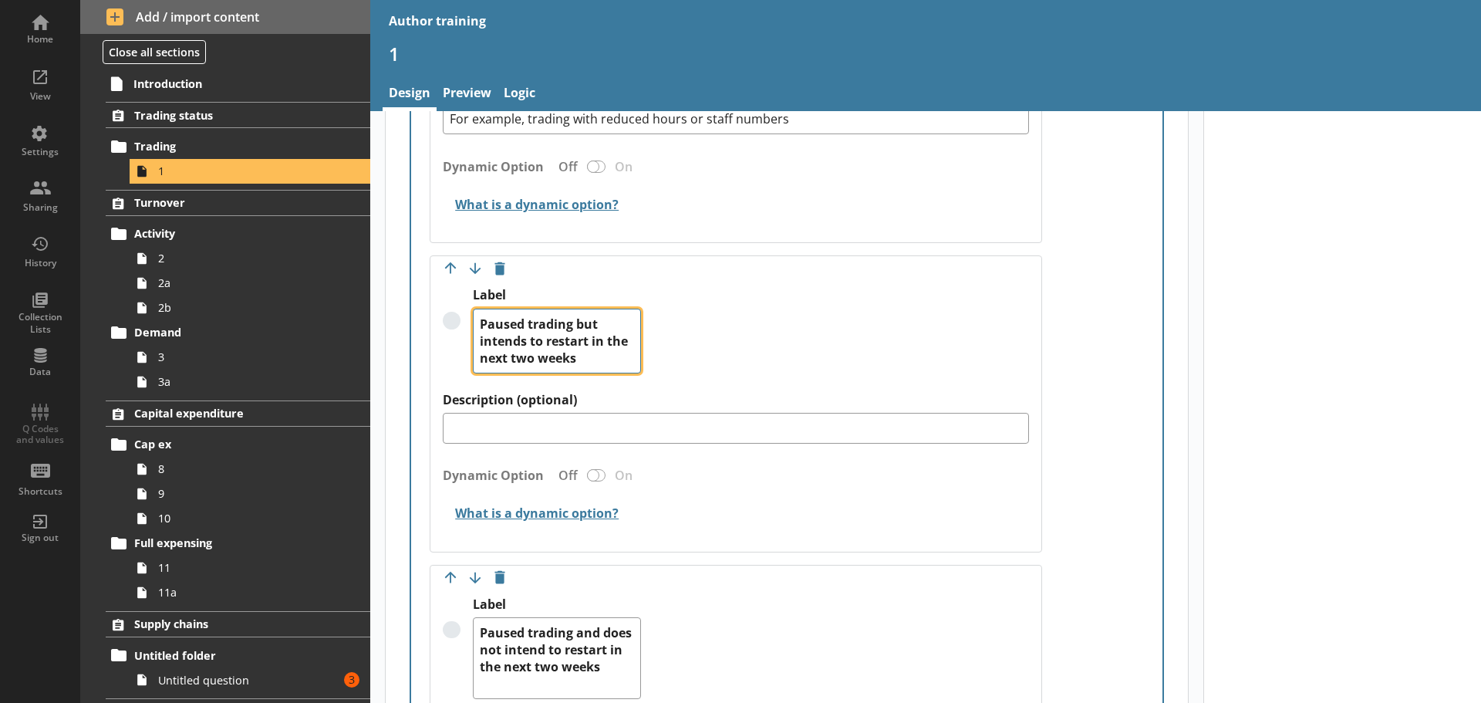
click at [613, 354] on textarea "Paused trading but intends to restart in the next two weeks" at bounding box center [557, 341] width 168 height 65
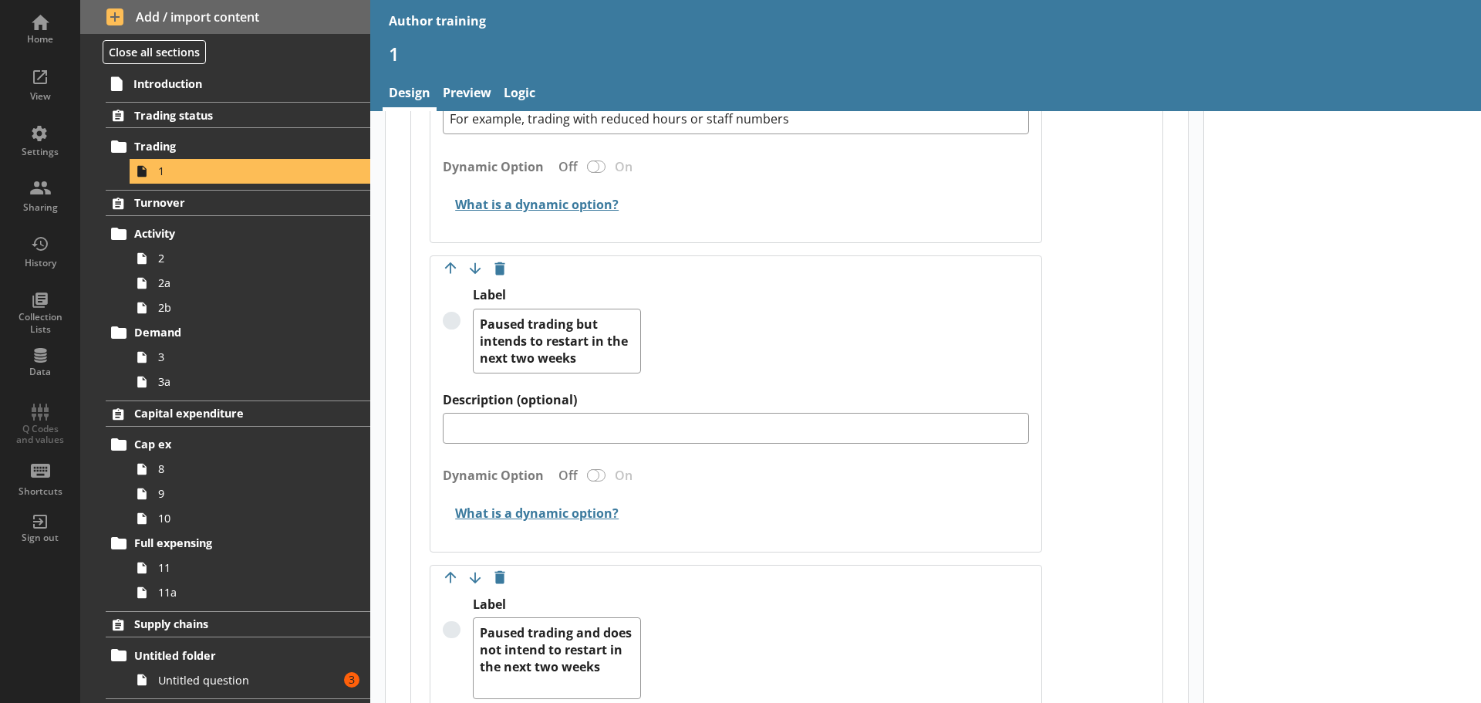
click at [713, 491] on div "Dynamic Option Off On" at bounding box center [736, 479] width 586 height 35
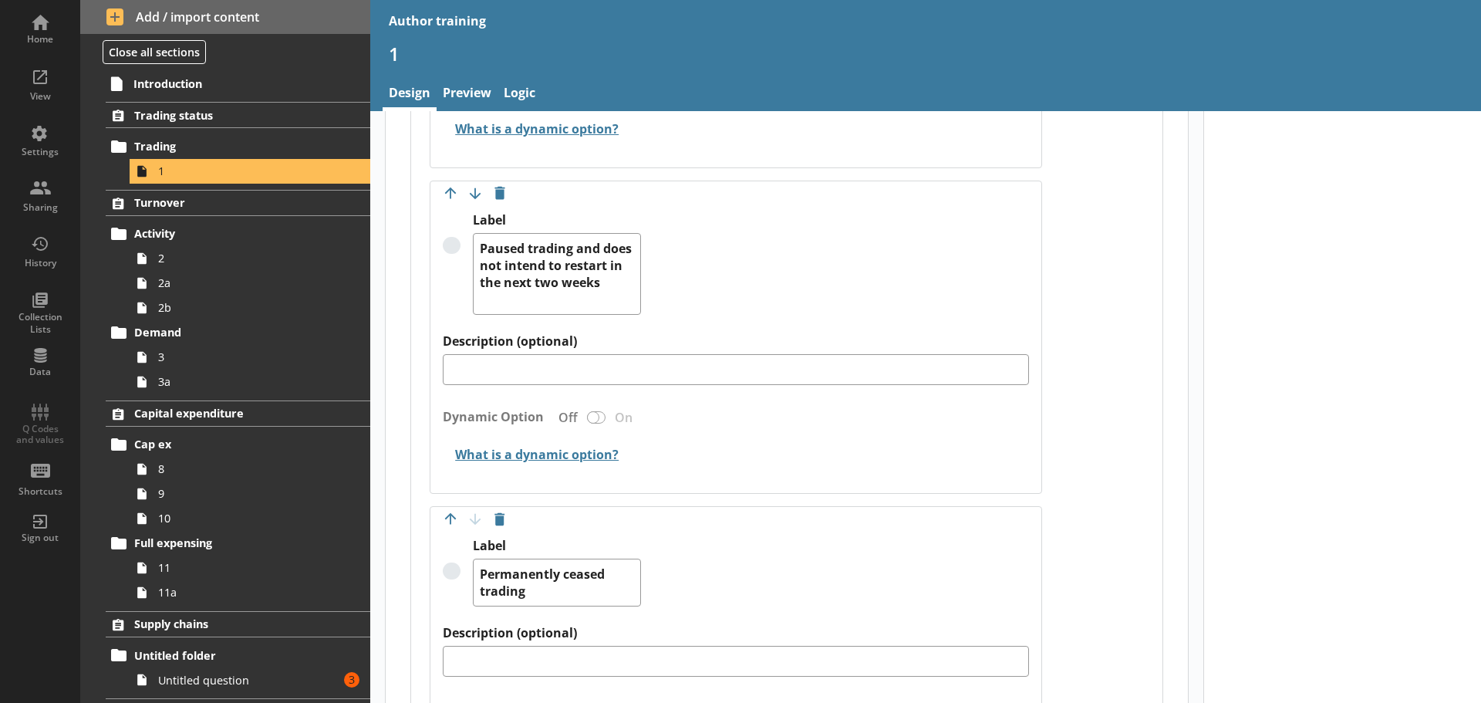
scroll to position [1774, 0]
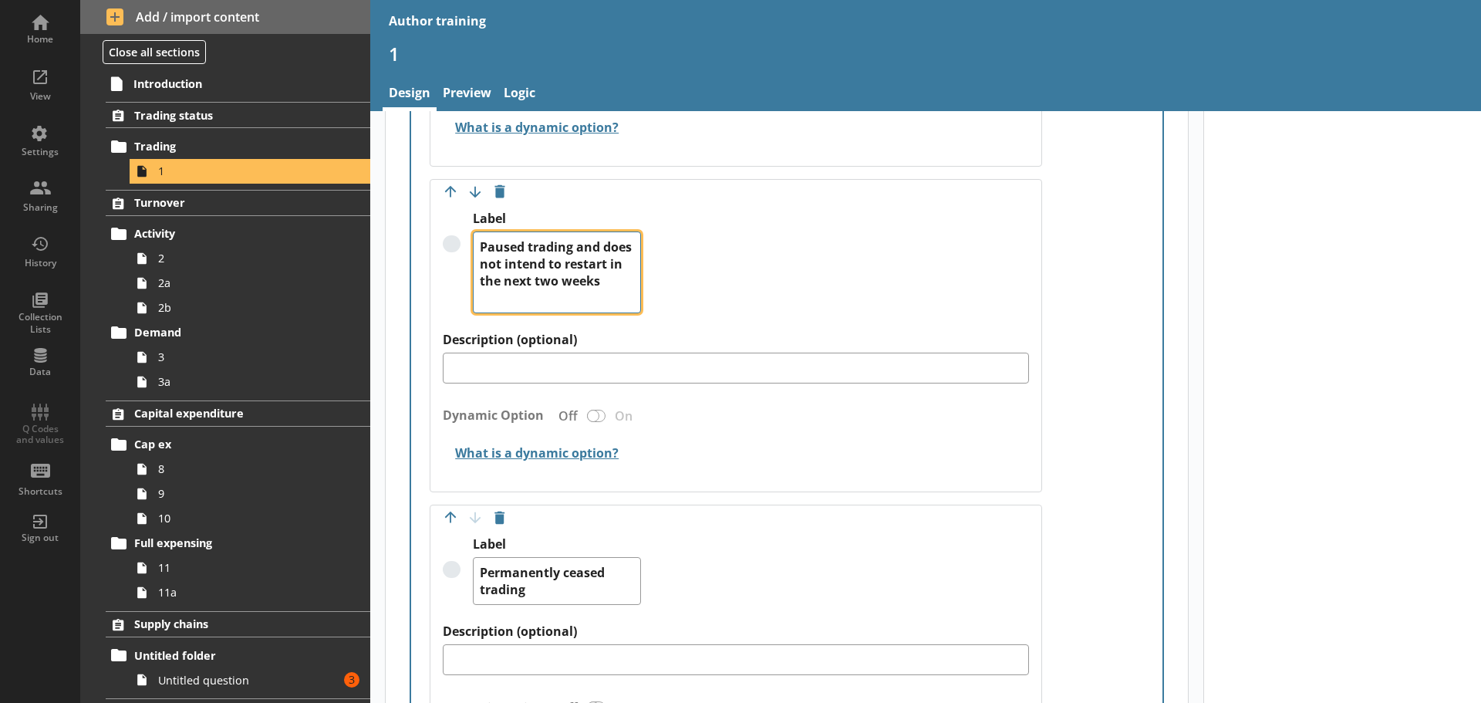
click at [541, 294] on textarea "Paused trading and does not intend to restart in the next two weeks" at bounding box center [557, 272] width 168 height 82
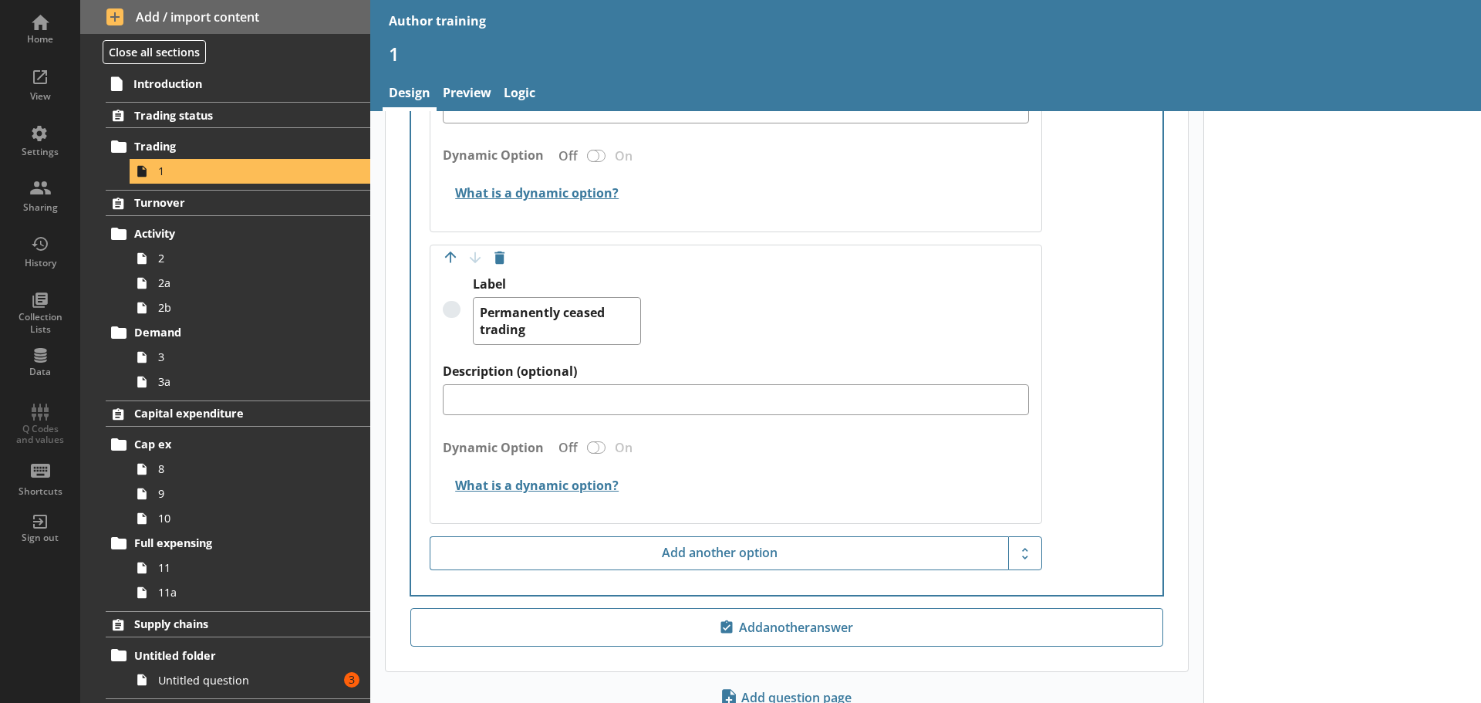
scroll to position [2083, 0]
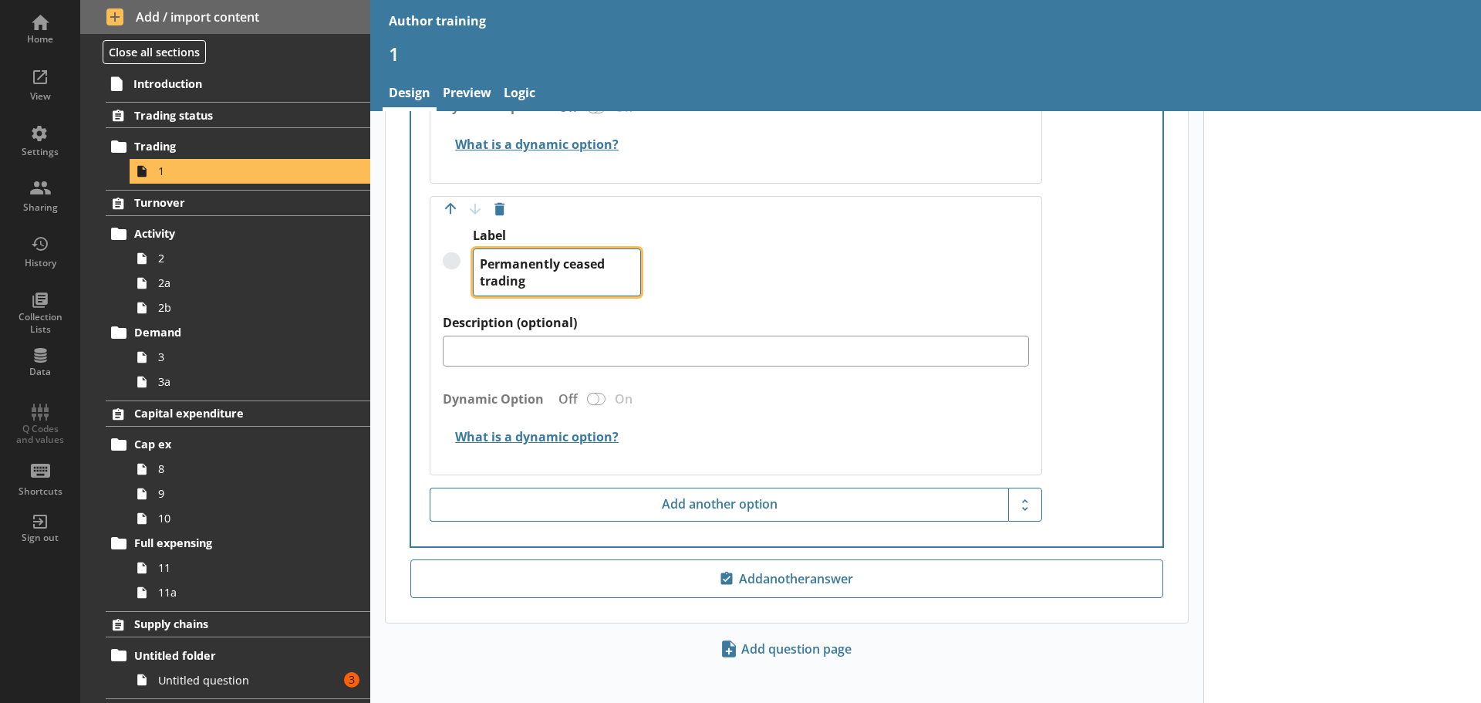
click at [552, 286] on textarea "Permanently ceased trading" at bounding box center [557, 272] width 168 height 48
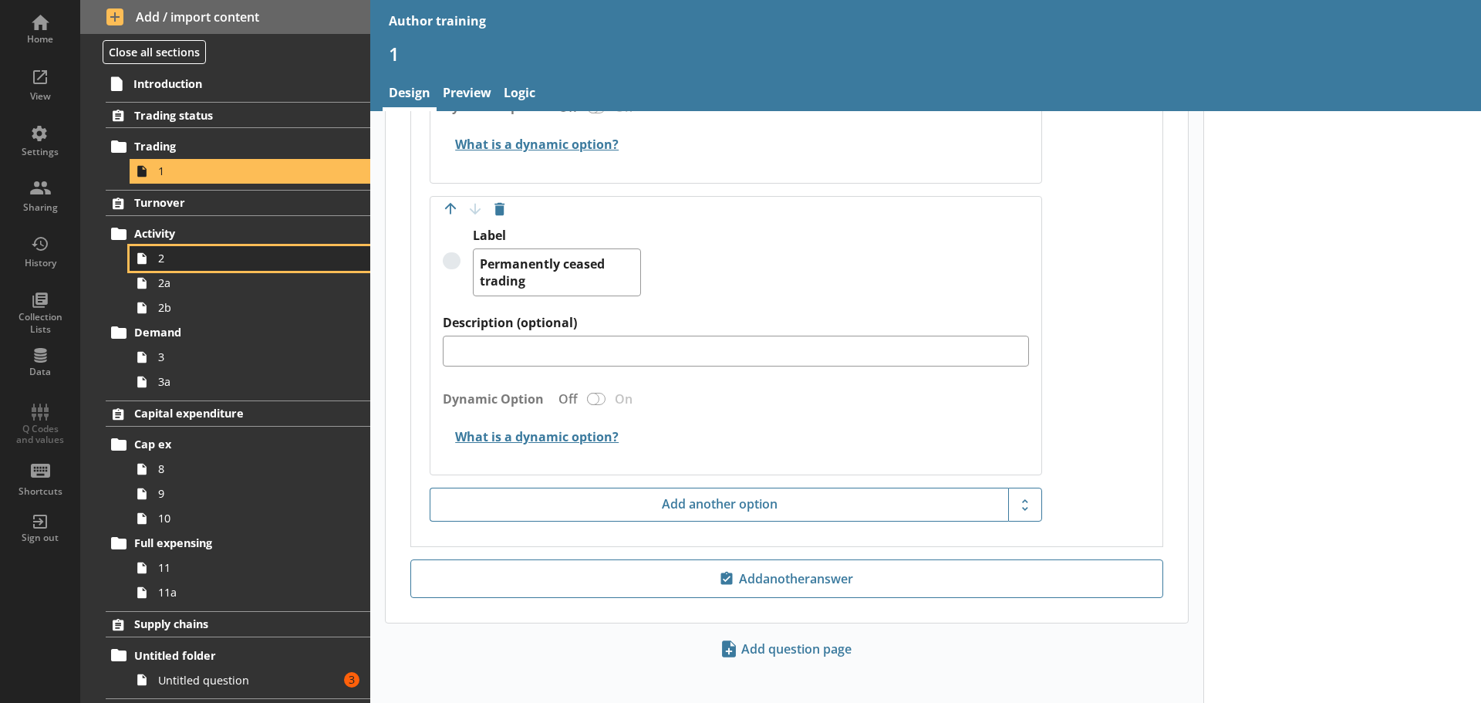
click at [225, 259] on span "2" at bounding box center [244, 258] width 172 height 15
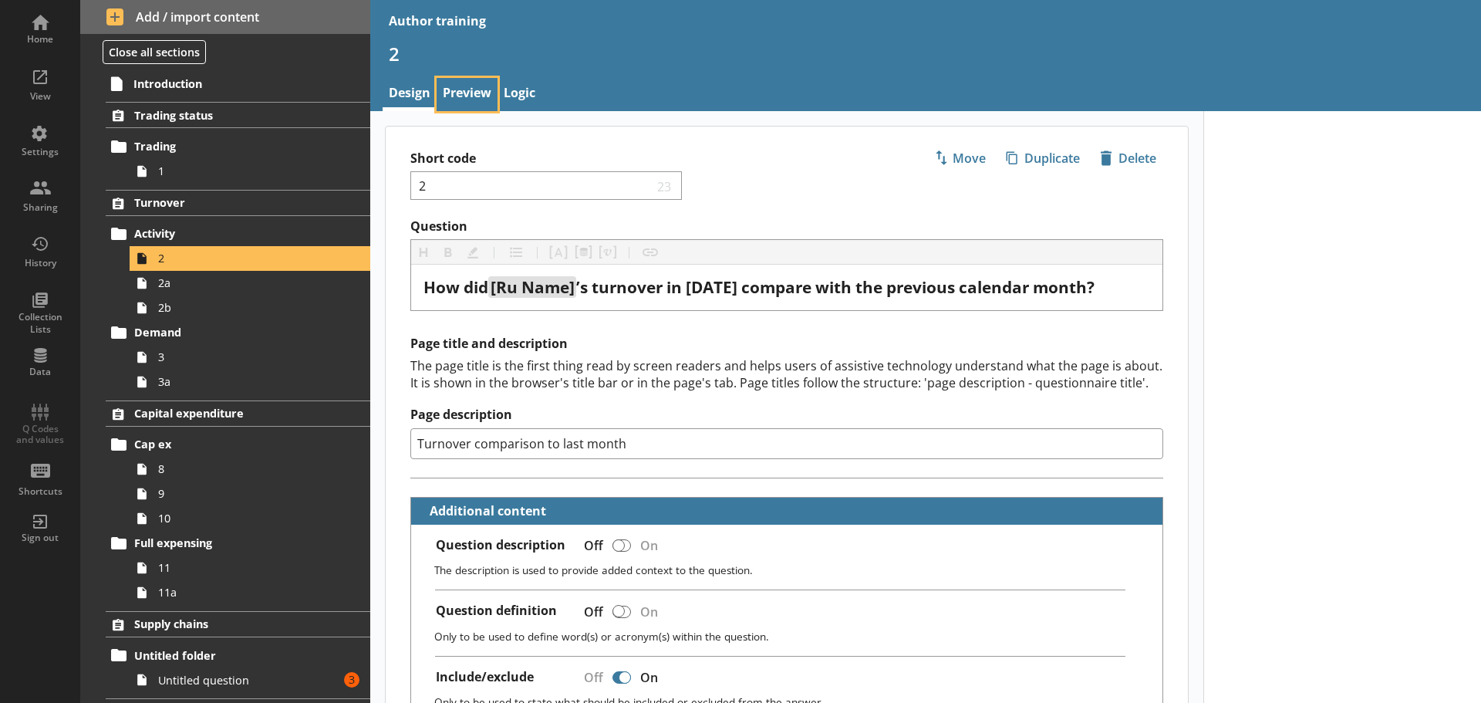
click at [494, 87] on link "Preview" at bounding box center [467, 94] width 61 height 33
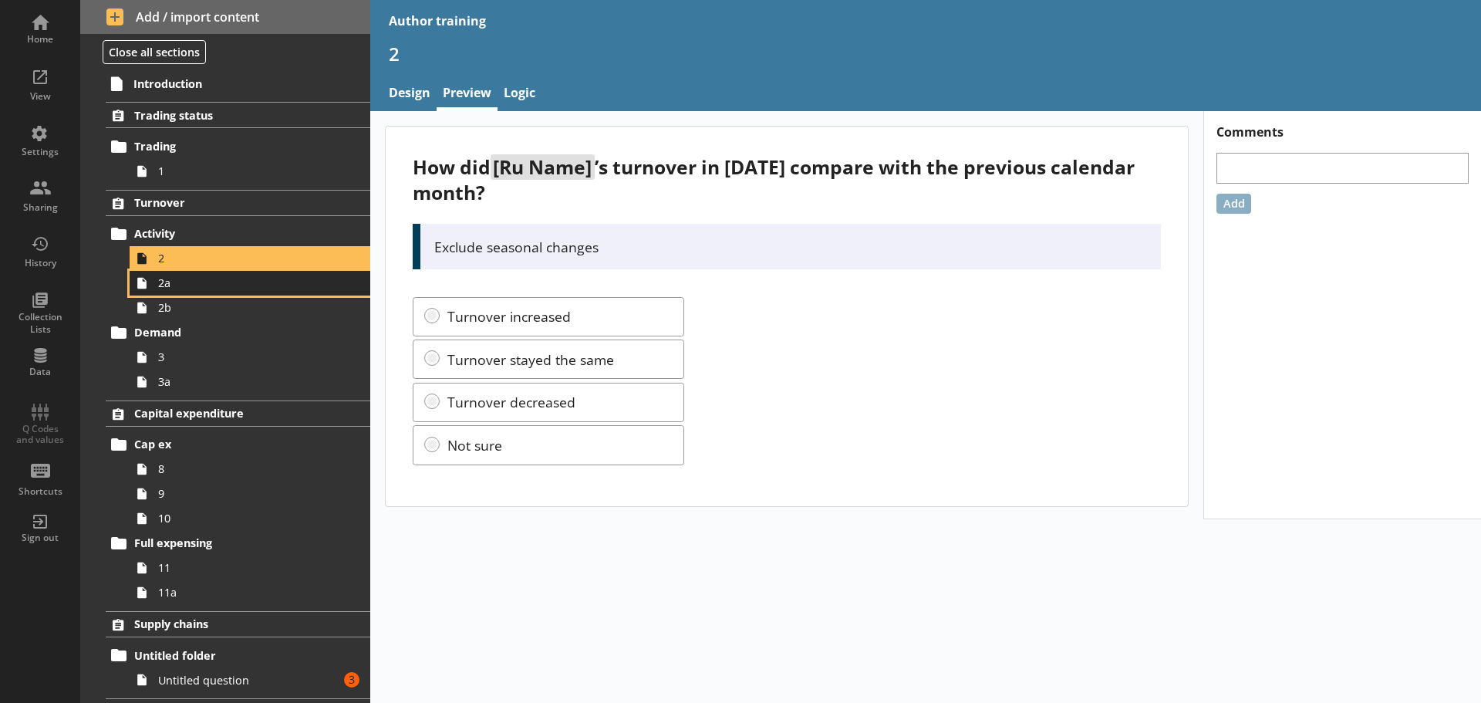
click at [274, 289] on span "2a" at bounding box center [244, 282] width 172 height 15
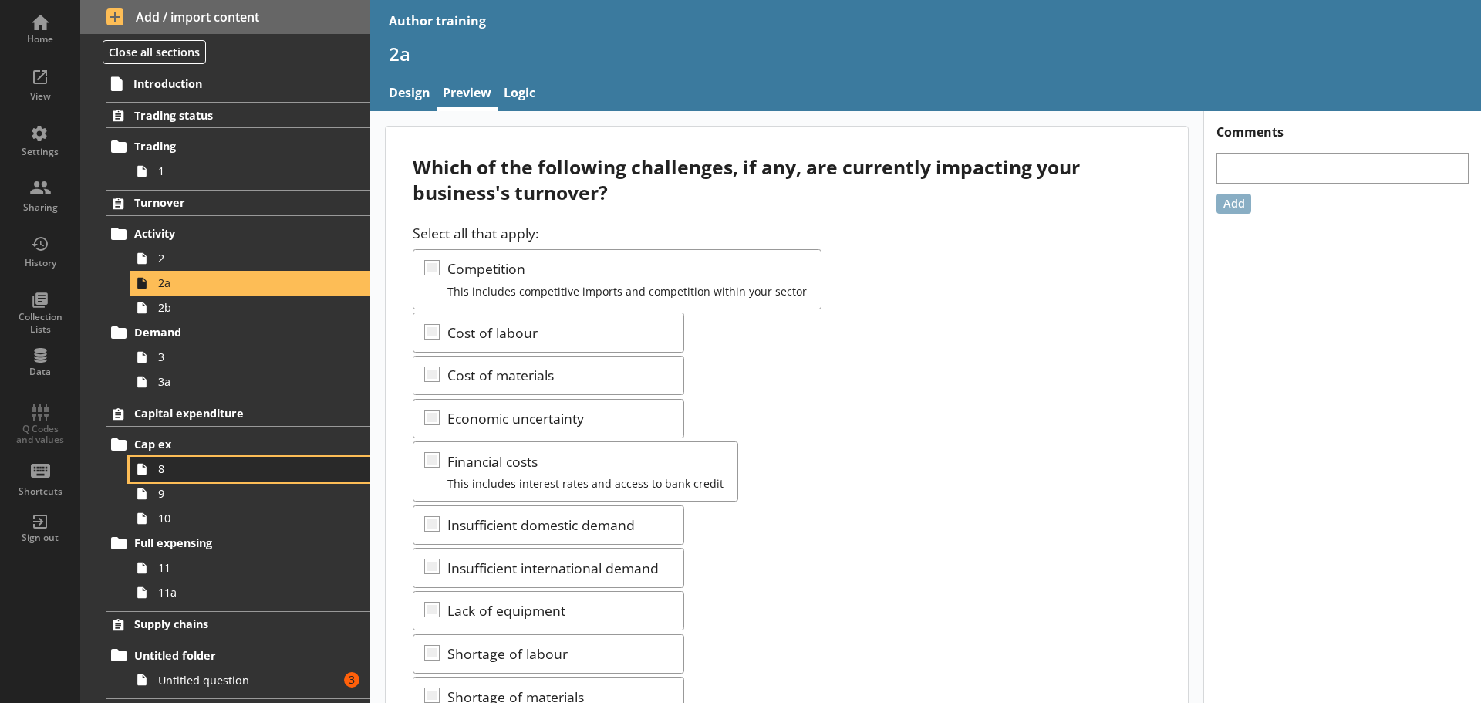
click at [239, 477] on link "8" at bounding box center [250, 469] width 241 height 25
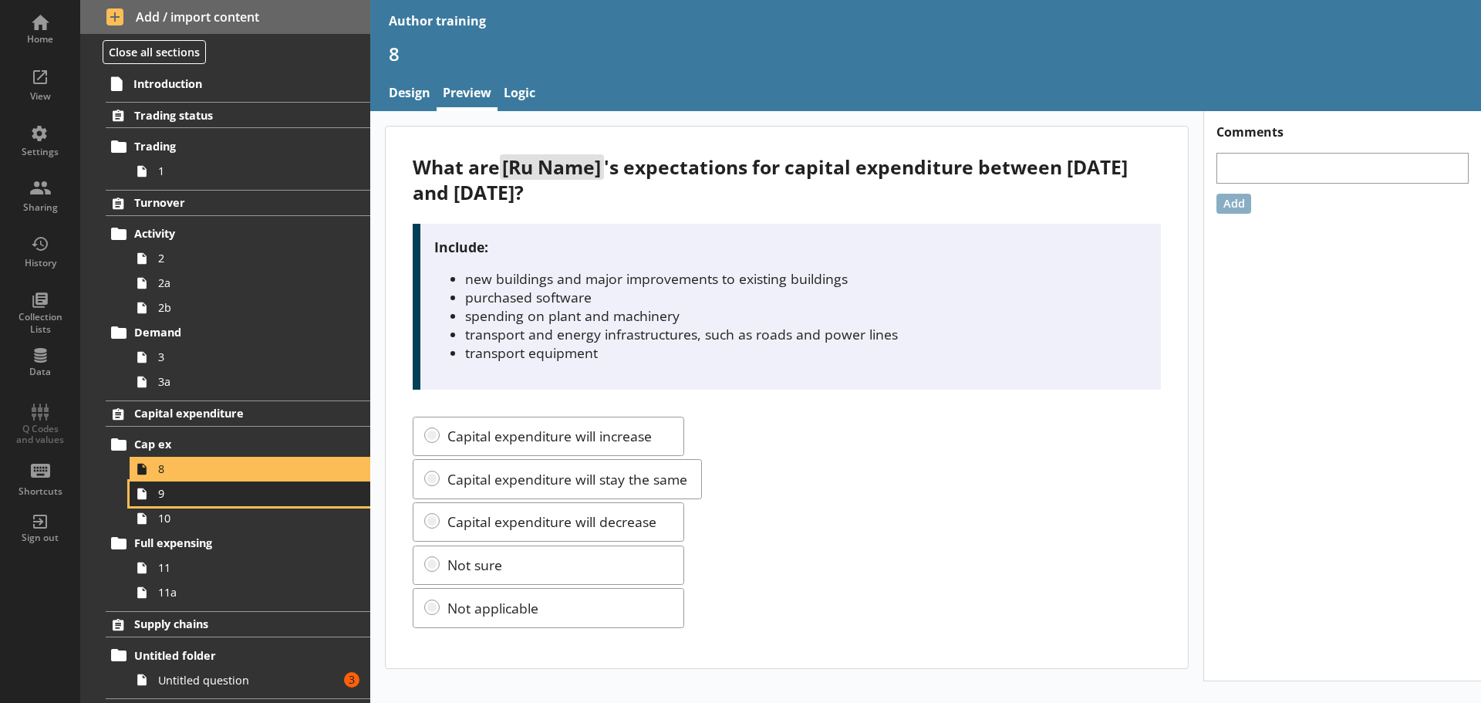
click at [238, 491] on span "9" at bounding box center [244, 493] width 172 height 15
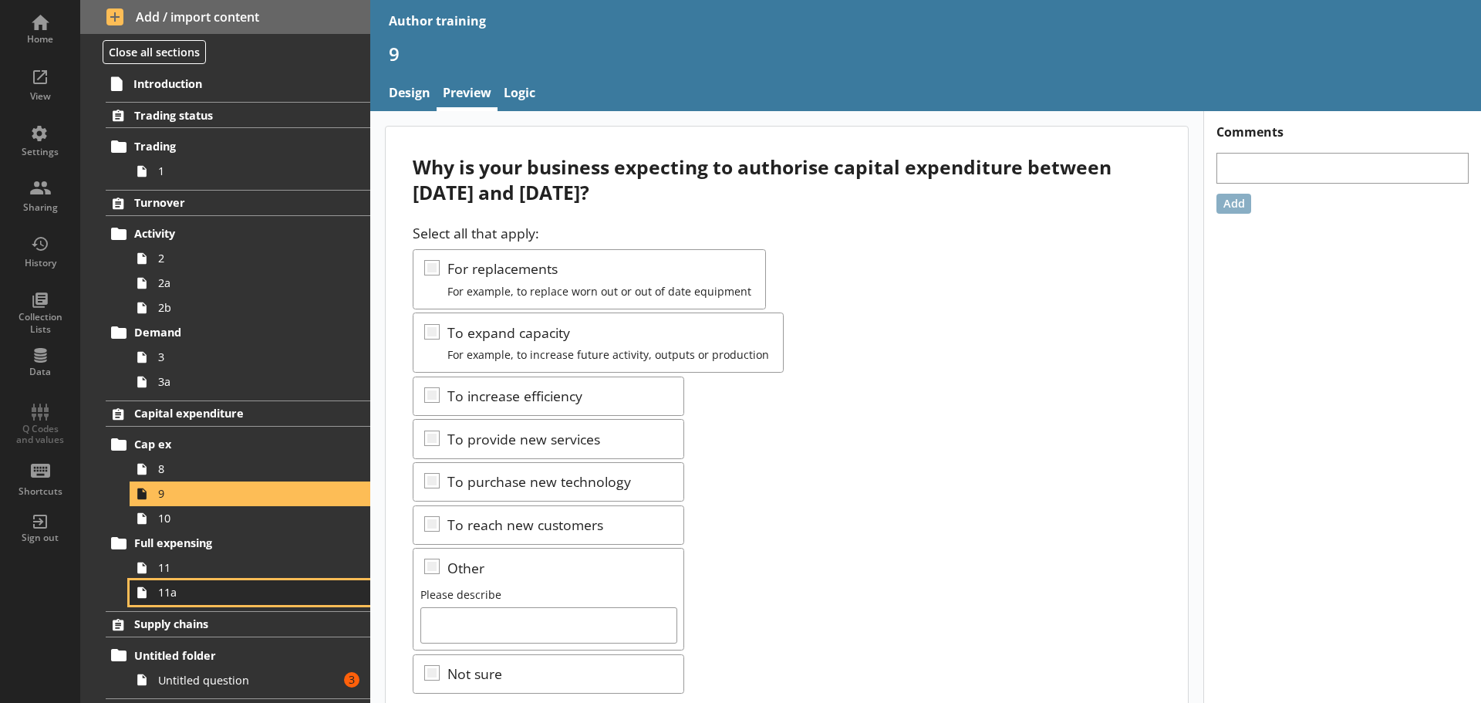
click at [217, 582] on link "11a" at bounding box center [250, 592] width 241 height 25
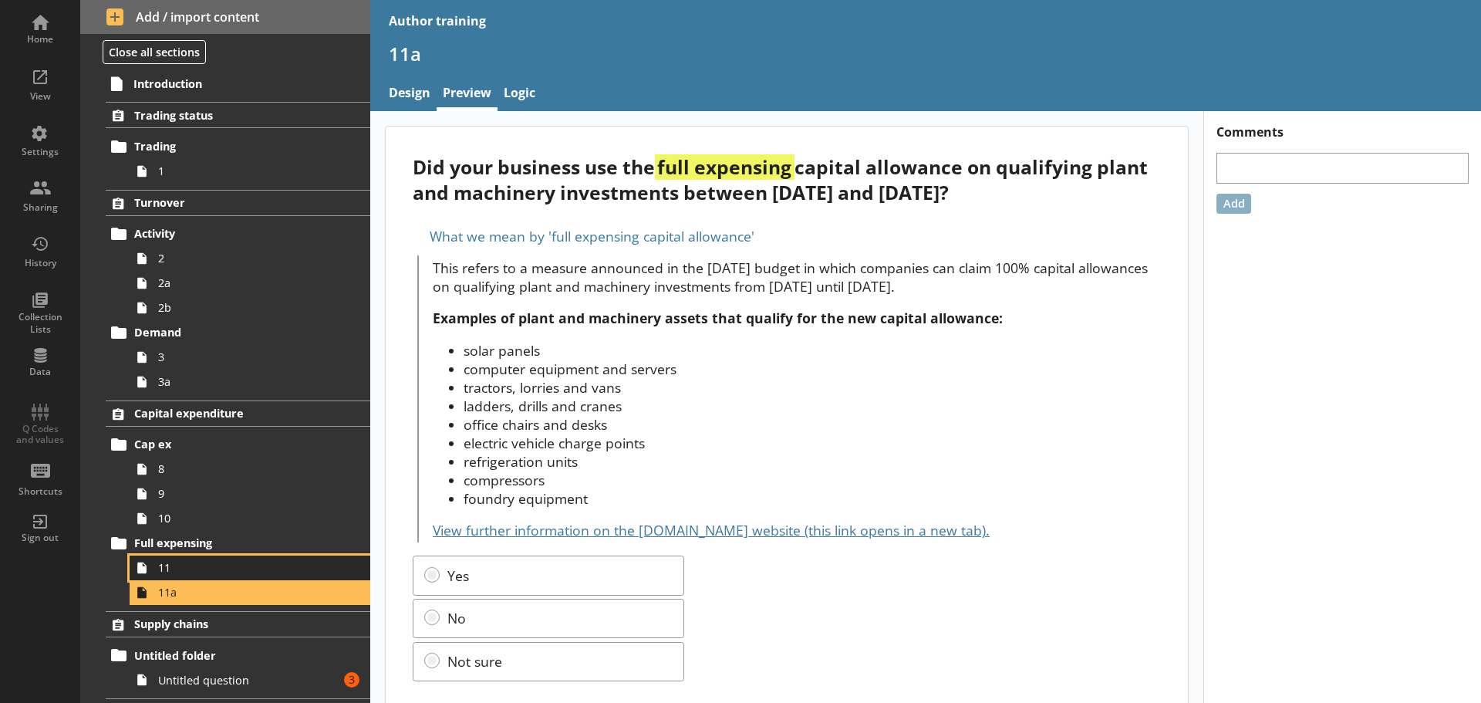
click at [214, 562] on span "11" at bounding box center [244, 567] width 172 height 15
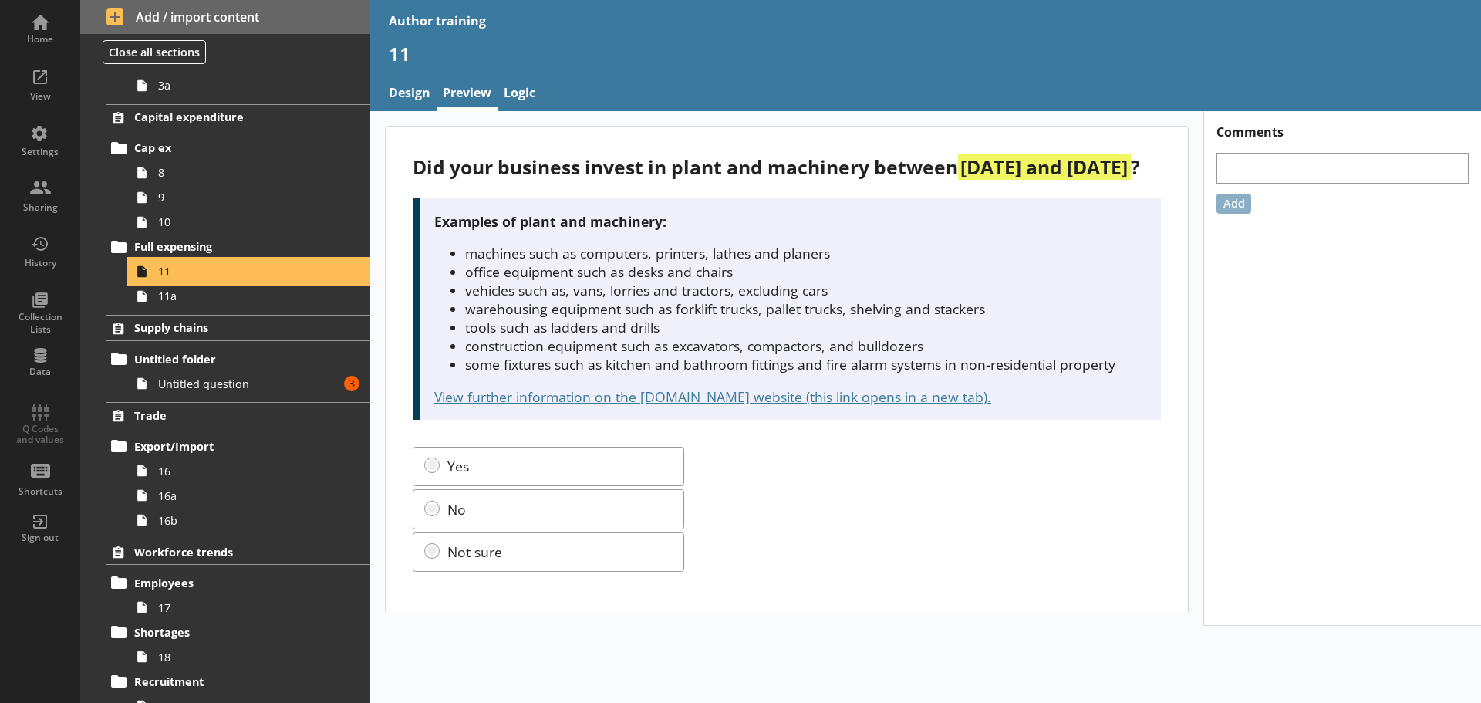
scroll to position [309, 0]
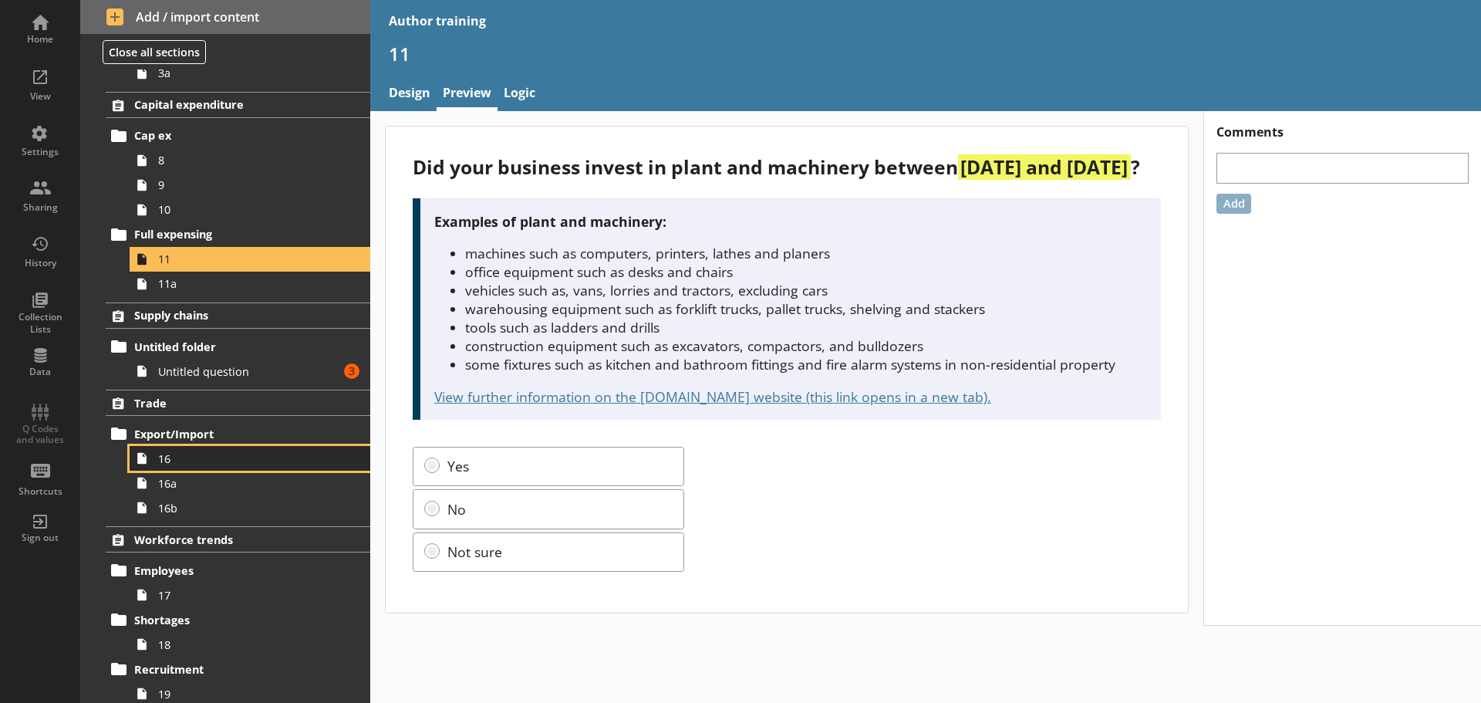
click at [221, 451] on span "16" at bounding box center [244, 458] width 172 height 15
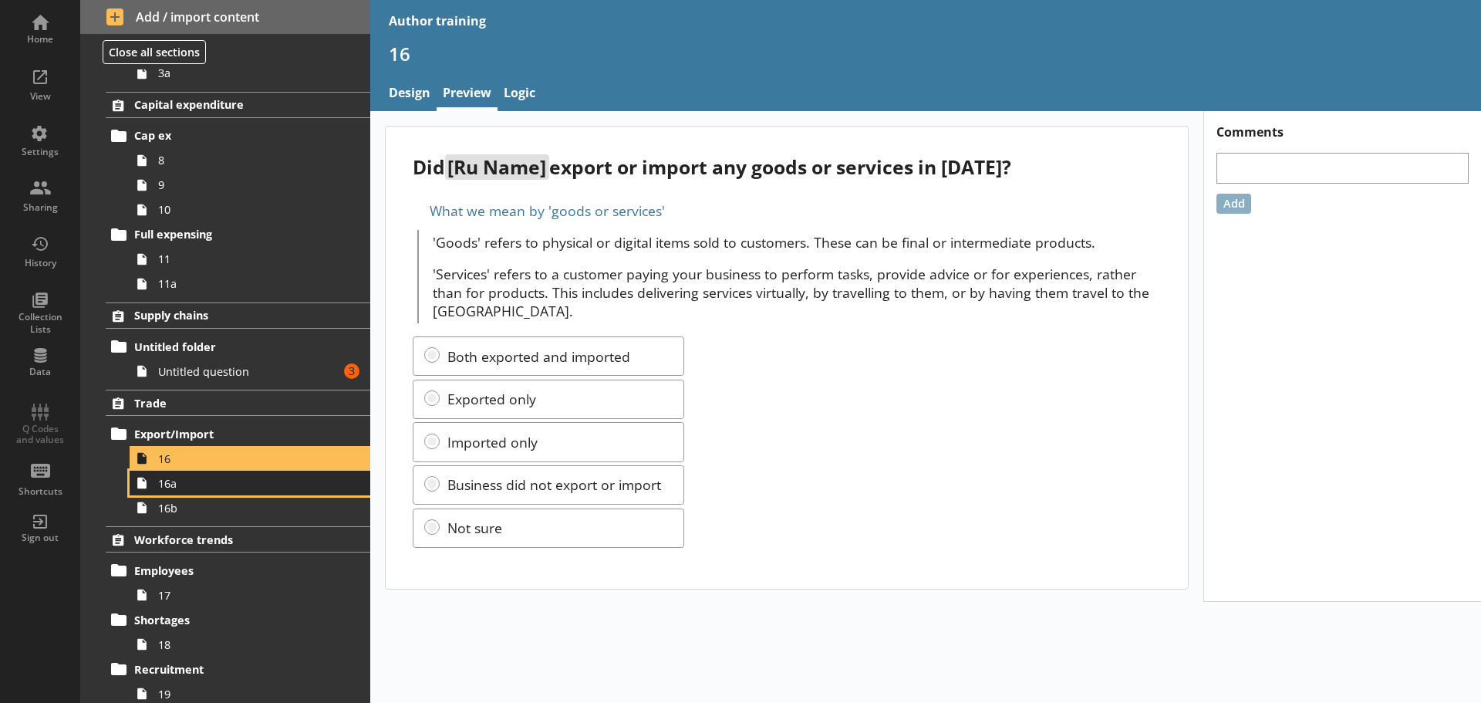
click at [222, 491] on link "16a" at bounding box center [250, 483] width 241 height 25
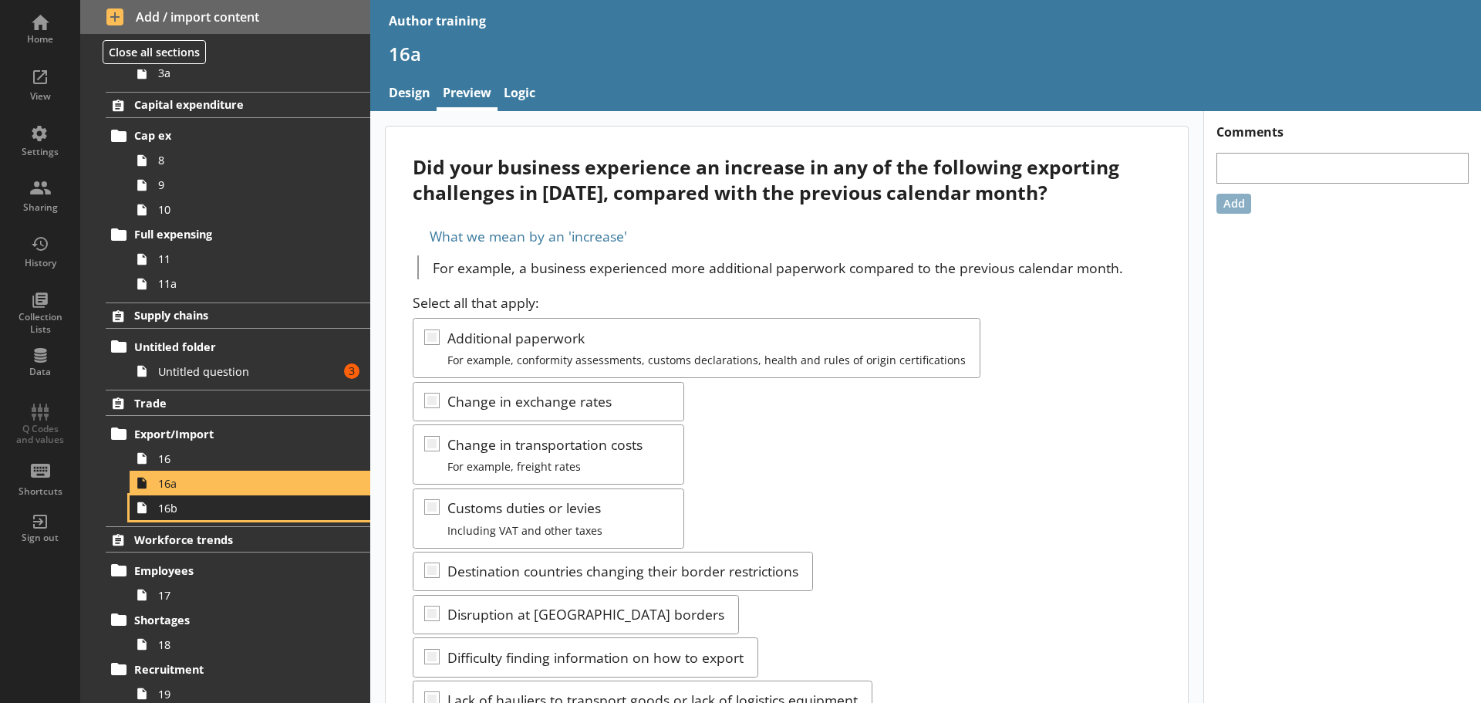
click at [226, 512] on span "16b" at bounding box center [244, 508] width 172 height 15
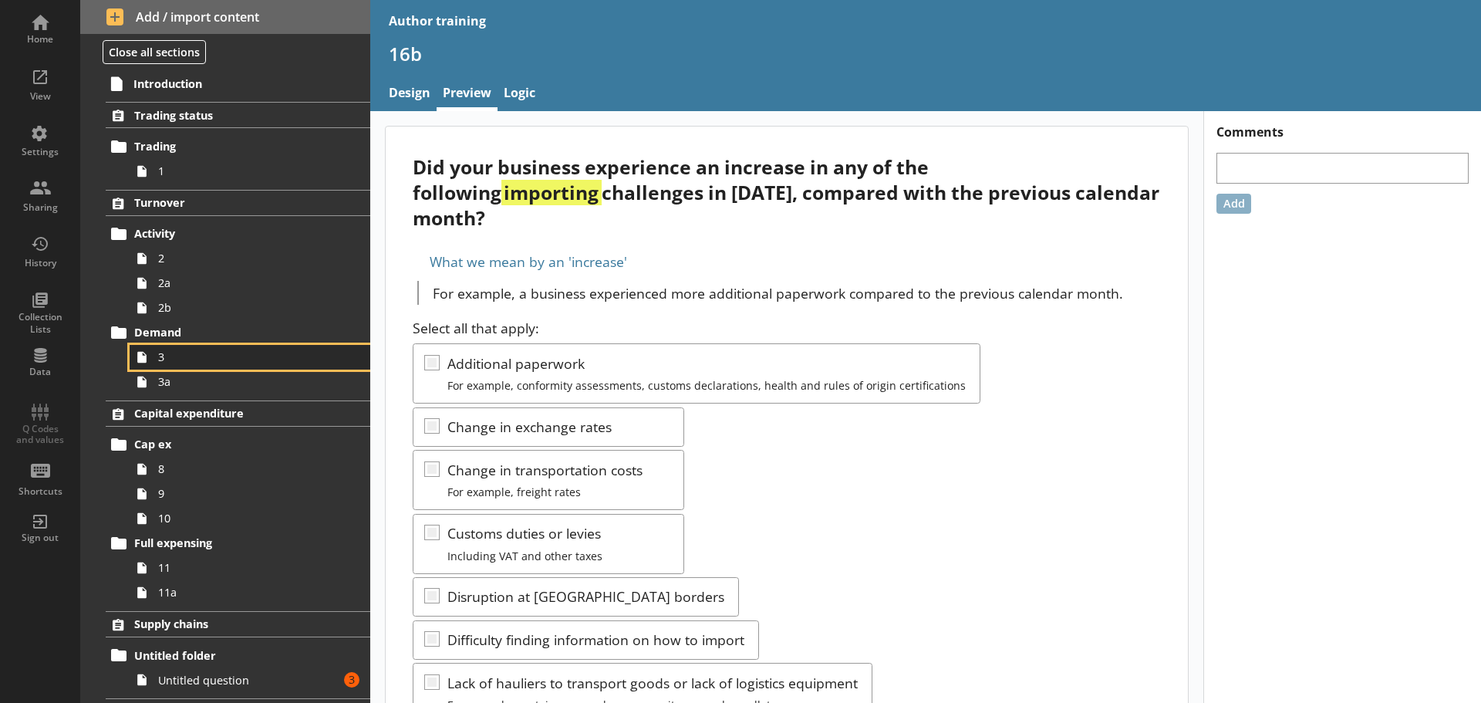
click at [197, 365] on link "3" at bounding box center [250, 357] width 241 height 25
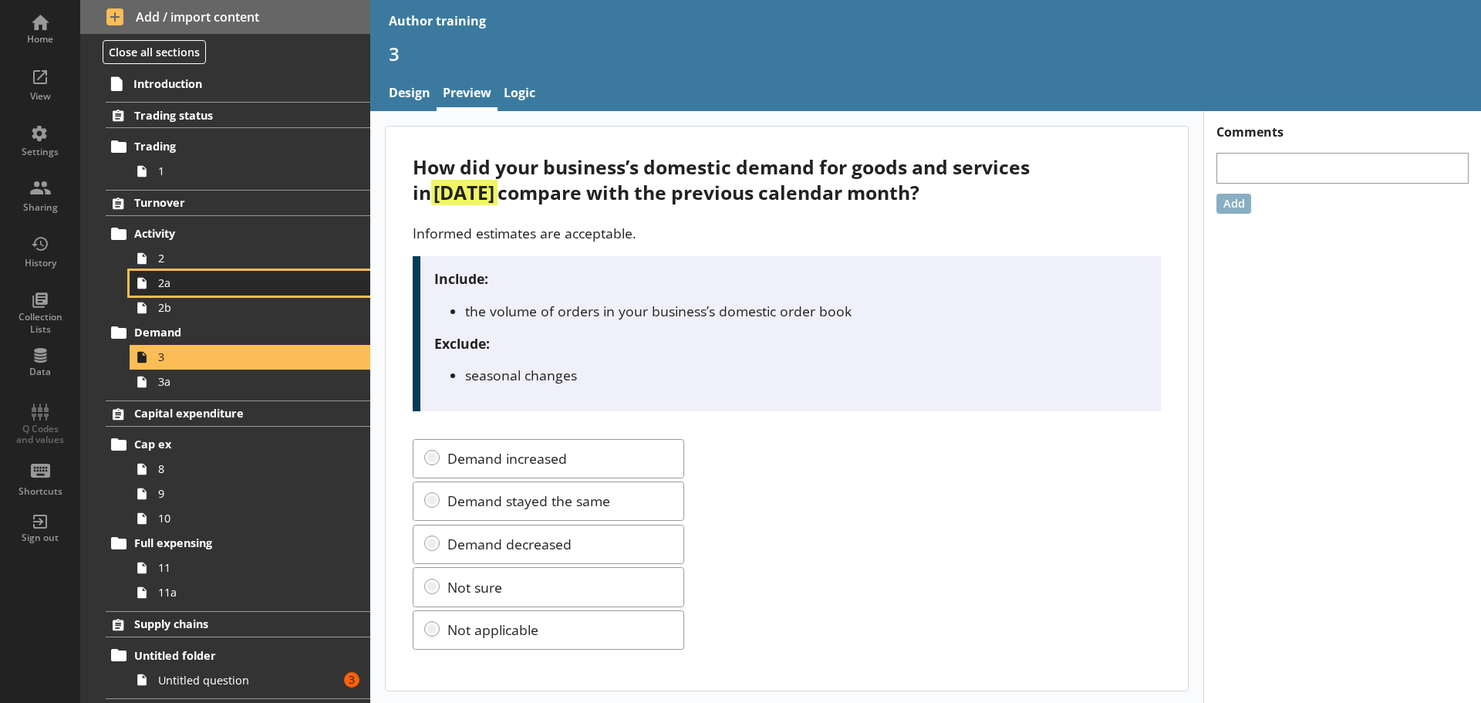
click at [208, 288] on span "2a" at bounding box center [244, 282] width 172 height 15
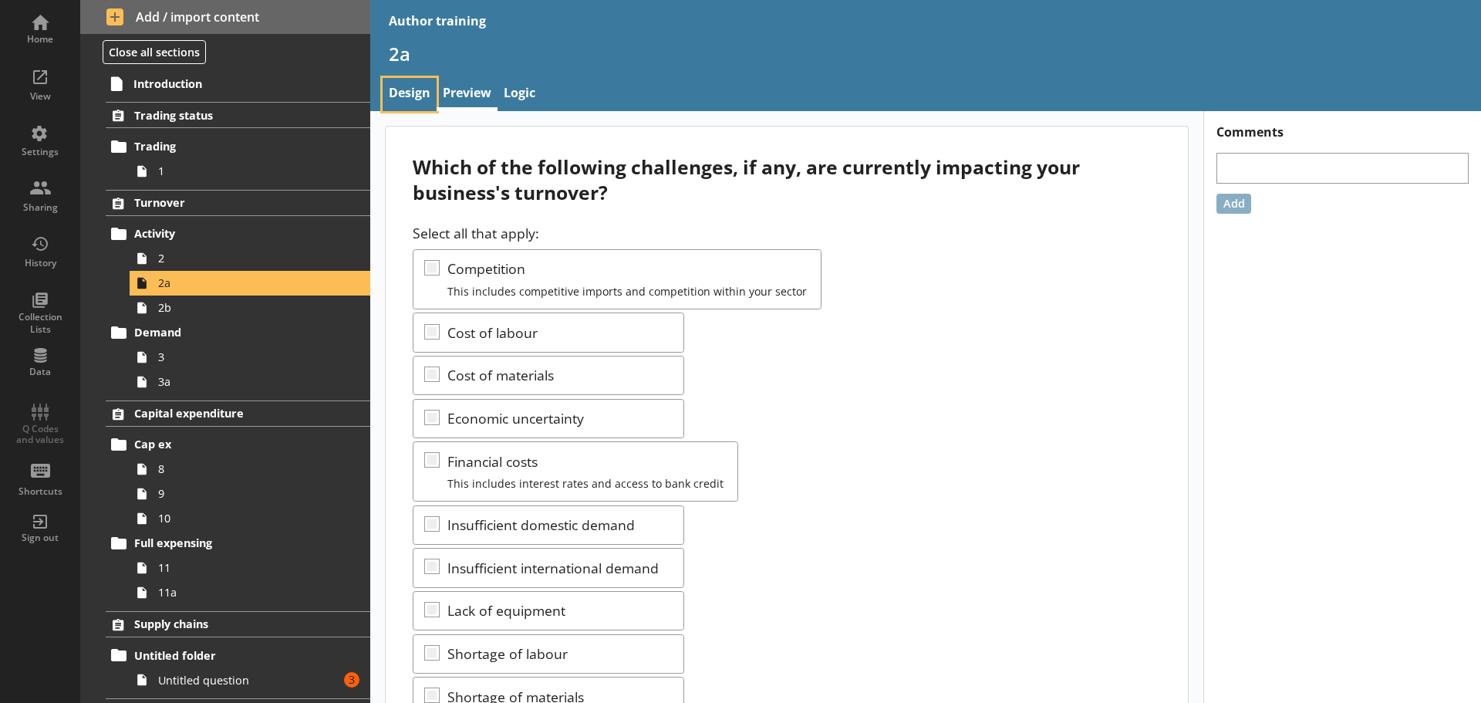
click at [410, 98] on link "Design" at bounding box center [410, 94] width 54 height 33
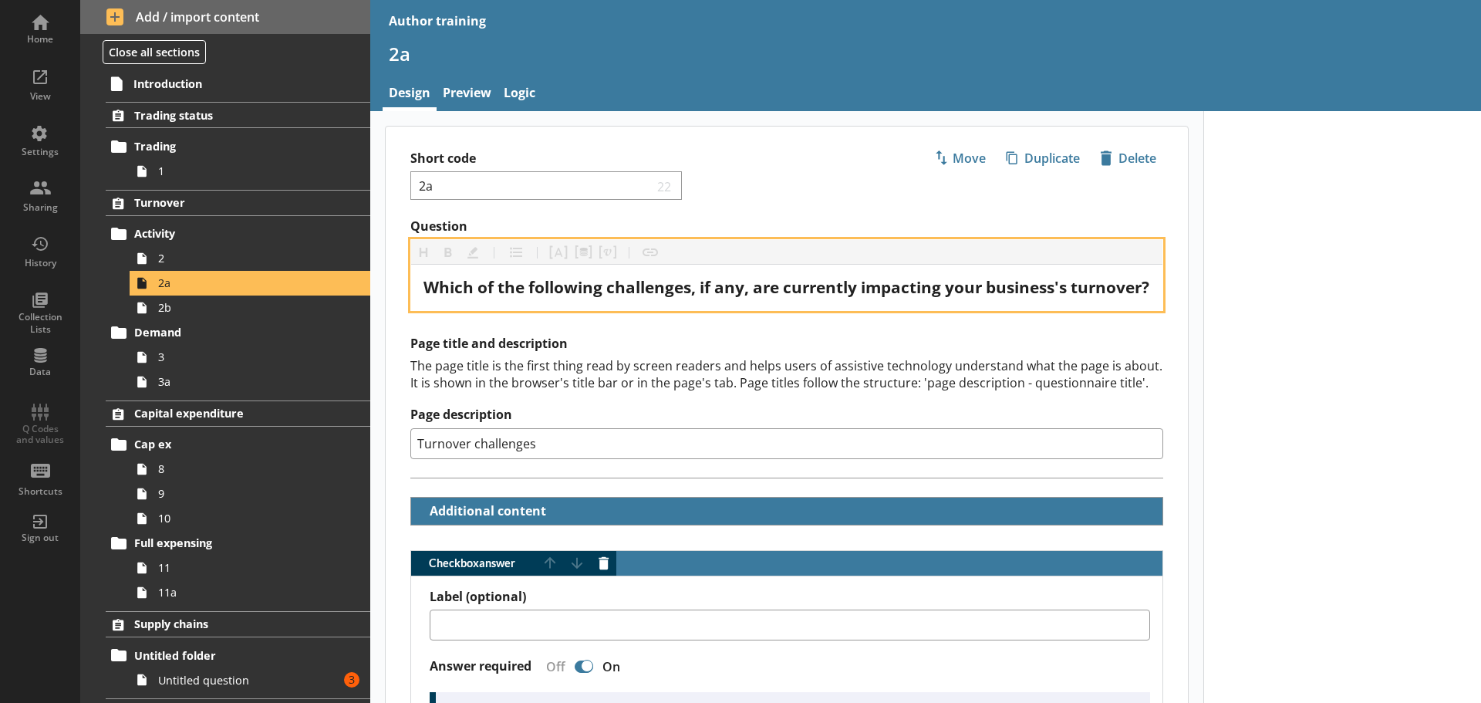
click at [592, 298] on div "Which of the following challenges, if any, are currently impacting your busines…" at bounding box center [786, 287] width 727 height 21
copy span "Which of the following challenges, if any, are currently impacting your busines…"
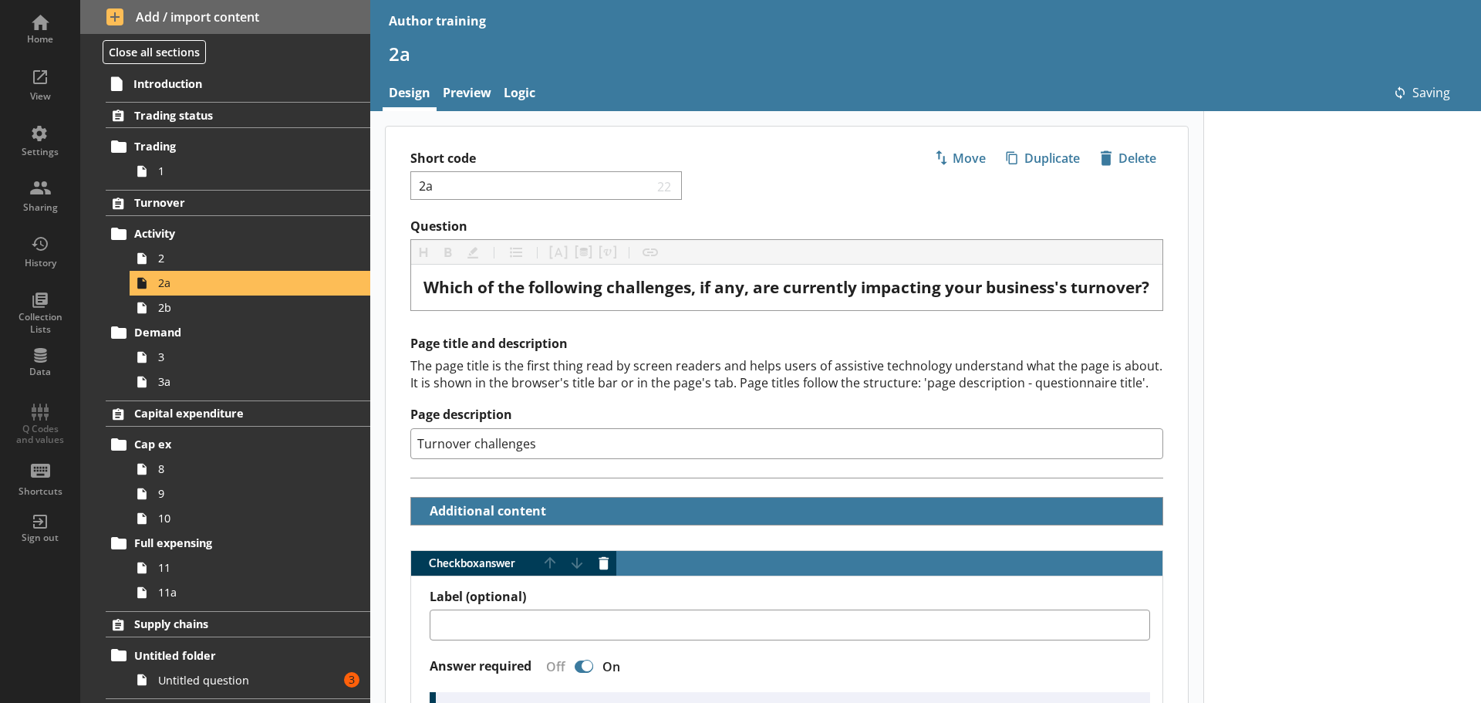
type textarea "x"
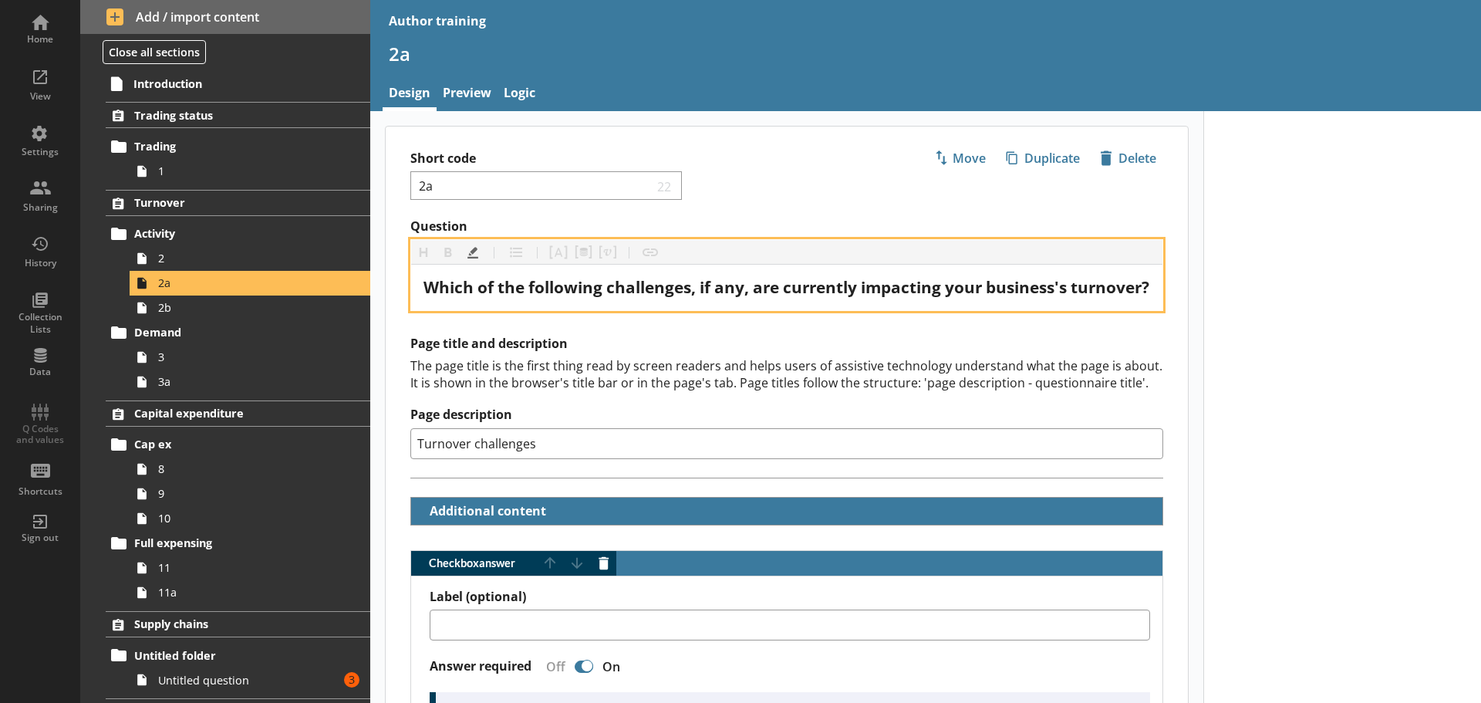
scroll to position [77, 0]
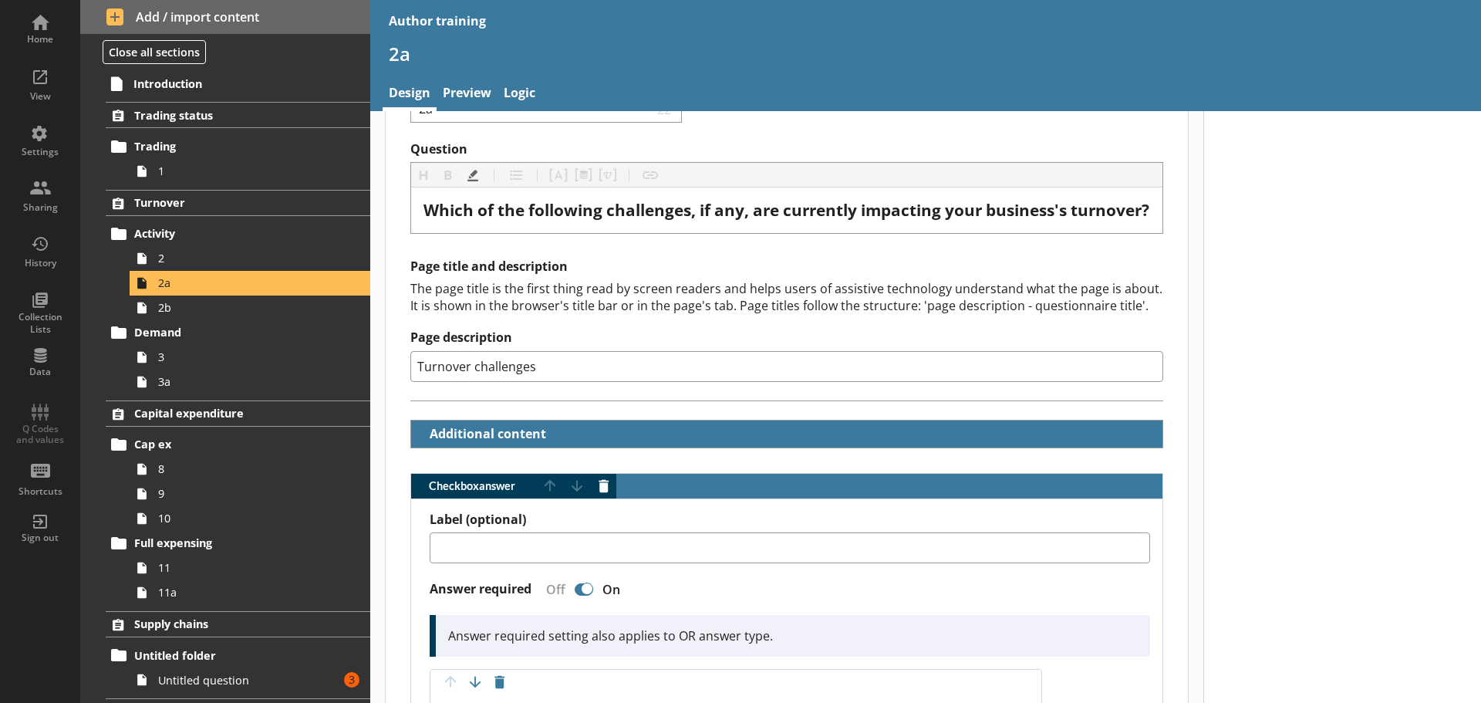
click at [565, 382] on input "Turnover challenges" at bounding box center [786, 366] width 753 height 31
click at [677, 314] on div "The page title is the first thing read by screen readers and helps users of ass…" at bounding box center [786, 297] width 753 height 34
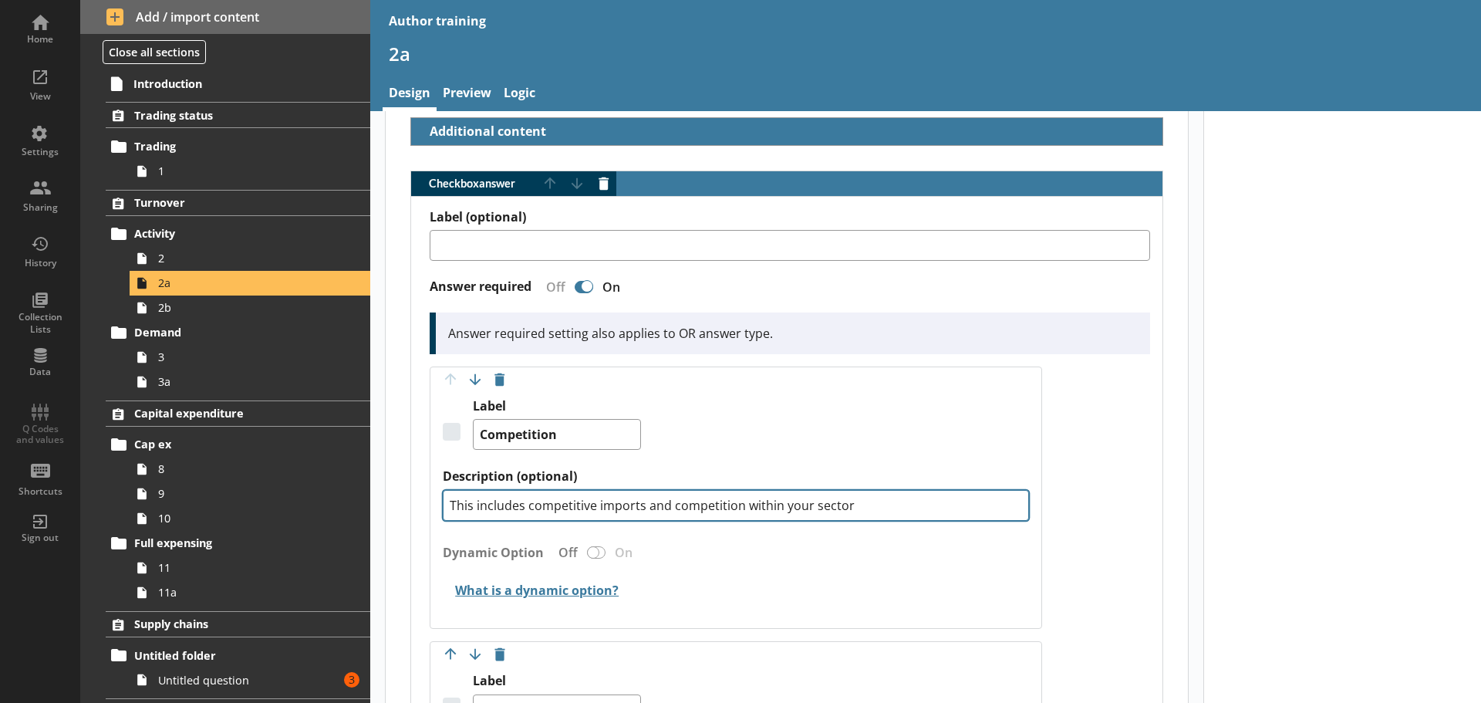
scroll to position [463, 0]
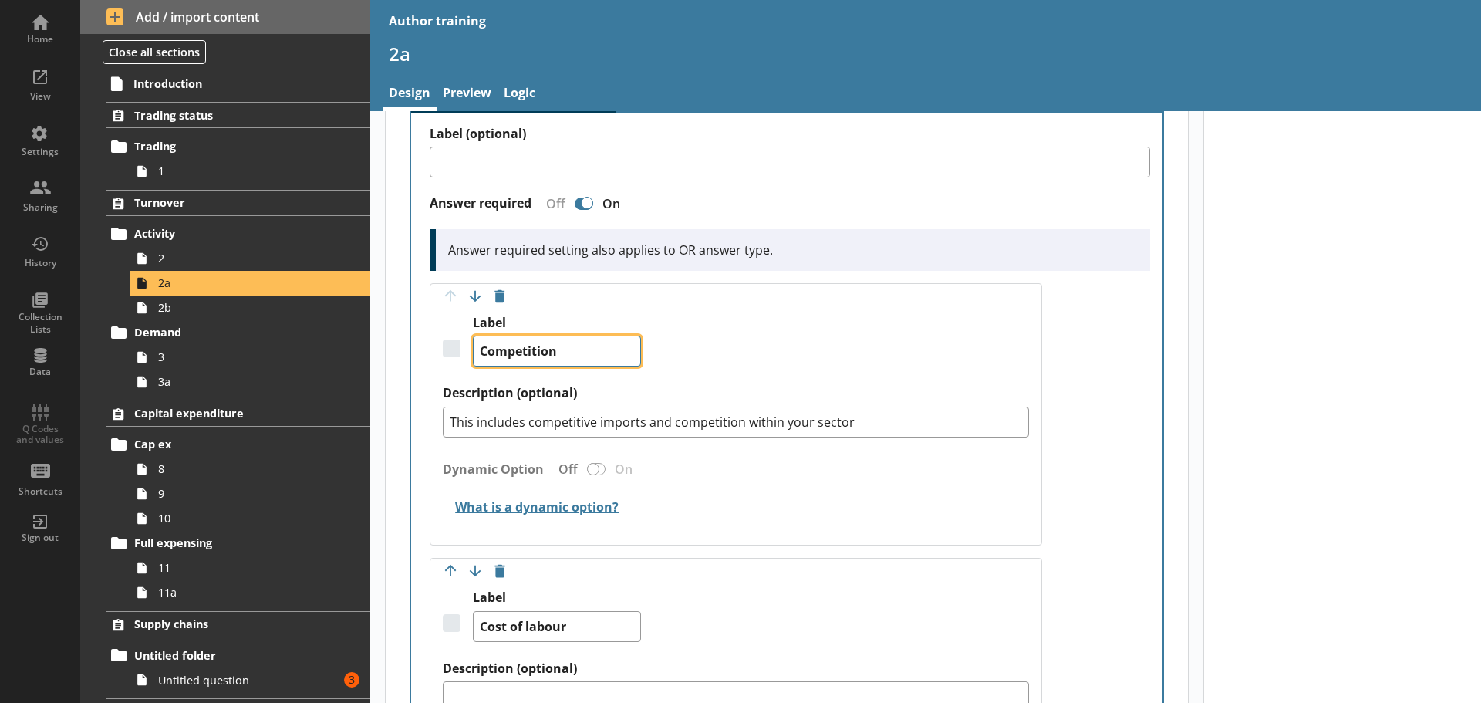
click at [557, 366] on textarea "Competition" at bounding box center [557, 351] width 168 height 31
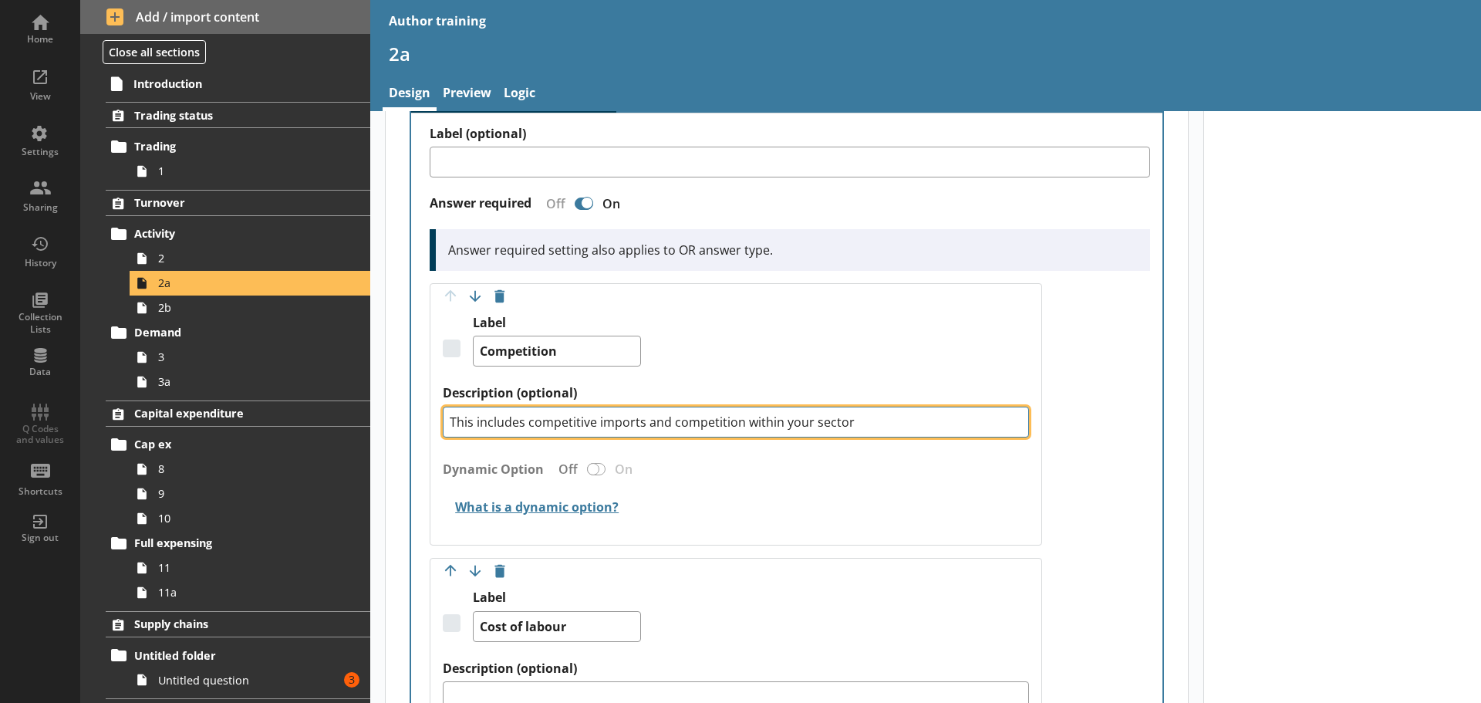
drag, startPoint x: 865, startPoint y: 440, endPoint x: 403, endPoint y: 442, distance: 462.0
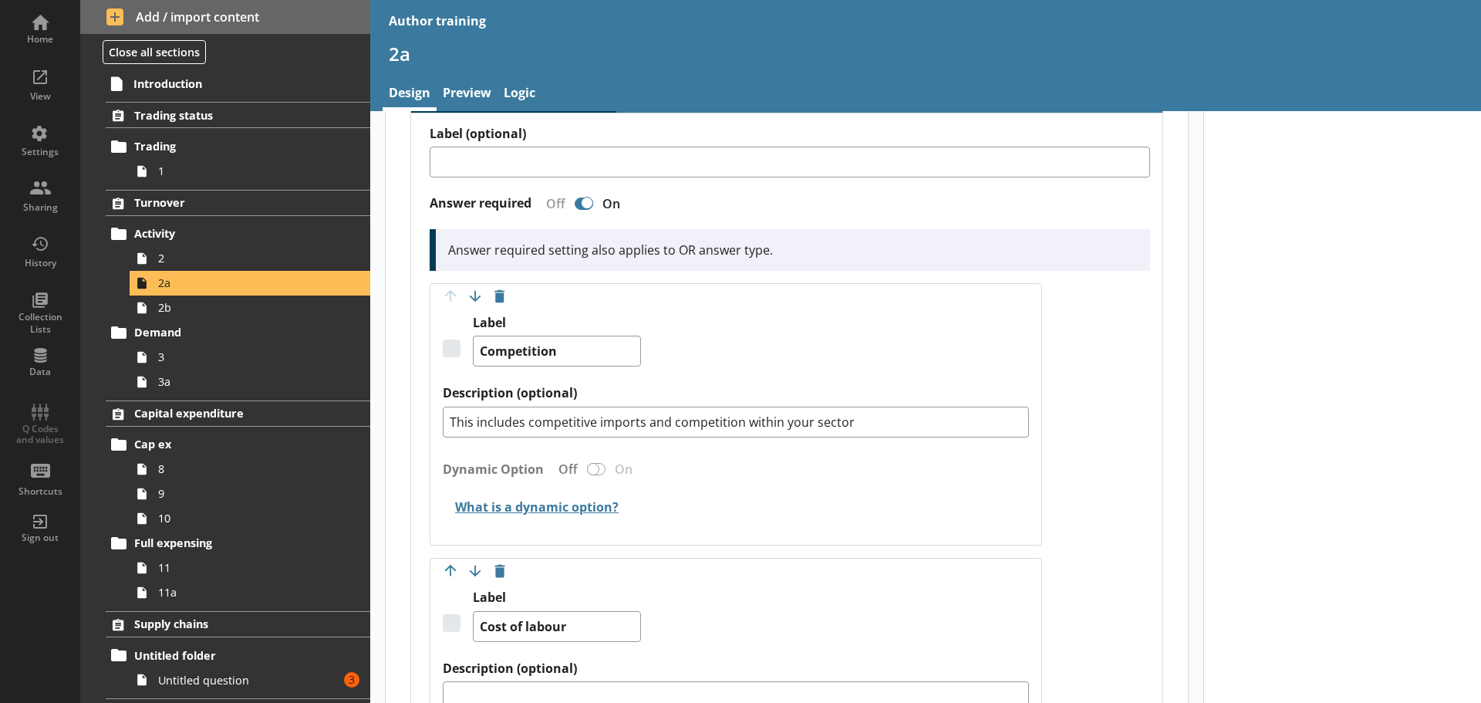
click at [833, 526] on h2 "What is a dynamic option?" at bounding box center [736, 508] width 586 height 36
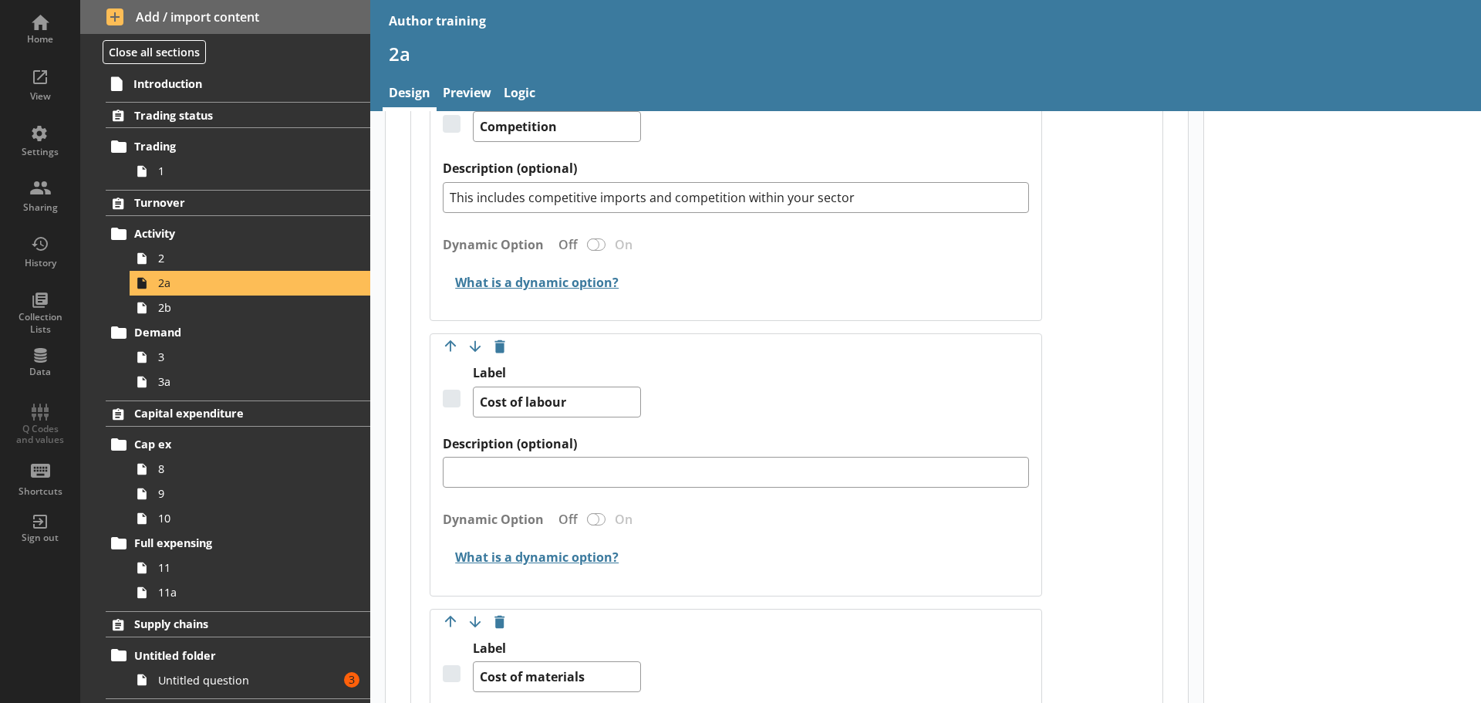
scroll to position [694, 0]
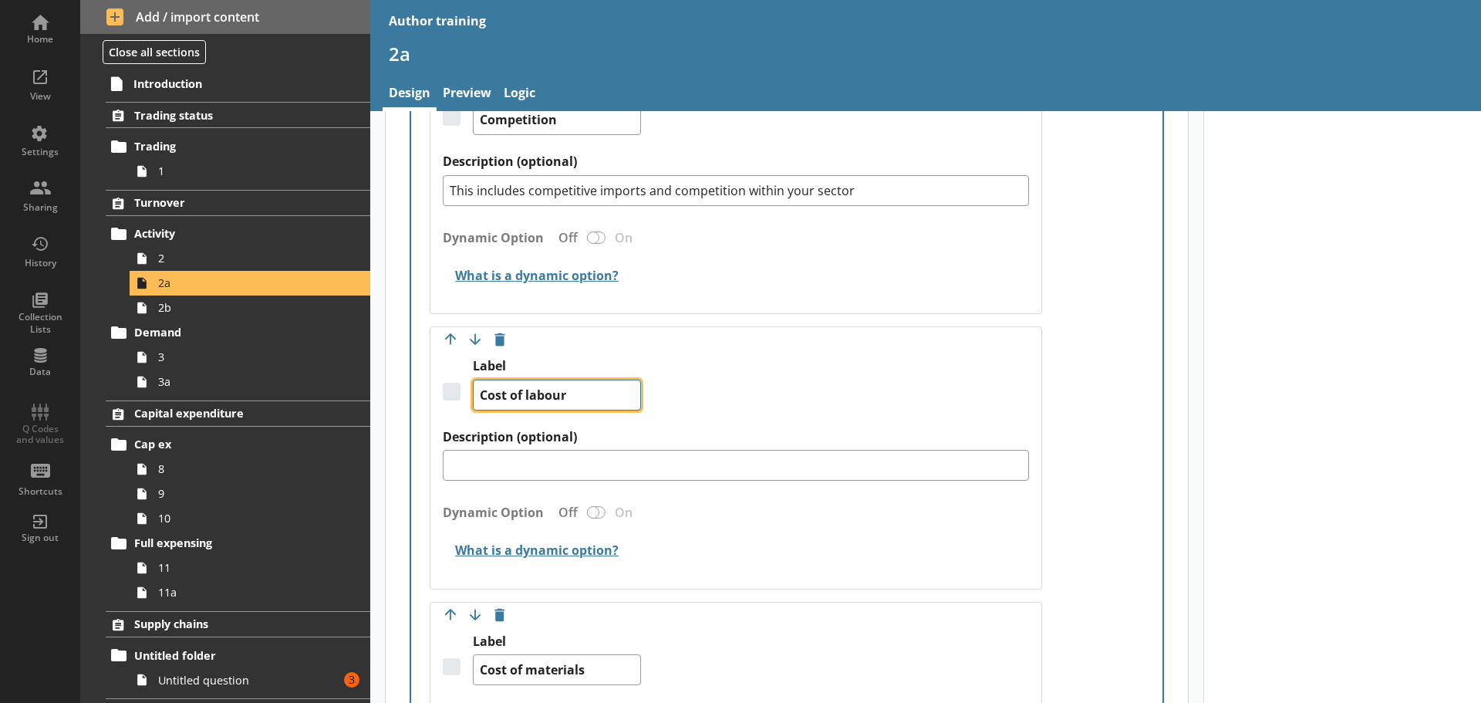
click at [576, 408] on textarea "Cost of labour" at bounding box center [557, 394] width 168 height 31
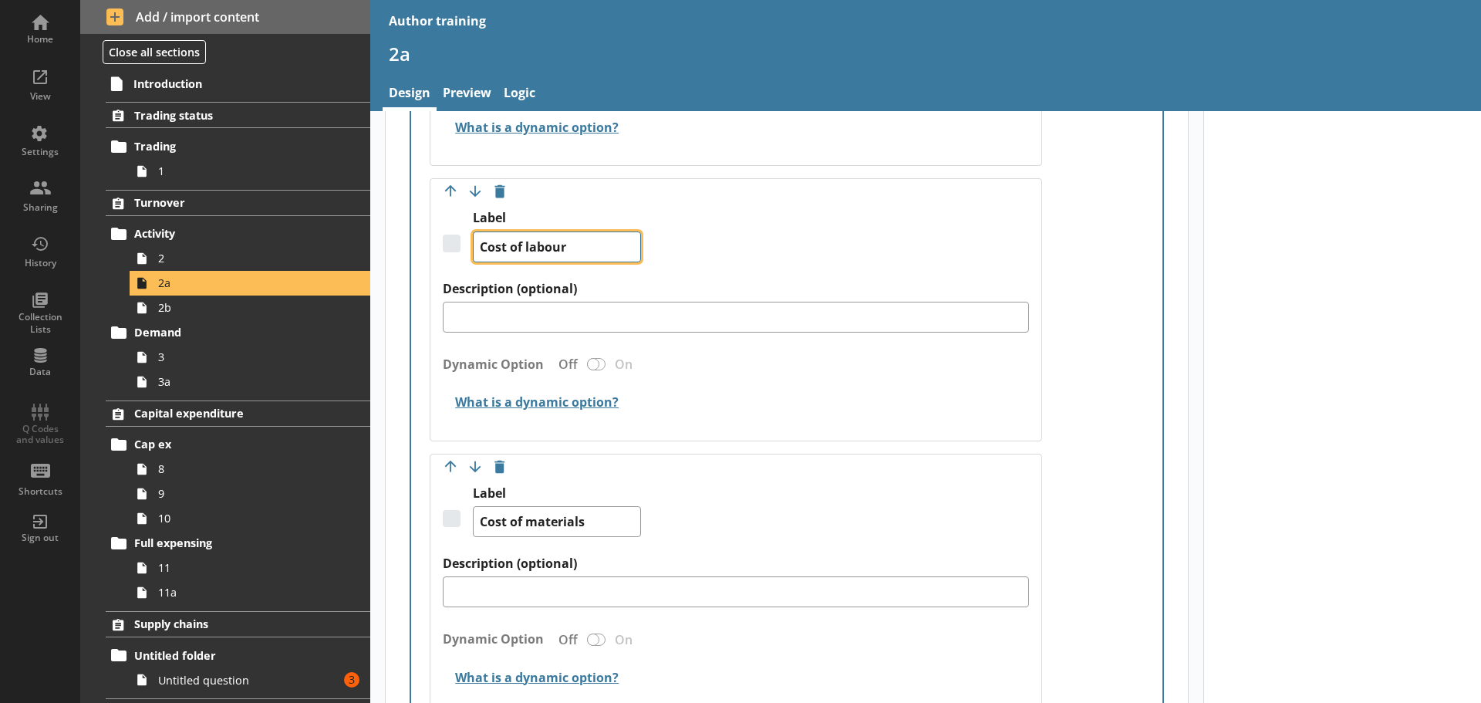
scroll to position [1003, 0]
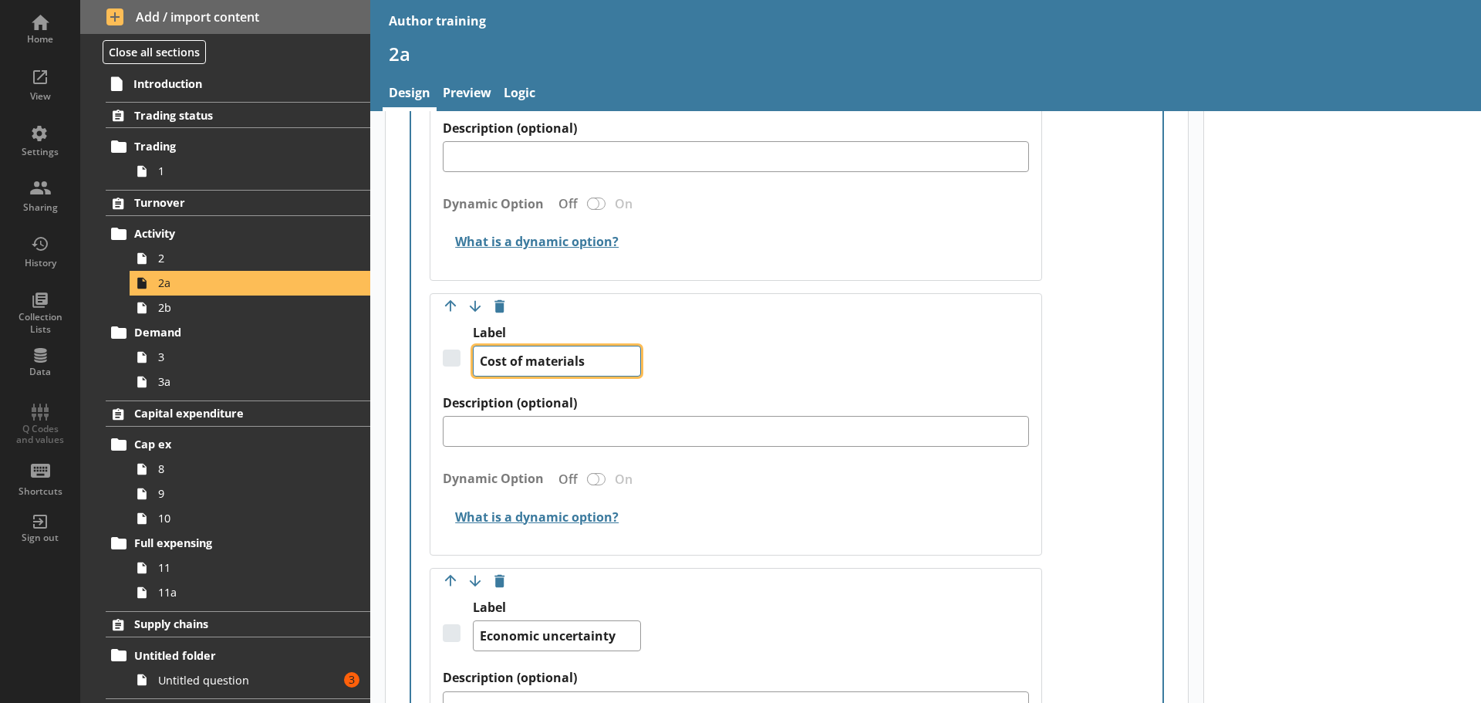
click at [609, 374] on textarea "Cost of materials" at bounding box center [557, 361] width 168 height 31
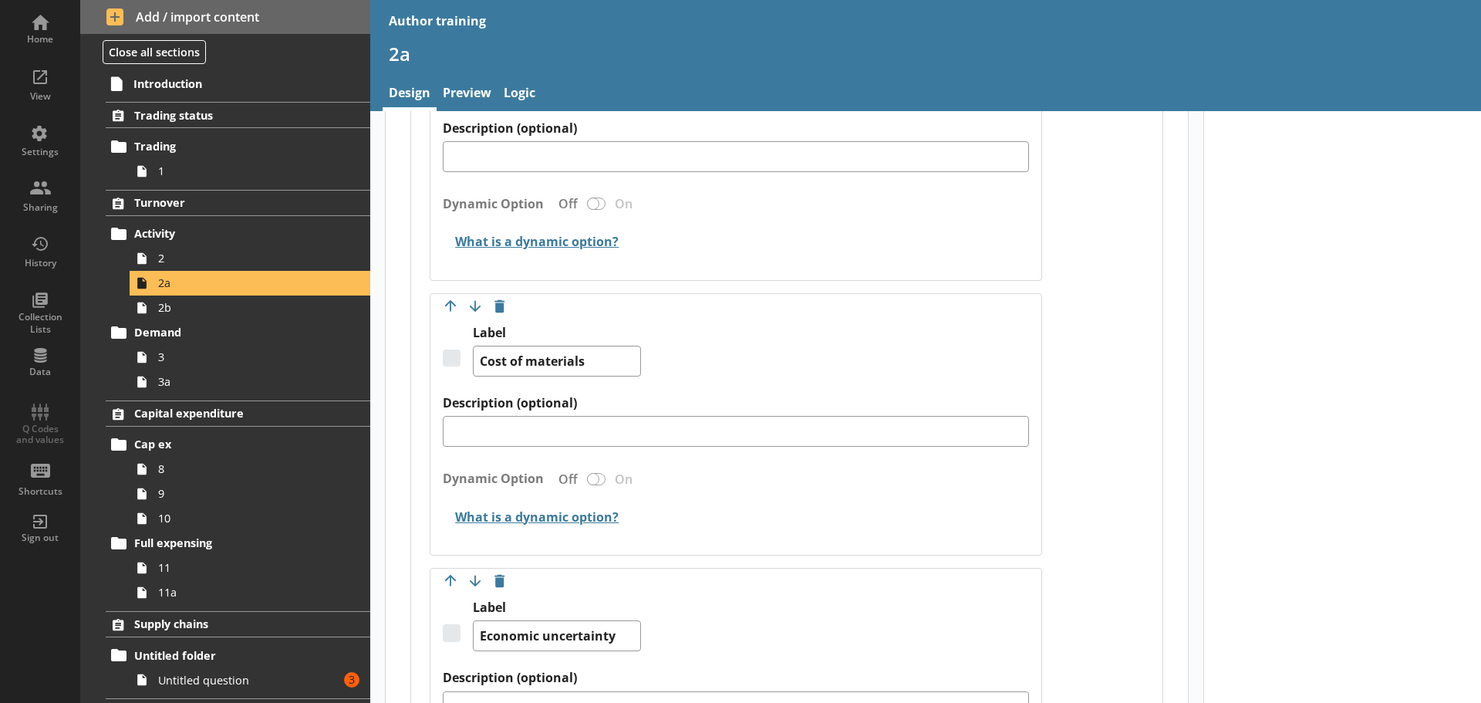
click at [723, 500] on div "Dynamic Option Off On" at bounding box center [736, 482] width 586 height 35
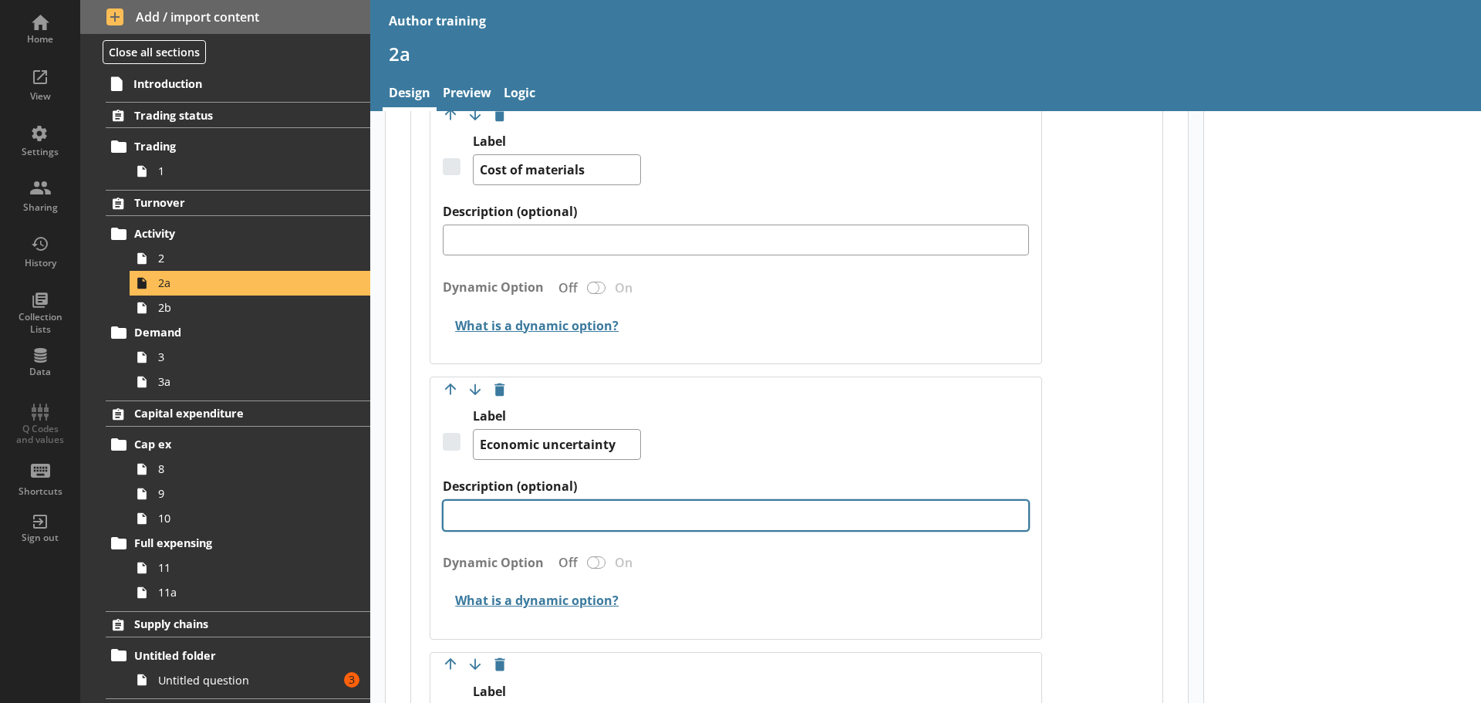
scroll to position [1234, 0]
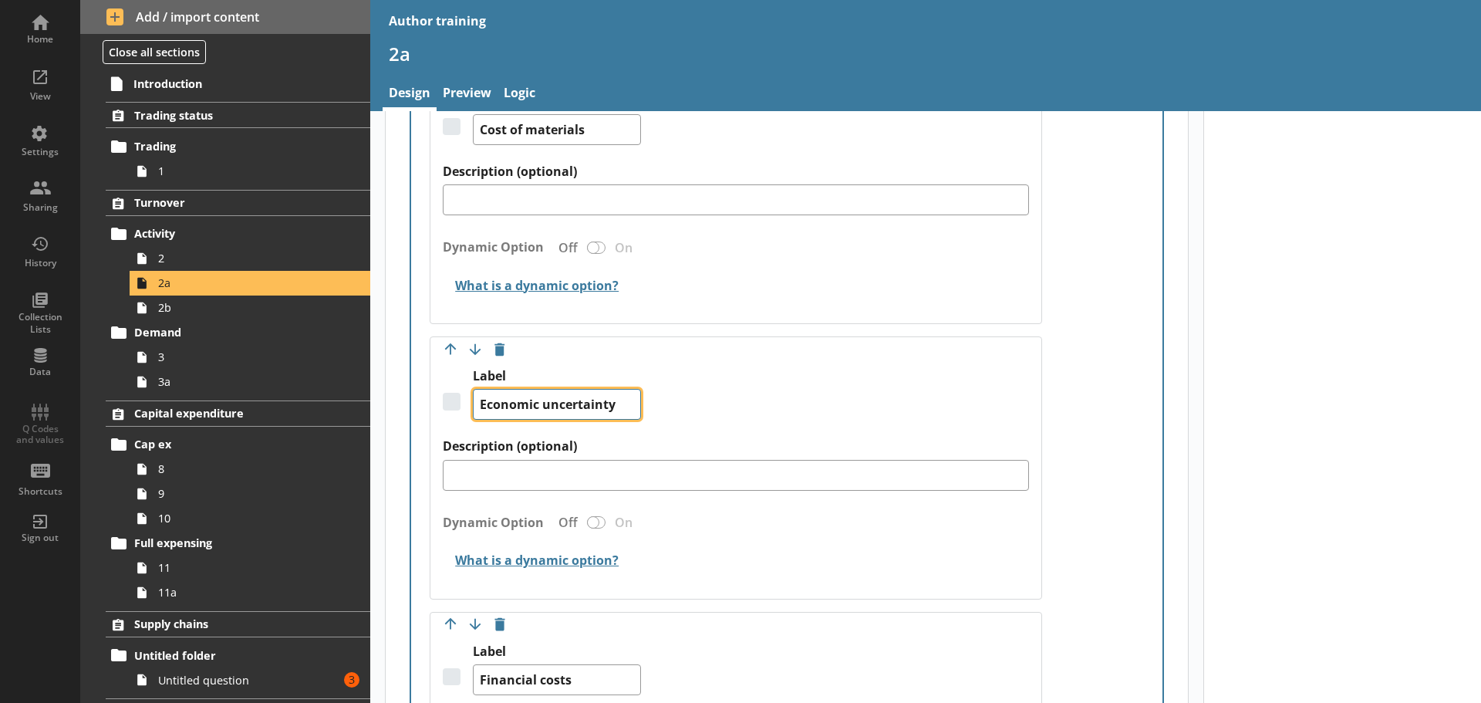
click at [619, 420] on textarea "Economic uncertainty" at bounding box center [557, 404] width 168 height 31
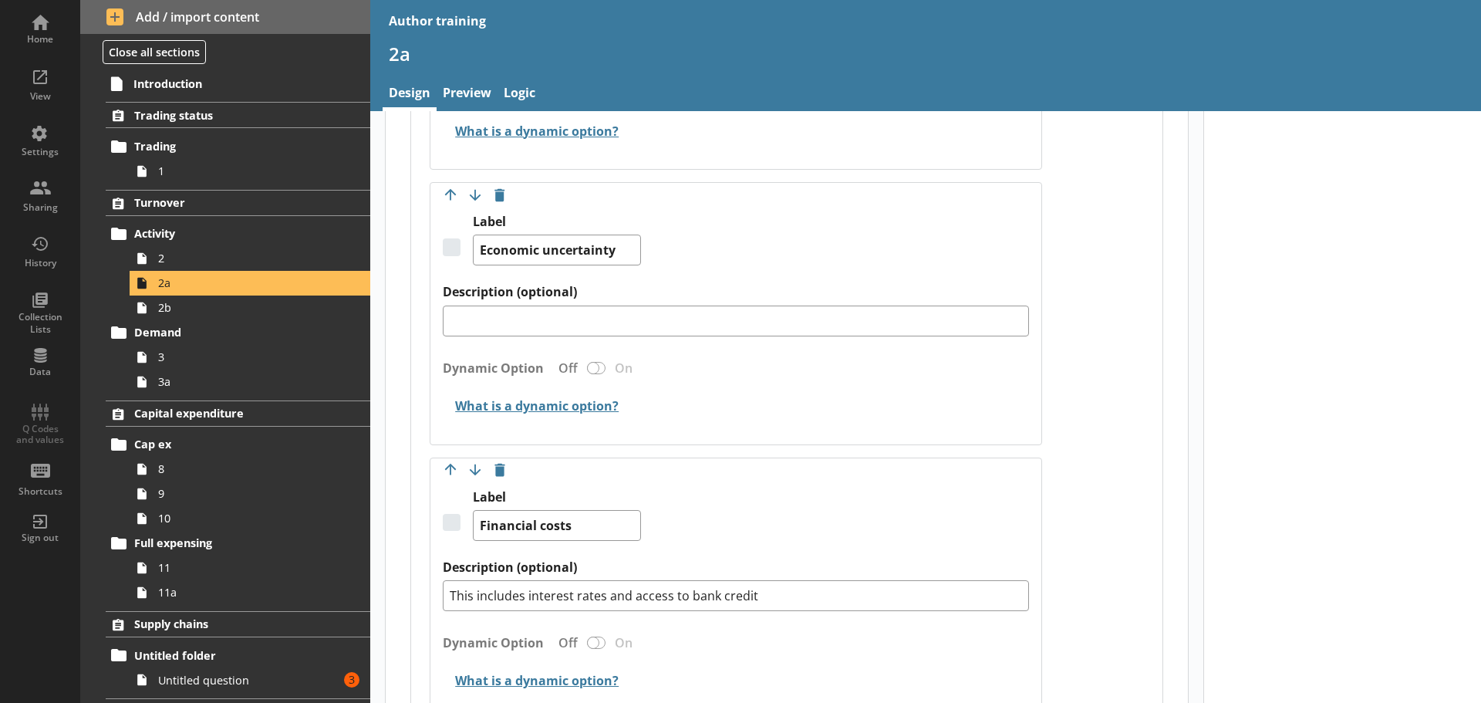
click at [823, 425] on h2 "What is a dynamic option?" at bounding box center [736, 407] width 586 height 36
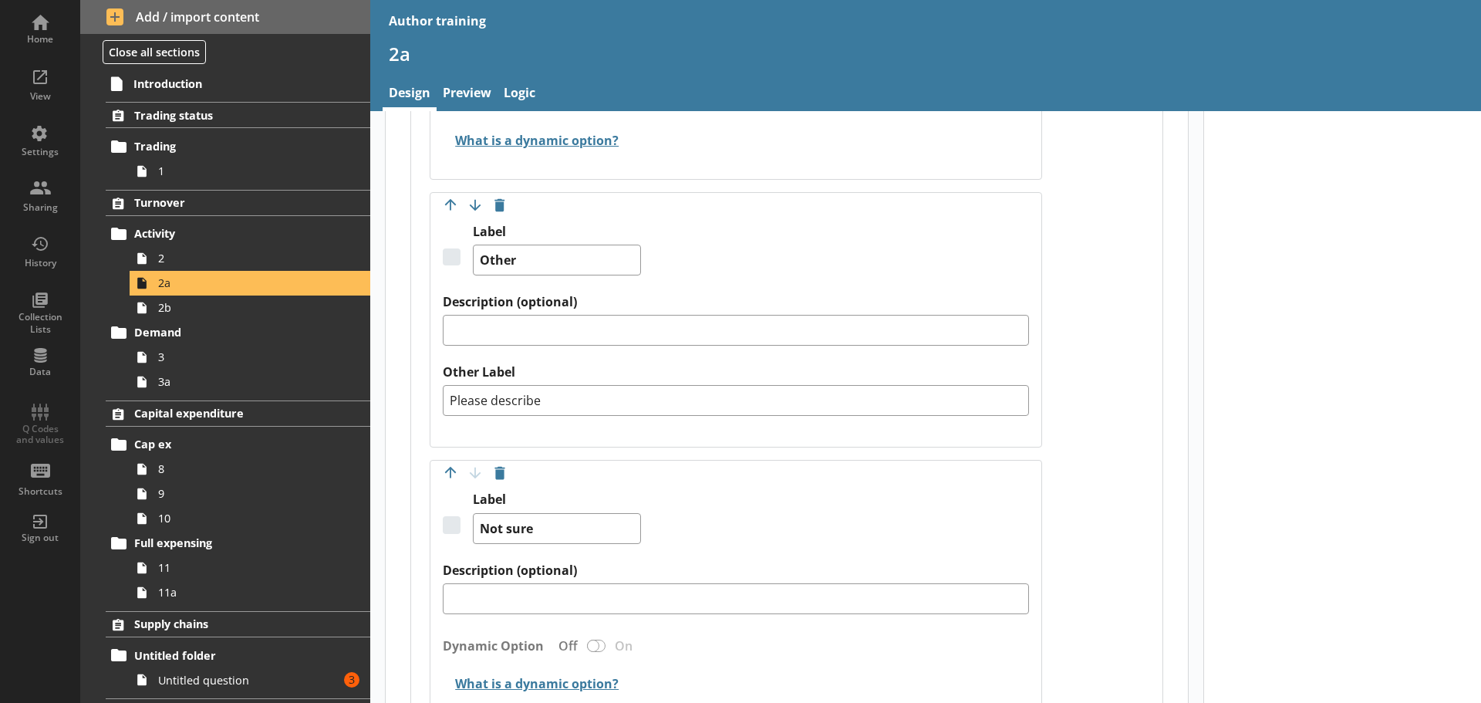
scroll to position [3625, 0]
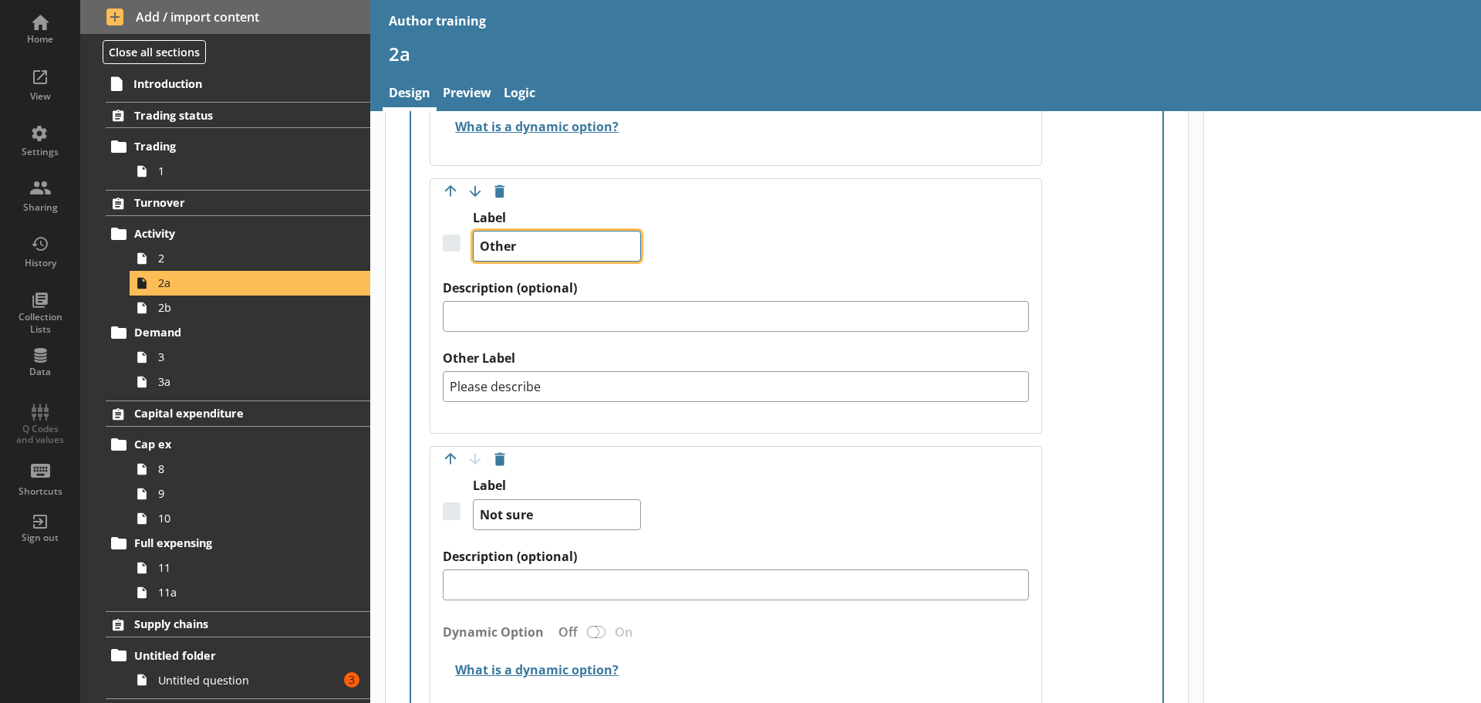
click at [547, 261] on textarea "Other" at bounding box center [557, 246] width 168 height 31
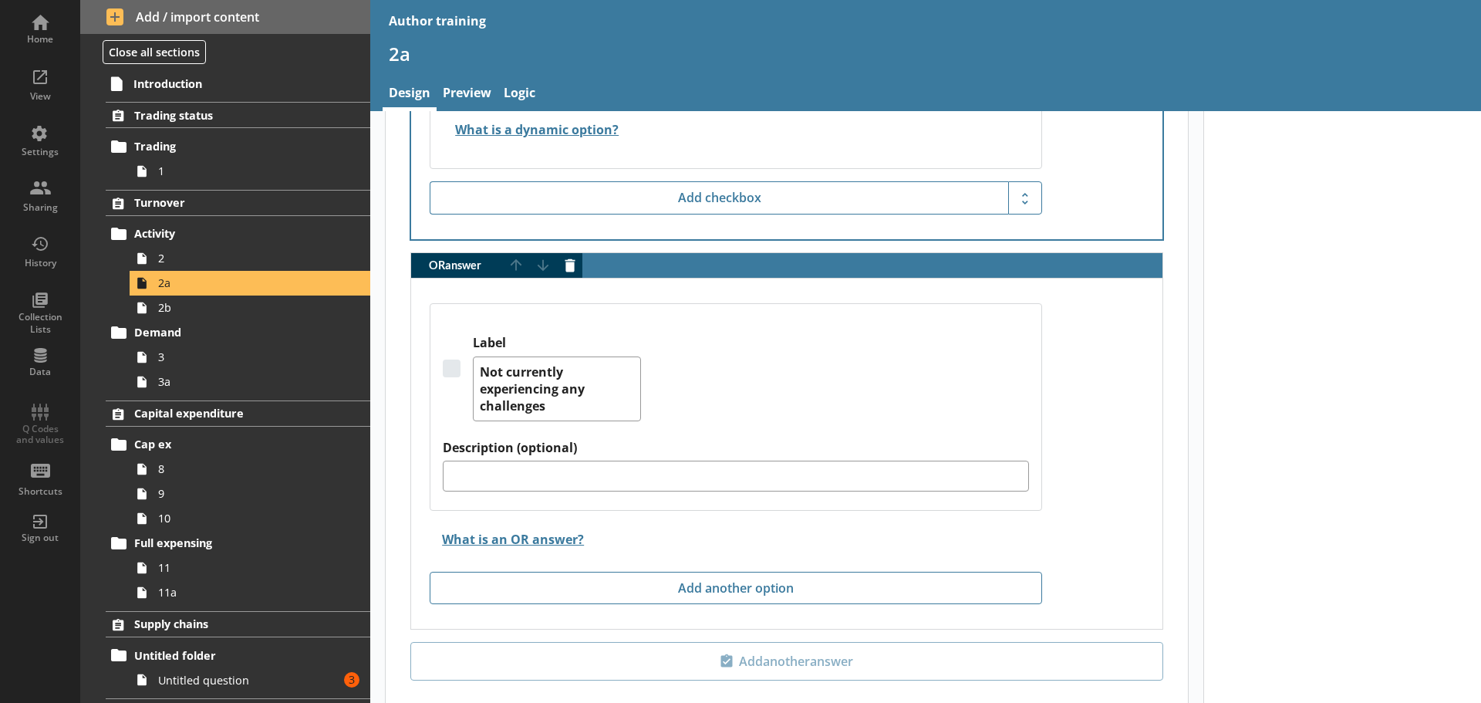
scroll to position [4088, 0]
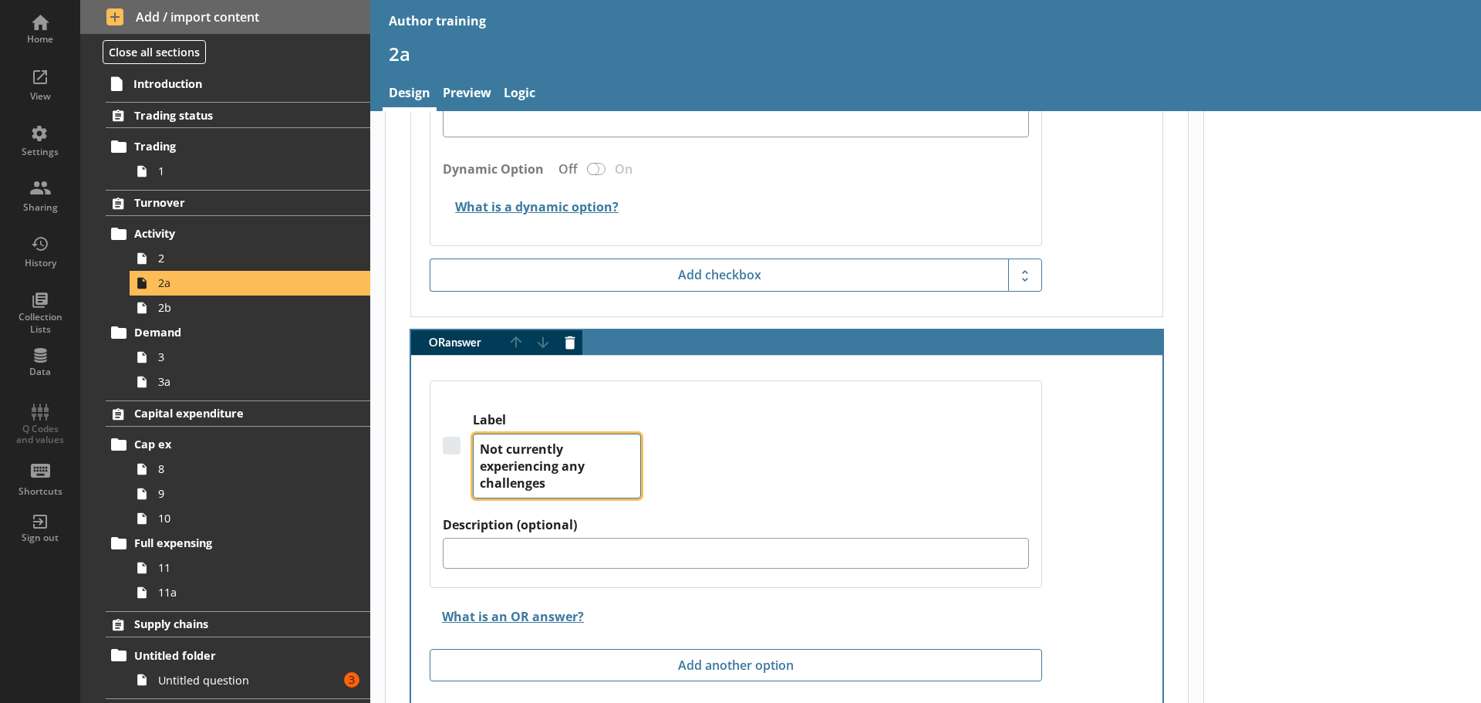
click at [567, 498] on textarea "Not currently experiencing any challenges" at bounding box center [557, 465] width 168 height 65
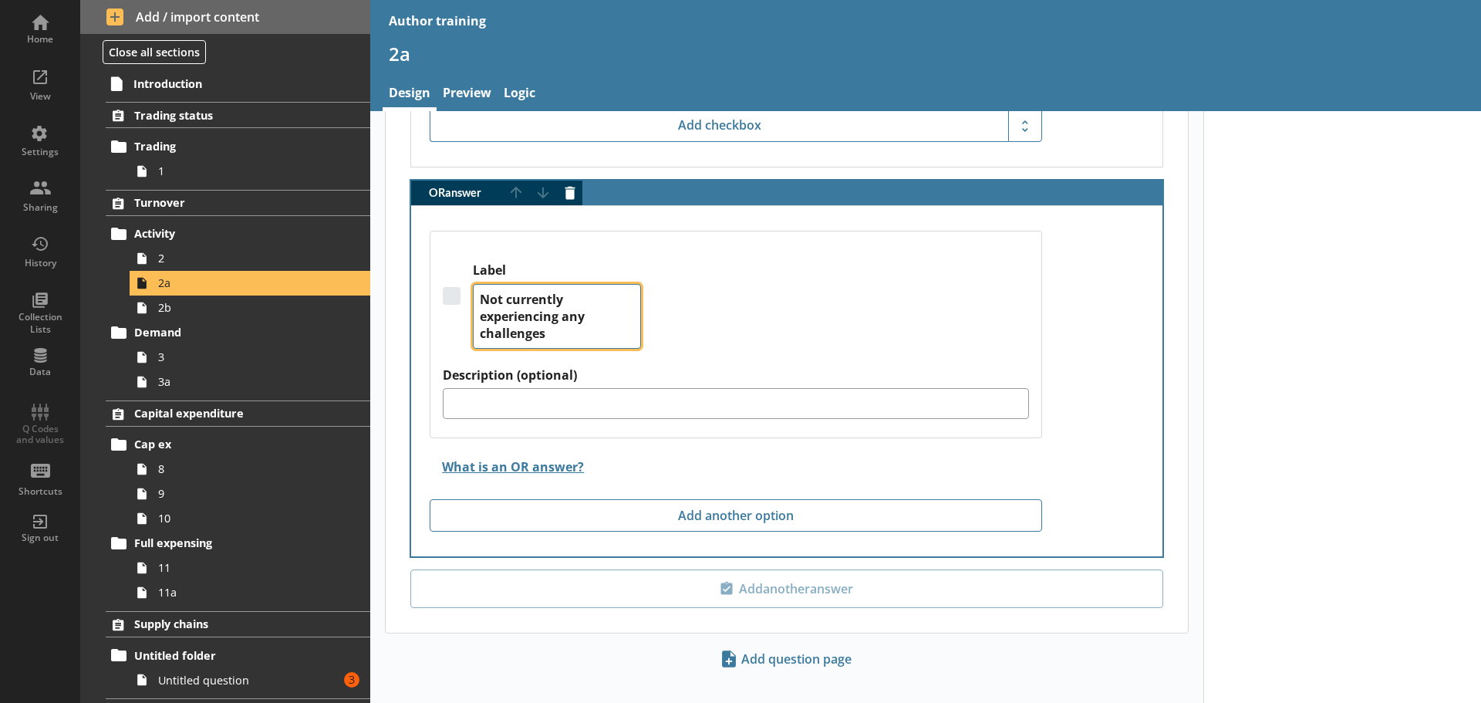
scroll to position [4242, 0]
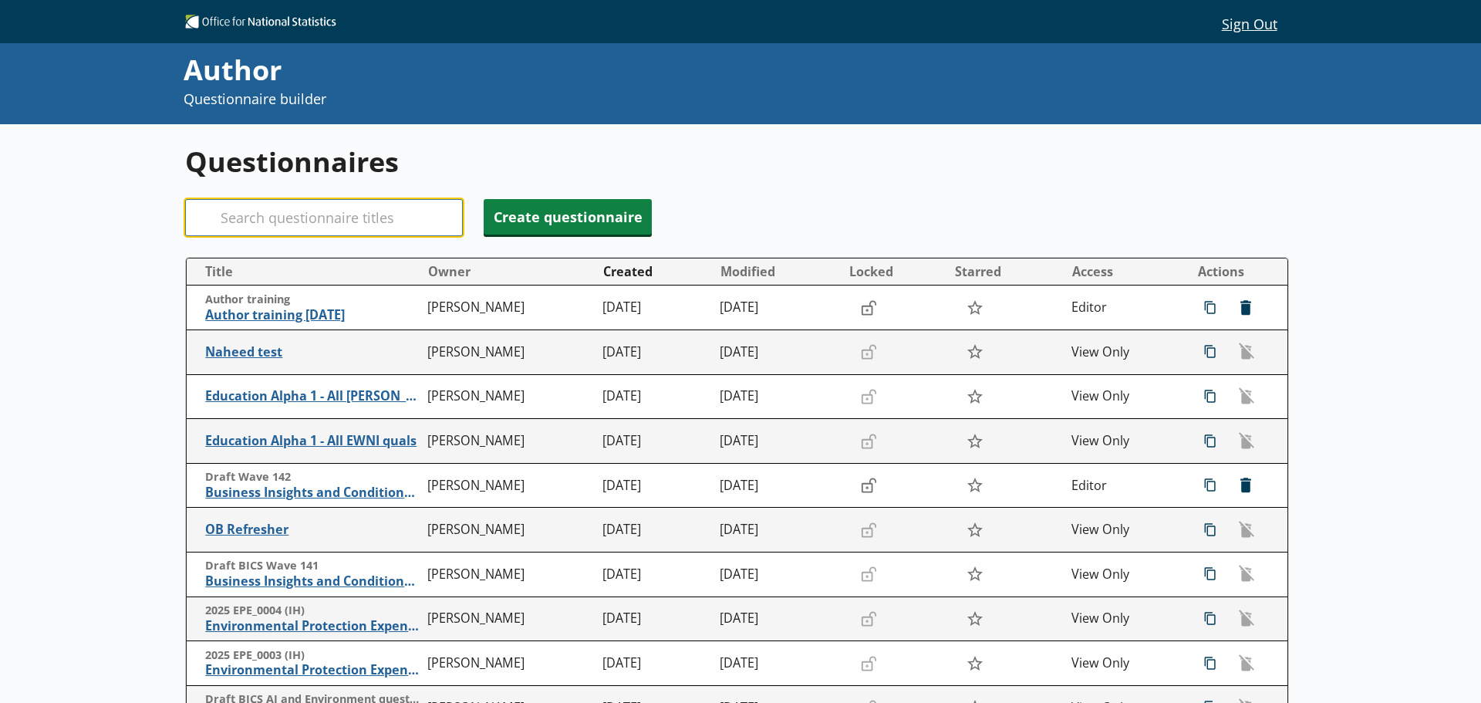
click at [292, 211] on input "Search" at bounding box center [324, 217] width 278 height 37
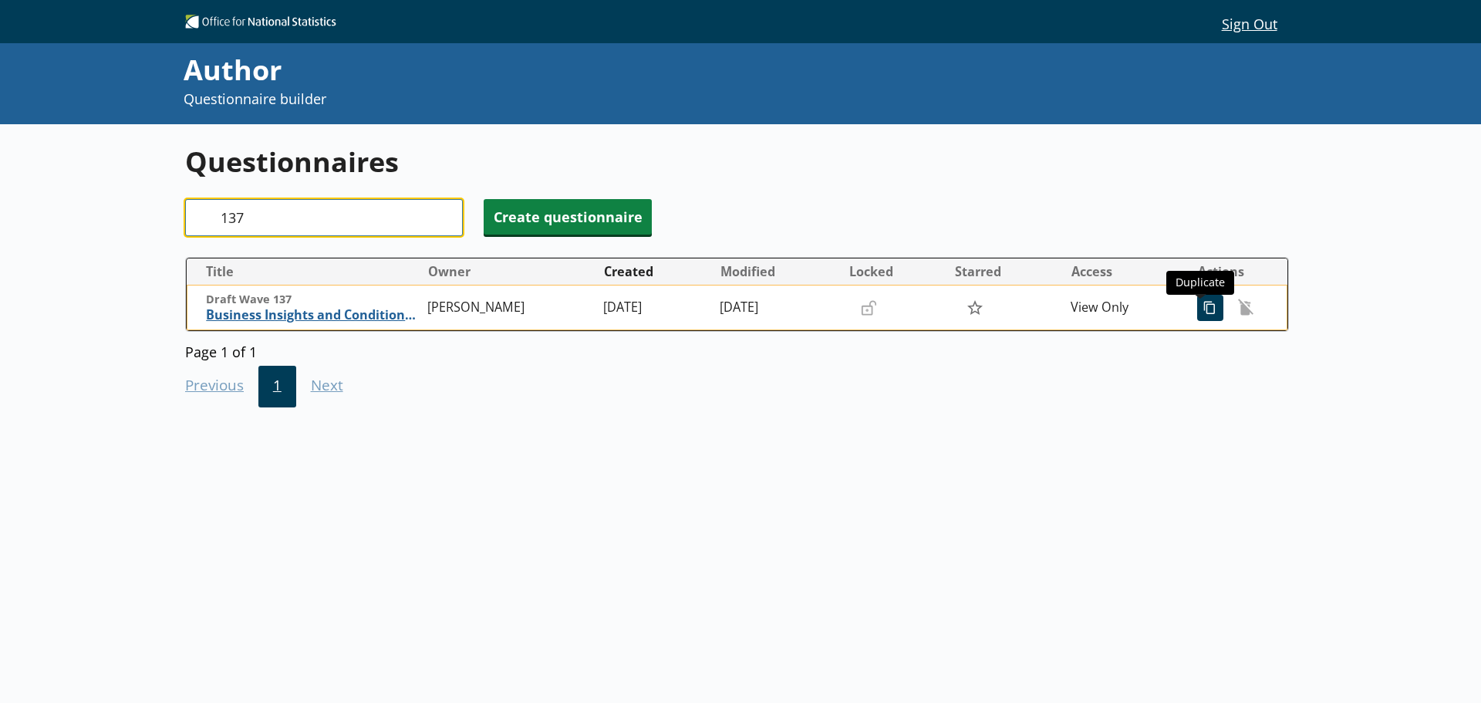
type input "137"
click at [1203, 309] on span "icon-copy Duplicate" at bounding box center [1210, 307] width 25 height 25
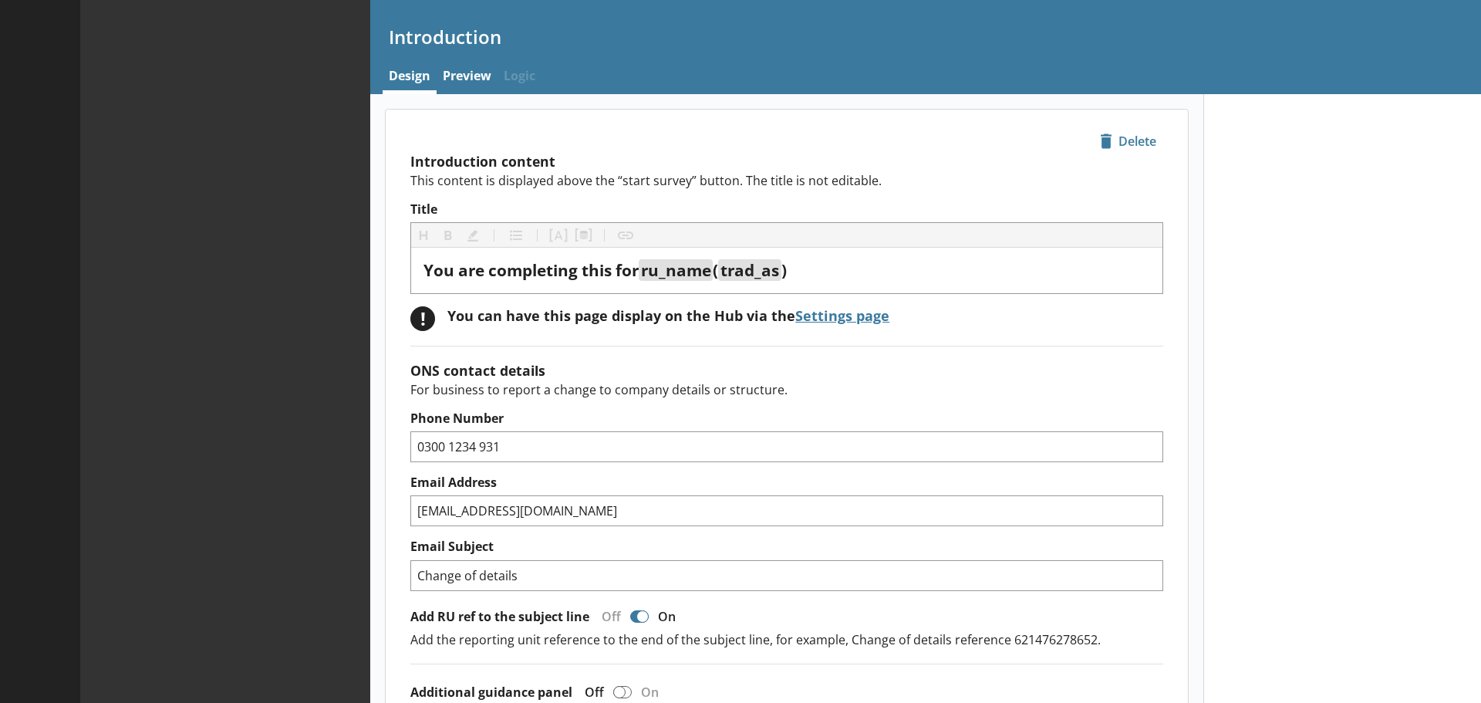
type textarea "x"
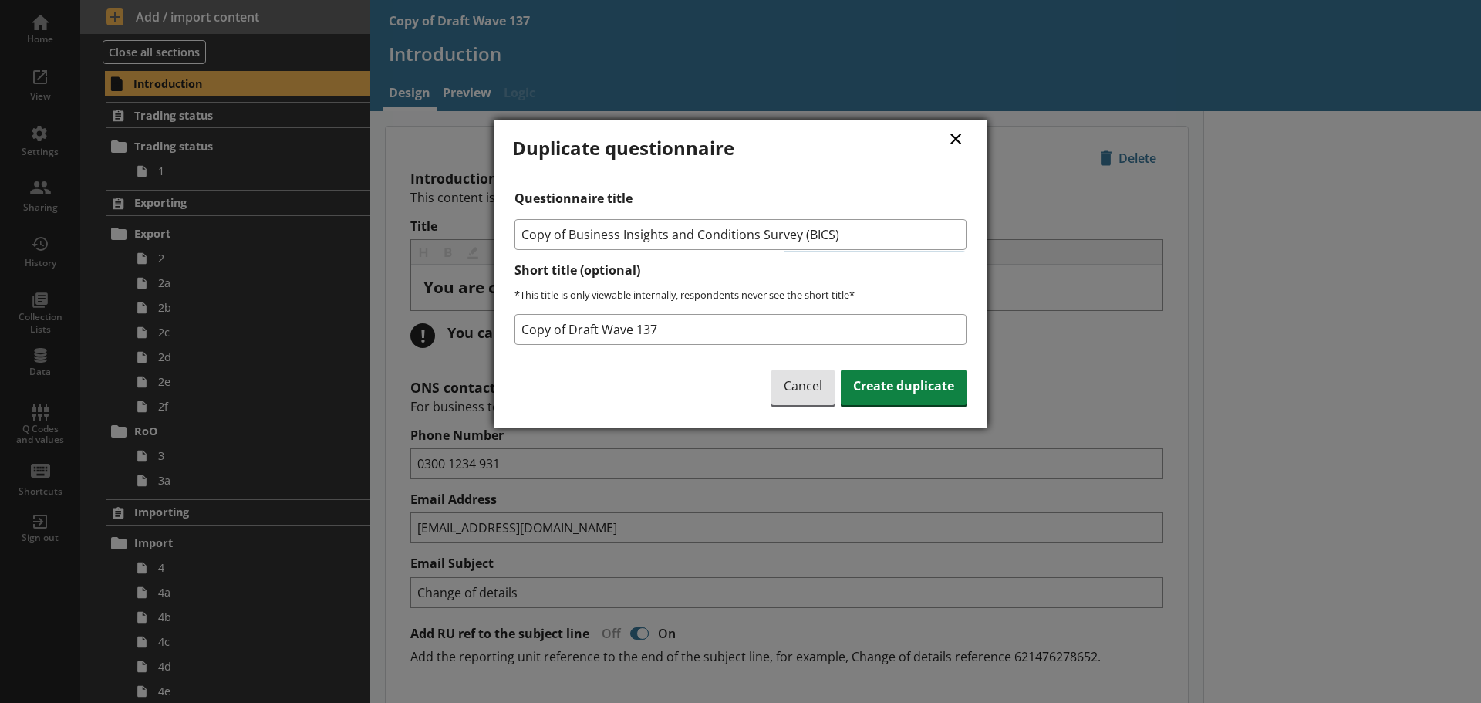
drag, startPoint x: 570, startPoint y: 239, endPoint x: 508, endPoint y: 241, distance: 61.7
click at [508, 241] on div "× Duplicate questionnaire Questionnaire title Copy of Business Insights and Con…" at bounding box center [741, 274] width 494 height 308
click at [805, 233] on input "Business Insights and Conditions Survey (BICS)" at bounding box center [740, 234] width 452 height 31
type input "Business Insights and Conditions Survey (BICS) draft"
click at [683, 327] on input "Copy of Draft Wave 137" at bounding box center [740, 329] width 452 height 31
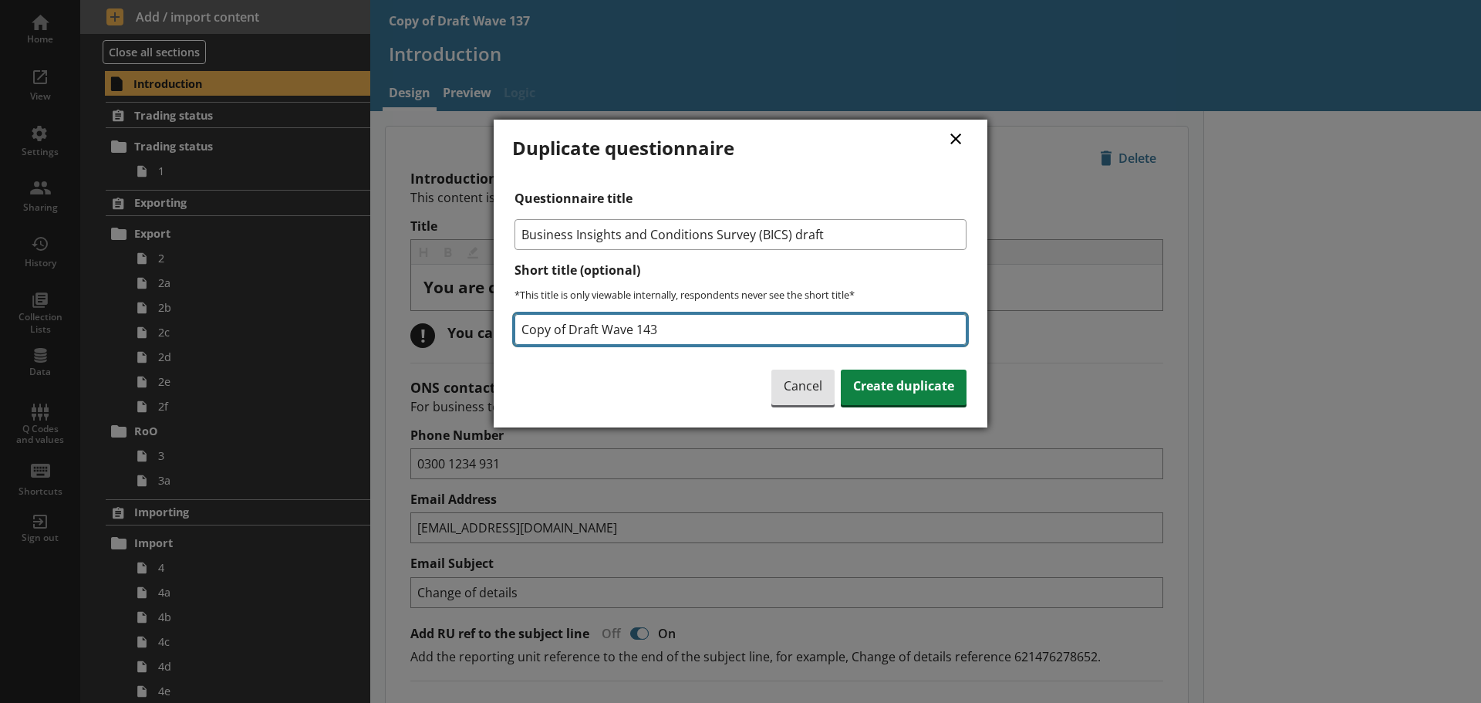
drag, startPoint x: 569, startPoint y: 330, endPoint x: 517, endPoint y: 329, distance: 52.5
click at [517, 329] on input "Copy of Draft Wave 143" at bounding box center [740, 329] width 452 height 31
type input "Draft Wave 143"
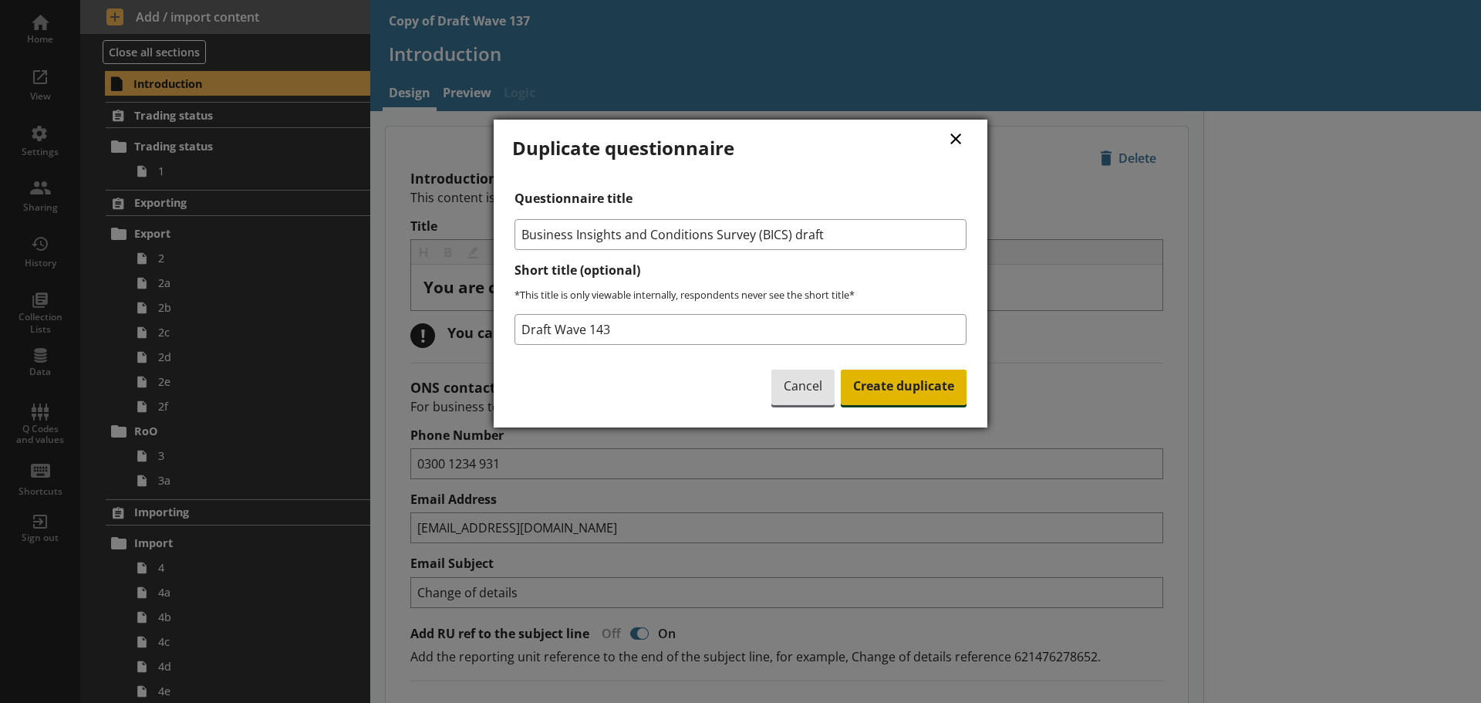
click at [889, 382] on span "Create duplicate" at bounding box center [904, 386] width 126 height 35
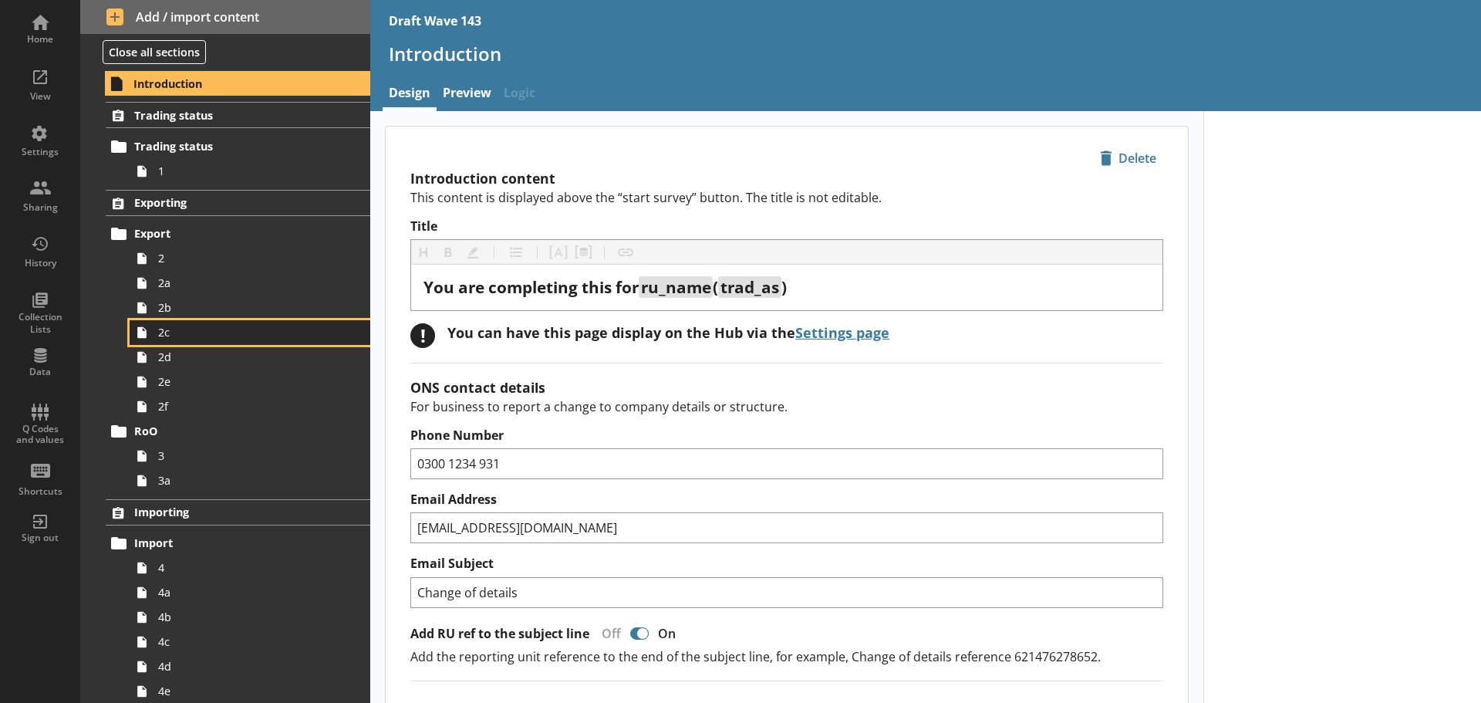
click at [199, 334] on span "2c" at bounding box center [244, 332] width 172 height 15
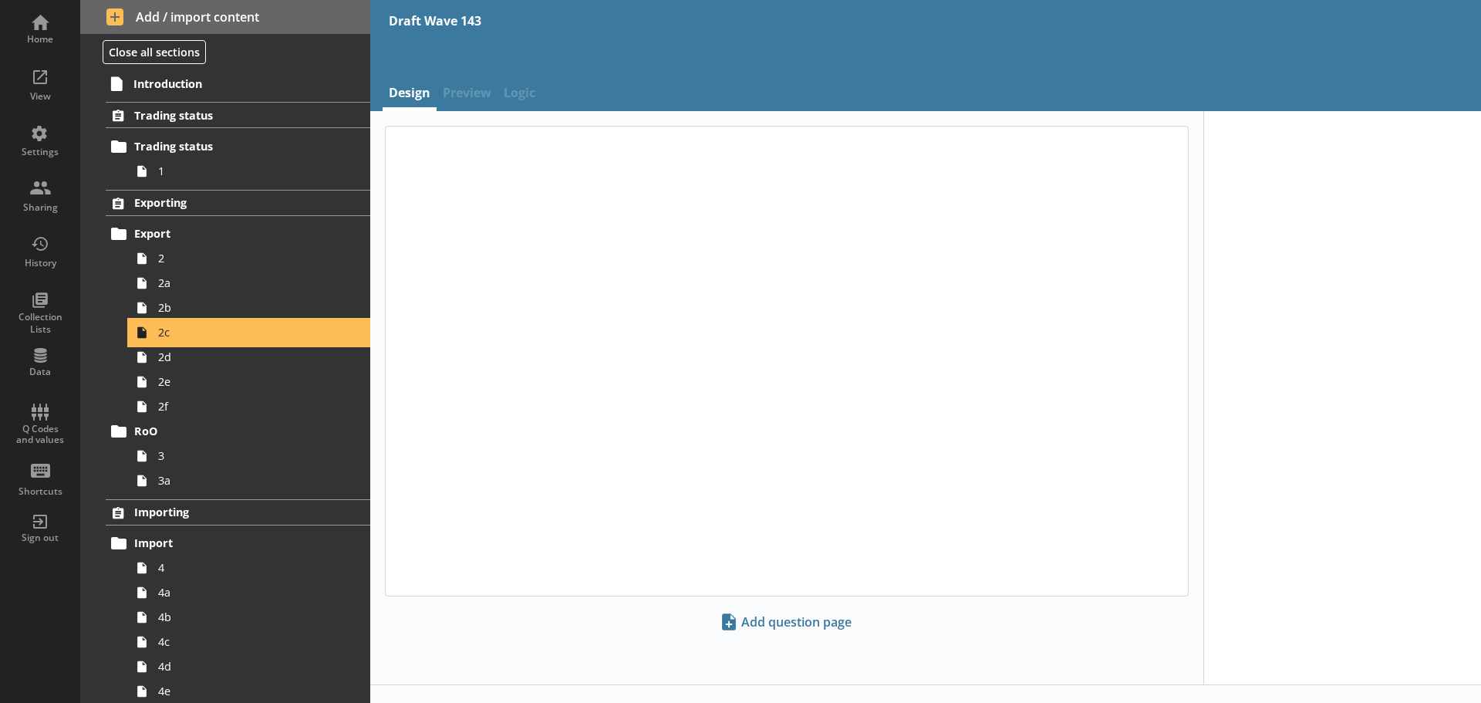
type textarea "x"
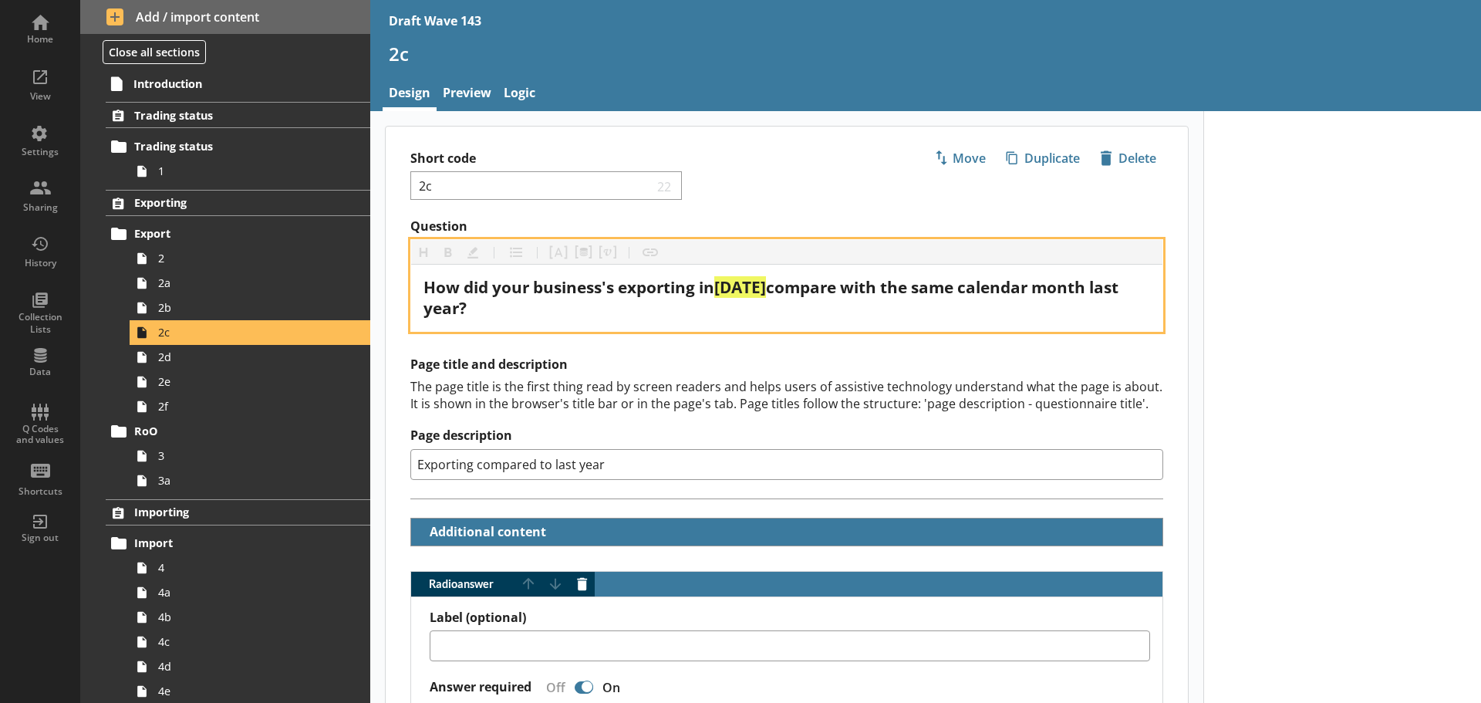
click at [737, 289] on span "[DATE]" at bounding box center [740, 287] width 52 height 22
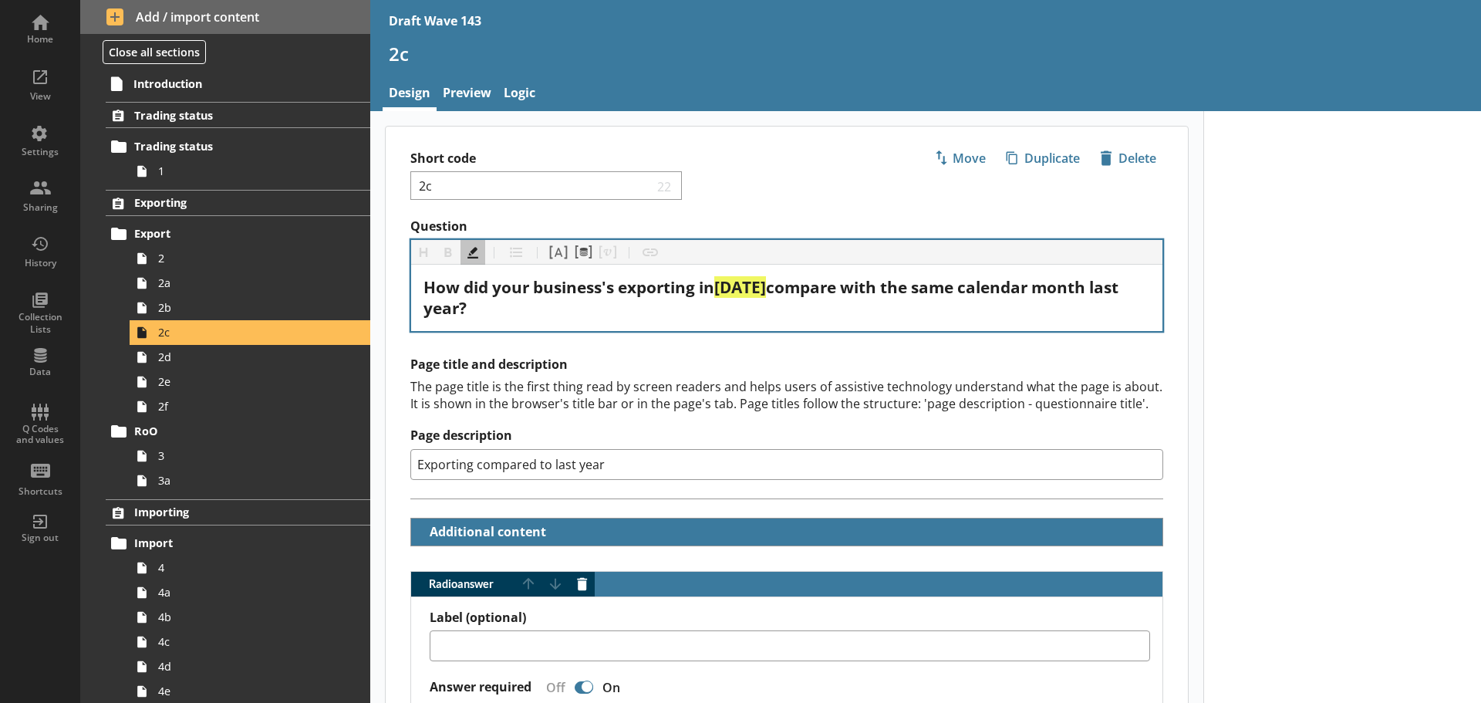
click at [737, 361] on h2 "Page title and description" at bounding box center [786, 364] width 753 height 16
click at [470, 89] on link "Preview" at bounding box center [467, 94] width 61 height 33
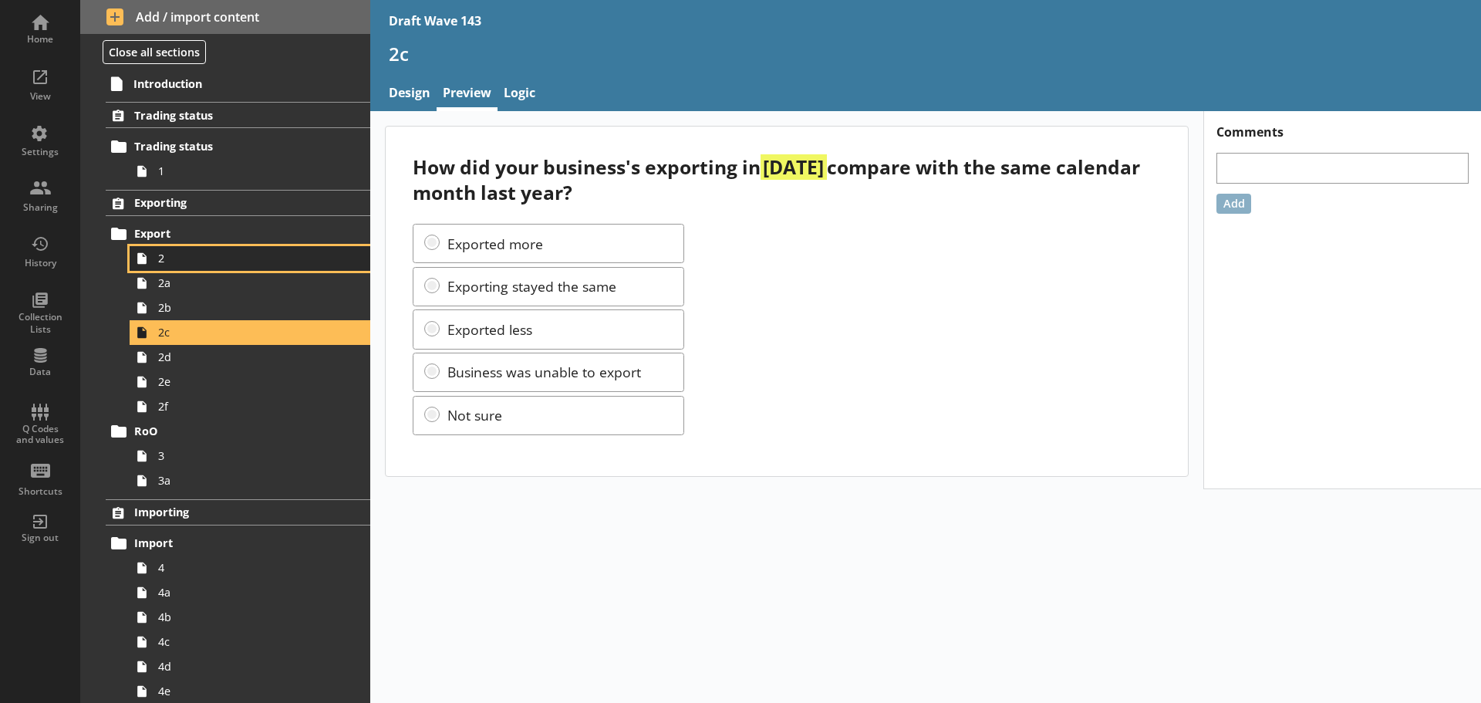
click at [211, 258] on span "2" at bounding box center [244, 258] width 172 height 15
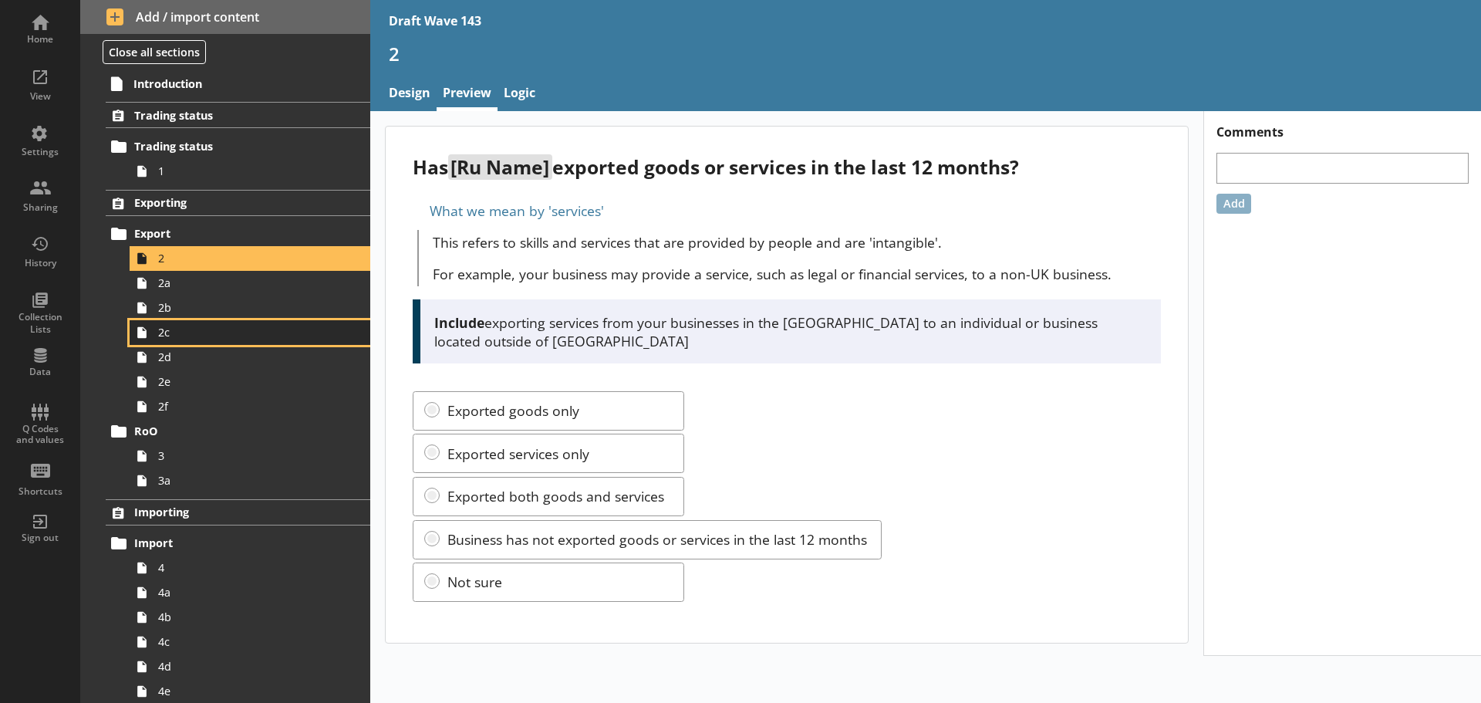
click at [214, 332] on span "2c" at bounding box center [244, 332] width 172 height 15
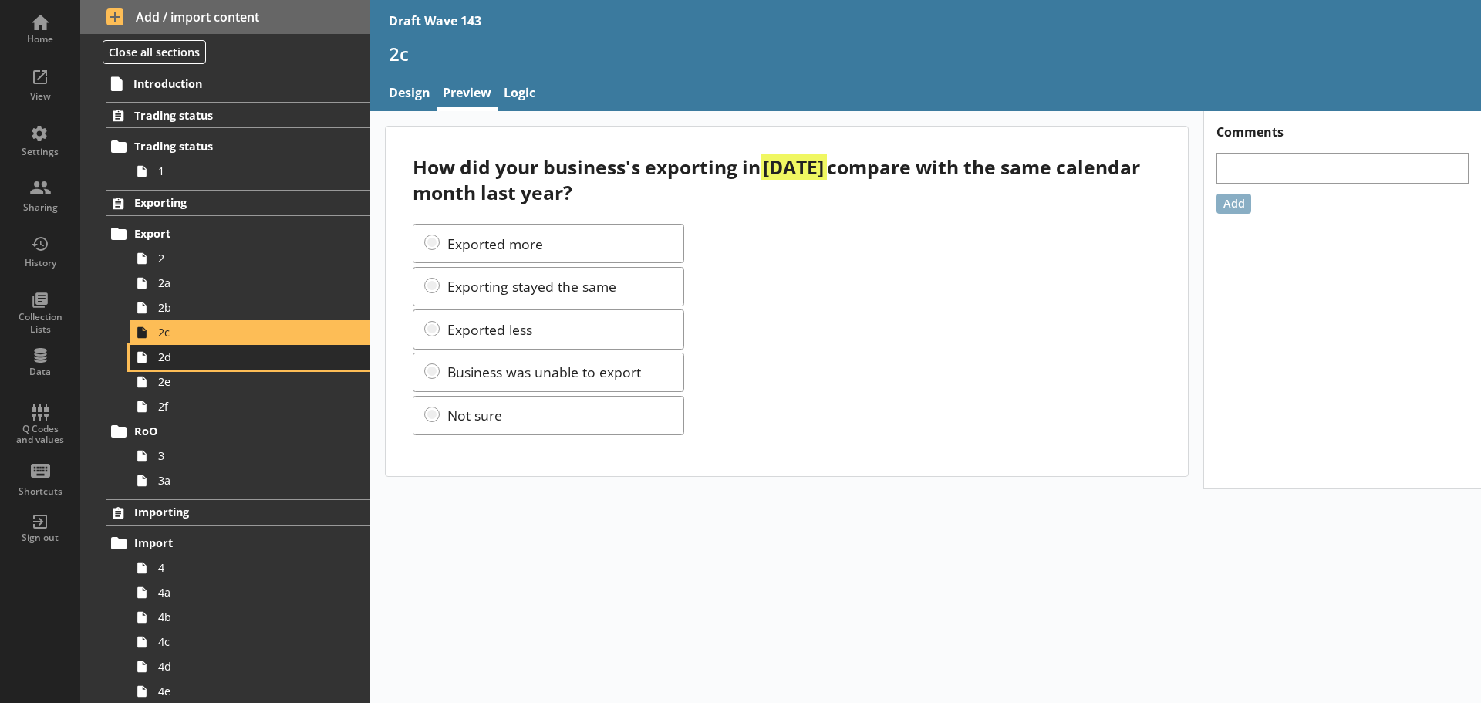
click at [211, 363] on span "2d" at bounding box center [244, 356] width 172 height 15
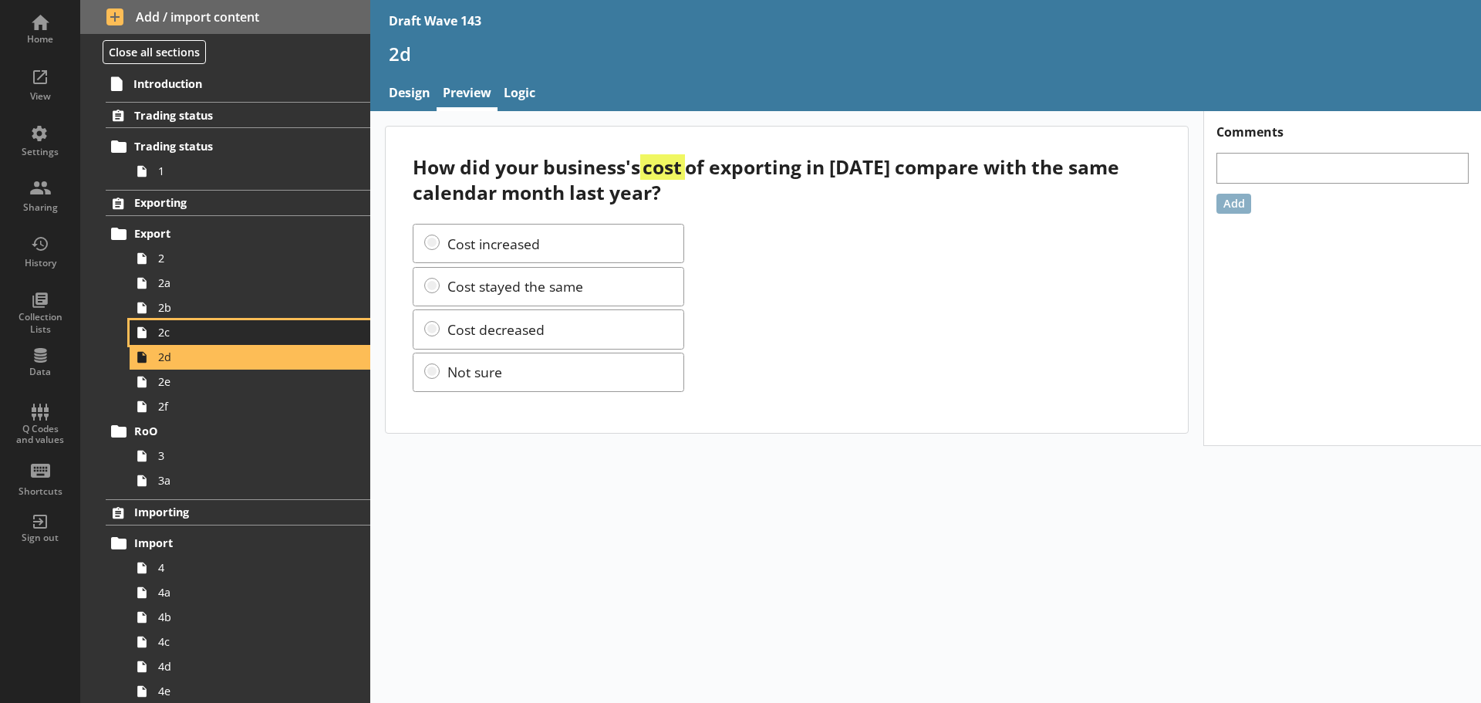
click at [203, 331] on span "2c" at bounding box center [244, 332] width 172 height 15
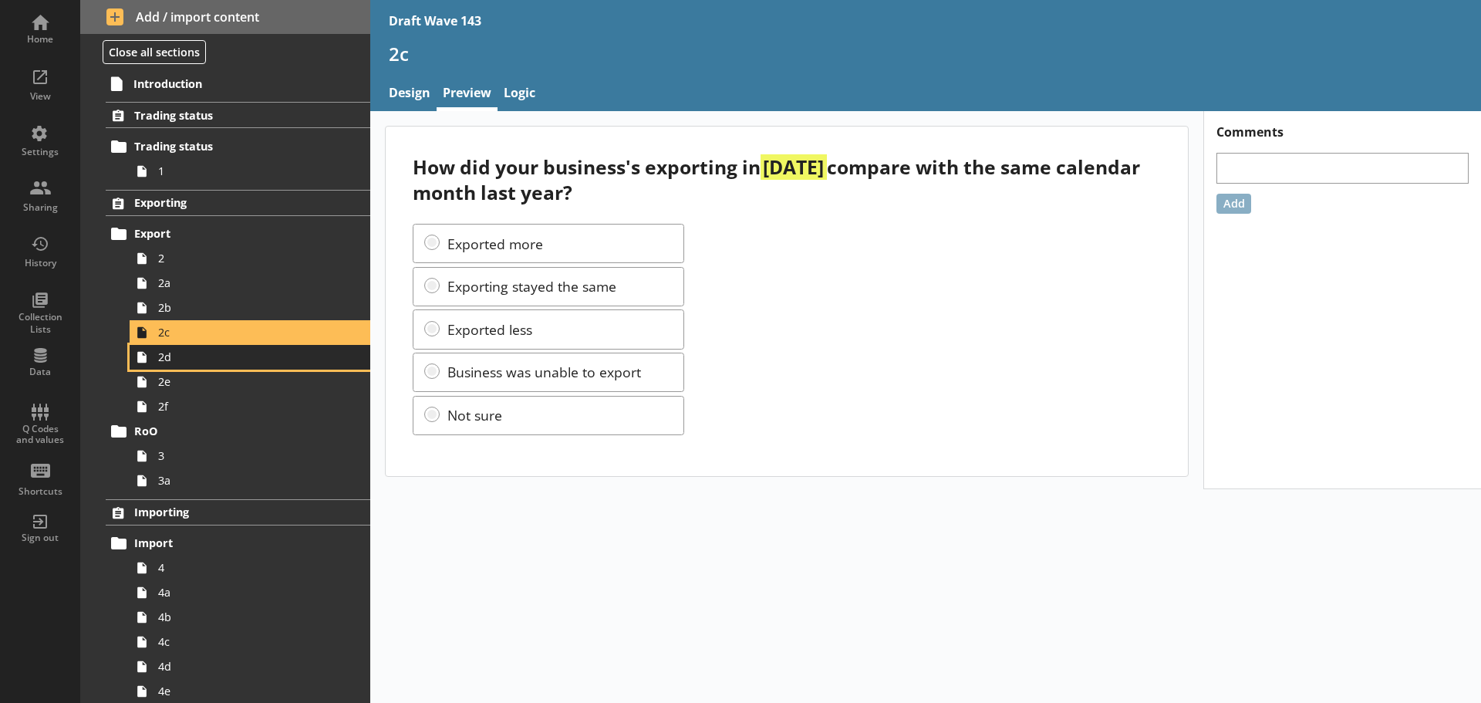
click at [284, 356] on span "2d" at bounding box center [244, 356] width 172 height 15
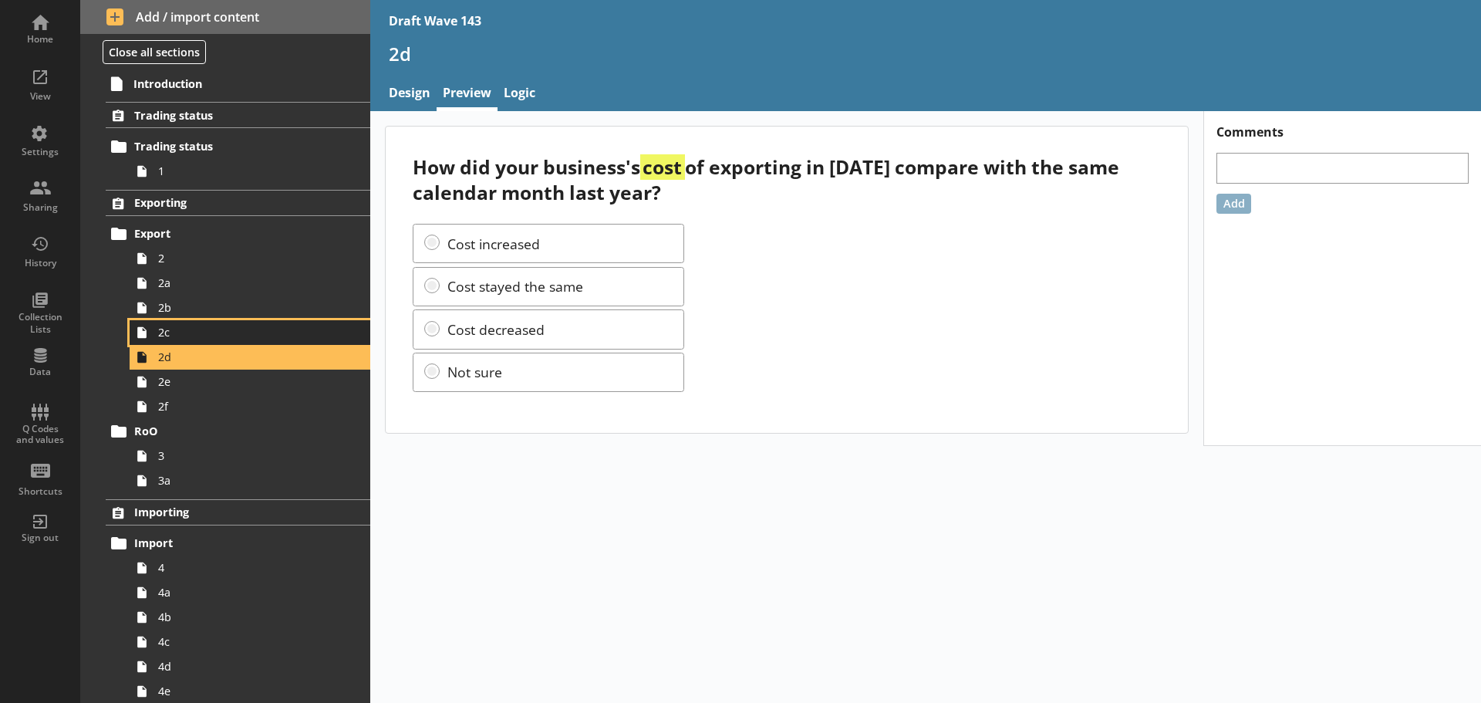
click at [320, 329] on span "2c" at bounding box center [244, 332] width 172 height 15
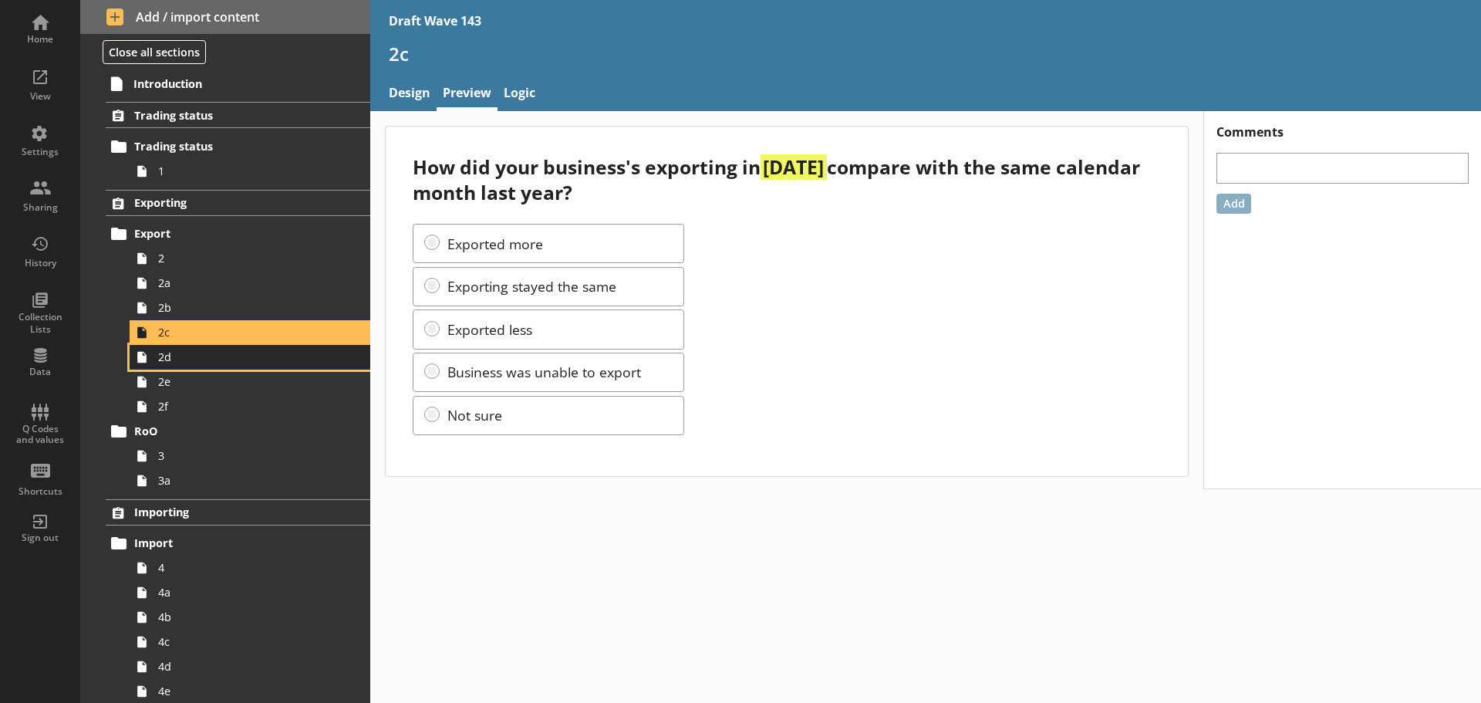
click at [325, 365] on link "2d" at bounding box center [250, 357] width 241 height 25
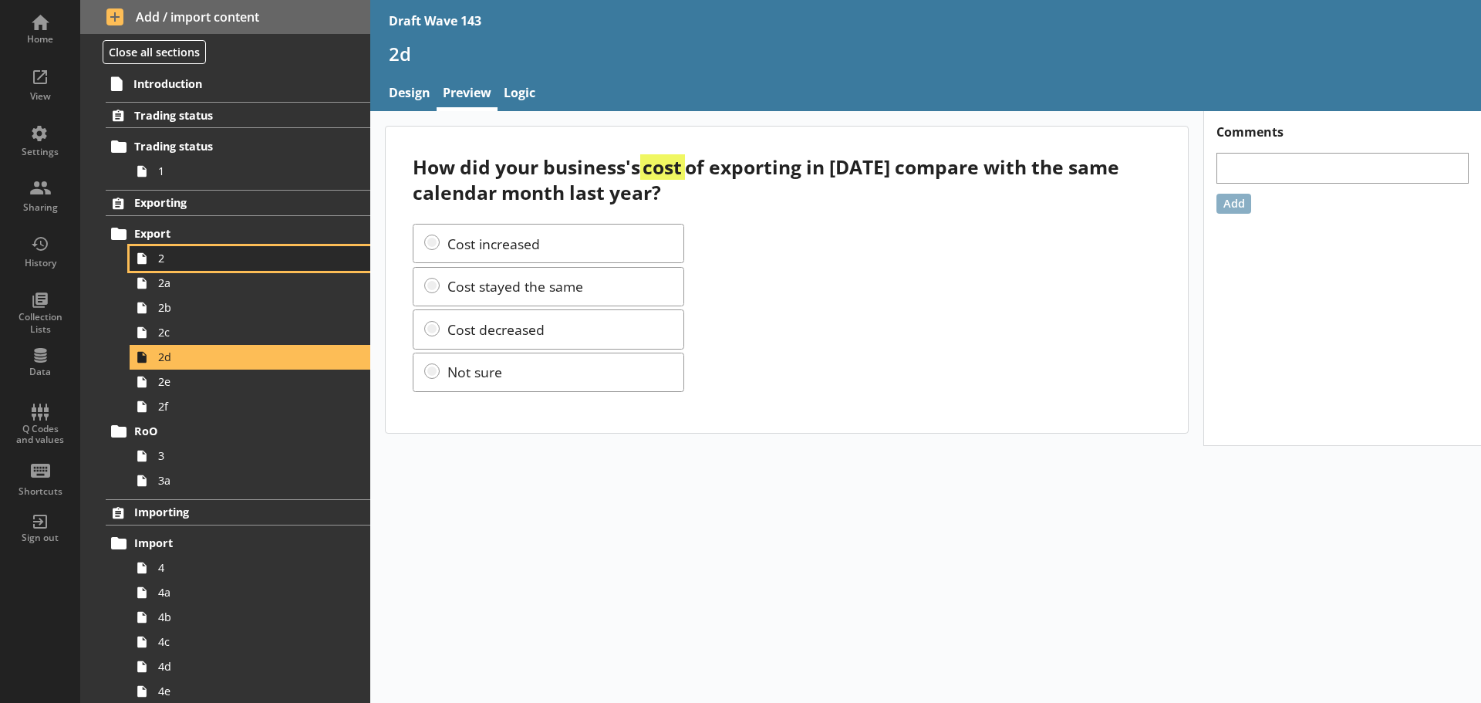
click at [237, 261] on span "2" at bounding box center [244, 258] width 172 height 15
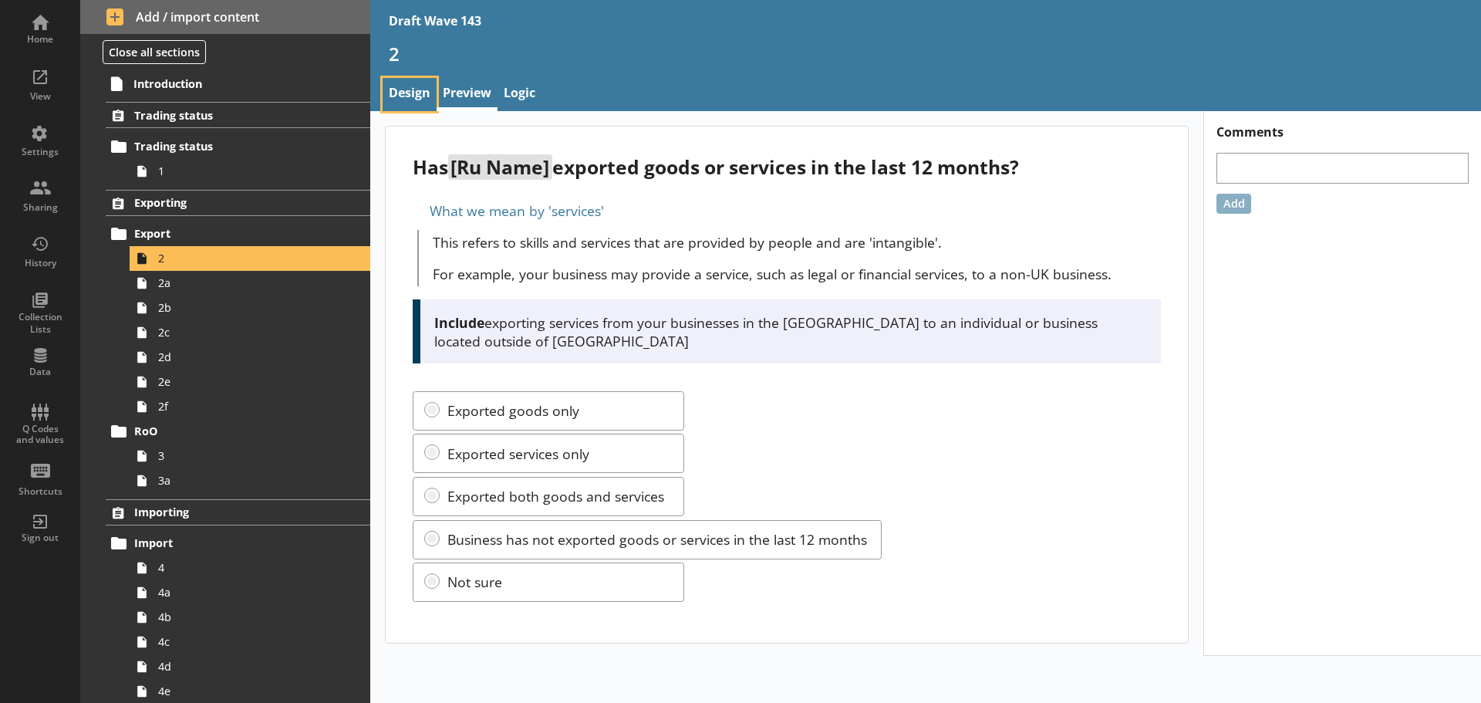
click at [403, 94] on link "Design" at bounding box center [410, 94] width 54 height 33
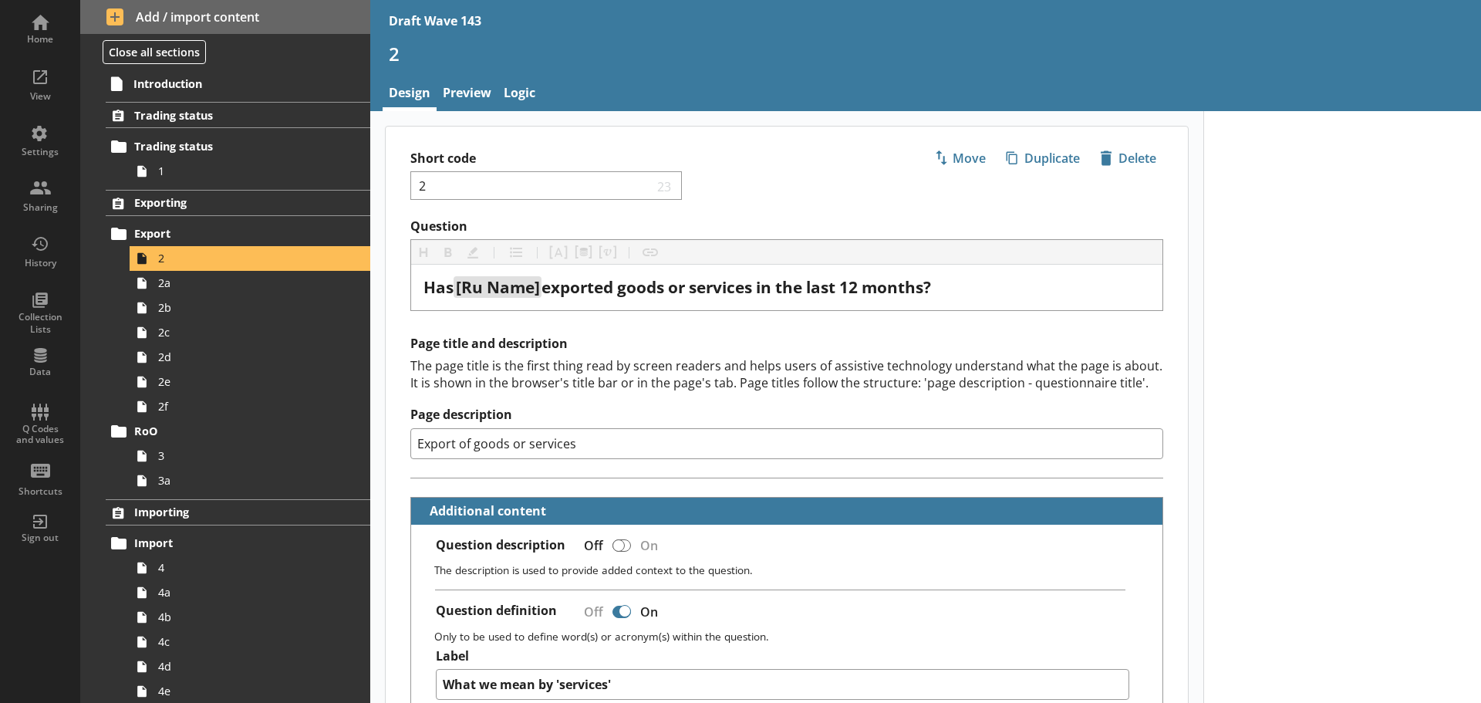
type textarea "x"
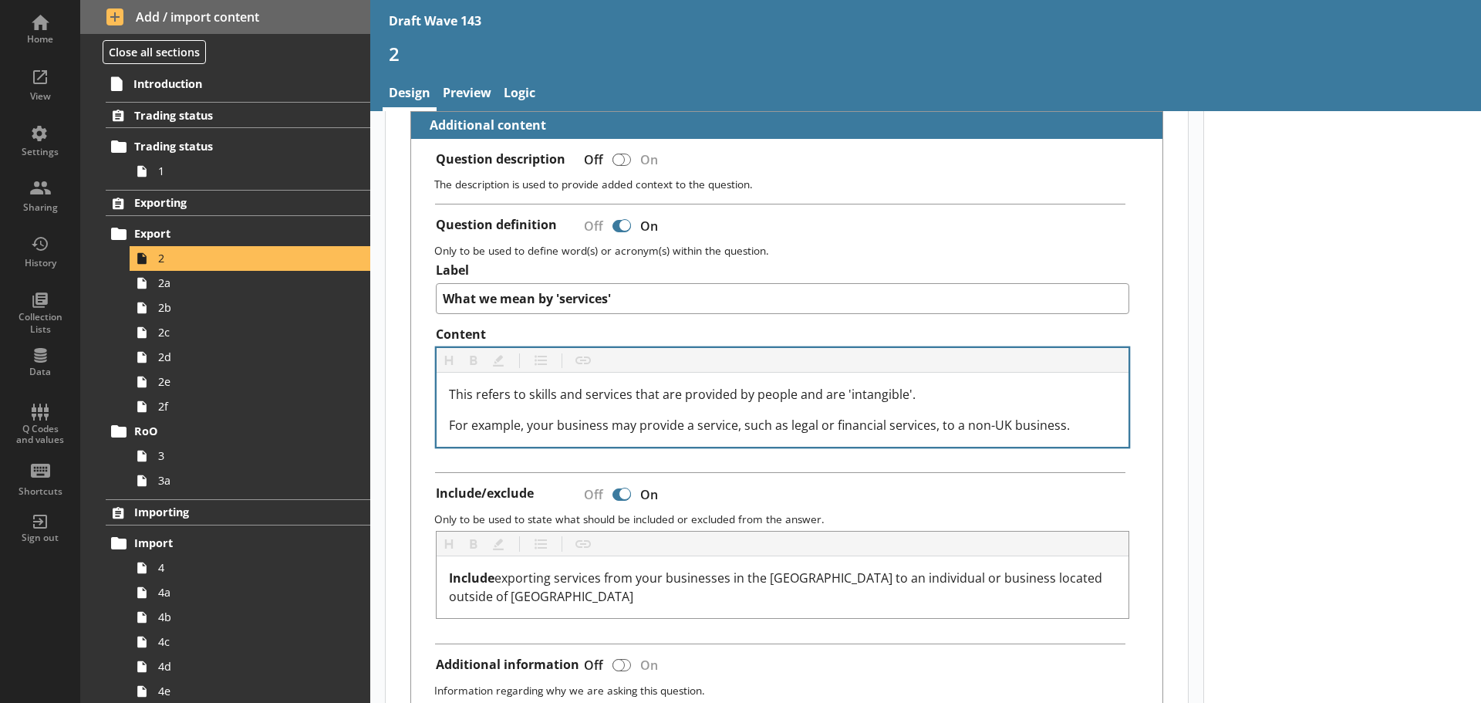
scroll to position [463, 0]
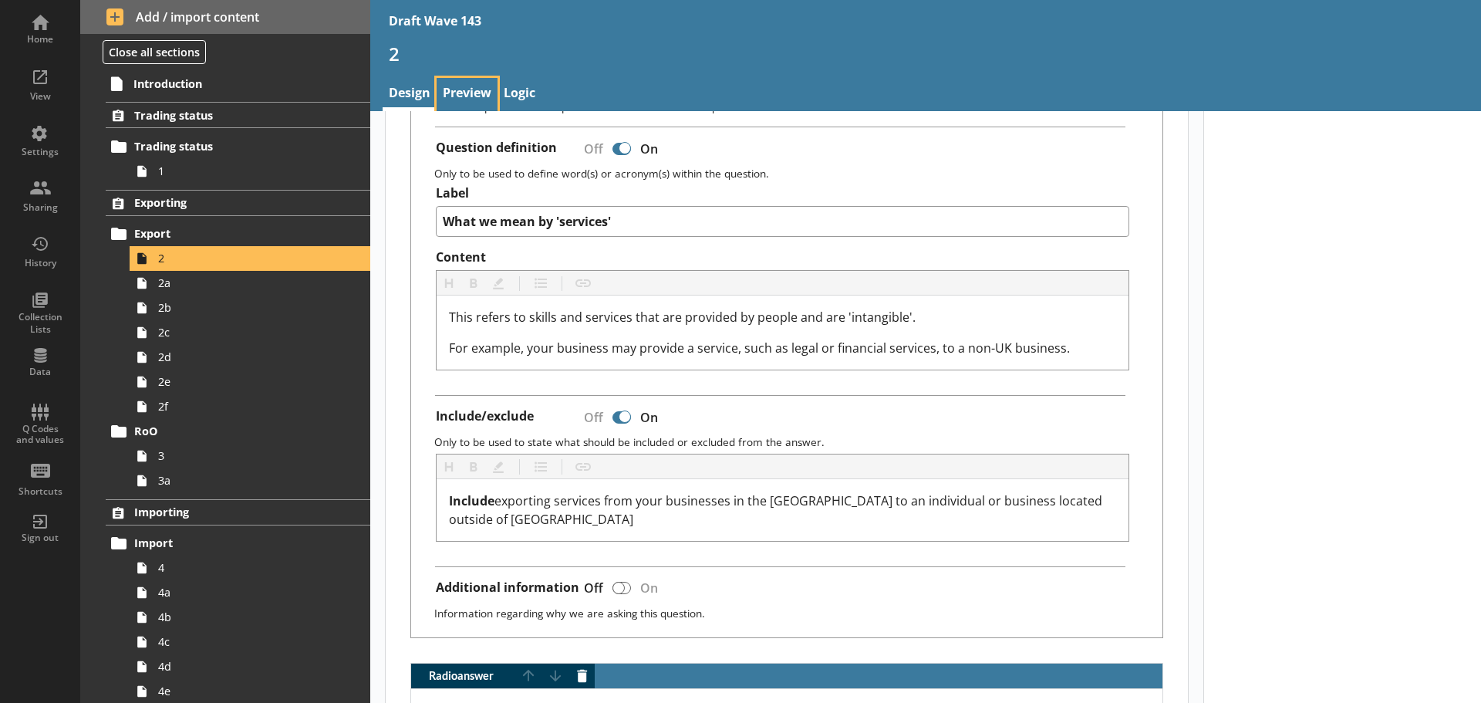
click at [457, 92] on link "Preview" at bounding box center [467, 94] width 61 height 33
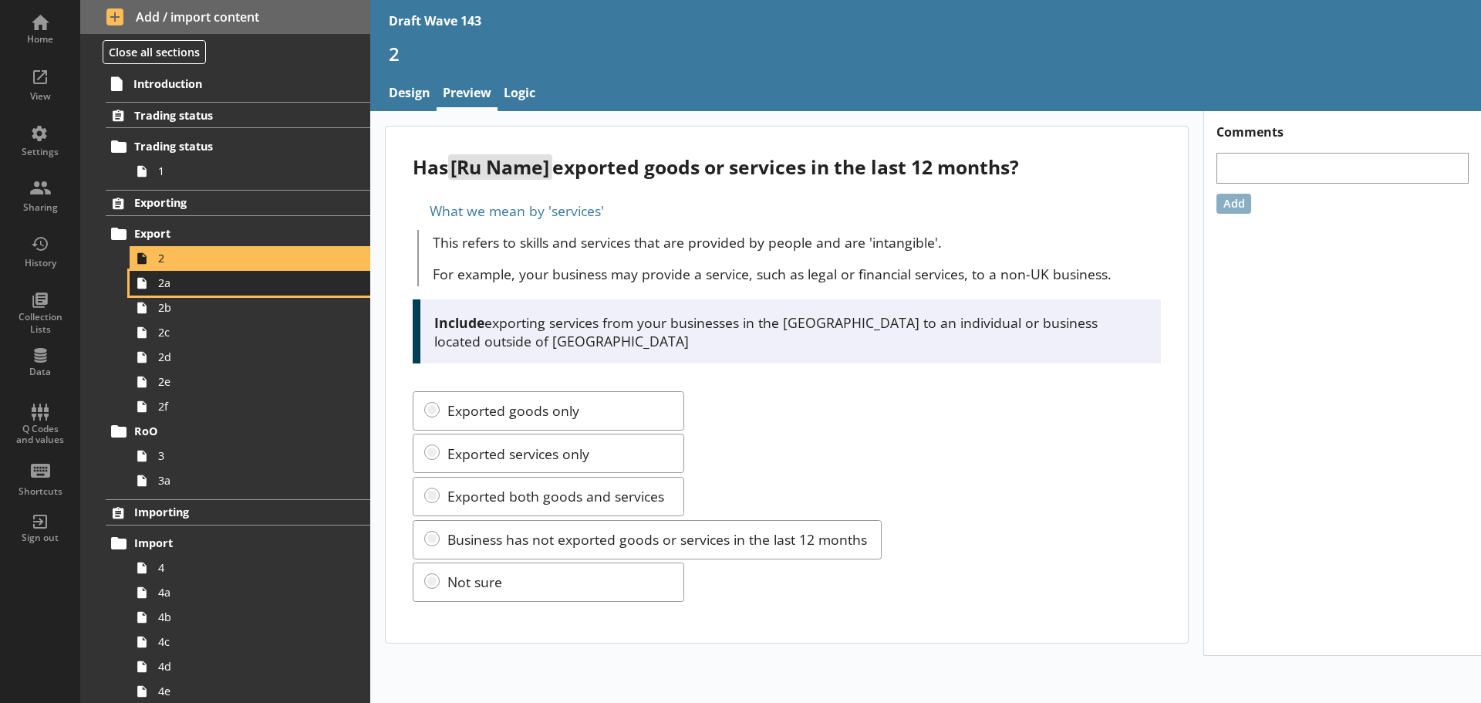
click at [175, 288] on span "2a" at bounding box center [244, 282] width 172 height 15
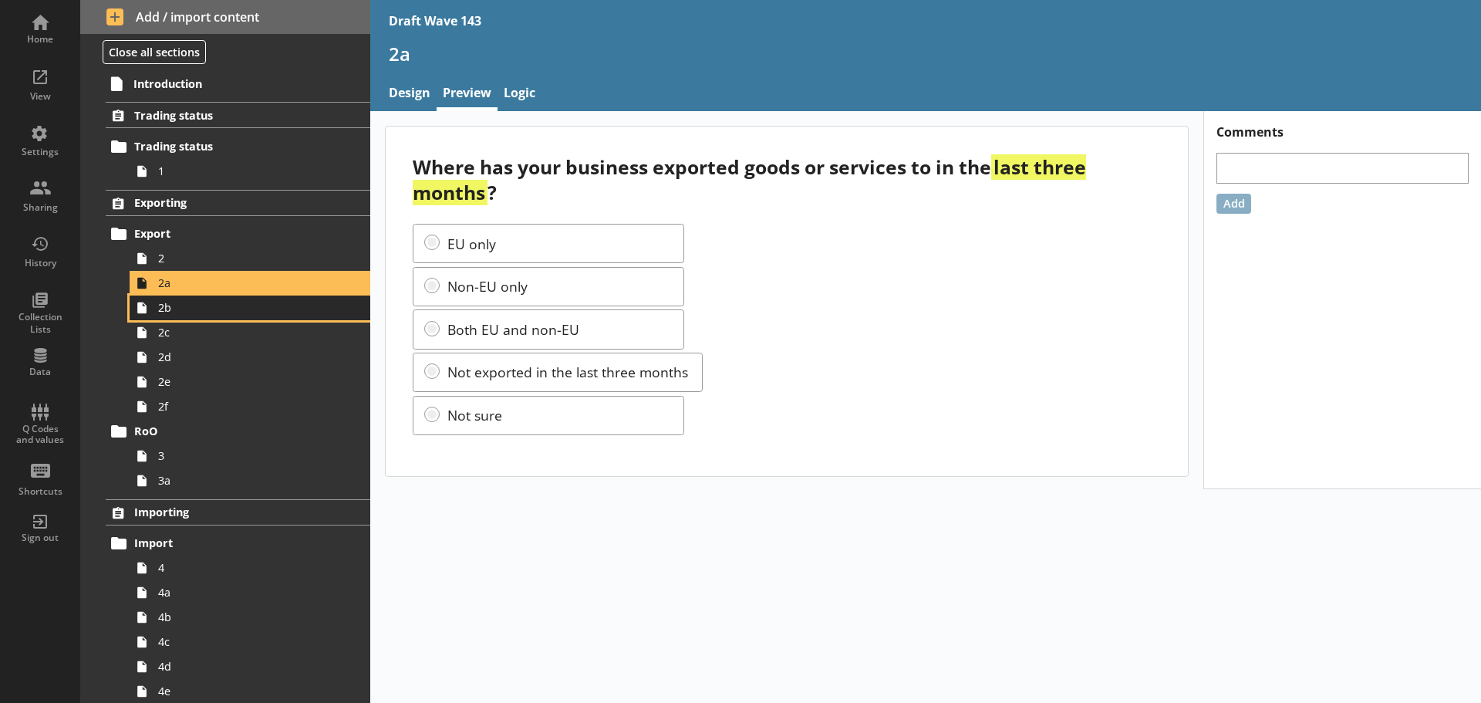
click at [161, 307] on span "2b" at bounding box center [244, 307] width 172 height 15
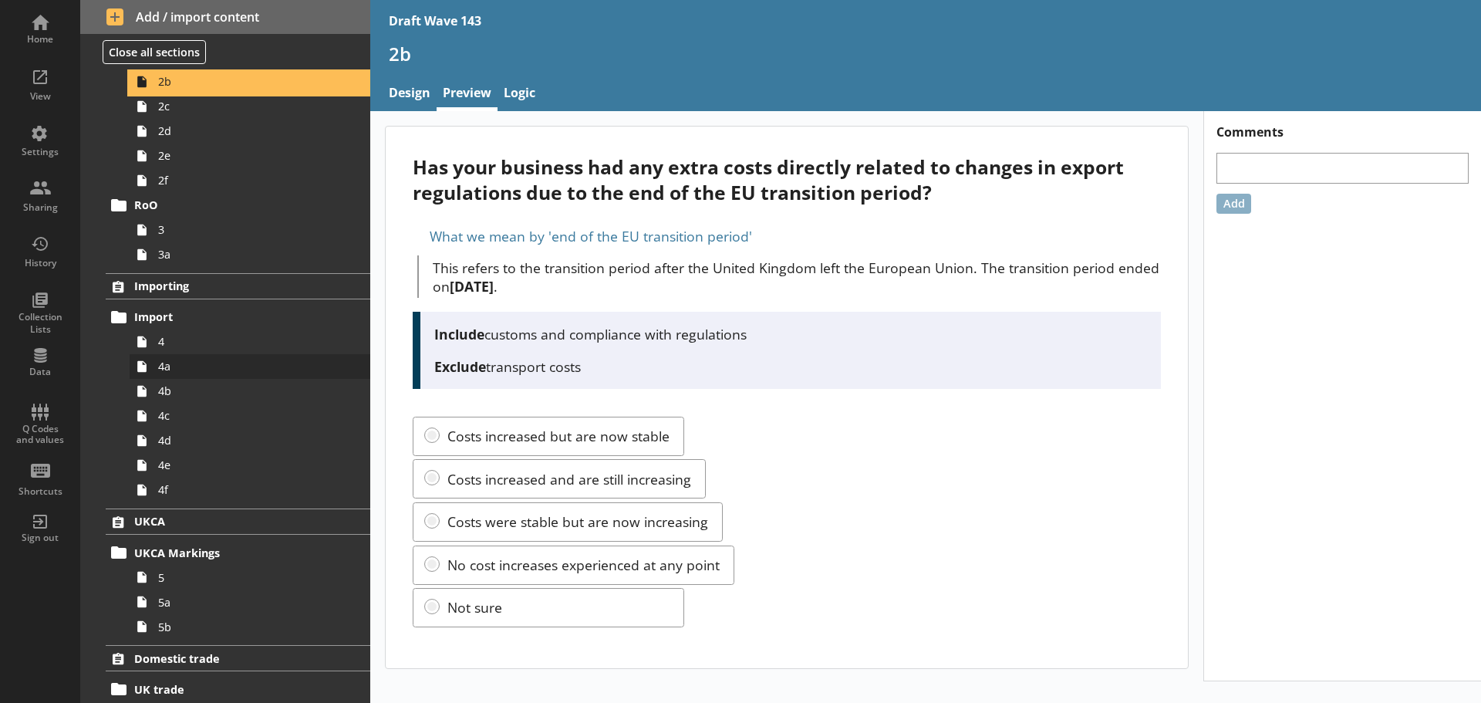
scroll to position [231, 0]
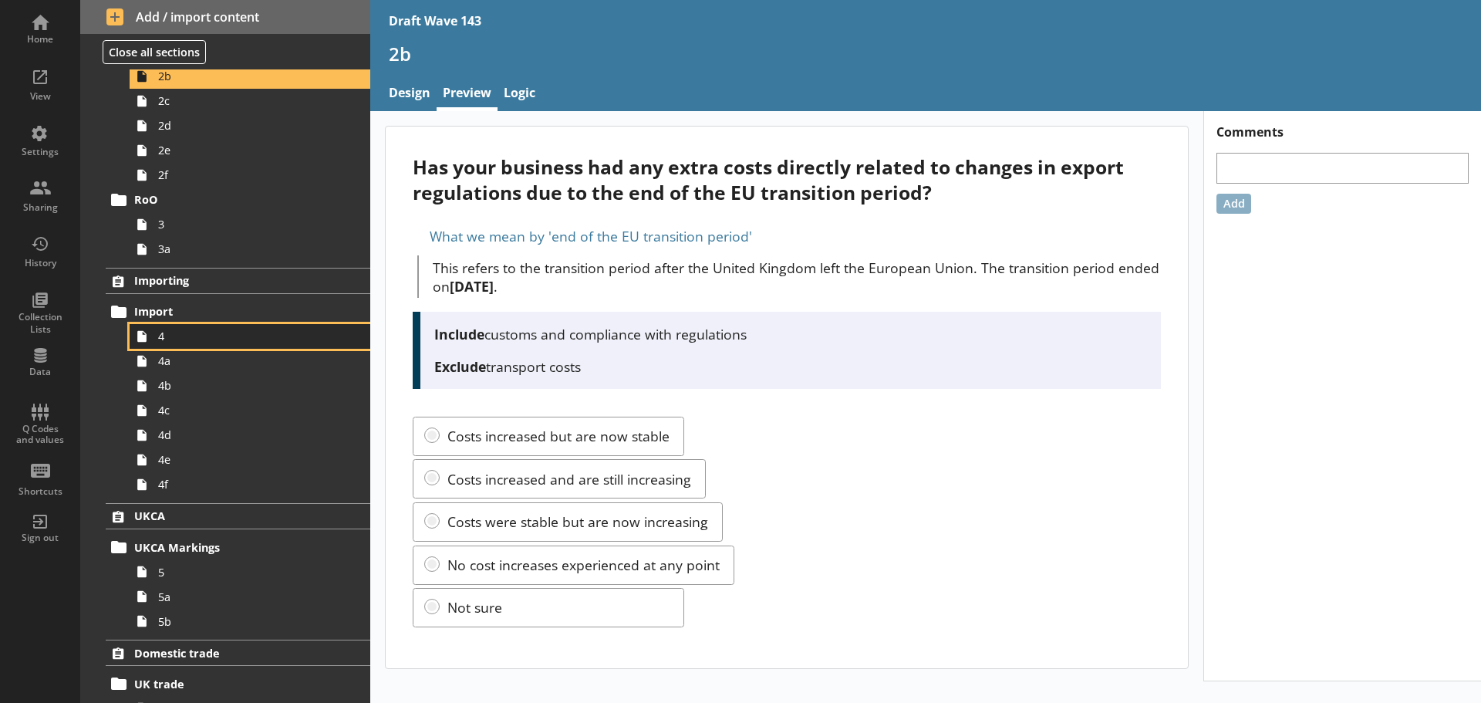
click at [174, 338] on span "4" at bounding box center [244, 336] width 172 height 15
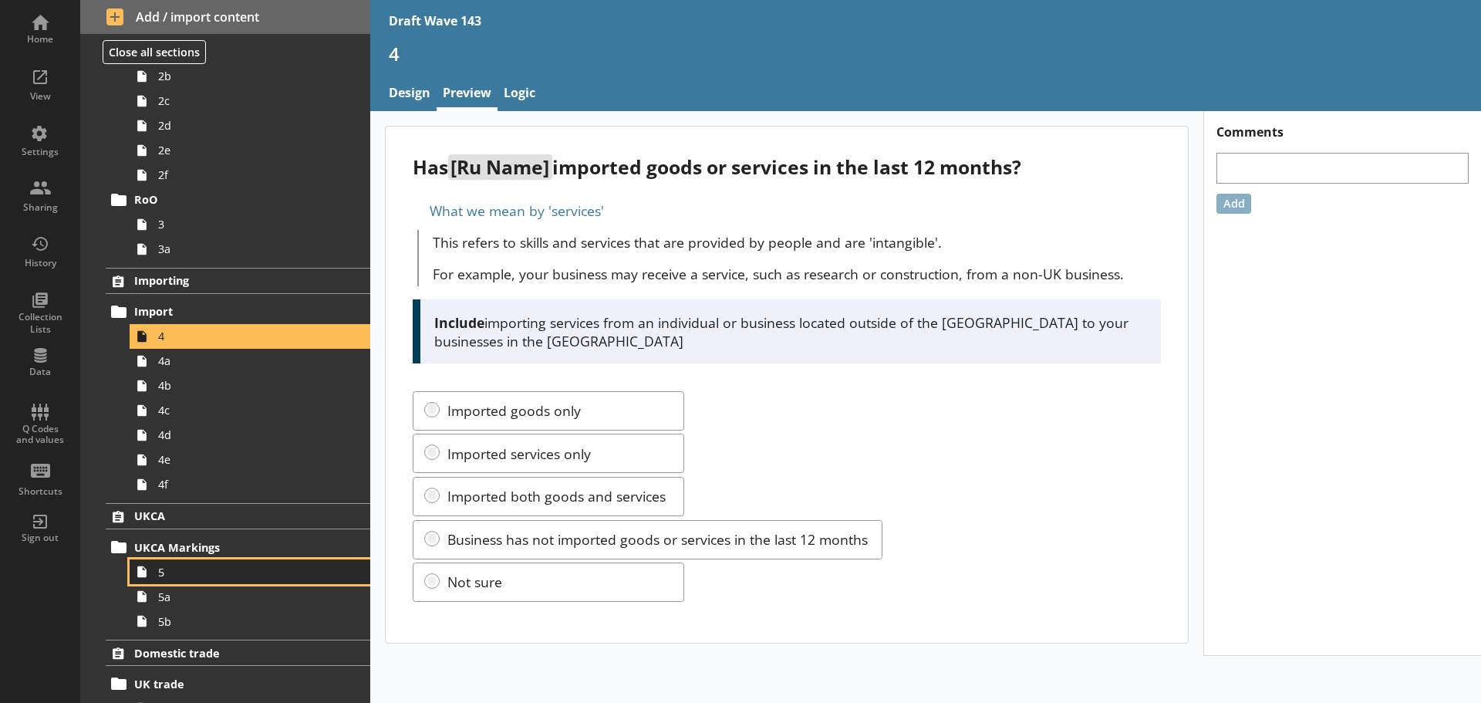
click at [203, 567] on span "5" at bounding box center [244, 572] width 172 height 15
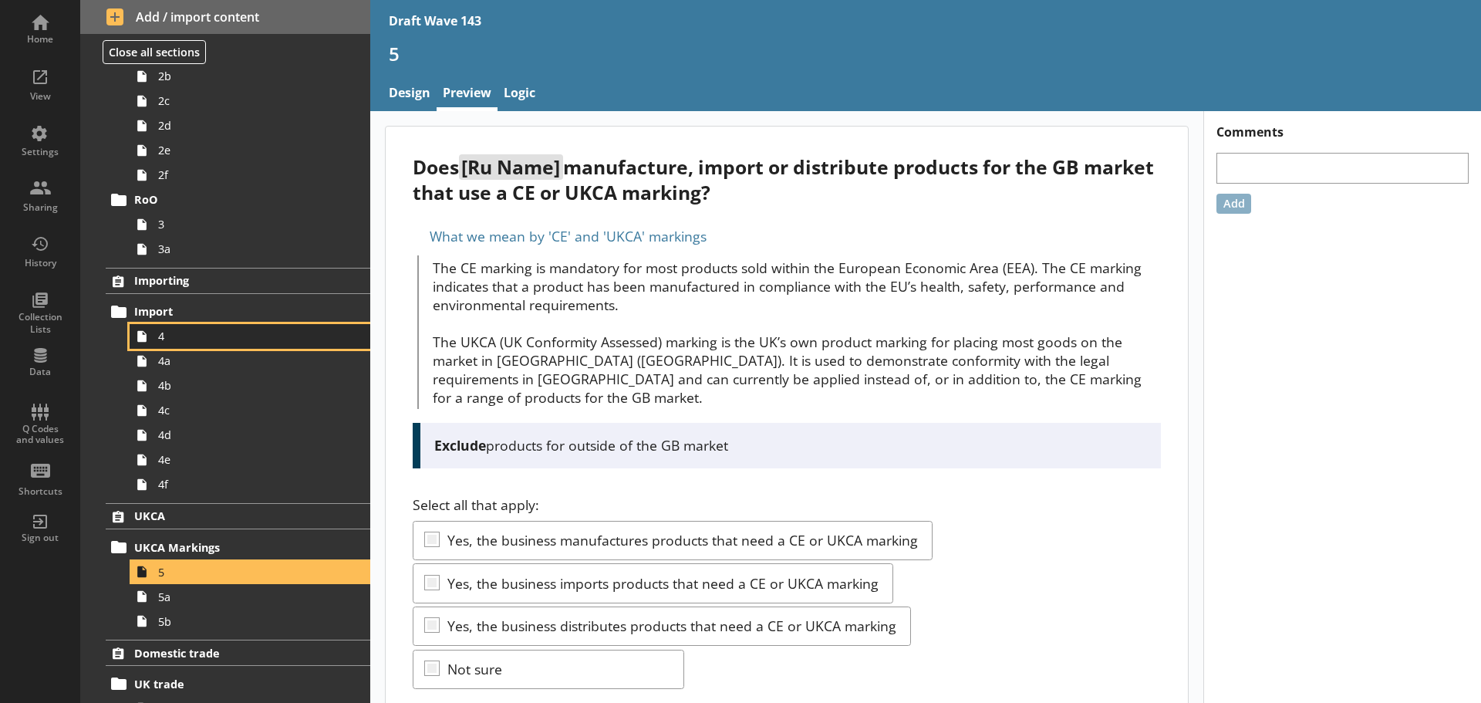
click at [223, 336] on span "4" at bounding box center [244, 336] width 172 height 15
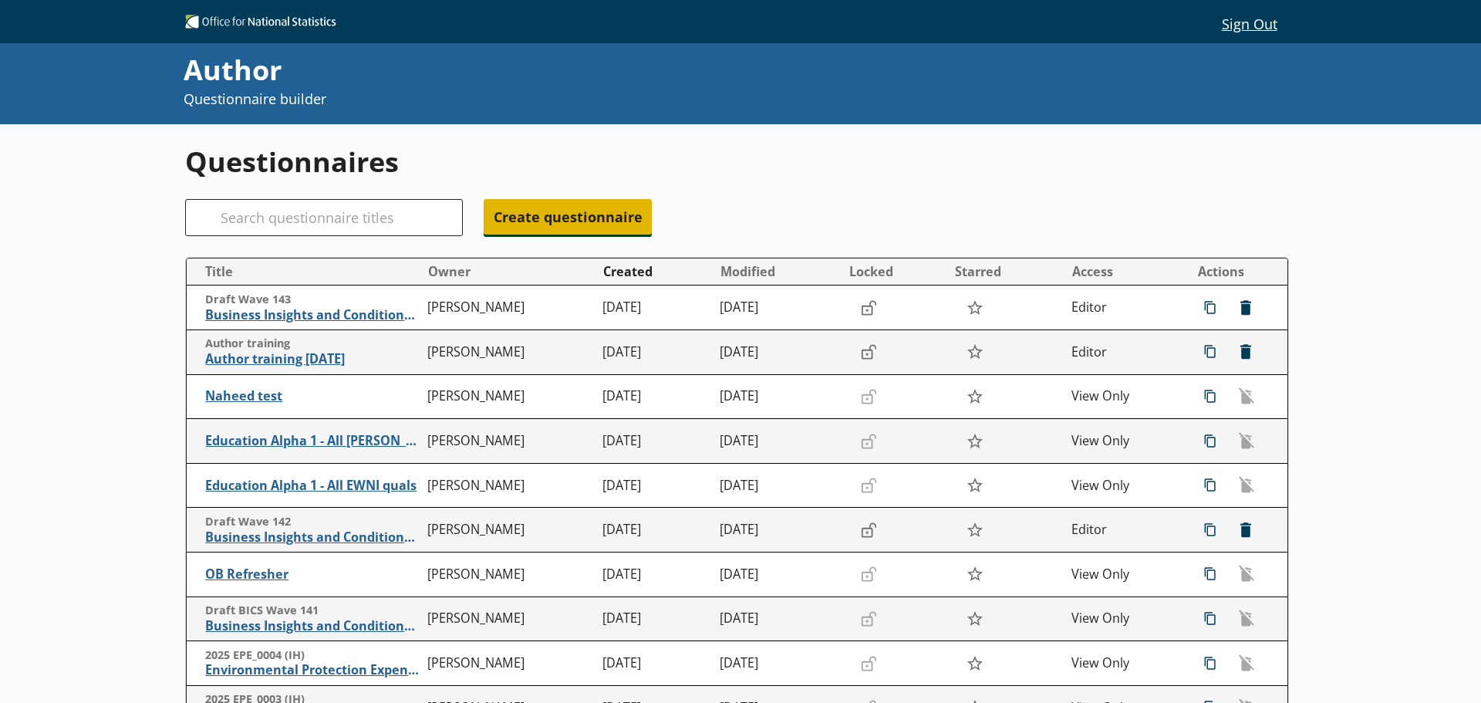
click at [544, 224] on span "Create questionnaire" at bounding box center [568, 216] width 168 height 35
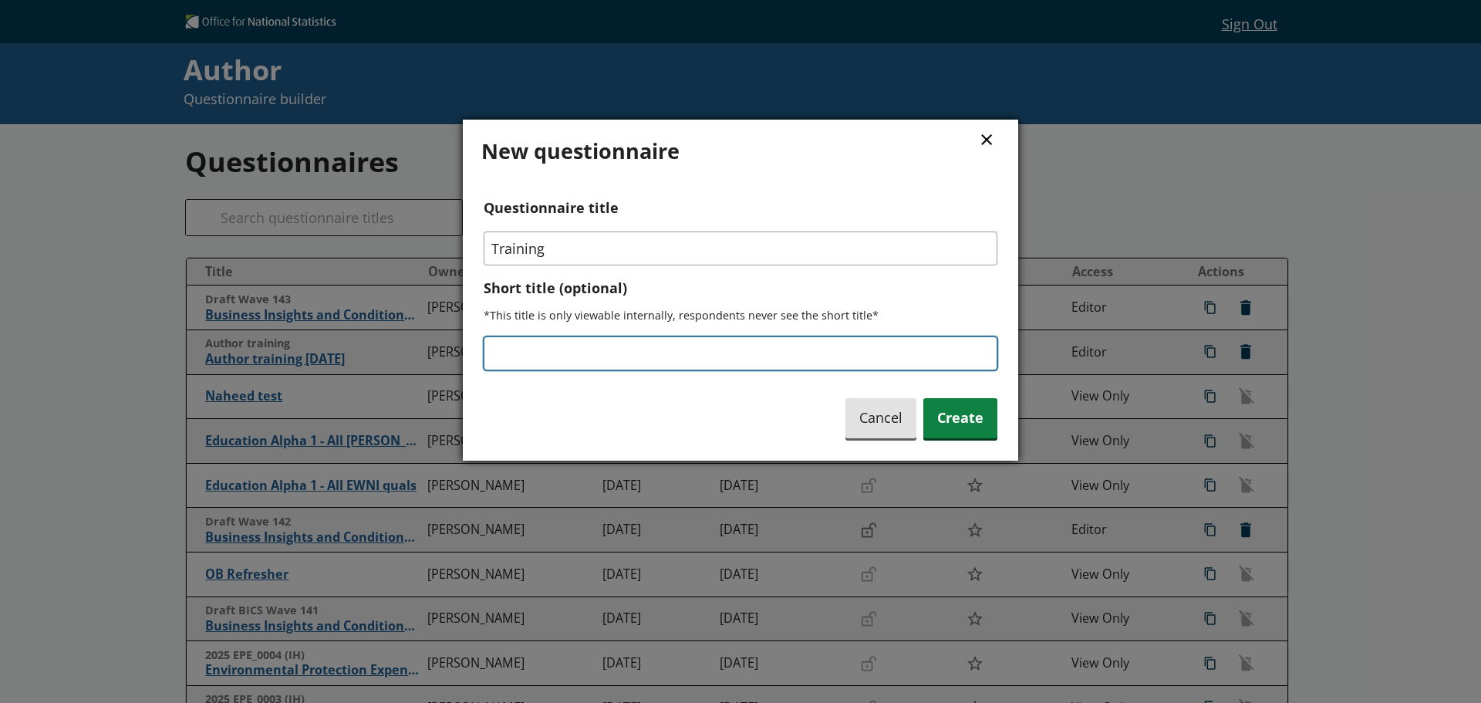
type input "Training"
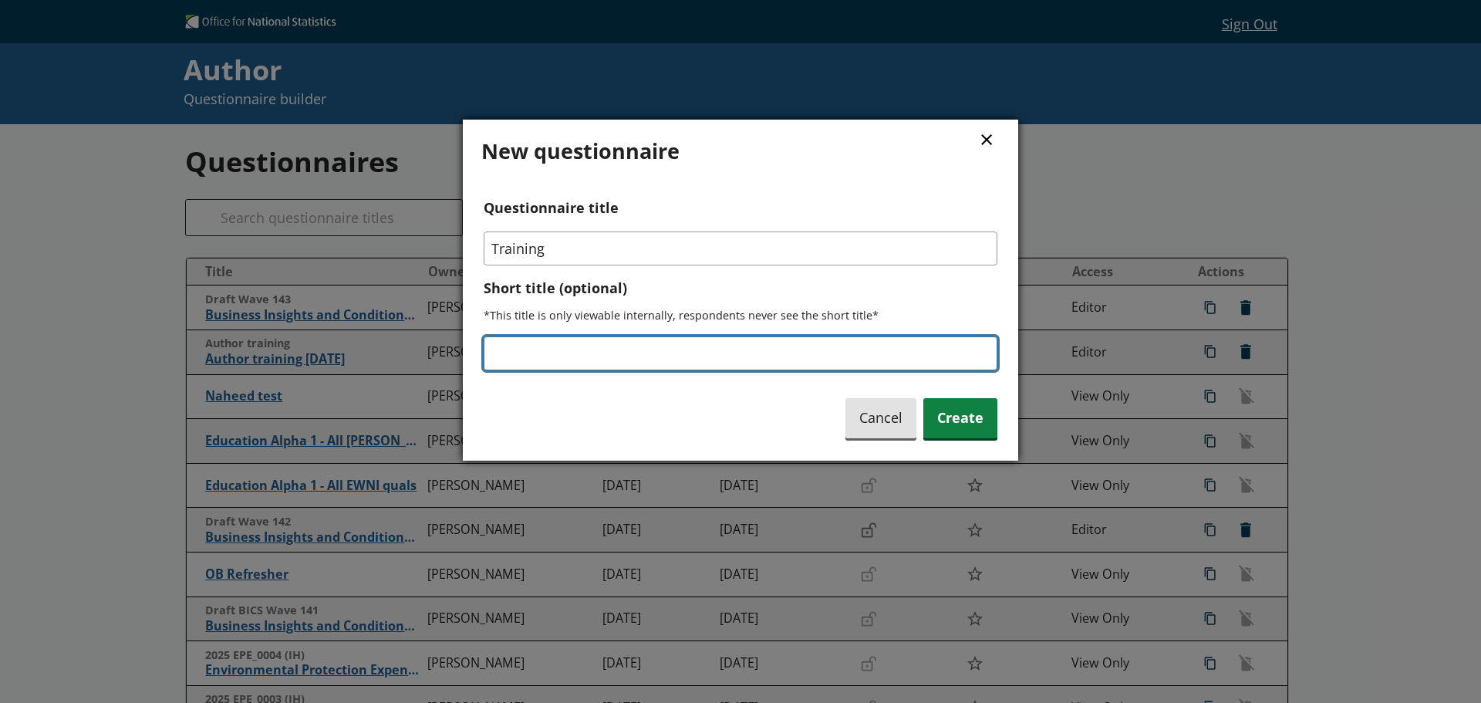
click at [592, 339] on input "Short title (optional)" at bounding box center [741, 353] width 514 height 34
type input "07/10"
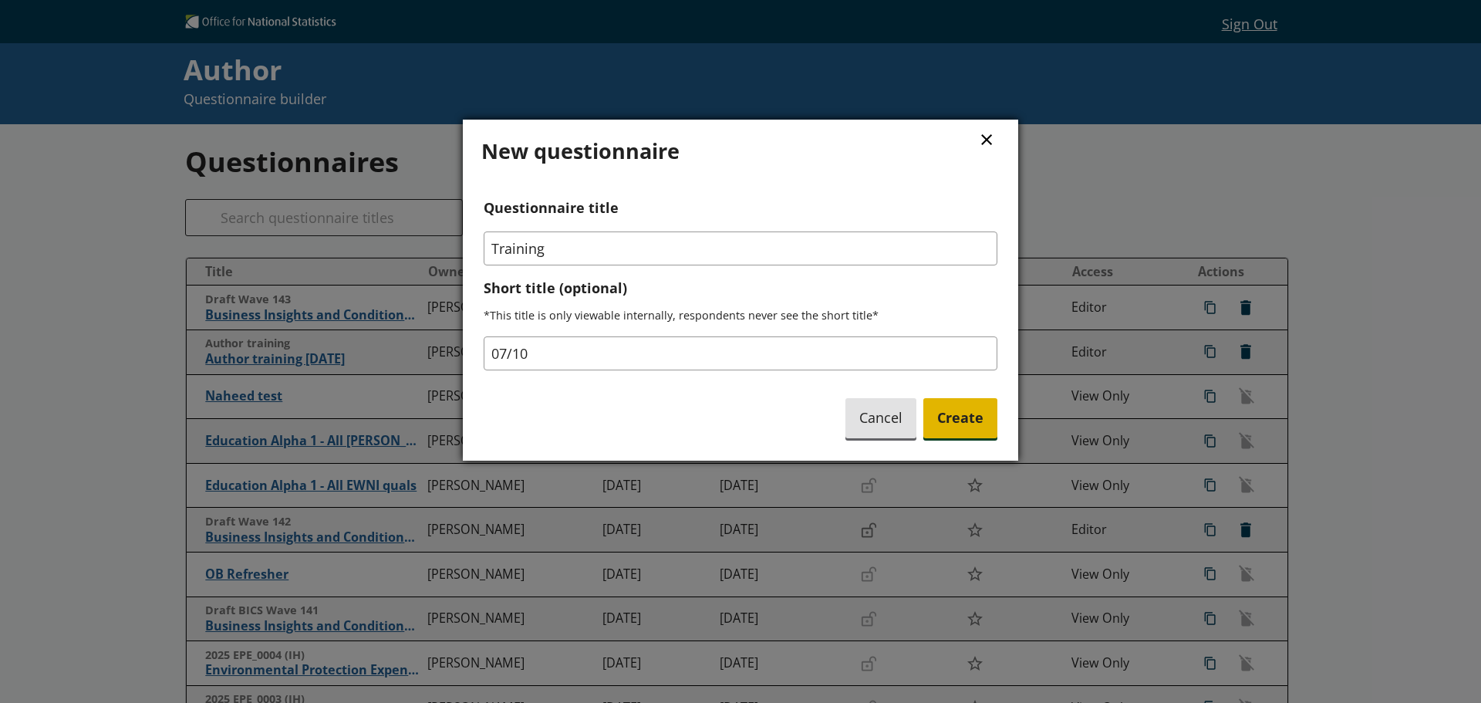
click at [977, 427] on span "Create" at bounding box center [960, 417] width 74 height 39
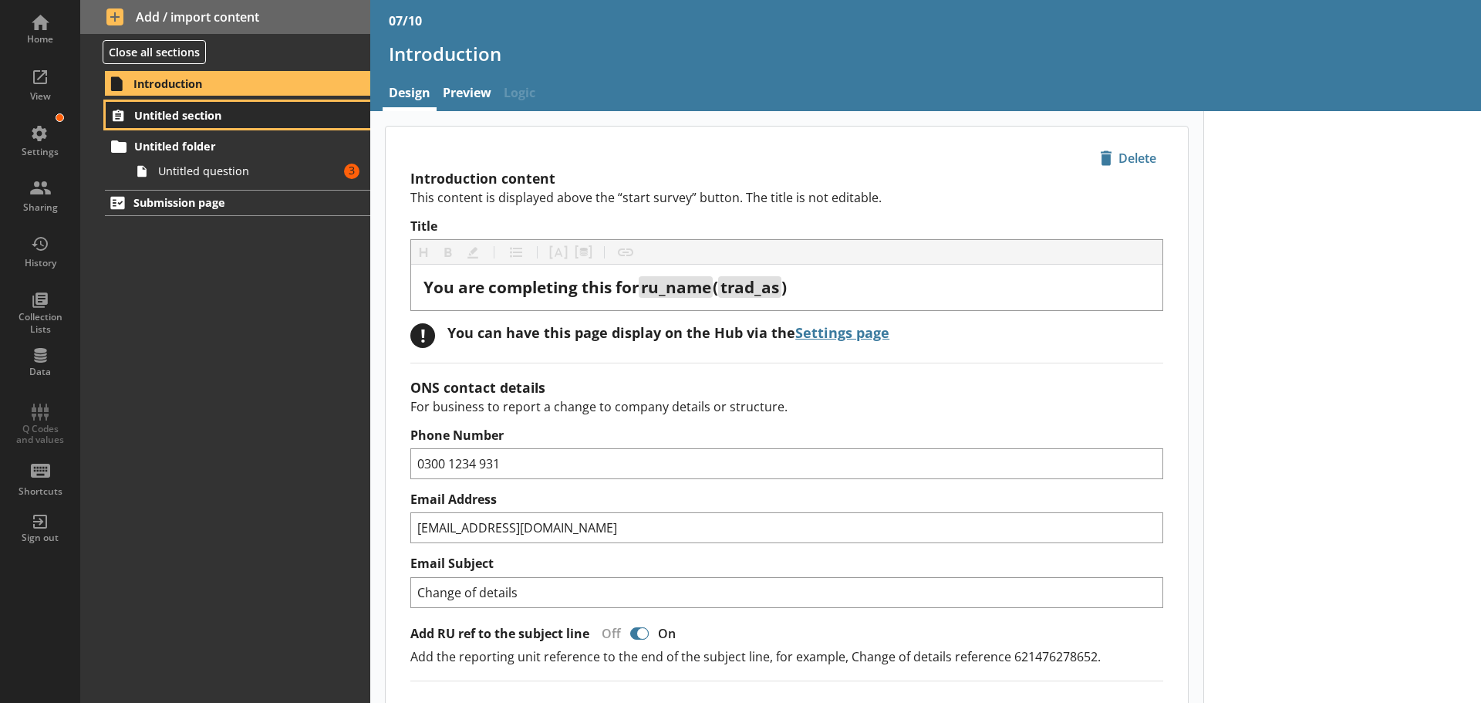
click at [230, 114] on span "Untitled section" at bounding box center [229, 115] width 190 height 15
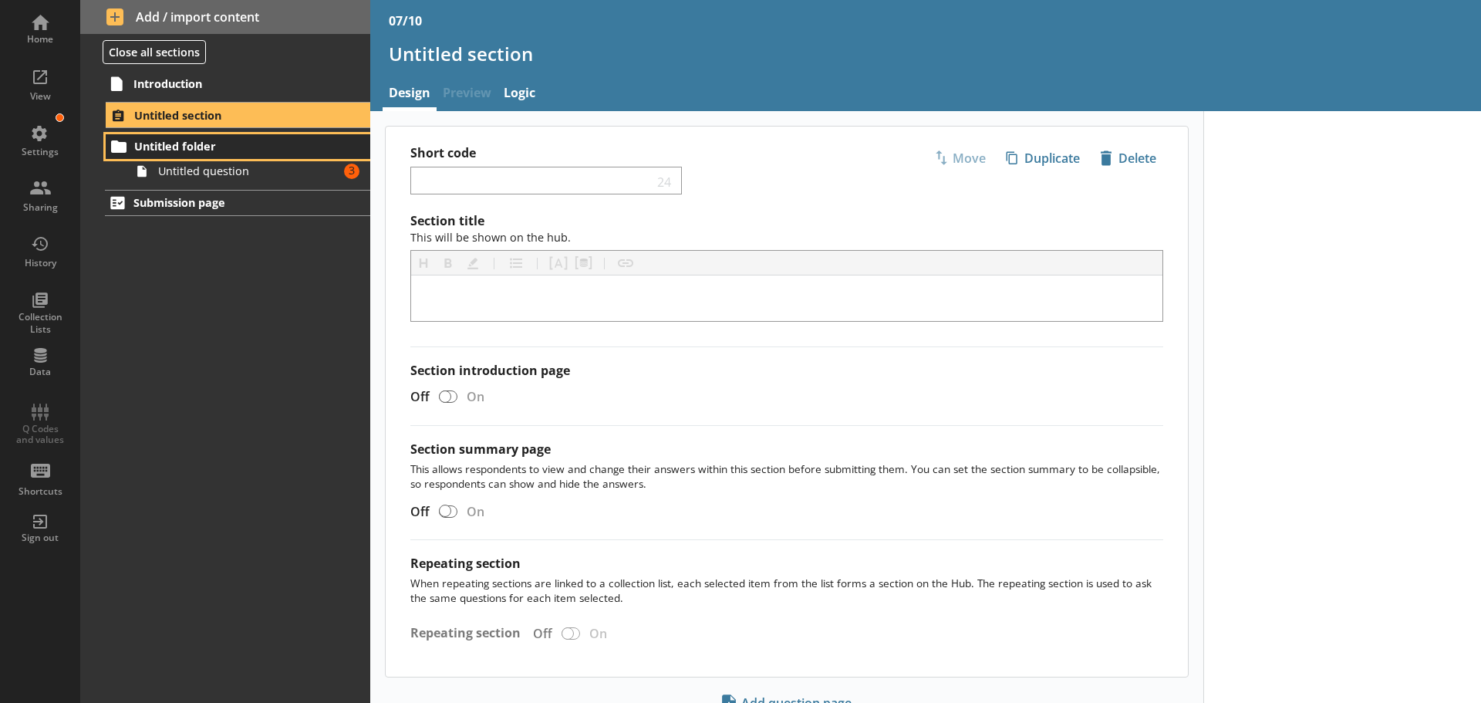
click at [199, 151] on span "Untitled folder" at bounding box center [229, 146] width 190 height 15
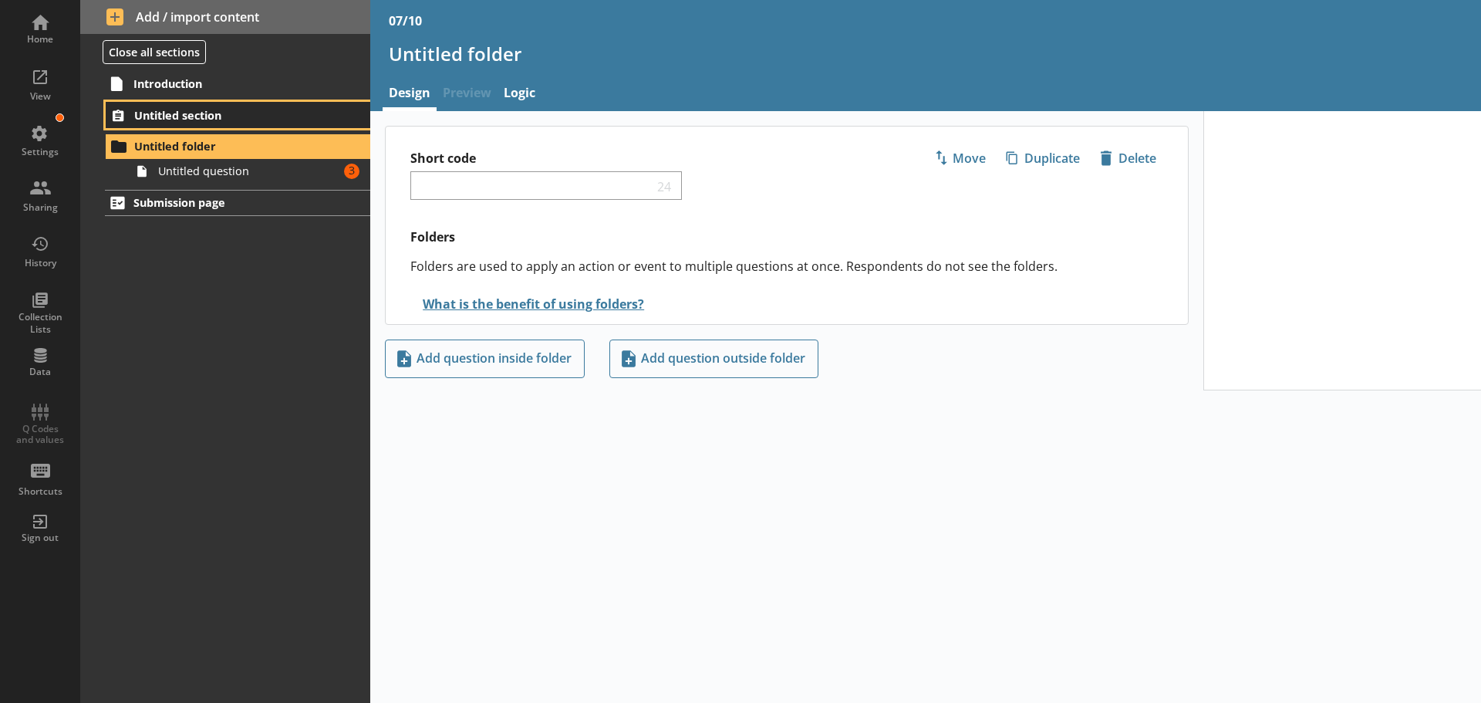
click at [216, 120] on span "Untitled section" at bounding box center [229, 115] width 190 height 15
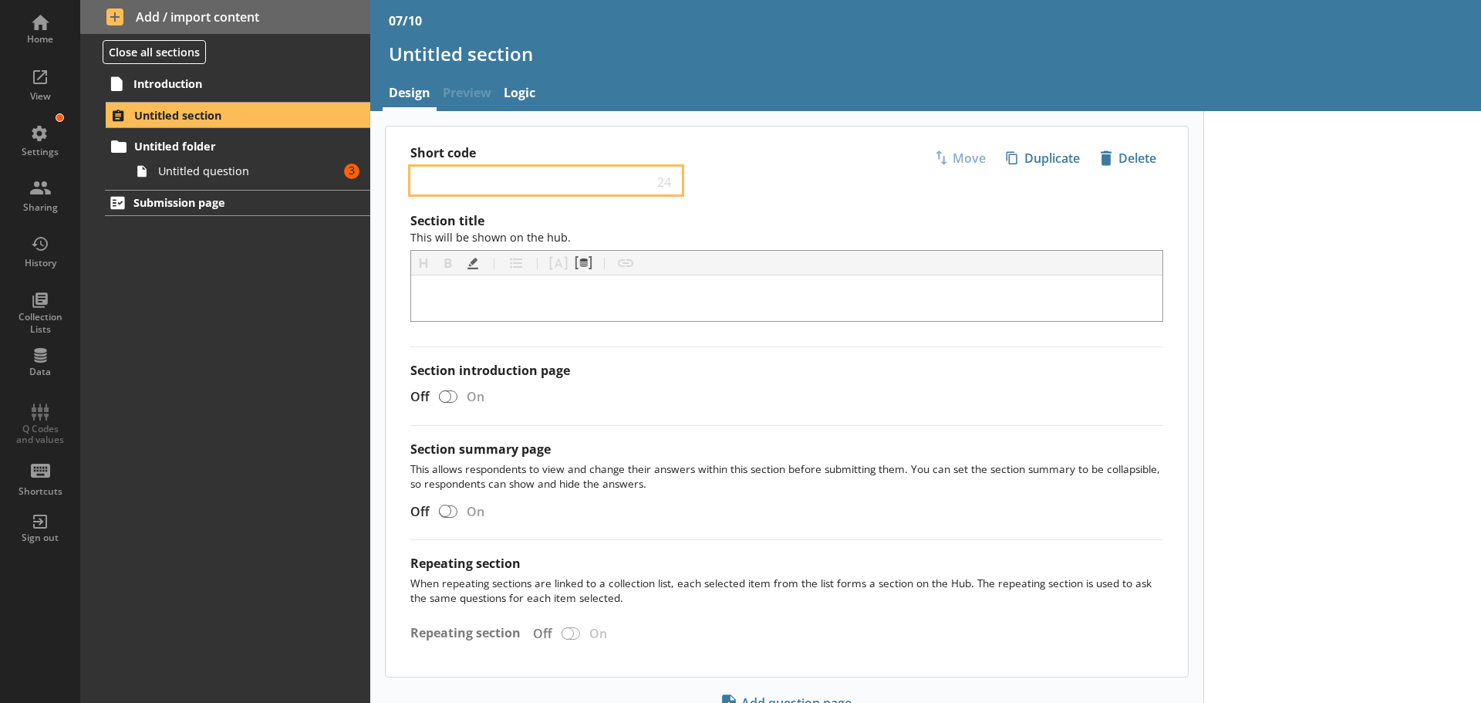
click at [476, 177] on input "Short code" at bounding box center [535, 181] width 236 height 15
paste input "Trading status"
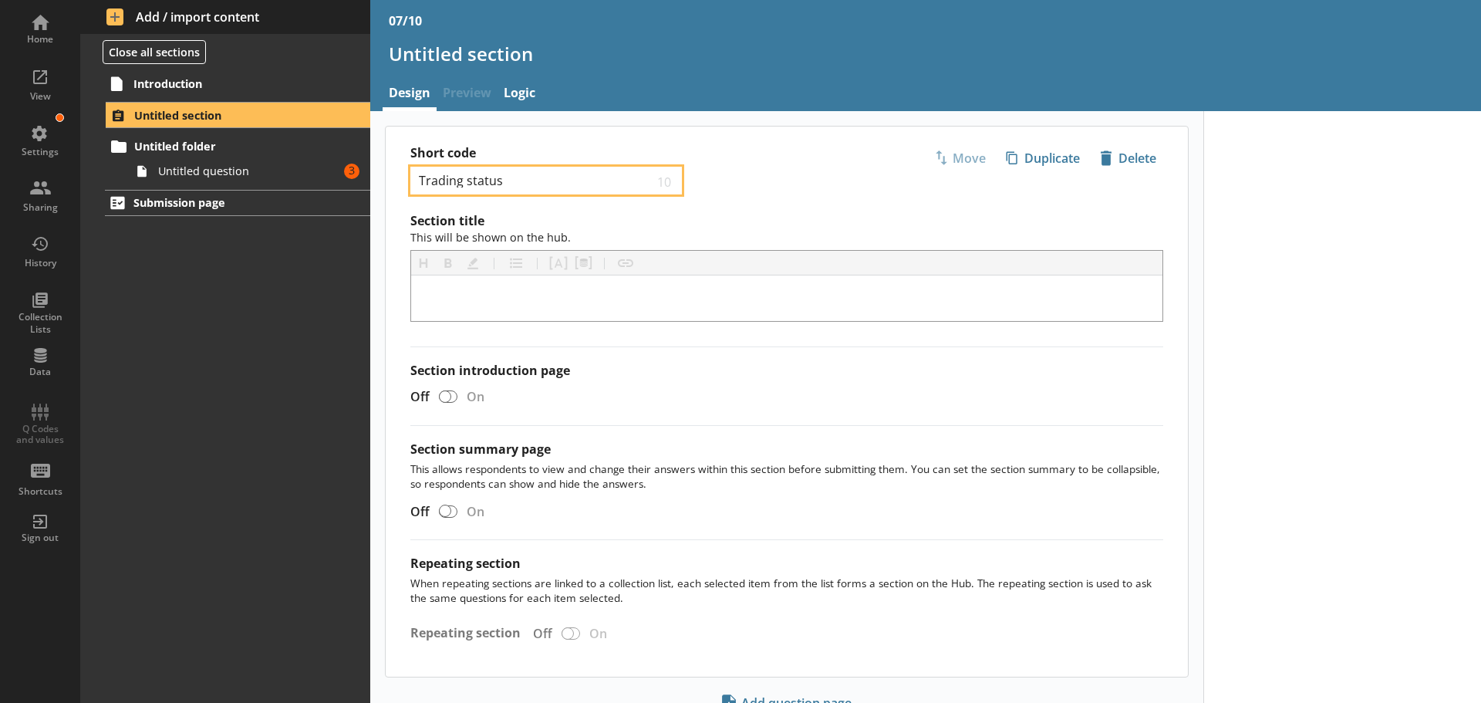
type input "Trading status"
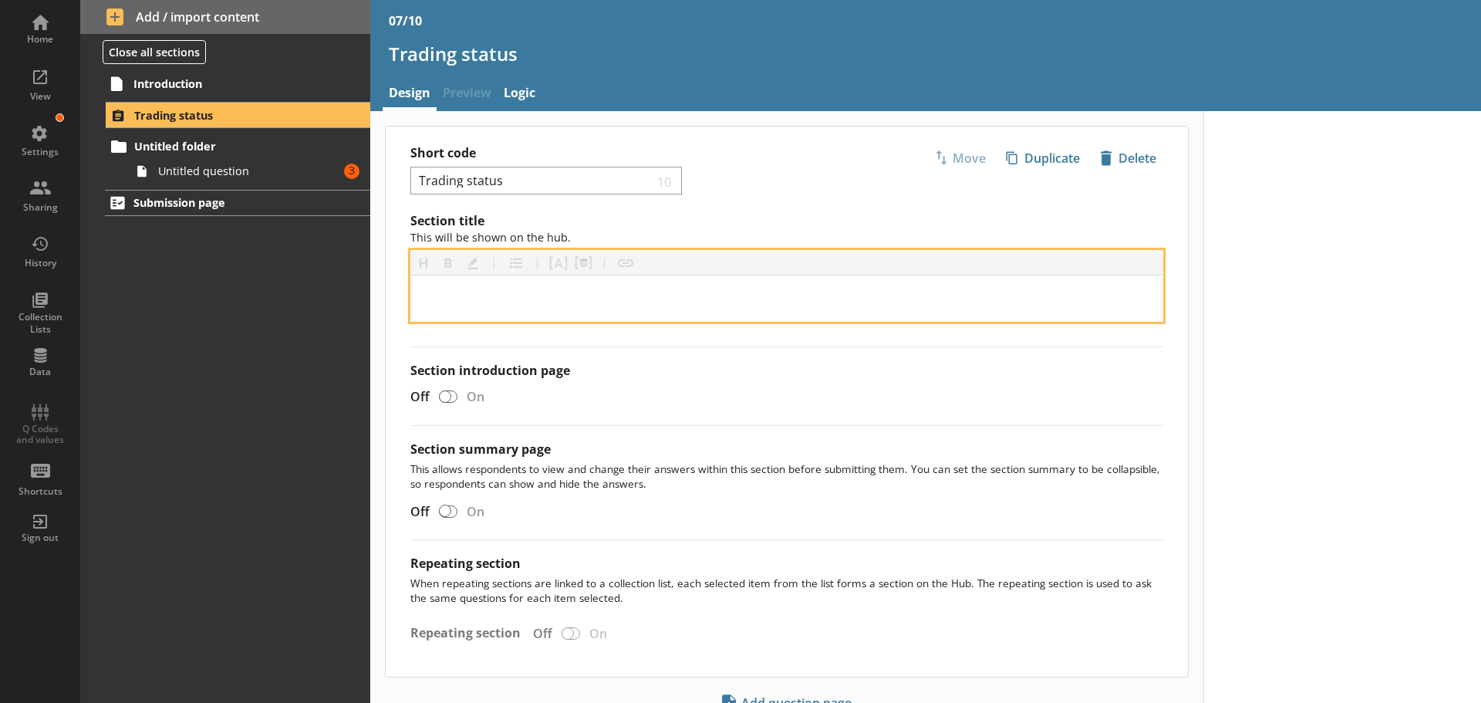
click at [551, 297] on div "[object Object]" at bounding box center [786, 298] width 727 height 21
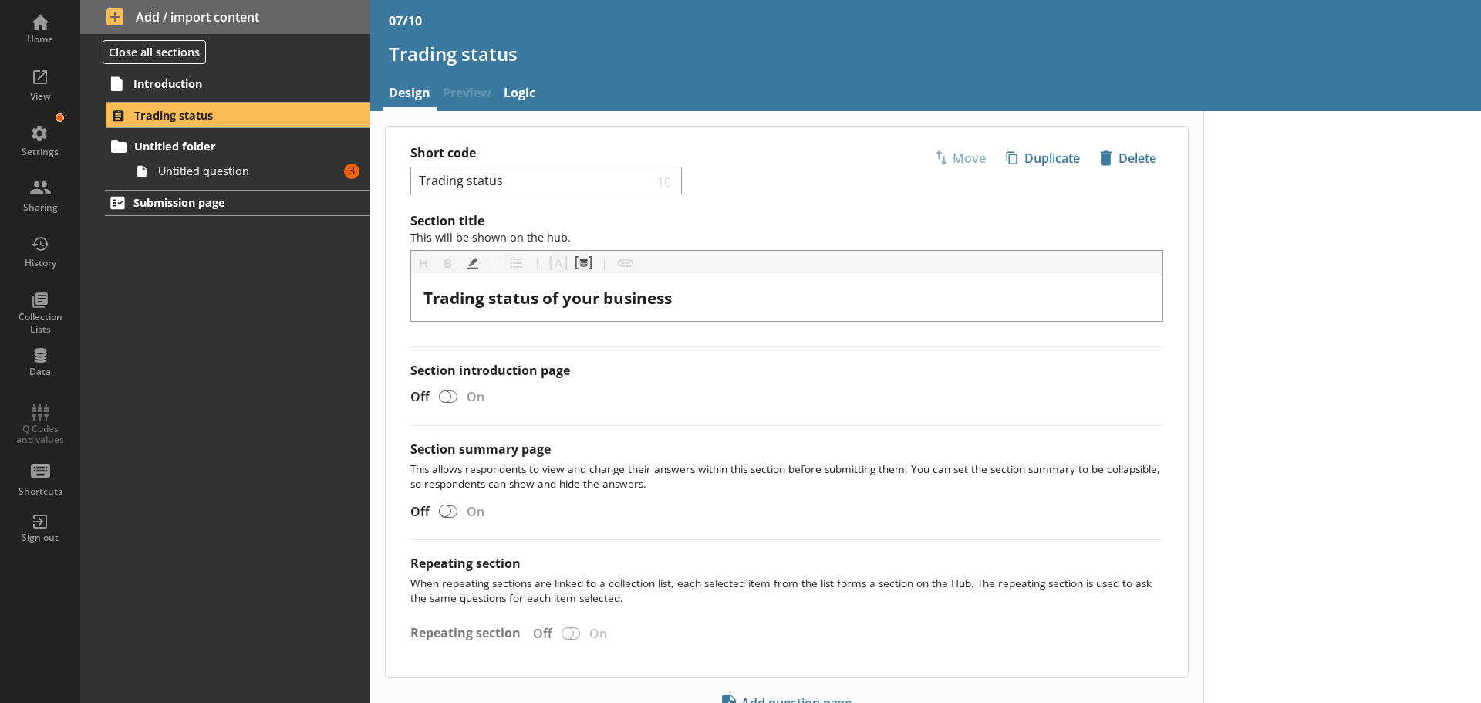
click at [674, 359] on div "Section title This will be shown on the hub. Heading Heading Bold Bold Highligh…" at bounding box center [787, 445] width 802 height 464
click at [449, 400] on div at bounding box center [445, 396] width 12 height 12
checkbox input "true"
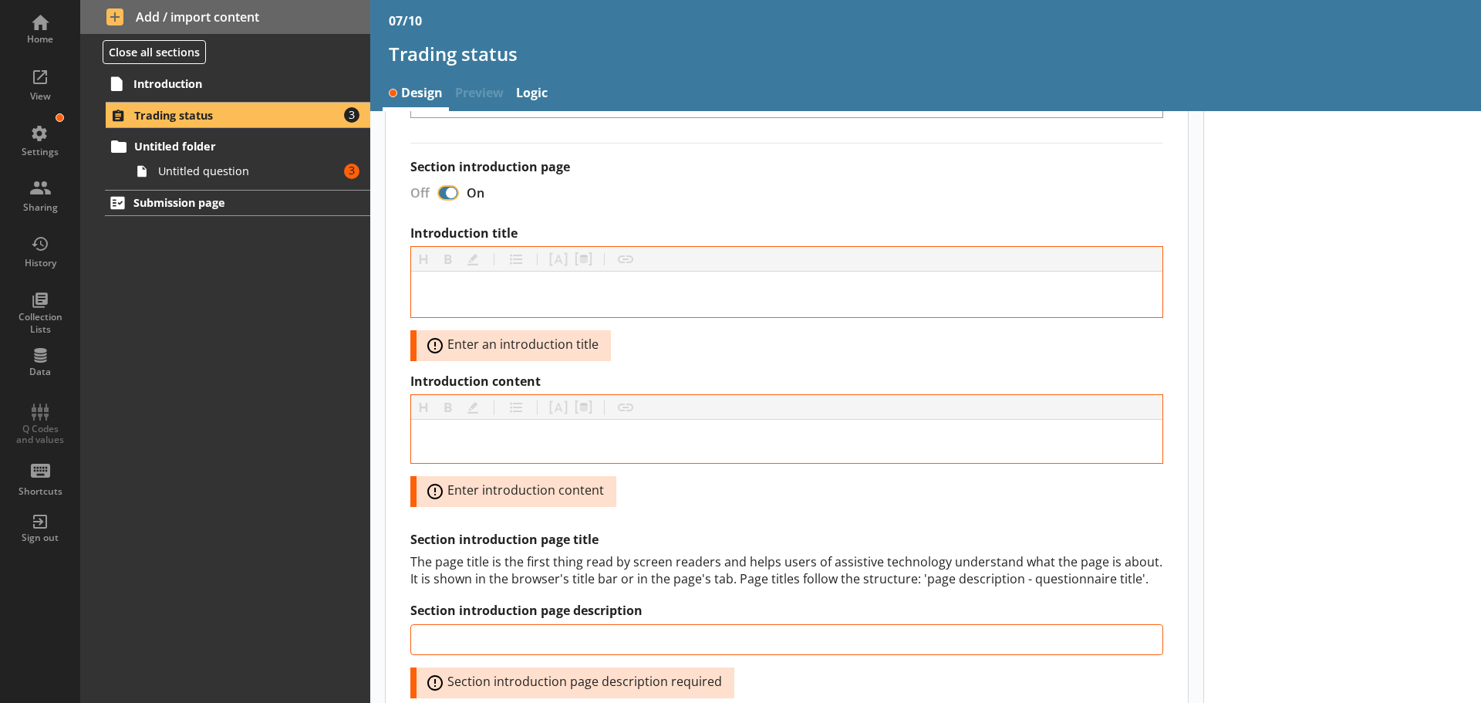
scroll to position [231, 0]
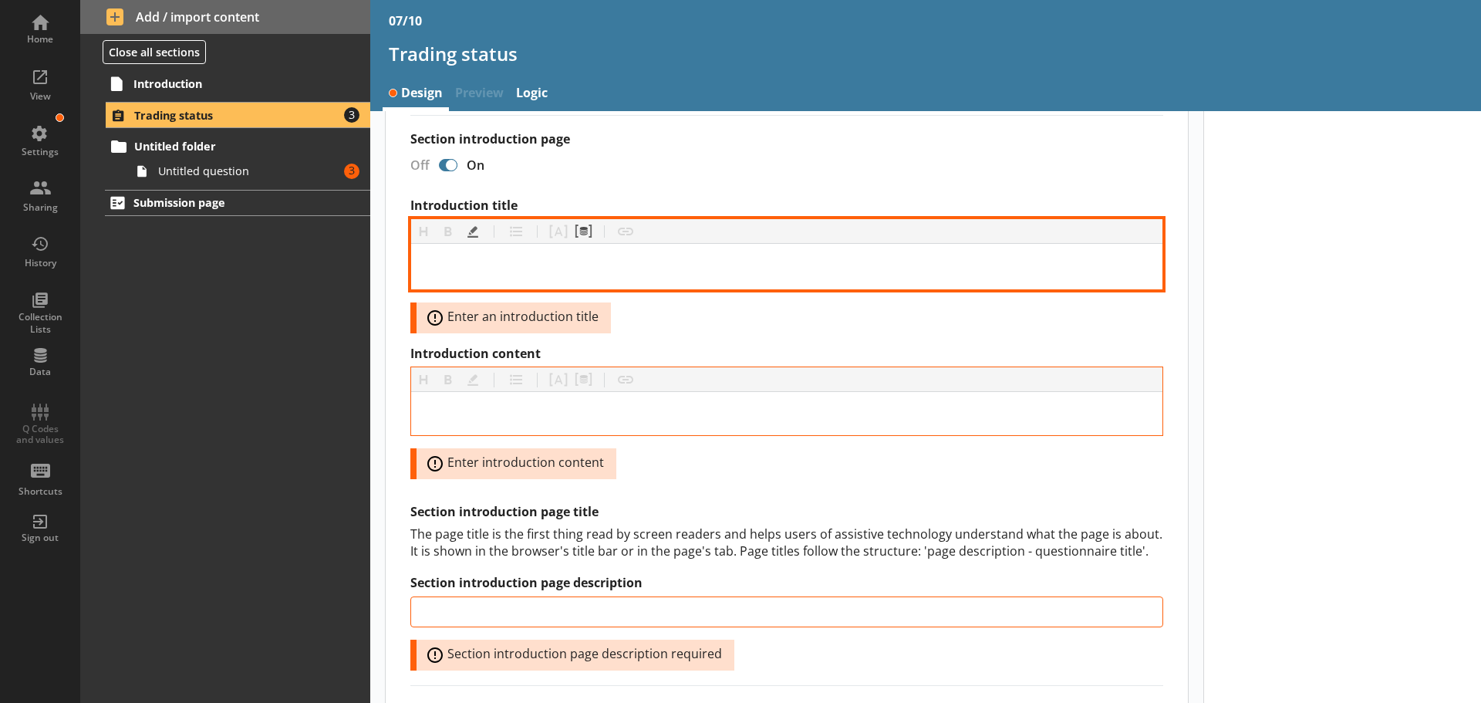
click at [531, 266] on div "Introduction title" at bounding box center [786, 266] width 727 height 21
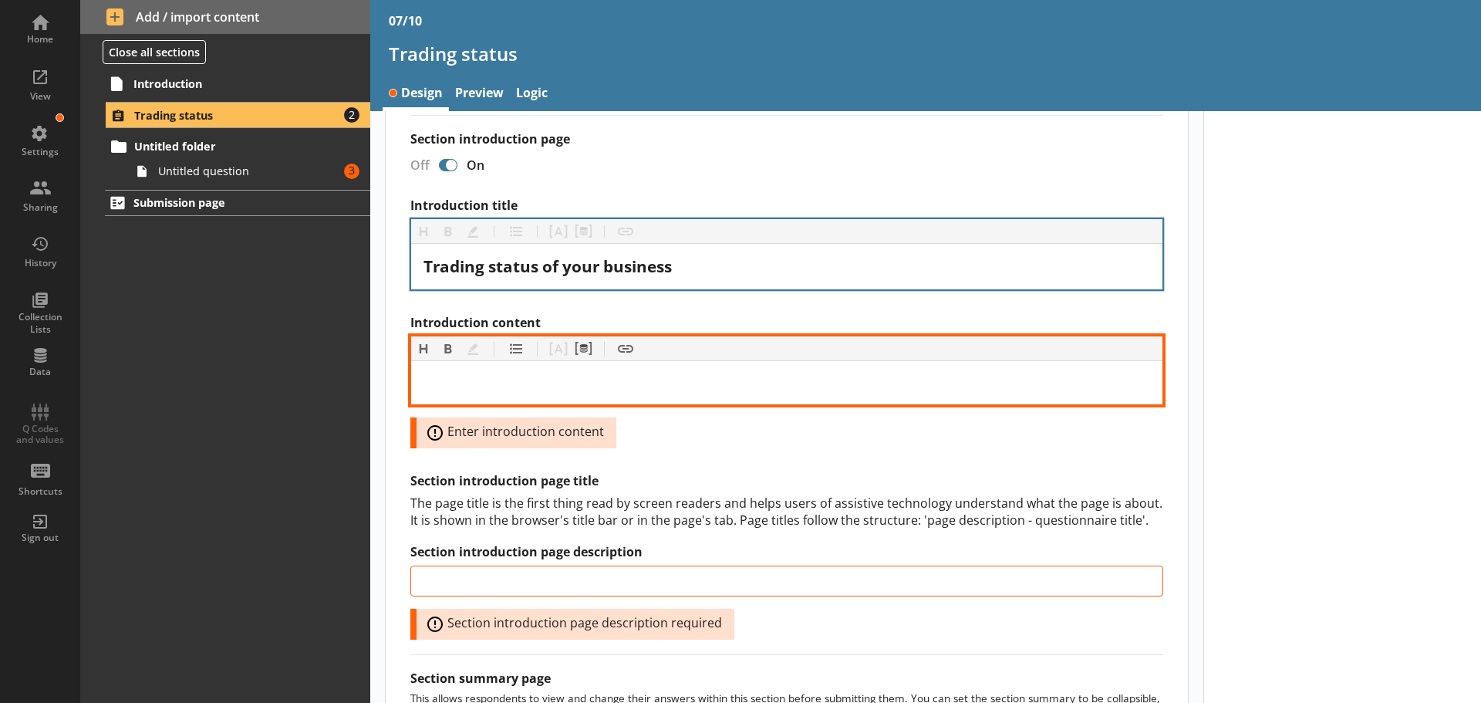
click at [568, 386] on div "Introduction content" at bounding box center [786, 382] width 727 height 19
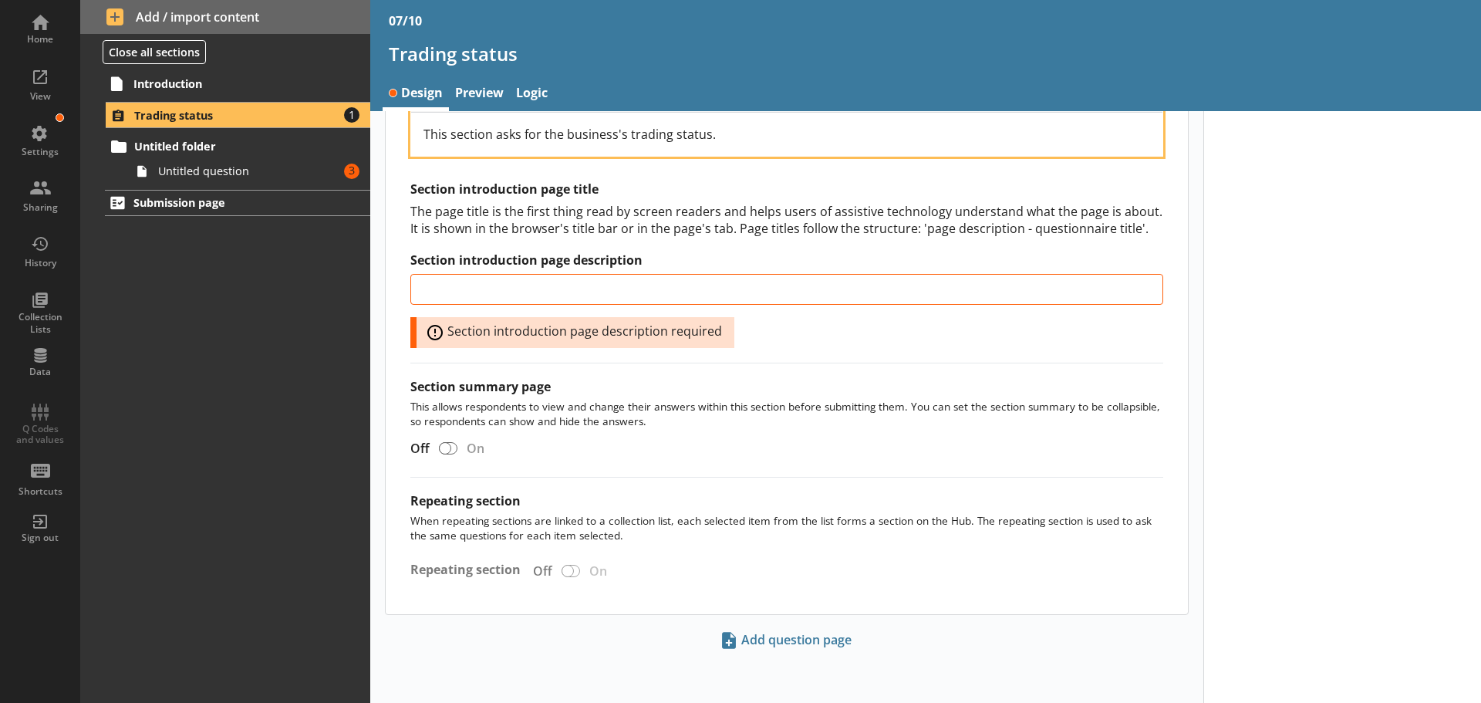
scroll to position [480, 0]
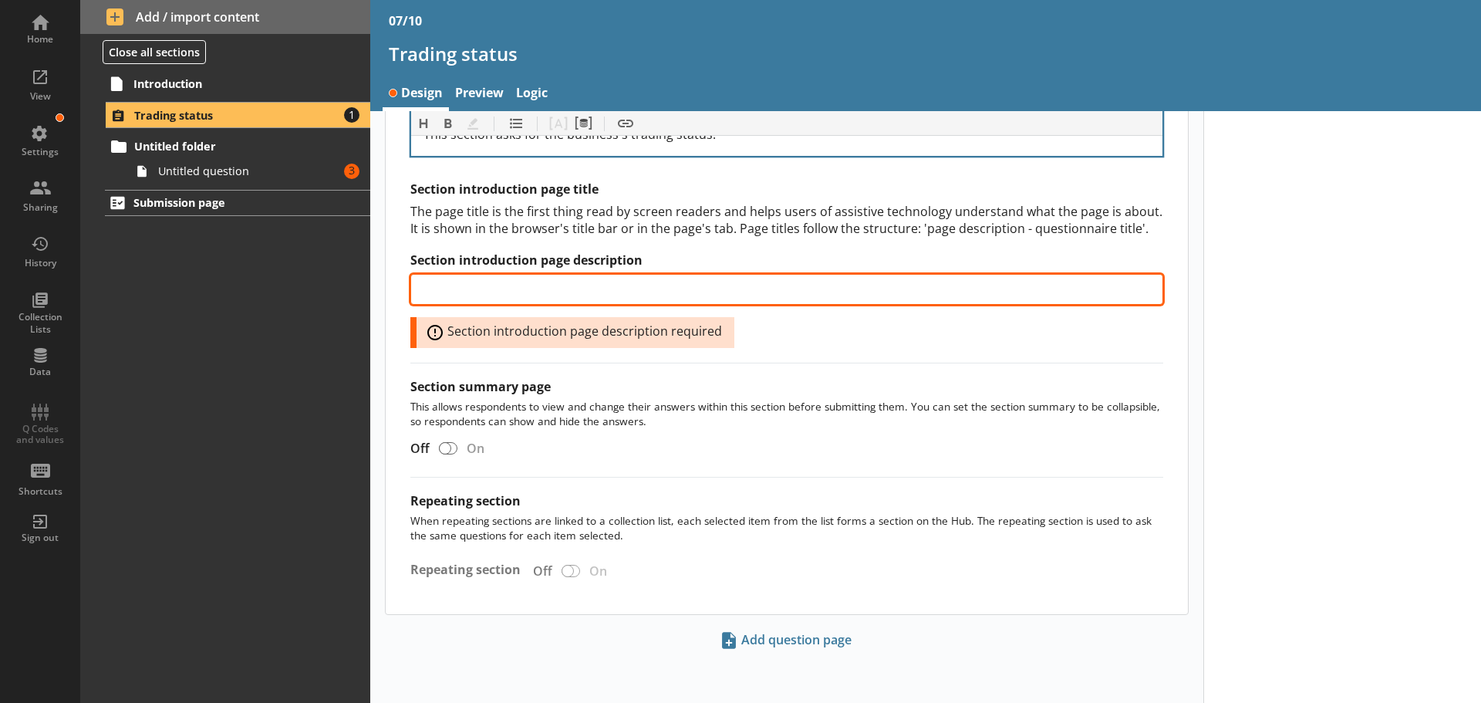
click at [553, 275] on input "Section introduction page description" at bounding box center [786, 289] width 753 height 31
paste input "Trading status of your business section"
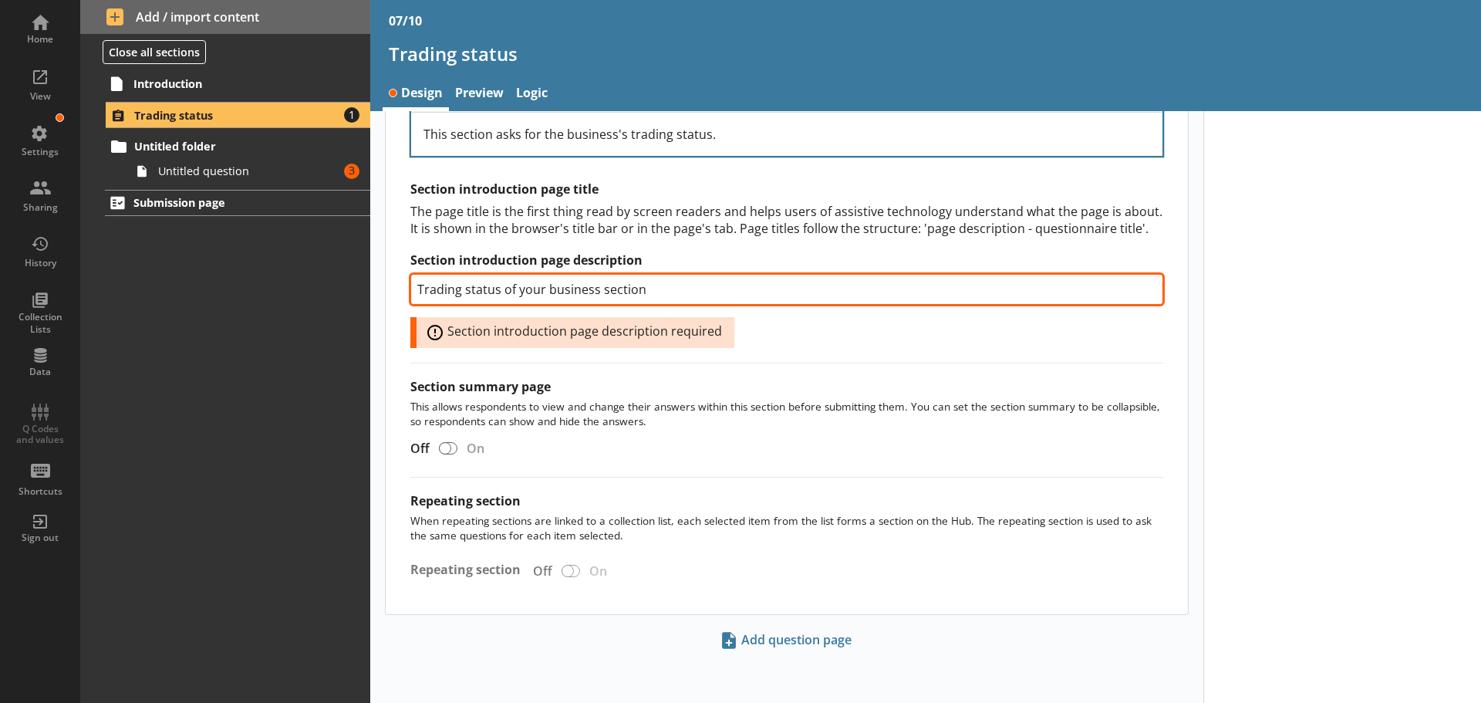
type input "Trading status of your business section"
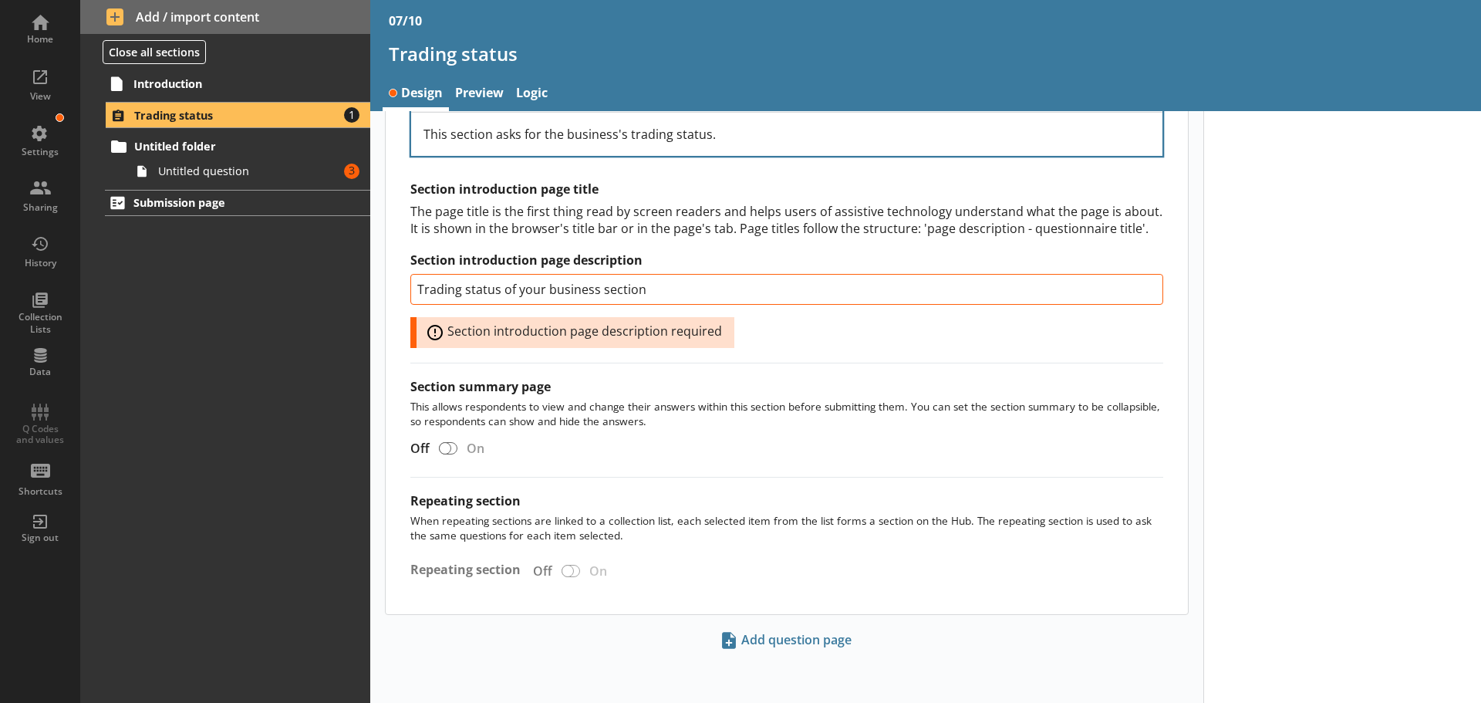
click at [779, 379] on div "Section title This will be shown on the hub. Heading Heading Bold Bold Highligh…" at bounding box center [787, 173] width 802 height 880
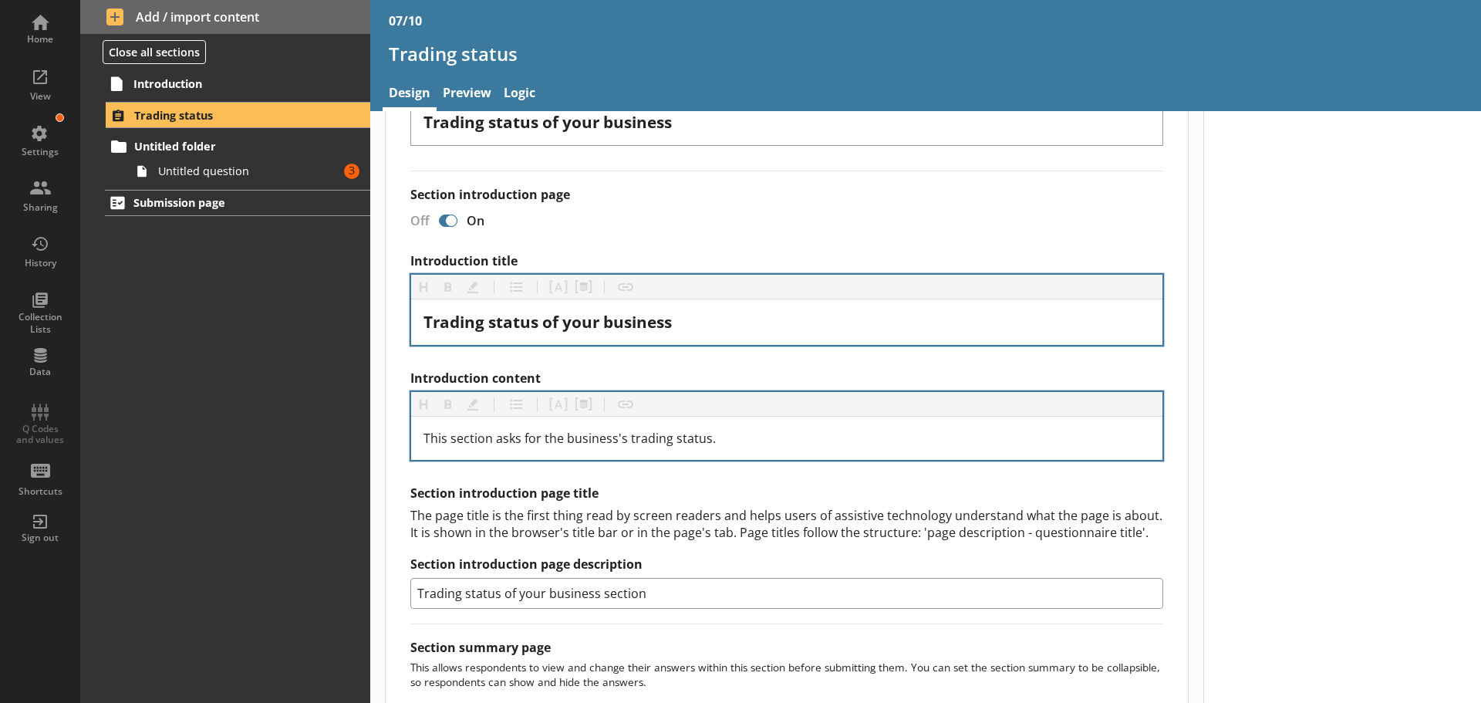
scroll to position [0, 0]
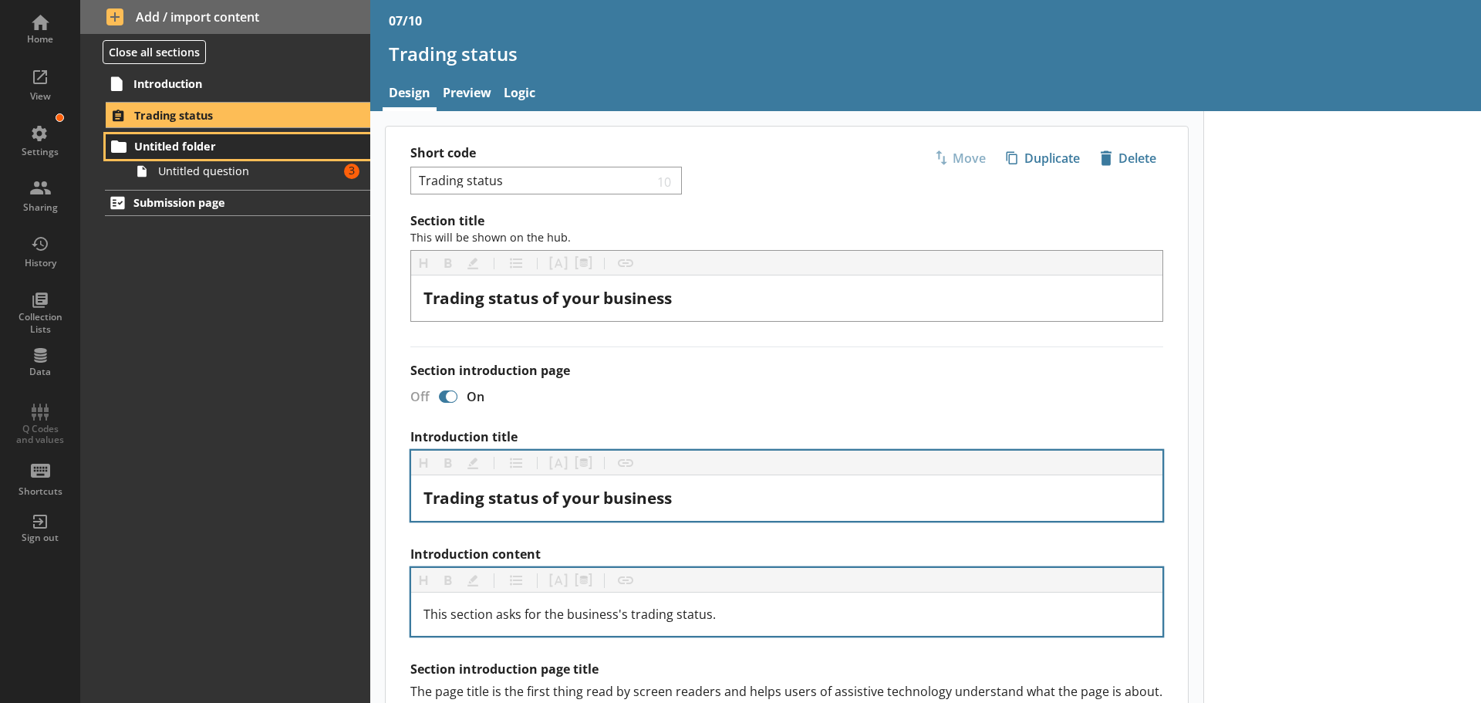
click at [223, 145] on span "Untitled folder" at bounding box center [229, 146] width 190 height 15
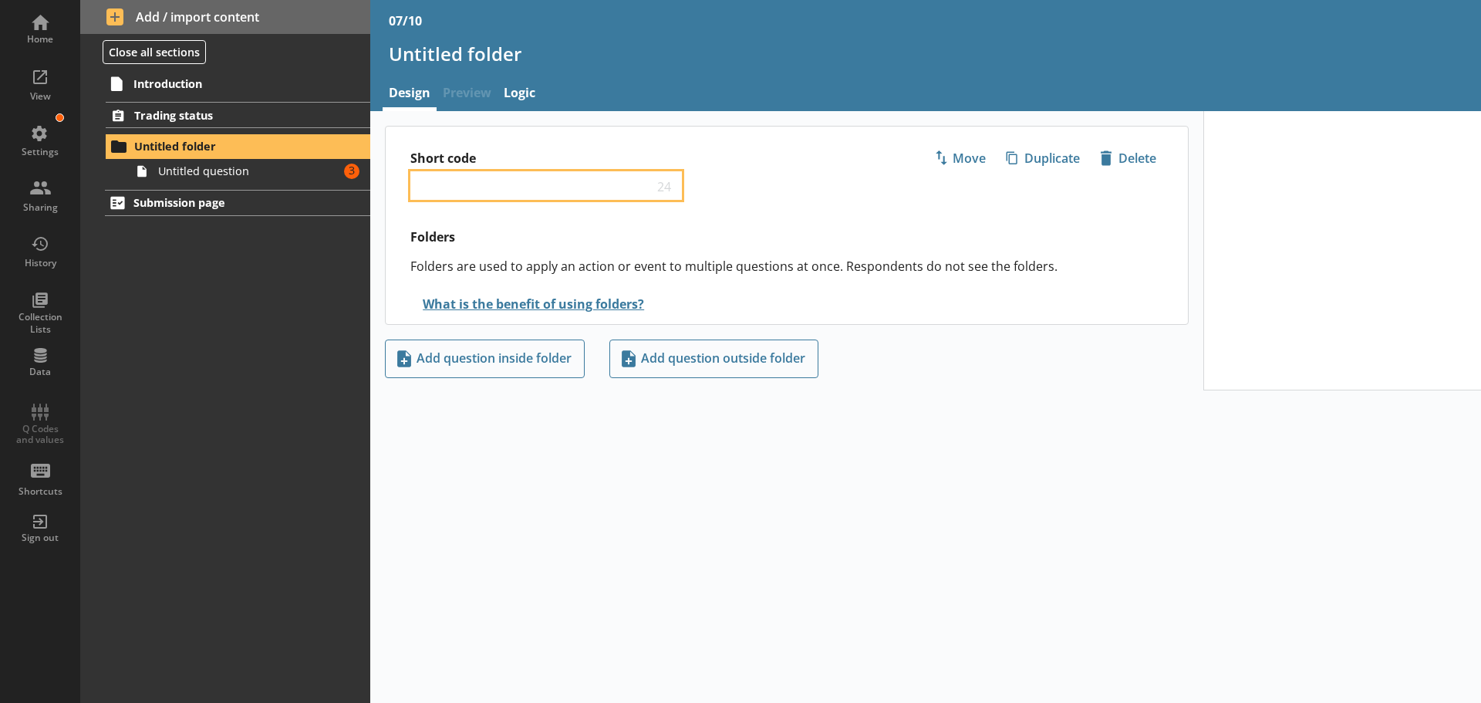
click at [527, 189] on input "Short code" at bounding box center [535, 185] width 236 height 15
paste input "Trading"
type input "Trading"
click at [260, 168] on span "Untitled question" at bounding box center [244, 171] width 172 height 15
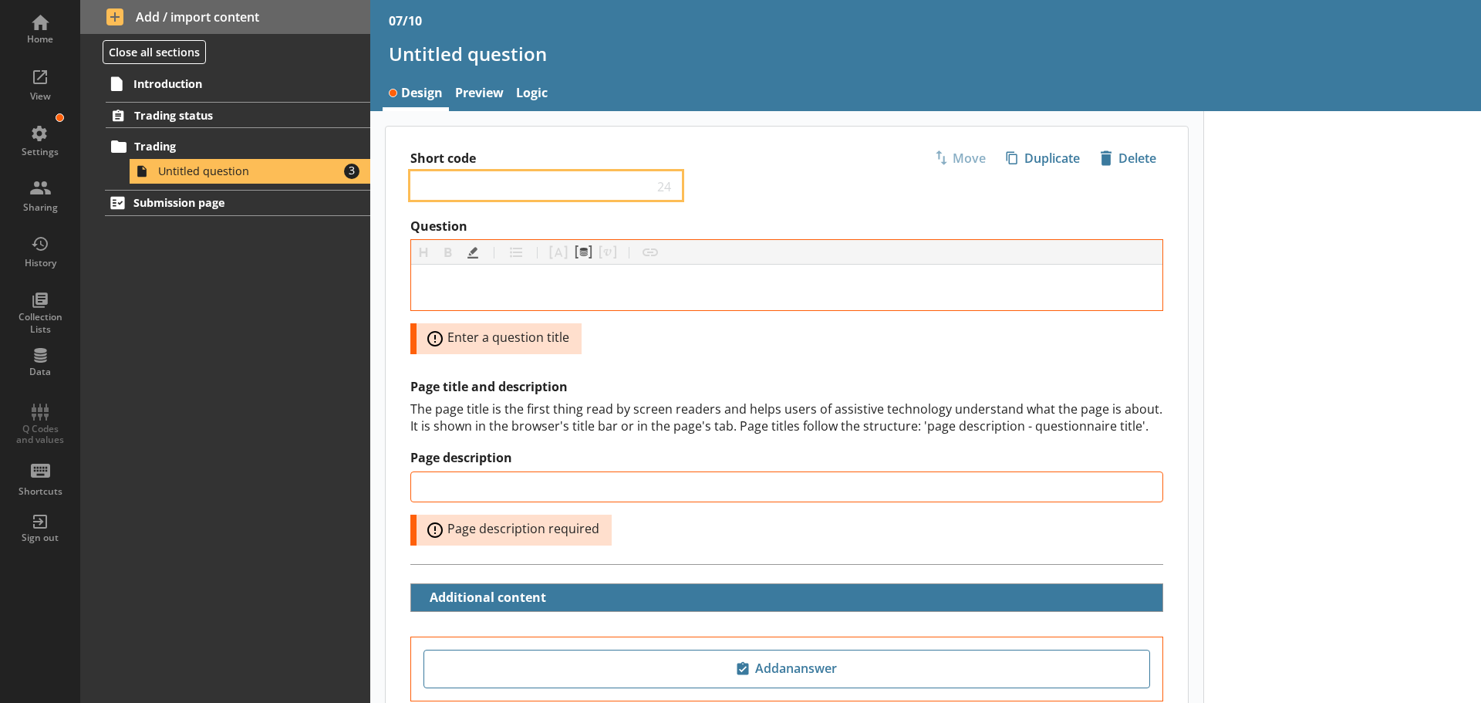
click at [535, 180] on input "Short code" at bounding box center [535, 185] width 236 height 15
click at [199, 142] on span "Trading" at bounding box center [229, 146] width 190 height 15
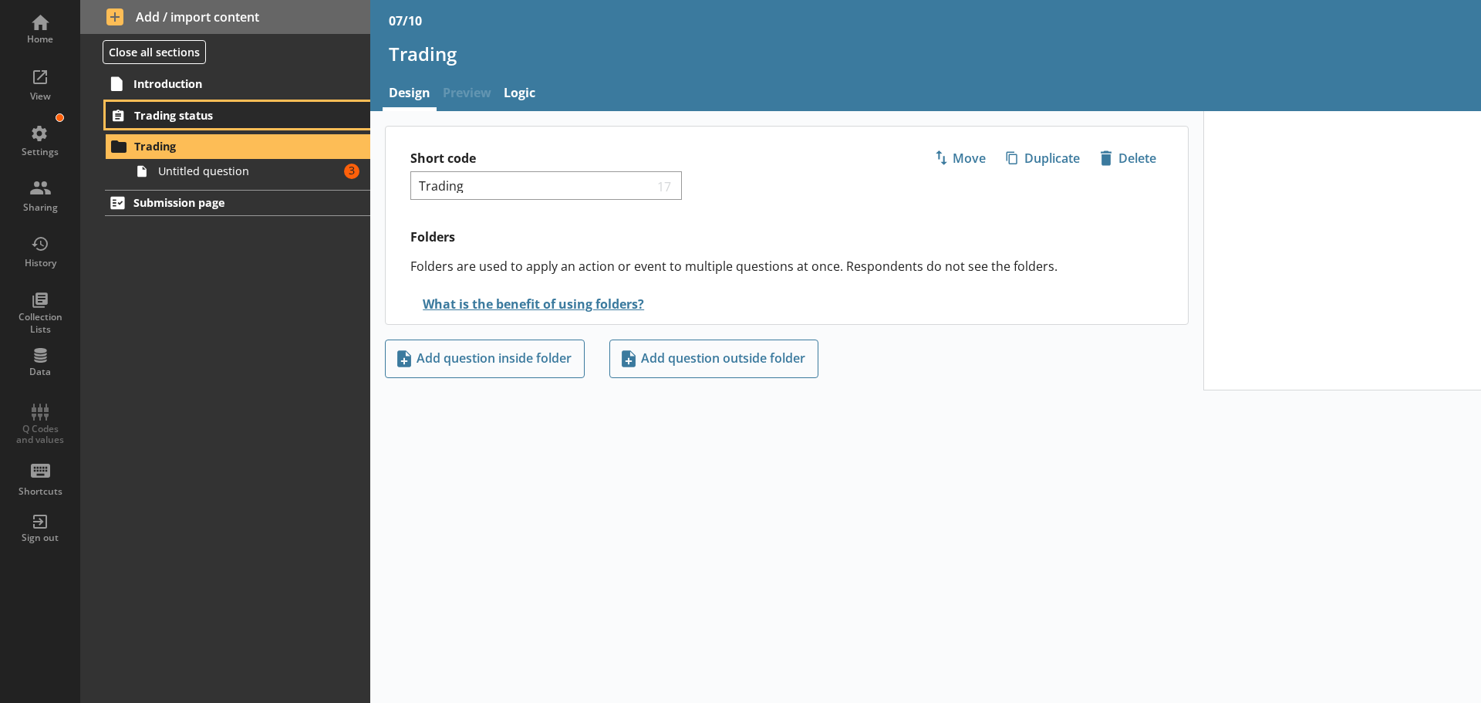
click at [212, 106] on link "Trading status" at bounding box center [238, 115] width 265 height 26
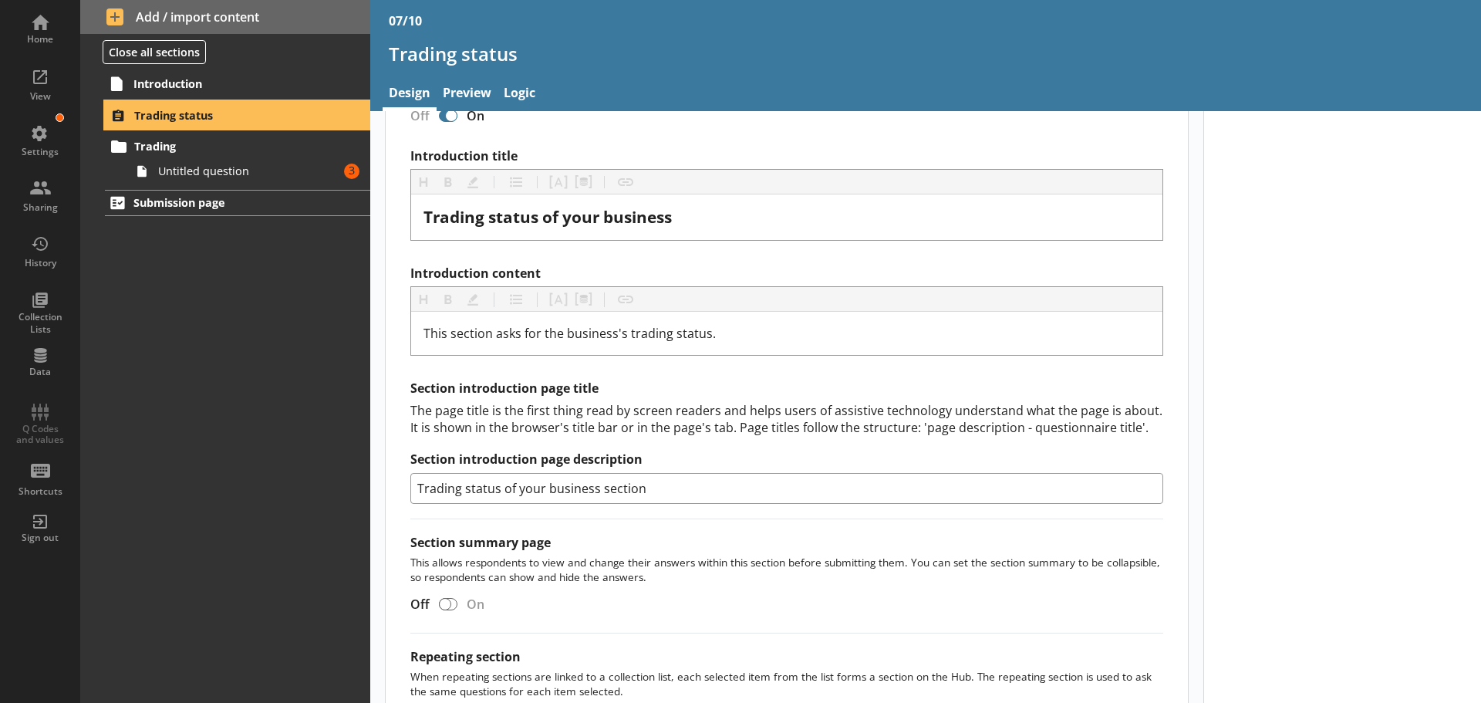
scroll to position [309, 0]
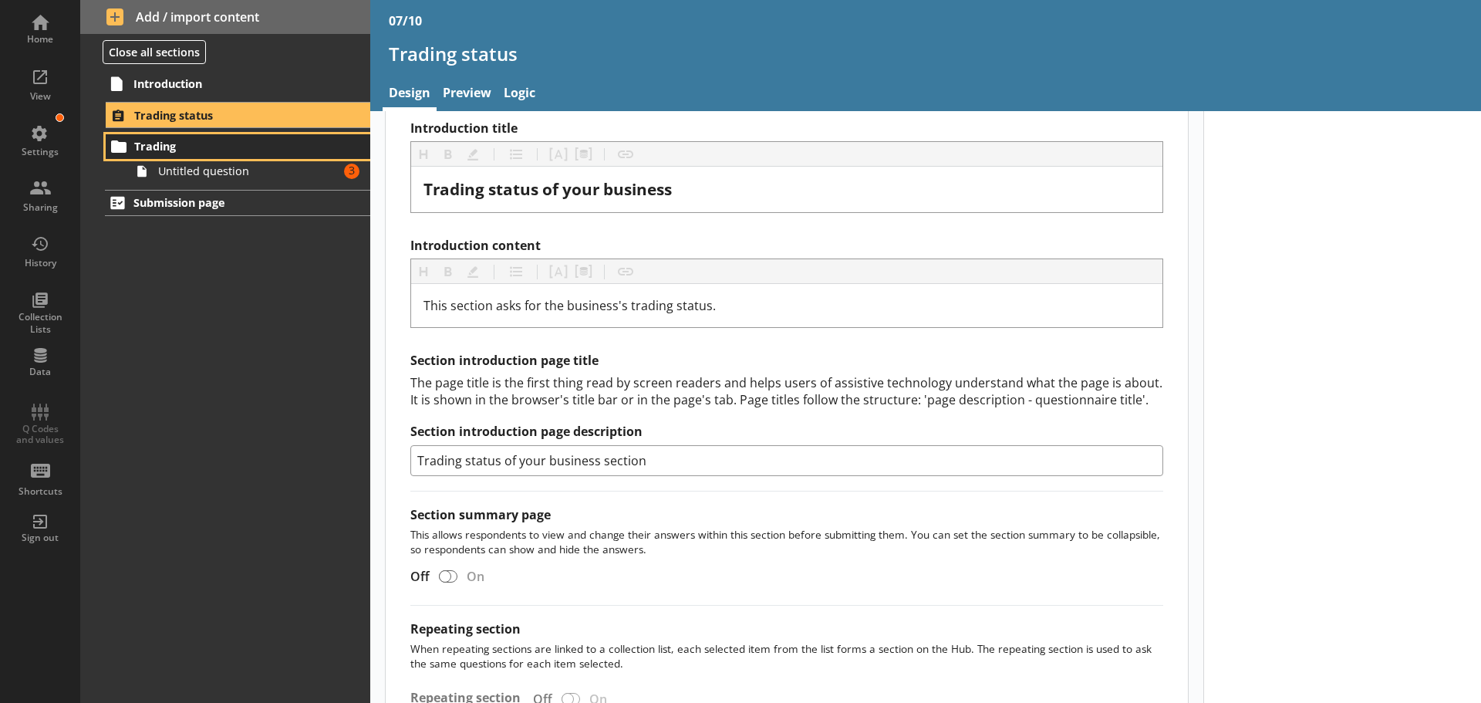
click at [277, 143] on span "Trading" at bounding box center [229, 146] width 190 height 15
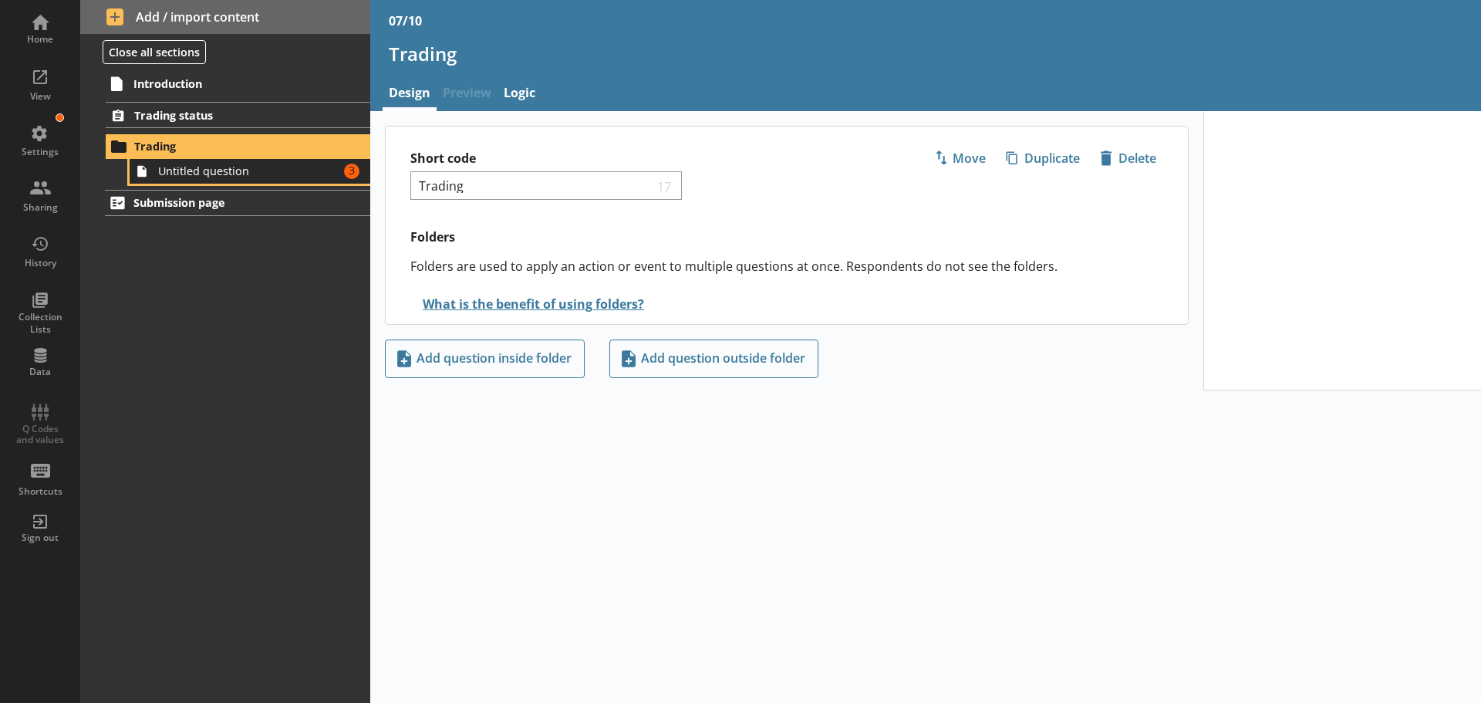
click at [278, 174] on span "Untitled question" at bounding box center [244, 171] width 172 height 15
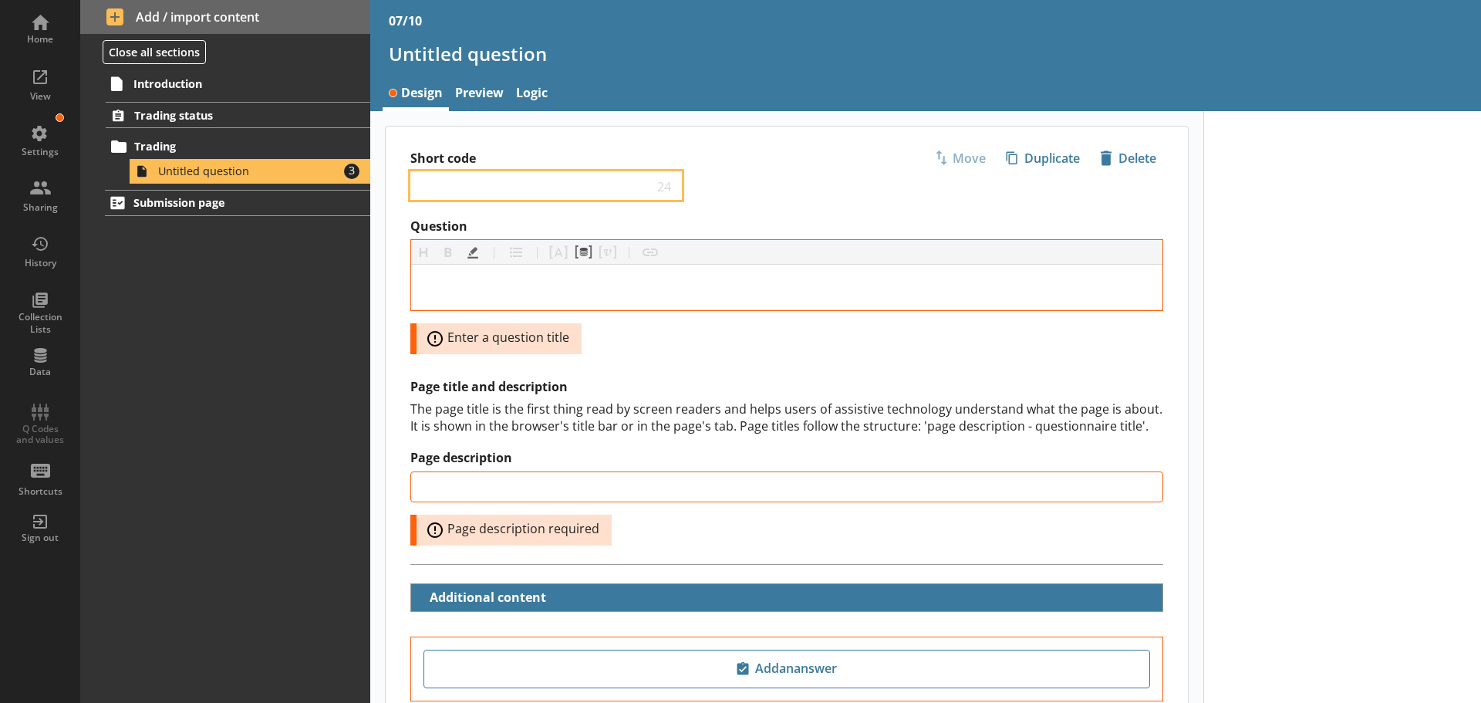
click at [507, 184] on input "Short code" at bounding box center [535, 185] width 236 height 15
paste input "1"
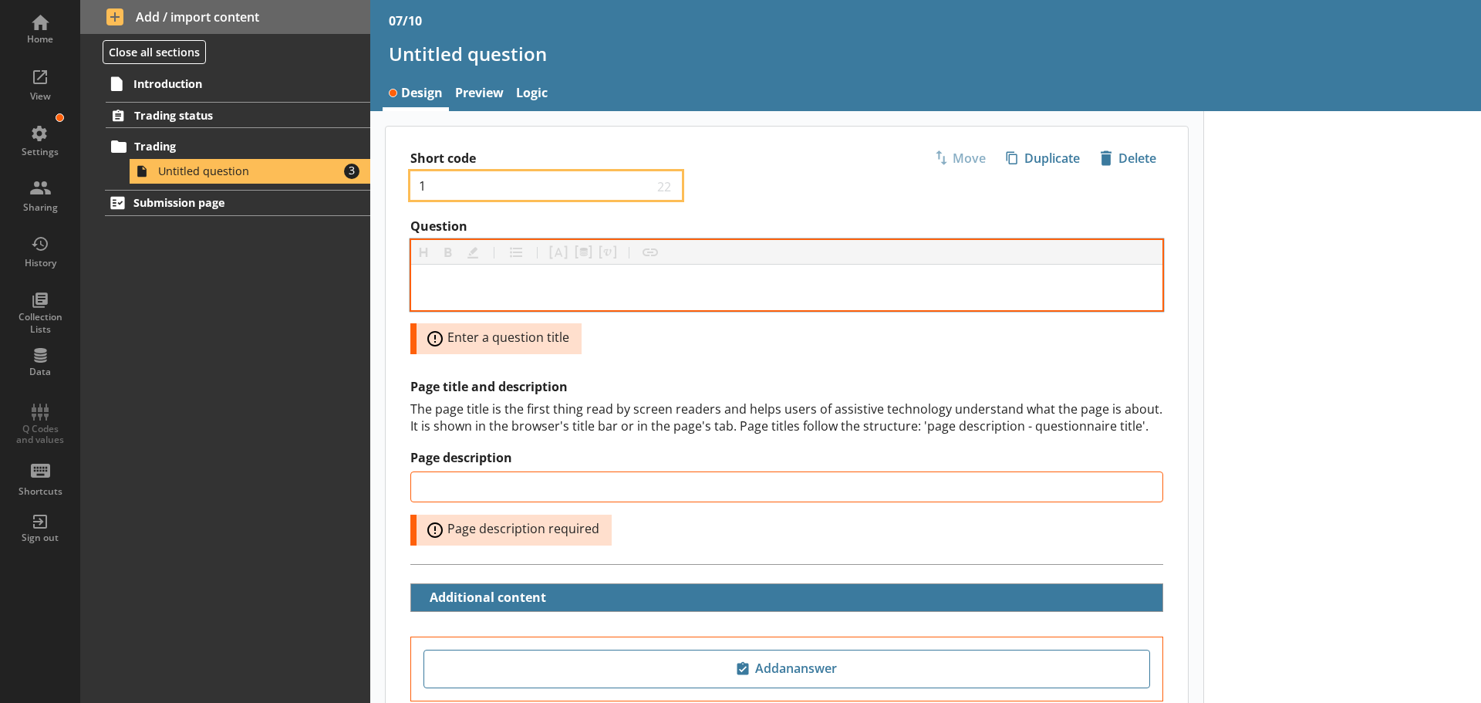
type input "1"
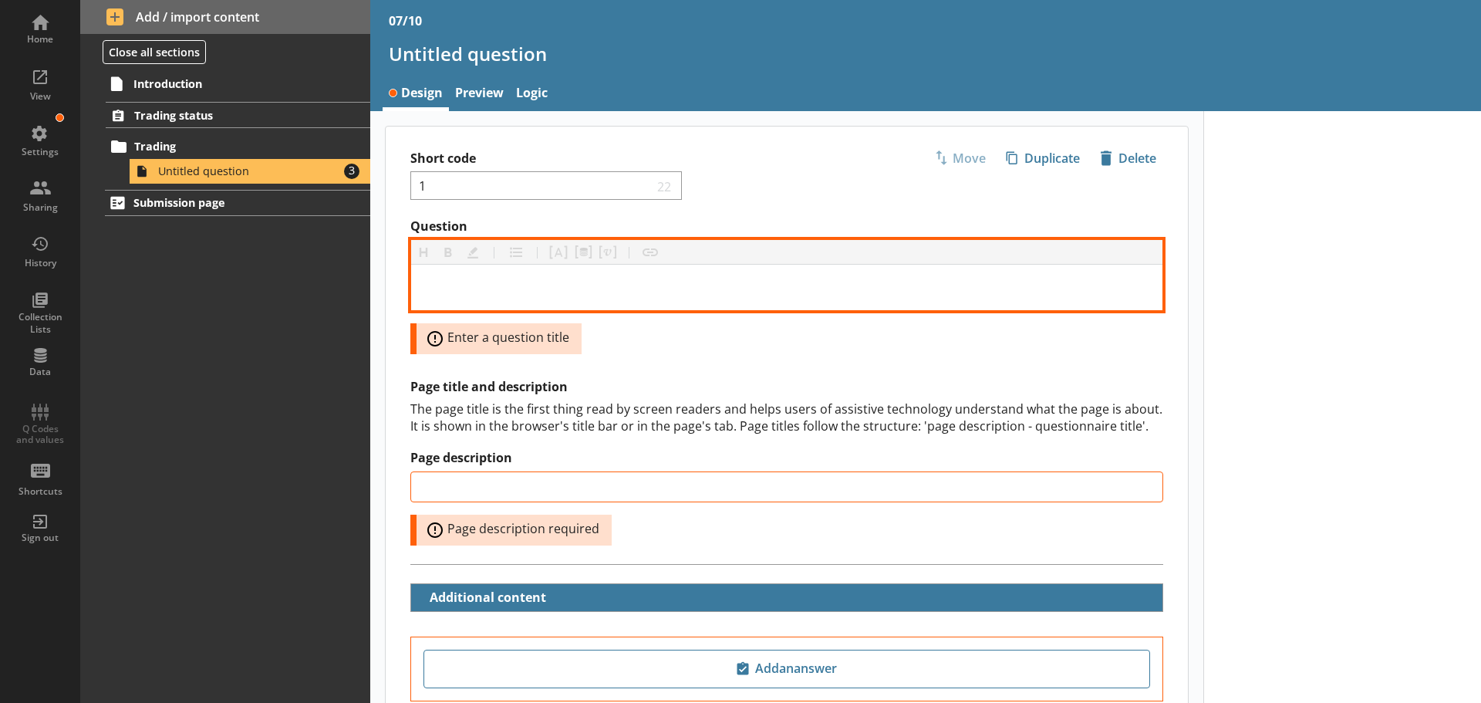
click at [535, 289] on div "Question" at bounding box center [786, 287] width 727 height 21
type input "1"
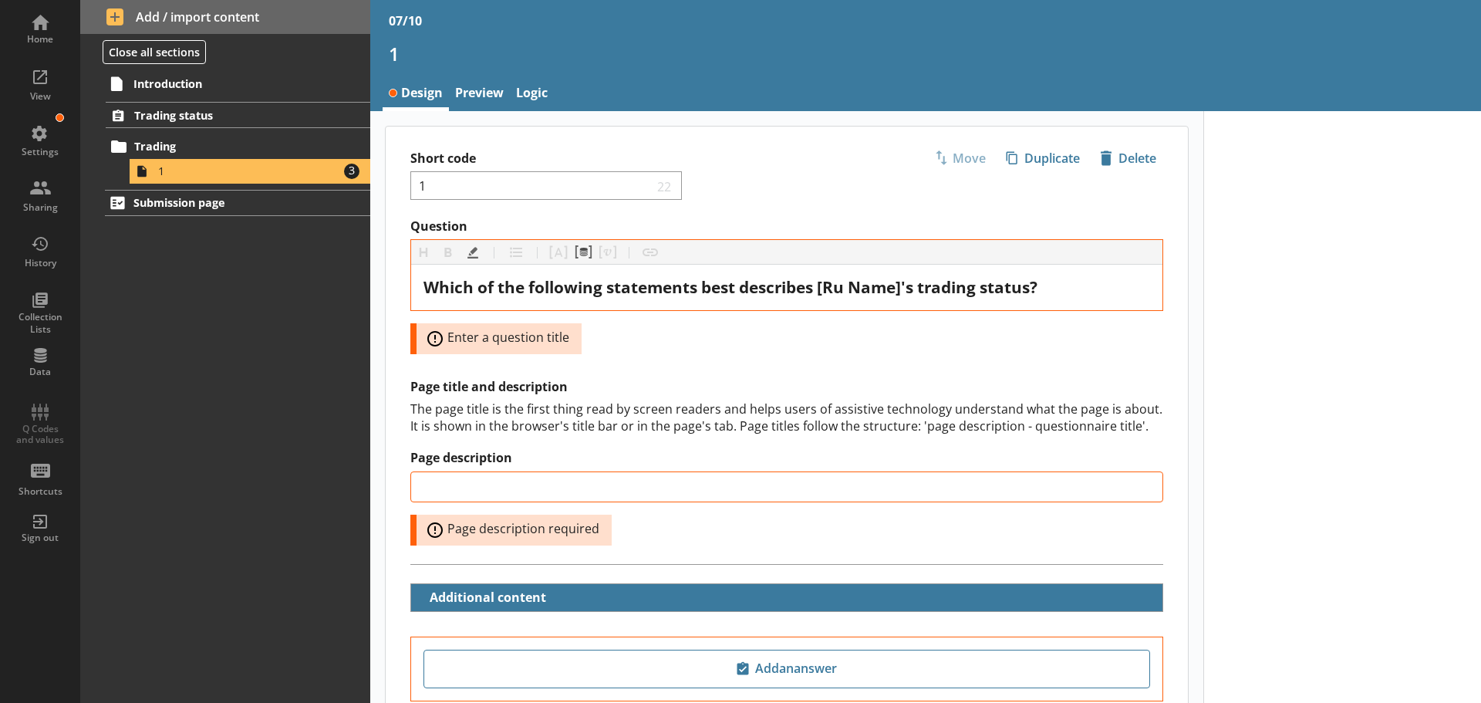
click at [728, 371] on div "Question Heading Heading Bold Bold Highlight Highlight List List Pipe answer Pi…" at bounding box center [787, 414] width 802 height 393
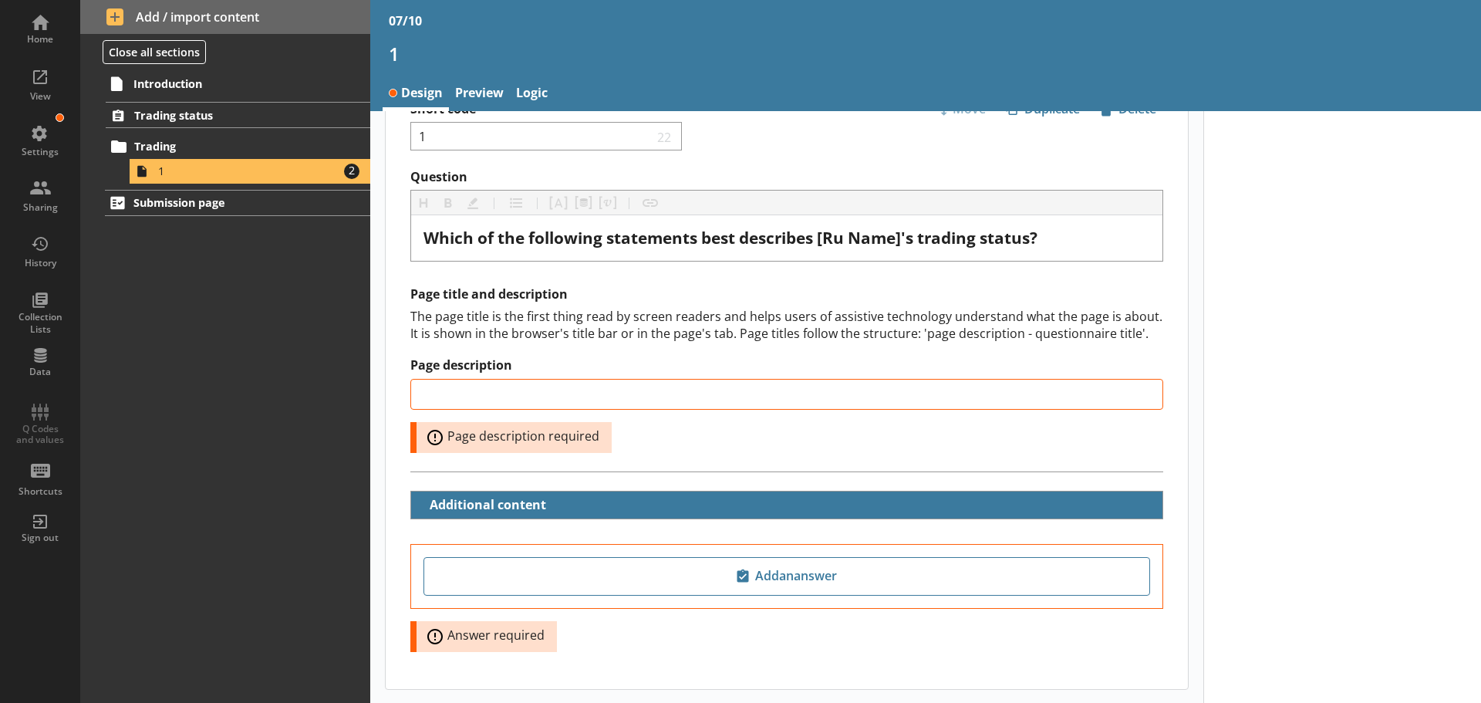
scroll to position [77, 0]
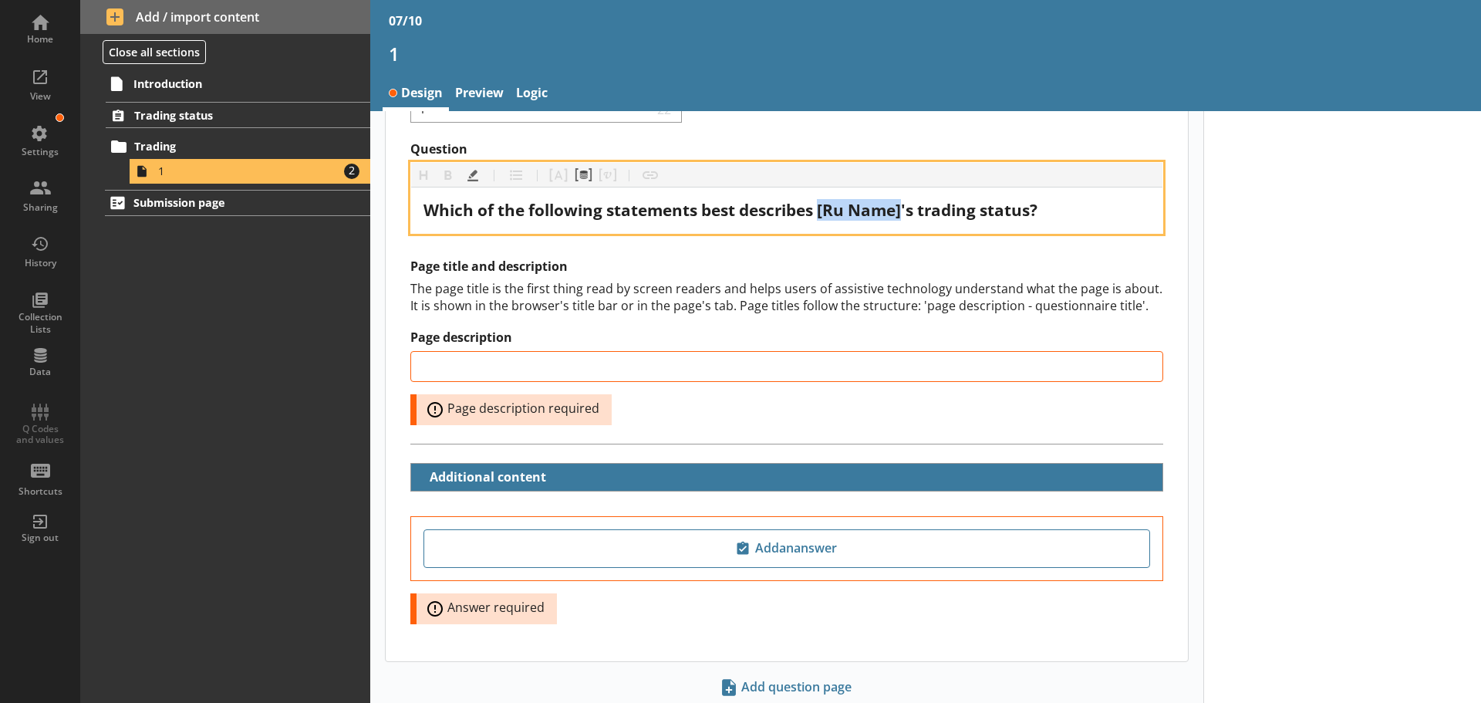
drag, startPoint x: 907, startPoint y: 214, endPoint x: 821, endPoint y: 220, distance: 85.8
click at [821, 220] on span "Which of the following statements best describes [Ru Name]'s trading status?" at bounding box center [730, 210] width 614 height 22
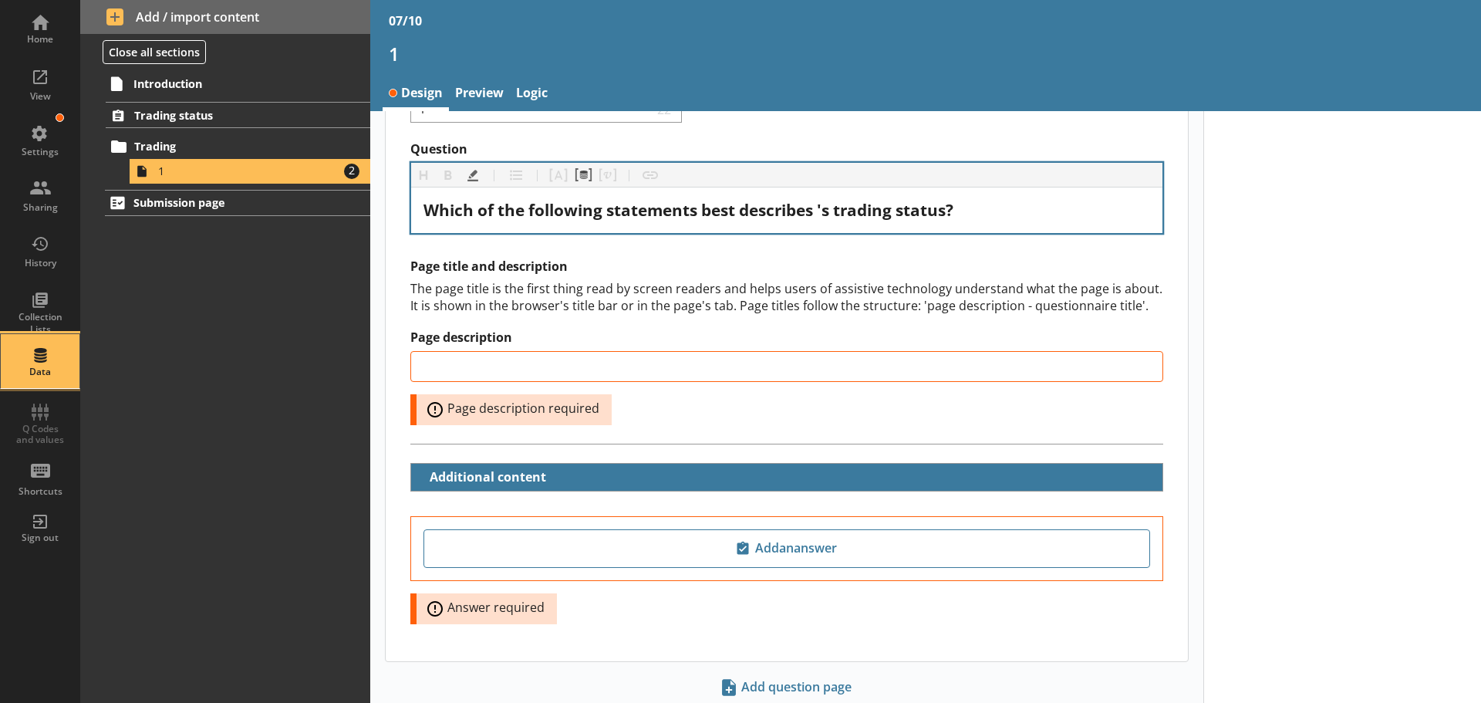
click at [35, 367] on div "Data" at bounding box center [40, 372] width 54 height 12
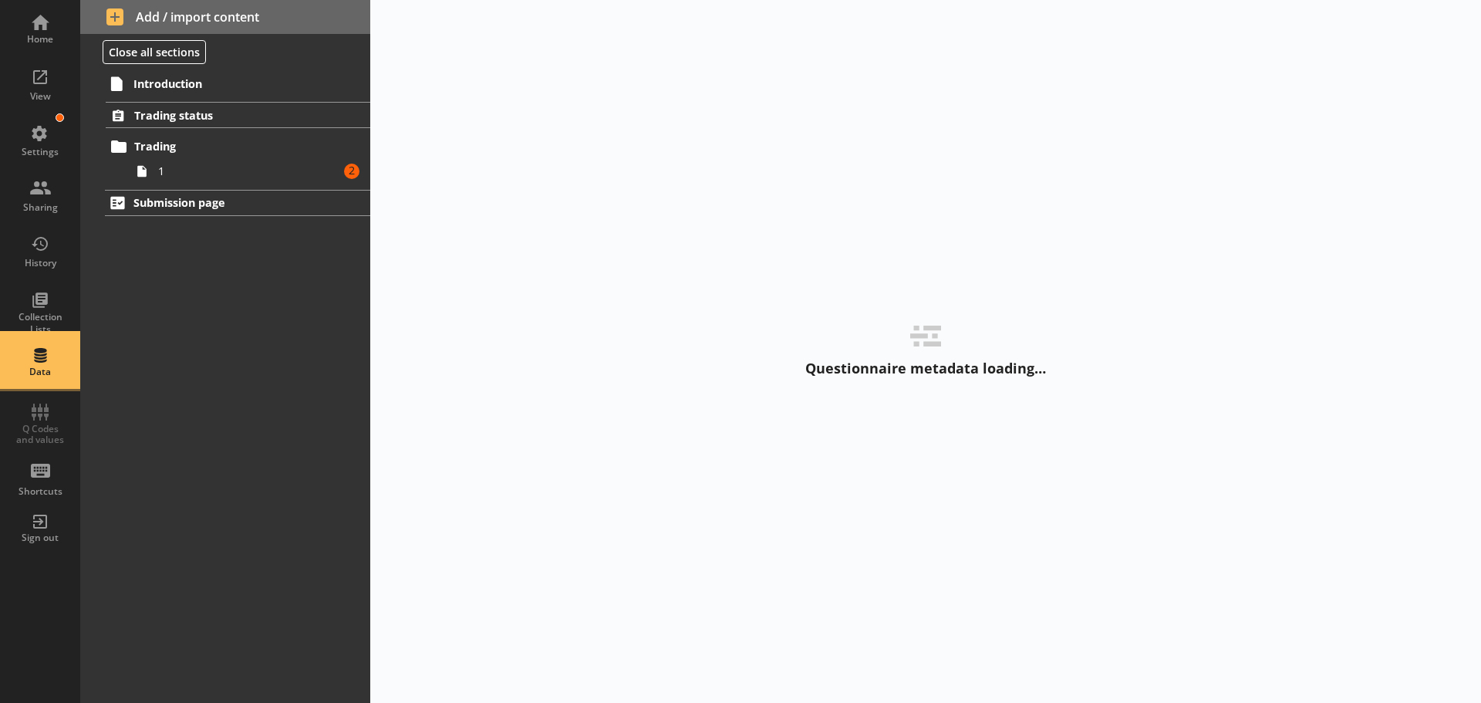
select select "Text_Optional"
select select "Date"
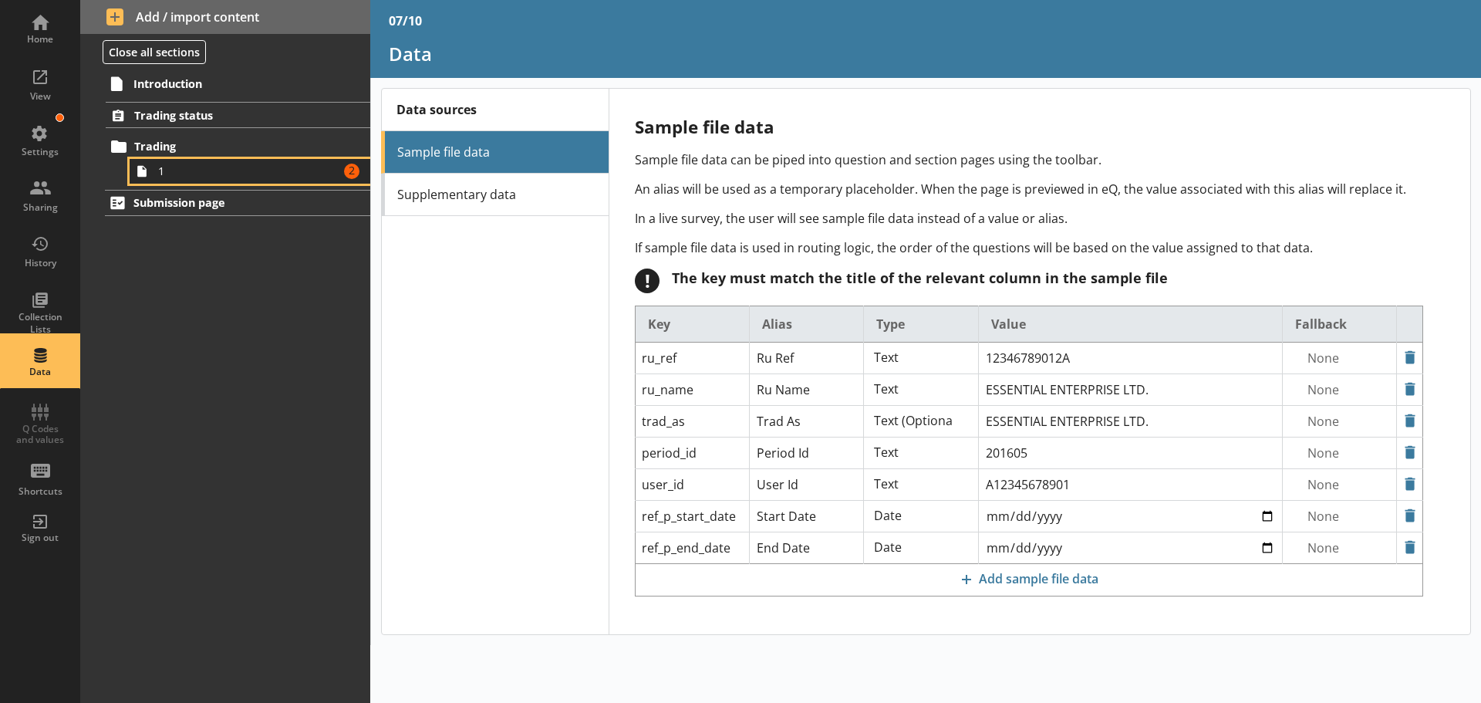
click at [279, 176] on span "1" at bounding box center [244, 171] width 172 height 15
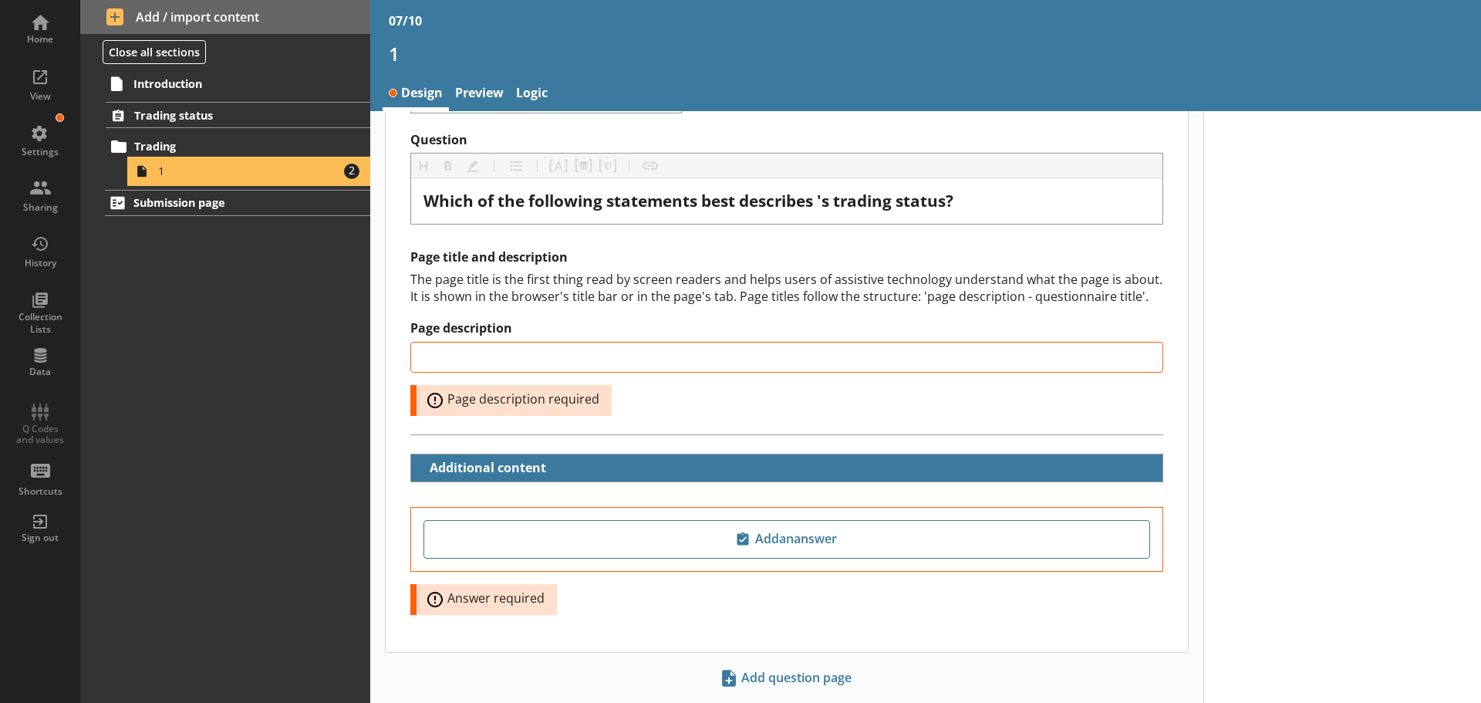
scroll to position [48, 0]
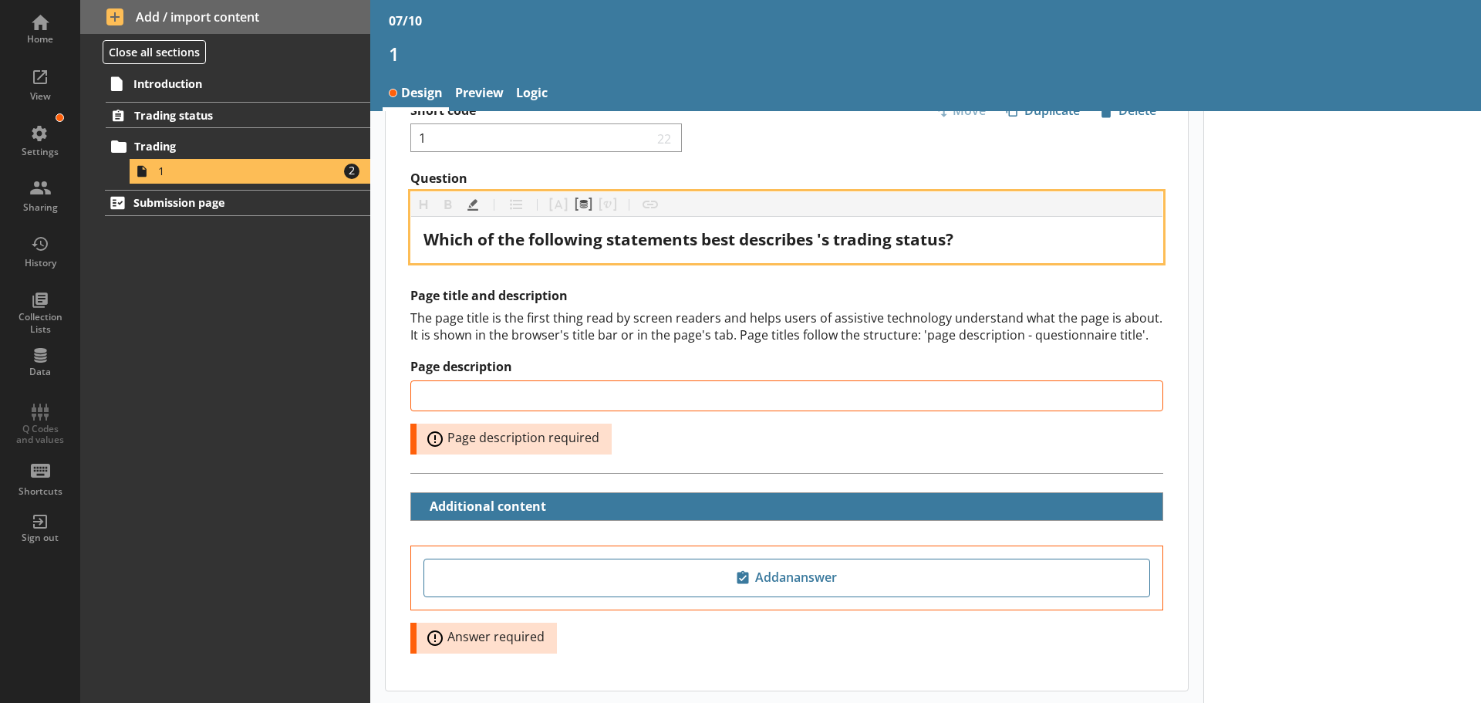
click at [824, 239] on span "Which of the following statements best describes 's trading status?" at bounding box center [688, 239] width 530 height 22
click at [582, 197] on button "Pipe metadata" at bounding box center [583, 204] width 25 height 25
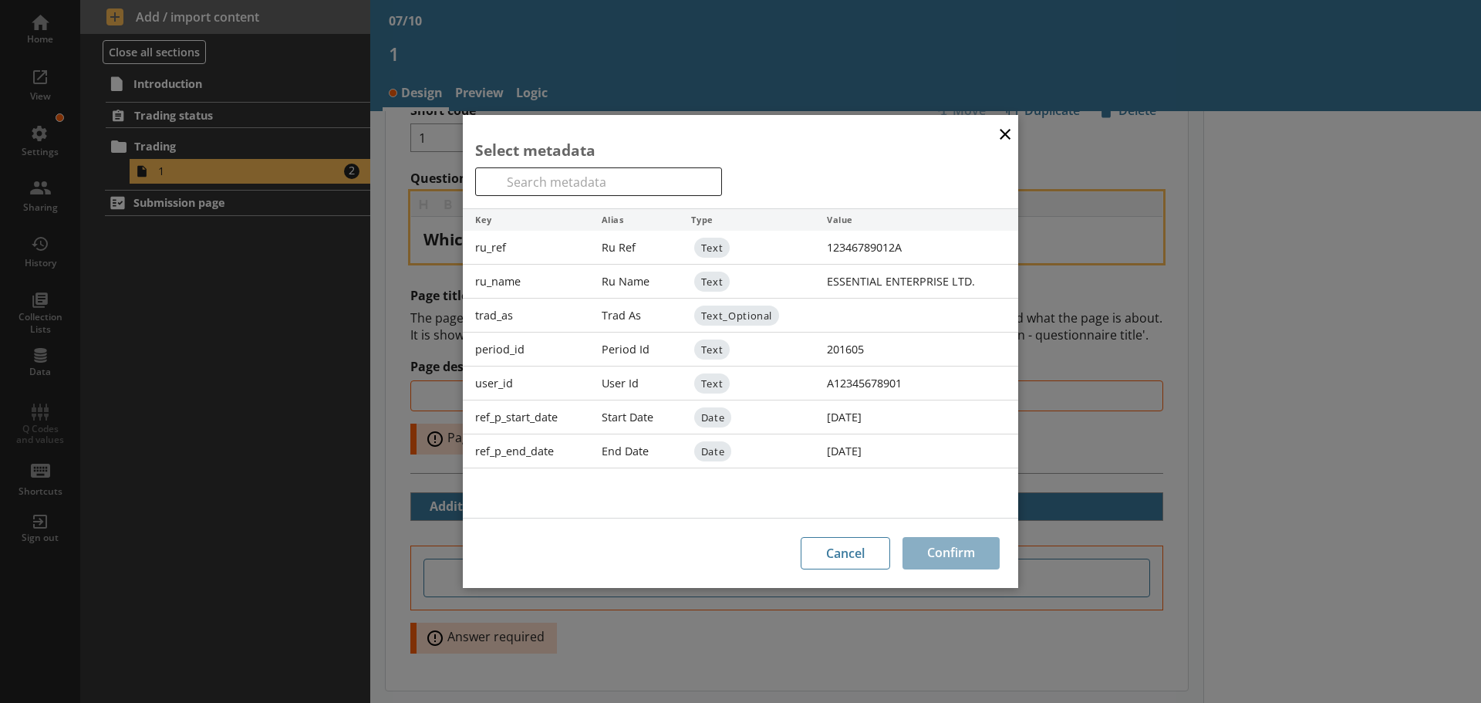
click at [507, 280] on div "ru_name" at bounding box center [526, 282] width 126 height 34
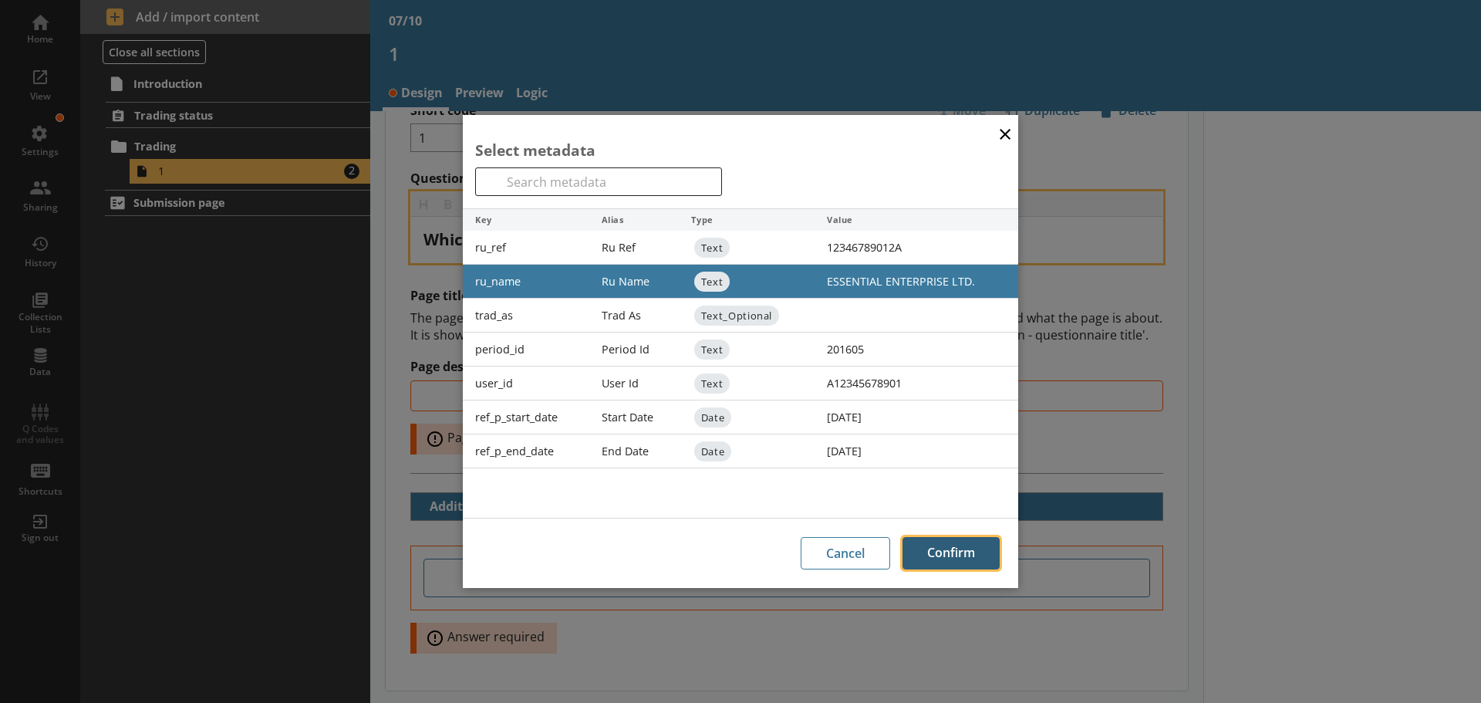
click at [956, 548] on button "Confirm" at bounding box center [950, 553] width 97 height 32
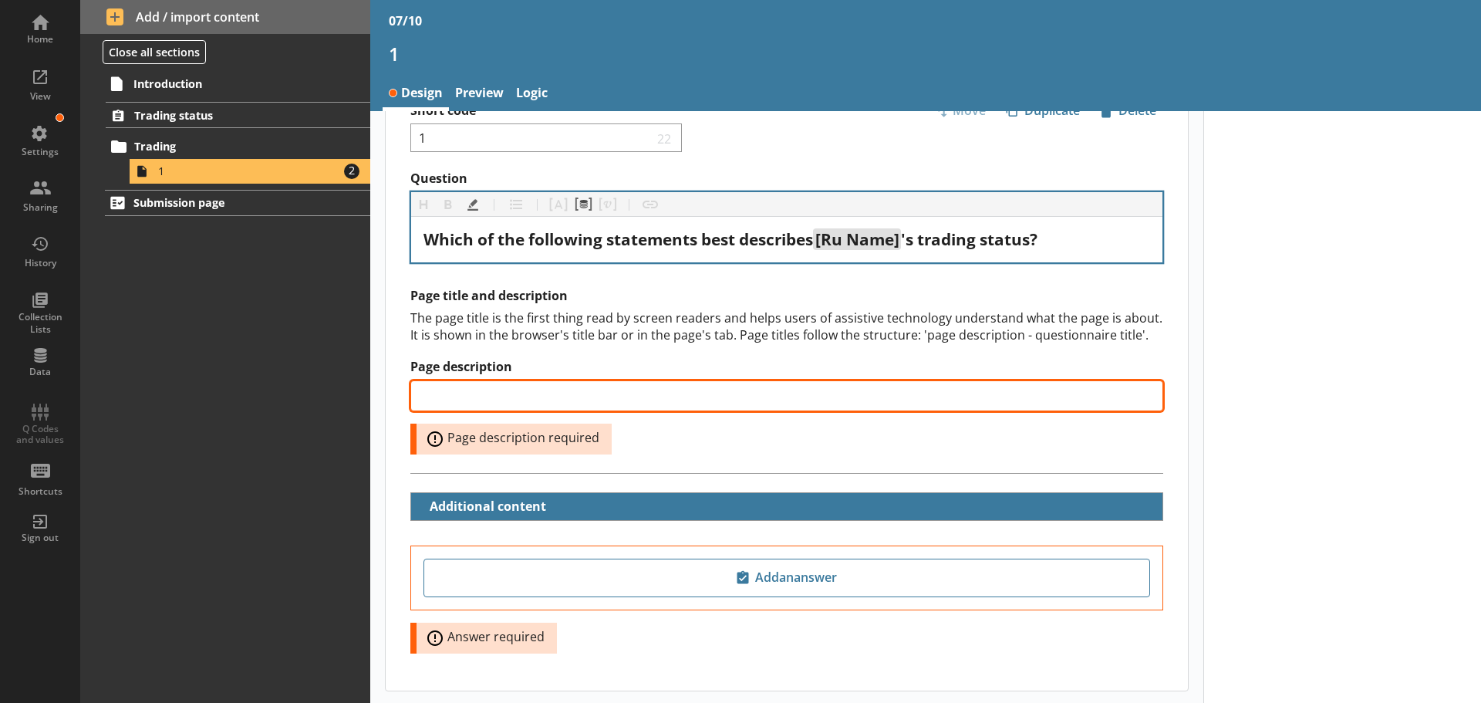
click at [595, 408] on input "Page description" at bounding box center [786, 395] width 753 height 31
click at [535, 386] on input "Page description" at bounding box center [786, 395] width 753 height 31
paste input "Trading status"
type input "Trading status"
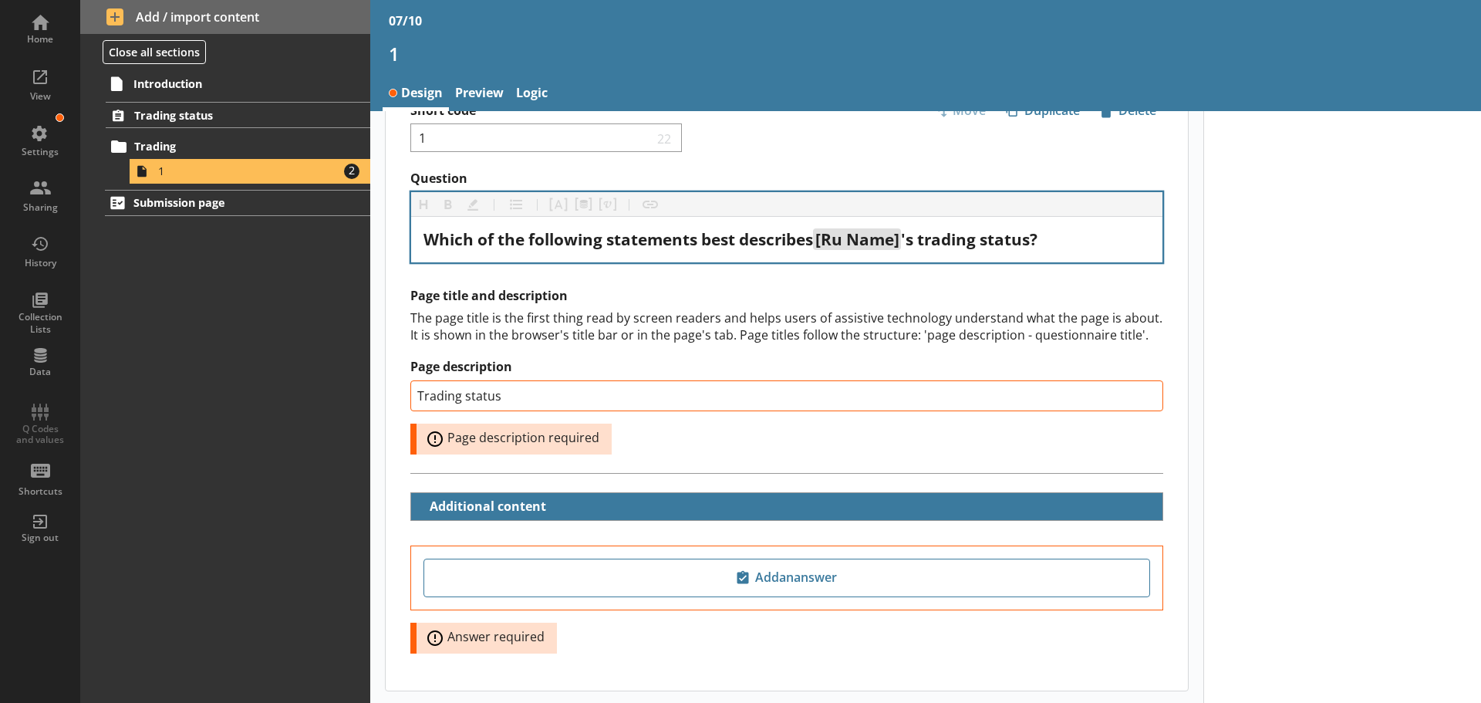
click at [634, 340] on div "The page title is the first thing read by screen readers and helps users of ass…" at bounding box center [786, 326] width 753 height 34
type input "Trading status"
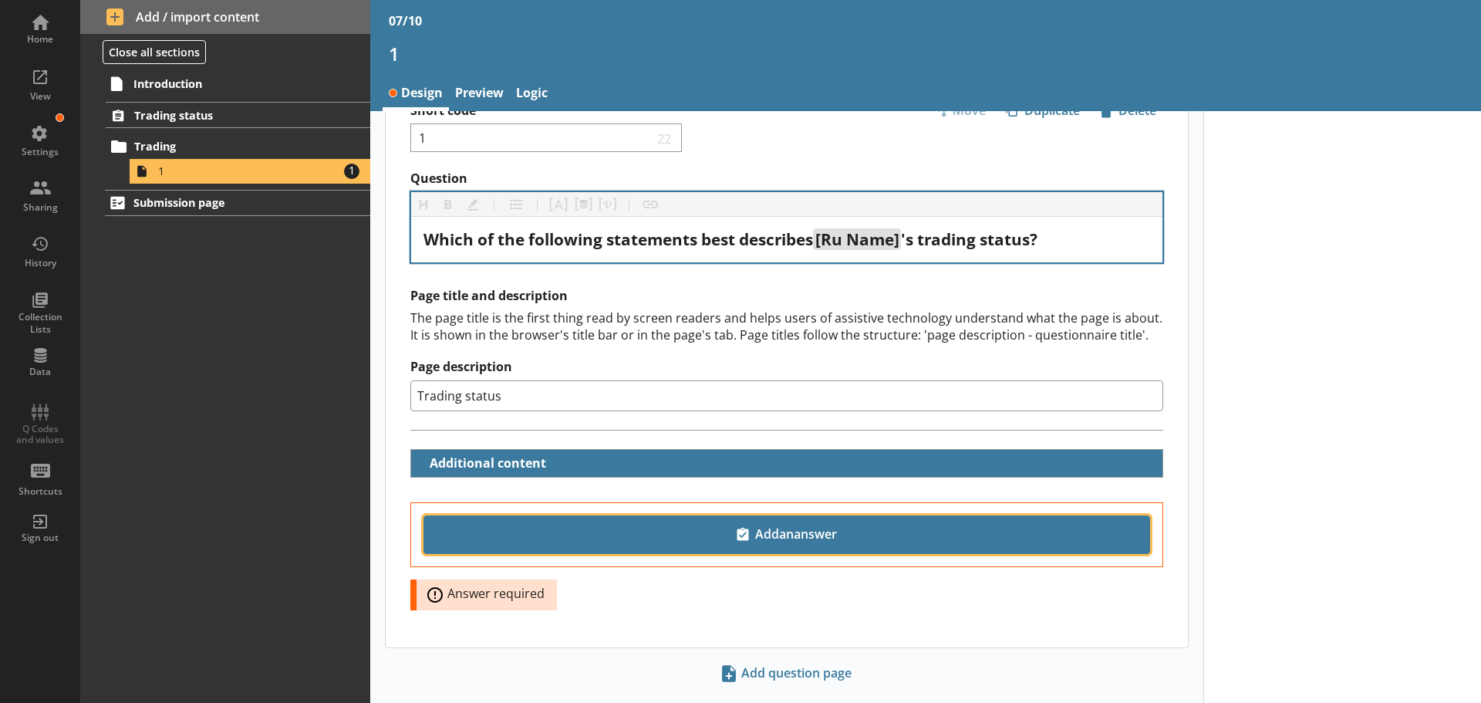
click at [787, 529] on span "Add an answer" at bounding box center [786, 534] width 713 height 25
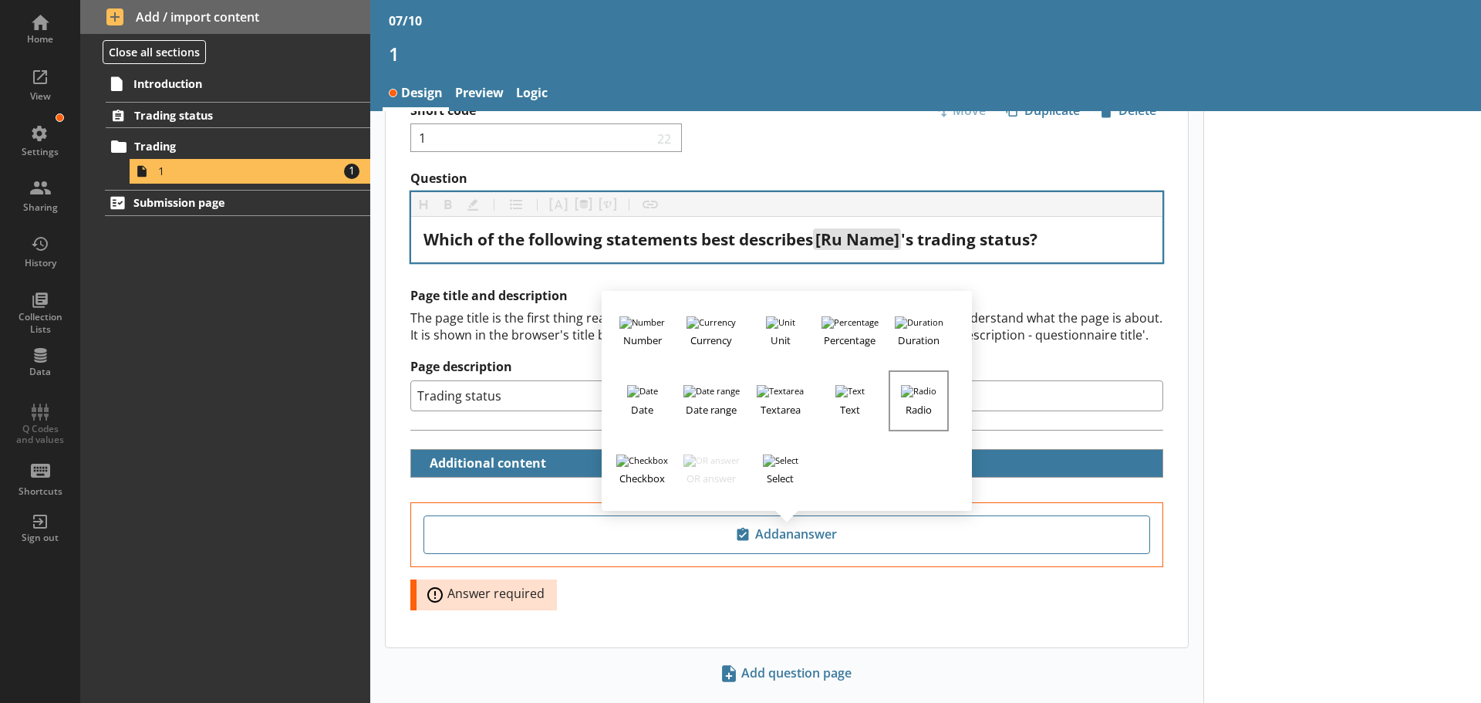
click at [926, 398] on h3 "Radio" at bounding box center [918, 406] width 57 height 19
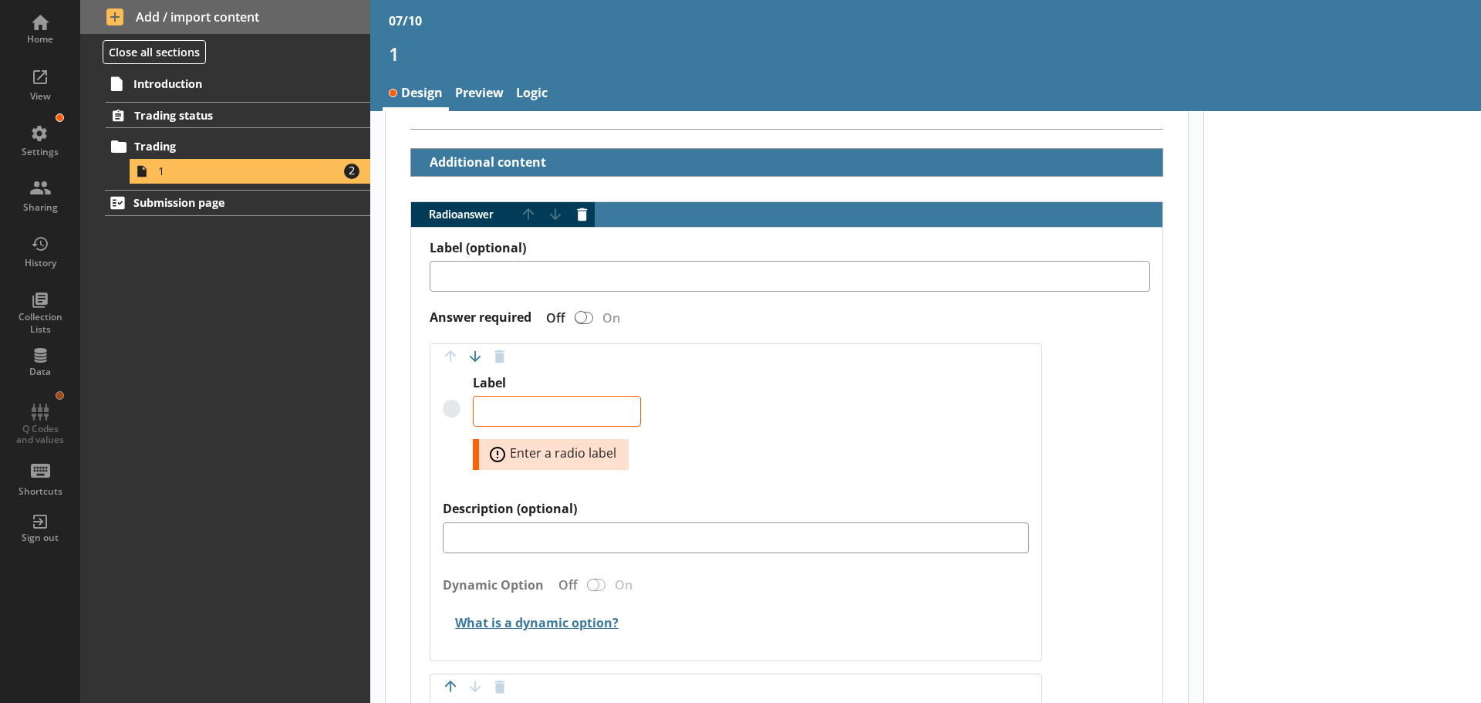
scroll to position [356, 0]
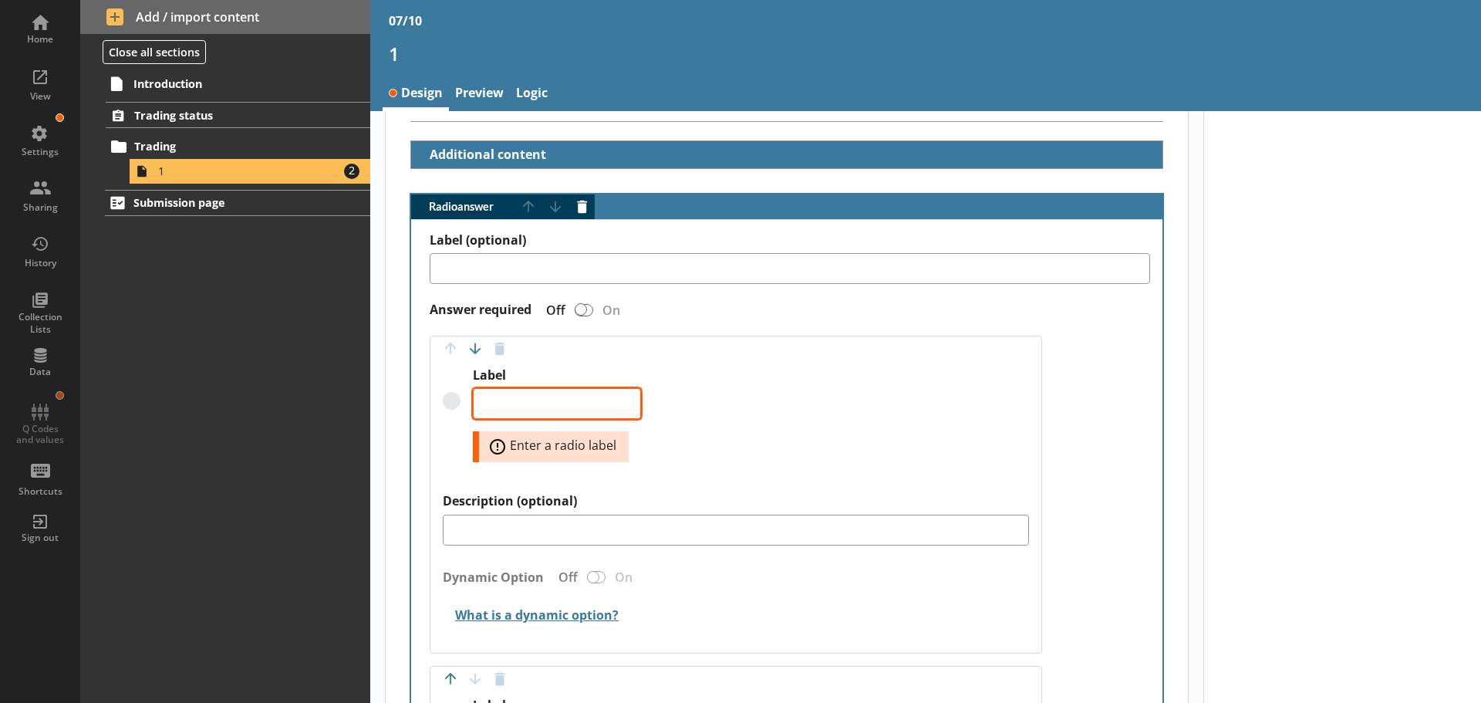
click at [560, 406] on textarea "Label" at bounding box center [557, 403] width 168 height 31
paste textarea "Trading status"
type textarea "x"
type textarea "Trading status"
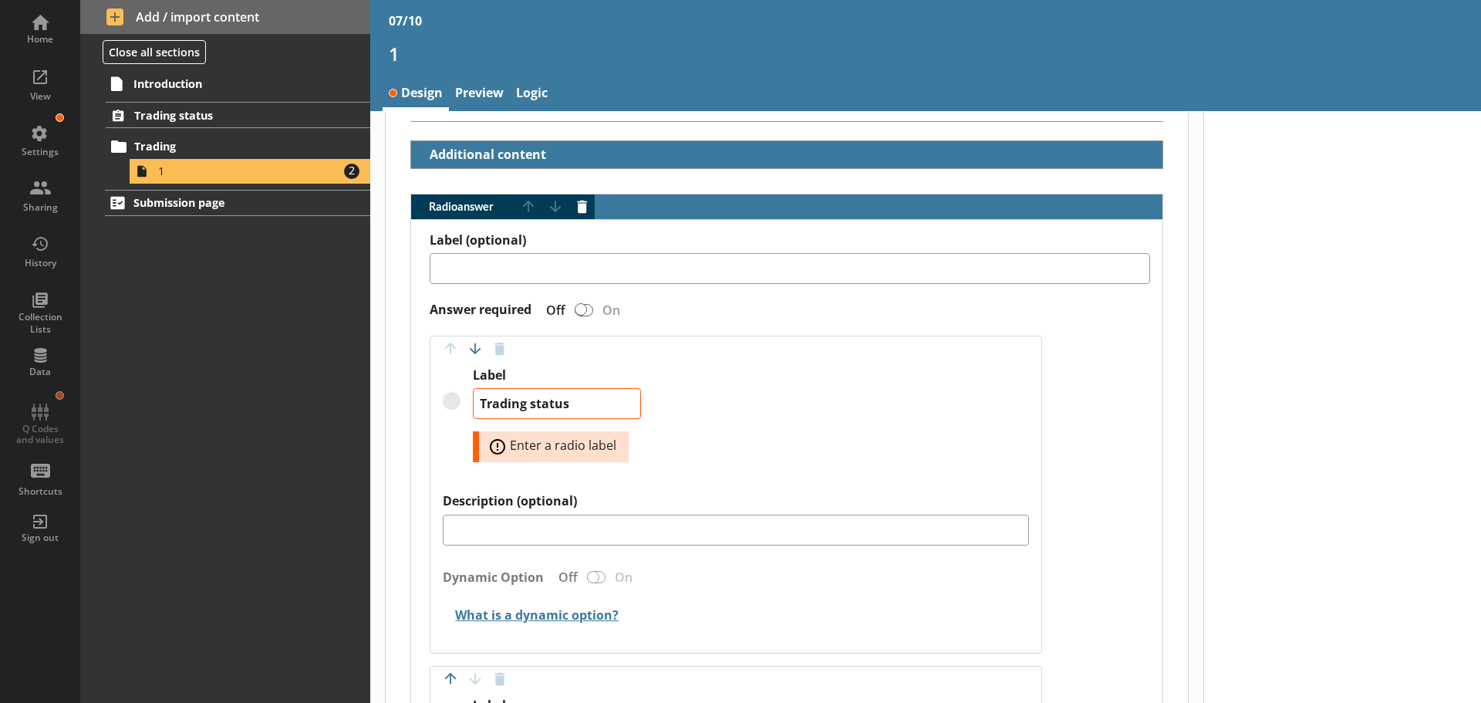
click at [712, 443] on div "Label Trading status Error: Enter a radio label" at bounding box center [736, 430] width 586 height 126
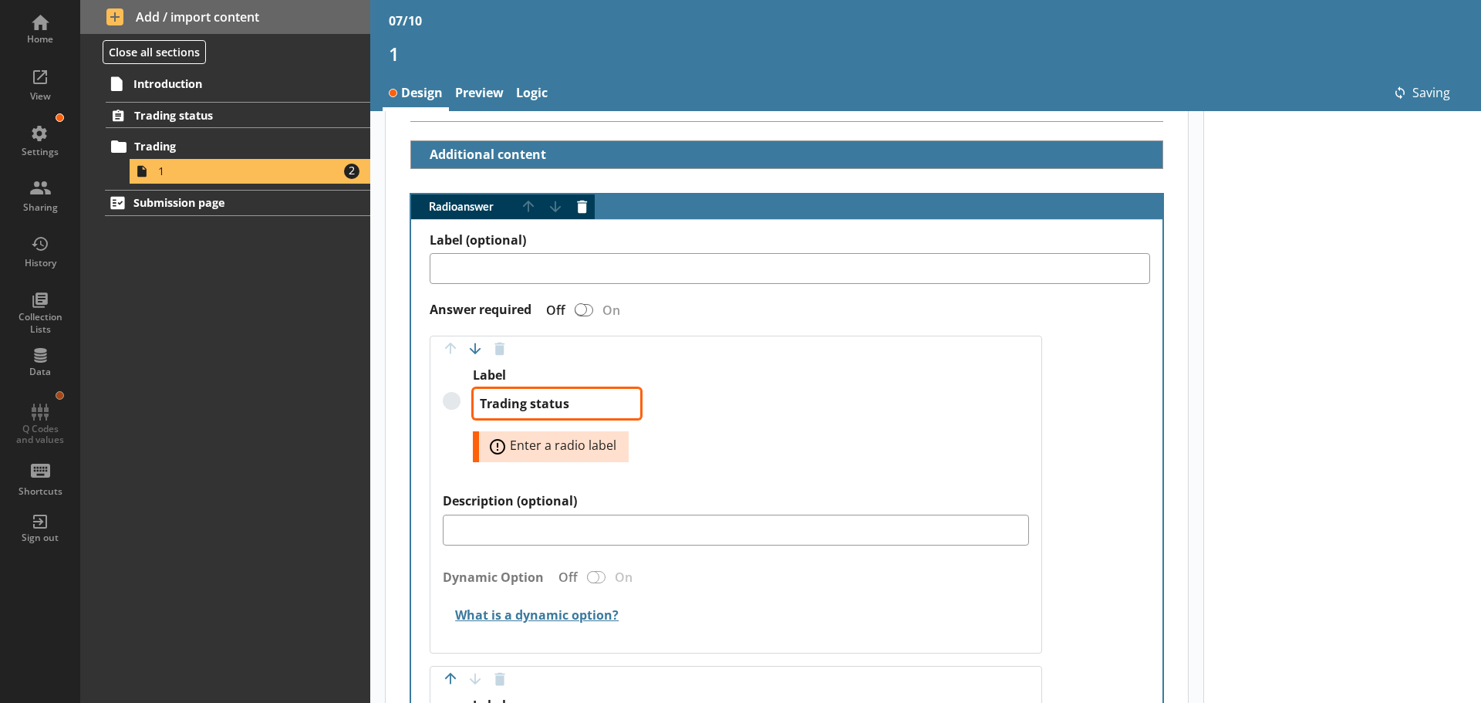
type textarea "x"
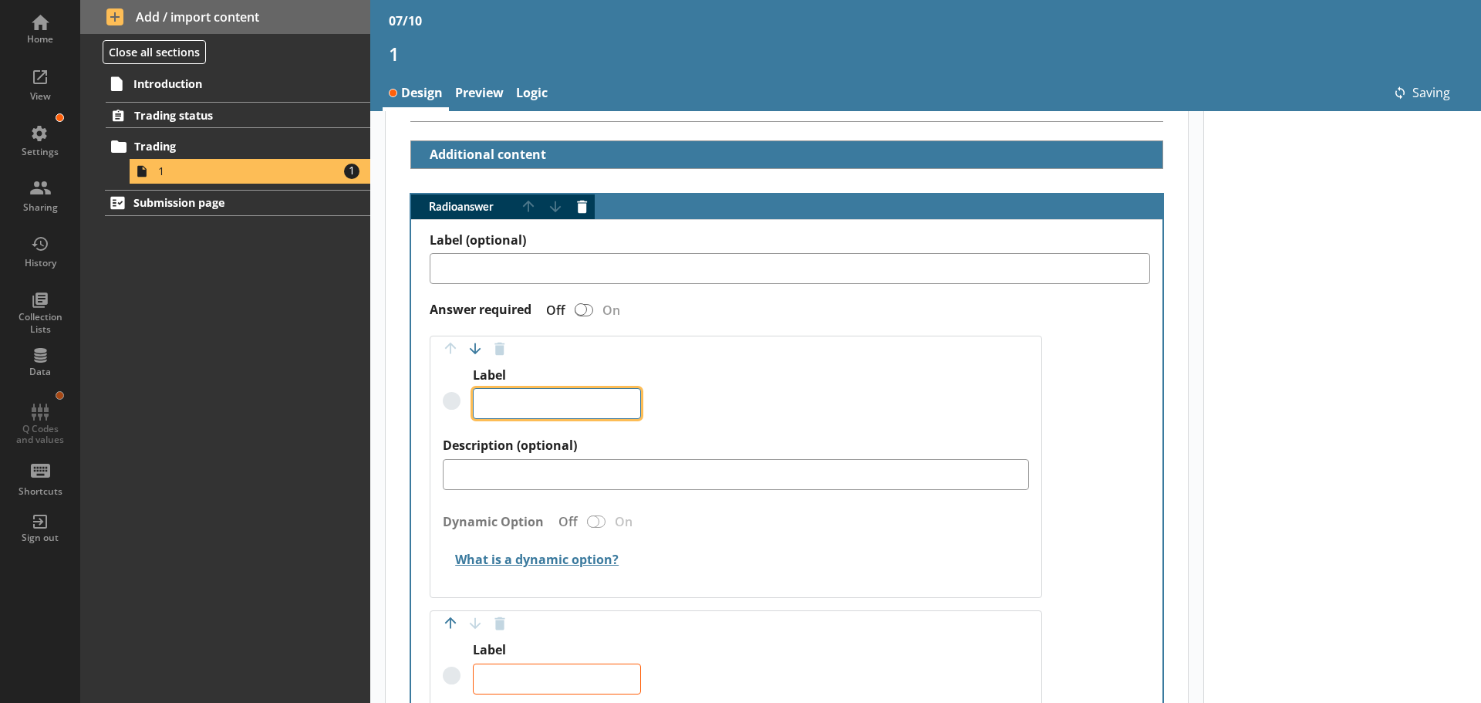
type textarea "x"
type textarea "Trading status"
drag, startPoint x: 575, startPoint y: 400, endPoint x: 447, endPoint y: 406, distance: 128.2
type textarea "x"
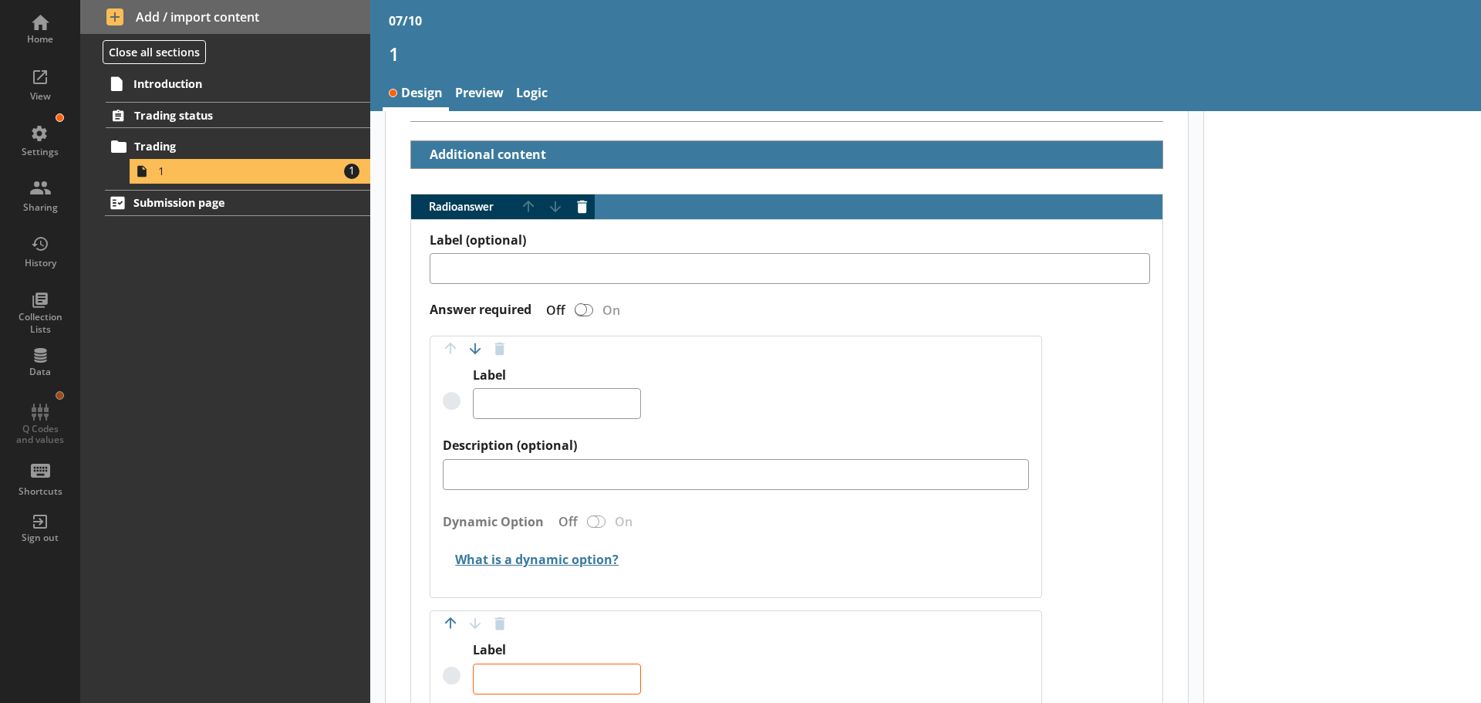
type textarea "x"
type textarea "Trading status"
type textarea "x"
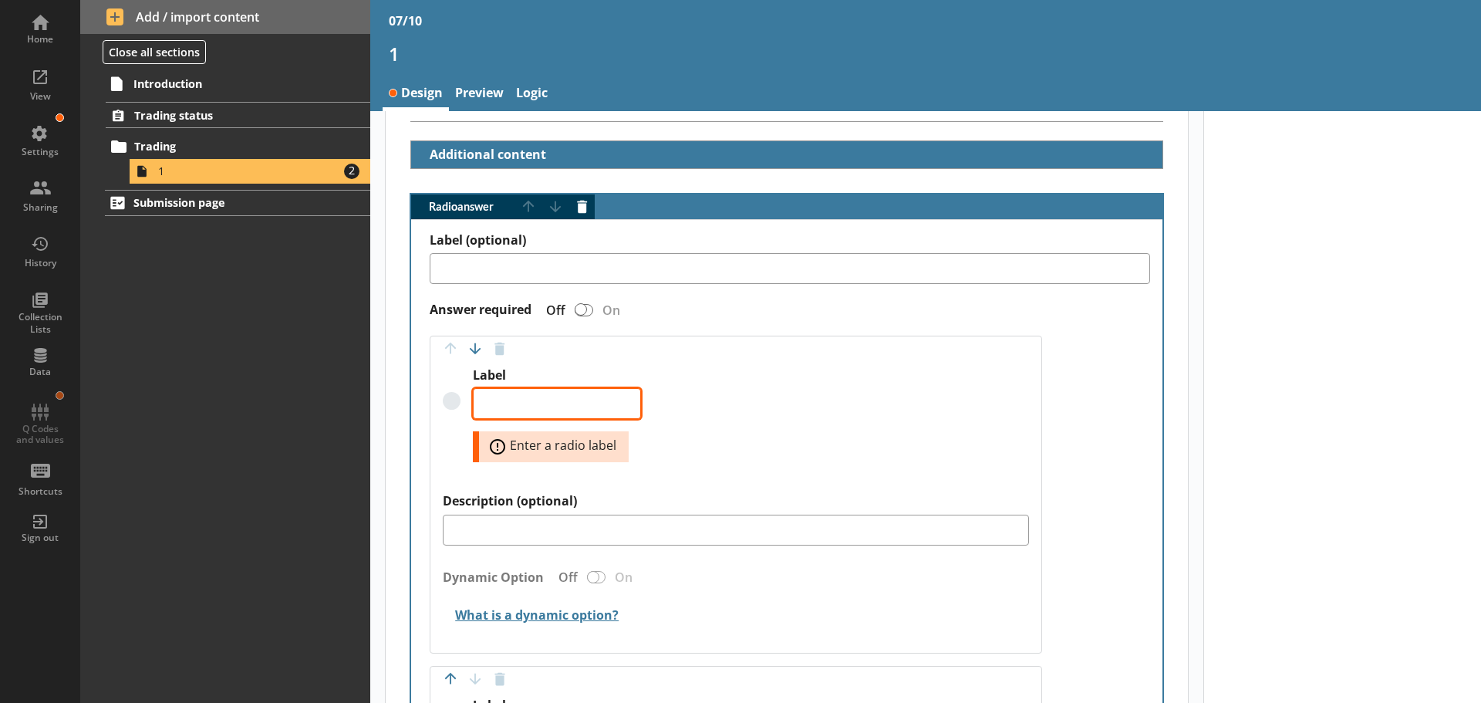
paste textarea "Currently fully trading"
type textarea "x"
type textarea "Currently fully trading"
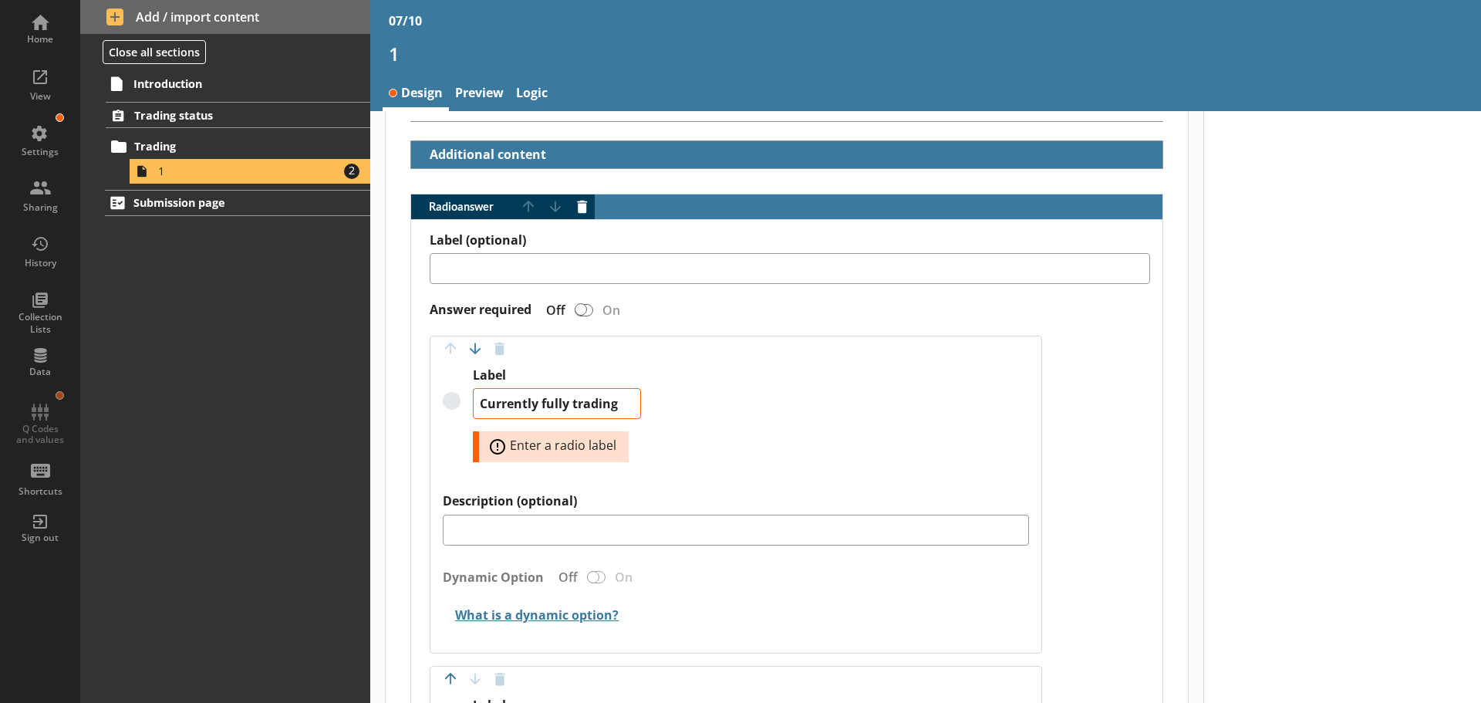
click at [763, 433] on div "Label Currently fully trading Error: Enter a radio label" at bounding box center [736, 430] width 586 height 126
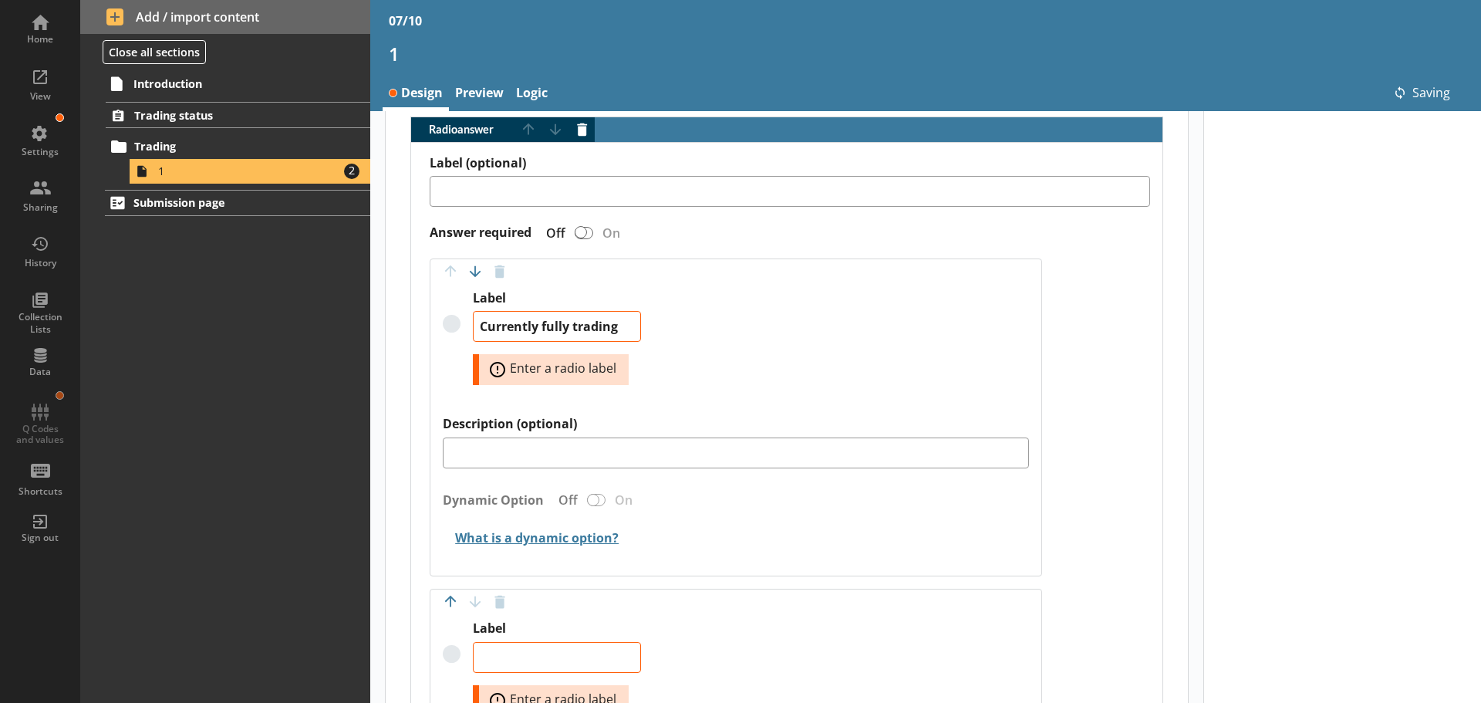
type textarea "x"
type textarea "Currently fully trading"
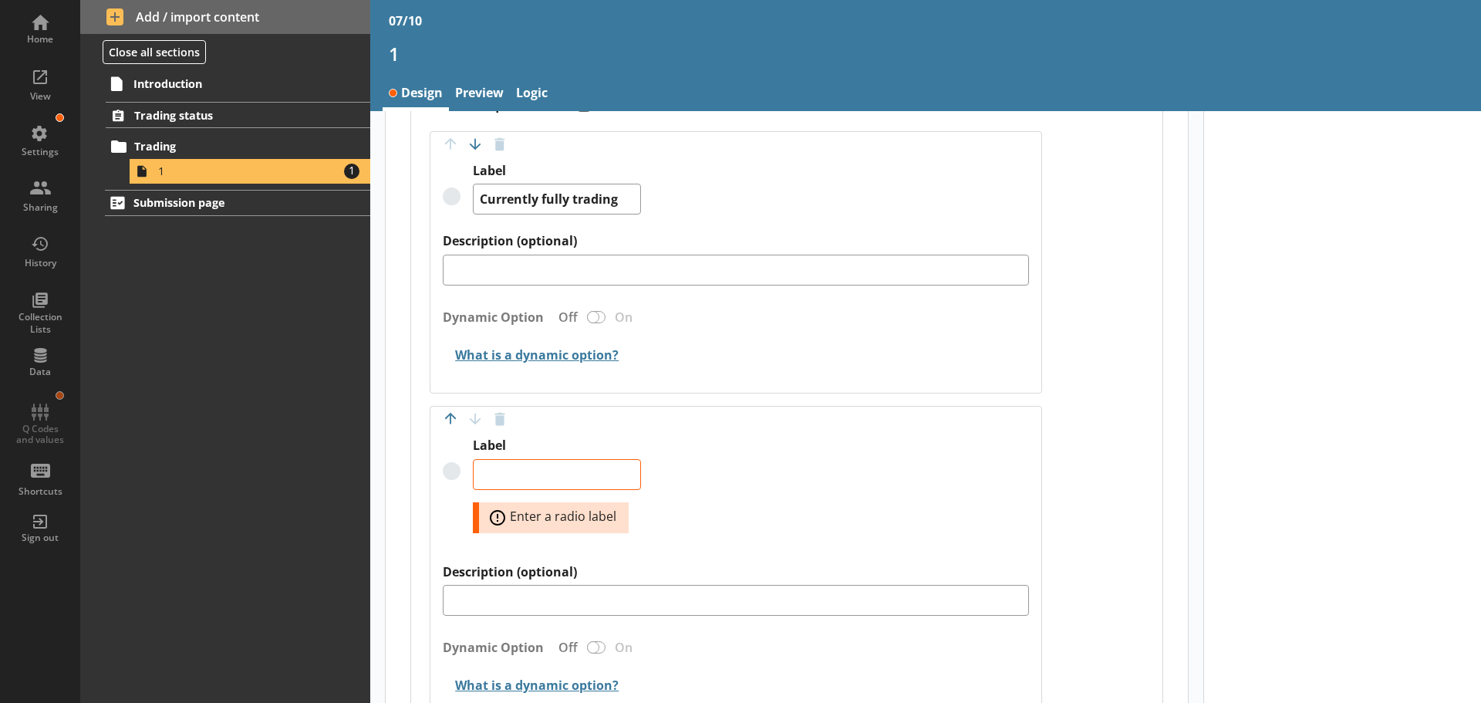
scroll to position [588, 0]
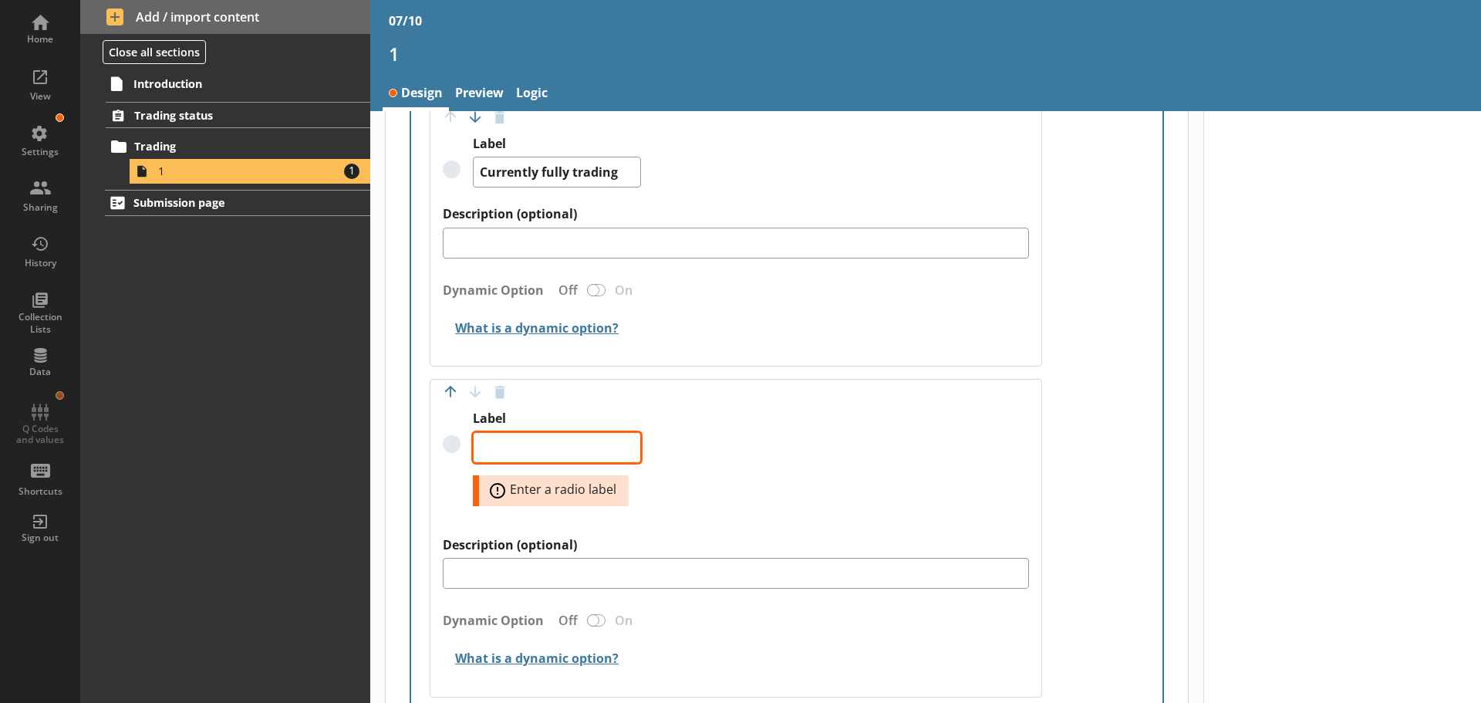
click at [548, 448] on textarea "Label" at bounding box center [557, 447] width 168 height 31
paste textarea "Currently partially trading"
type textarea "x"
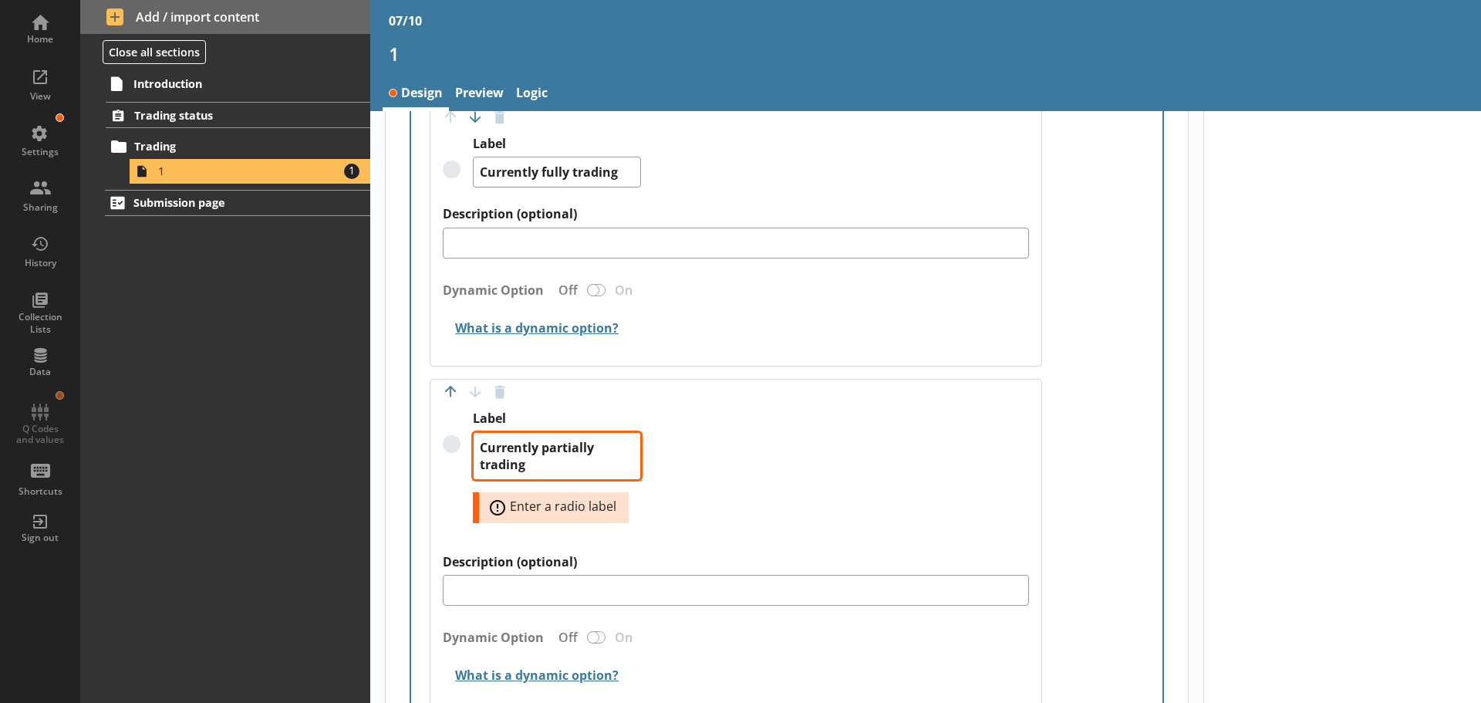
type textarea "Currently partially trading"
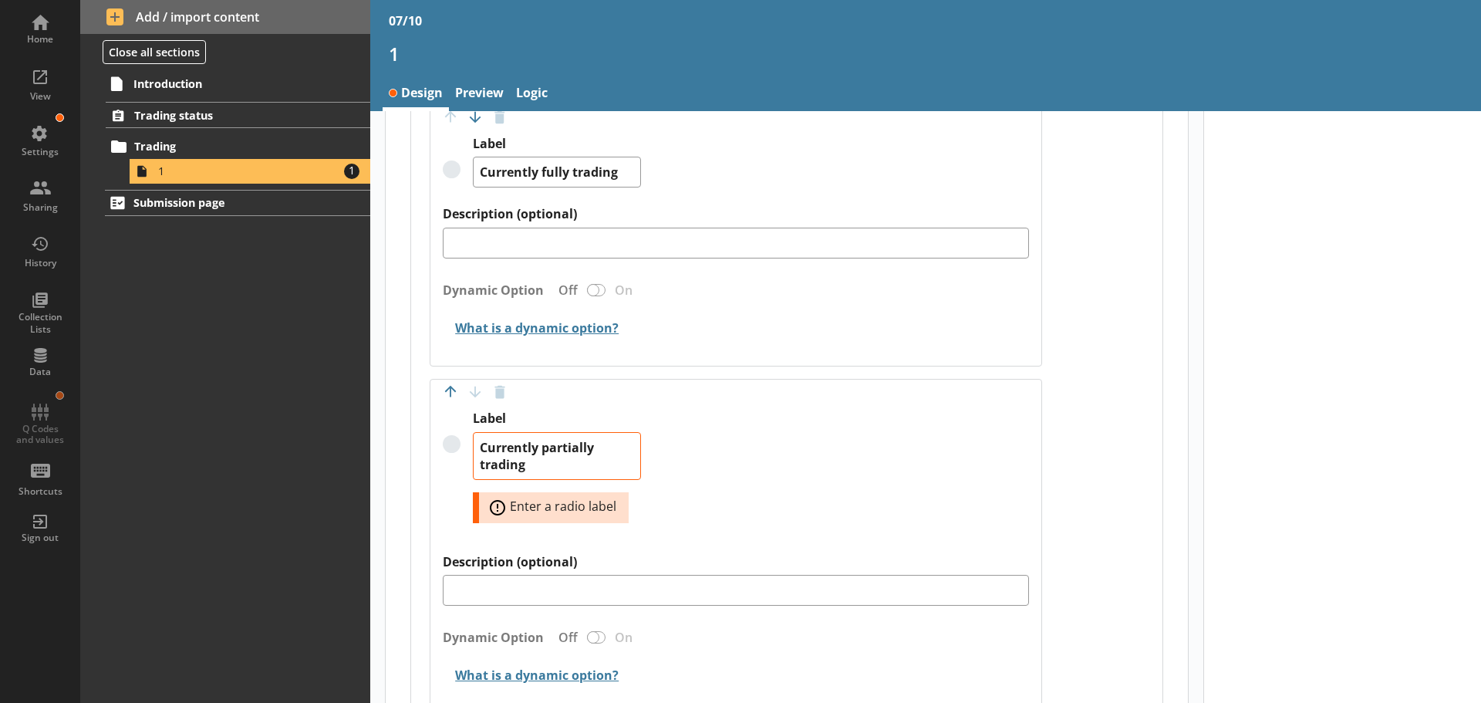
click at [686, 444] on div "Label Currently partially trading Error: Enter a radio label" at bounding box center [736, 481] width 586 height 143
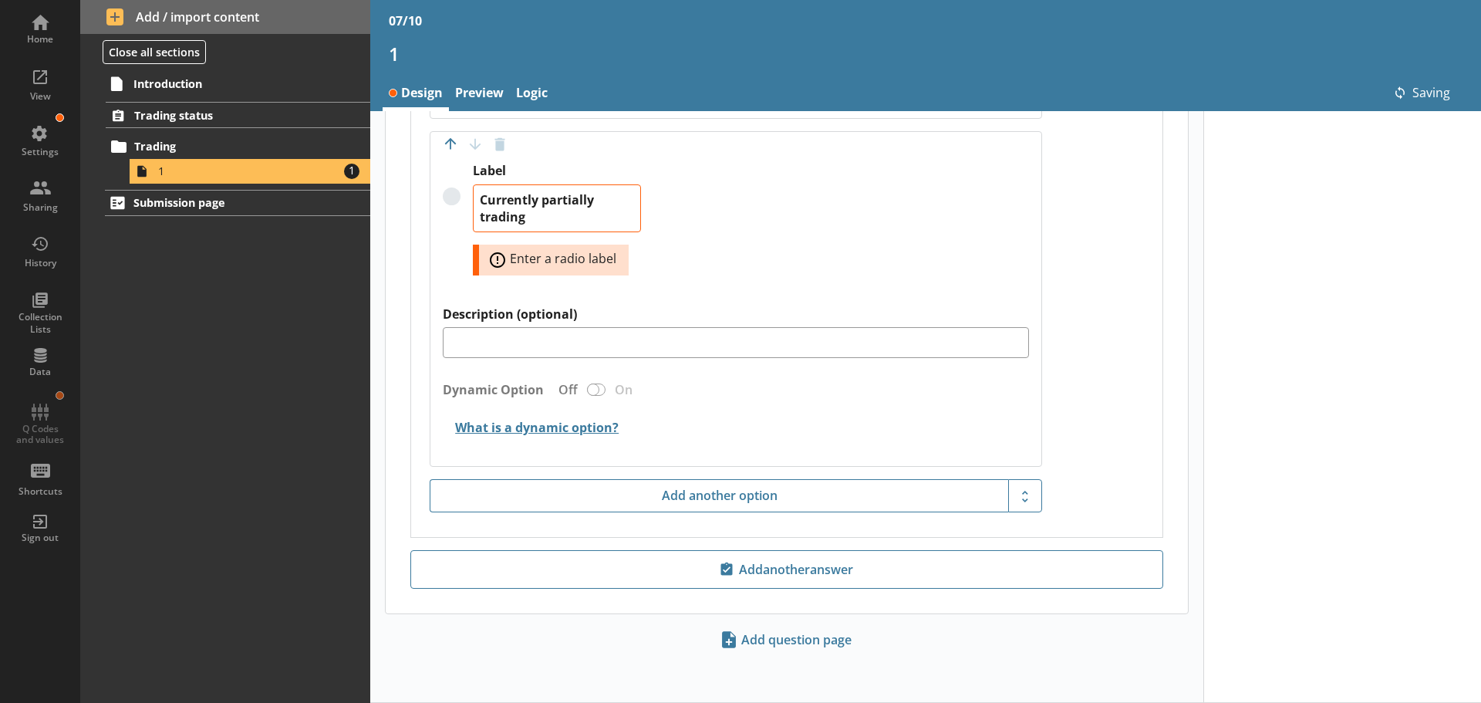
type textarea "x"
type textarea "Currently partially trading"
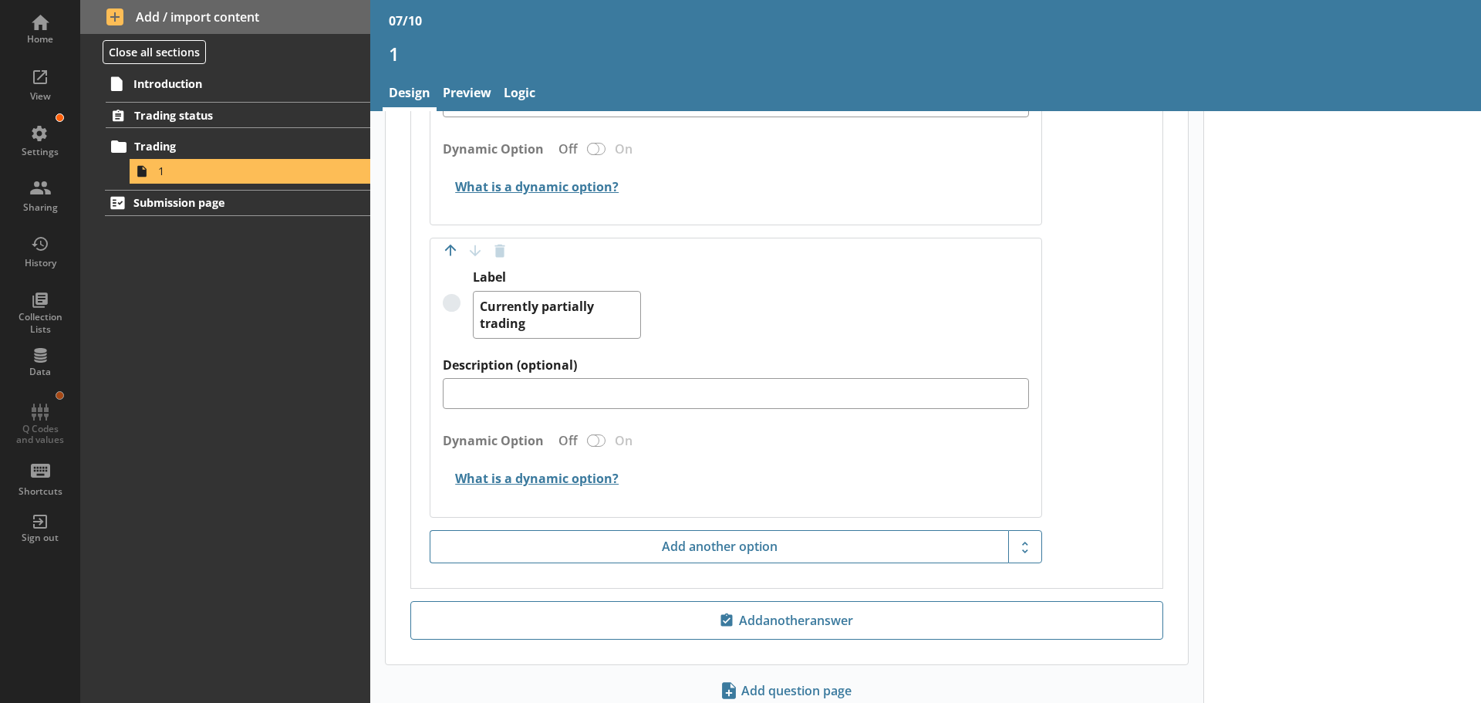
scroll to position [780, 0]
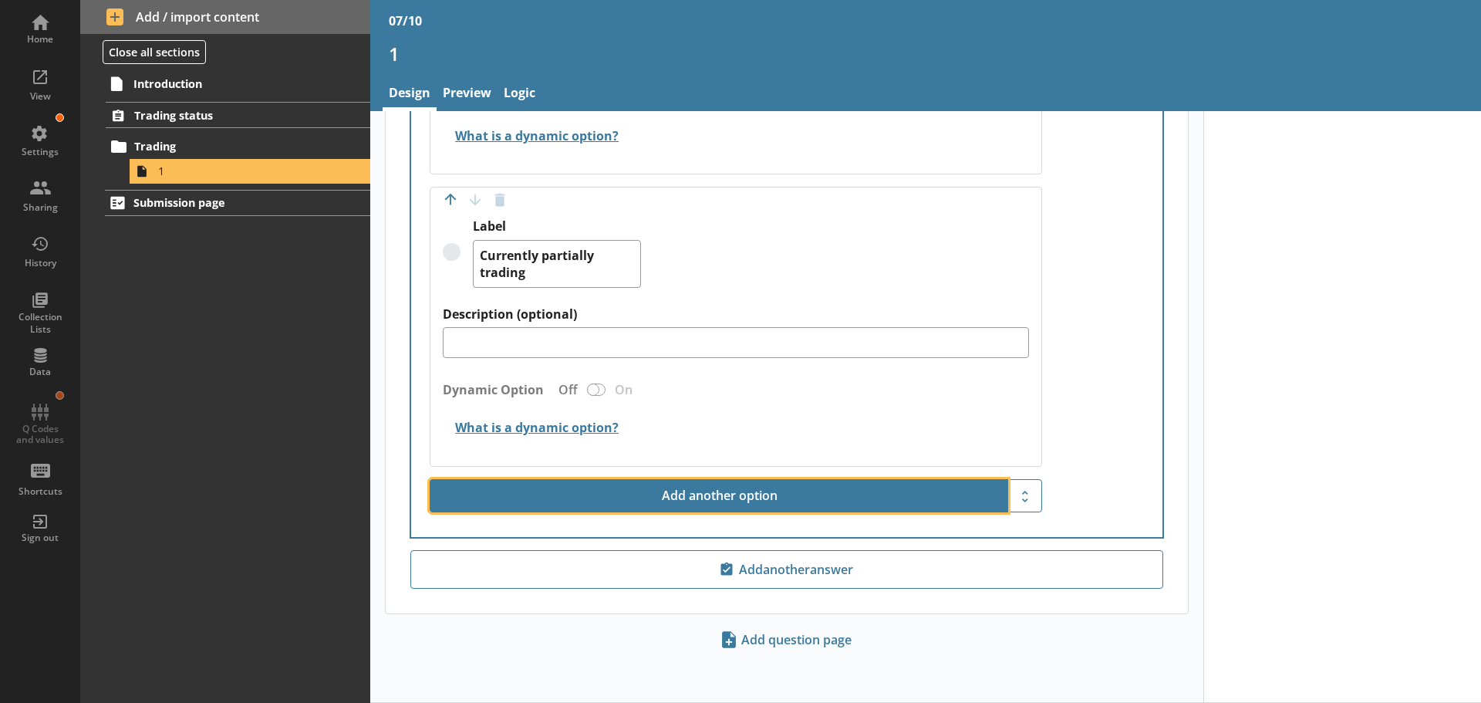
click at [705, 484] on button "Add another option" at bounding box center [719, 496] width 578 height 34
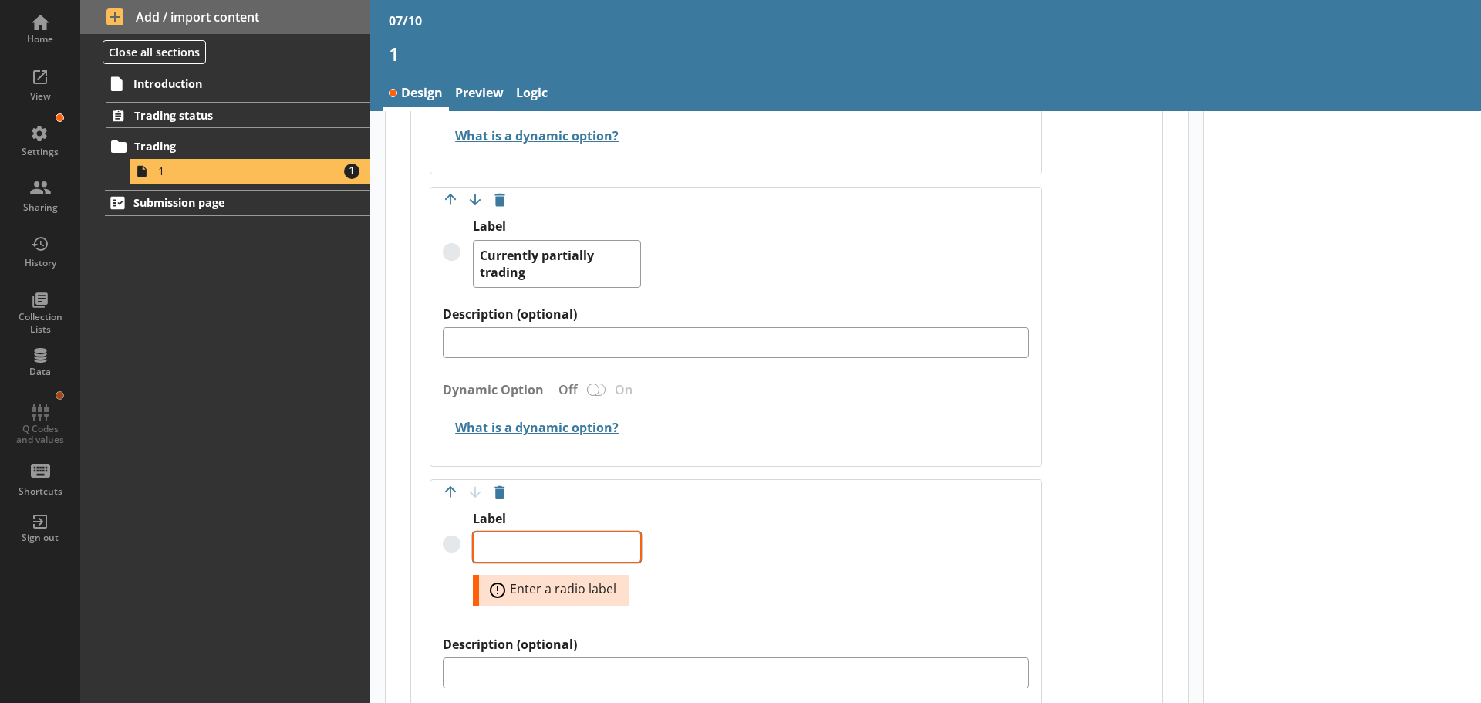
type textarea "x"
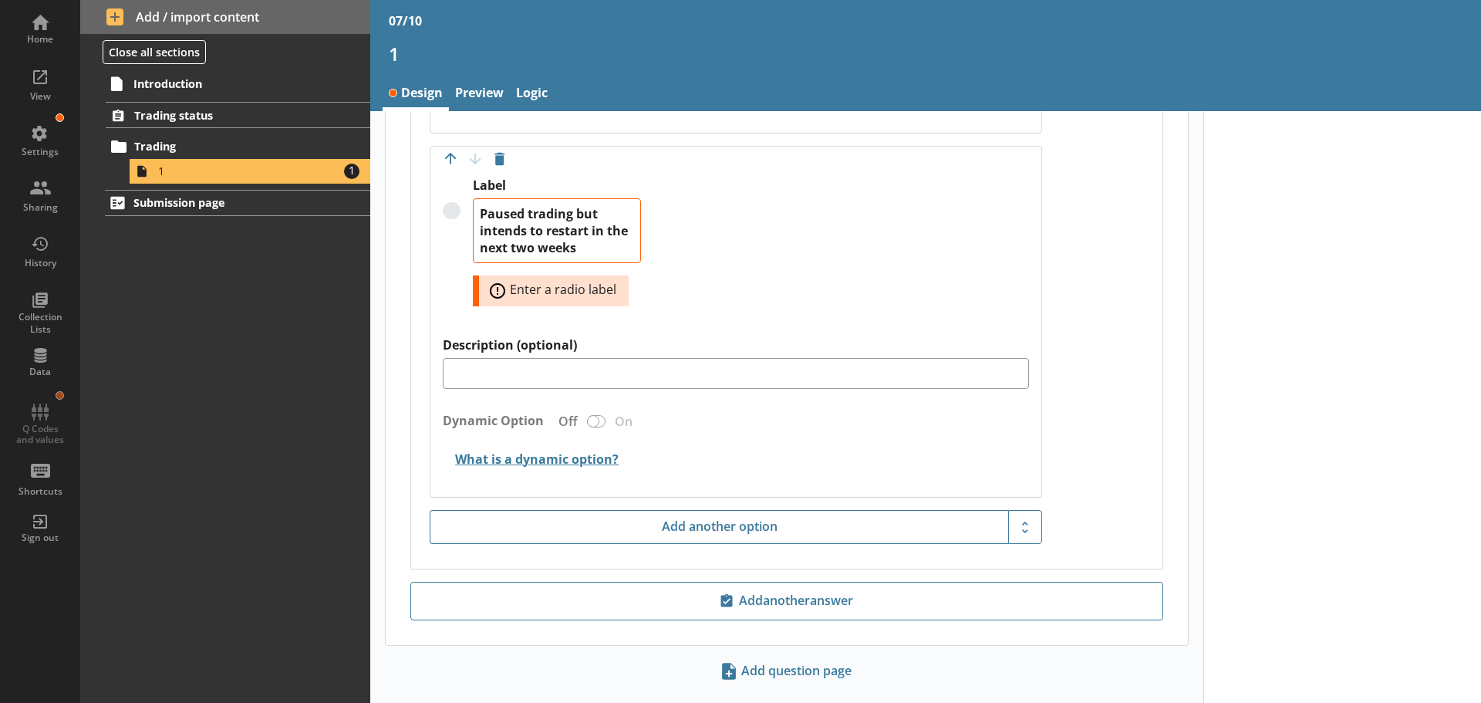
scroll to position [1145, 0]
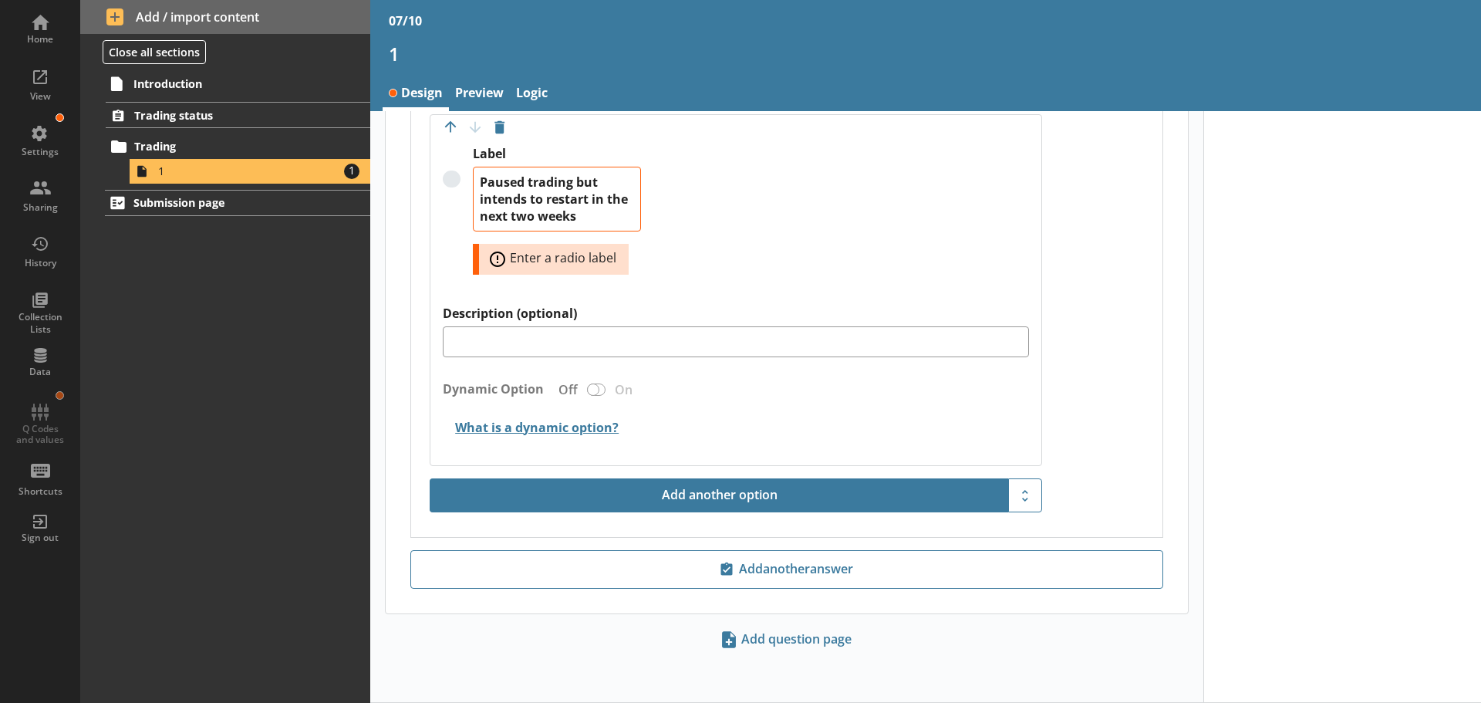
type textarea "Paused trading but intends to restart in the next two weeks"
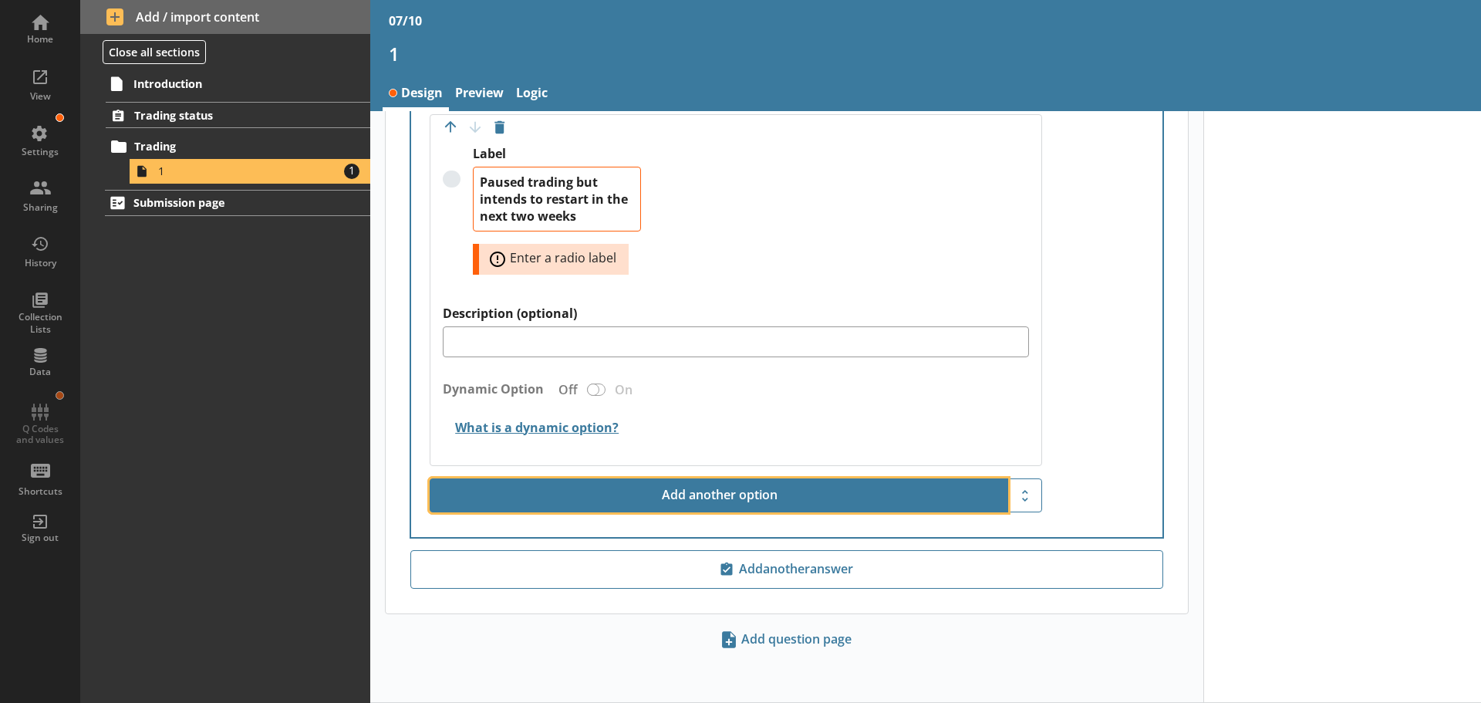
click at [710, 490] on button "Add another option" at bounding box center [719, 495] width 578 height 34
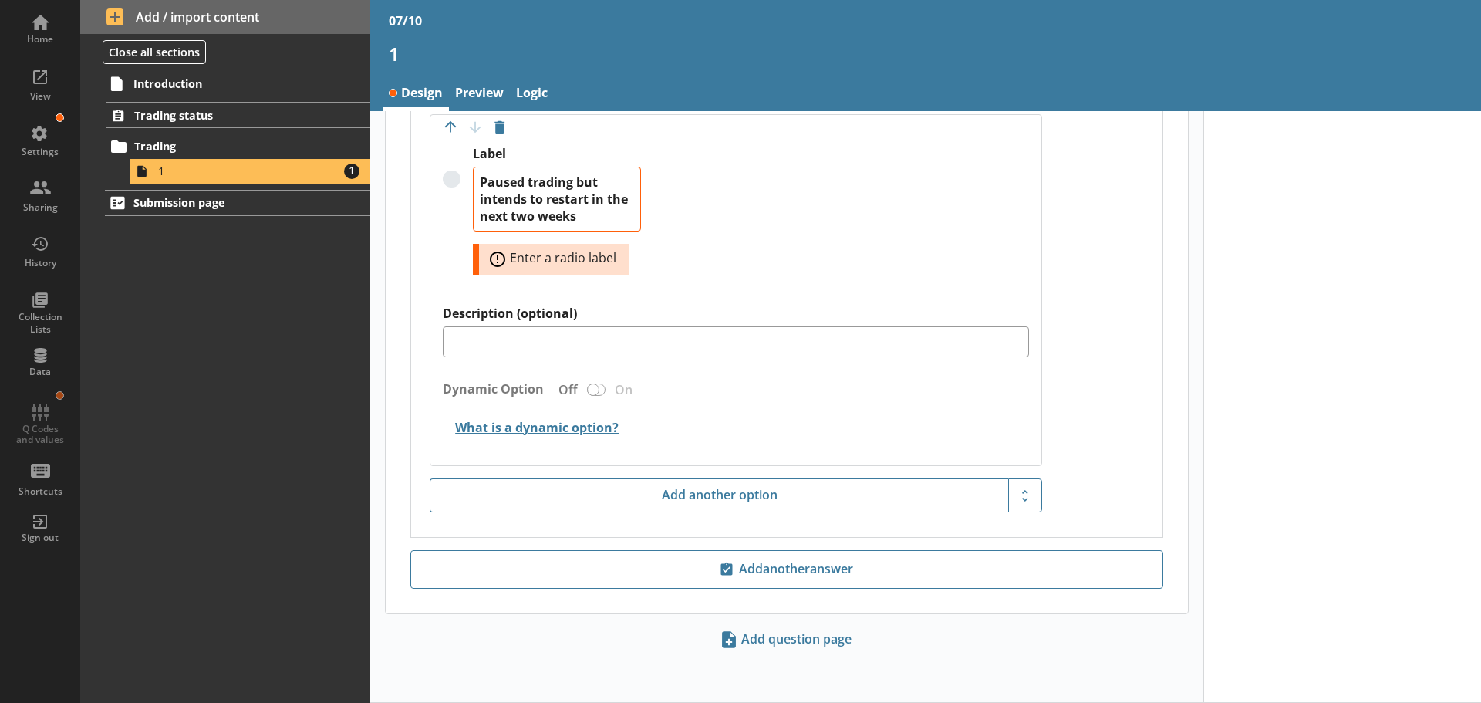
type textarea "x"
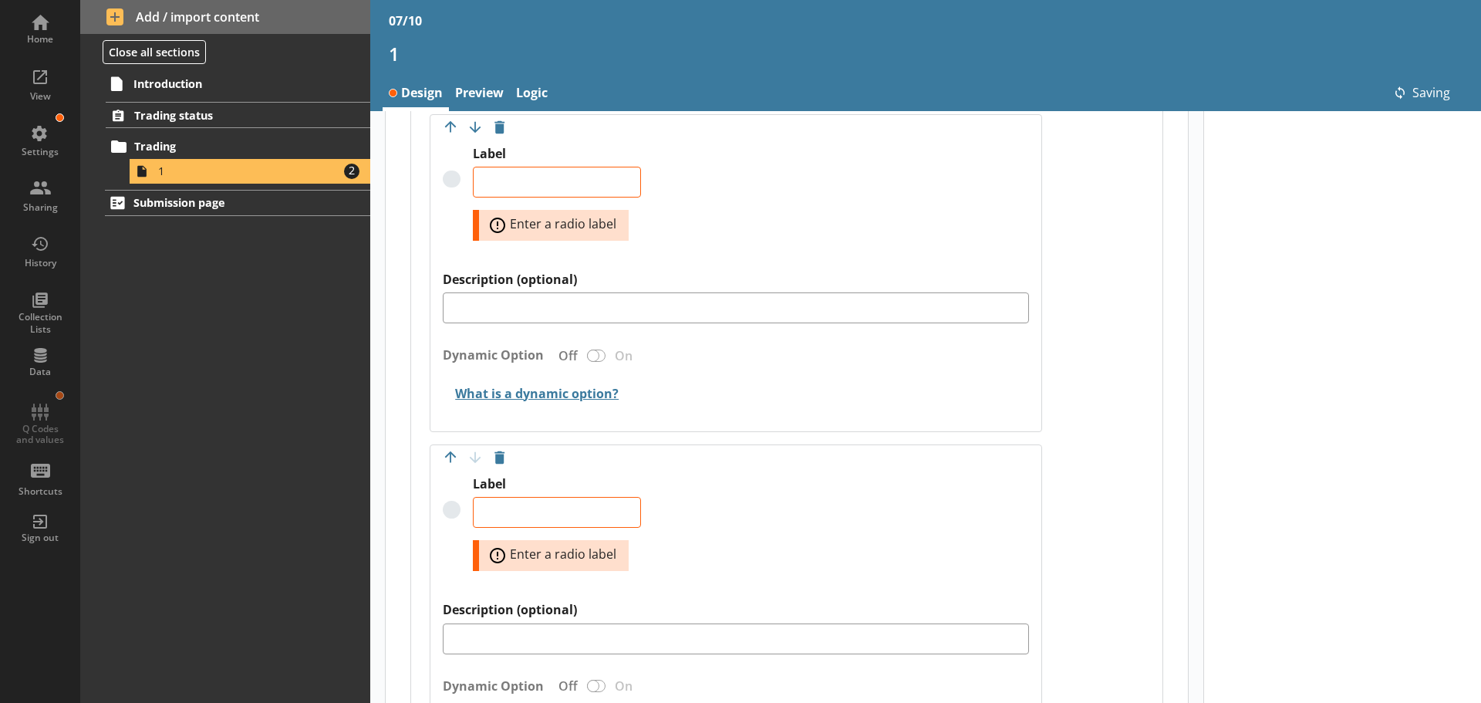
type textarea "x"
type textarea "Paused trading but intends to restart in the next two weeks"
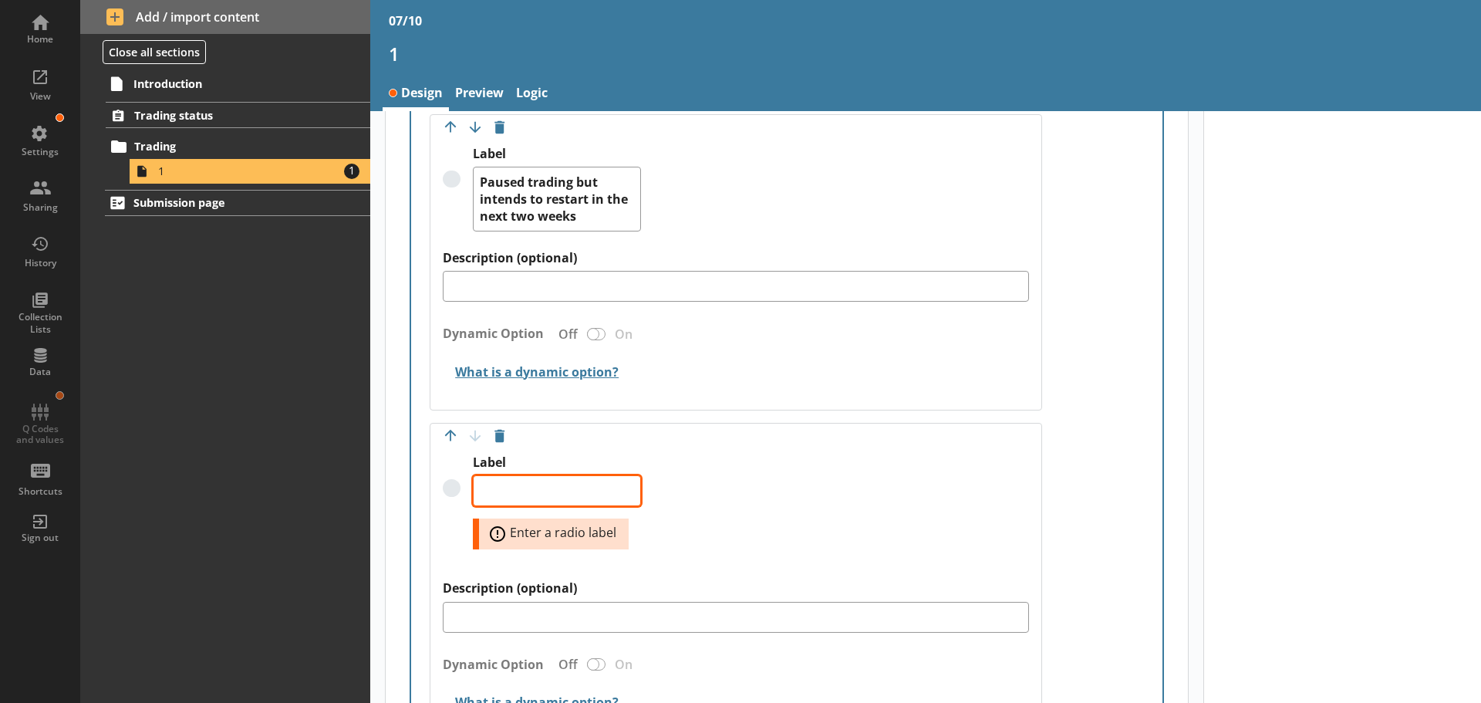
paste textarea "Paused trading and does not intend to restart in the next two weeks"
type textarea "x"
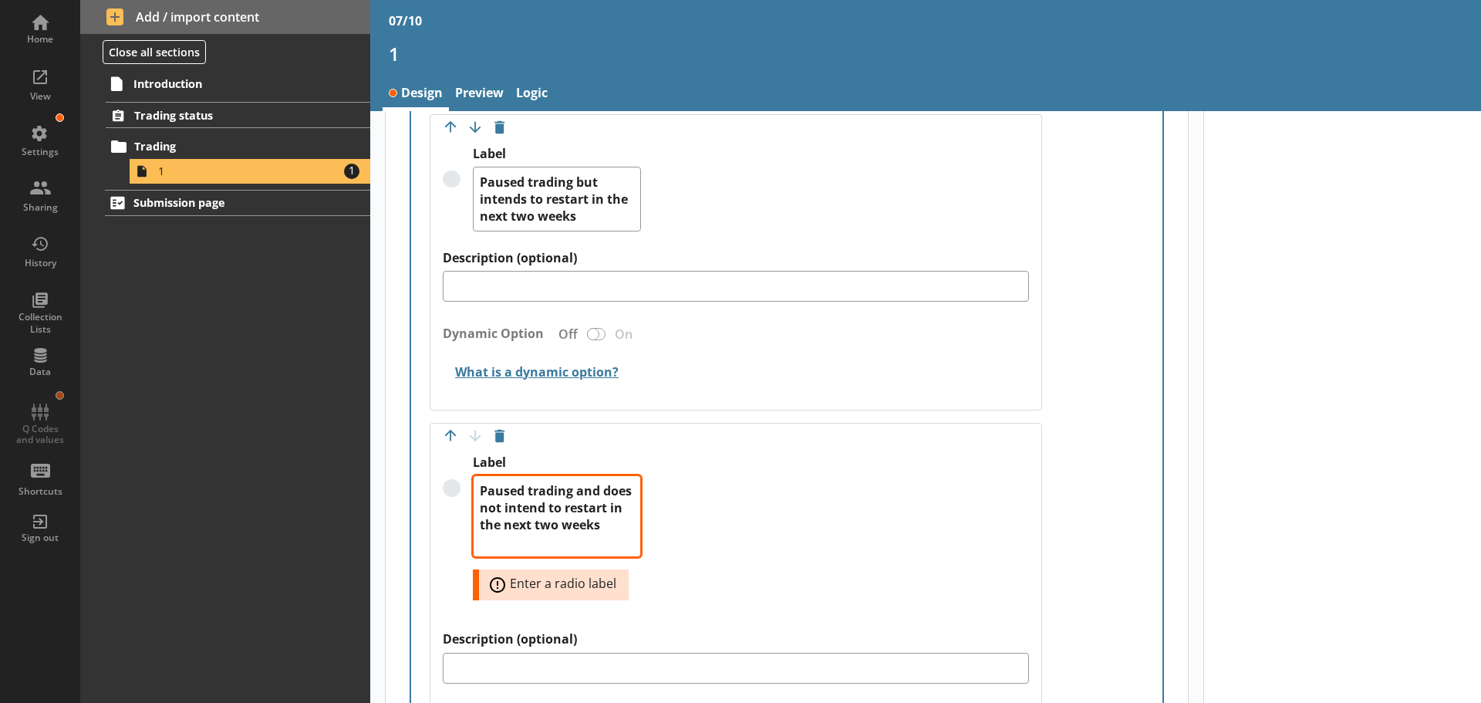
type textarea "Paused trading and does not intend to restart in the next two weeks"
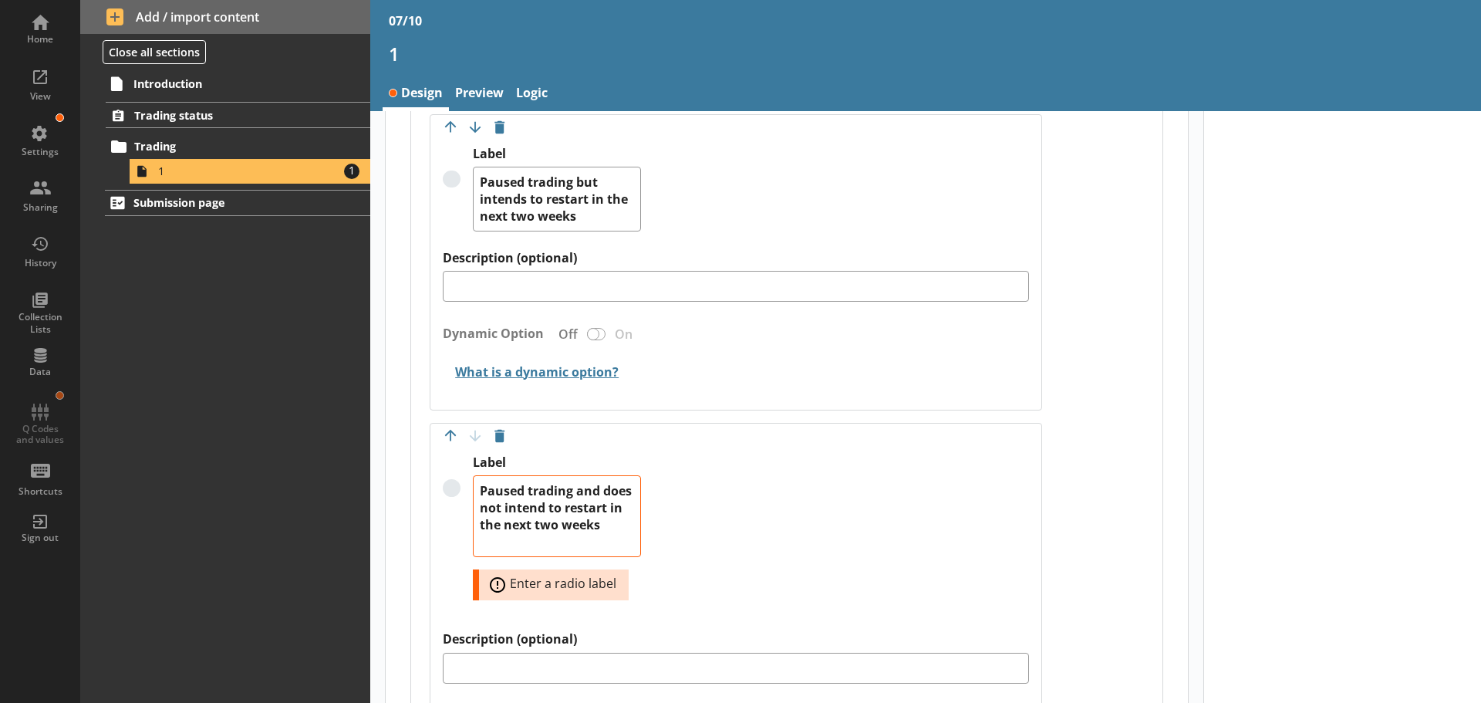
click at [700, 516] on div "Label Paused trading and does not intend to restart in the next two weeks Error…" at bounding box center [736, 542] width 586 height 177
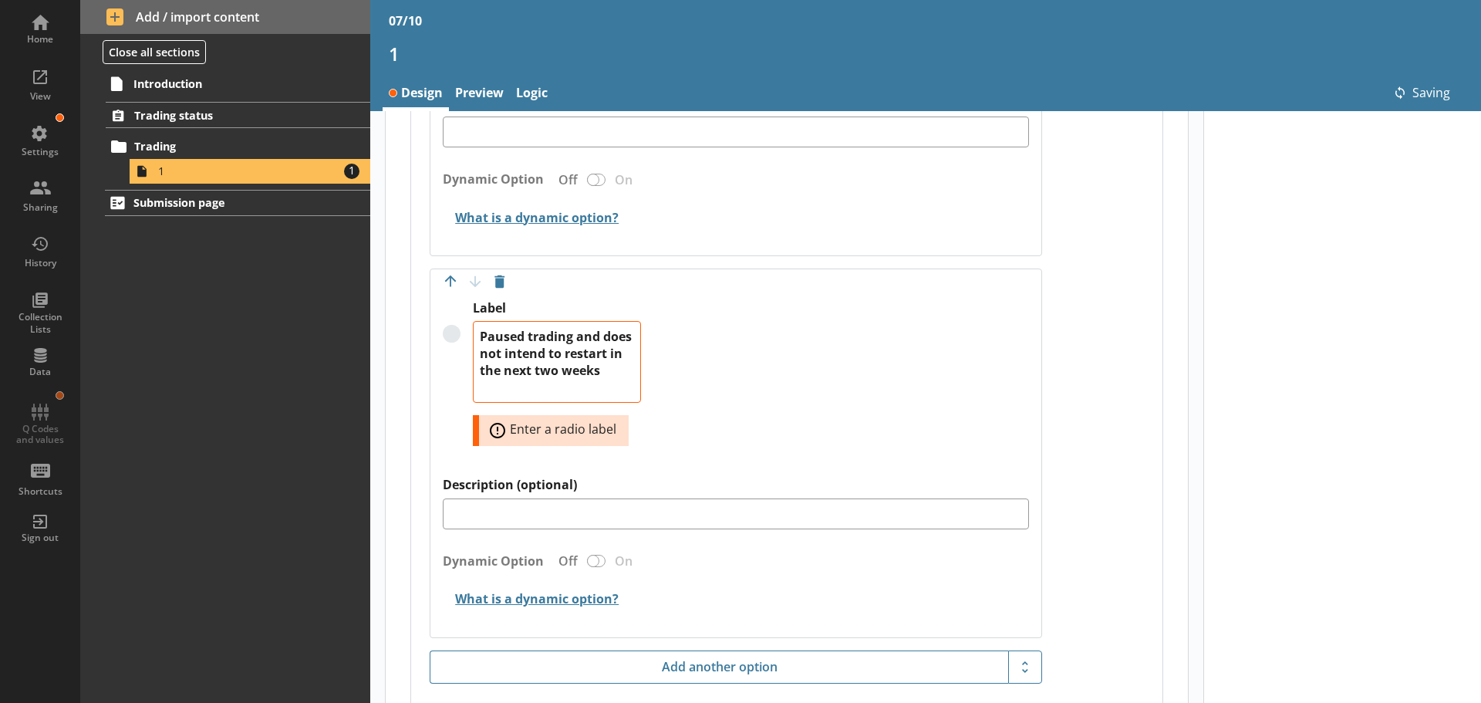
type textarea "x"
type textarea "Paused trading and does not intend to restart in the next two weeks"
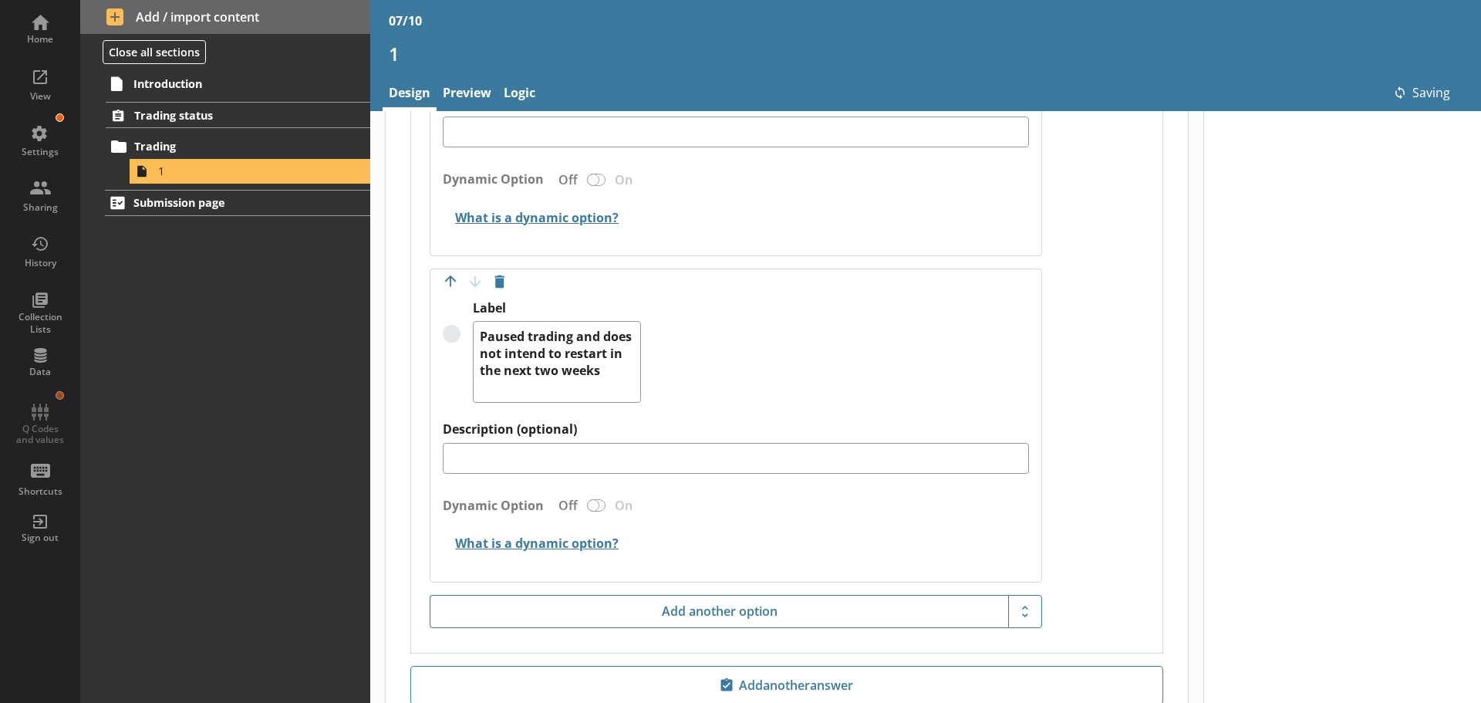
scroll to position [1376, 0]
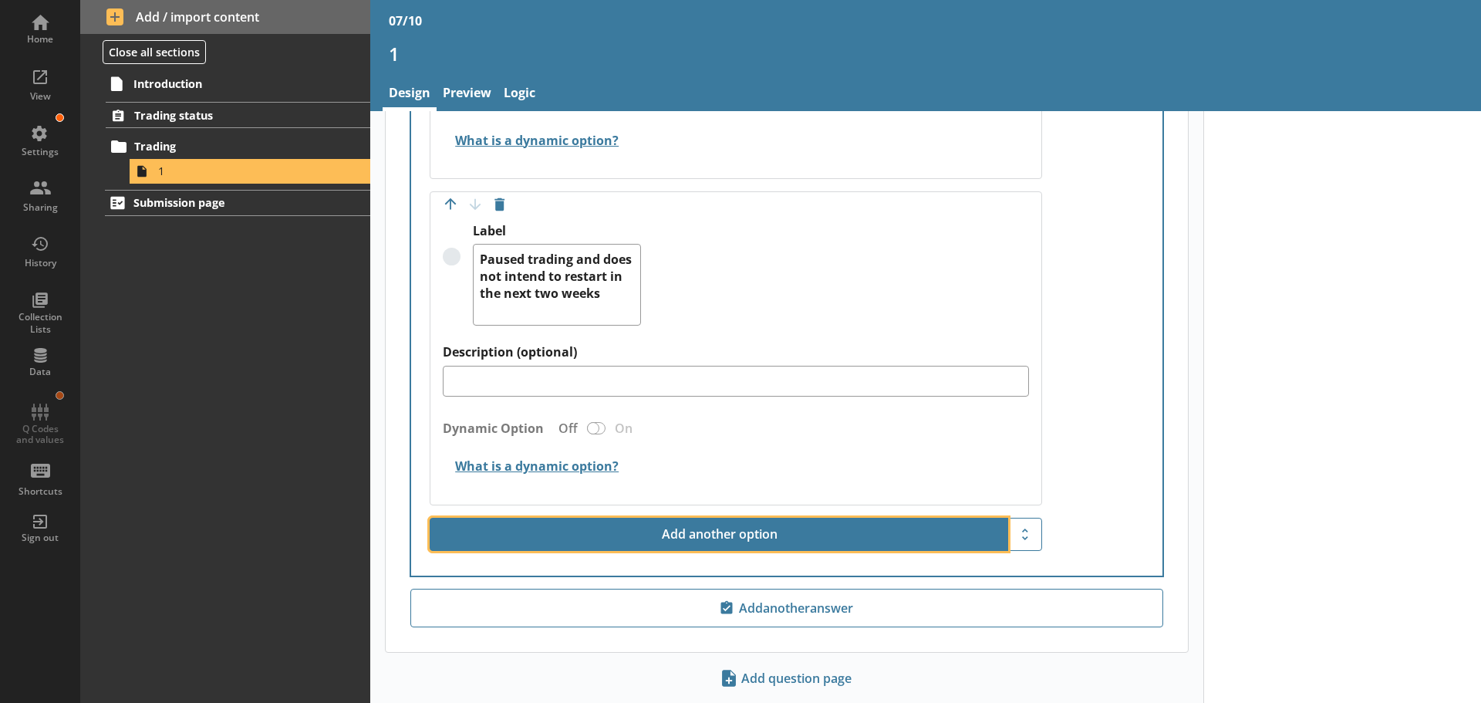
click at [619, 528] on button "Add another option" at bounding box center [719, 535] width 578 height 34
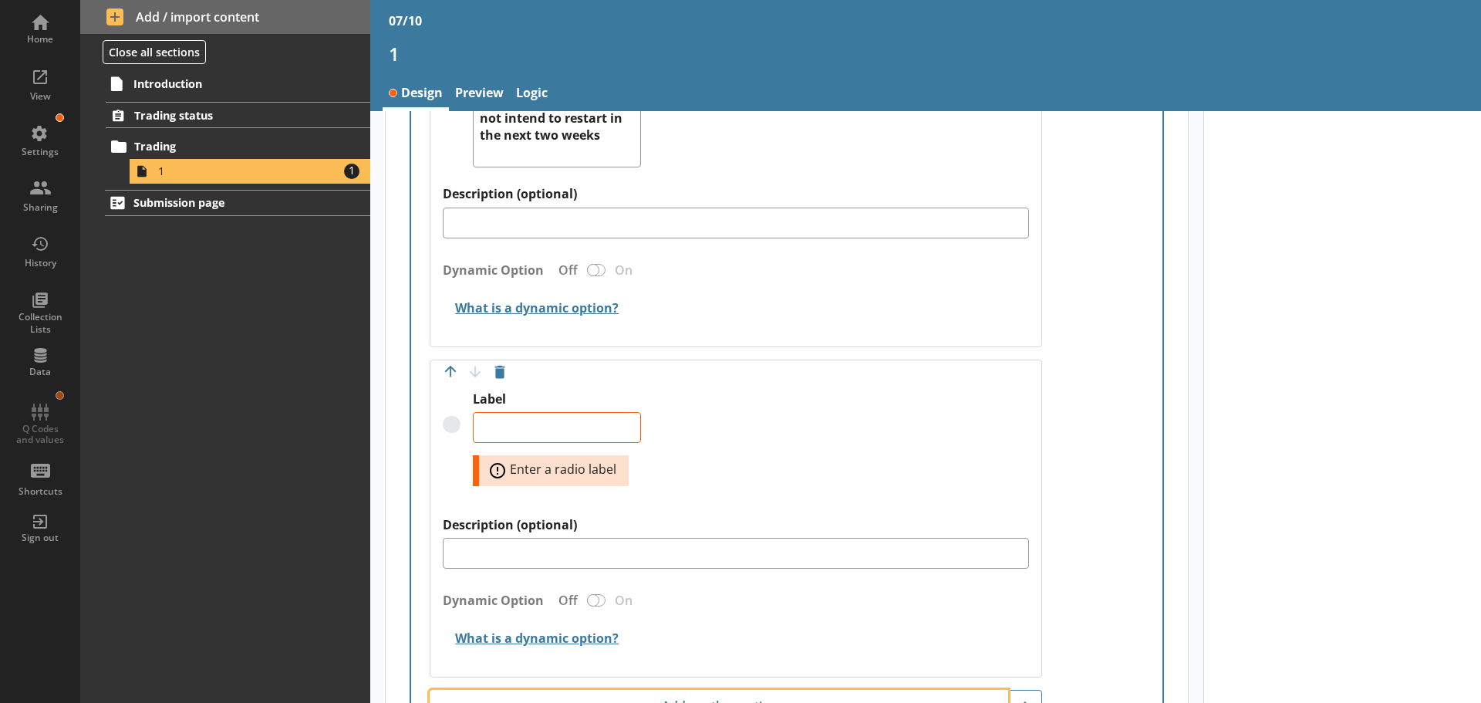
scroll to position [1607, 0]
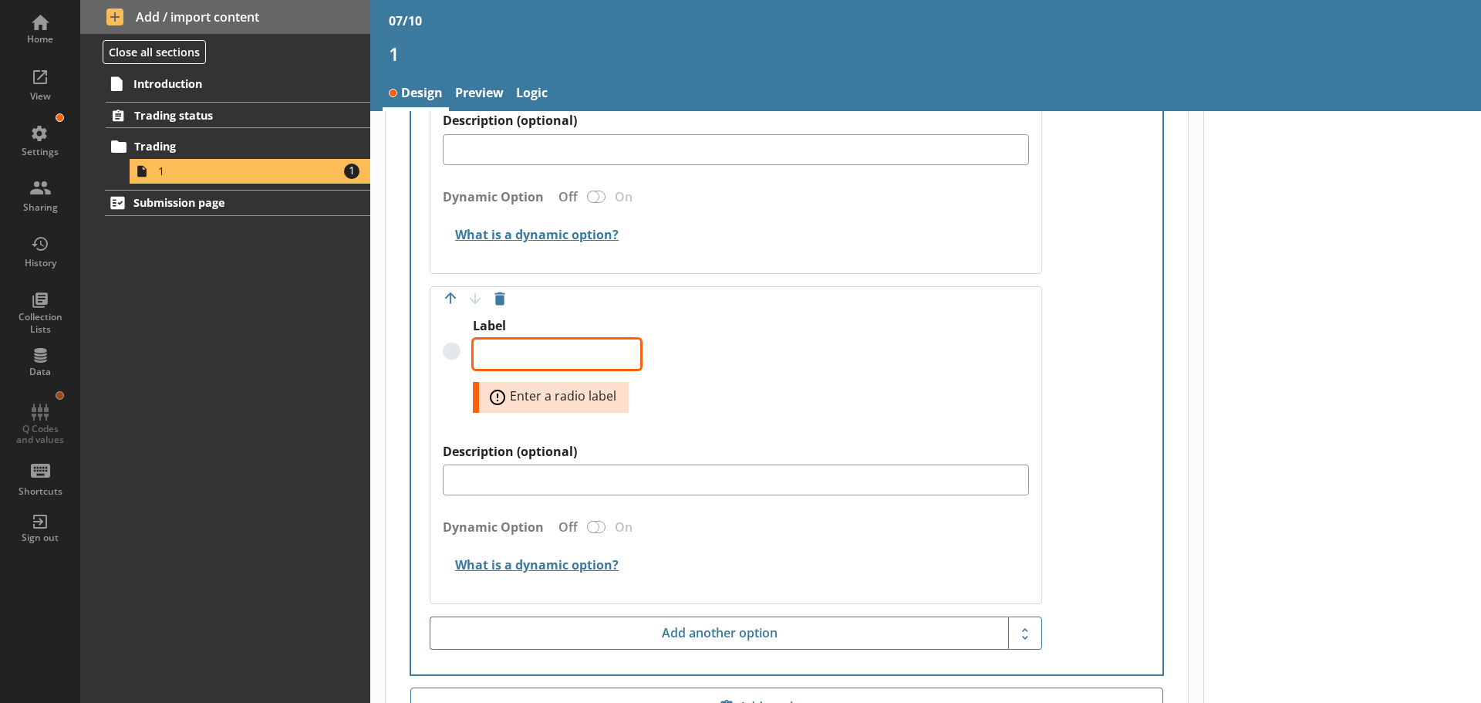
click at [567, 351] on textarea "Label" at bounding box center [557, 354] width 168 height 31
paste textarea "Permanently ceased trading"
type textarea "x"
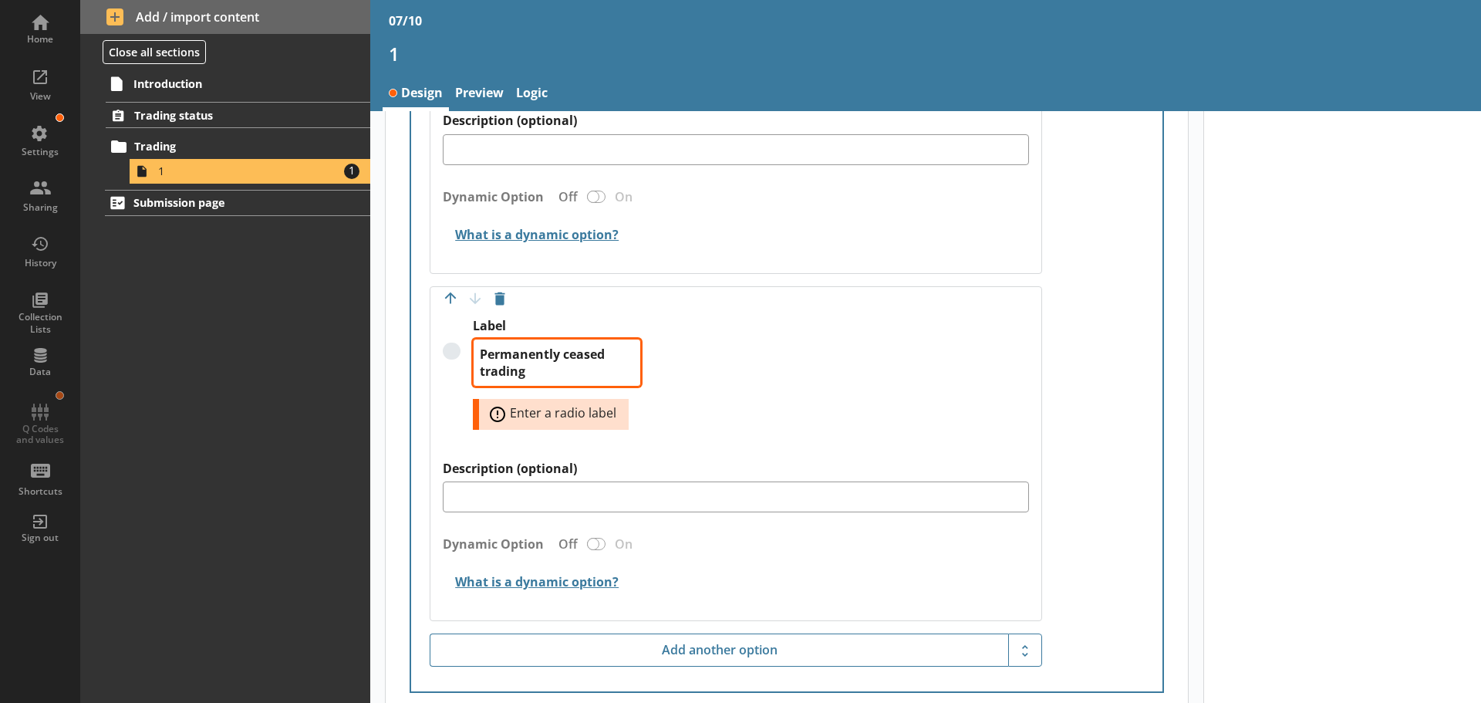
type textarea "Permanently ceased trading"
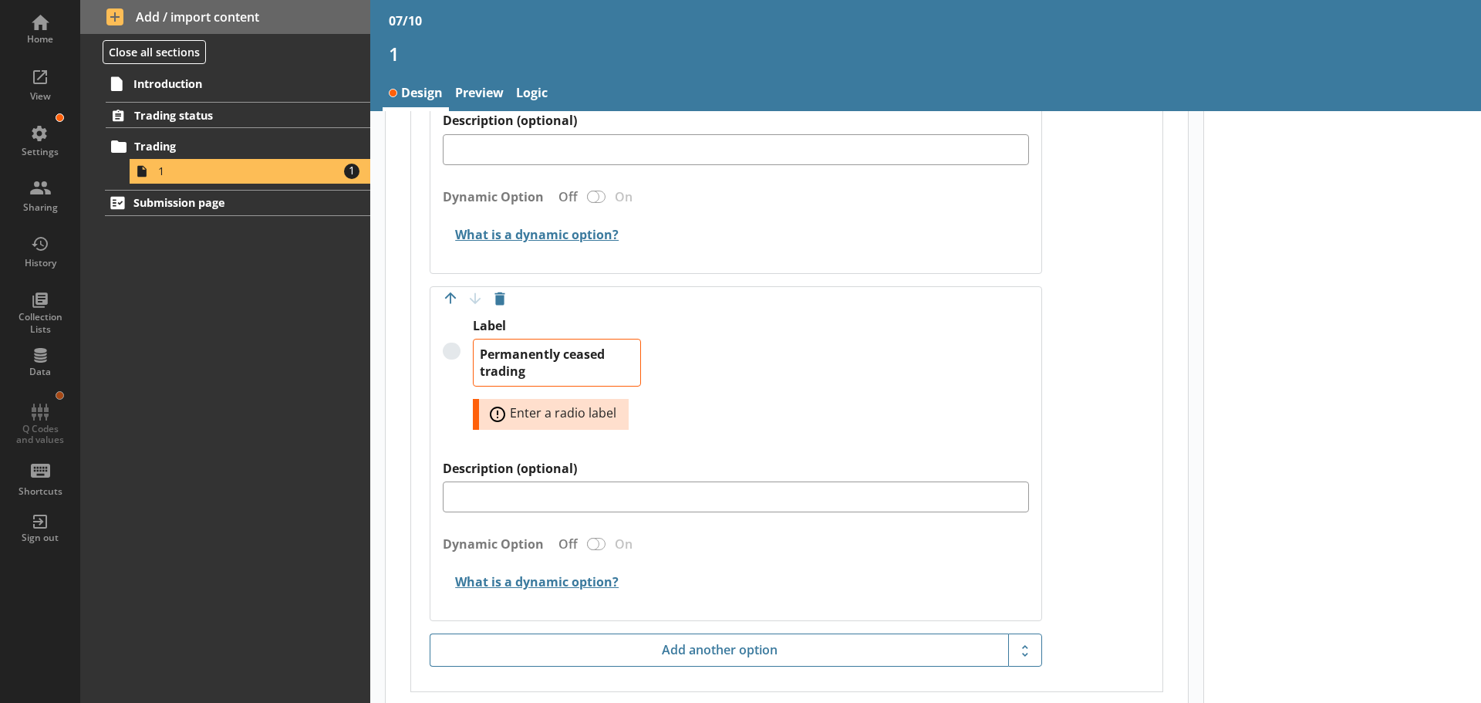
click at [732, 400] on div "Label Permanently ceased trading Error: Enter a radio label" at bounding box center [736, 389] width 586 height 143
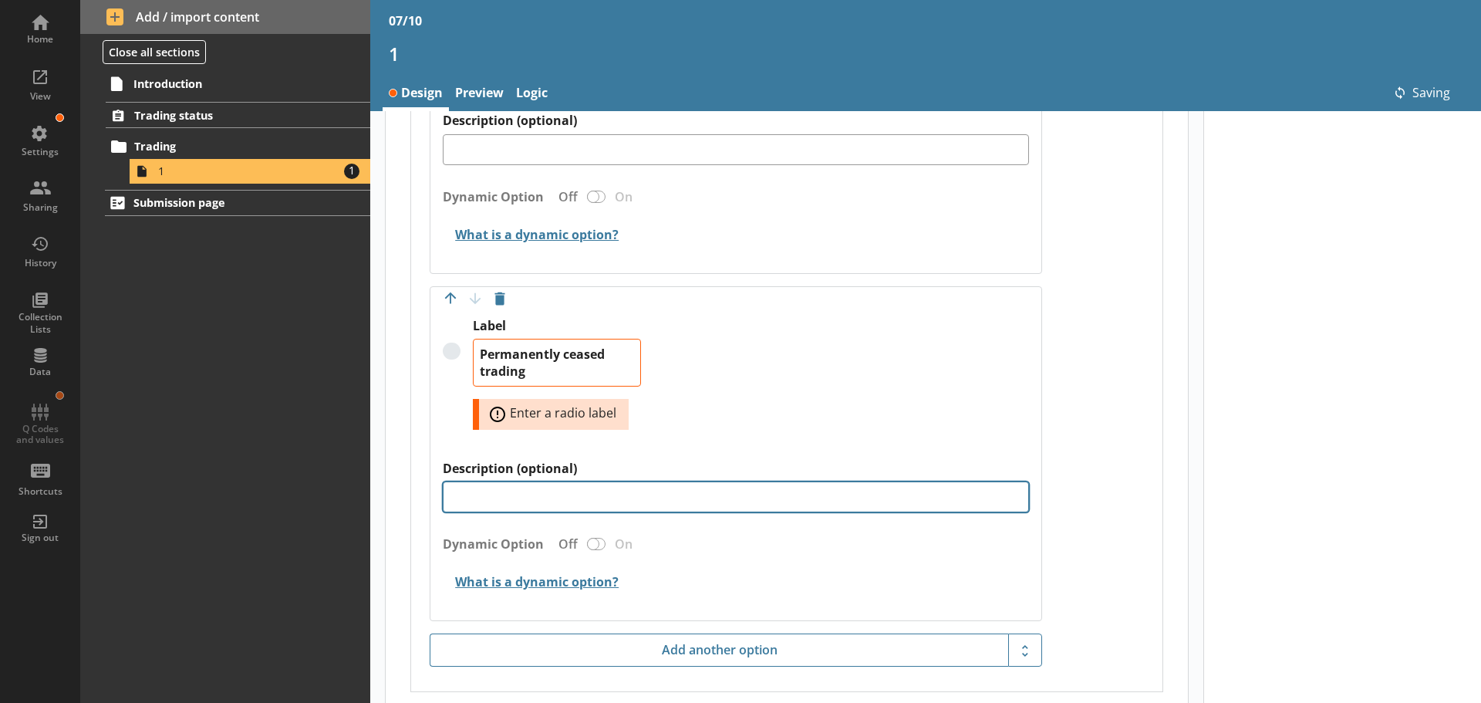
type textarea "x"
type textarea "Permanently ceased trading"
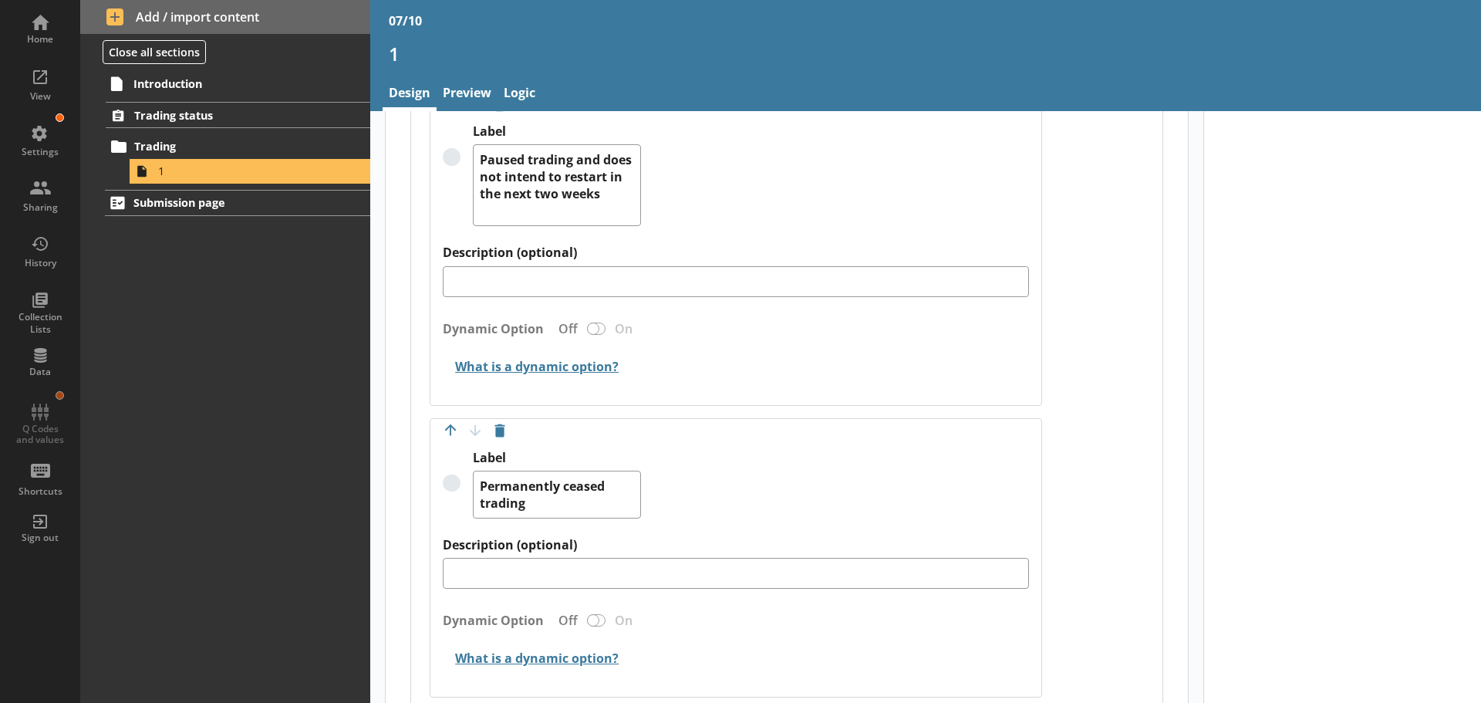
scroll to position [1475, 0]
click at [487, 84] on link "Preview" at bounding box center [467, 94] width 61 height 33
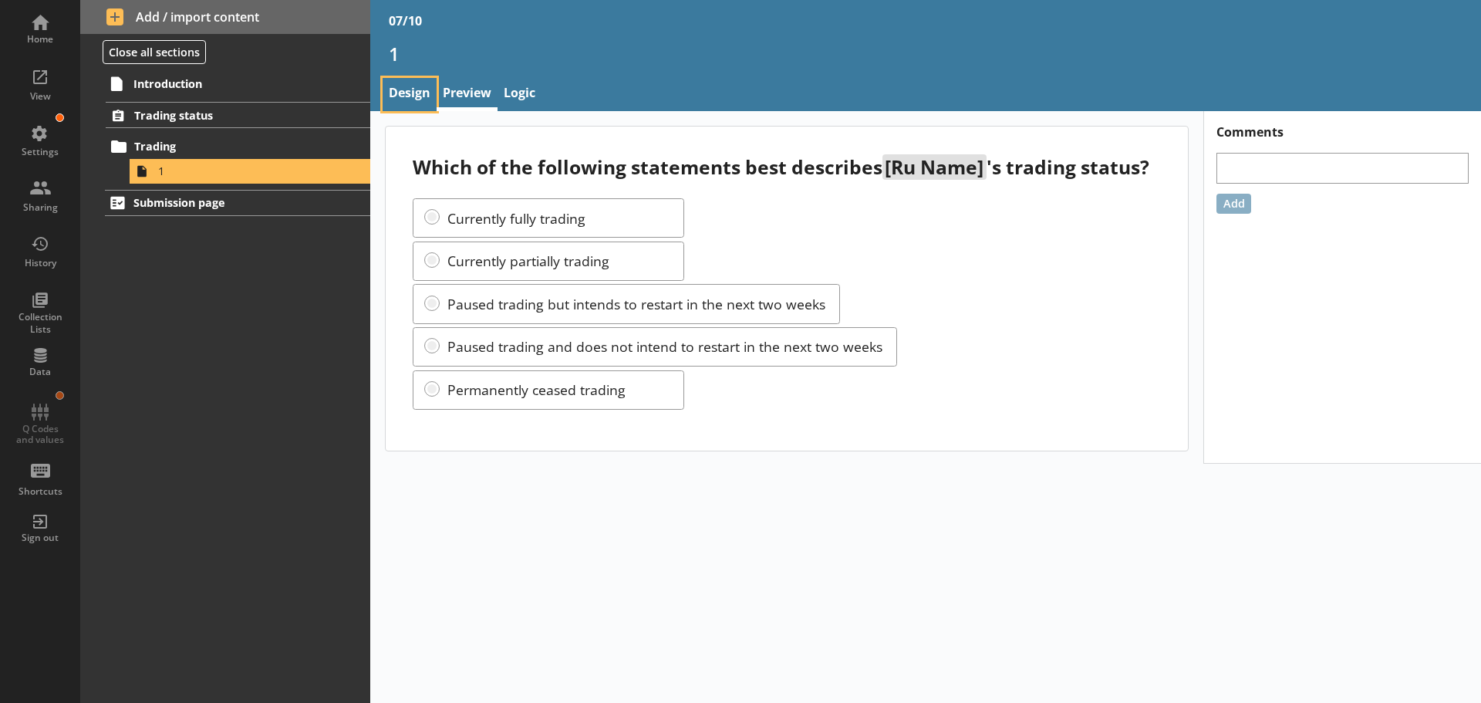
click at [416, 86] on link "Design" at bounding box center [410, 94] width 54 height 33
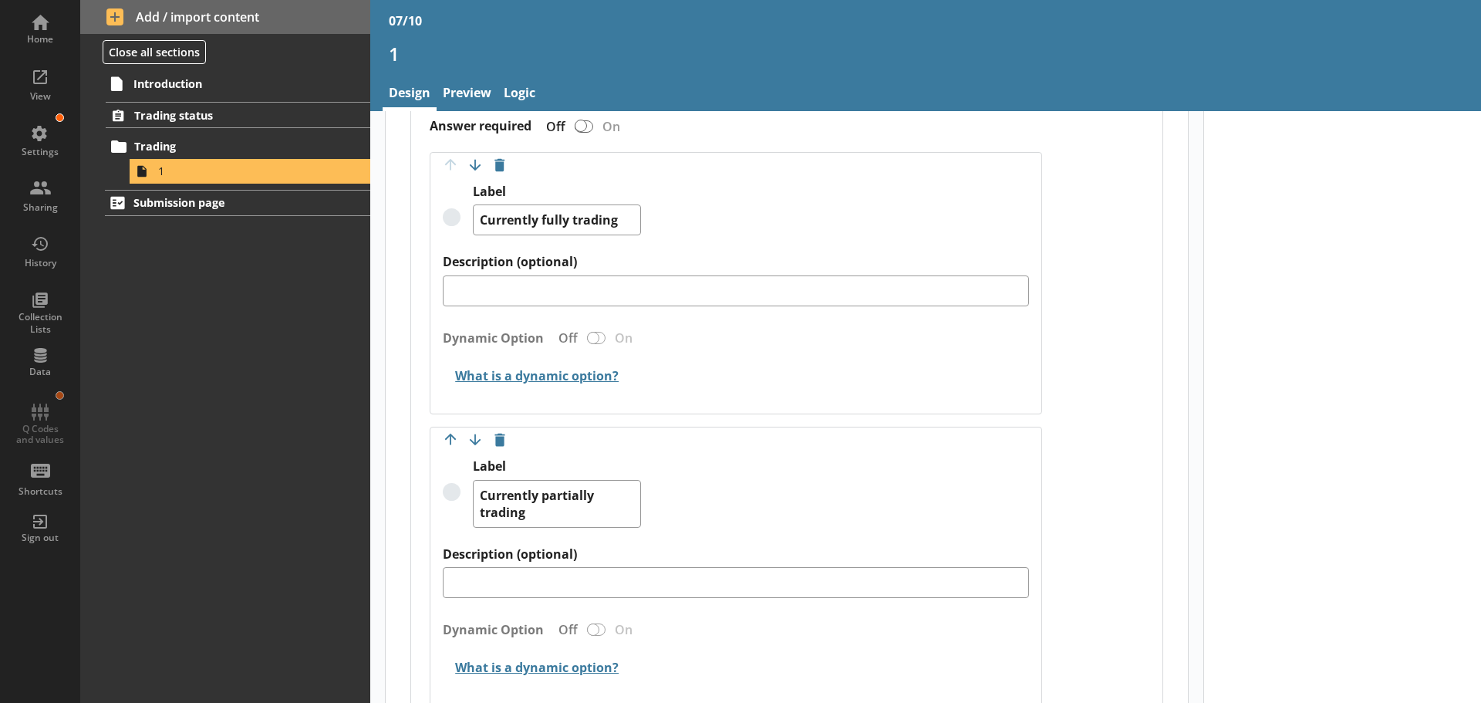
scroll to position [77, 0]
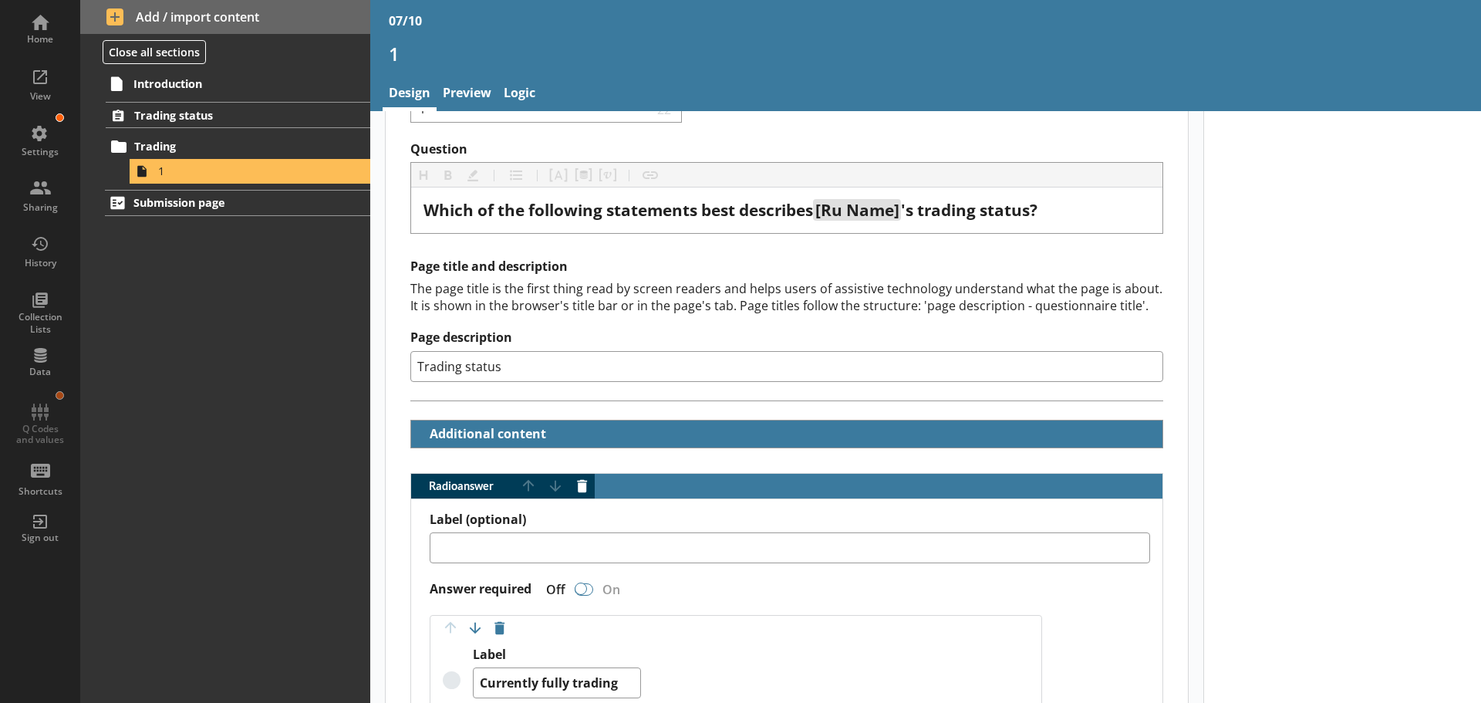
click at [581, 587] on div "Radio answer" at bounding box center [581, 588] width 12 height 12
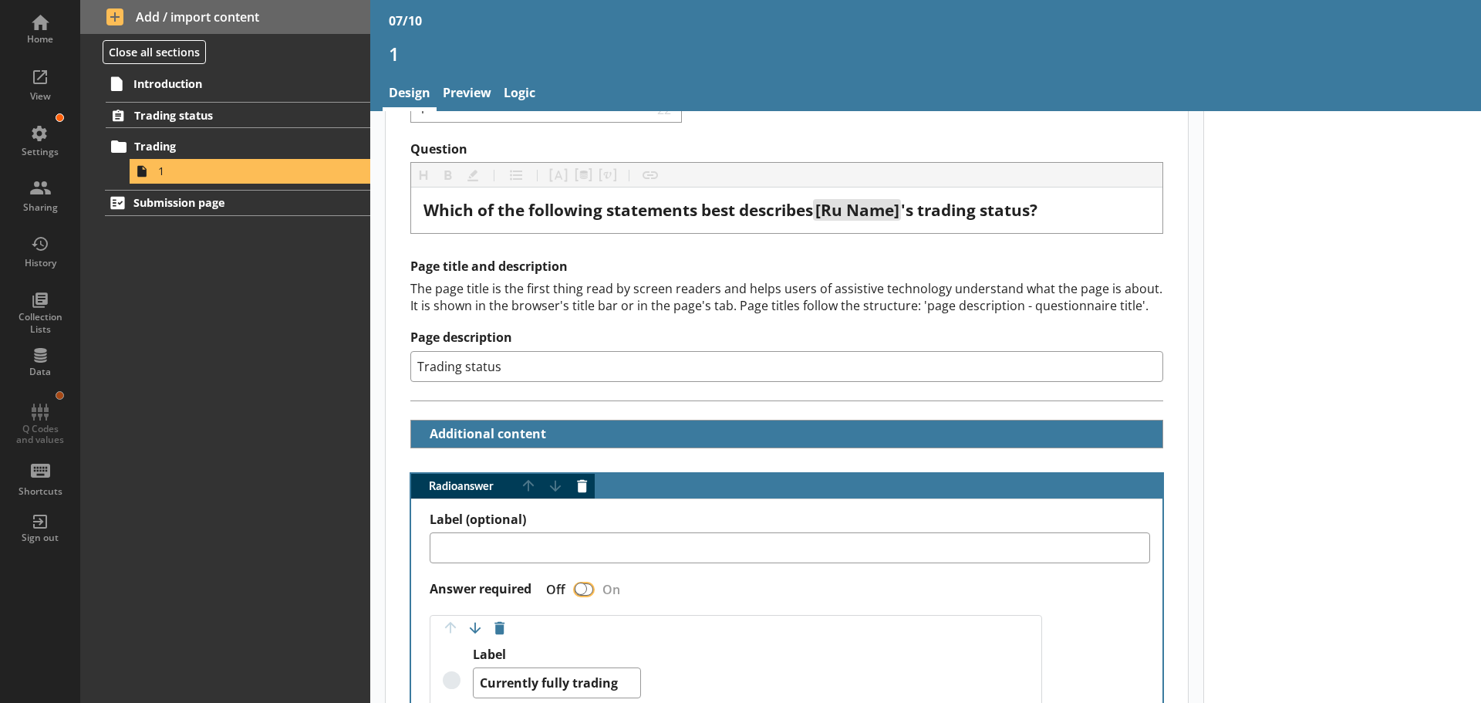
type textarea "x"
checkbox input "true"
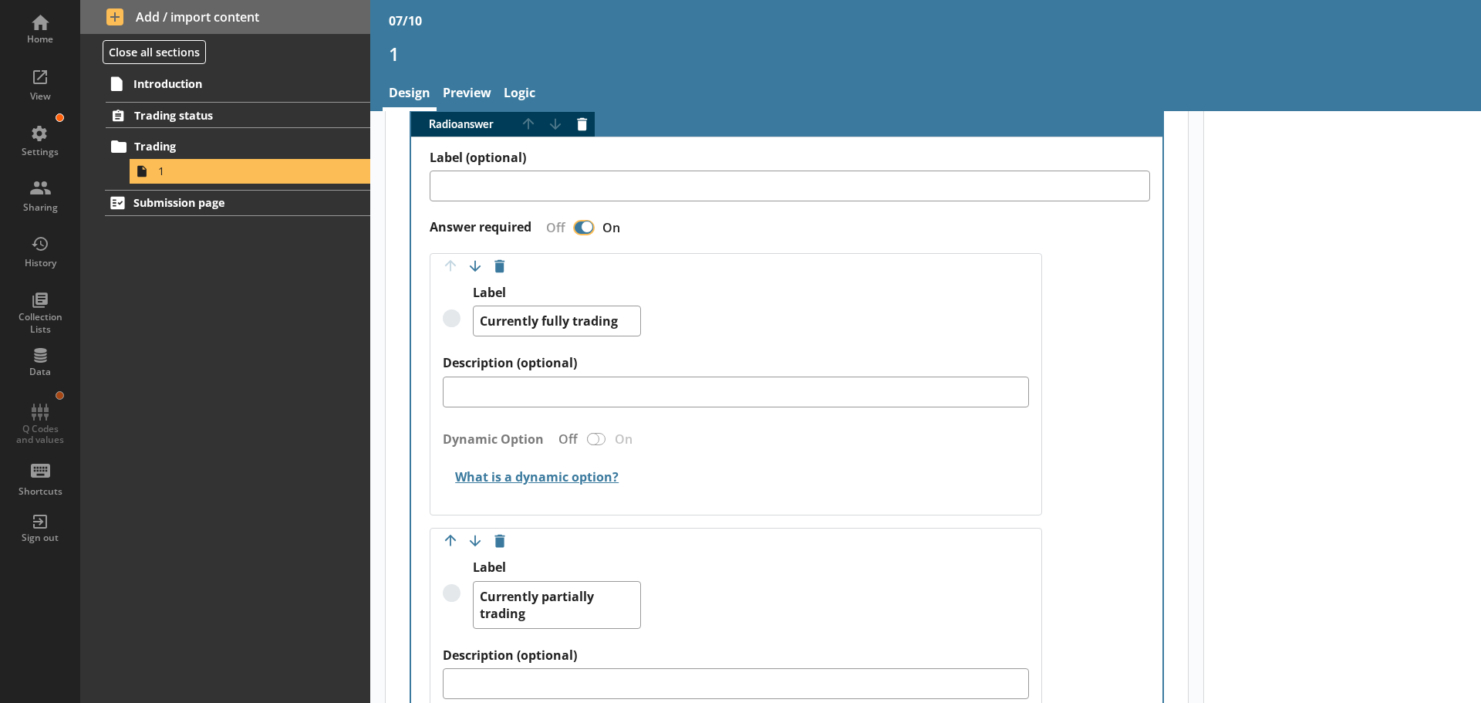
scroll to position [463, 0]
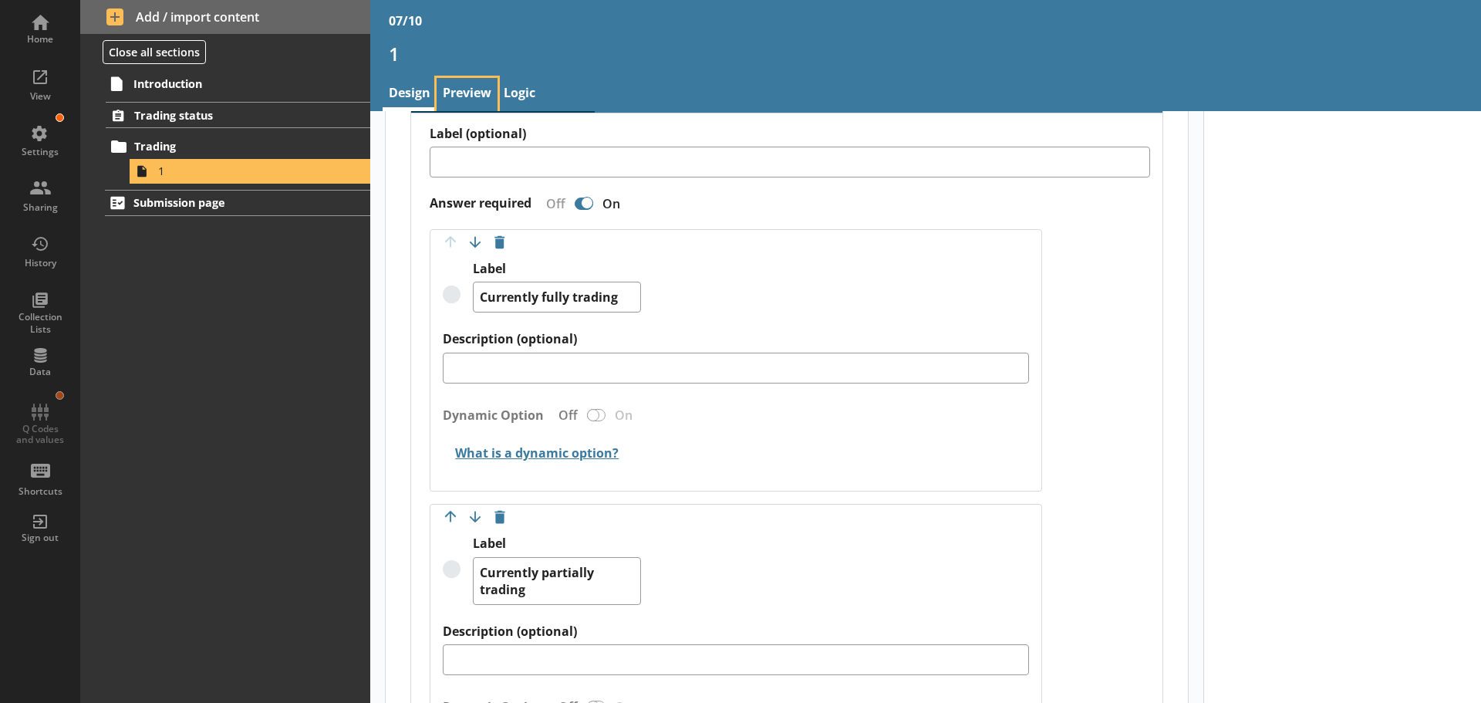
click at [481, 80] on link "Preview" at bounding box center [467, 94] width 61 height 33
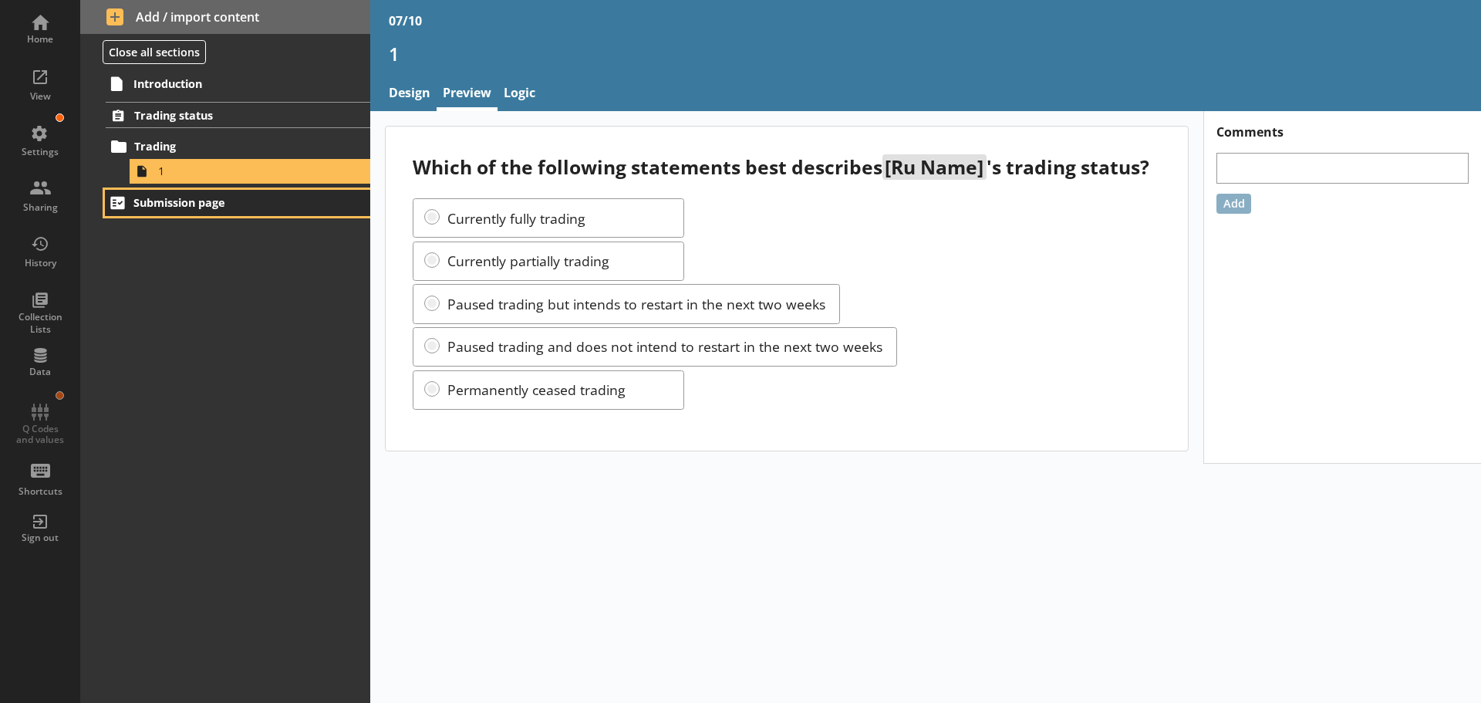
click at [220, 200] on span "Submission page" at bounding box center [228, 202] width 191 height 15
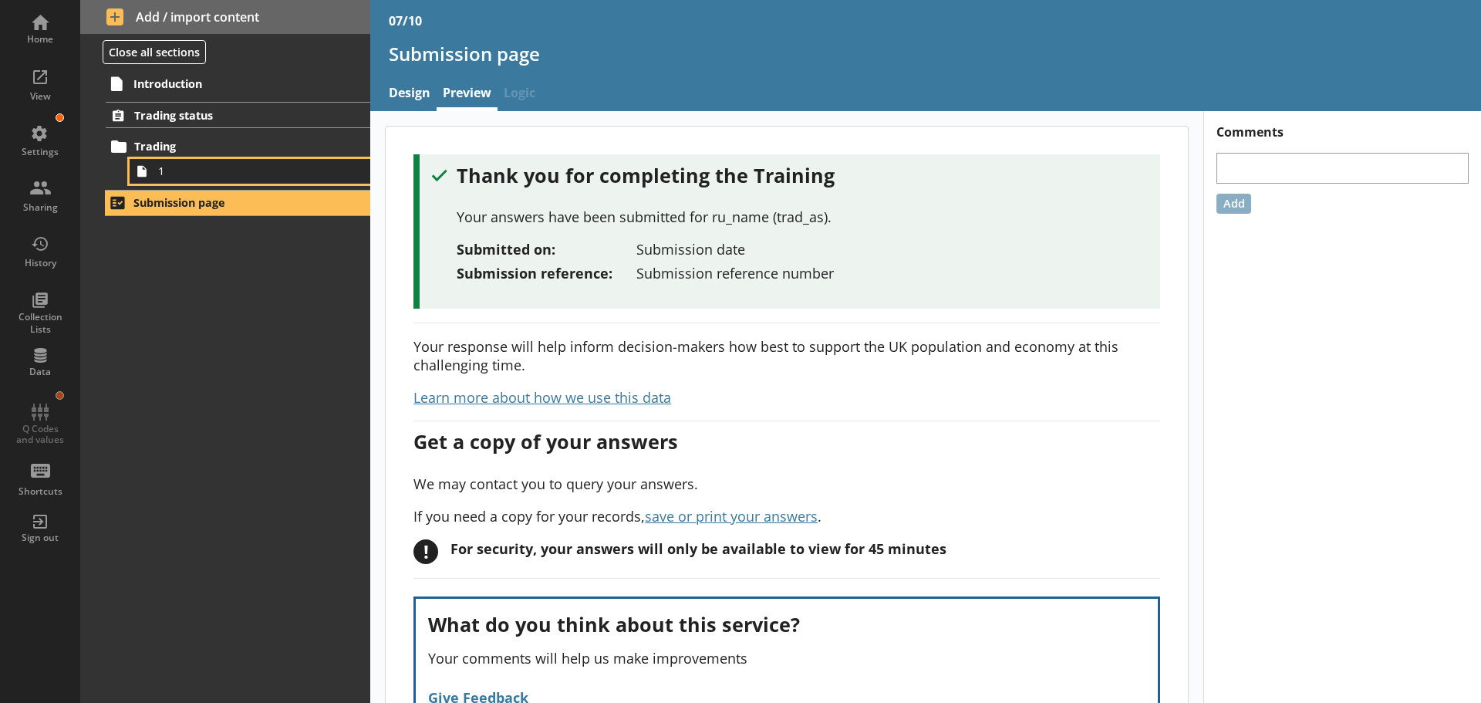
click at [210, 175] on span "1" at bounding box center [244, 171] width 172 height 15
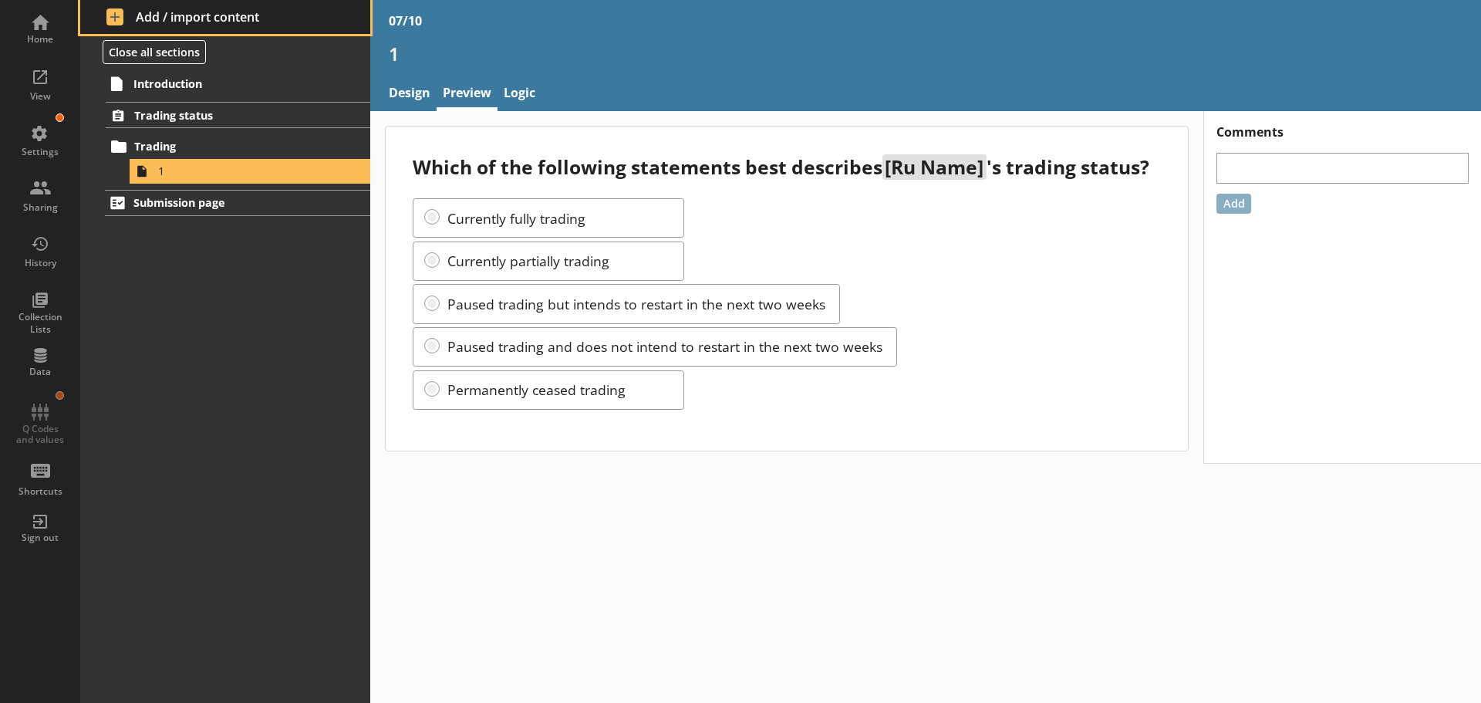
click at [207, 23] on span "Add / import content" at bounding box center [225, 16] width 238 height 17
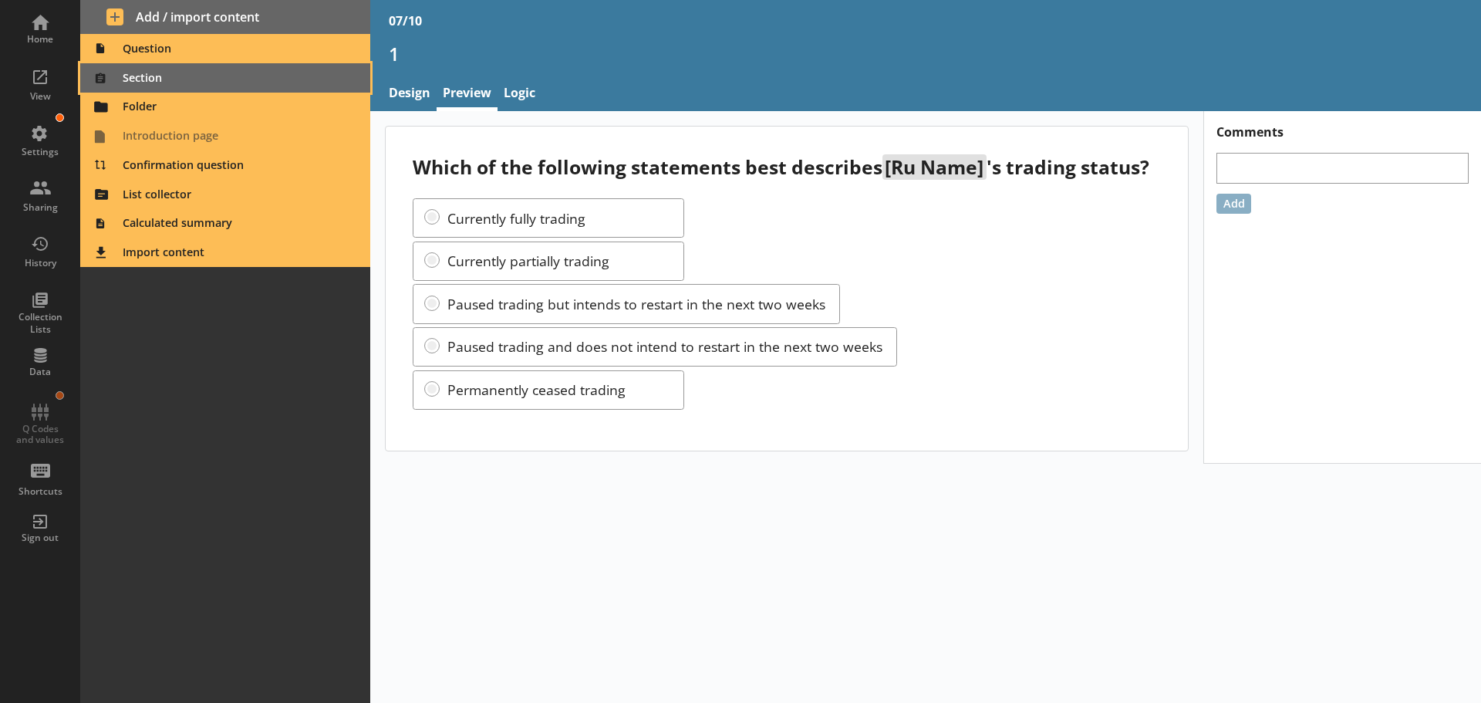
click at [230, 73] on span "Section" at bounding box center [225, 78] width 272 height 25
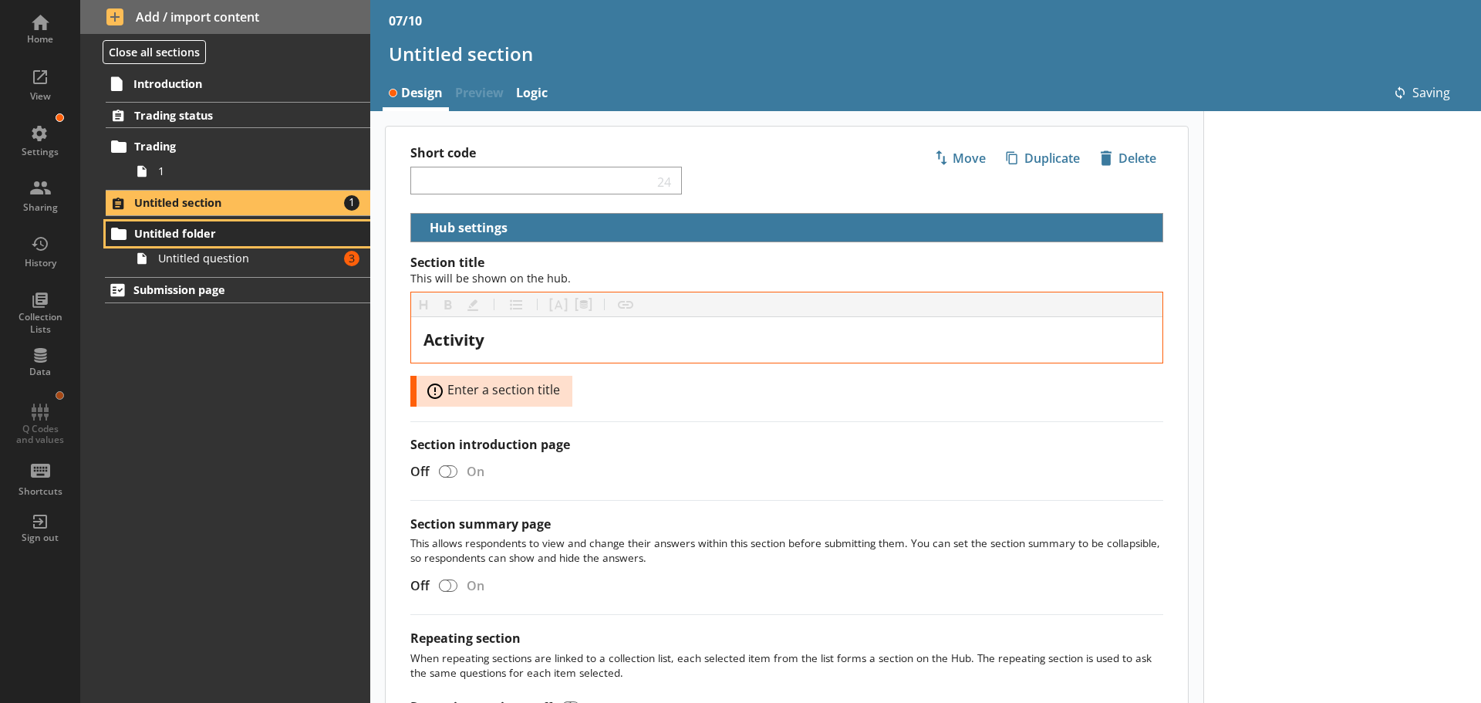
click at [236, 237] on span "Untitled folder" at bounding box center [229, 233] width 190 height 15
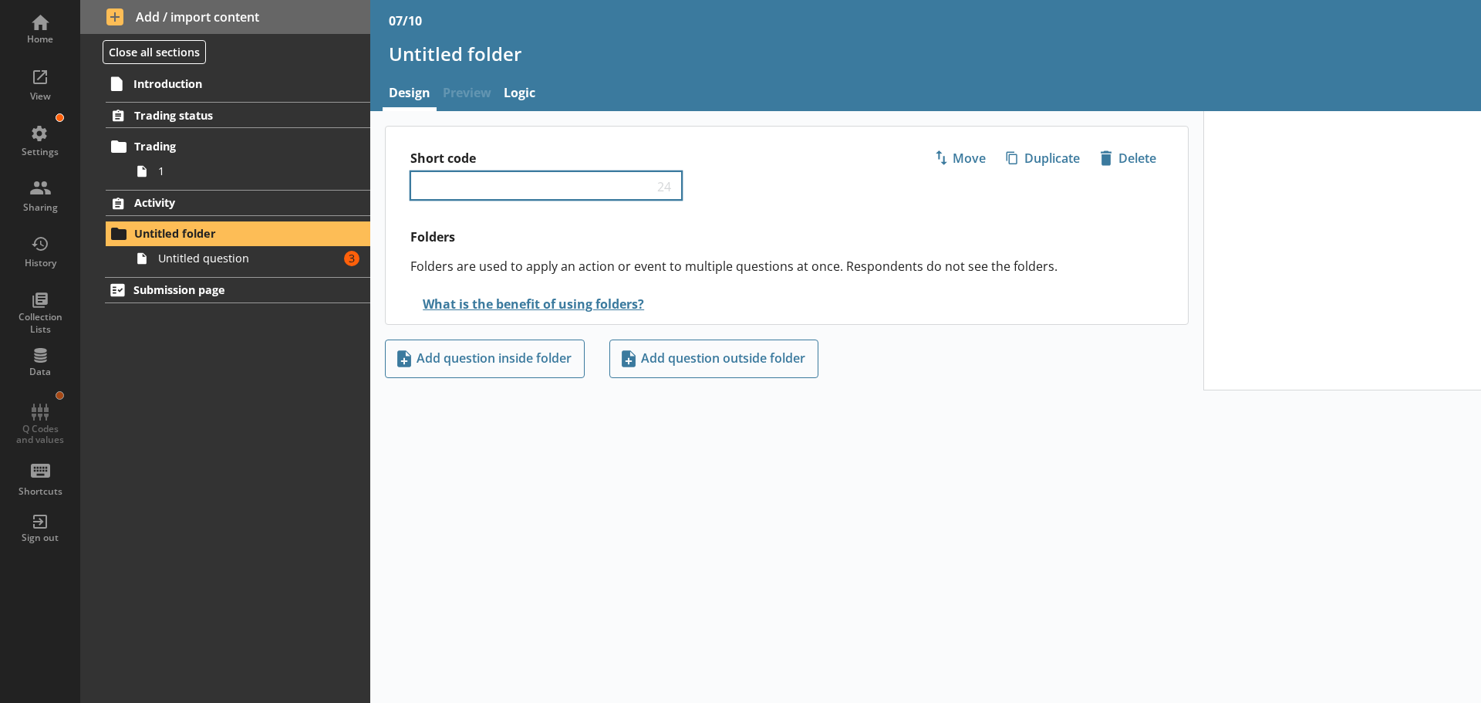
click at [528, 174] on div "24" at bounding box center [546, 185] width 272 height 29
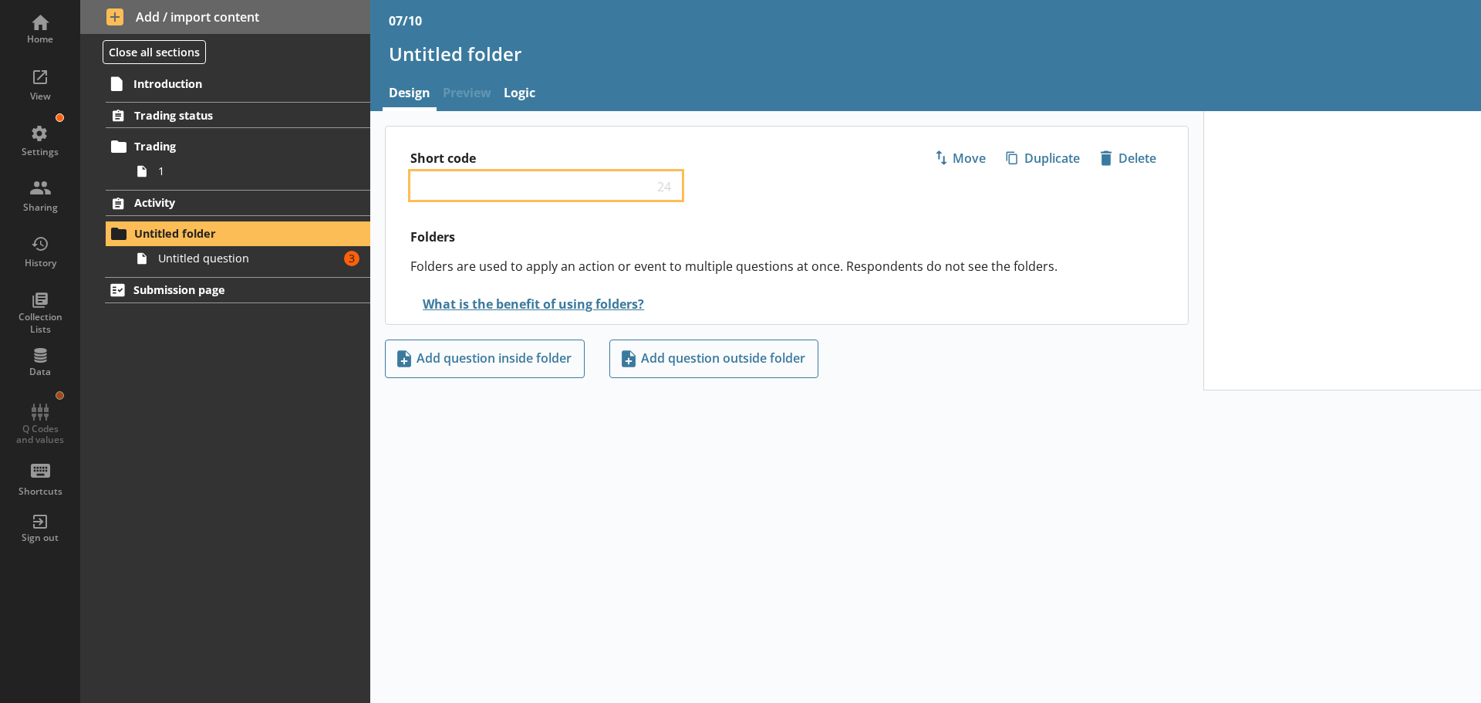
click at [510, 188] on input "Short code" at bounding box center [535, 185] width 236 height 15
type input "Activity"
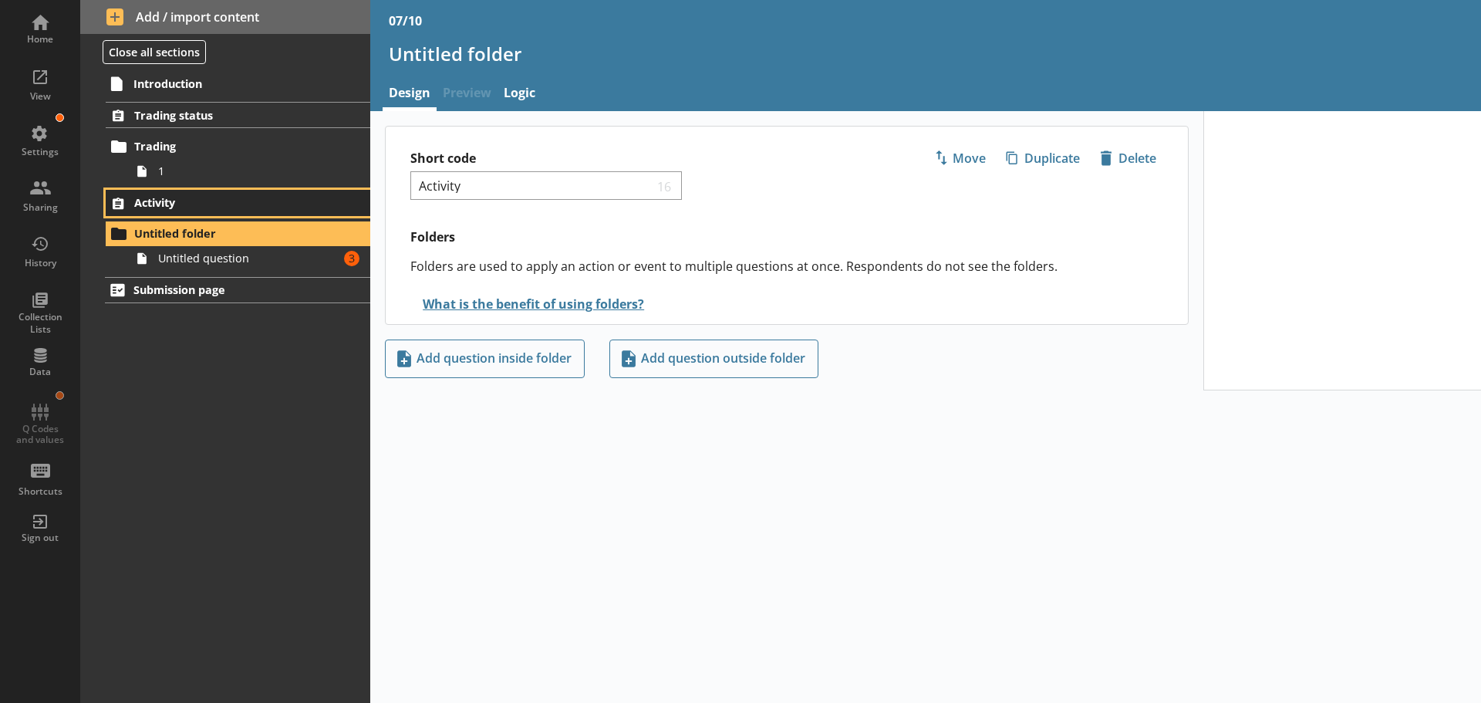
click at [284, 199] on span "Activity" at bounding box center [229, 202] width 190 height 15
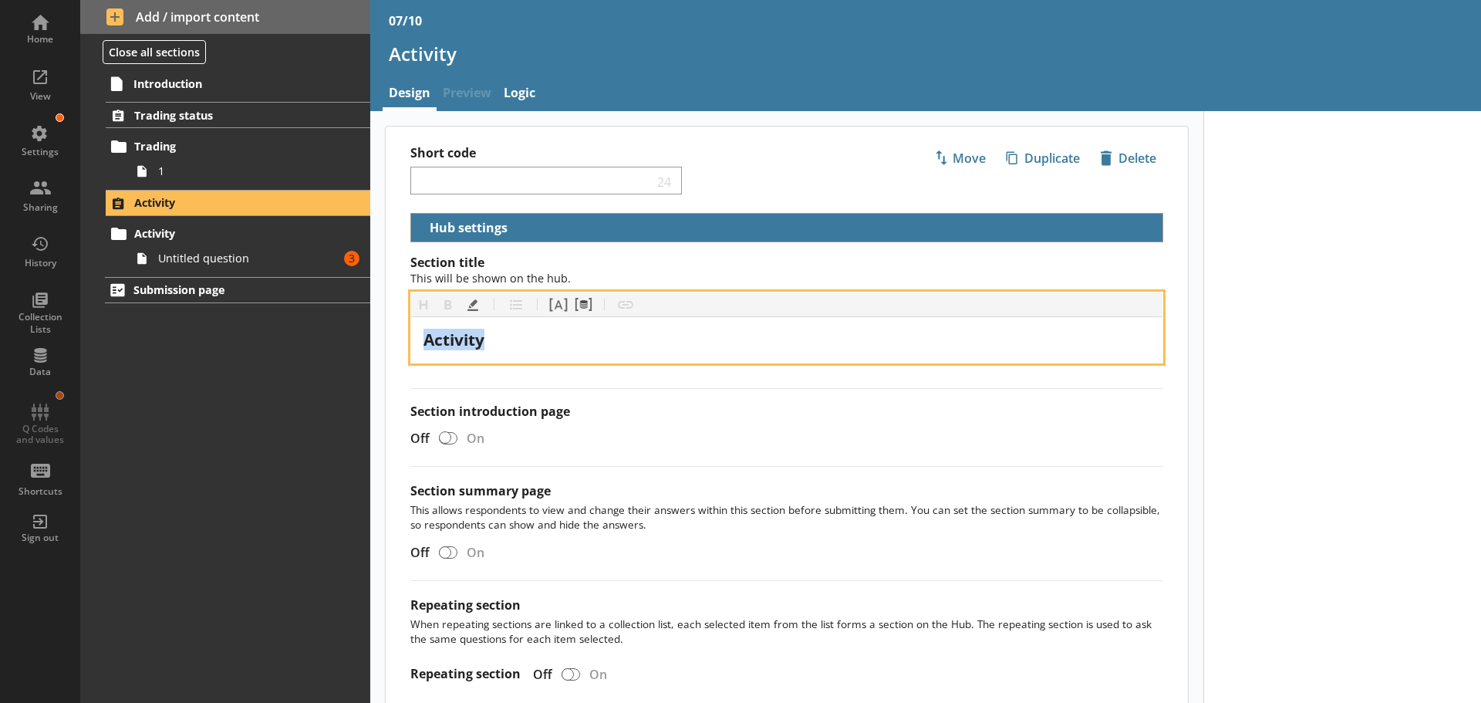
drag, startPoint x: 520, startPoint y: 342, endPoint x: 420, endPoint y: 334, distance: 100.6
click at [420, 334] on div "Activity" at bounding box center [786, 340] width 751 height 46
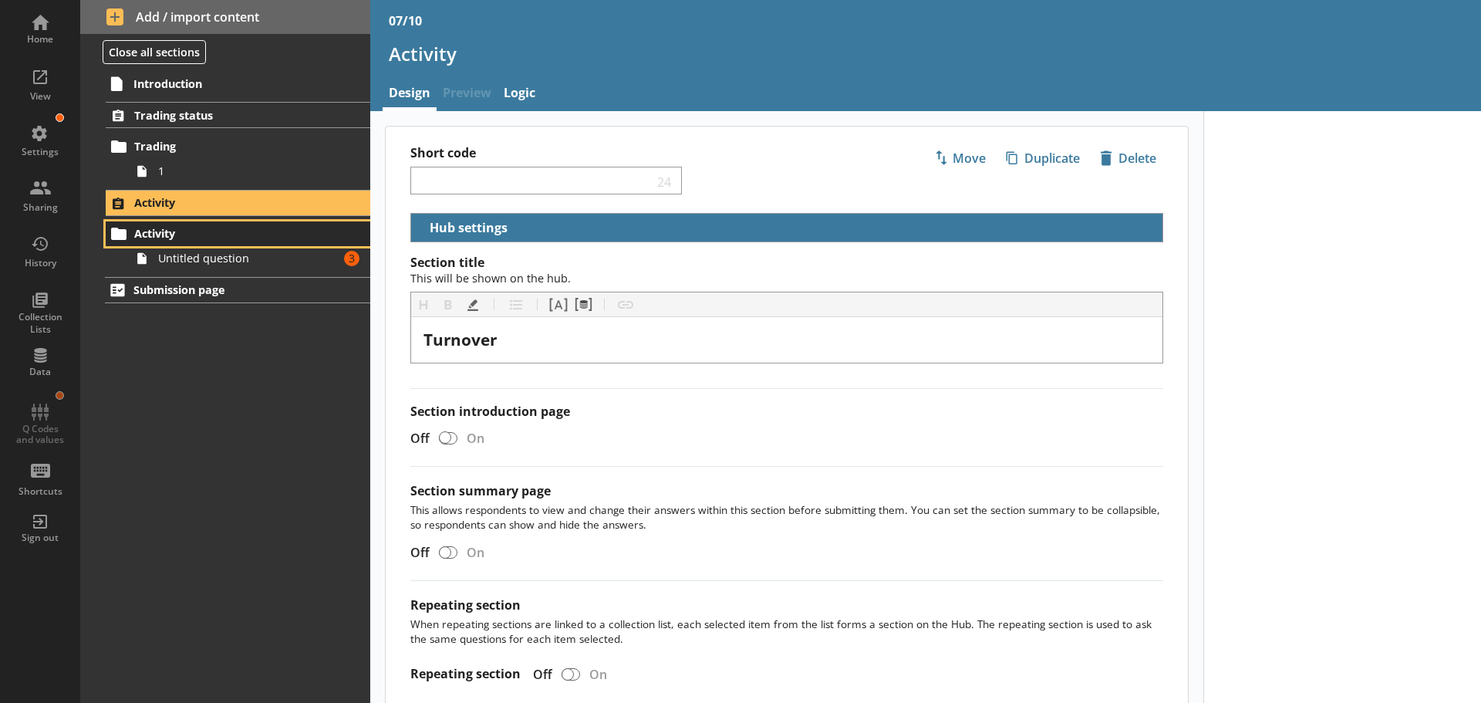
click at [213, 239] on span "Activity" at bounding box center [229, 233] width 190 height 15
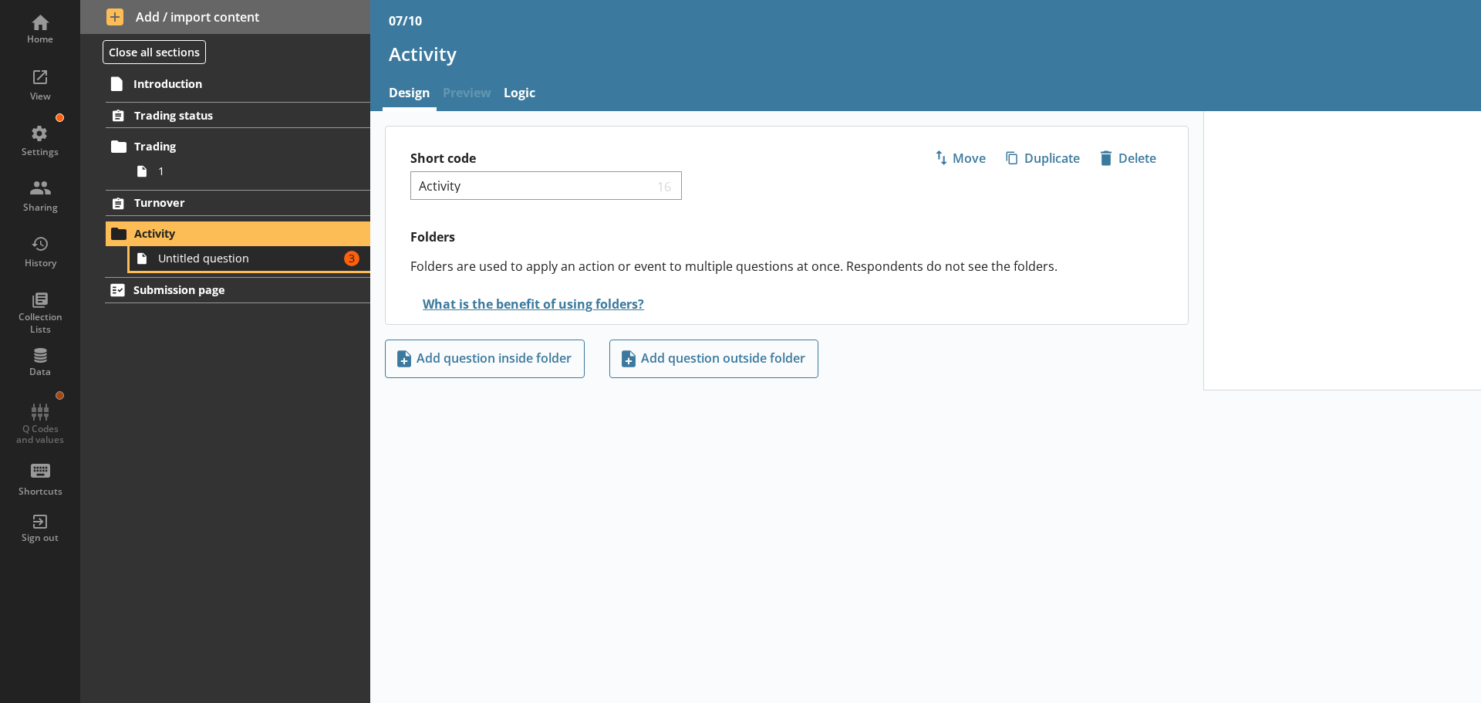
click at [234, 264] on span "Untitled question" at bounding box center [244, 258] width 172 height 15
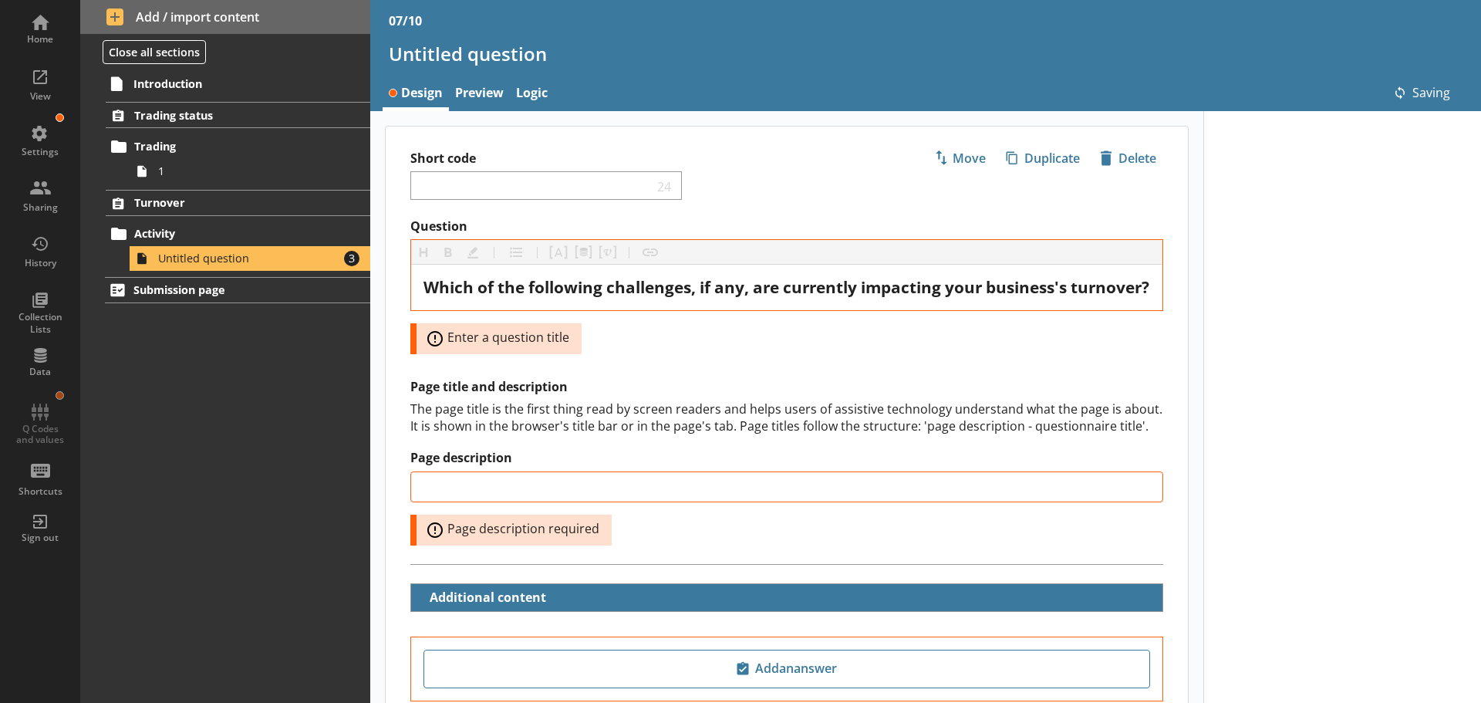
click at [658, 354] on div "Question Heading Heading Bold Bold Highlight Highlight List List Pipe answer Pi…" at bounding box center [786, 286] width 753 height 136
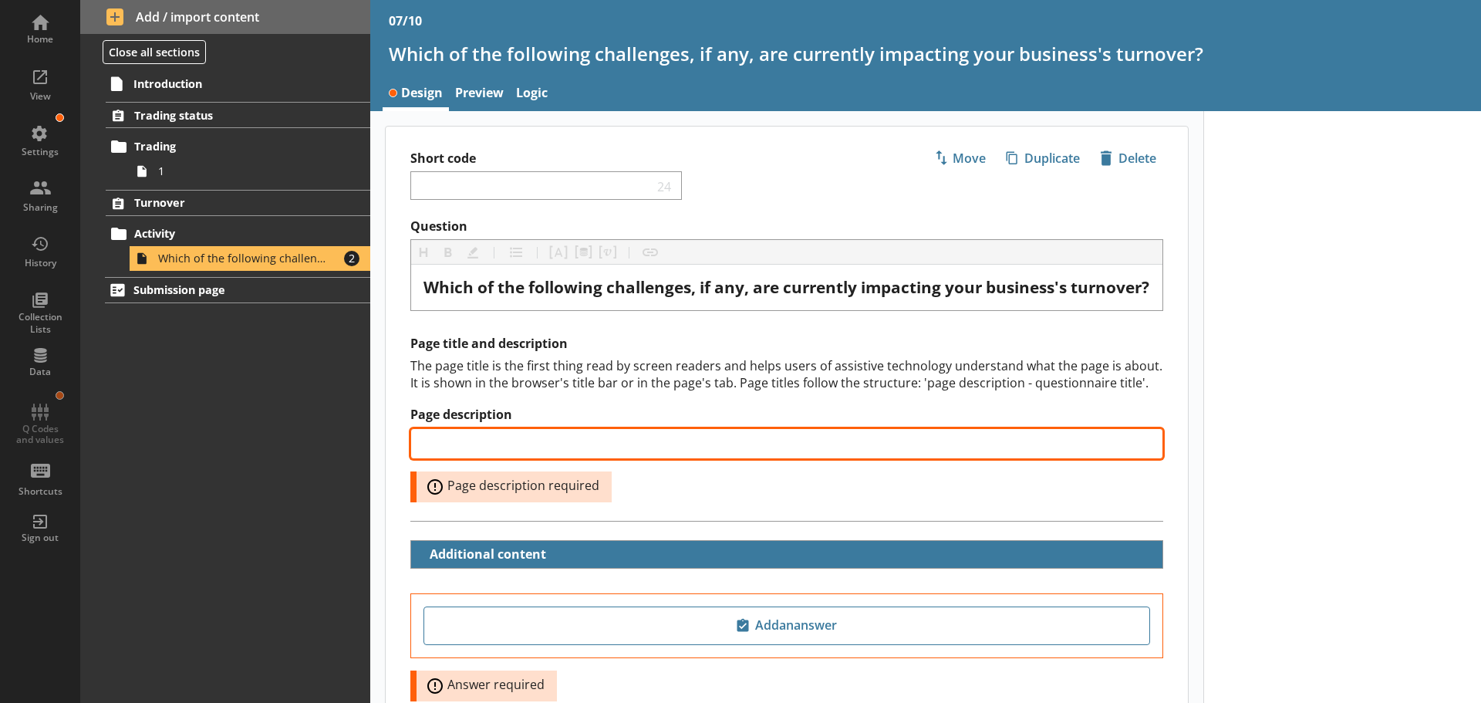
click at [543, 454] on input "Page description" at bounding box center [786, 443] width 753 height 31
paste input "Which of the following challenges, if any, are currently impacting your busines…"
type input "Which of the following challenges, if any, are currently impacting your busines…"
click at [628, 459] on input "Page description" at bounding box center [786, 443] width 753 height 31
paste input "Turnover challenges"
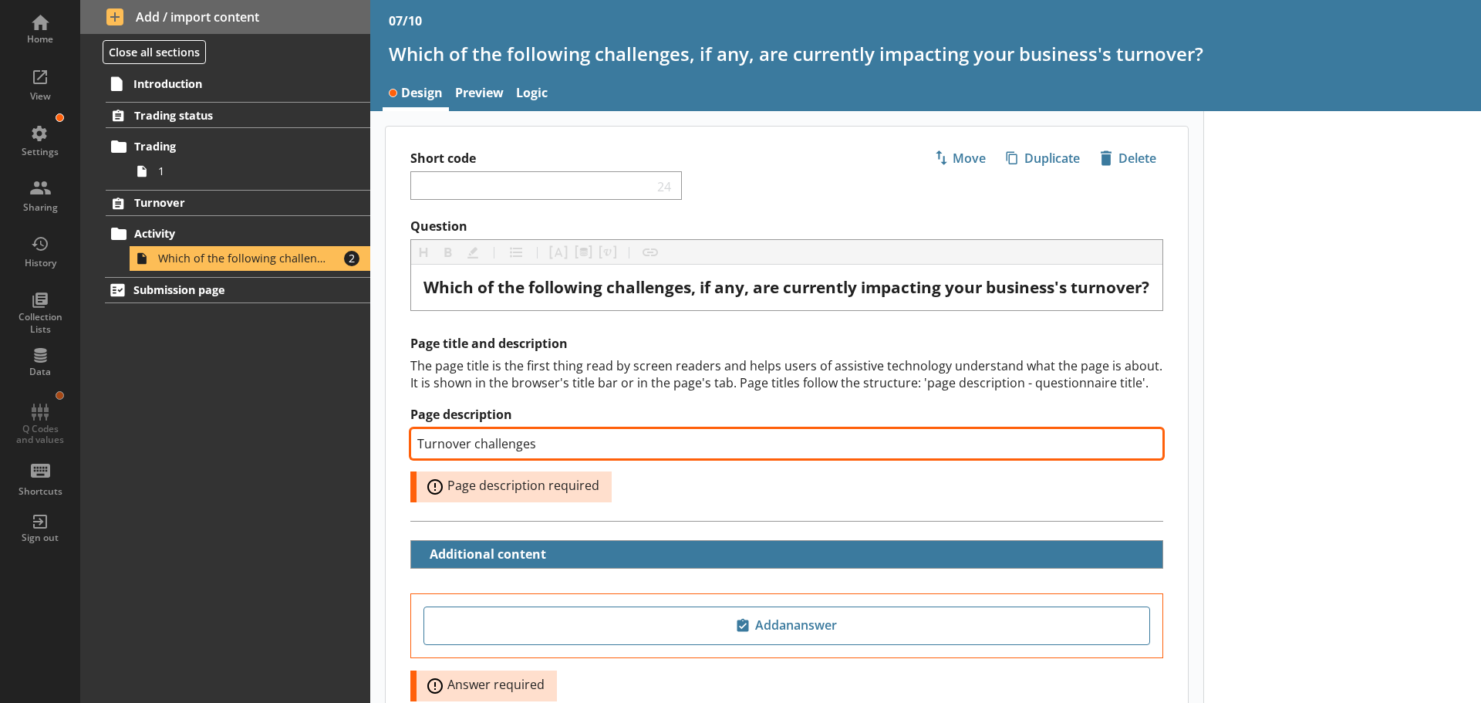
type input "Turnover challenges"
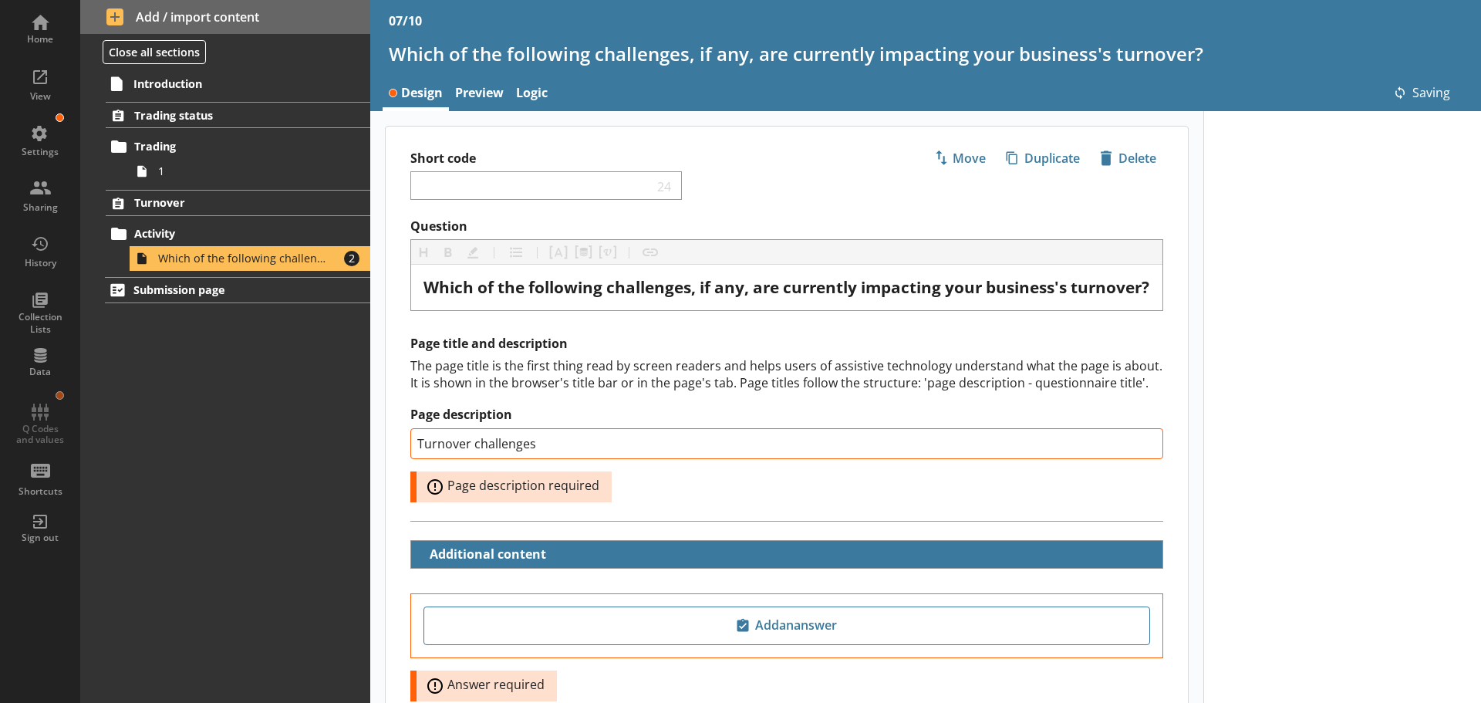
click at [629, 417] on div "Page title and description The page title is the first thing read by screen rea…" at bounding box center [786, 419] width 753 height 166
type input "Turnover challenges"
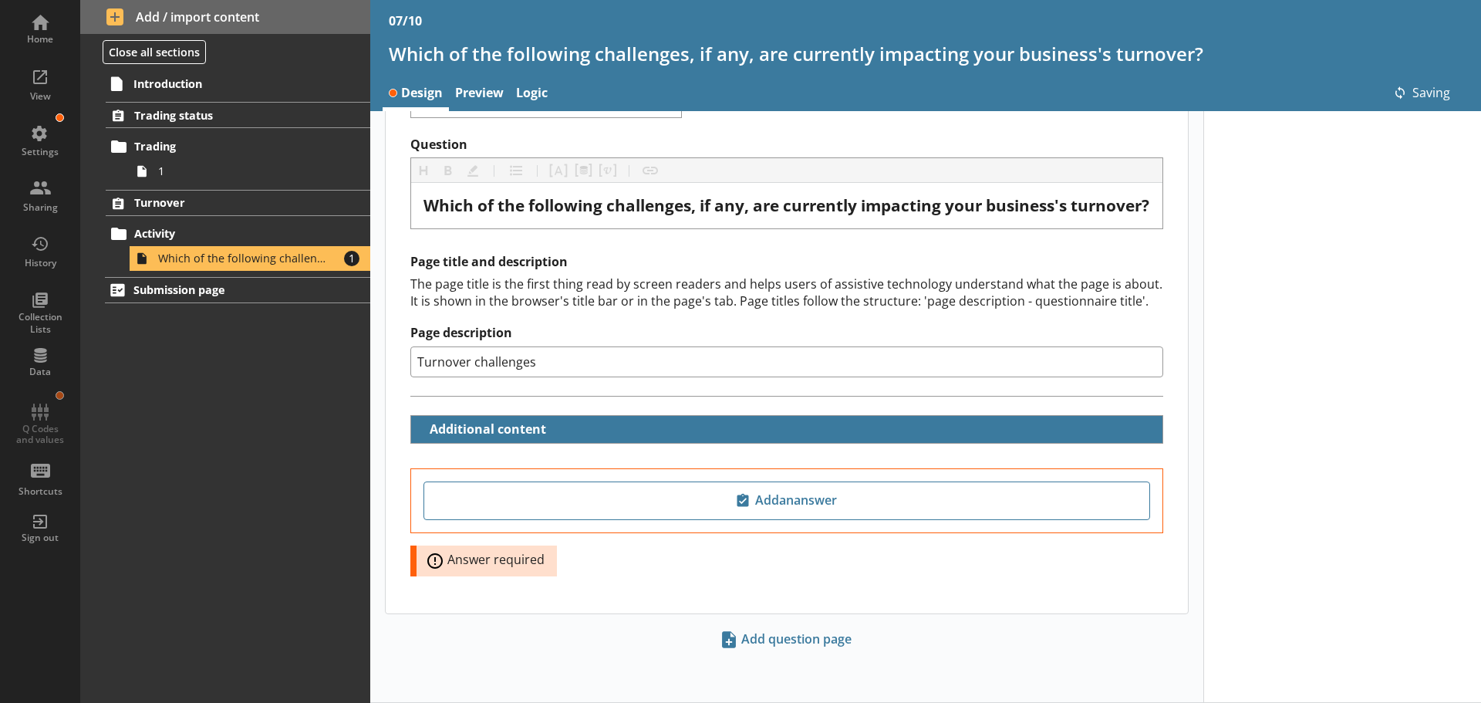
scroll to position [103, 0]
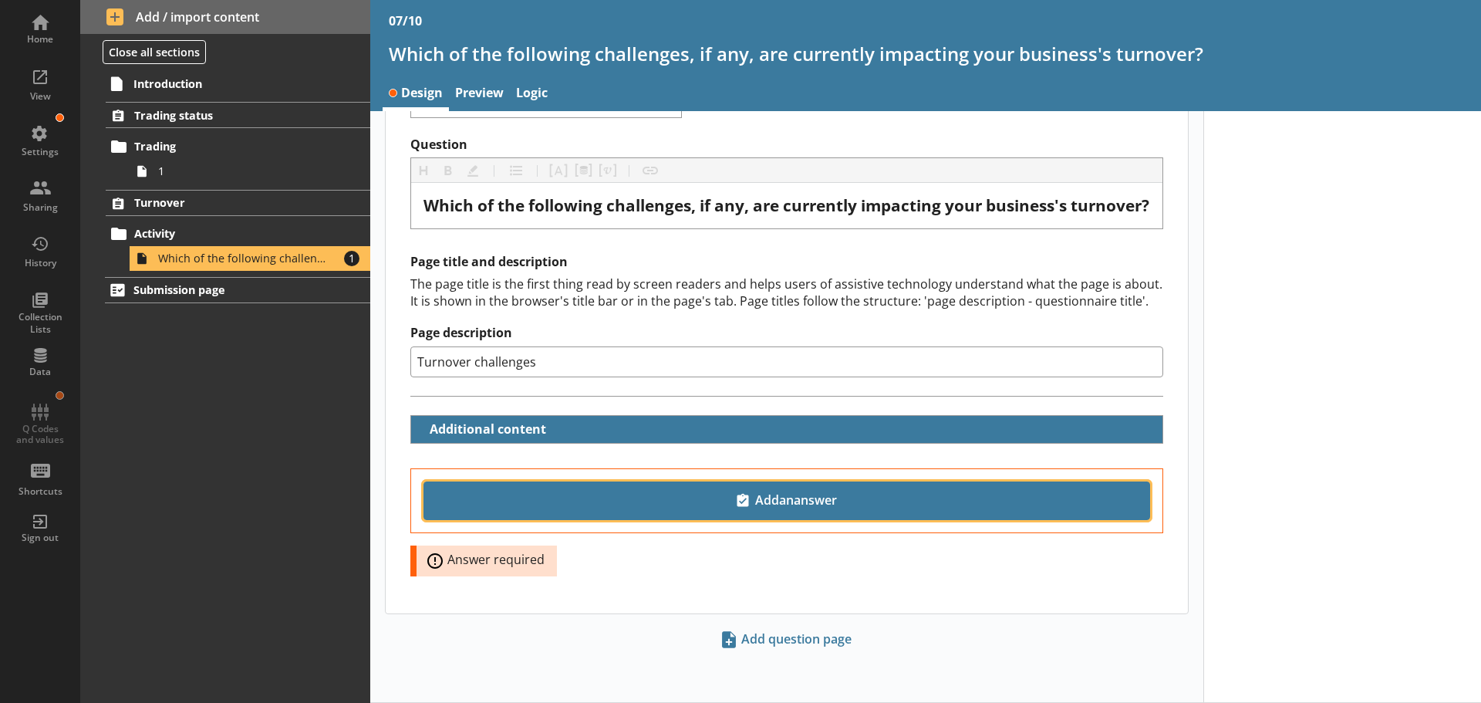
click at [814, 486] on button "Add an answer" at bounding box center [786, 500] width 727 height 39
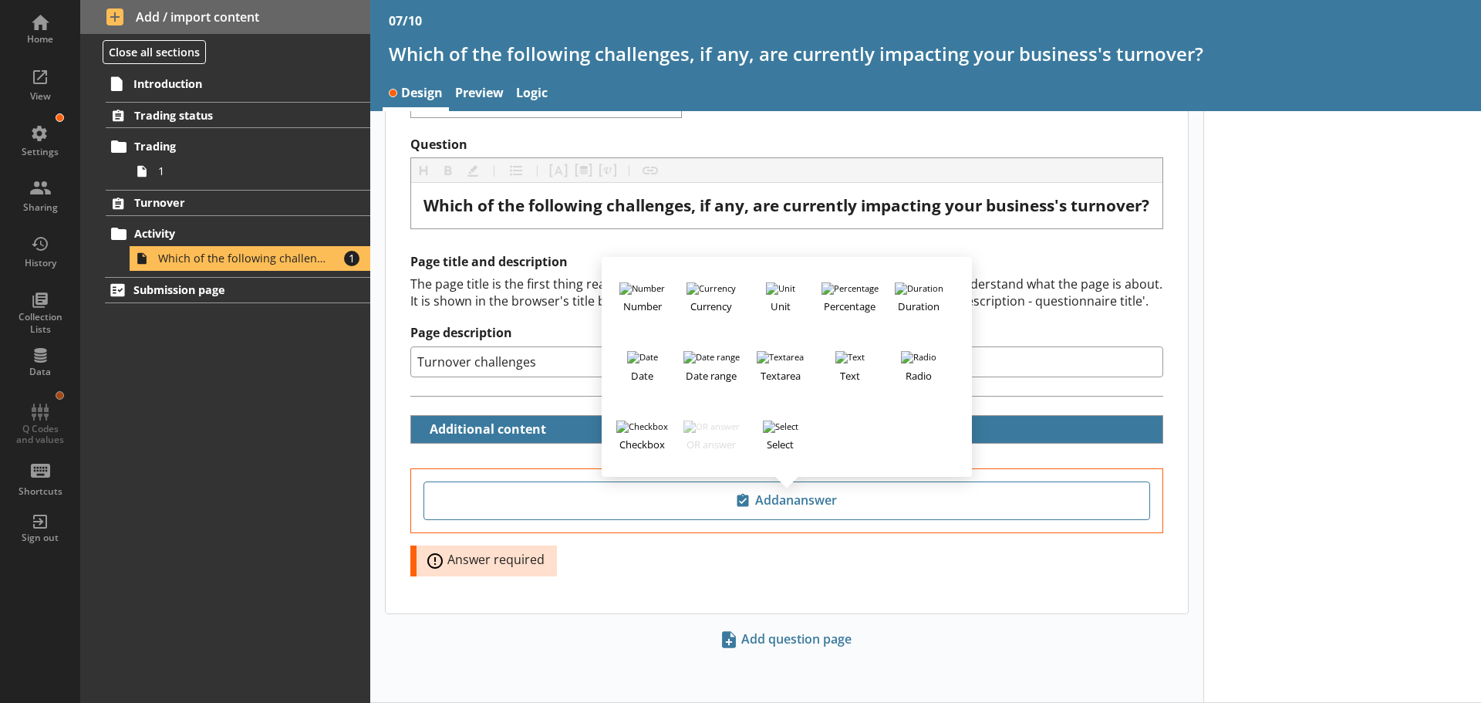
click at [1013, 309] on div "The page title is the first thing read by screen readers and helps users of ass…" at bounding box center [786, 292] width 753 height 34
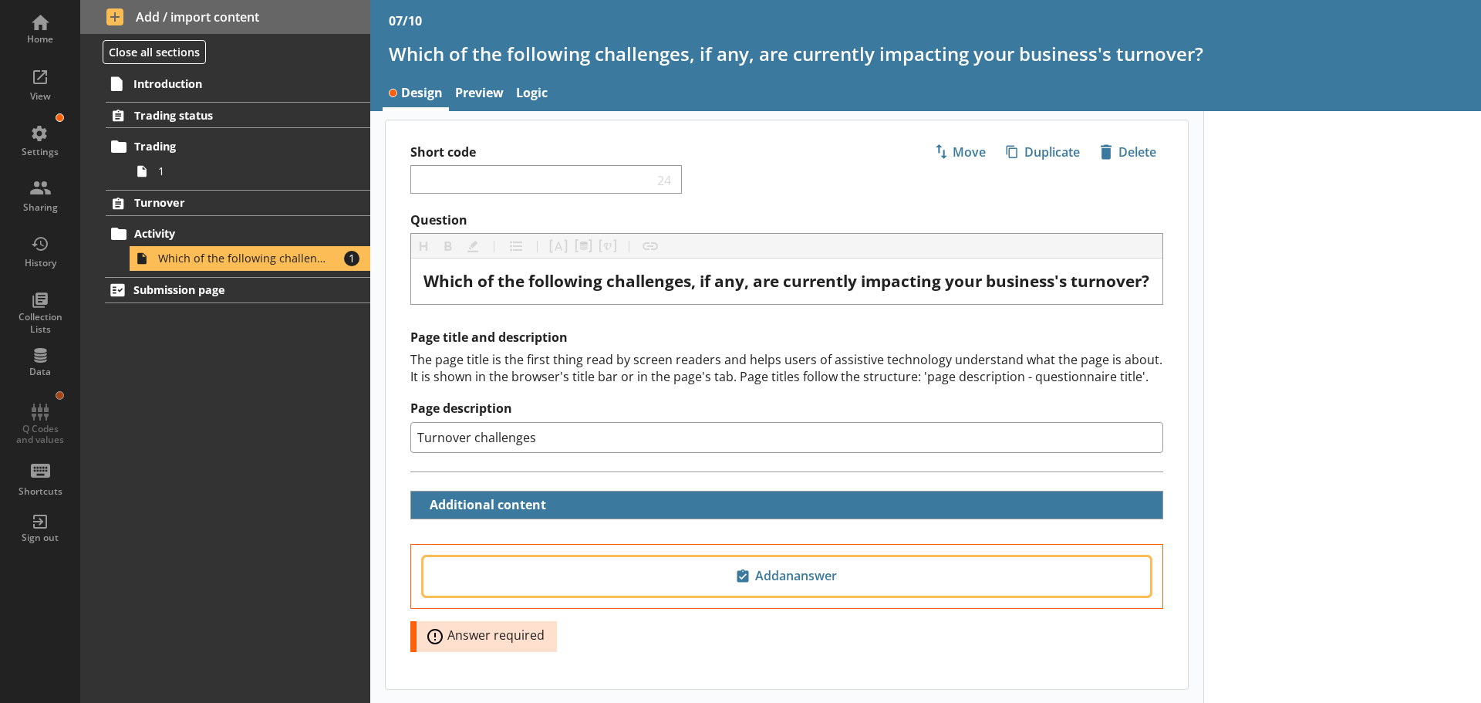
scroll to position [0, 0]
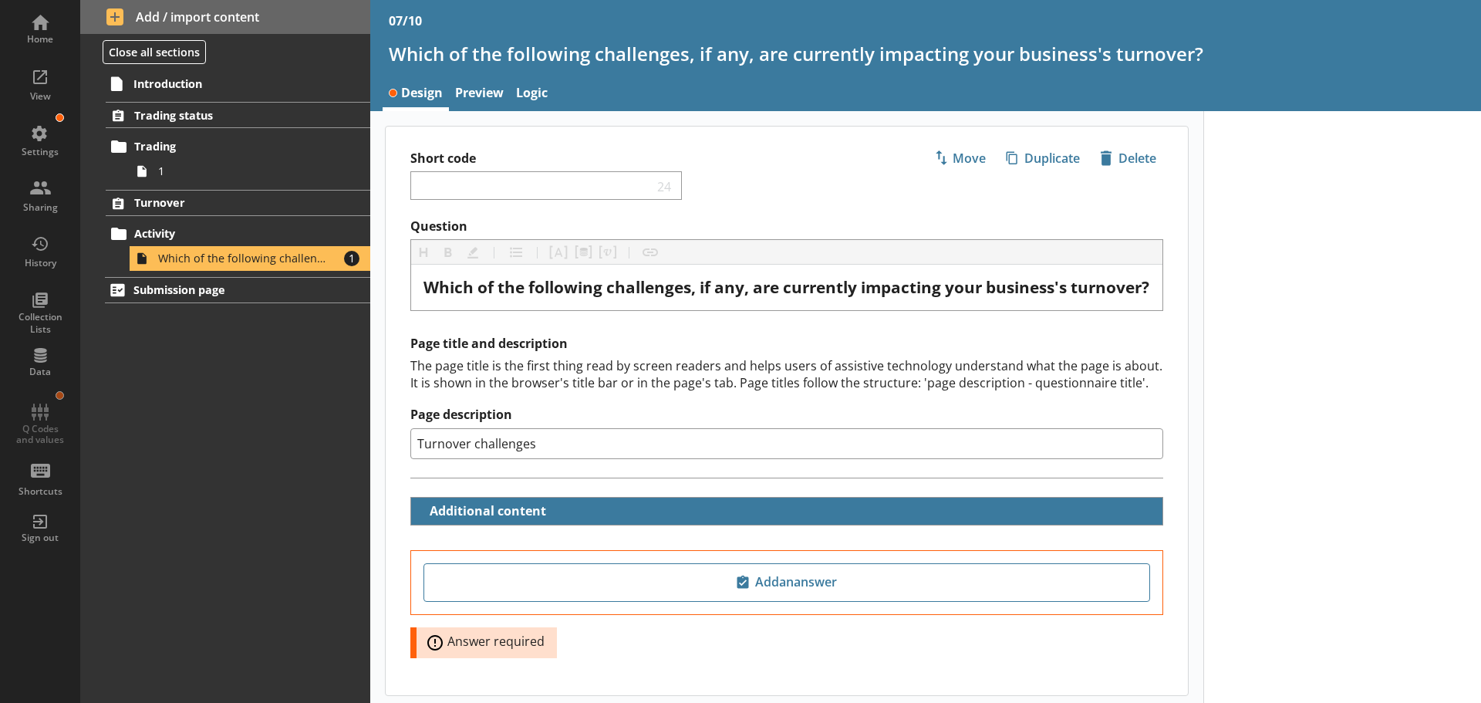
click at [623, 170] on div "Short code 24 Move icon-copy Duplicate icon-delete Created with Sketch. Delete" at bounding box center [787, 172] width 802 height 92
click at [605, 191] on input "Short code" at bounding box center [535, 185] width 236 height 15
type input "2"
click at [809, 383] on div "The page title is the first thing read by screen readers and helps users of ass…" at bounding box center [786, 374] width 753 height 34
type input "2"
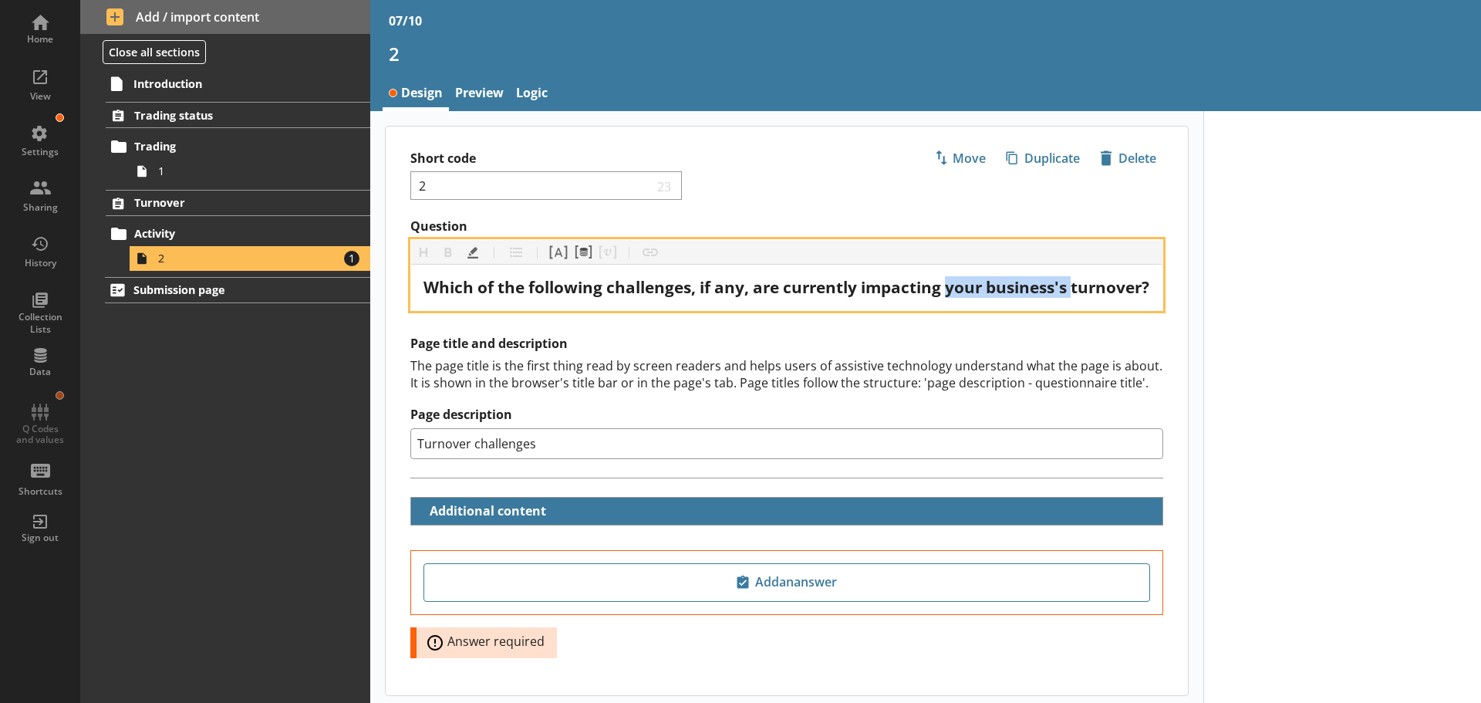
drag, startPoint x: 949, startPoint y: 293, endPoint x: 1074, endPoint y: 289, distance: 125.0
click at [1074, 289] on span "Which of the following challenges, if any, are currently impacting your busines…" at bounding box center [786, 287] width 726 height 22
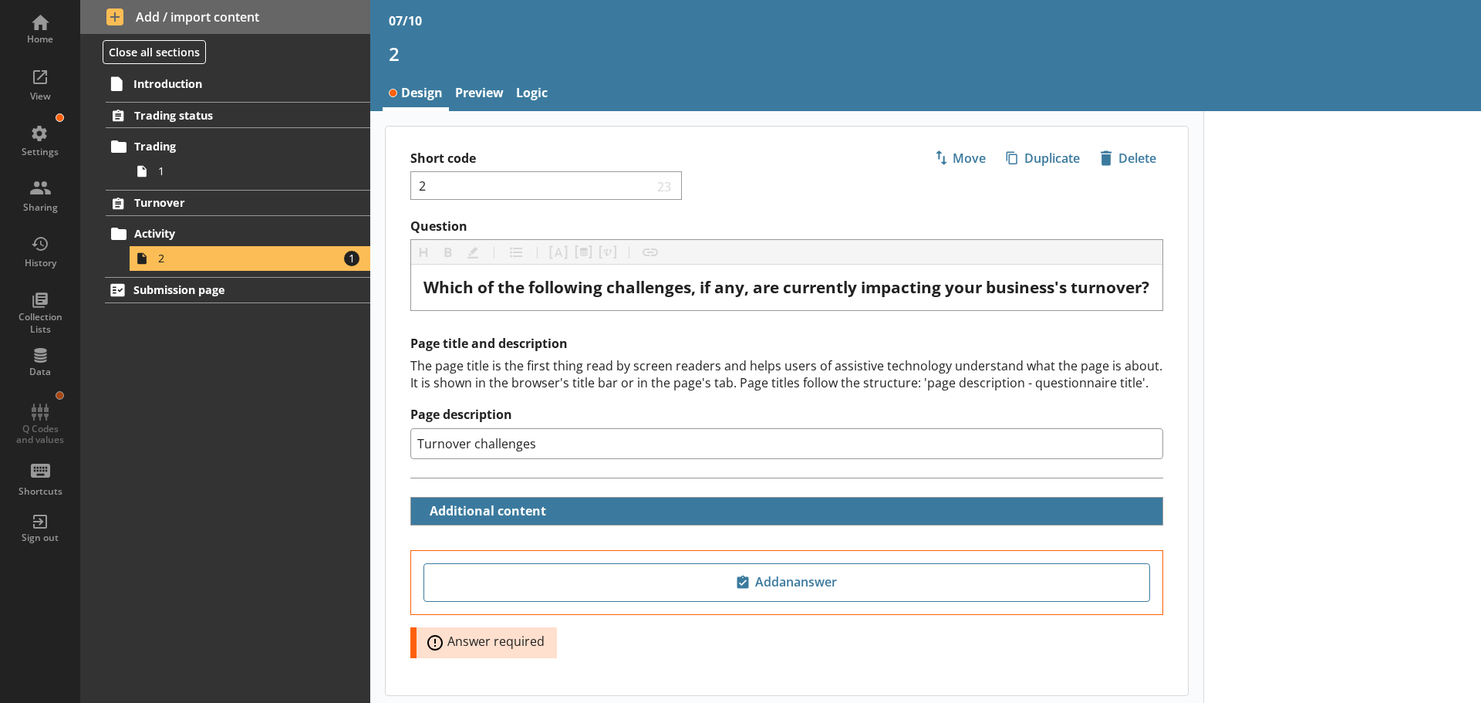
click at [1044, 348] on div "Question Heading Heading Bold Bold Highlight Highlight List List Pipe answer Pi…" at bounding box center [787, 371] width 802 height 307
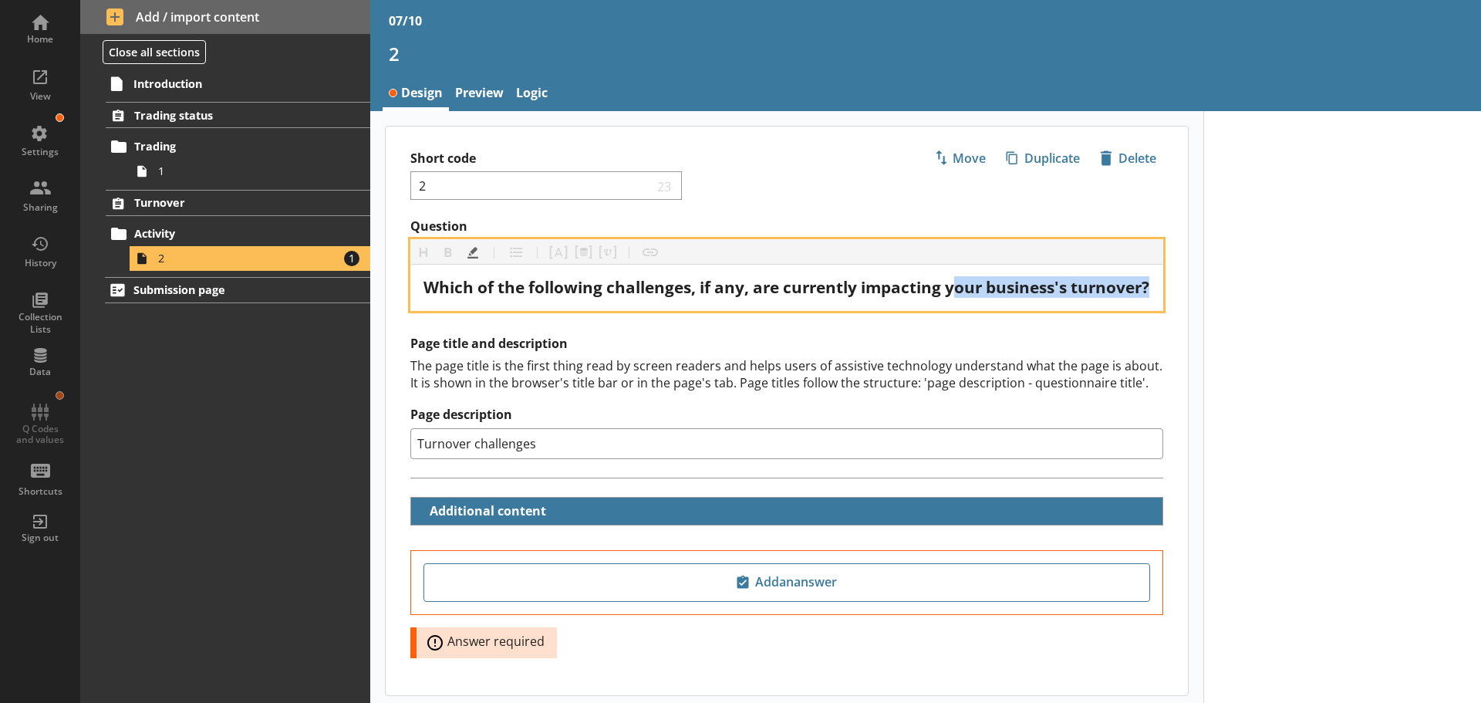
drag, startPoint x: 954, startPoint y: 290, endPoint x: 1017, endPoint y: 299, distance: 63.9
click at [1017, 298] on div "Which of the following challenges, if any, are currently impacting your busines…" at bounding box center [786, 287] width 727 height 21
click at [1004, 295] on span "Which of the following challenges, if any, are currently impacting your busines…" at bounding box center [786, 287] width 726 height 22
drag, startPoint x: 950, startPoint y: 289, endPoint x: 1073, endPoint y: 285, distance: 122.7
click at [1073, 285] on span "Which of the following challenges, if any, are currently impacting your busines…" at bounding box center [786, 287] width 726 height 22
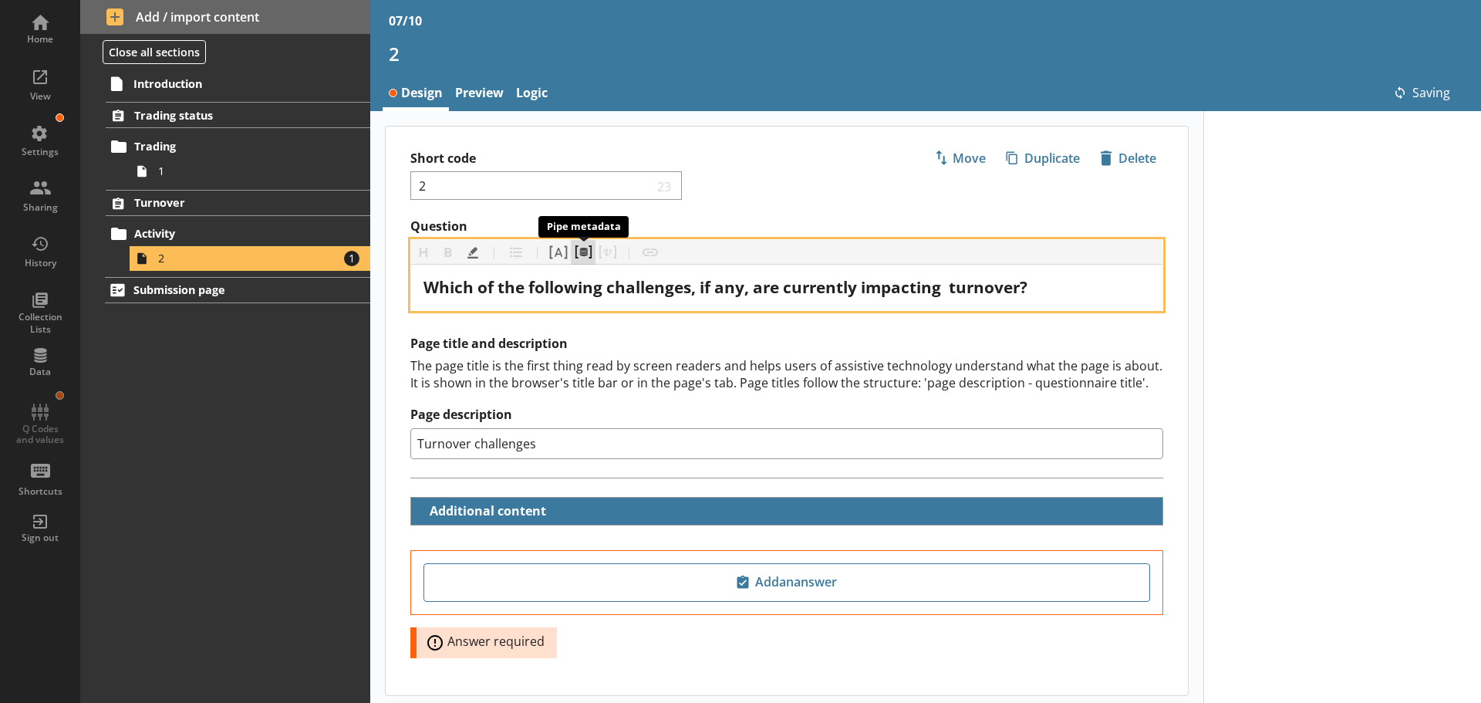
click at [586, 246] on button "Pipe metadata" at bounding box center [583, 252] width 25 height 25
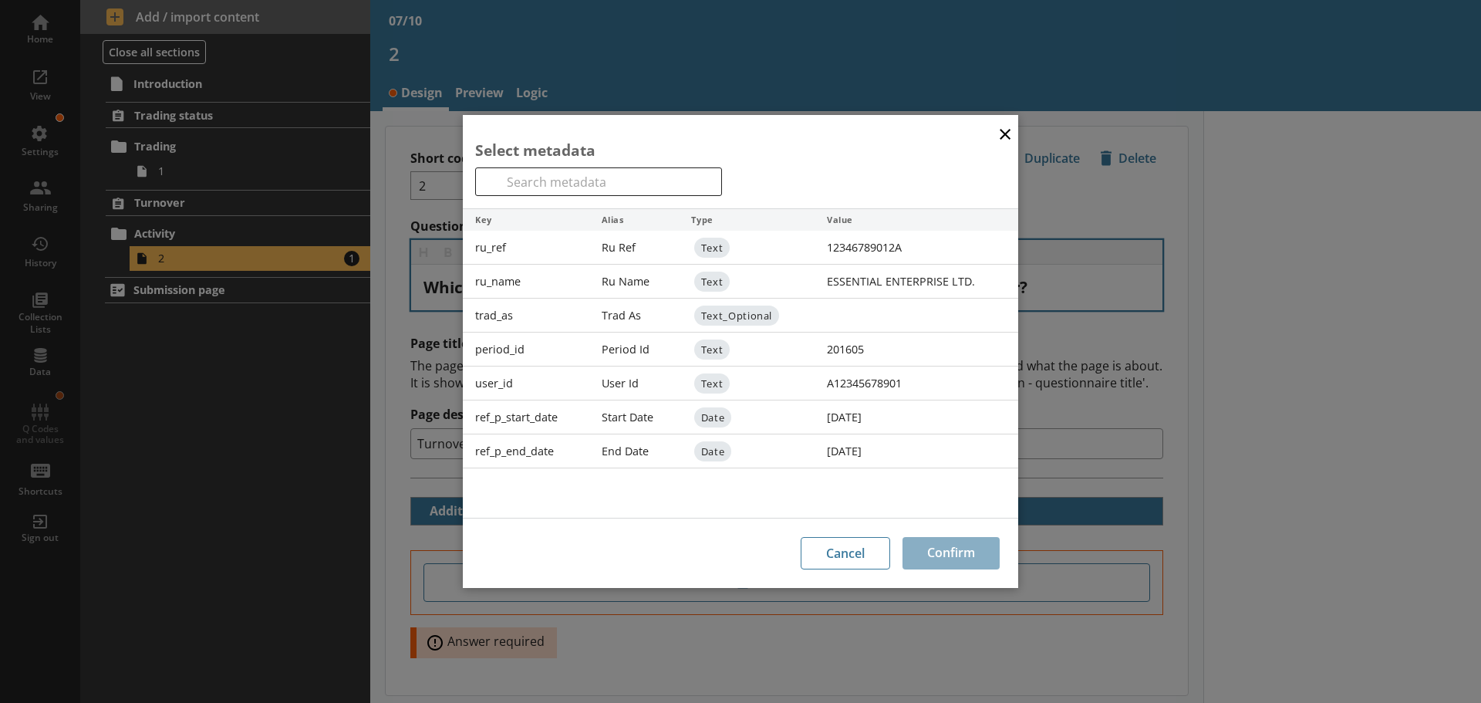
click at [511, 280] on div "ru_name" at bounding box center [526, 282] width 126 height 34
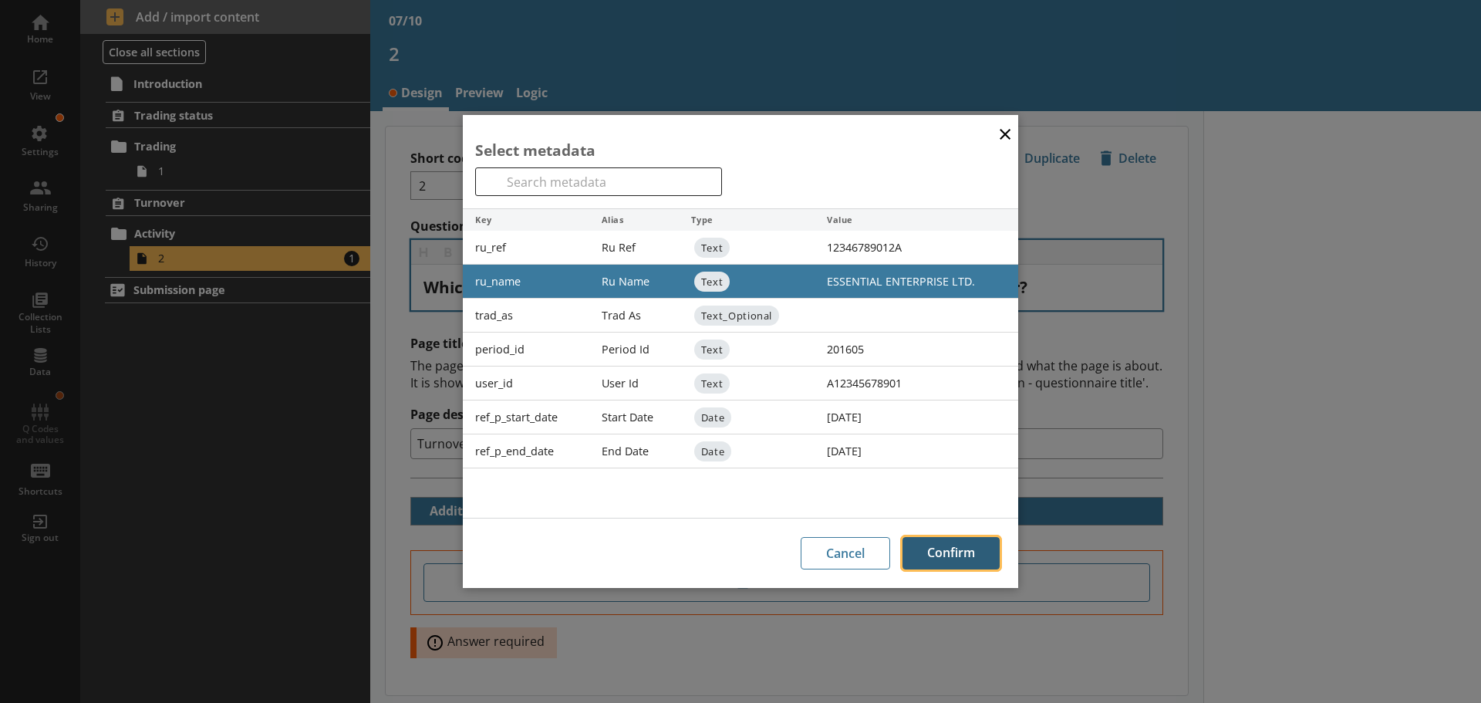
click at [931, 548] on button "Confirm" at bounding box center [950, 553] width 97 height 32
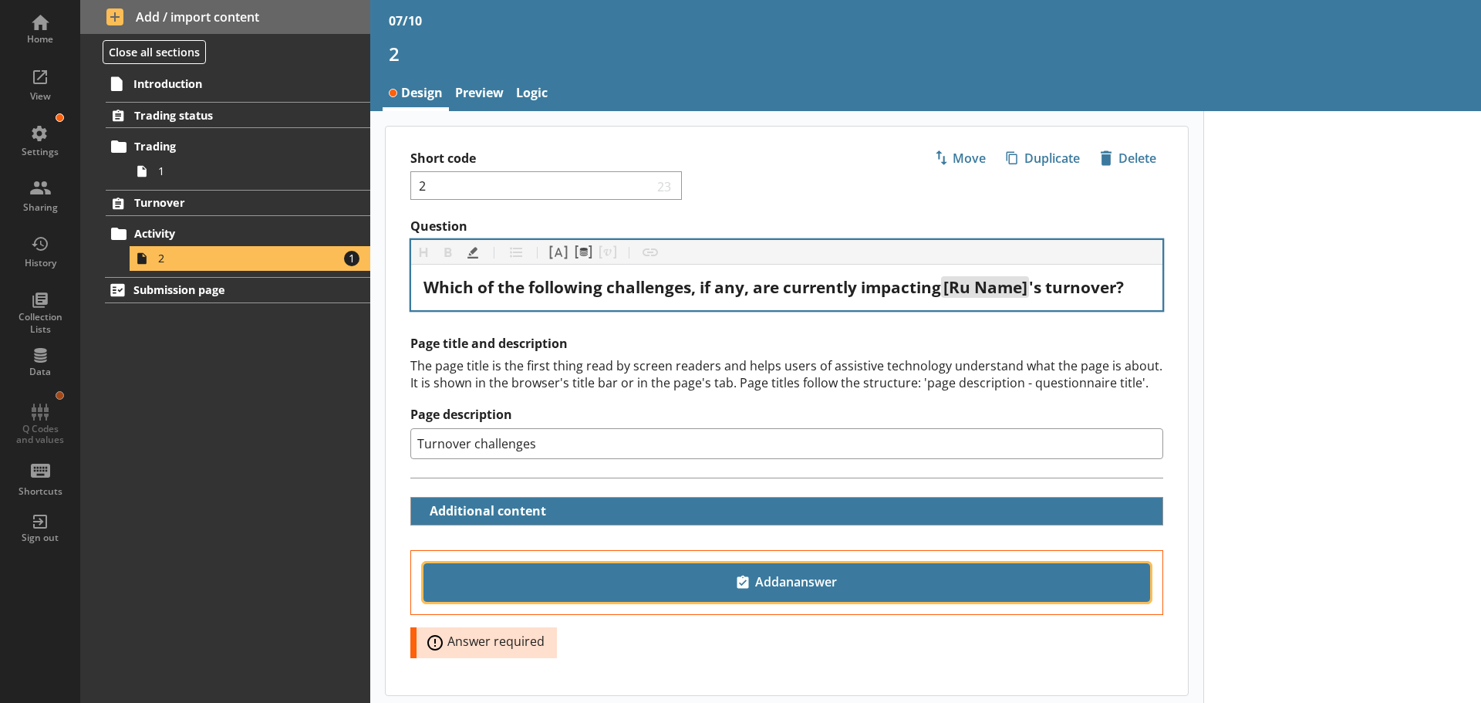
click at [738, 584] on span "Add an answer" at bounding box center [786, 582] width 713 height 25
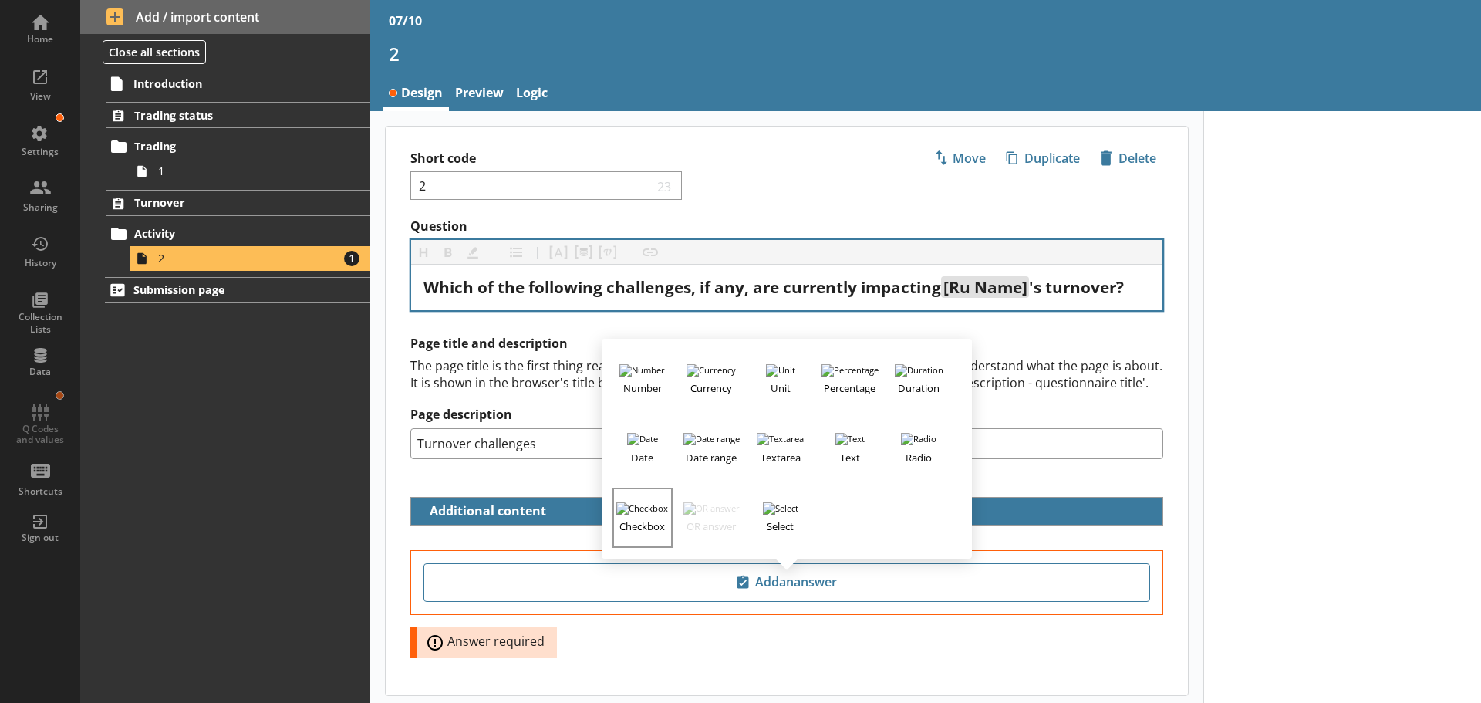
click at [648, 510] on button "Checkbox" at bounding box center [642, 517] width 60 height 60
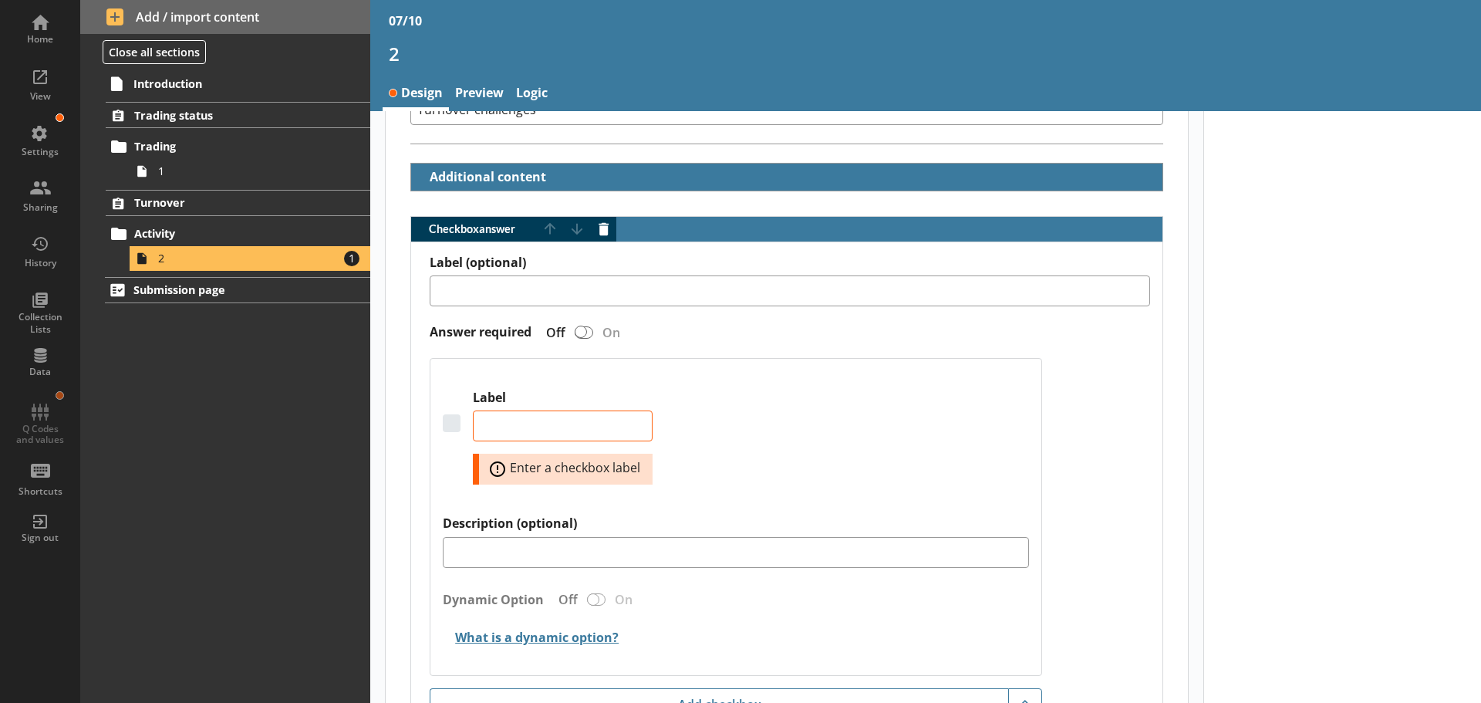
scroll to position [309, 0]
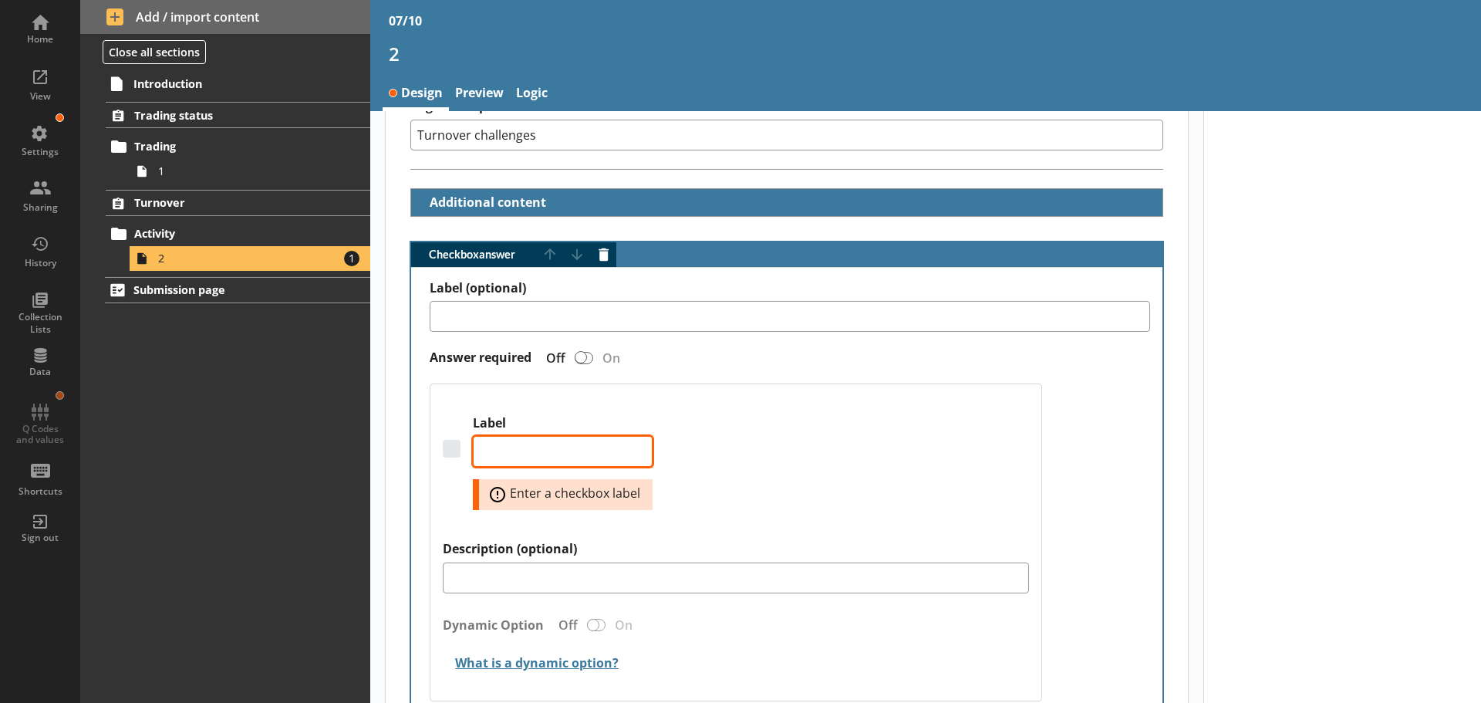
click at [593, 436] on textarea "Label" at bounding box center [563, 451] width 180 height 31
paste textarea "Turnover challenges"
type textarea "x"
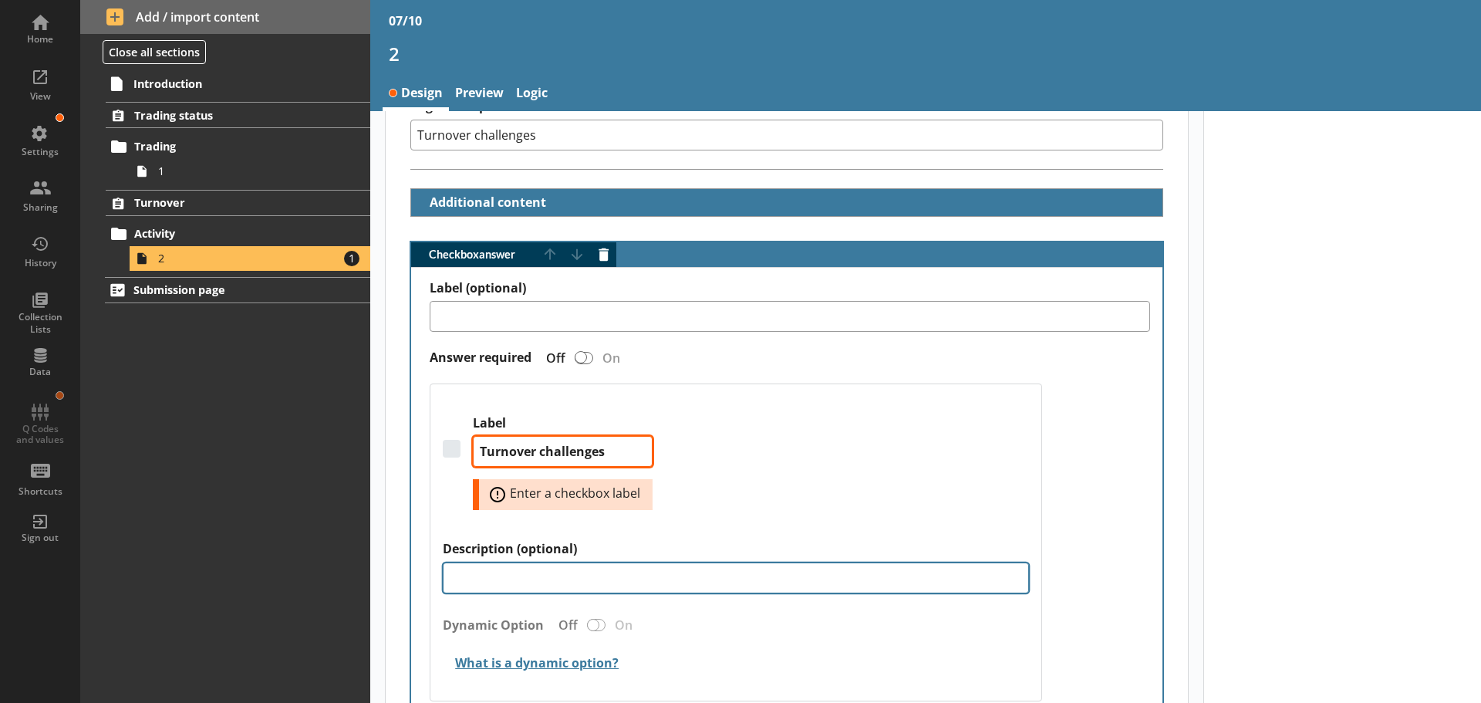
type textarea "Turnover challenges"
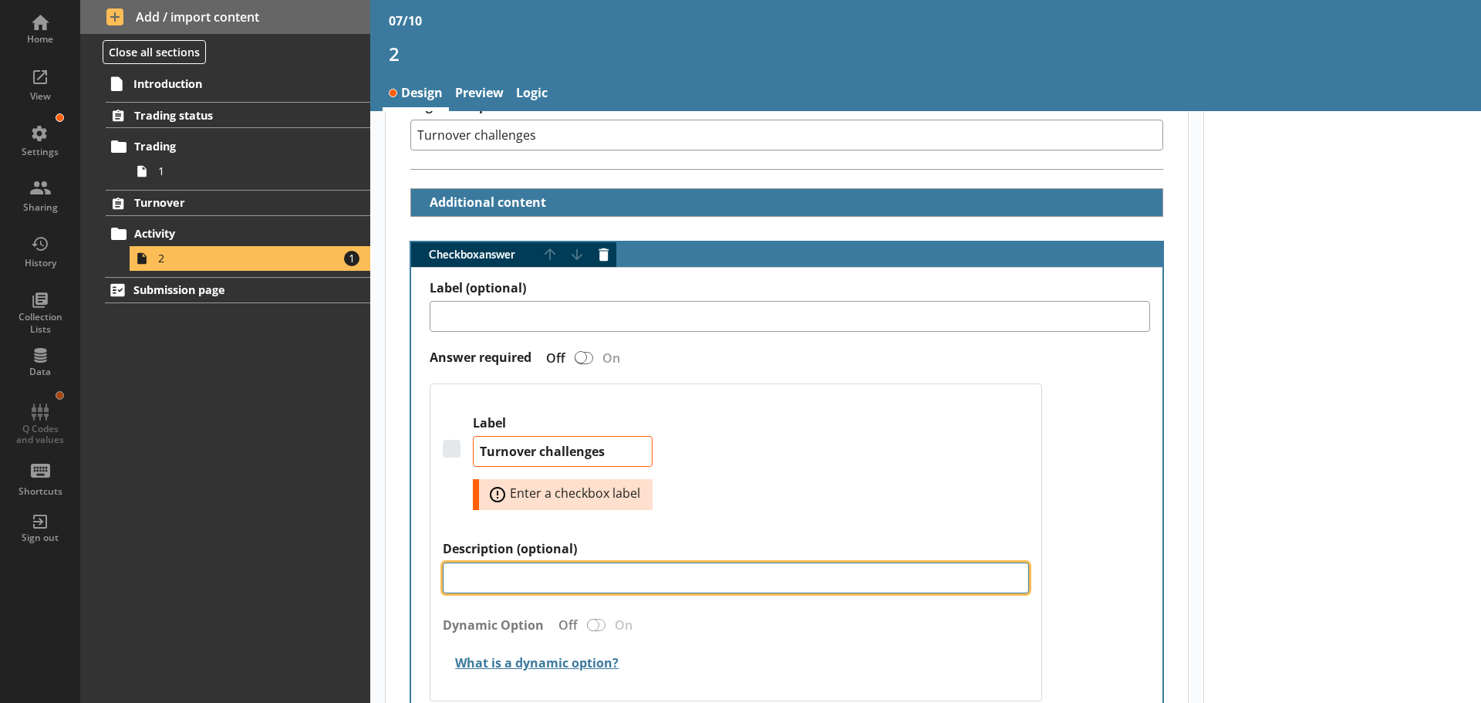
click at [639, 590] on textarea "Description (optional)" at bounding box center [736, 577] width 586 height 31
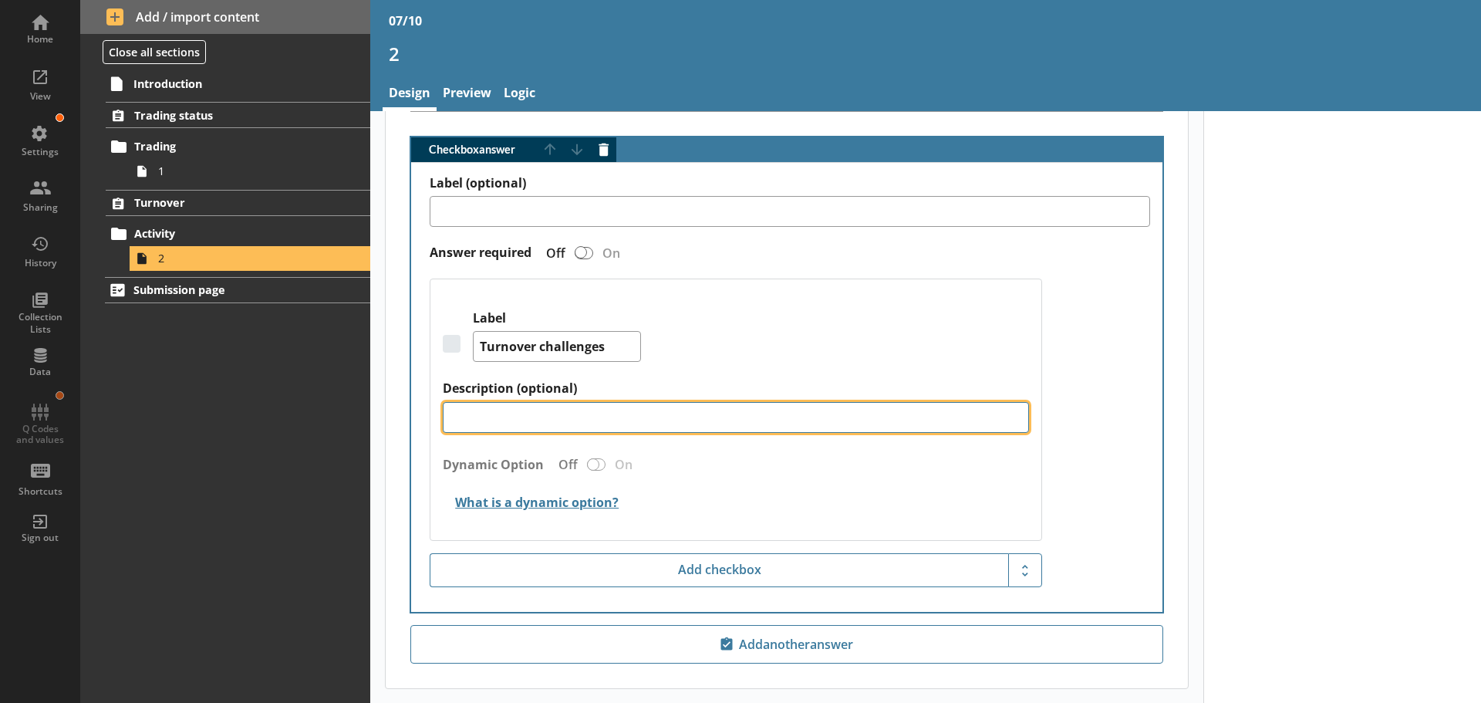
scroll to position [386, 0]
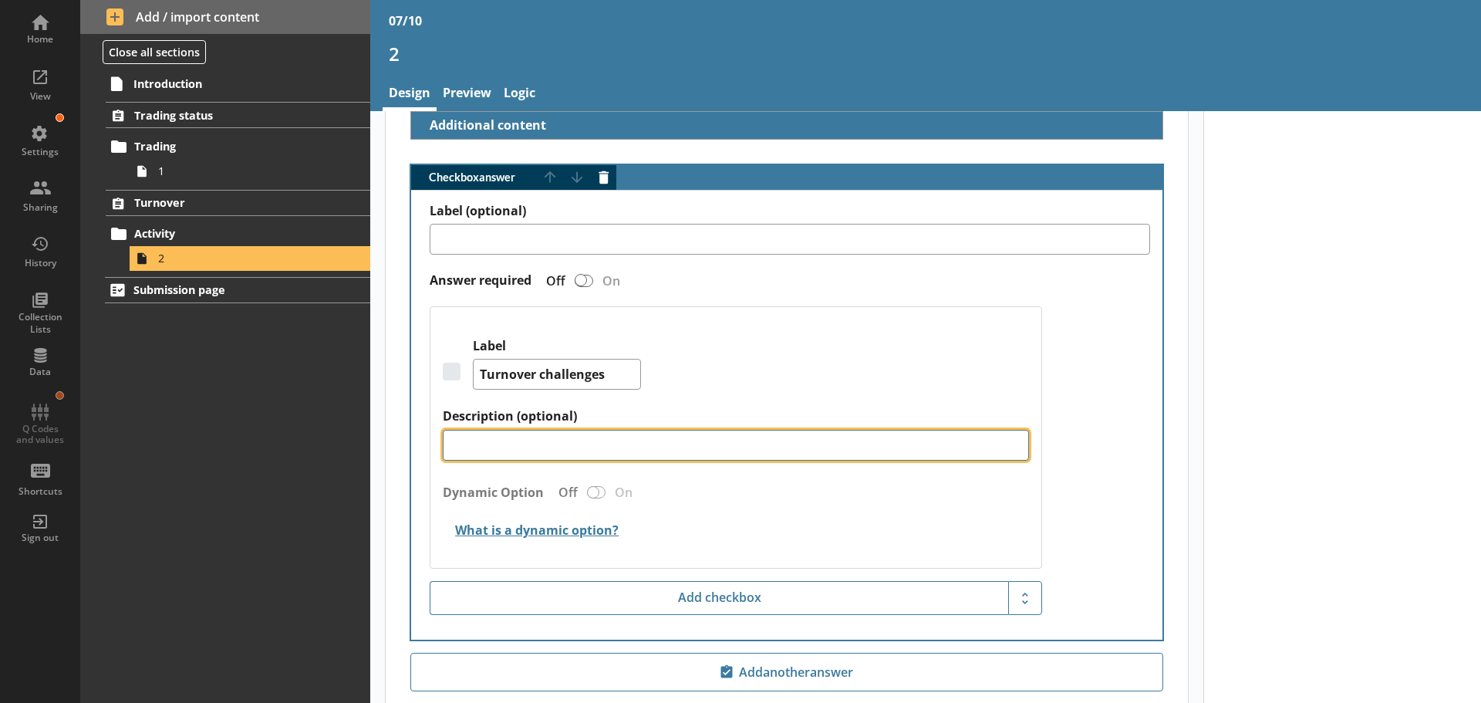
paste textarea "This includes competitive imports and competition within your sector"
type textarea "x"
type textarea "This includes competitive imports and competition within your sector"
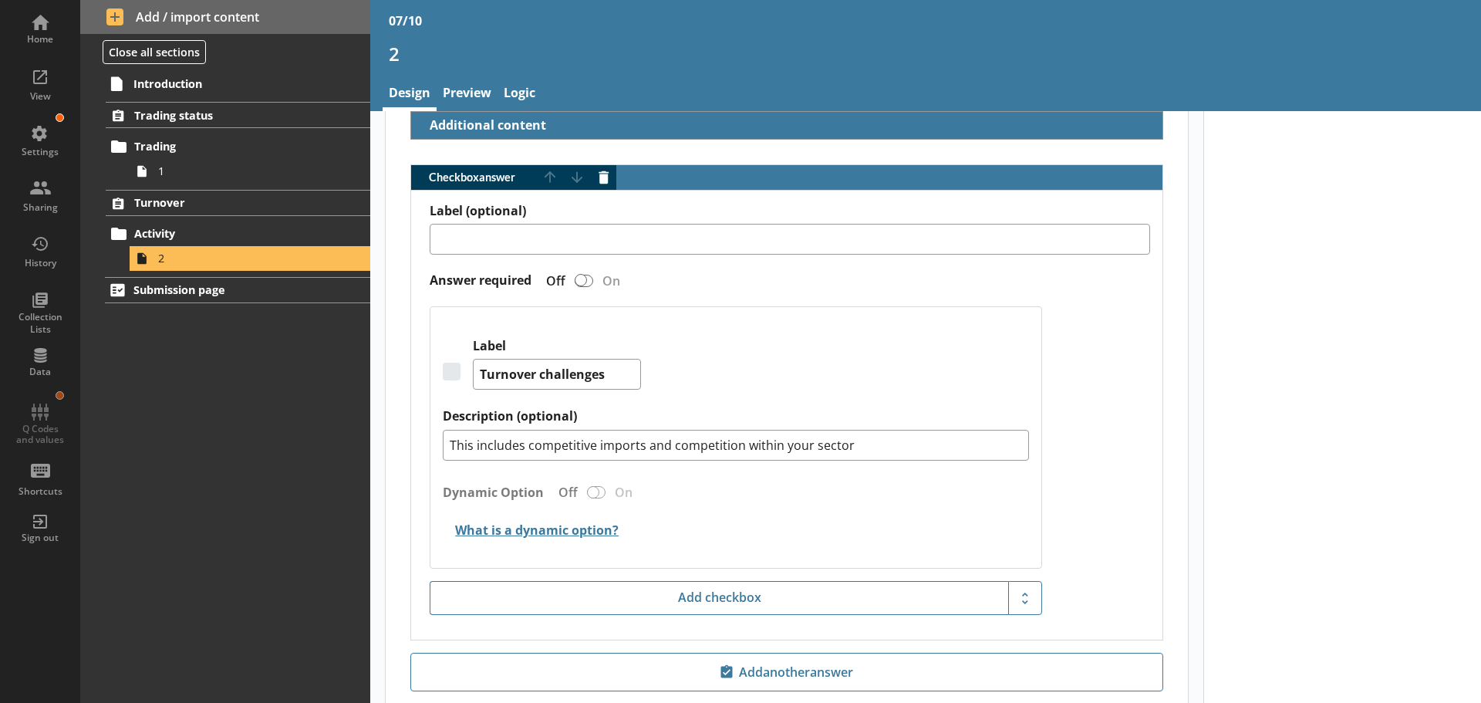
click at [737, 480] on div "Dynamic Option Off On" at bounding box center [736, 496] width 586 height 35
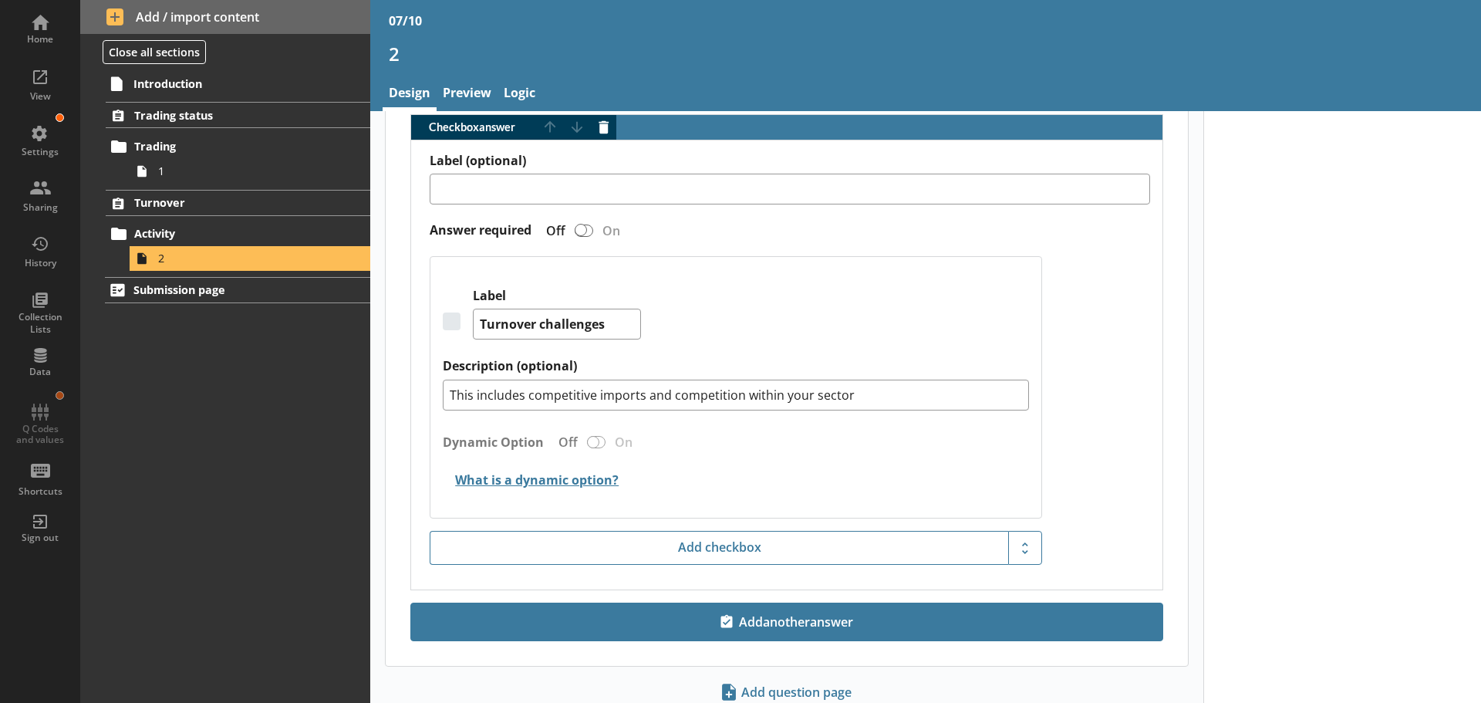
scroll to position [463, 0]
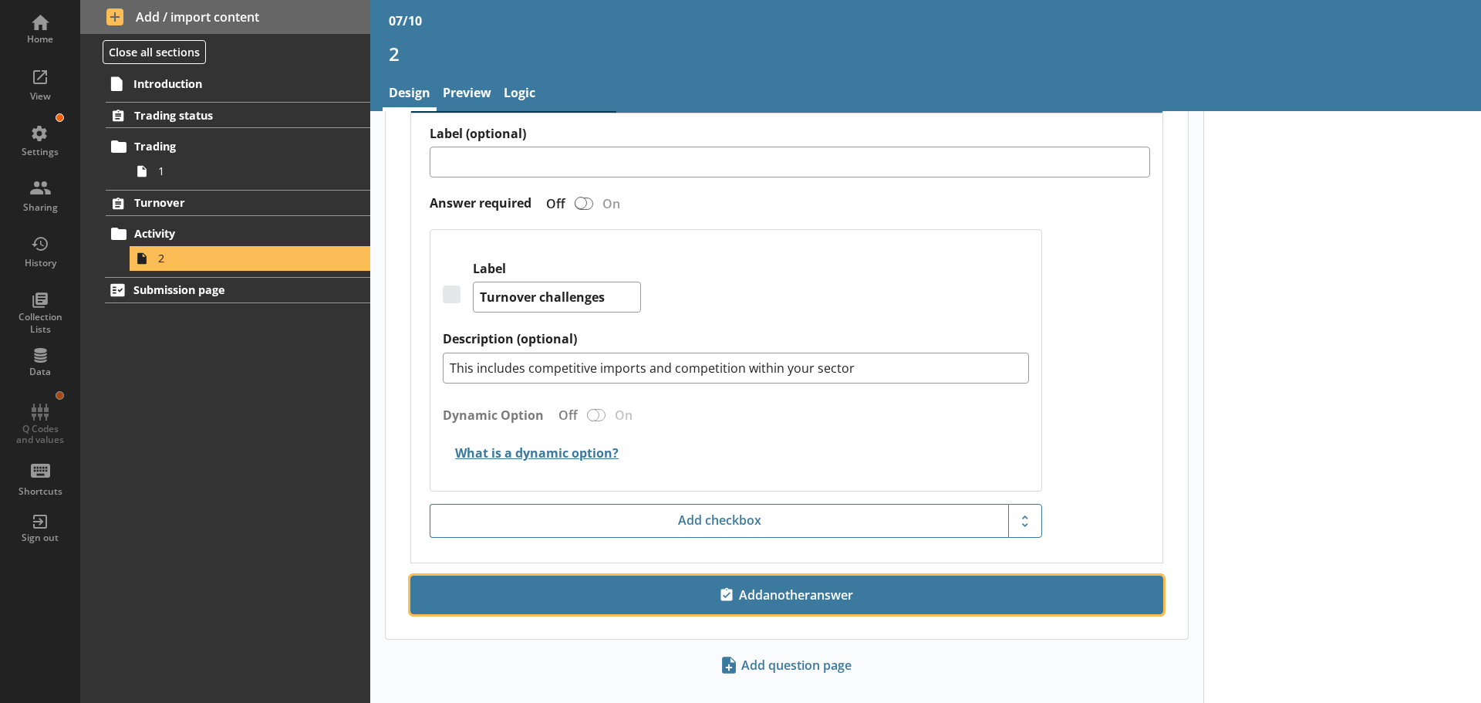
click at [771, 592] on span "Add another answer" at bounding box center [786, 594] width 739 height 25
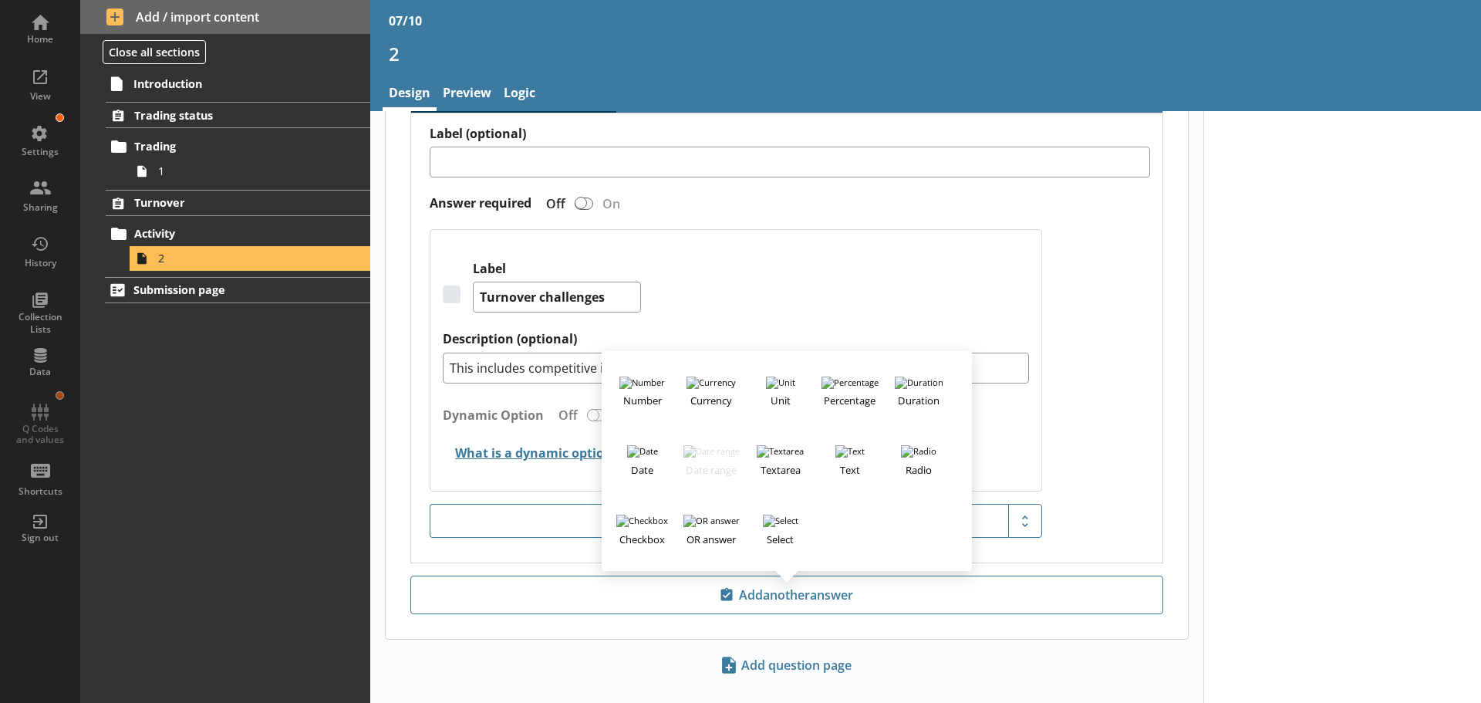
click at [527, 549] on div "Label (optional) Answer required Off On Label Turnover challenges Description (…" at bounding box center [786, 337] width 751 height 449
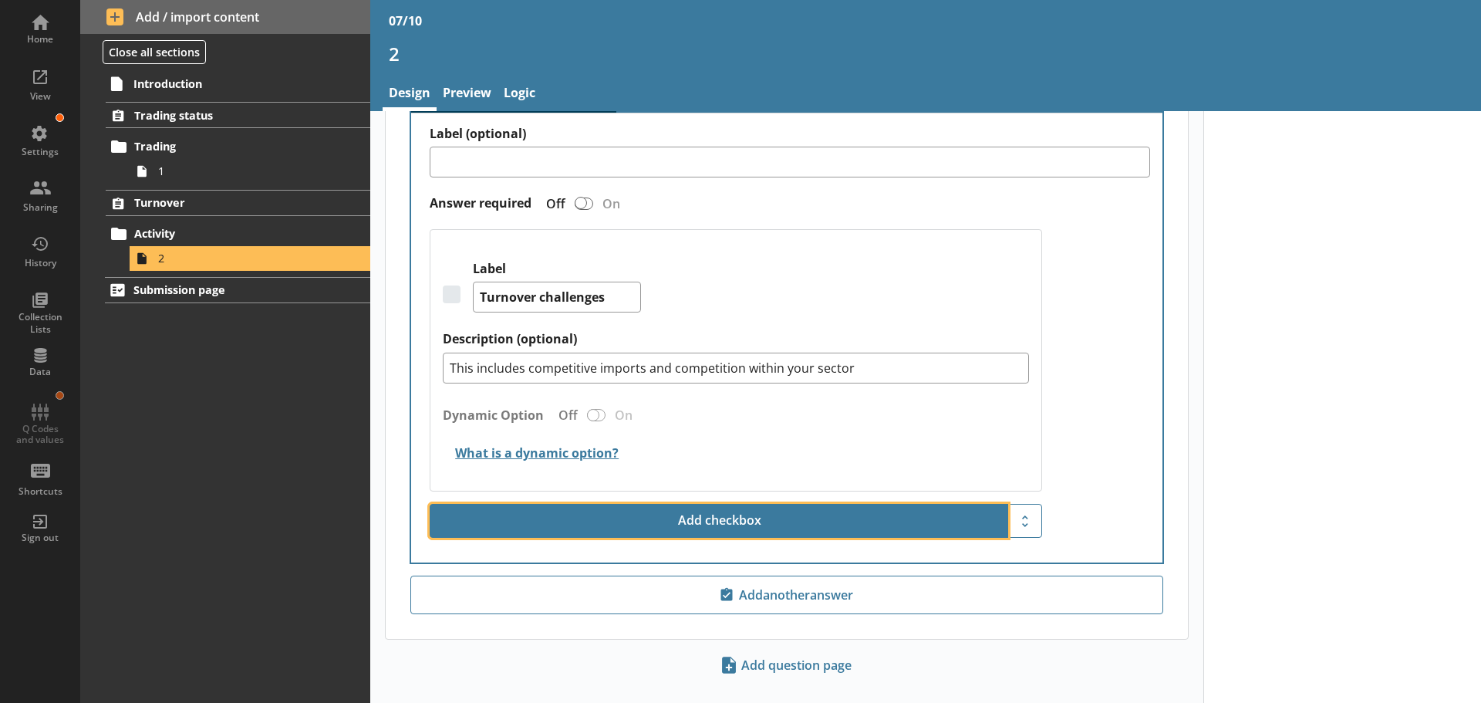
click at [700, 528] on button "Add checkbox" at bounding box center [719, 521] width 578 height 34
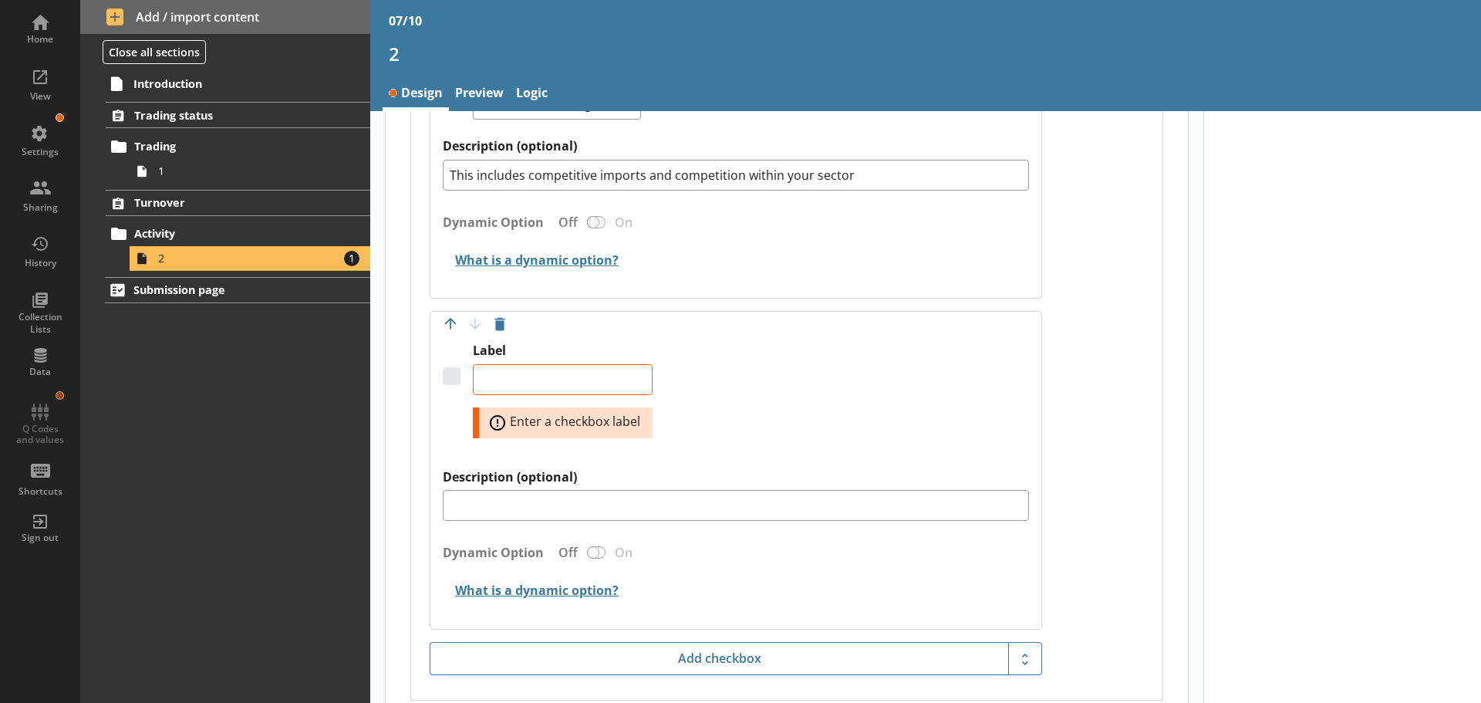
scroll to position [694, 0]
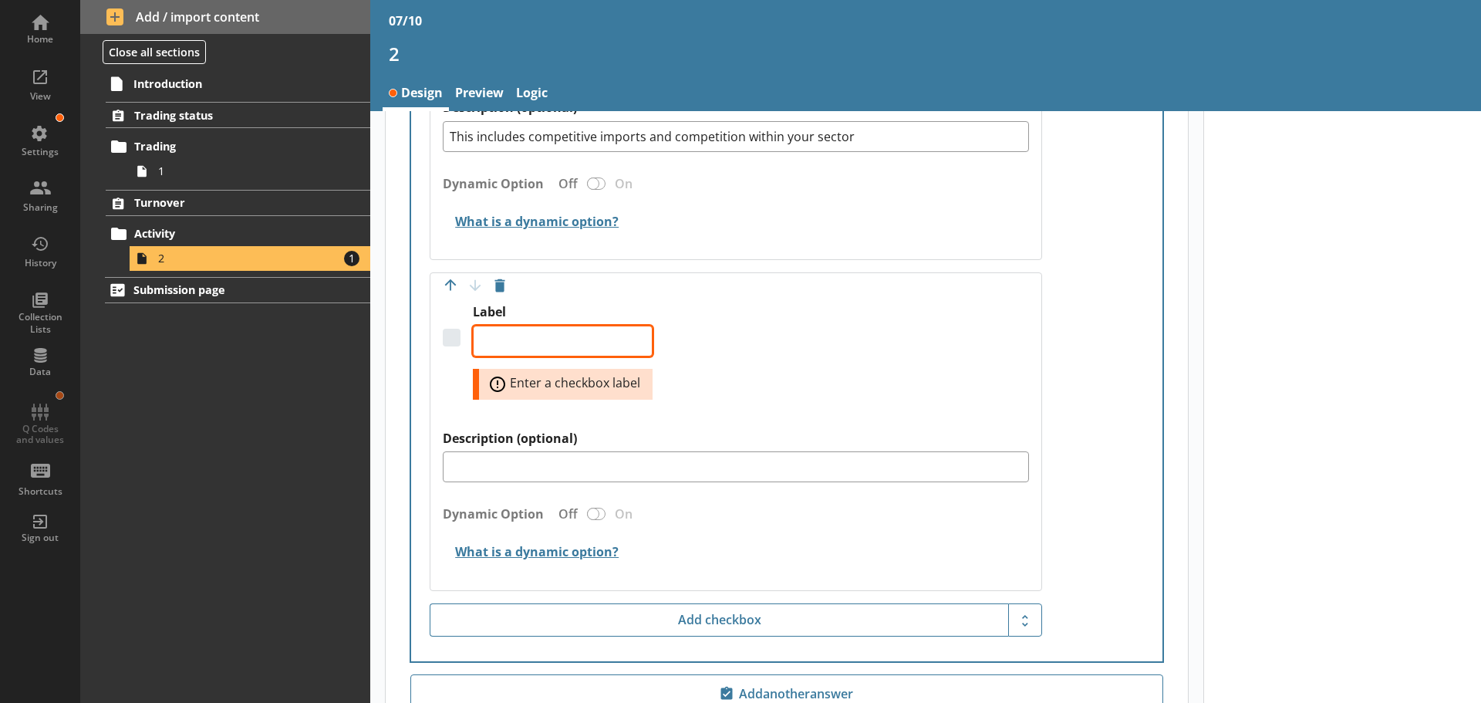
paste textarea "This includes competitive imports and competition within your sector"
type textarea "x"
type textarea "This includes competitive imports and competition within your sector"
paste textarea "Cost of labour"
type textarea "x"
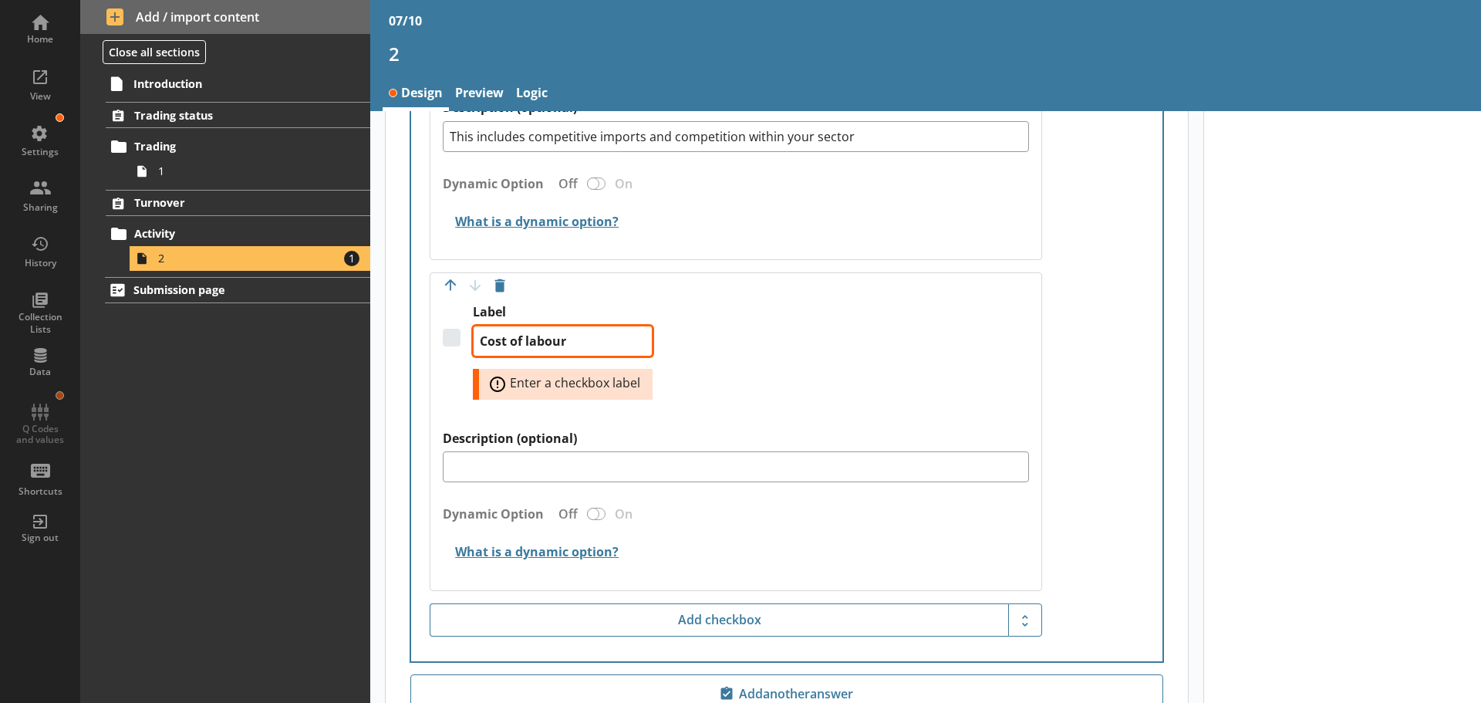
type textarea "Cost of labour"
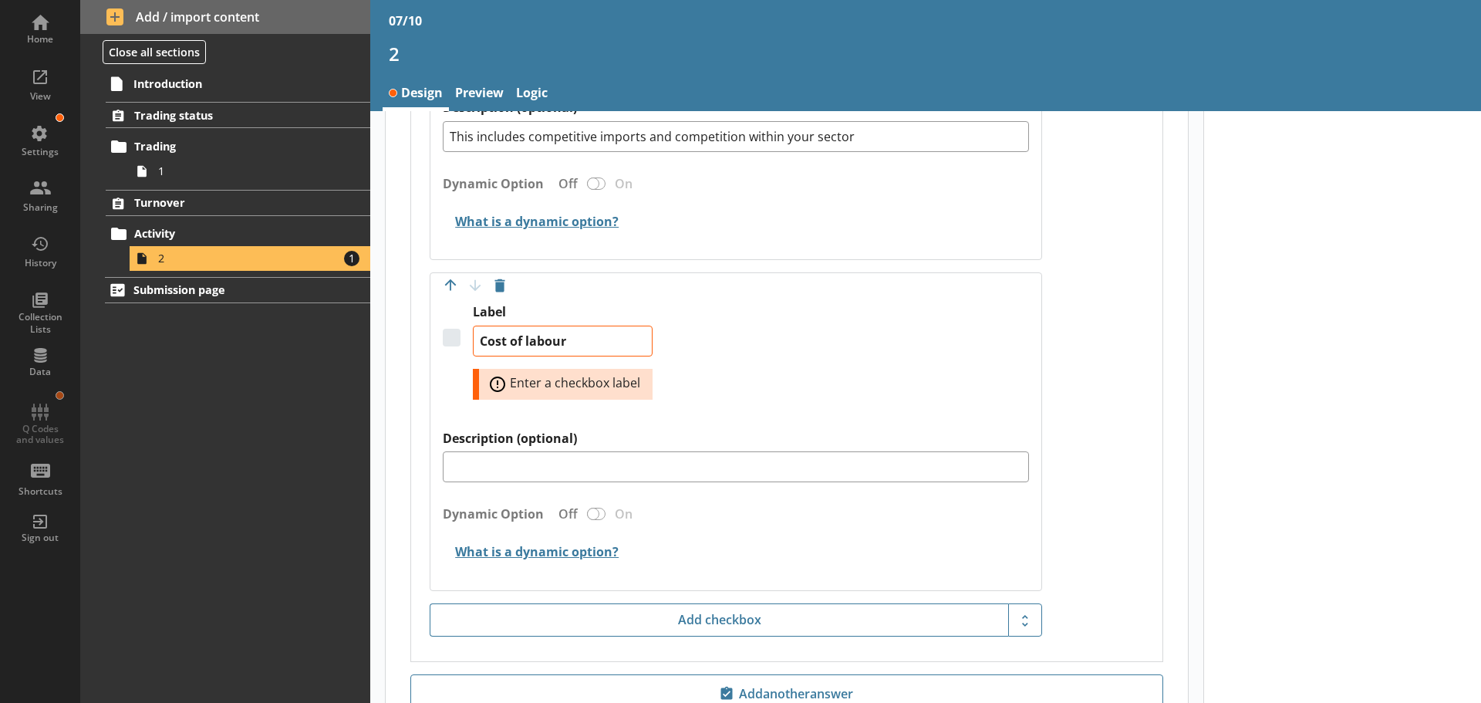
click at [754, 400] on div "Label Cost of labour Error: Enter a checkbox label" at bounding box center [736, 367] width 586 height 126
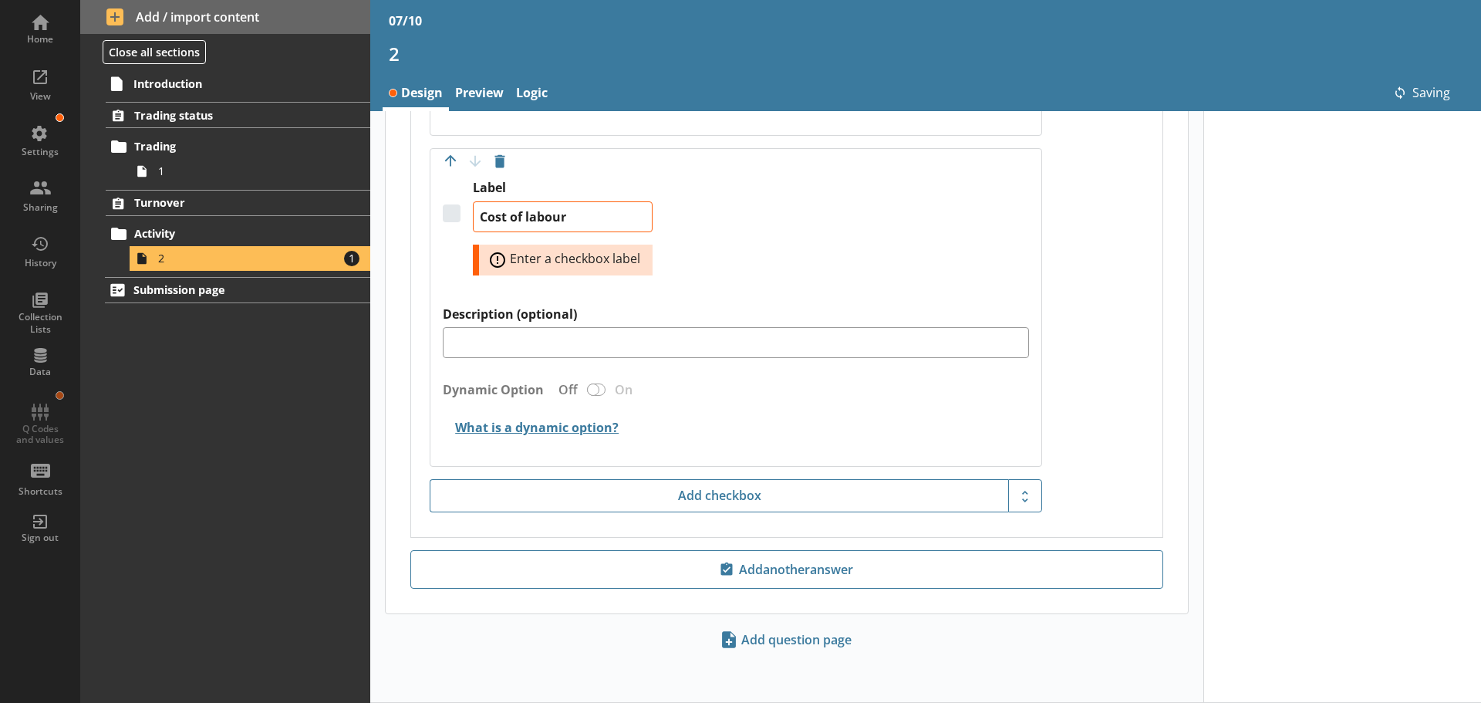
type textarea "x"
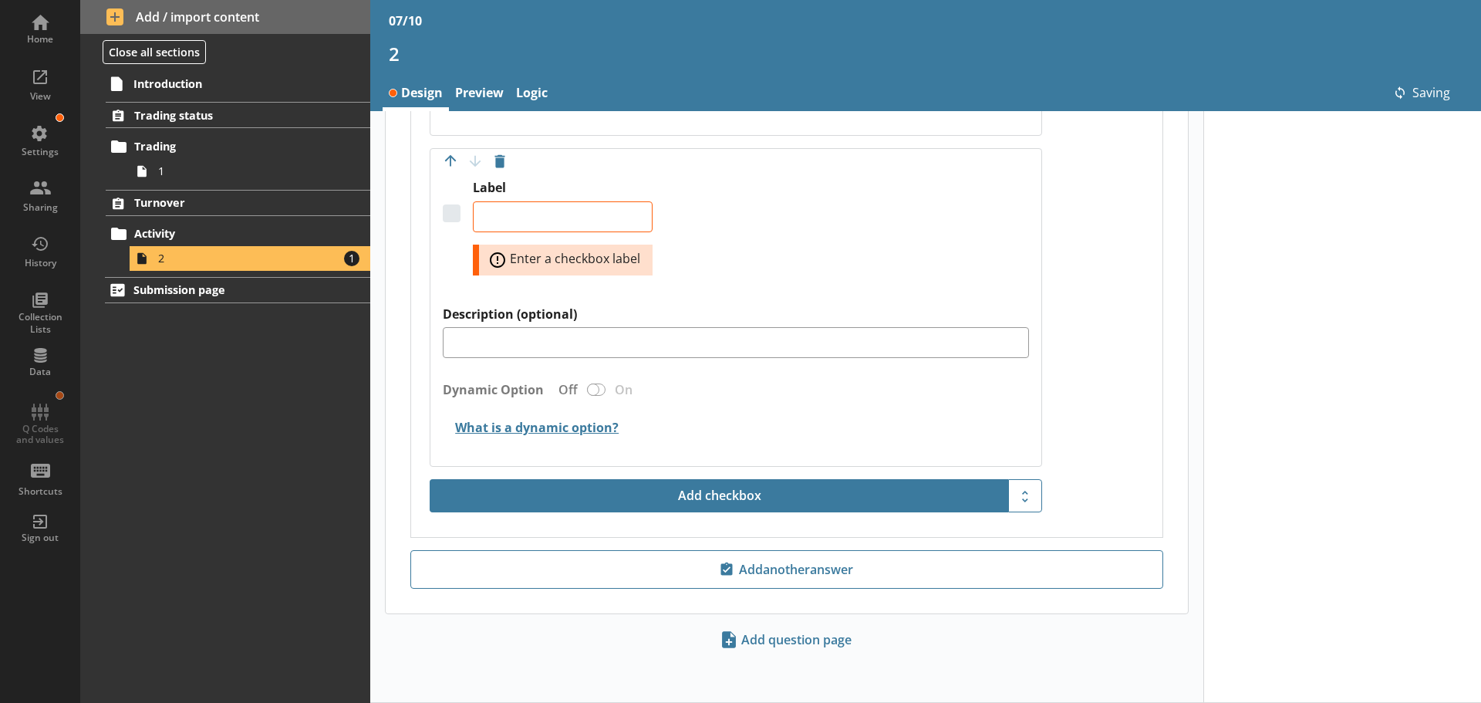
type textarea "x"
type textarea "Cost of labour"
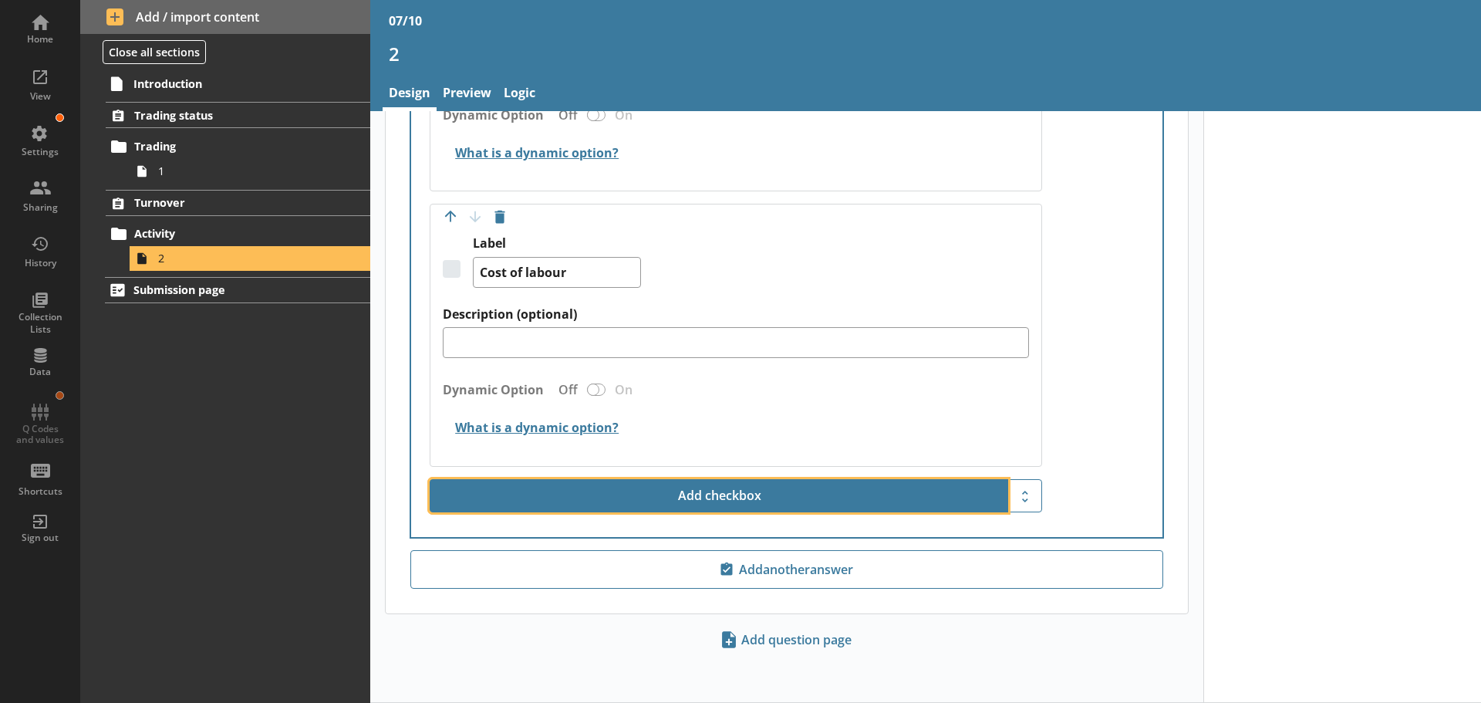
click at [723, 490] on button "Add checkbox" at bounding box center [719, 496] width 578 height 34
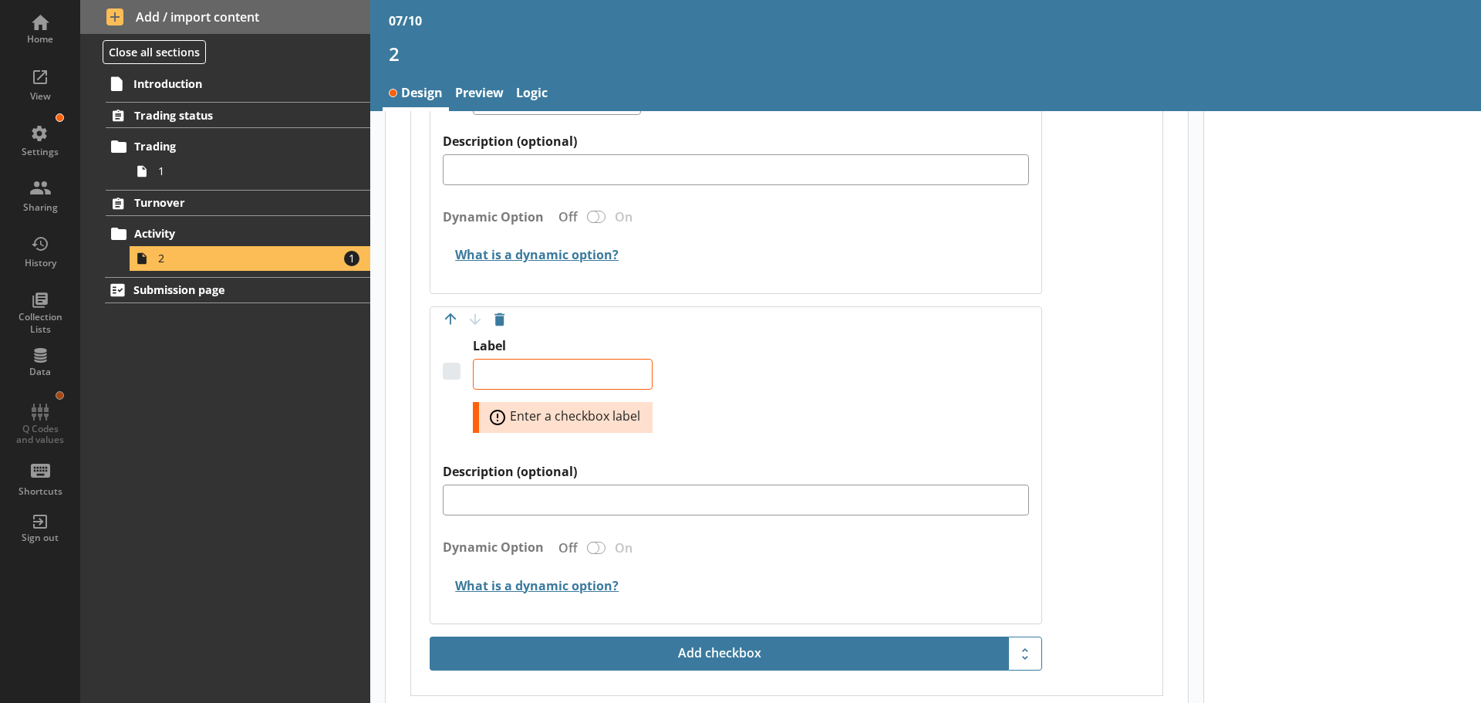
scroll to position [994, 0]
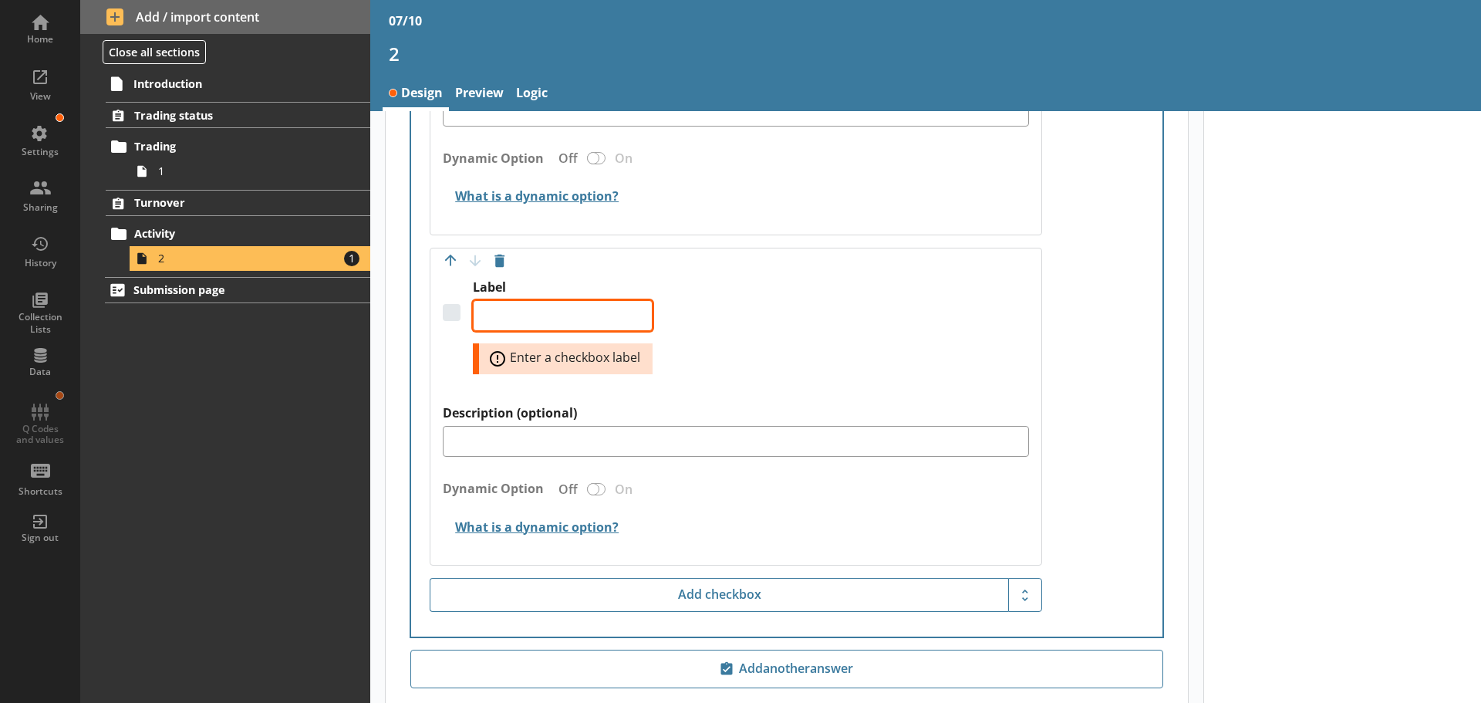
paste textarea "Cost of materials"
type textarea "x"
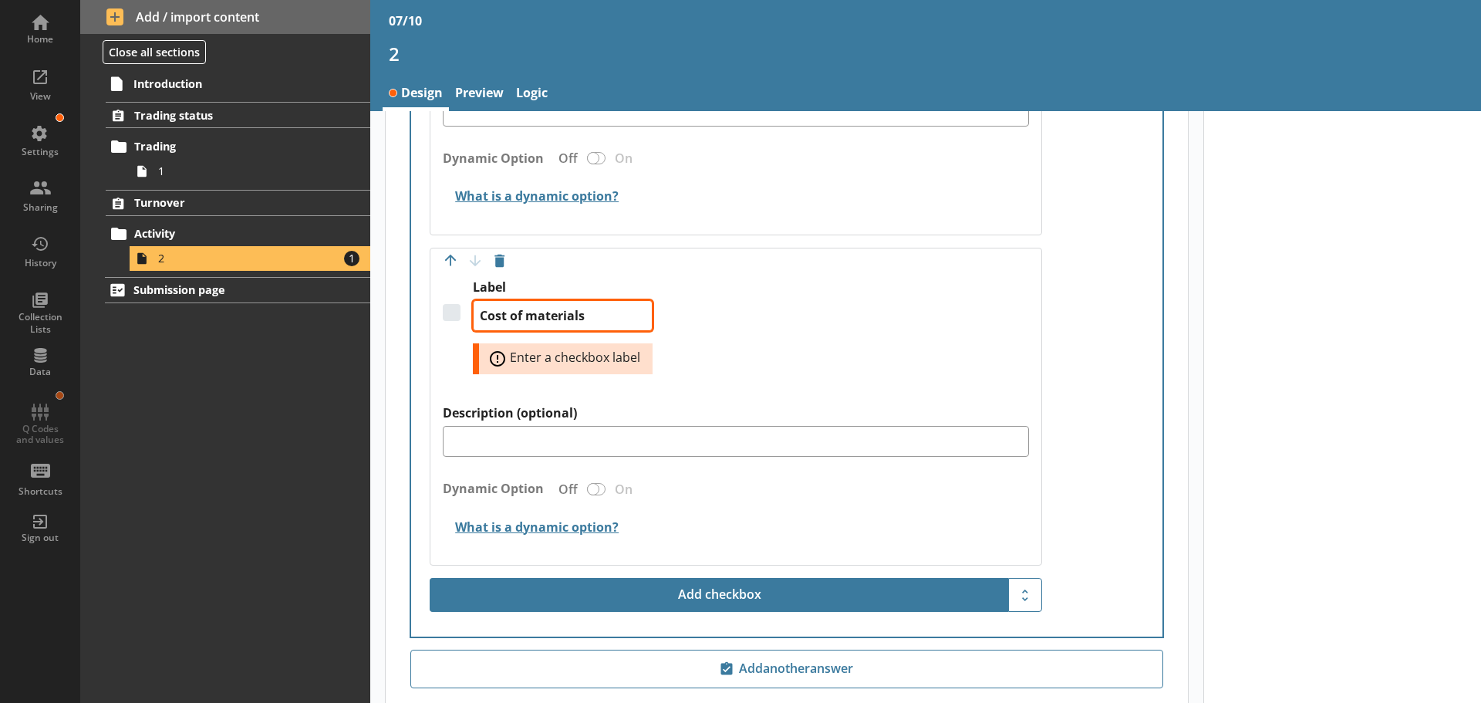
type textarea "Cost of materials"
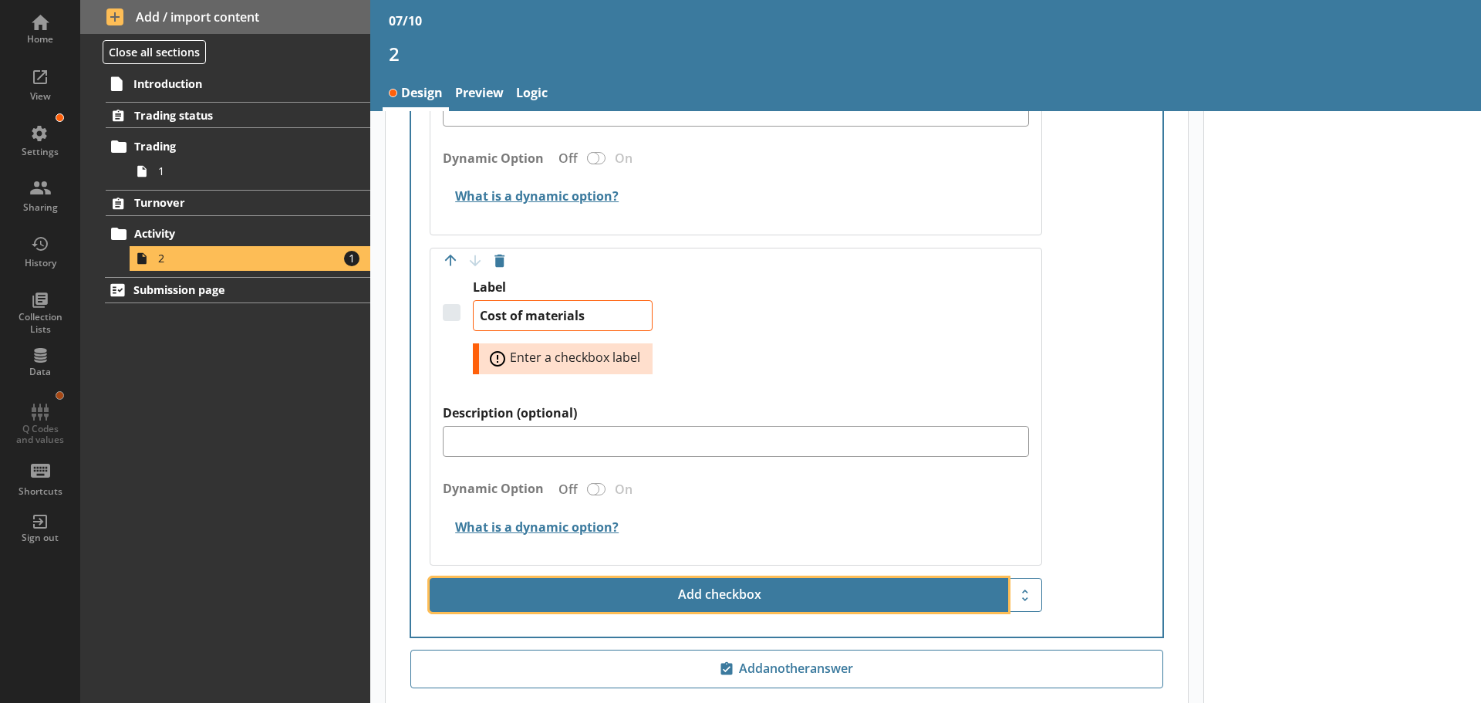
click at [730, 588] on button "Add checkbox" at bounding box center [719, 595] width 578 height 34
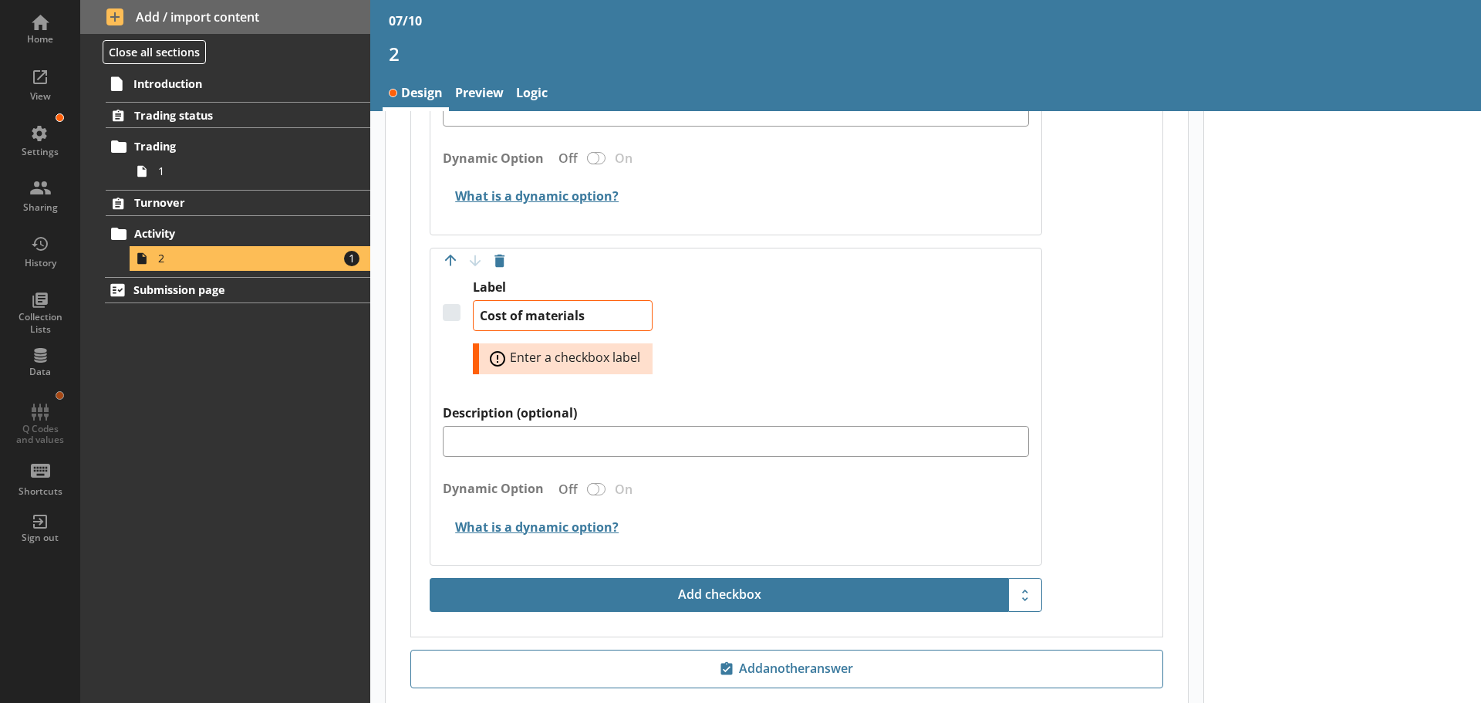
type textarea "x"
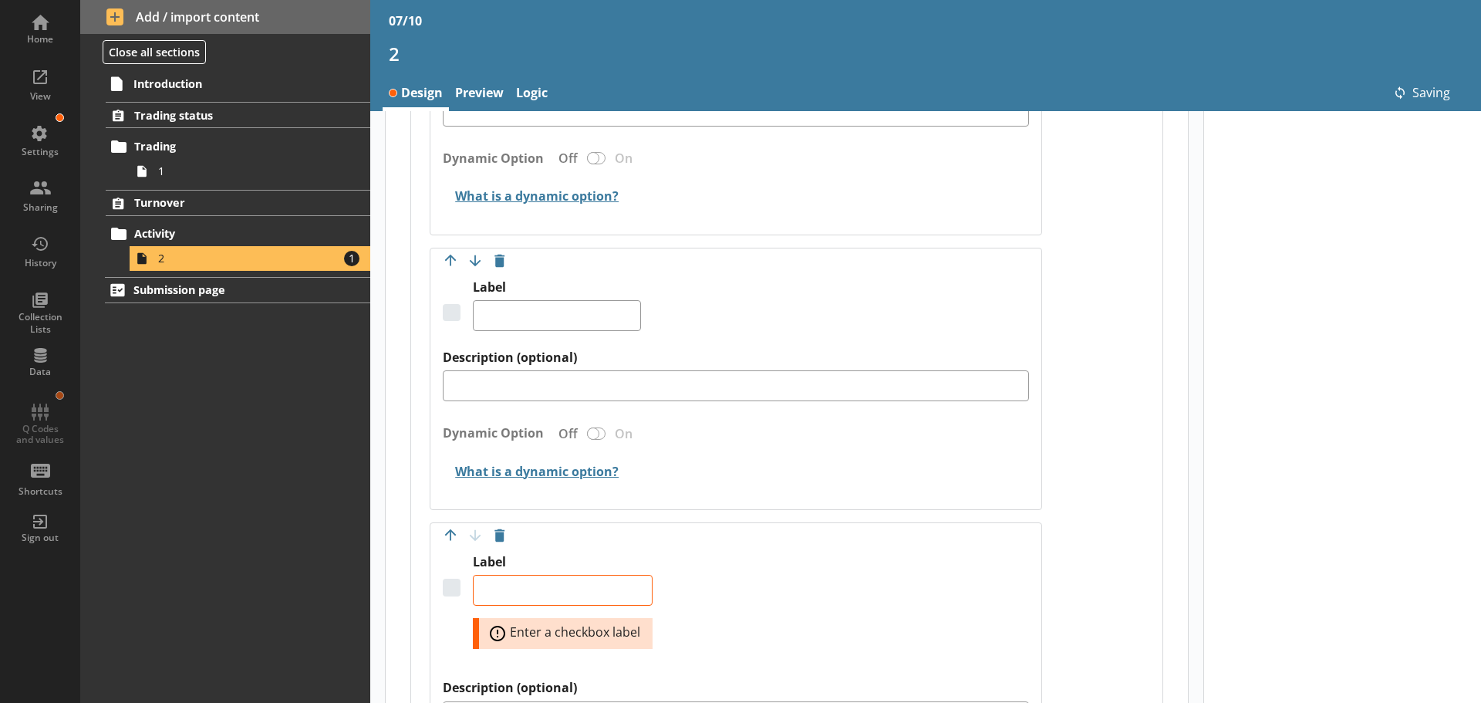
type textarea "x"
type textarea "Cost of materials"
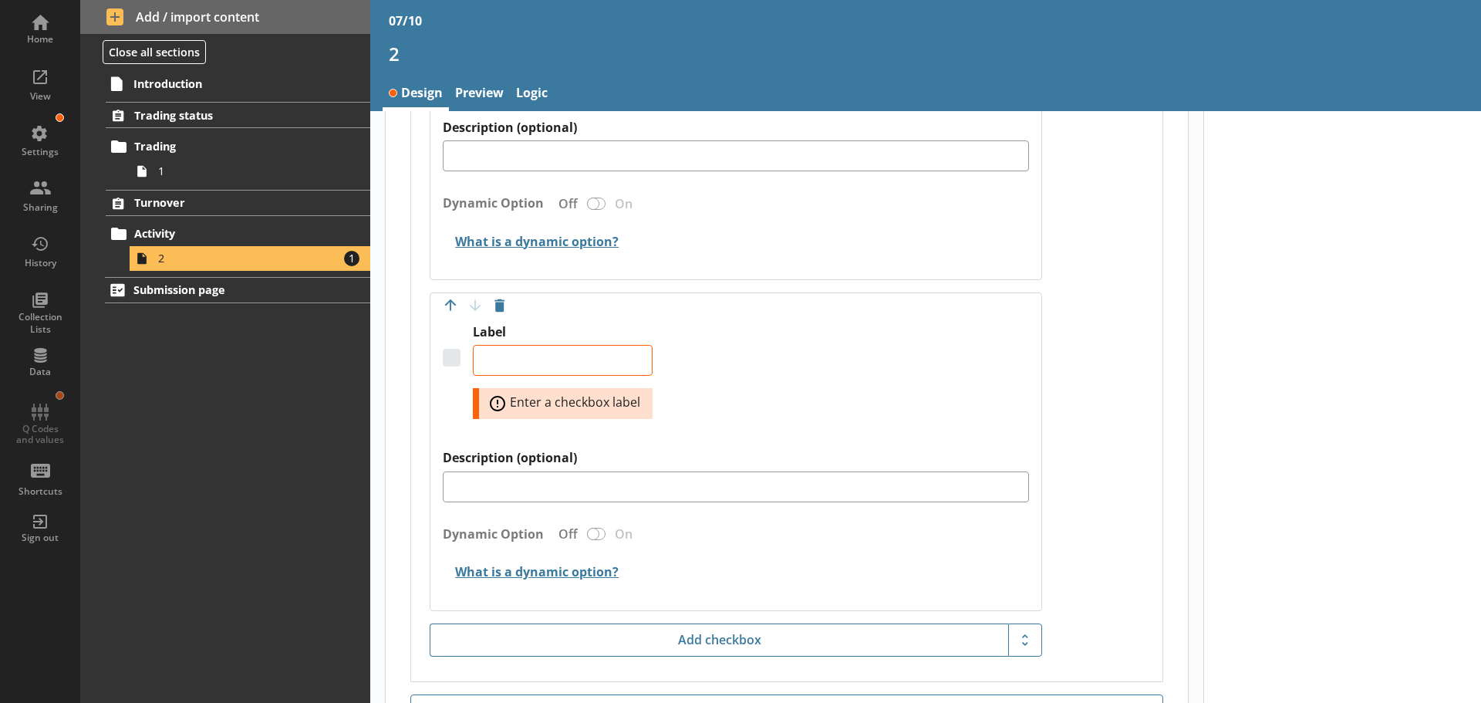
scroll to position [1226, 0]
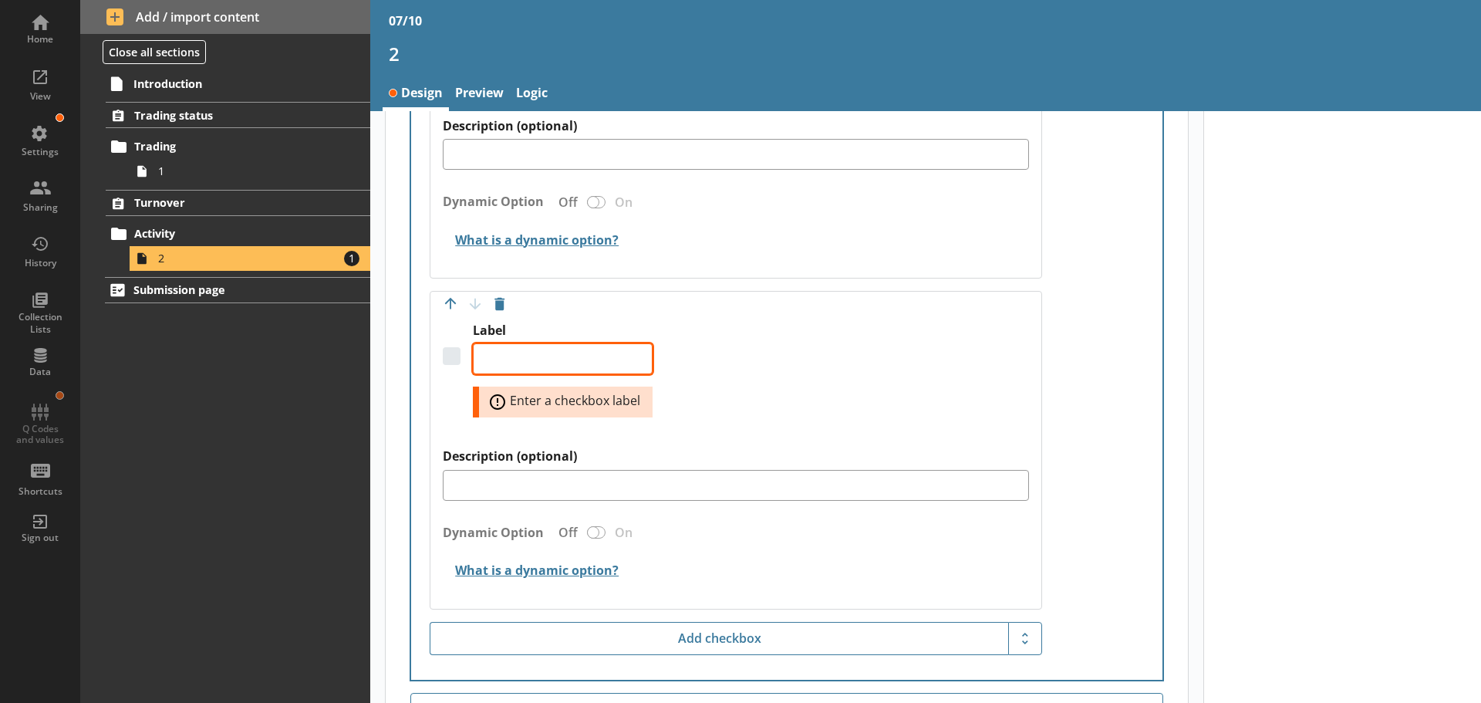
click at [545, 369] on textarea "Label" at bounding box center [563, 358] width 180 height 31
paste textarea "Economic uncertainty"
type textarea "x"
type textarea "Economic uncertainty"
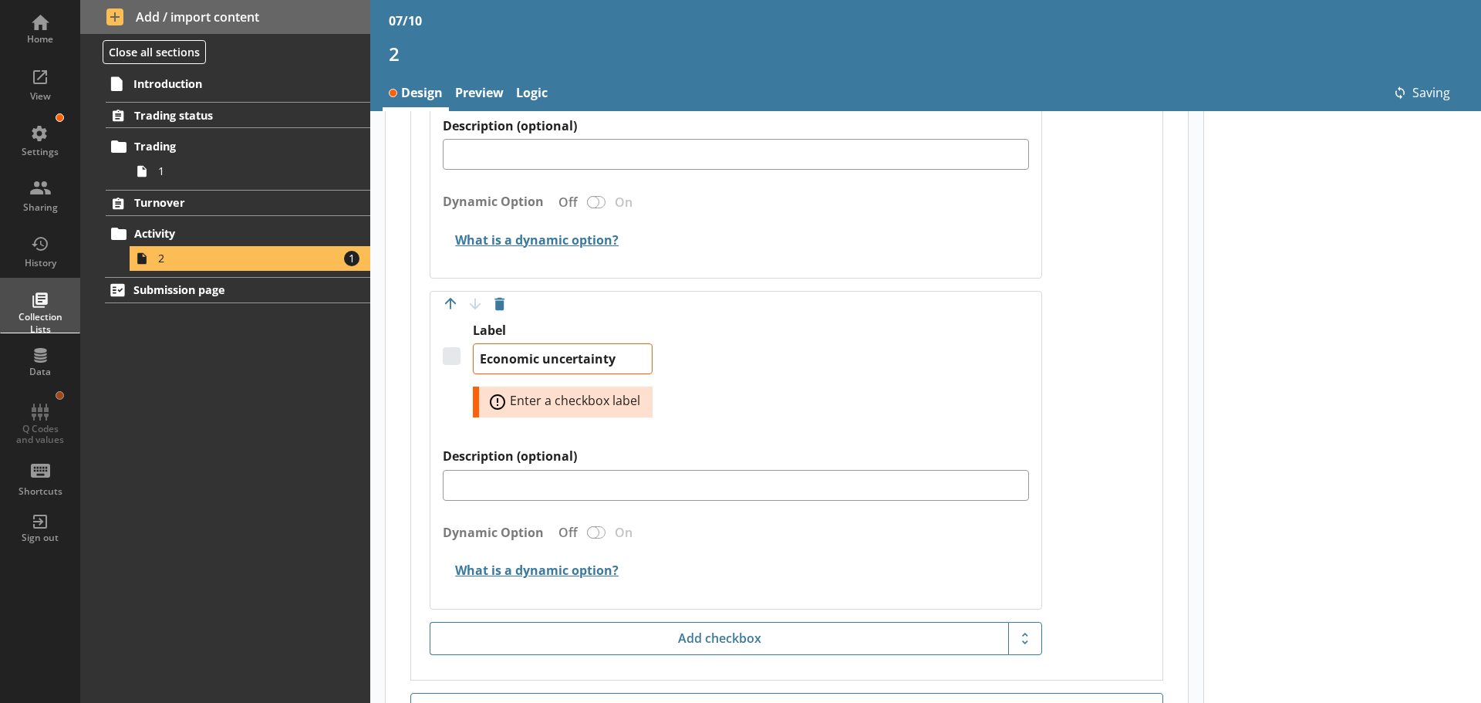
type textarea "x"
type textarea "Economic uncertainty"
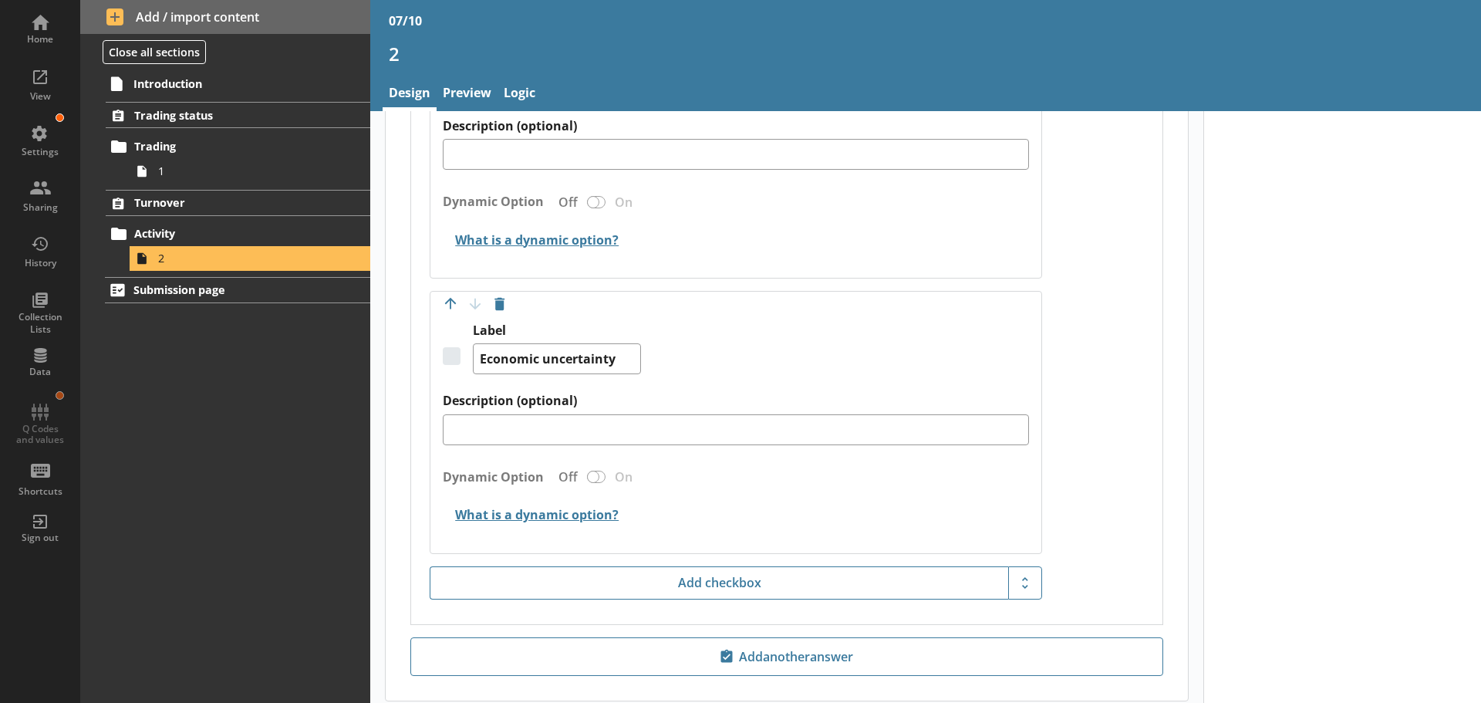
click at [866, 372] on div "Label Economic uncertainty" at bounding box center [736, 357] width 586 height 70
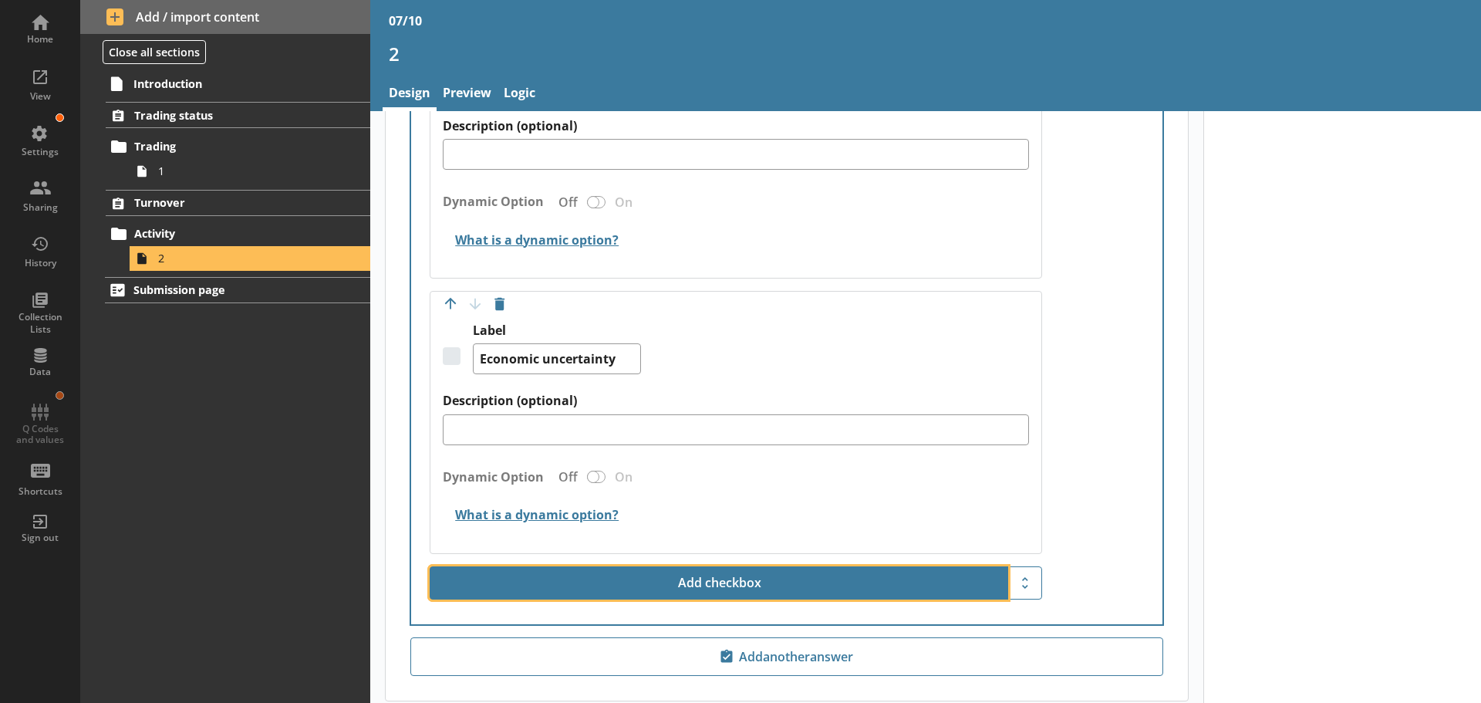
click at [715, 588] on button "Add checkbox" at bounding box center [719, 583] width 578 height 34
type textarea "x"
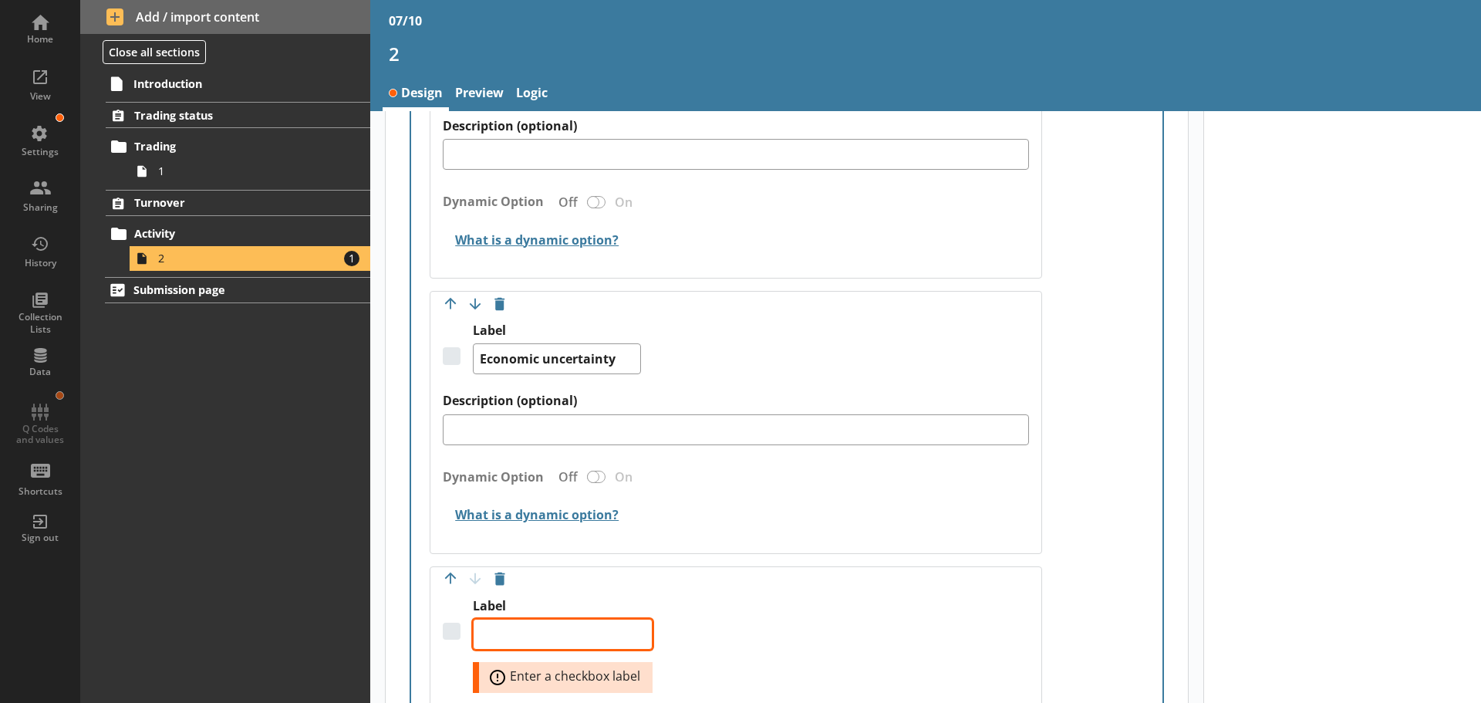
click at [558, 626] on textarea "Label" at bounding box center [563, 634] width 180 height 31
paste textarea "Other"
type textarea "x"
type textarea "Other"
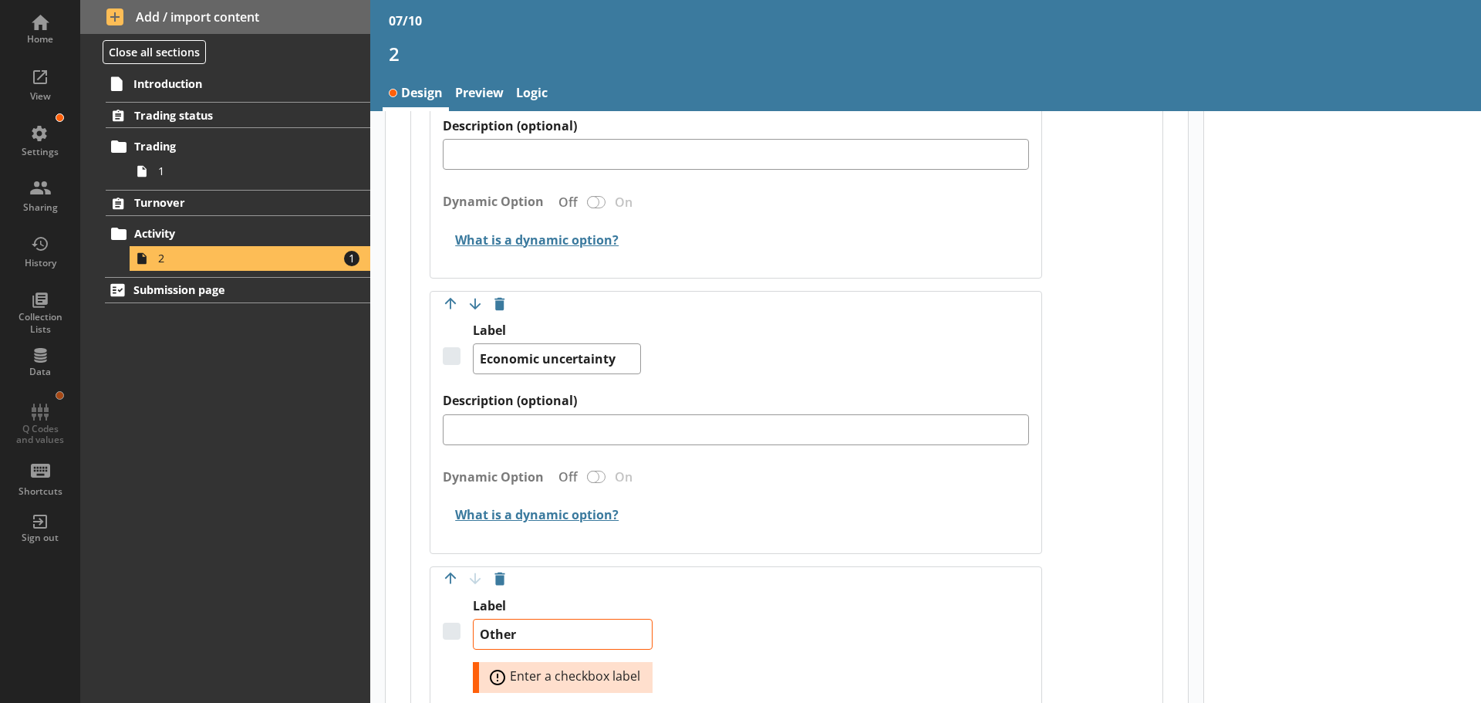
click at [1135, 502] on div "Label (optional) Answer required Off On Move answer up Move answer down Delete …" at bounding box center [786, 153] width 751 height 1604
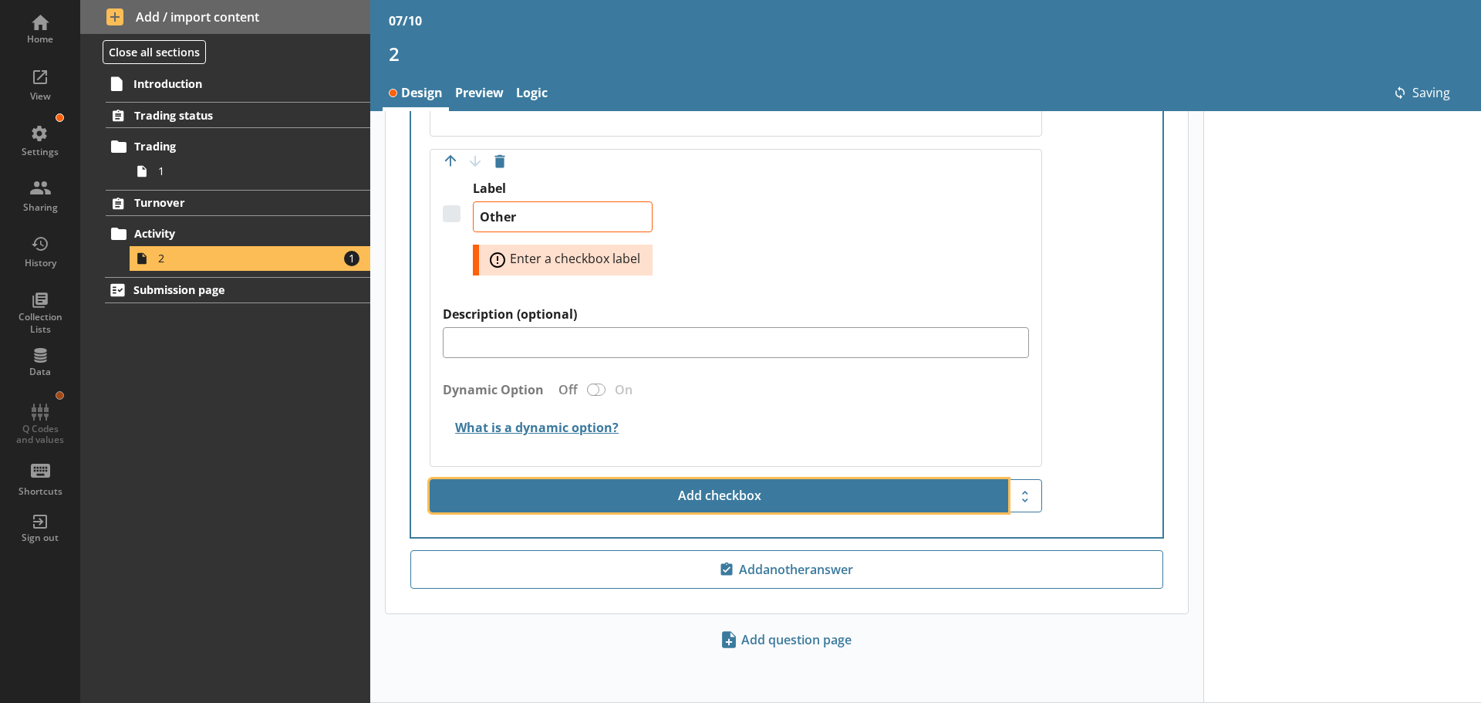
type textarea "x"
type textarea "Other"
click at [767, 503] on button "Add checkbox" at bounding box center [719, 496] width 578 height 34
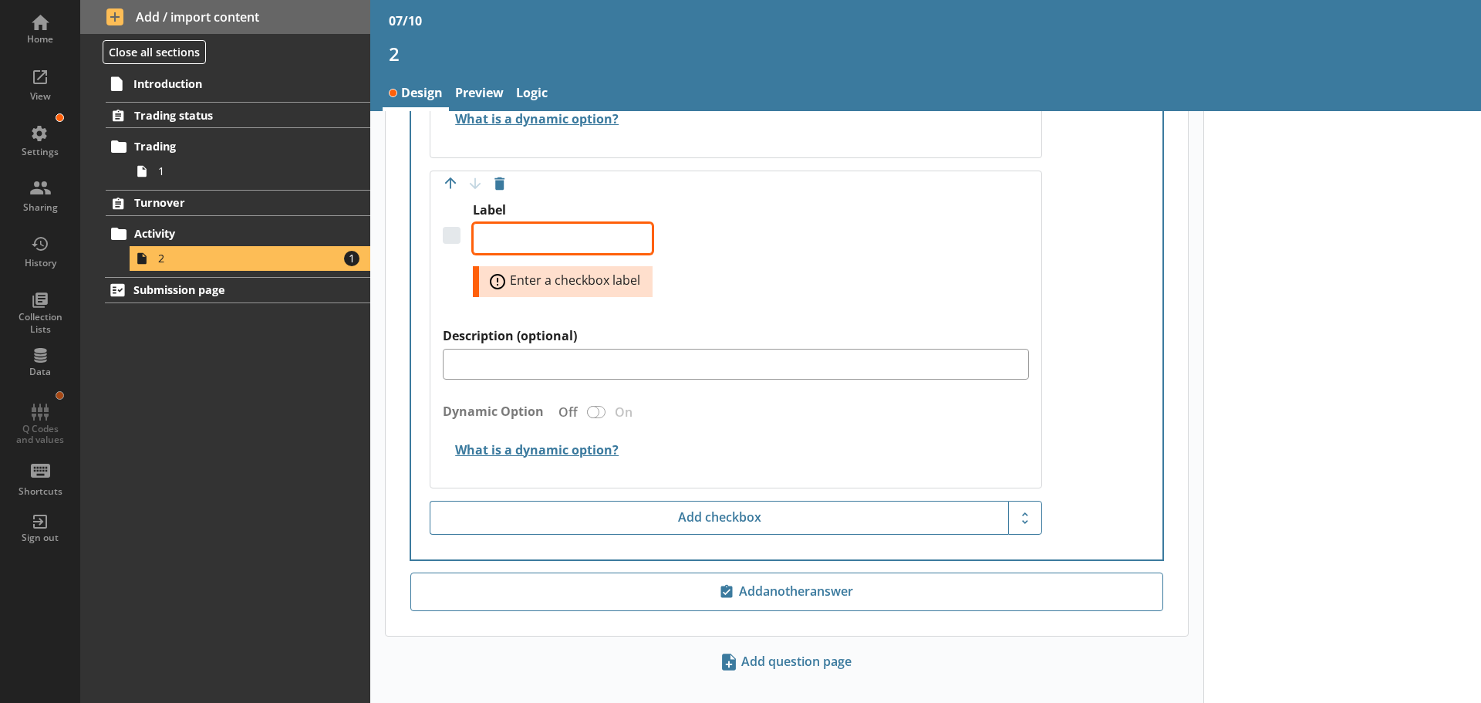
scroll to position [1819, 0]
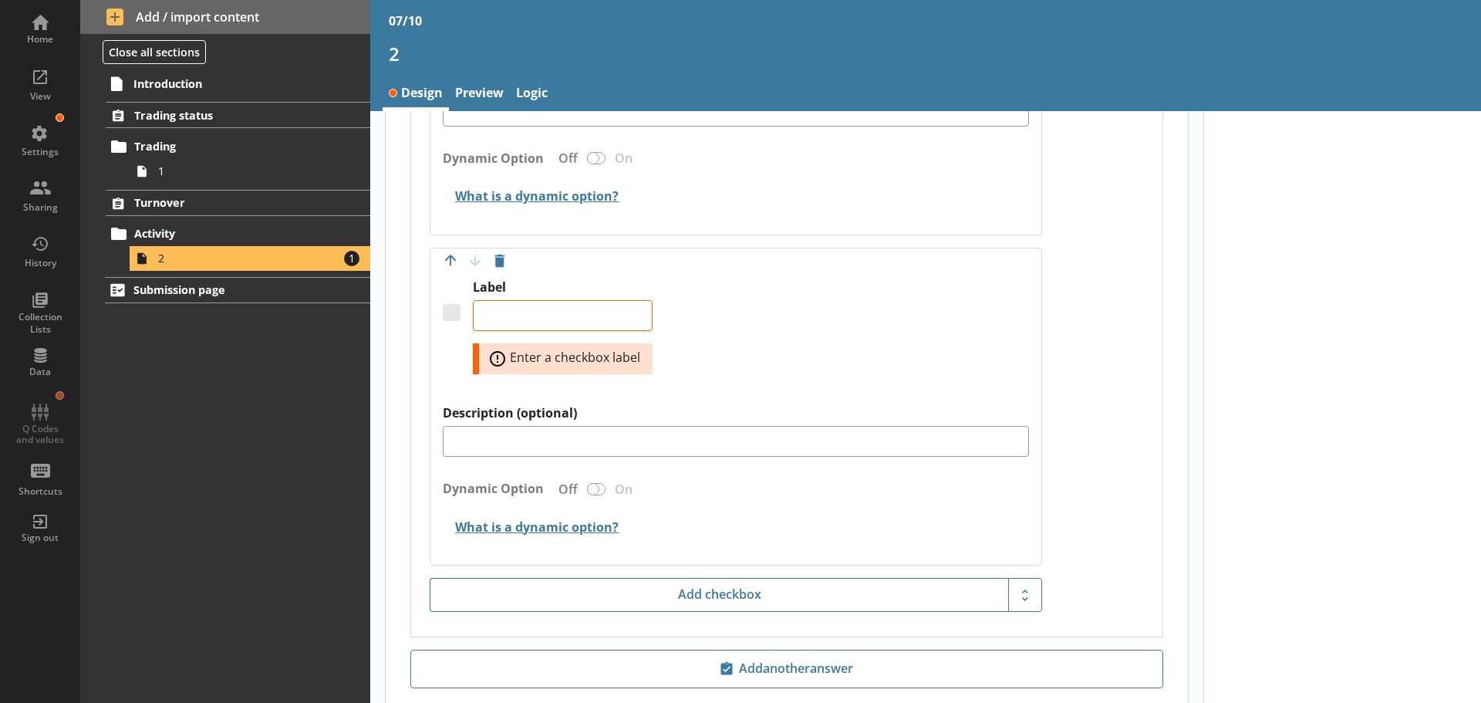
click at [563, 298] on div "Label Error: Enter a checkbox label" at bounding box center [563, 332] width 180 height 107
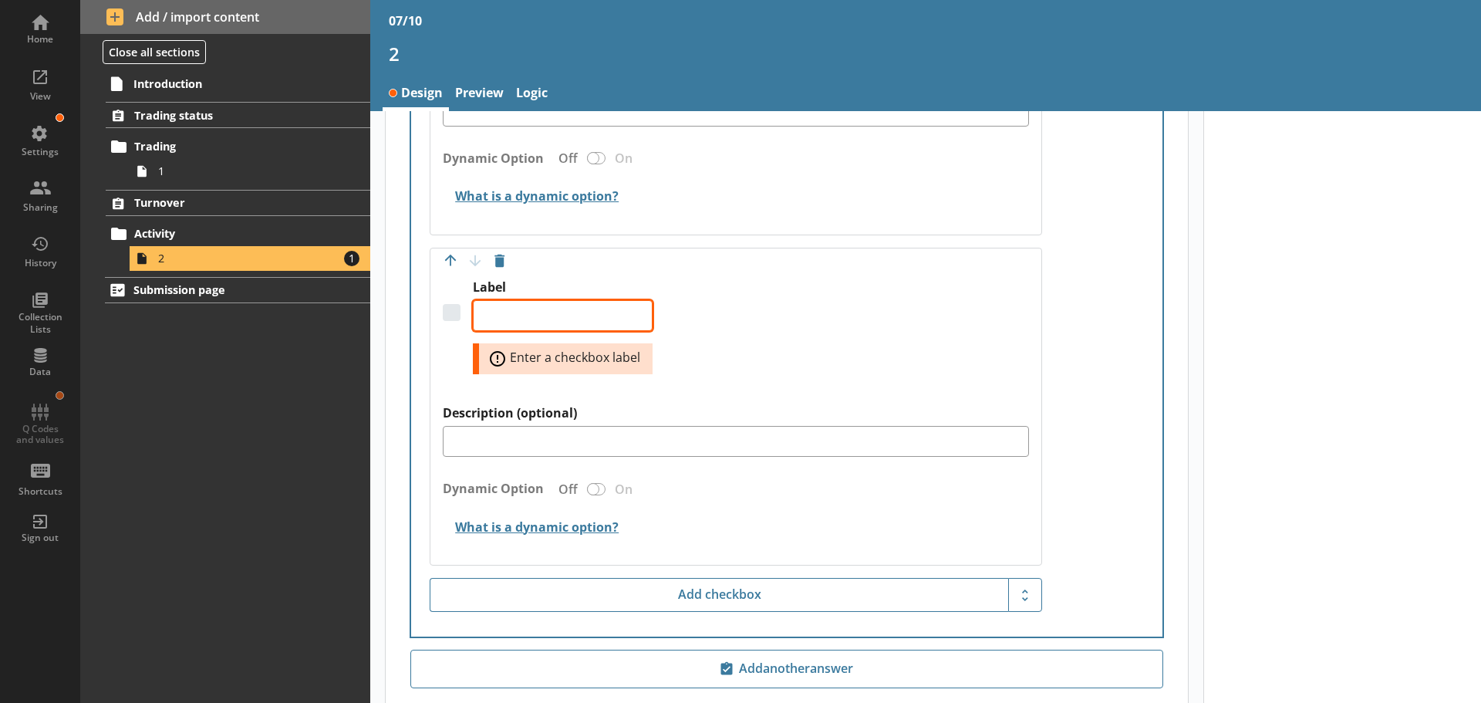
click at [563, 307] on textarea "Label" at bounding box center [563, 315] width 180 height 31
paste textarea "Not currently experiencing any challenges"
type textarea "x"
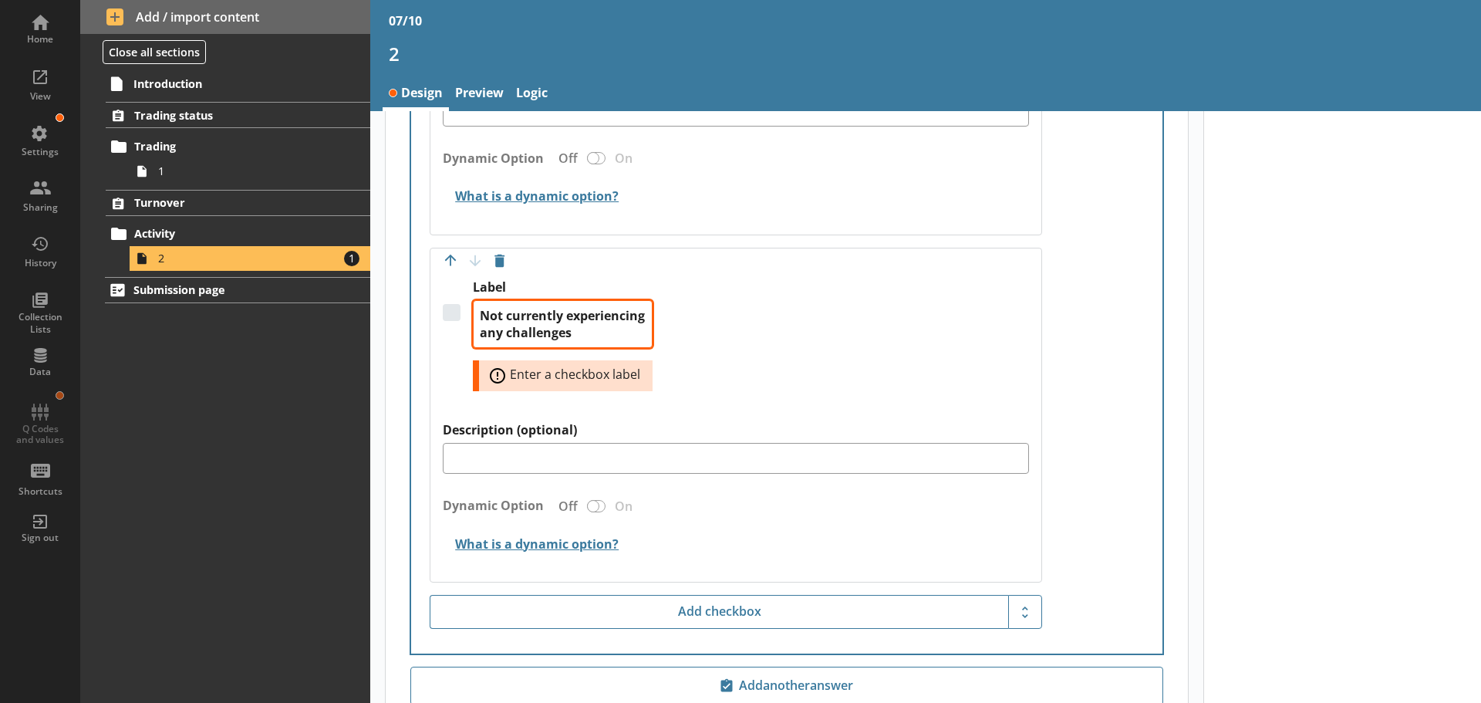
type textarea "Not currently experiencing any challenges"
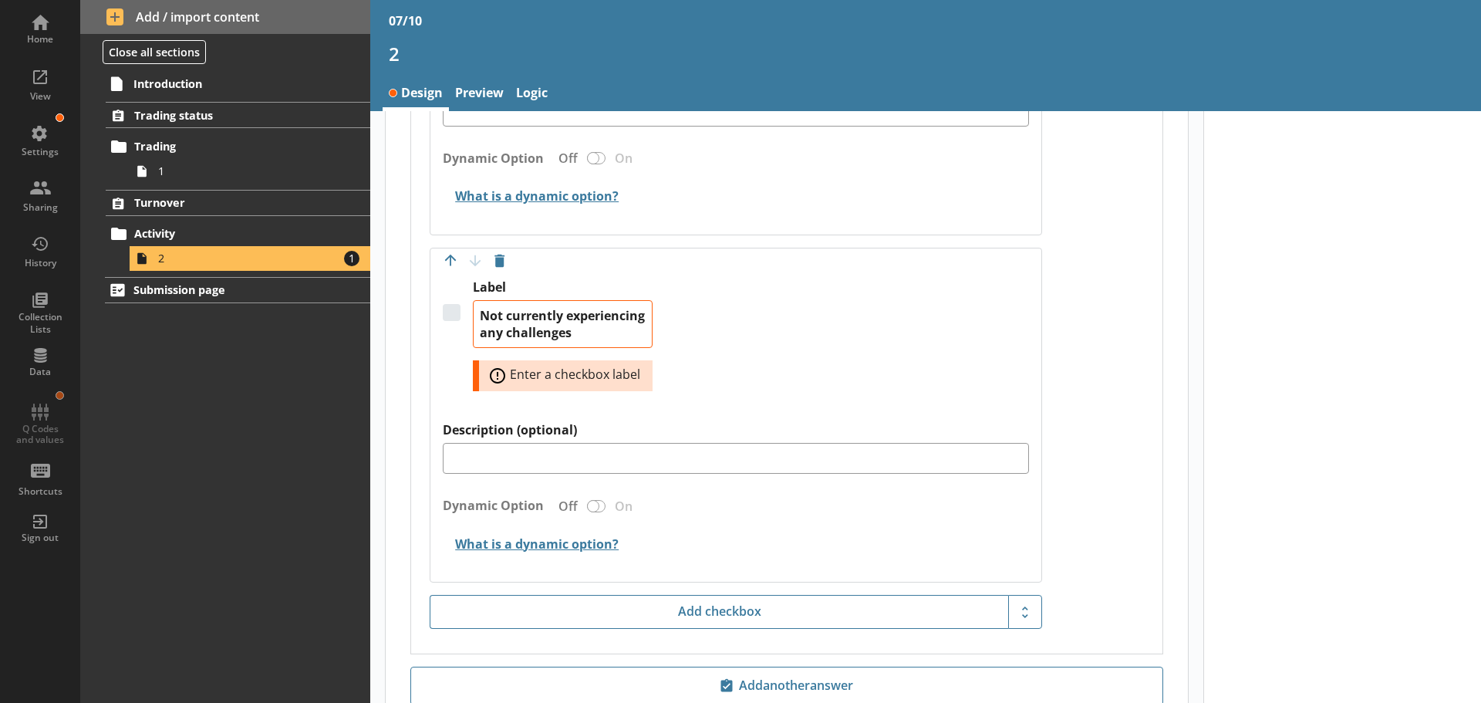
click at [715, 497] on div "Dynamic Option Off On" at bounding box center [736, 509] width 586 height 35
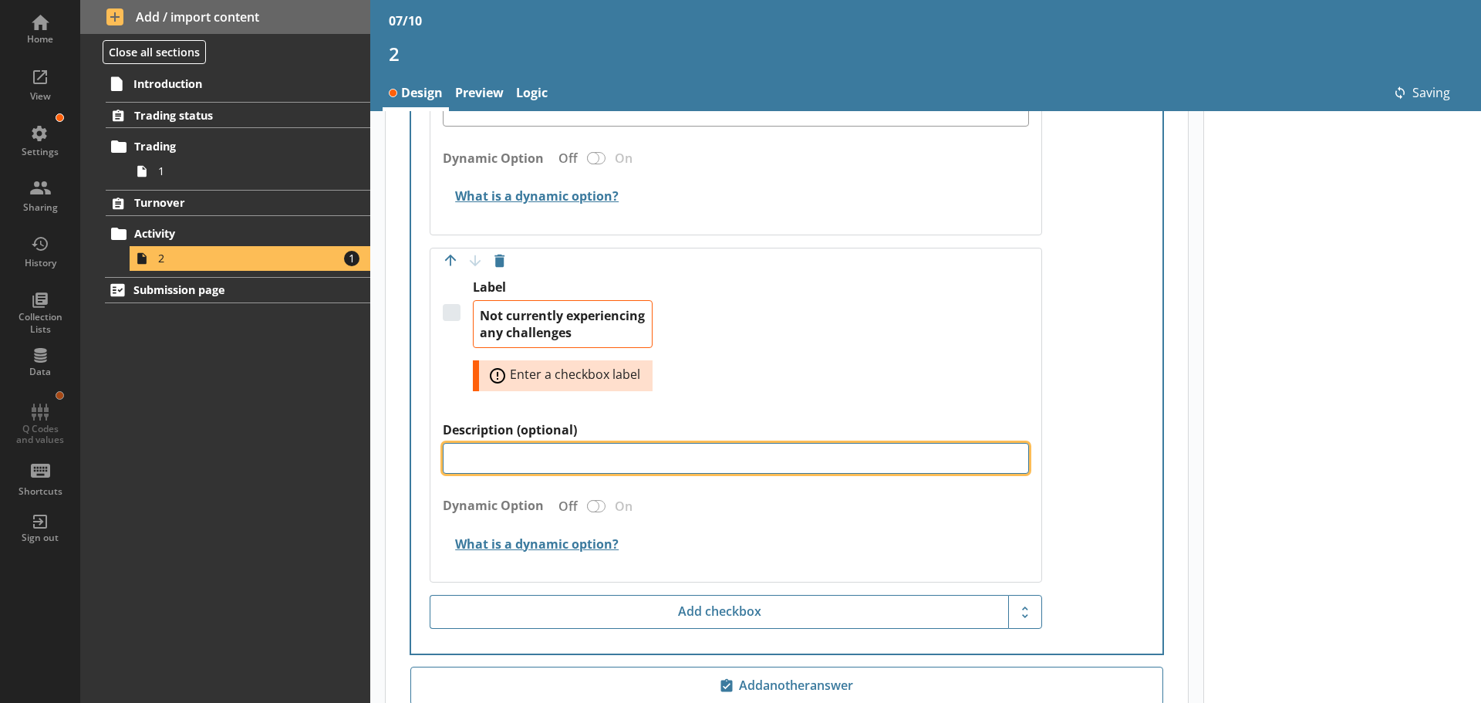
click at [643, 460] on textarea "Description (optional)" at bounding box center [736, 458] width 586 height 31
type textarea "x"
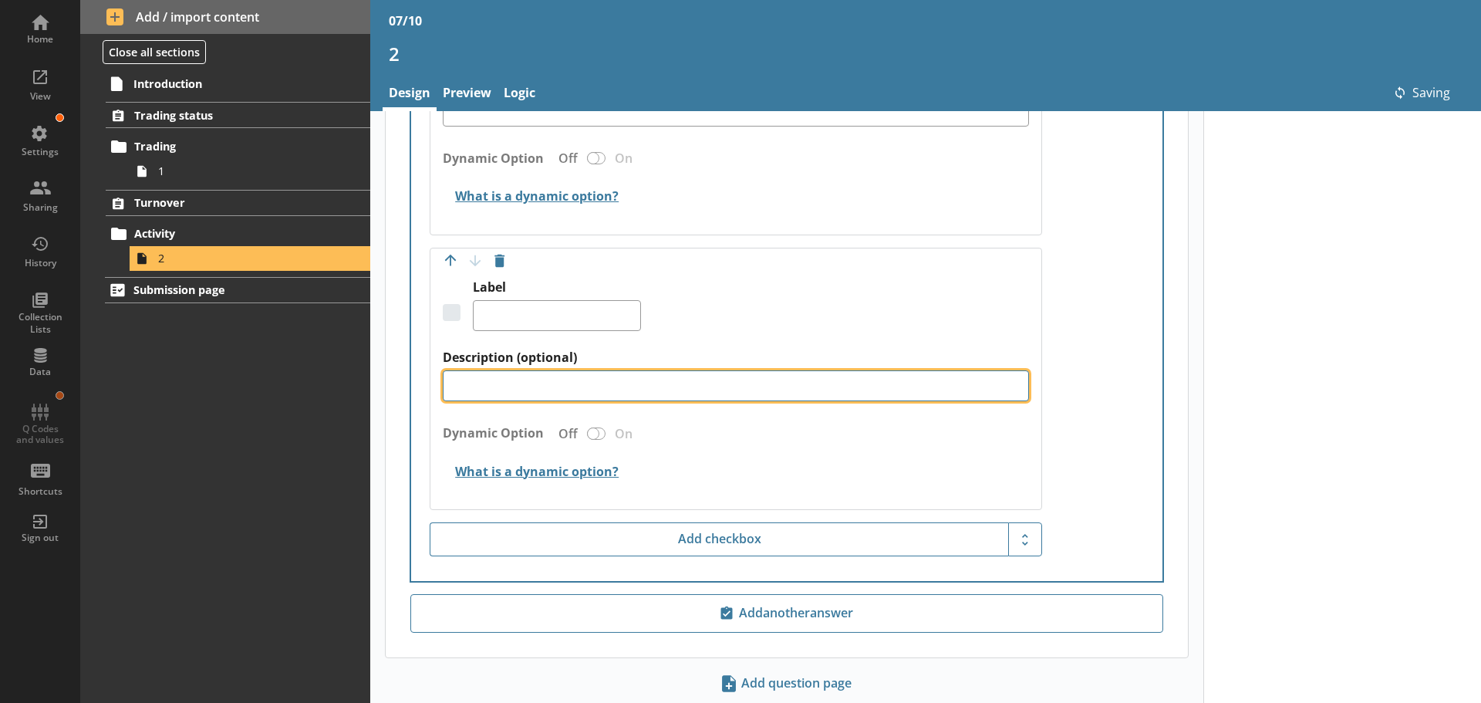
type textarea "x"
type textarea "Not currently experiencing any challenges"
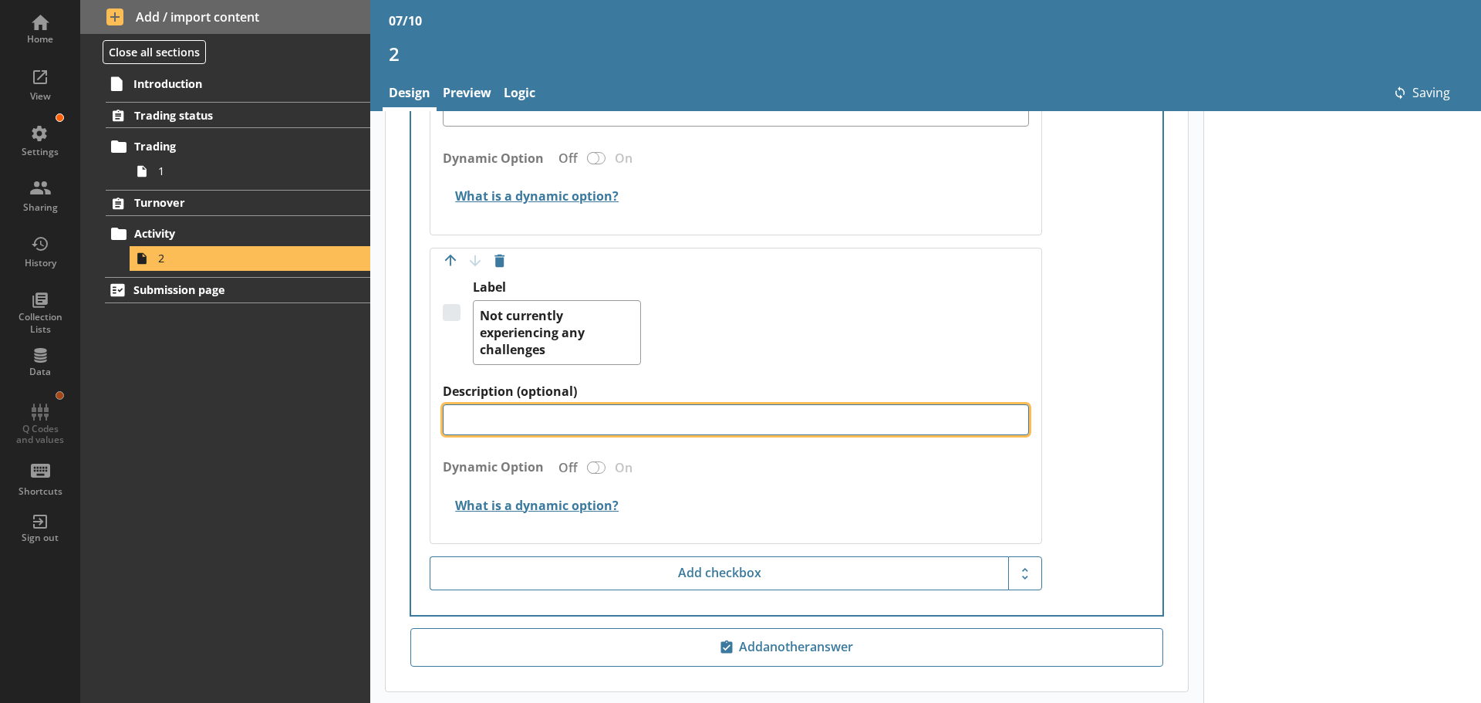
type textarea "x"
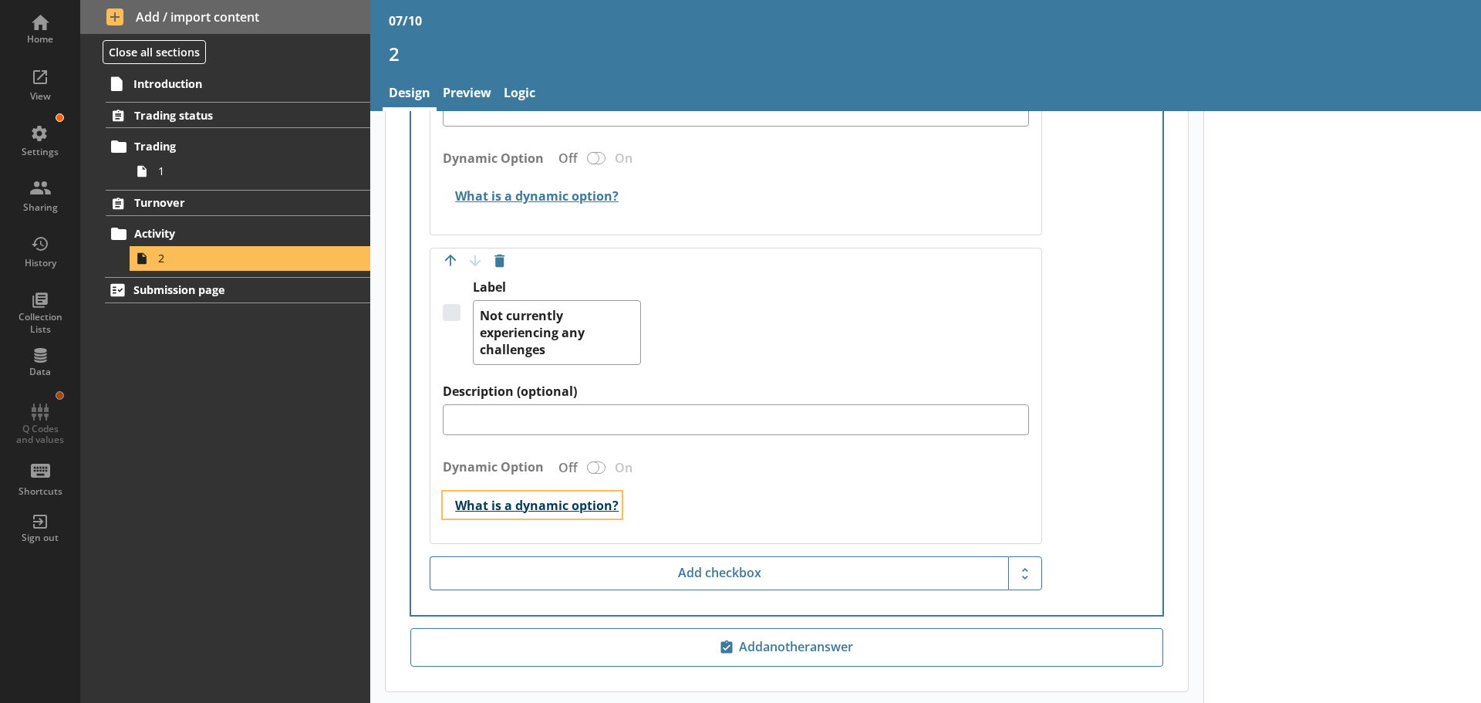
click at [582, 504] on button "What is a dynamic option?" at bounding box center [532, 504] width 179 height 27
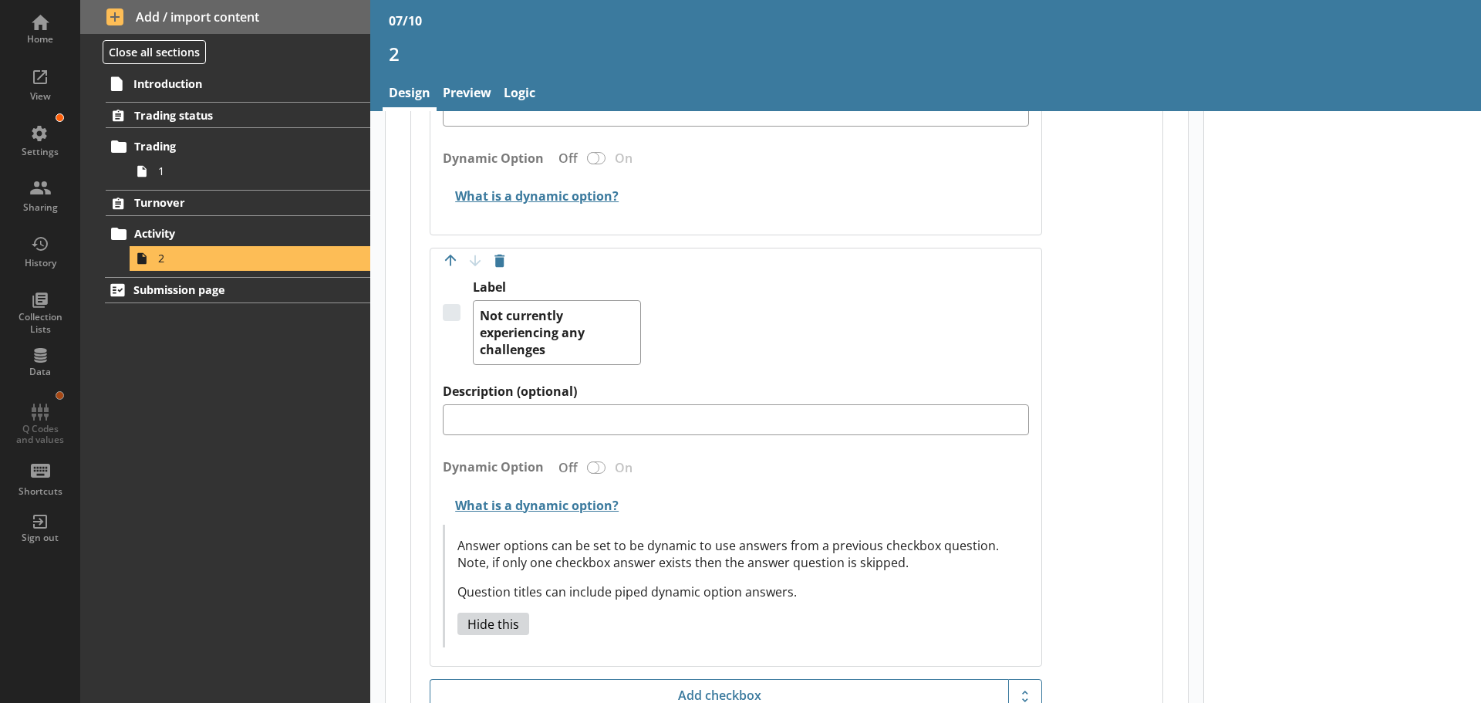
click at [593, 469] on div "Dynamic Option Off On" at bounding box center [736, 471] width 586 height 35
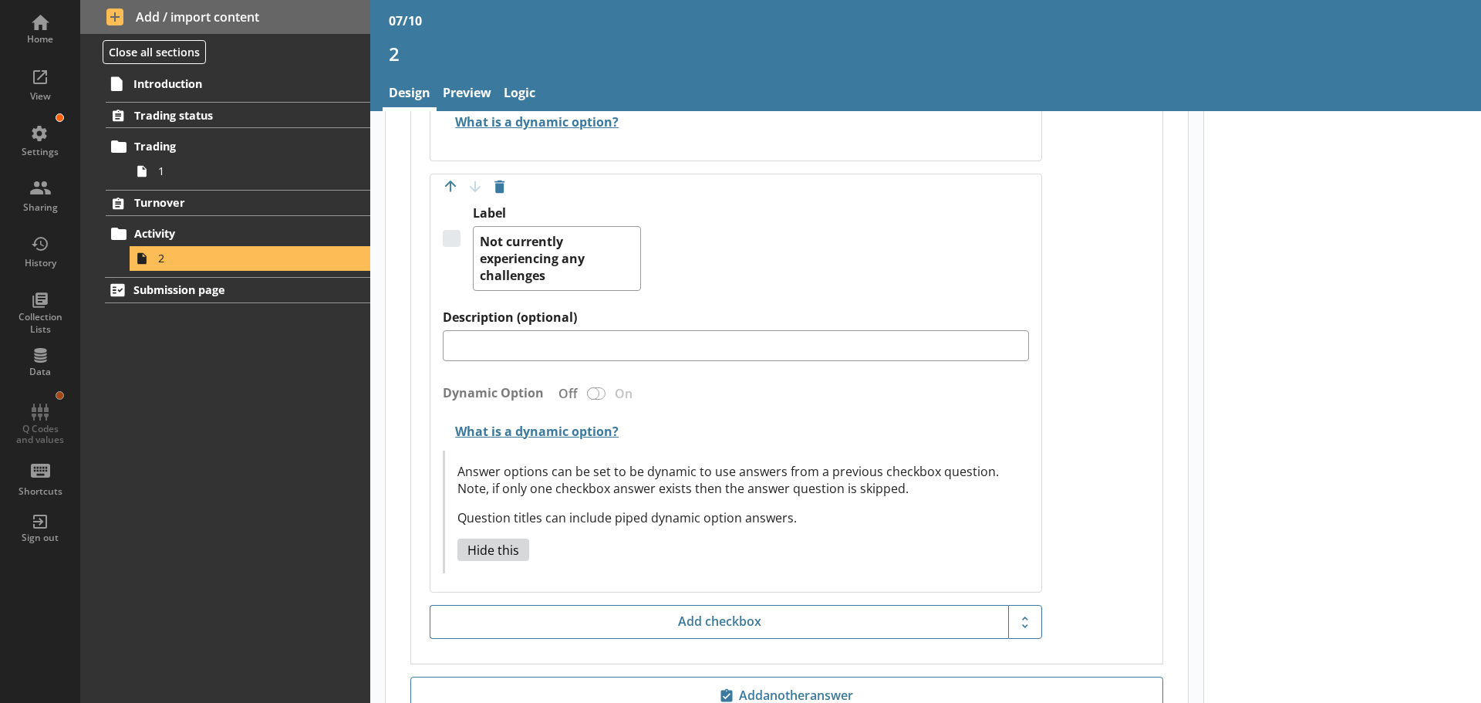
scroll to position [1865, 0]
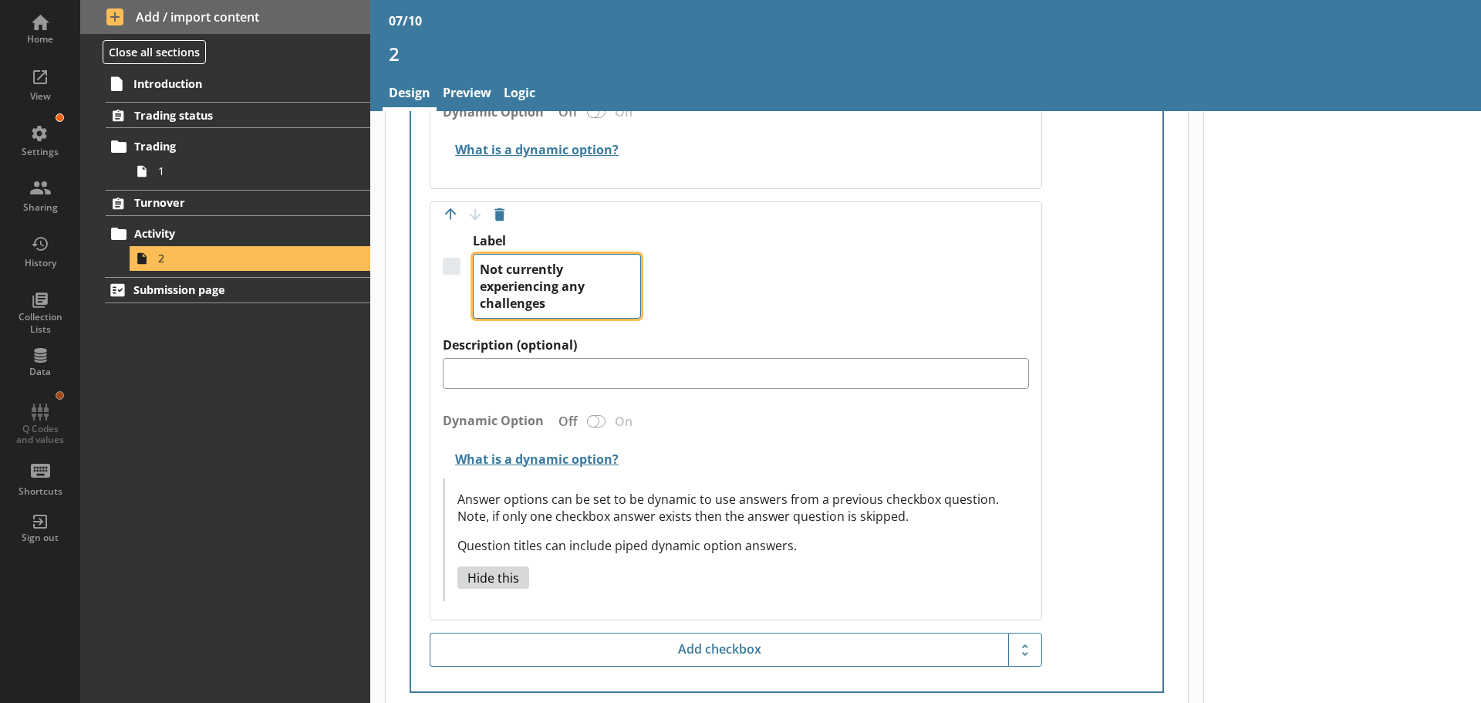
drag, startPoint x: 582, startPoint y: 313, endPoint x: 456, endPoint y: 265, distance: 134.8
click at [456, 265] on div "Label Not currently experiencing any challenges" at bounding box center [736, 285] width 586 height 104
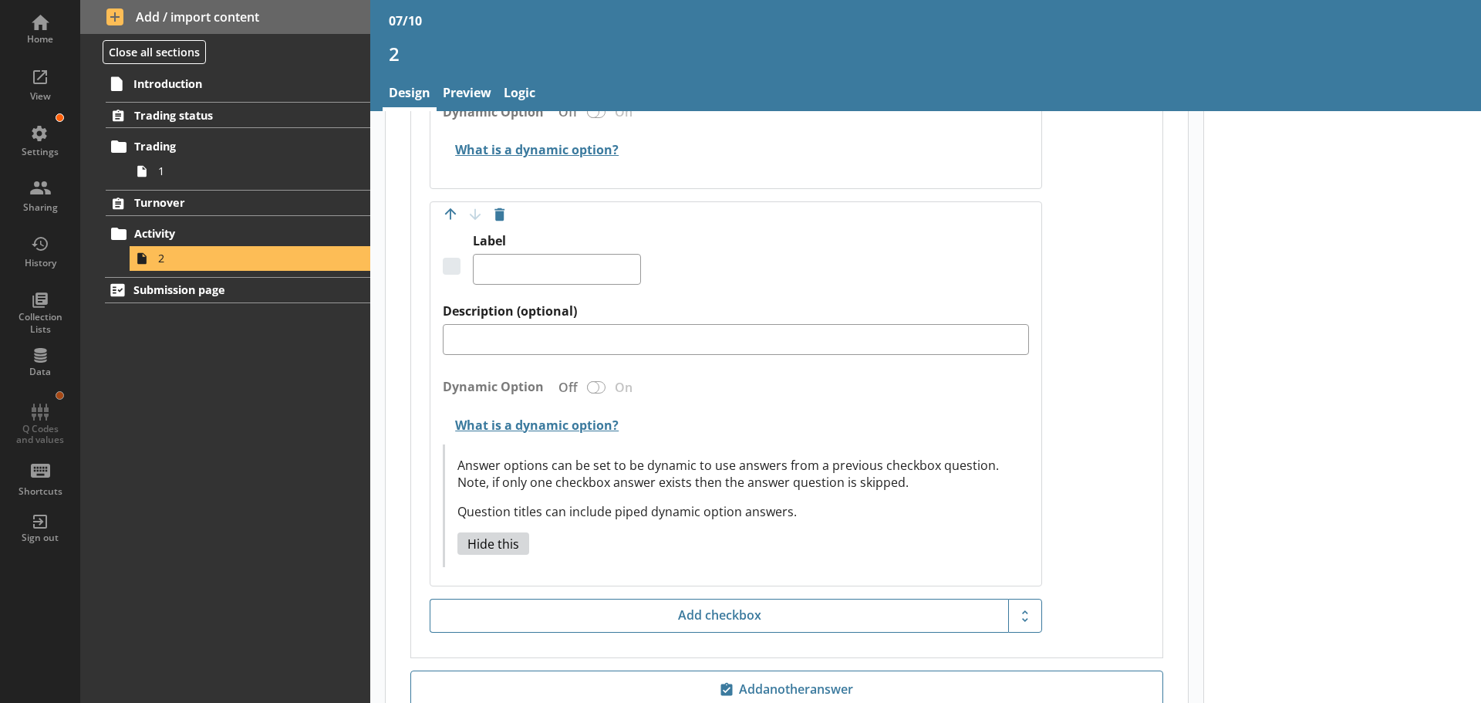
click at [774, 457] on p "Answer options can be set to be dynamic to use answers from a previous checkbox…" at bounding box center [736, 474] width 559 height 34
type textarea "x"
type textarea "Not currently experiencing any challenges"
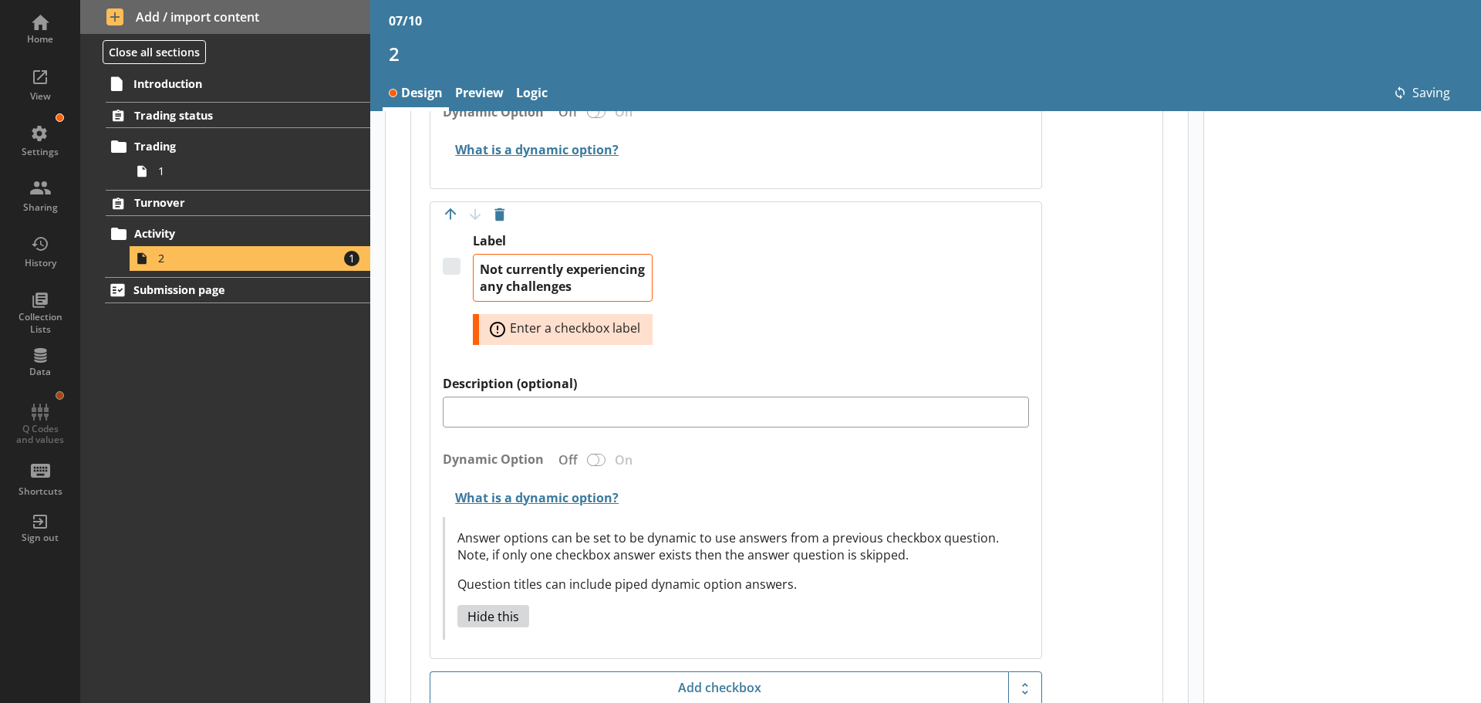
type textarea "x"
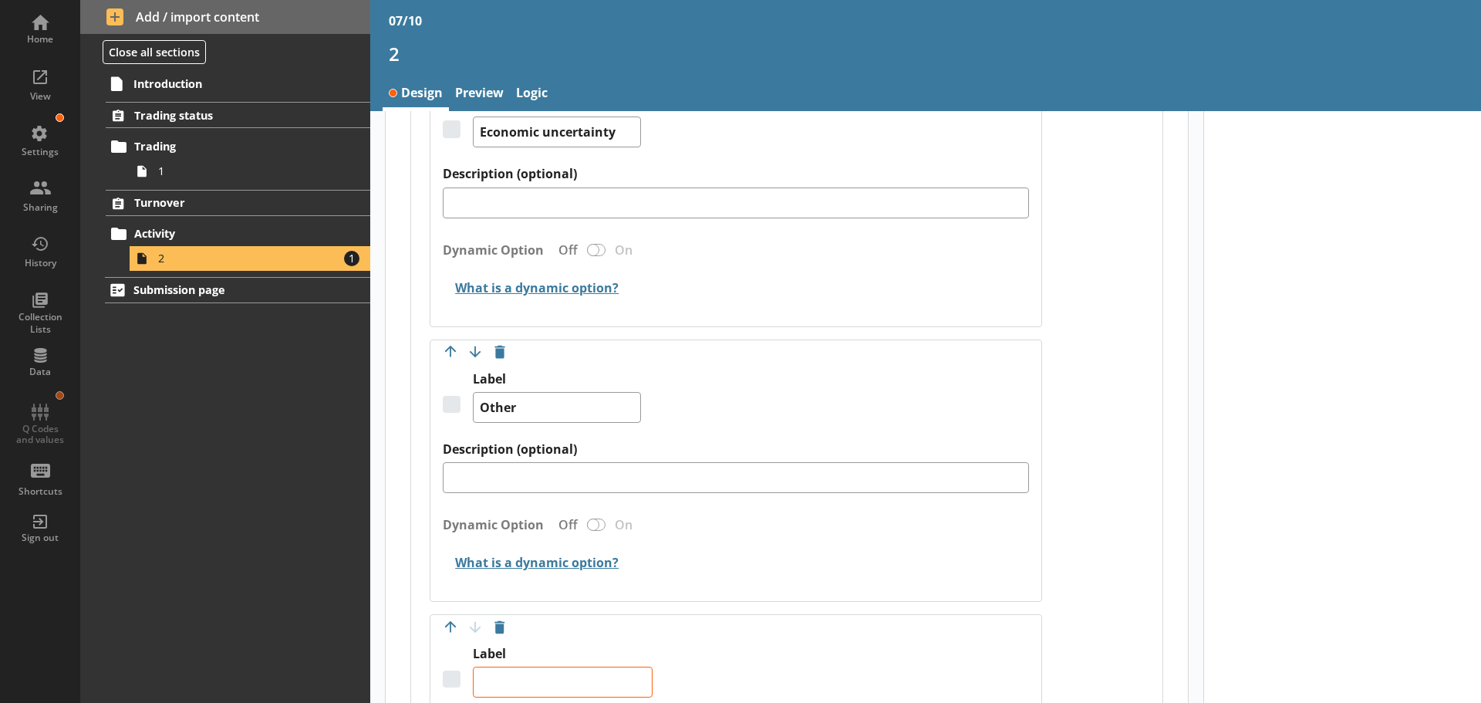
scroll to position [1479, 0]
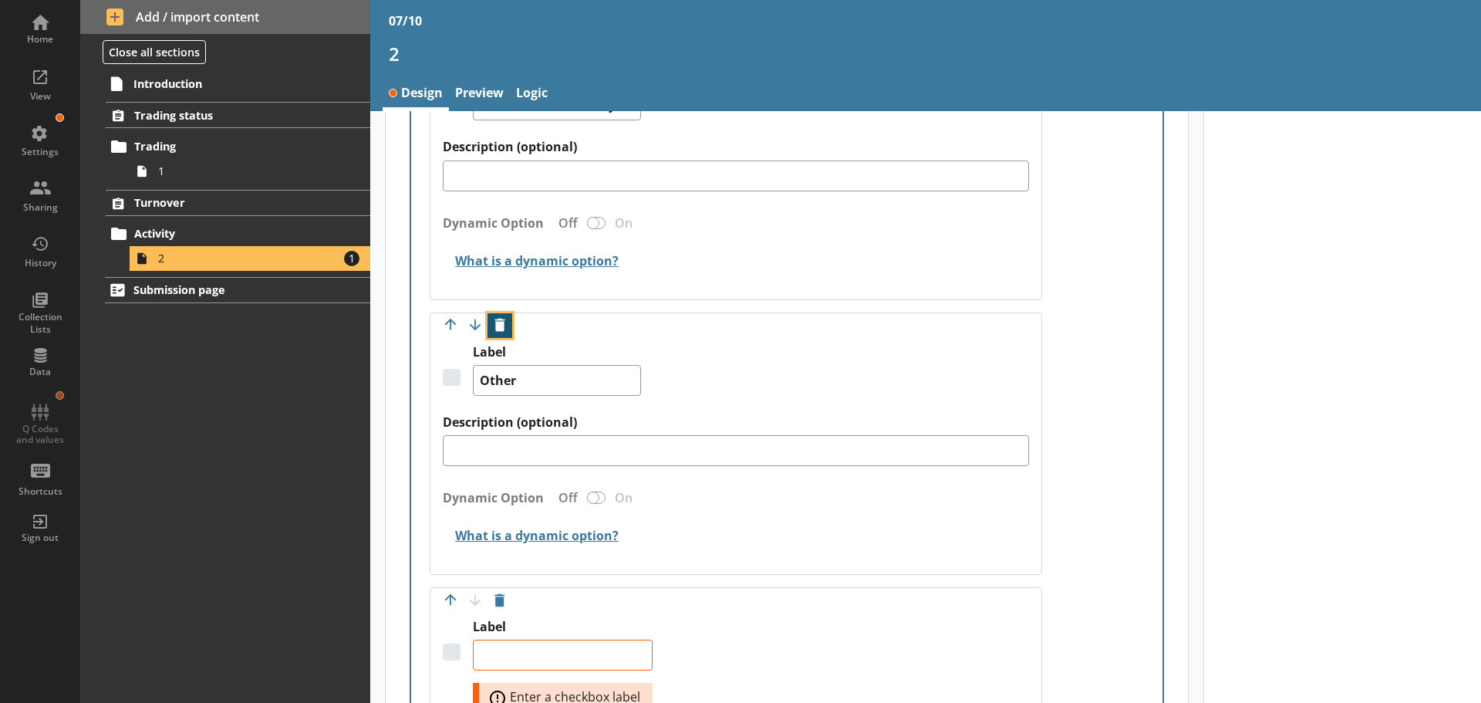
click at [502, 324] on button "Delete option" at bounding box center [499, 325] width 25 height 25
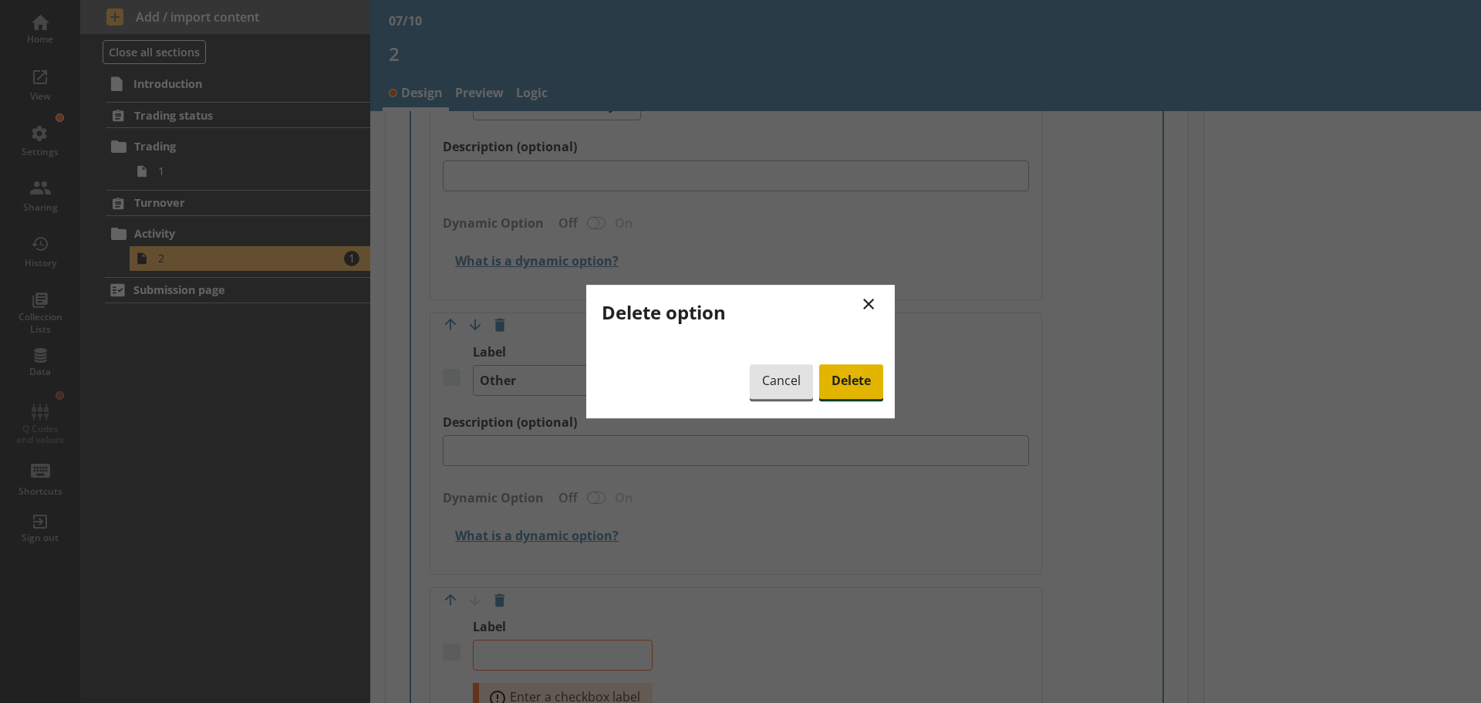
click at [858, 379] on span "Delete" at bounding box center [851, 381] width 64 height 35
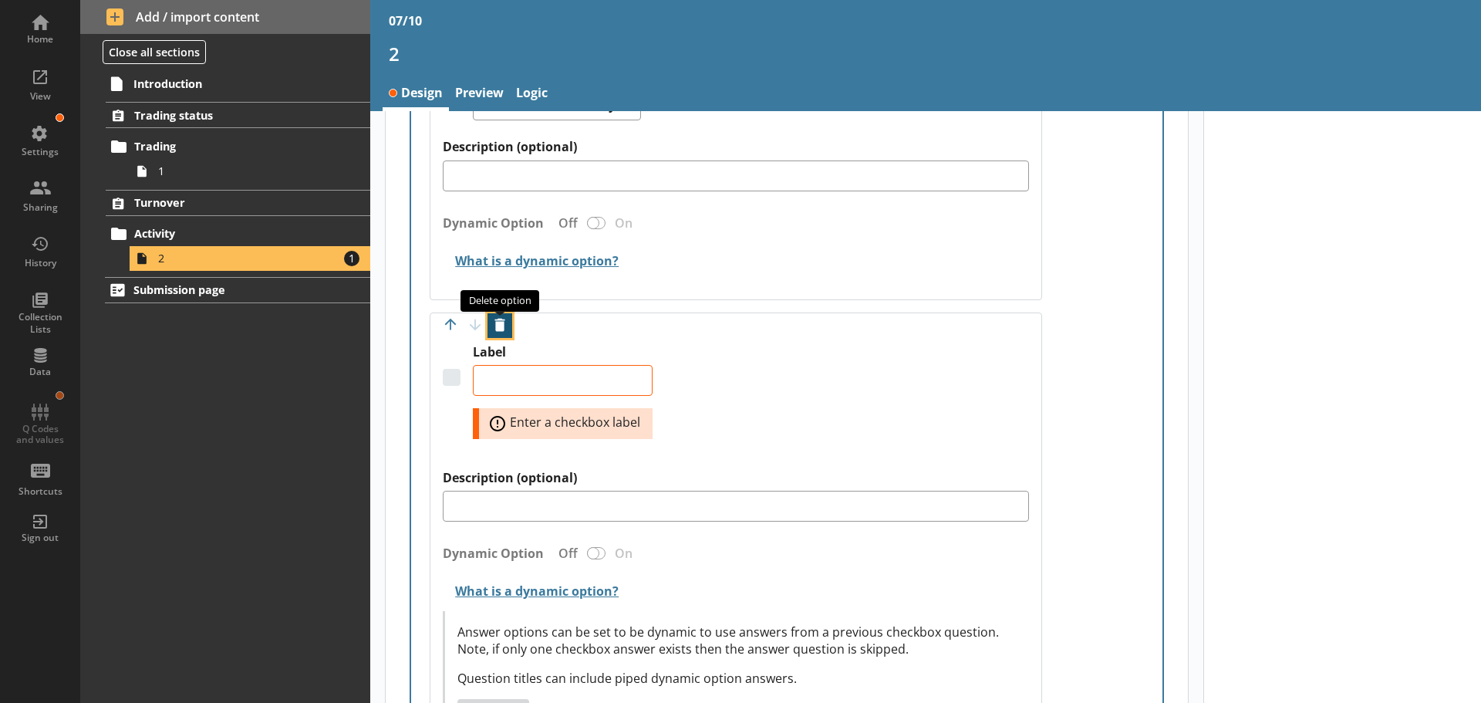
click at [503, 325] on button "Delete option" at bounding box center [499, 325] width 25 height 25
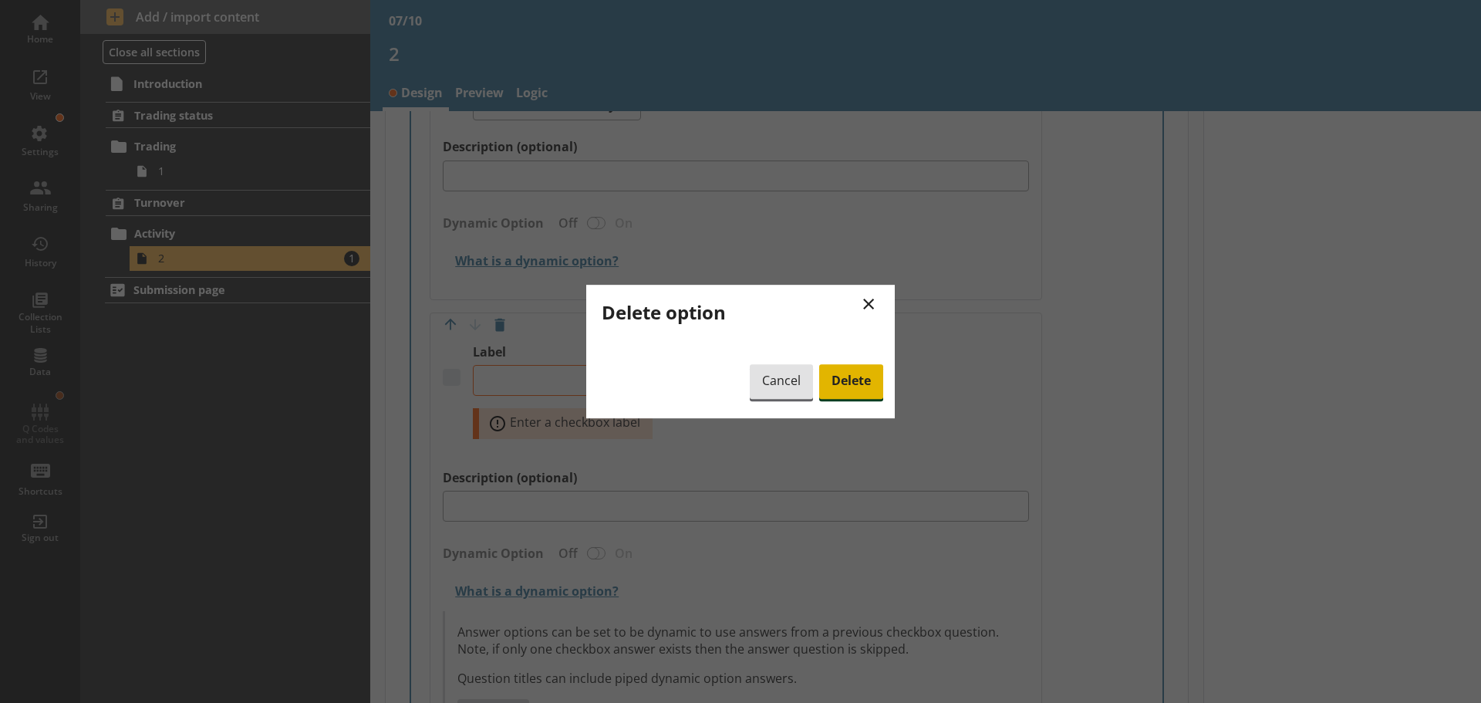
click at [847, 380] on span "Delete" at bounding box center [851, 381] width 64 height 35
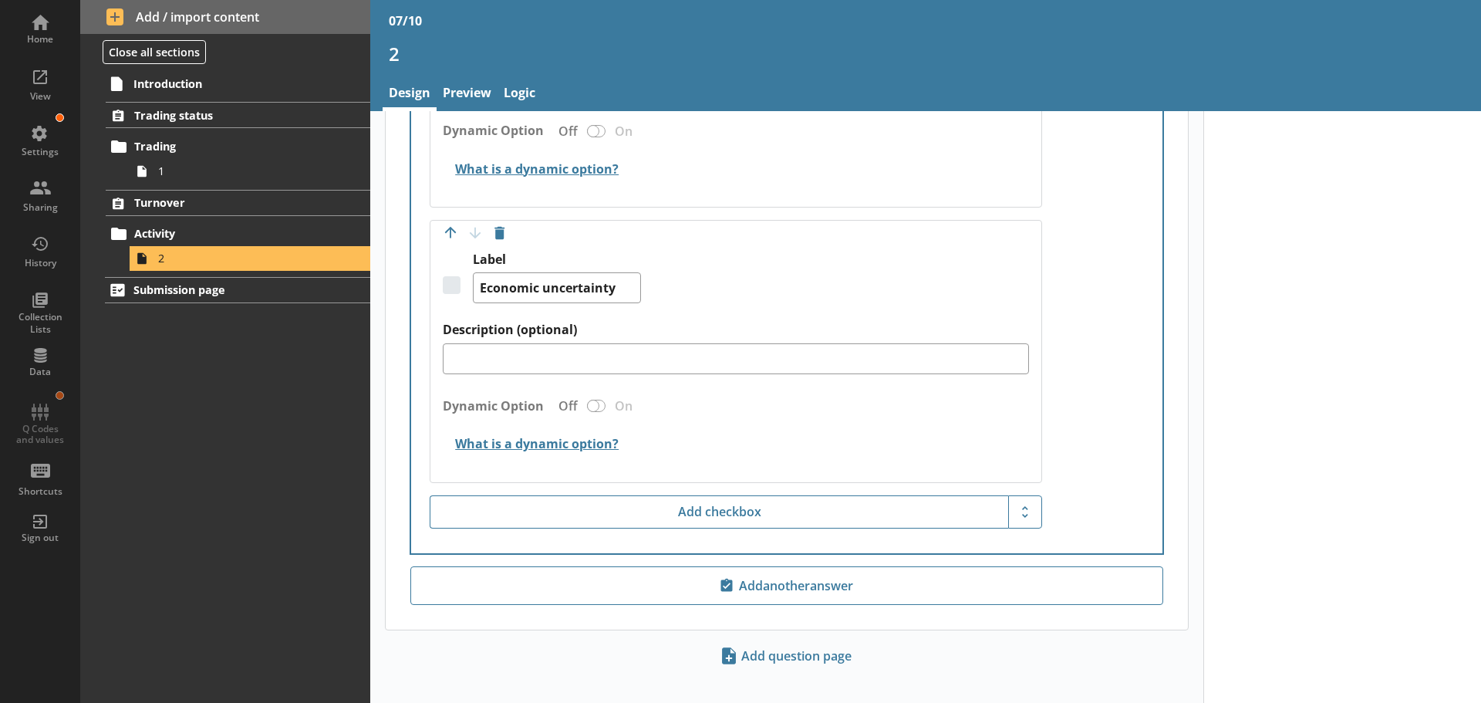
scroll to position [1313, 0]
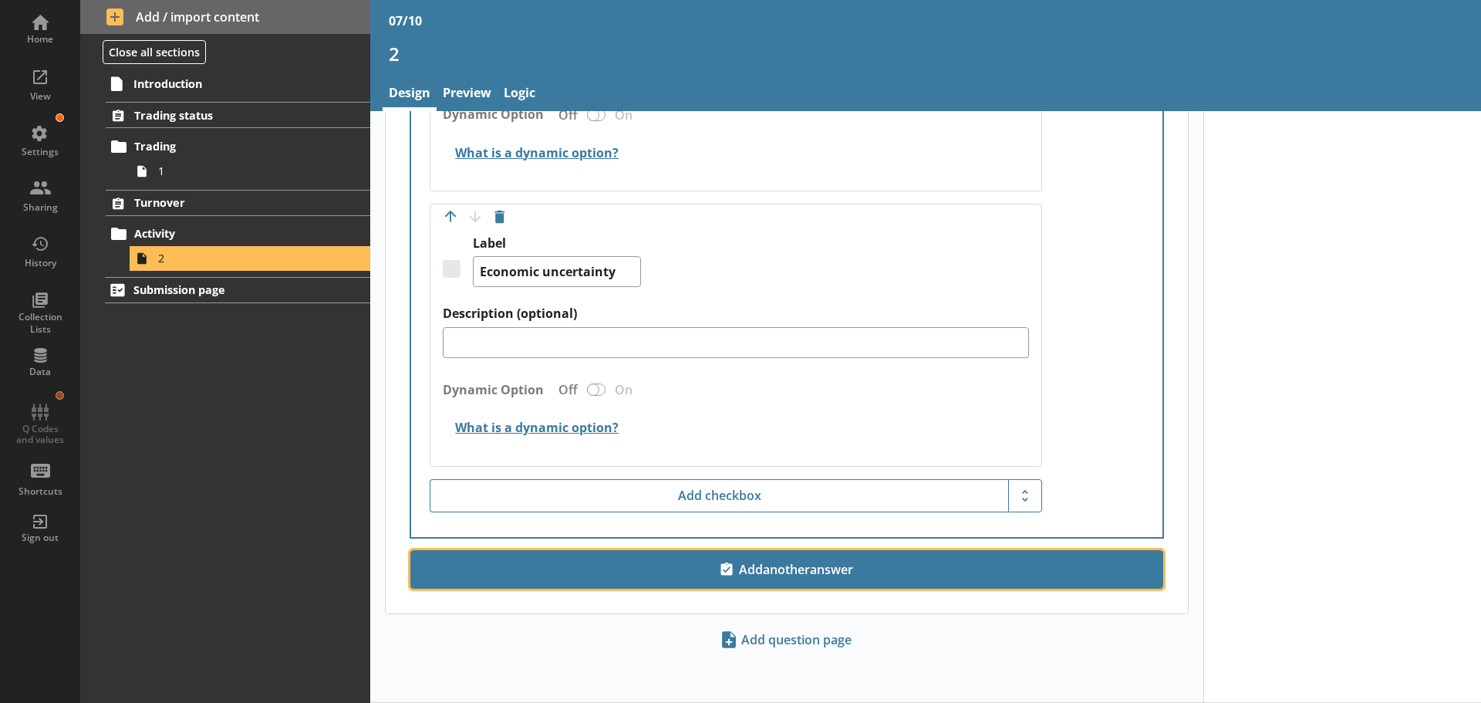
click at [773, 573] on span "Add another answer" at bounding box center [786, 569] width 739 height 25
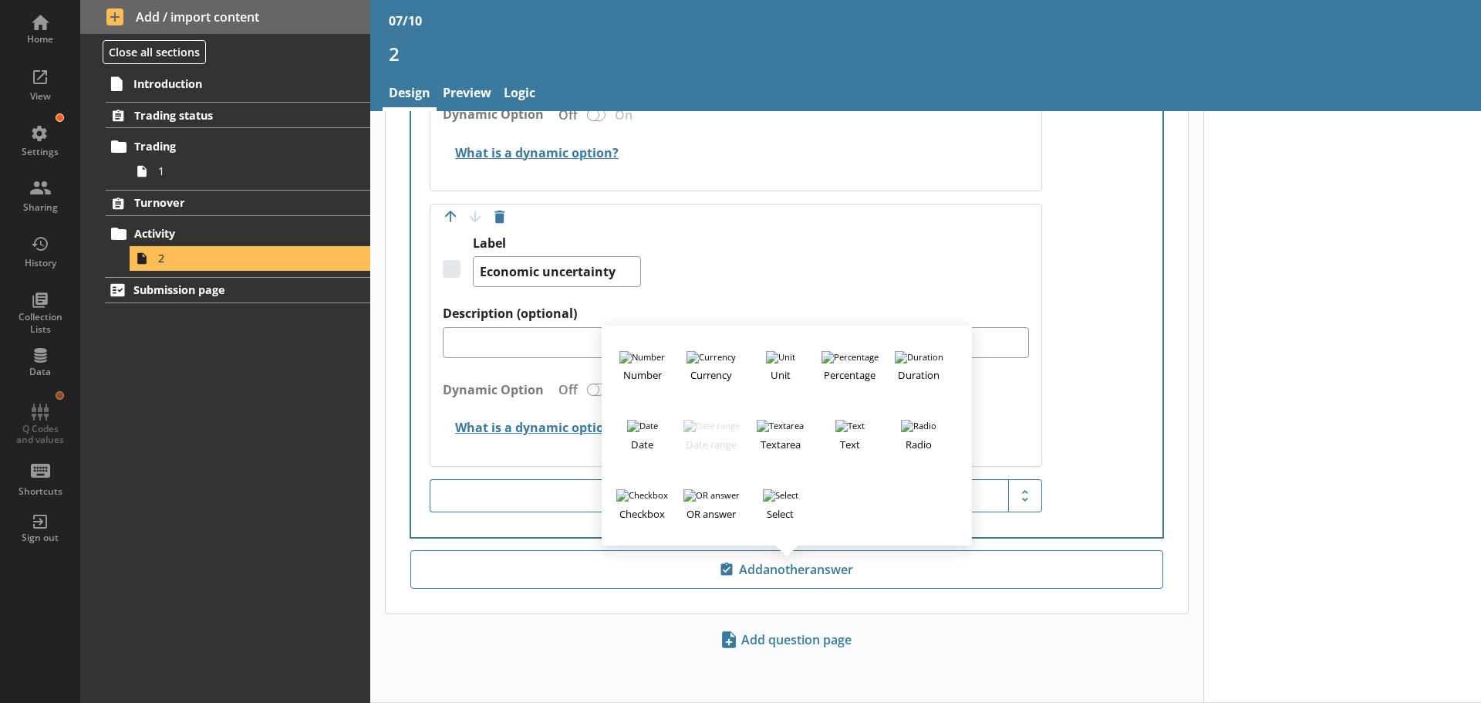
click at [602, 525] on div "Number Currency Unit Percentage Duration Date Date range Textarea Text Radio Ch…" at bounding box center [787, 435] width 370 height 220
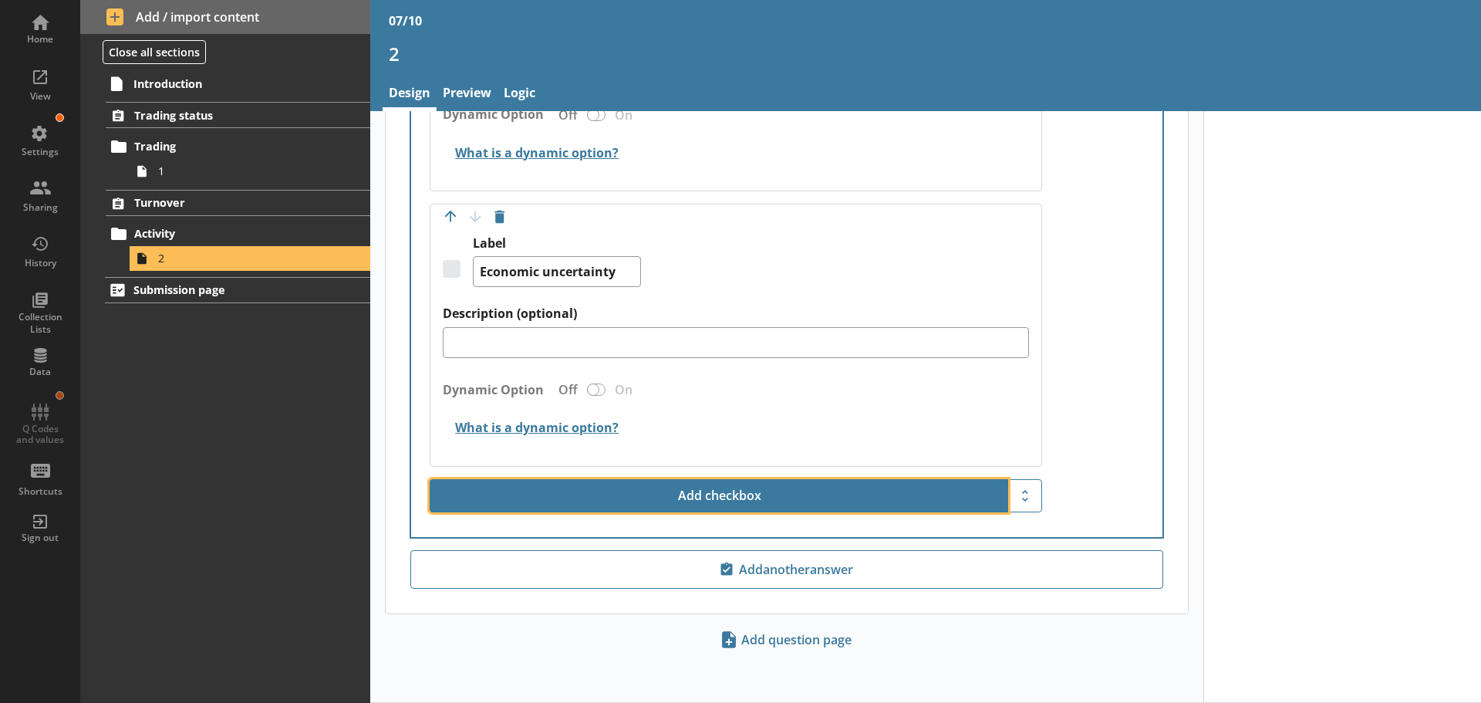
click at [584, 506] on button "Add checkbox" at bounding box center [719, 496] width 578 height 34
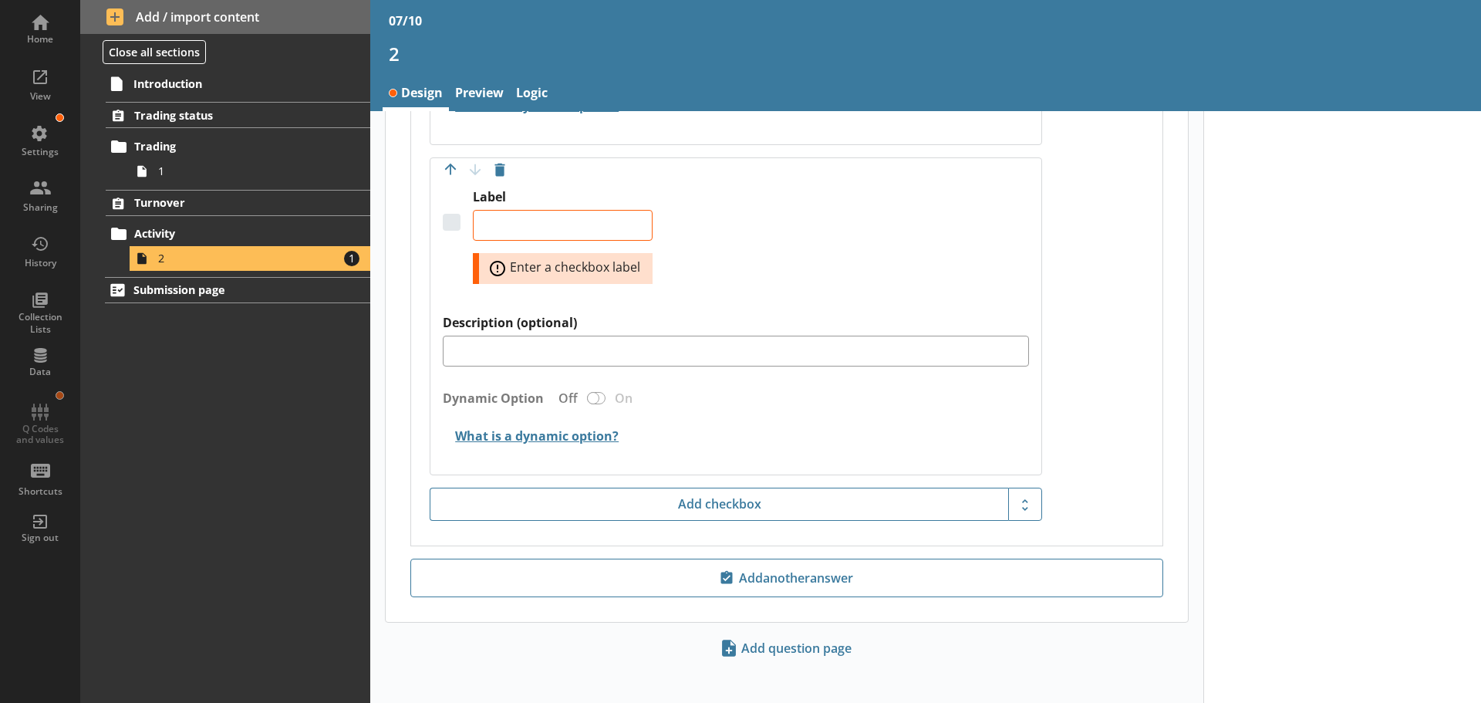
scroll to position [1643, 0]
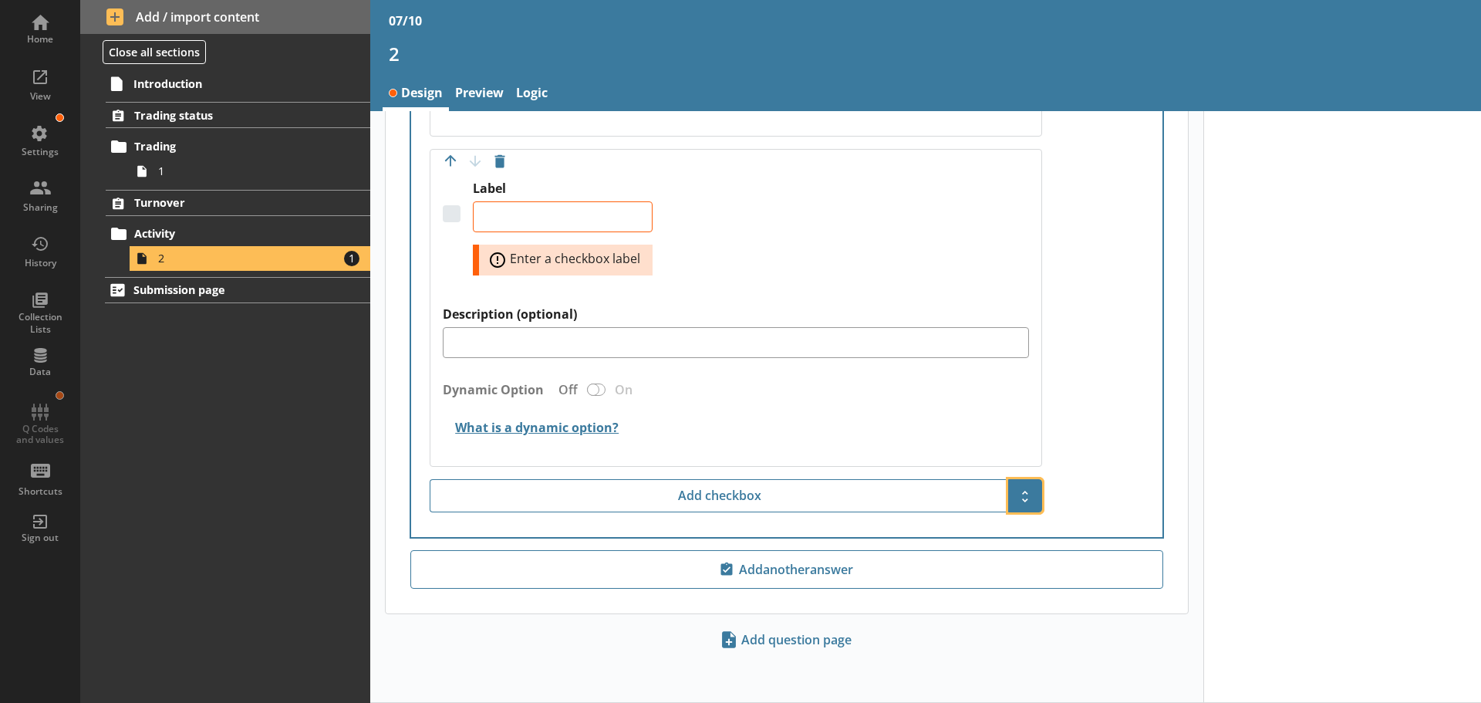
click at [1027, 497] on span "Show additional options" at bounding box center [1025, 496] width 25 height 25
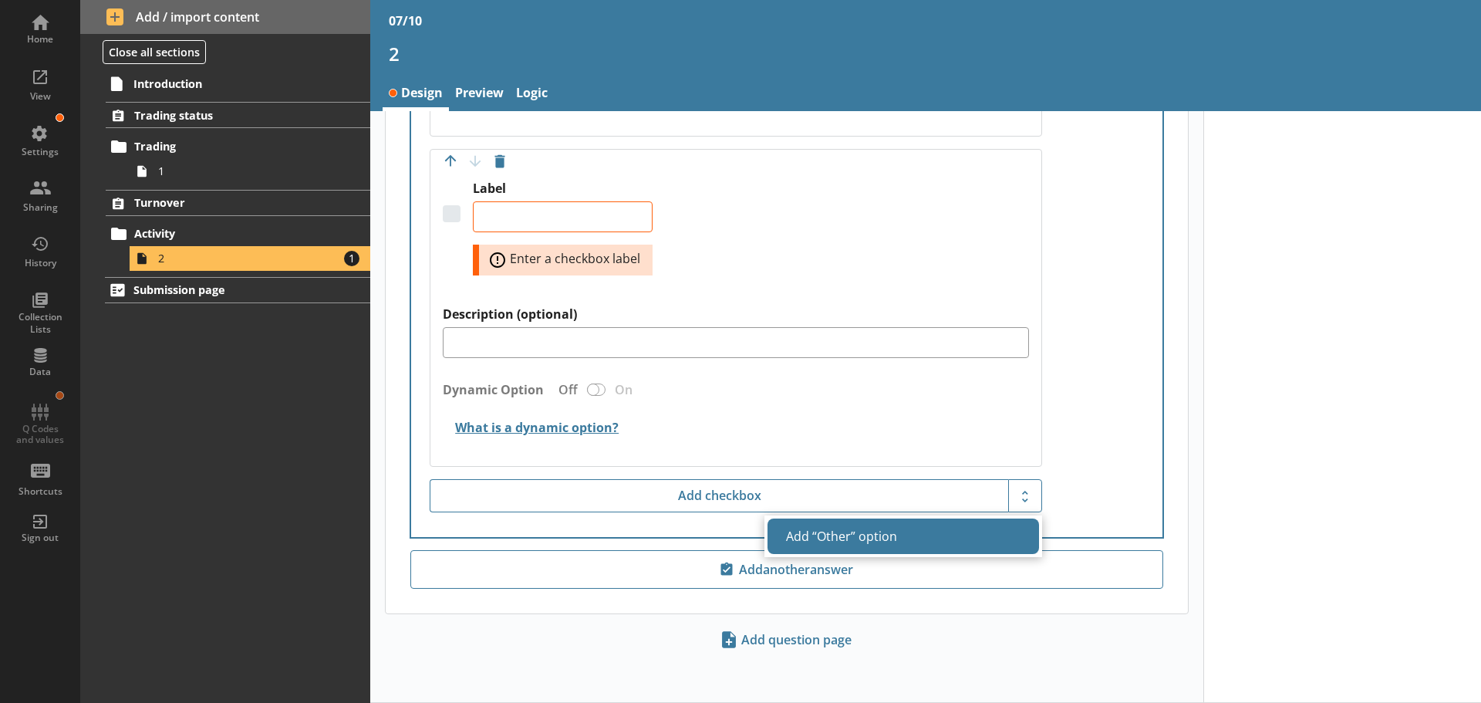
click at [921, 536] on button "Add “Other” option" at bounding box center [903, 535] width 272 height 35
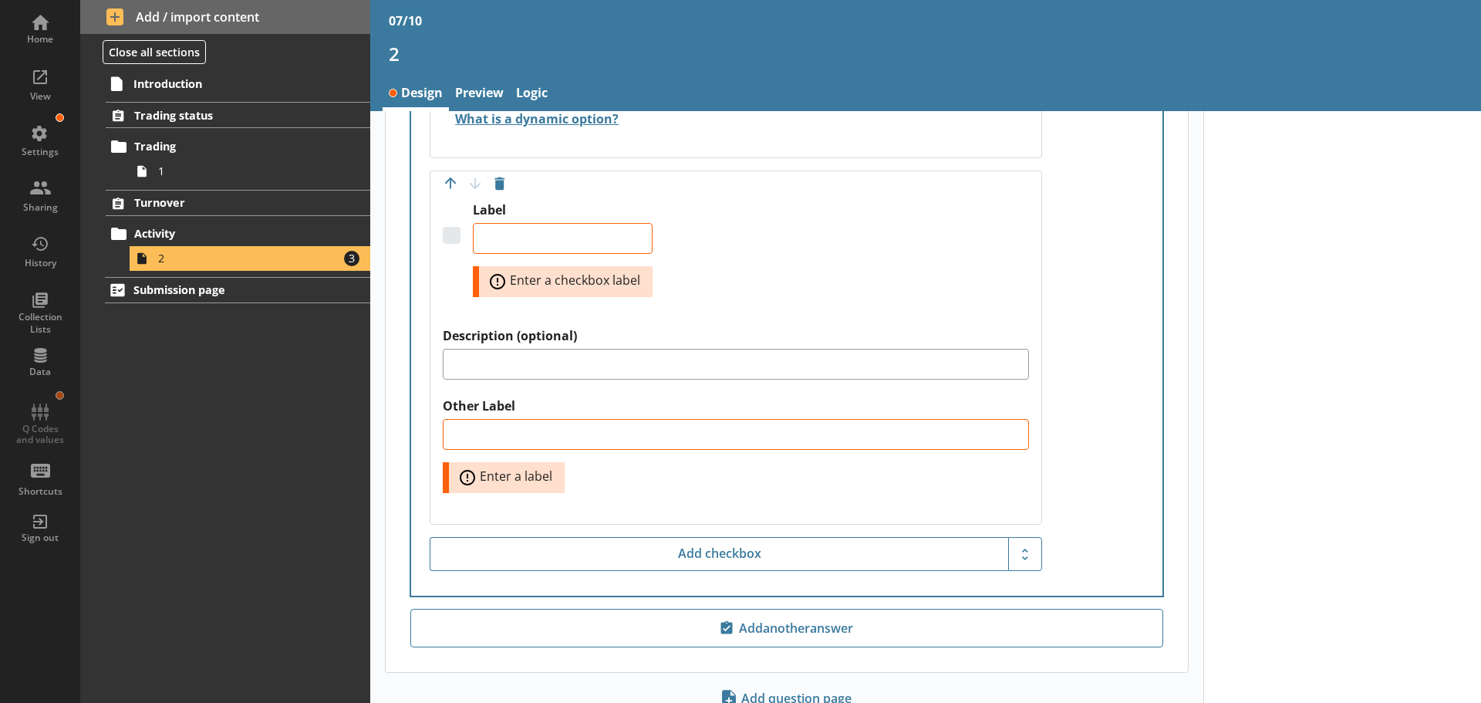
scroll to position [1874, 0]
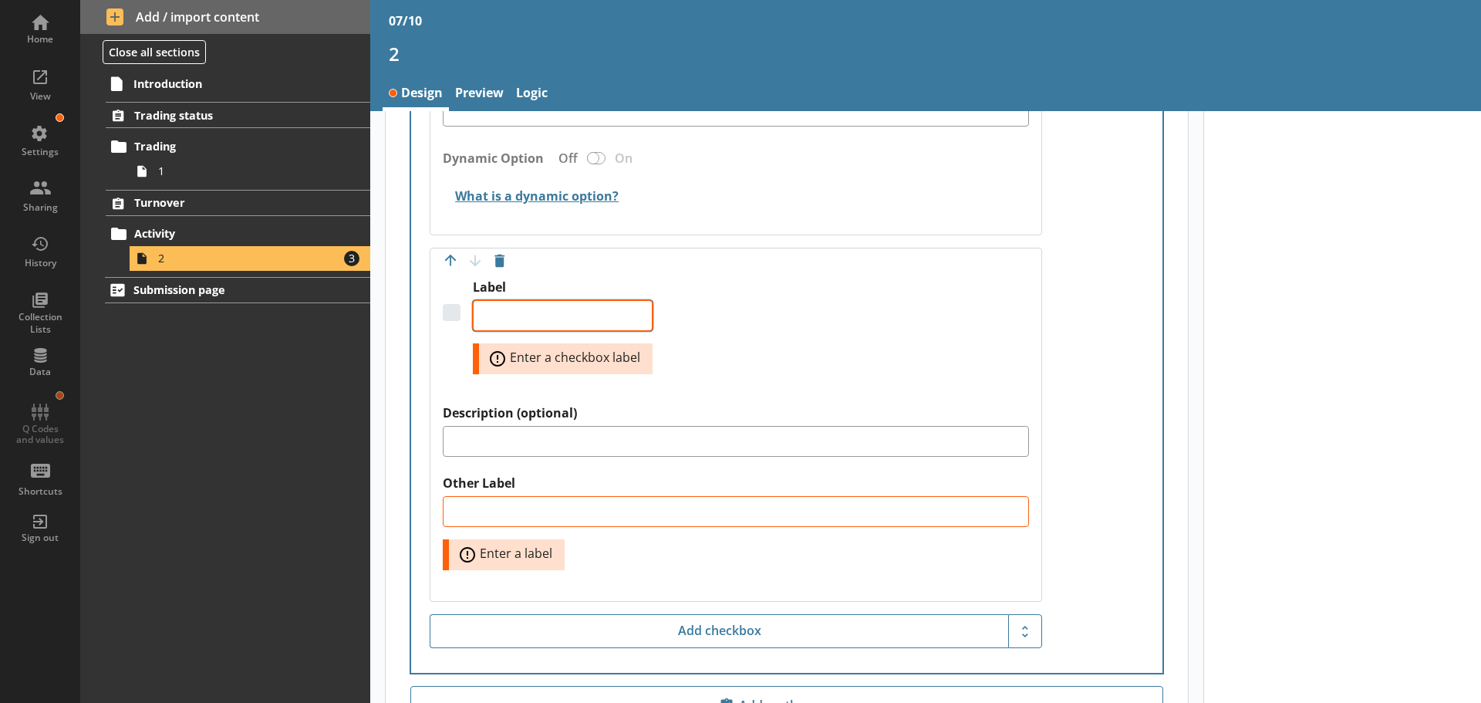
type textarea "x"
type textarea "O"
type textarea "x"
type textarea "Ot"
type textarea "x"
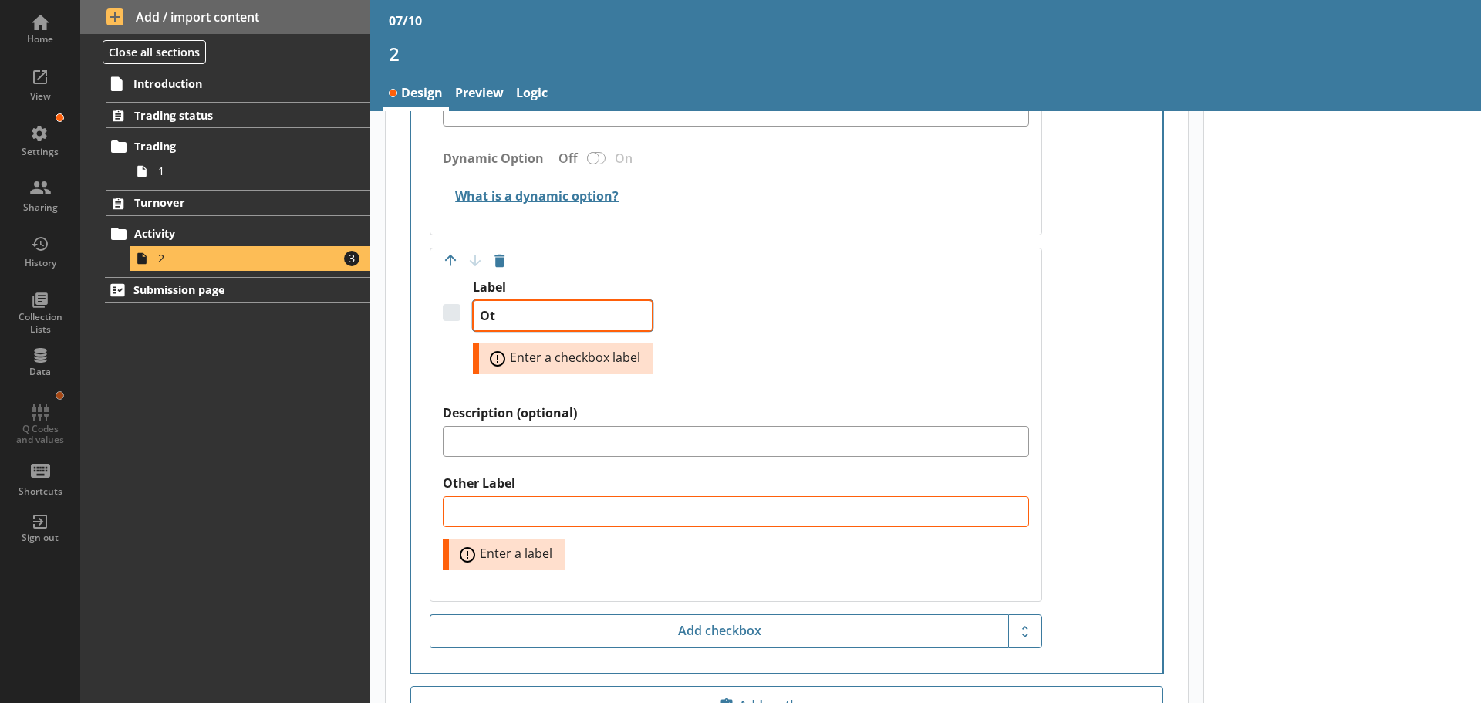
type textarea "Oth"
type textarea "x"
type textarea "Othe"
type textarea "x"
type textarea "Other"
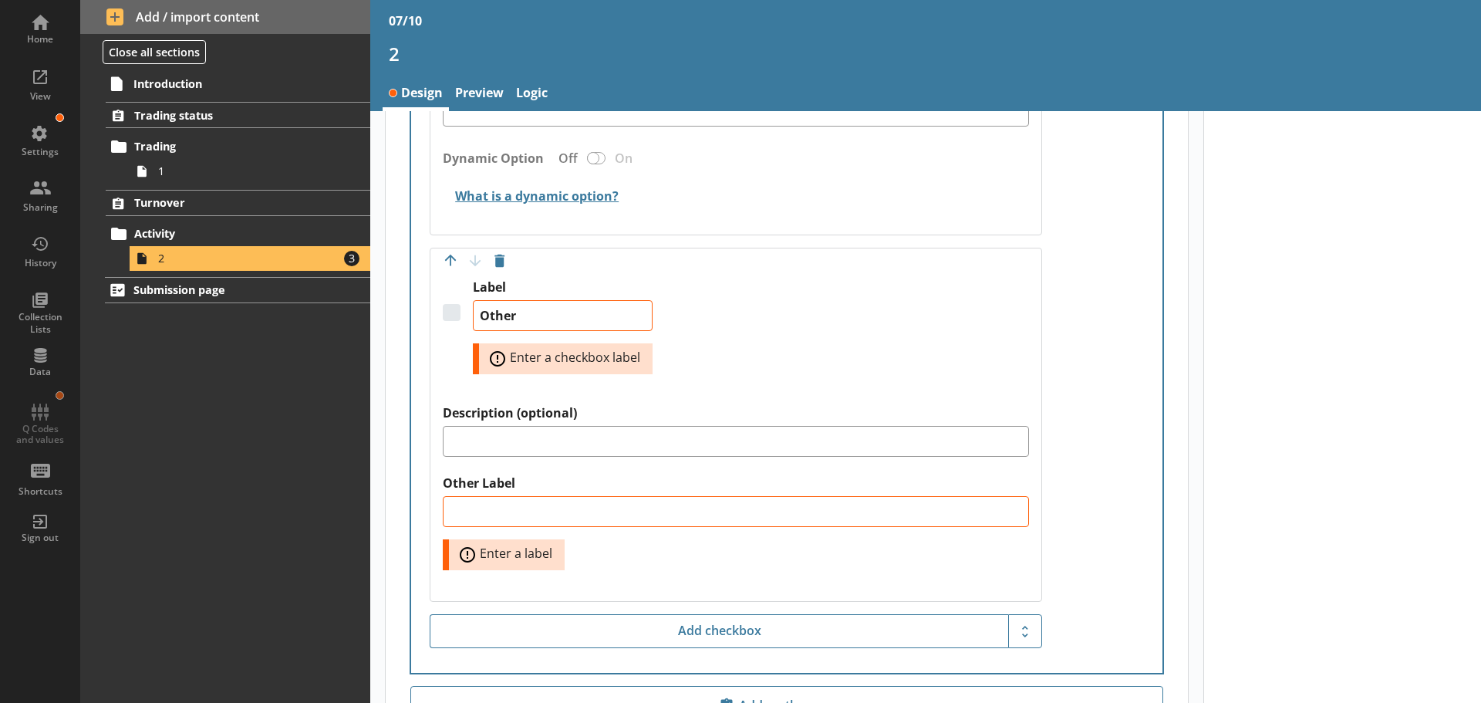
click at [730, 354] on div "Label Other Error: Enter a checkbox label" at bounding box center [736, 342] width 586 height 126
type textarea "x"
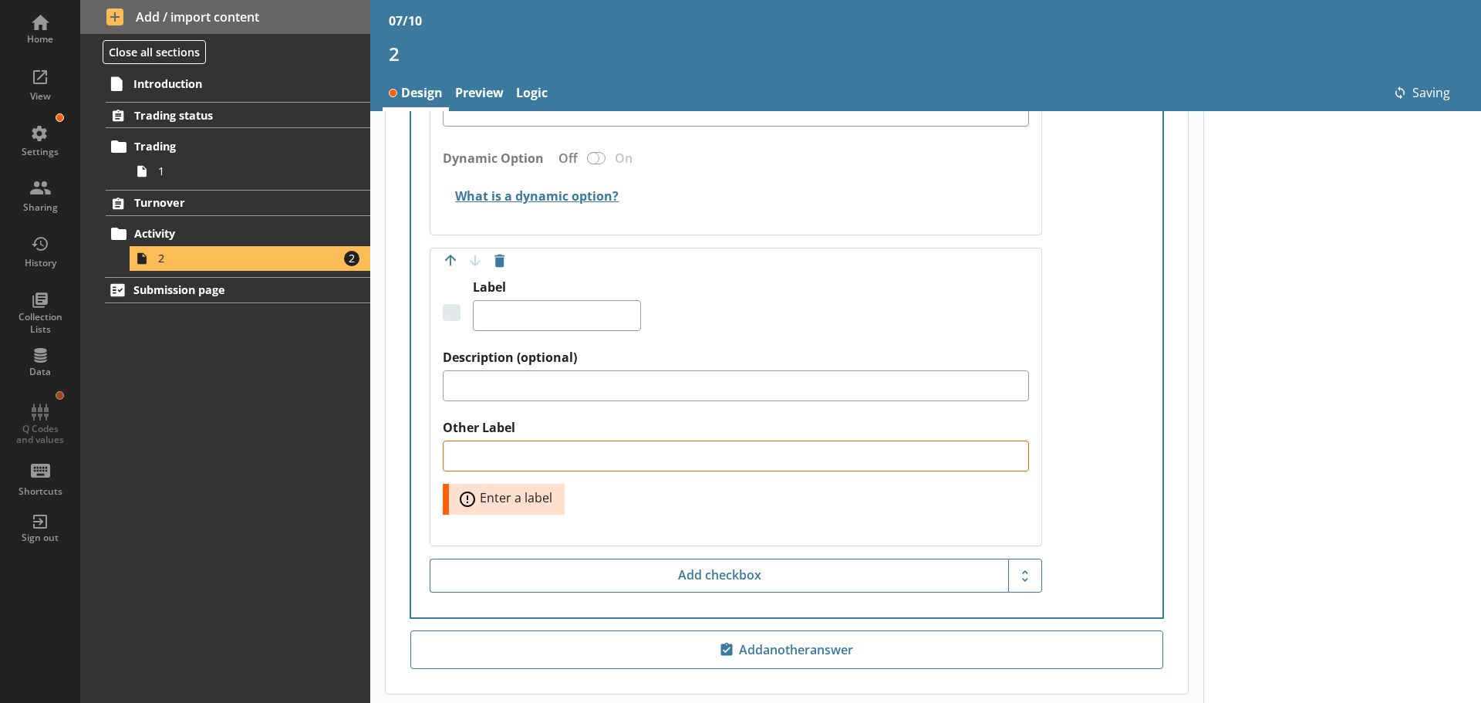
type textarea "x"
type textarea "Other"
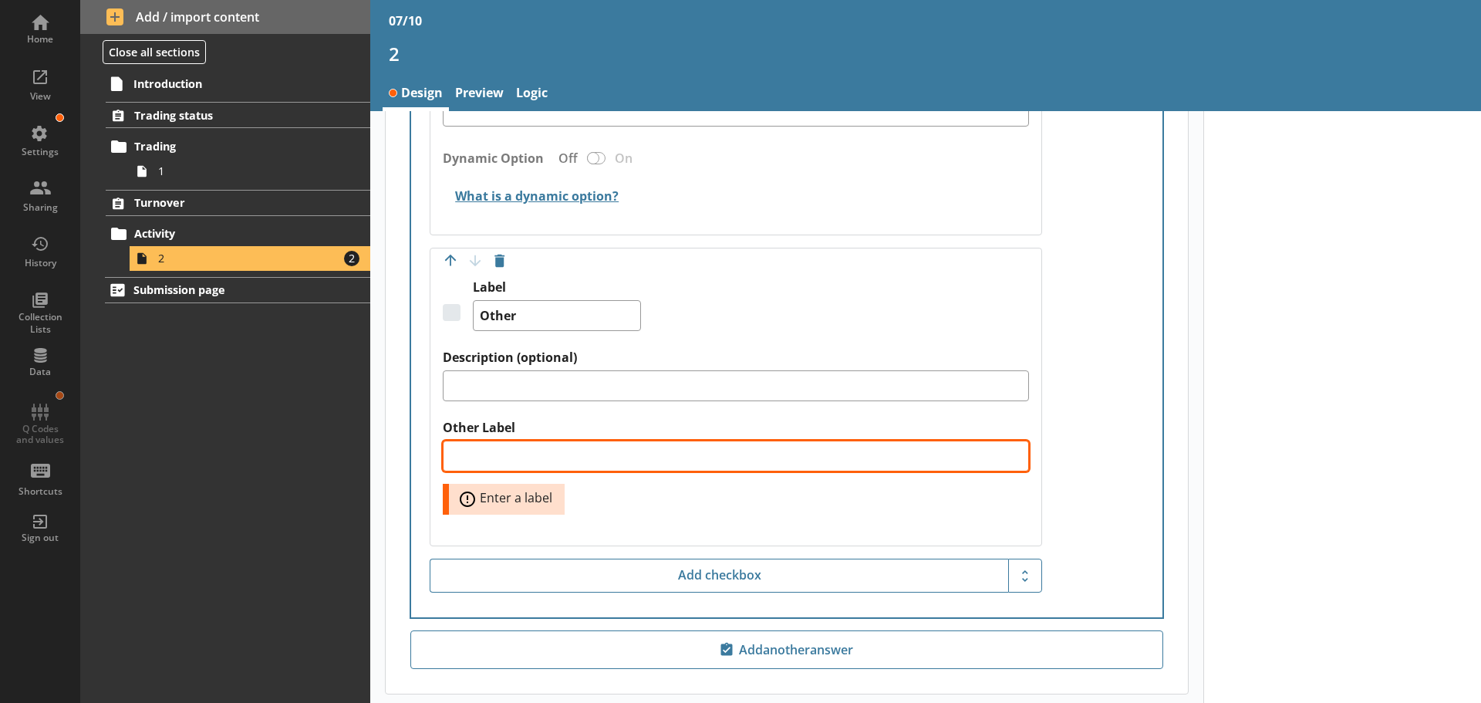
click at [501, 456] on textarea "Other Label" at bounding box center [736, 455] width 586 height 31
type textarea "x"
type textarea "P"
type textarea "x"
type textarea "Pl"
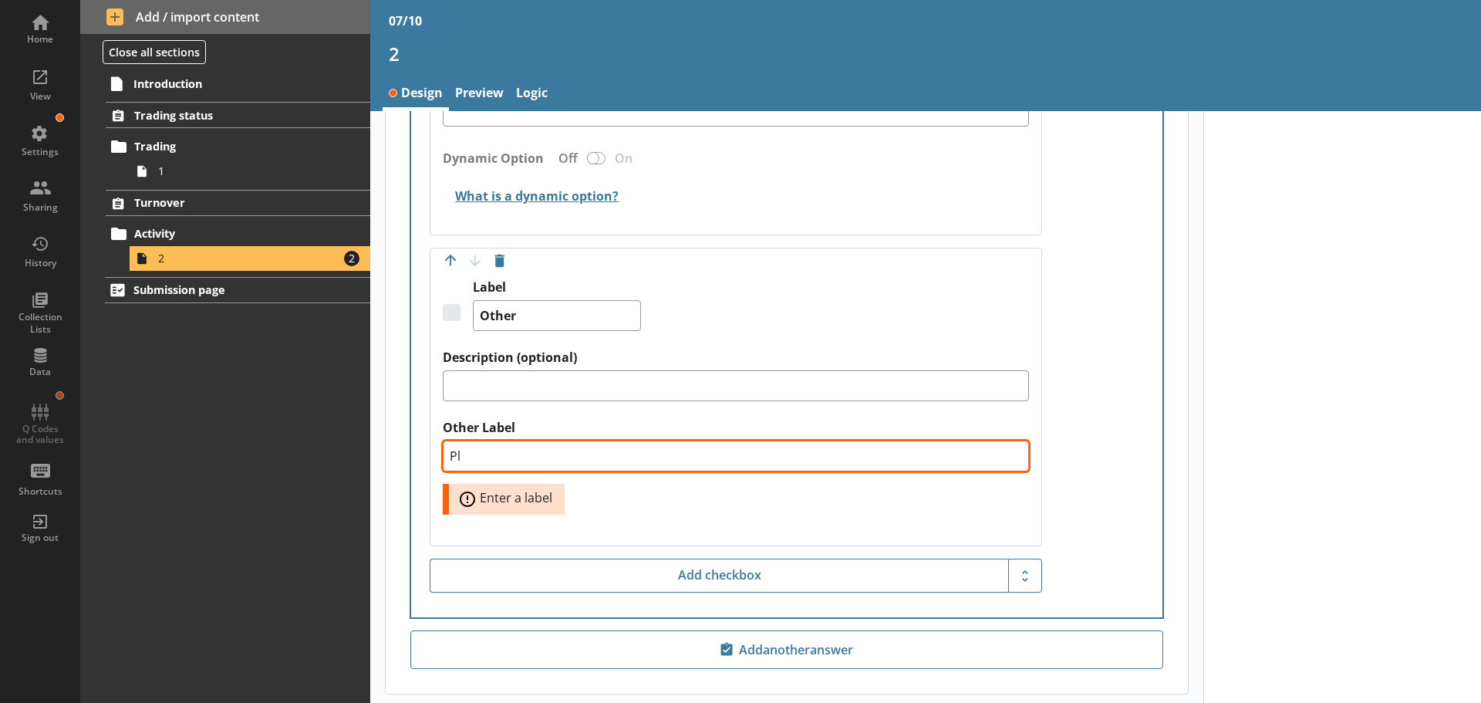
type textarea "x"
type textarea "Ple"
type textarea "x"
type textarea "Plea"
type textarea "x"
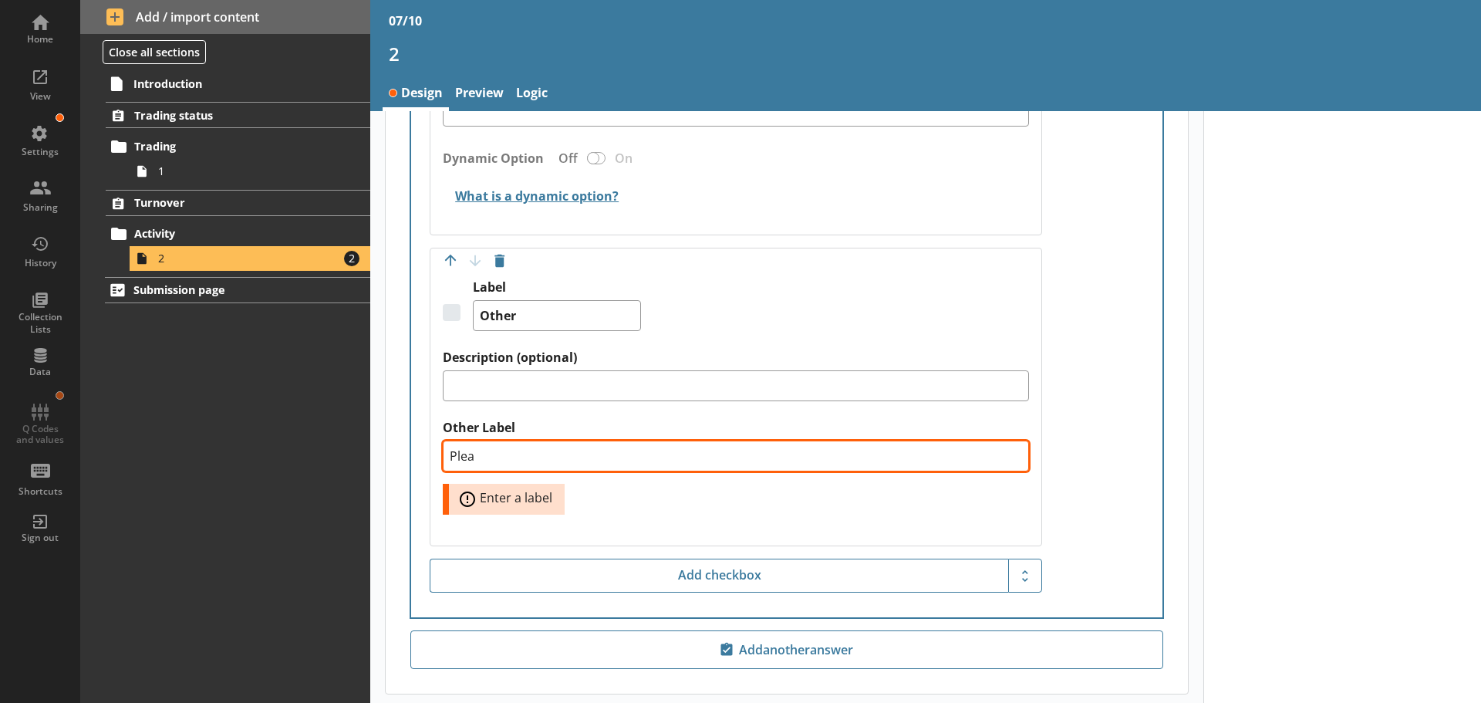
type textarea "Pleas"
type textarea "x"
type textarea "Please"
type textarea "x"
type textarea "Please"
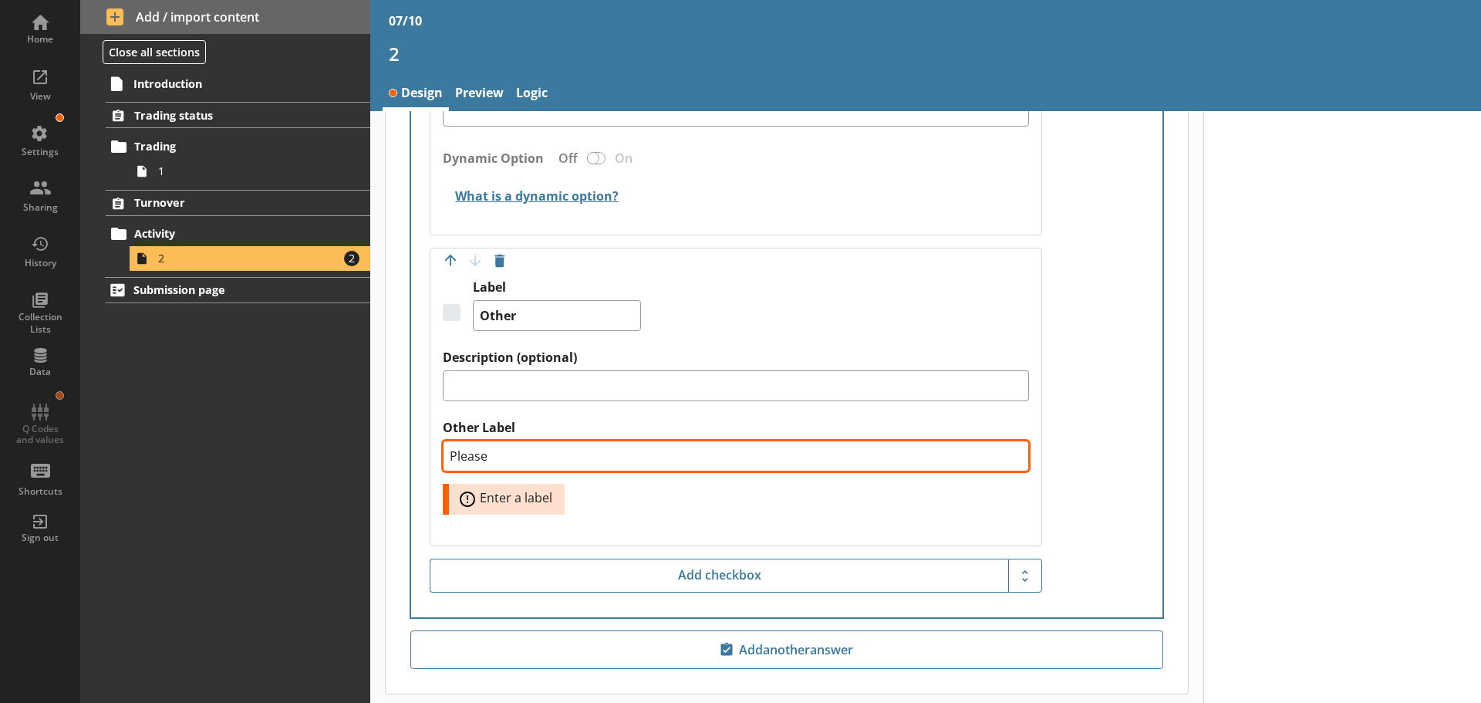
type textarea "x"
type textarea "Please d"
type textarea "x"
type textarea "Please de"
type textarea "x"
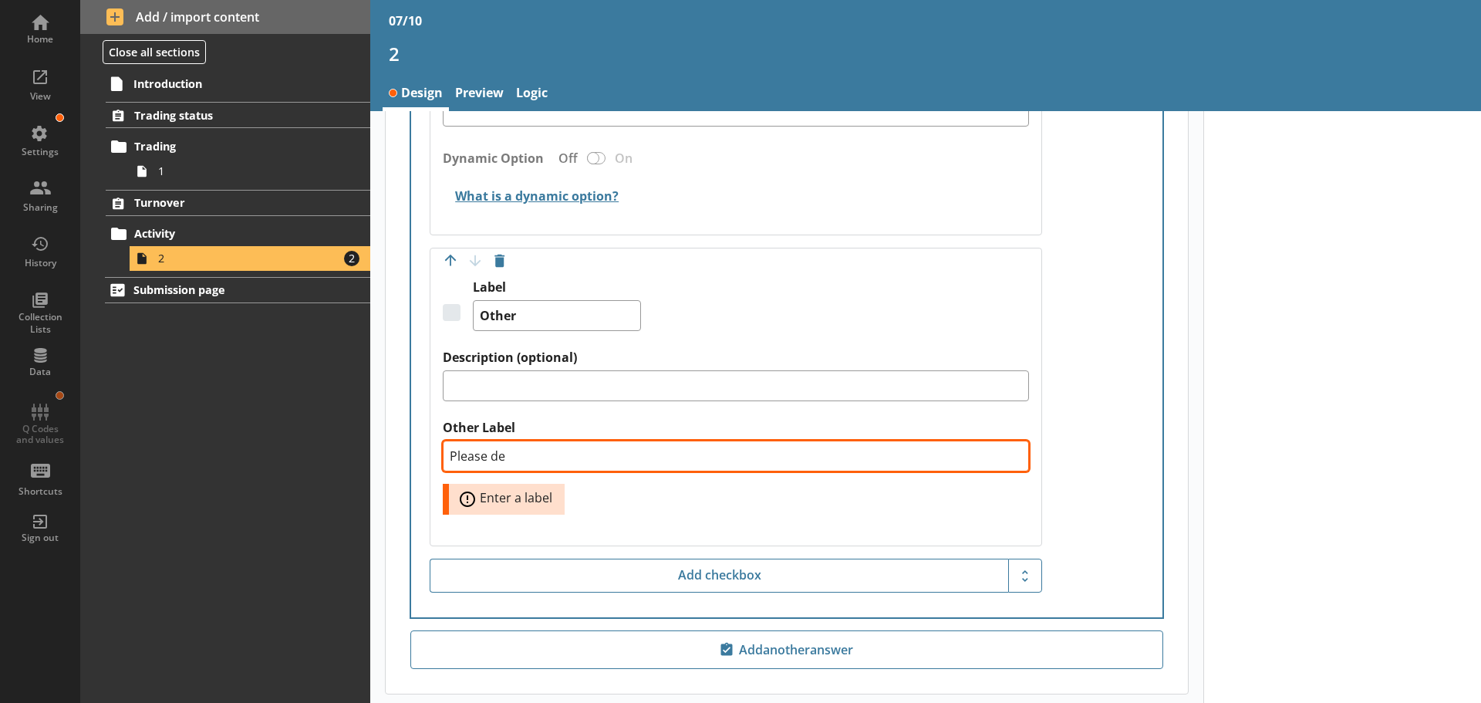
type textarea "Please des"
type textarea "x"
type textarea "Please desc"
type textarea "x"
type textarea "Please descr"
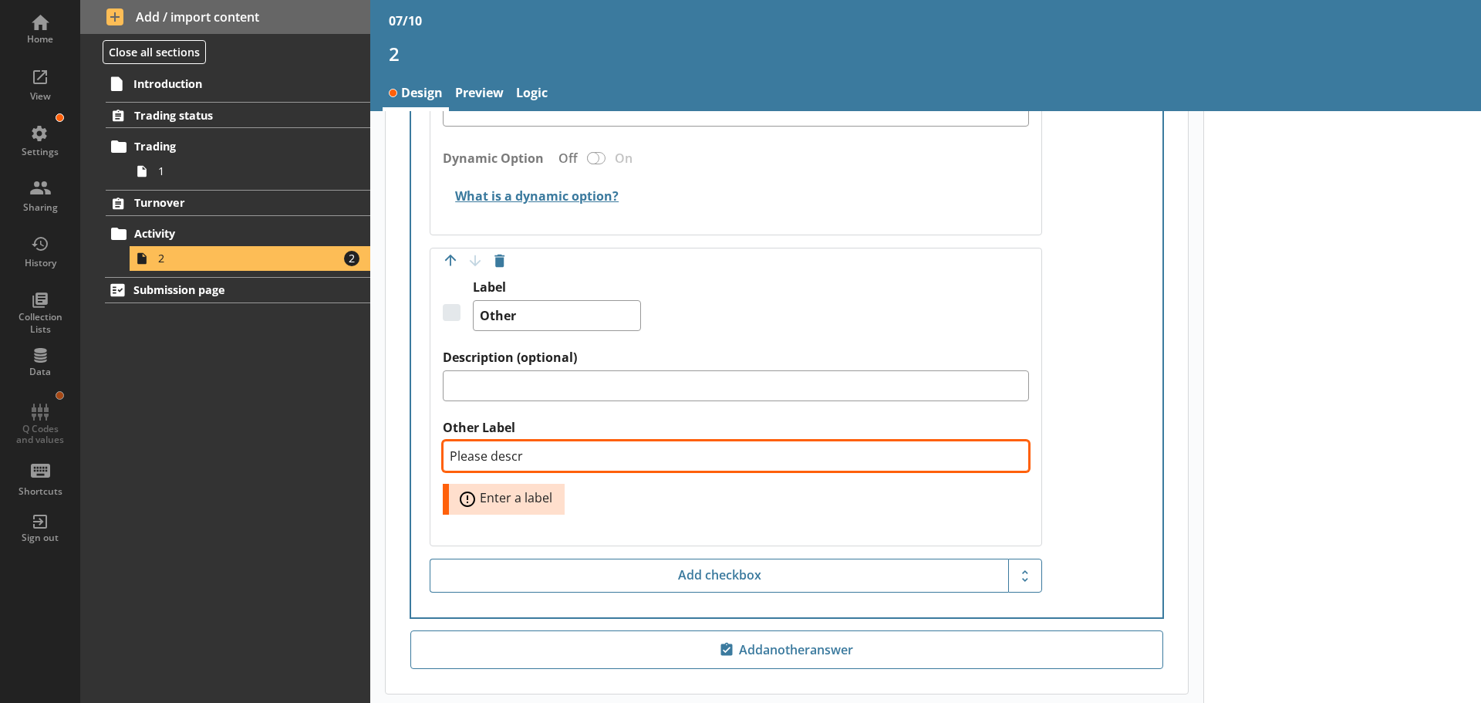
type textarea "x"
type textarea "Please descri"
type textarea "x"
type textarea "Please describ"
type textarea "x"
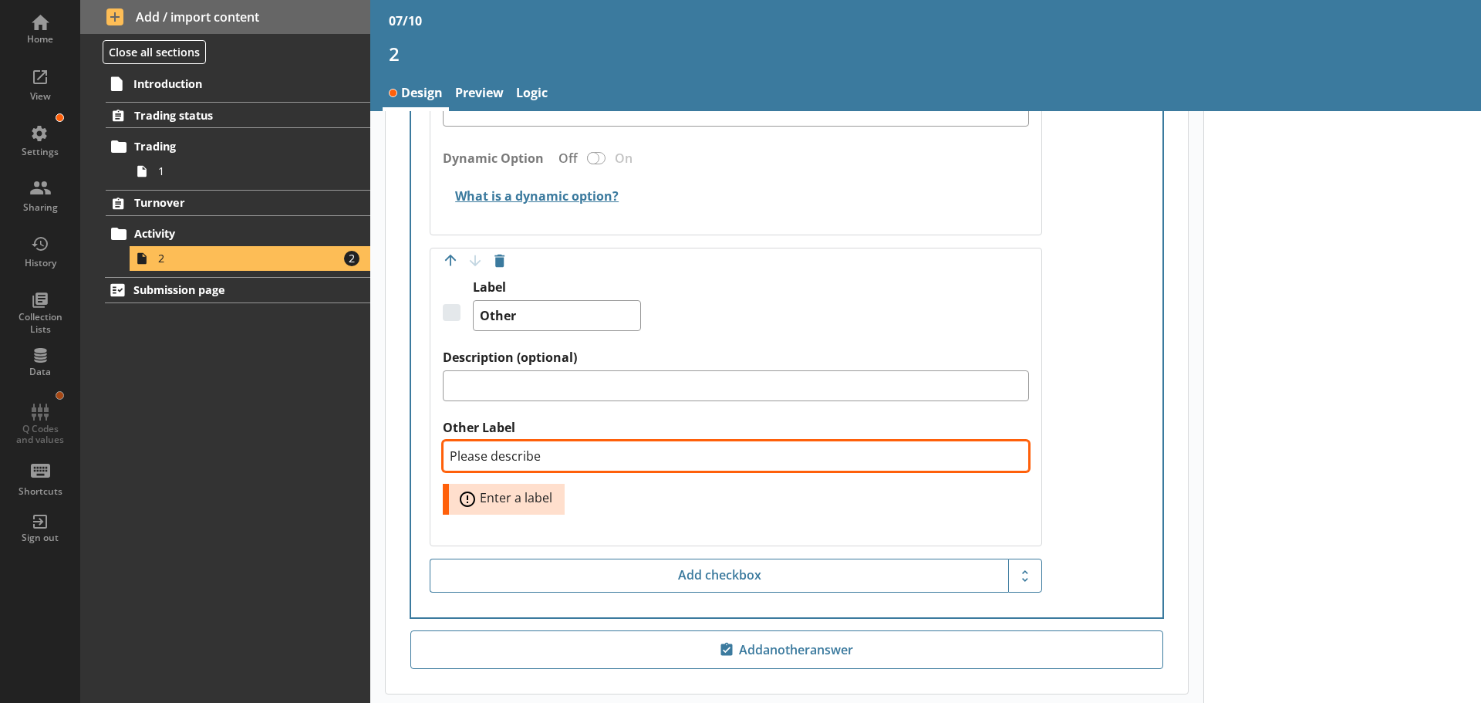
type textarea "Please describe"
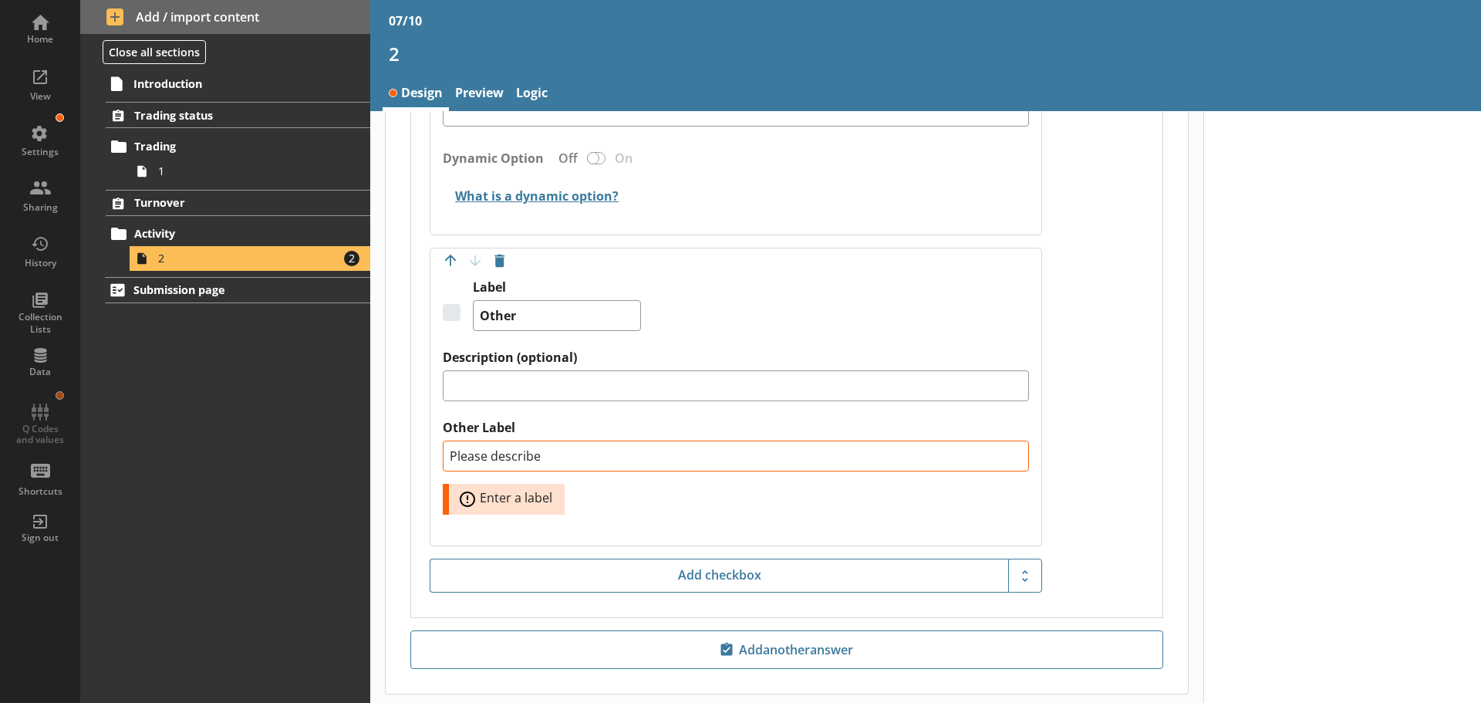
click at [656, 438] on div "Other Label Please describe Error: Enter a label" at bounding box center [736, 467] width 586 height 95
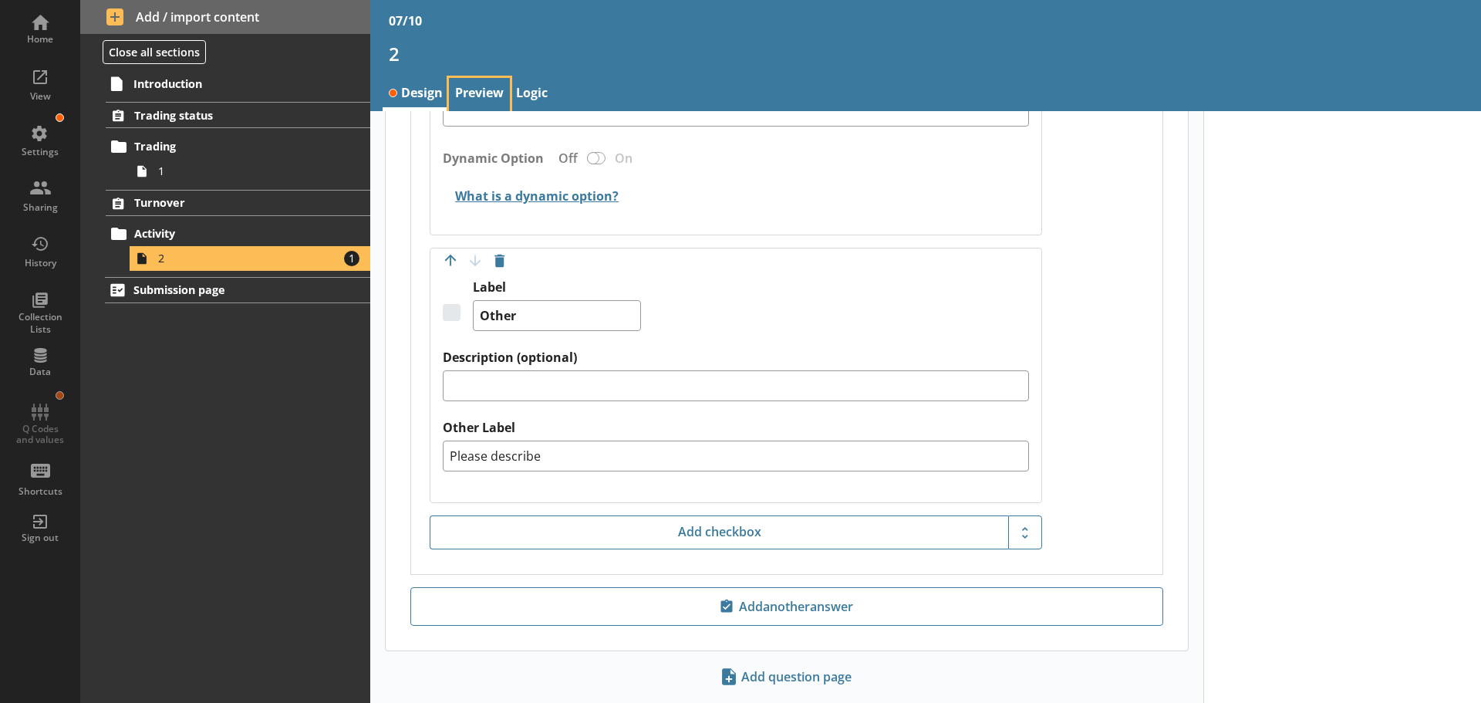
click at [480, 84] on link "Preview" at bounding box center [479, 94] width 61 height 33
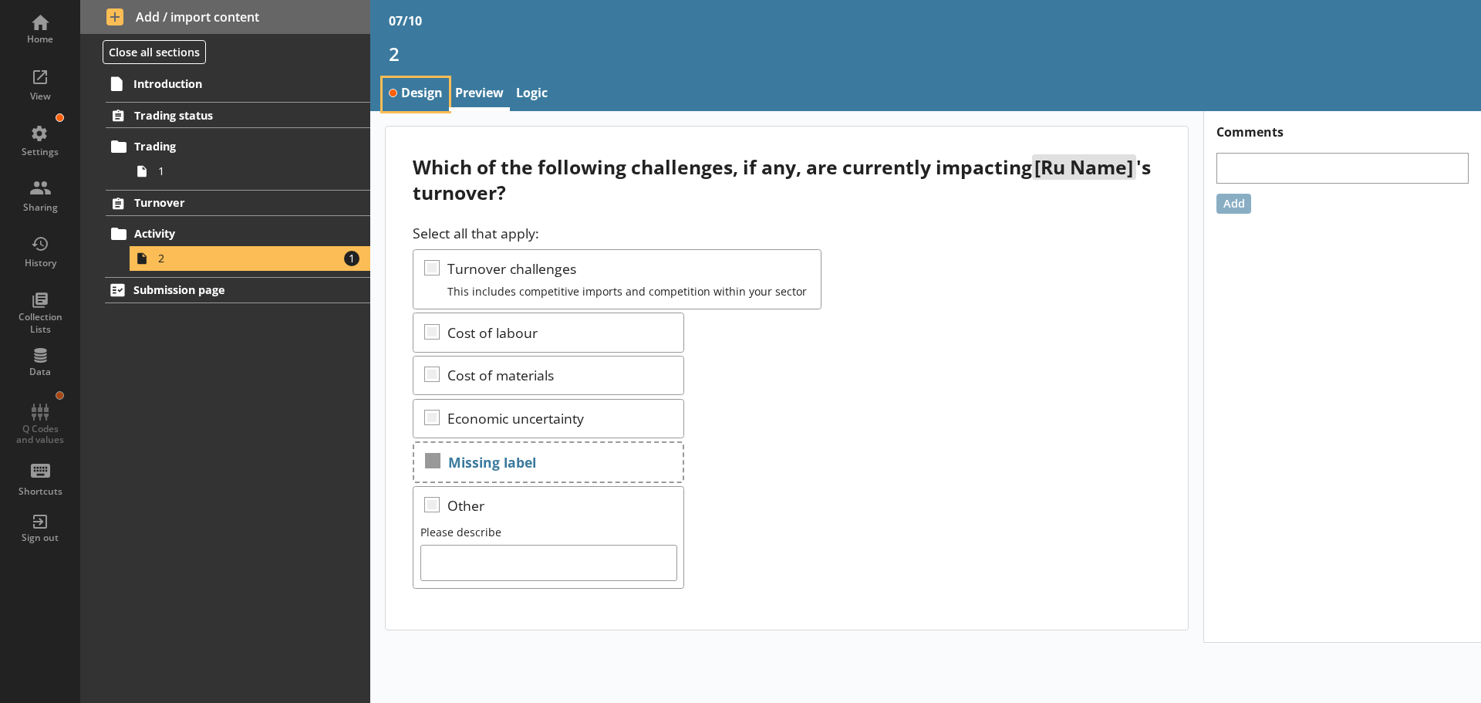
click at [423, 93] on link "Design" at bounding box center [416, 94] width 66 height 33
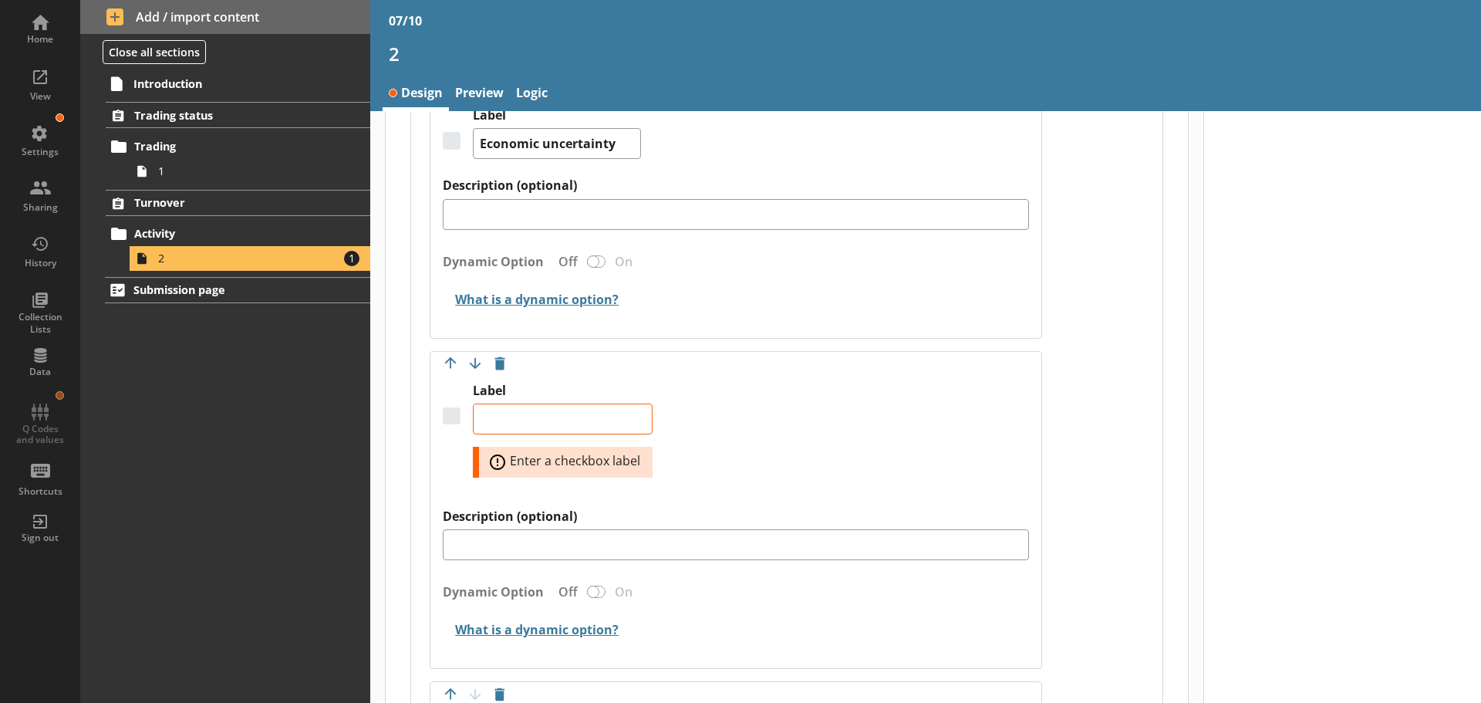
scroll to position [1465, 0]
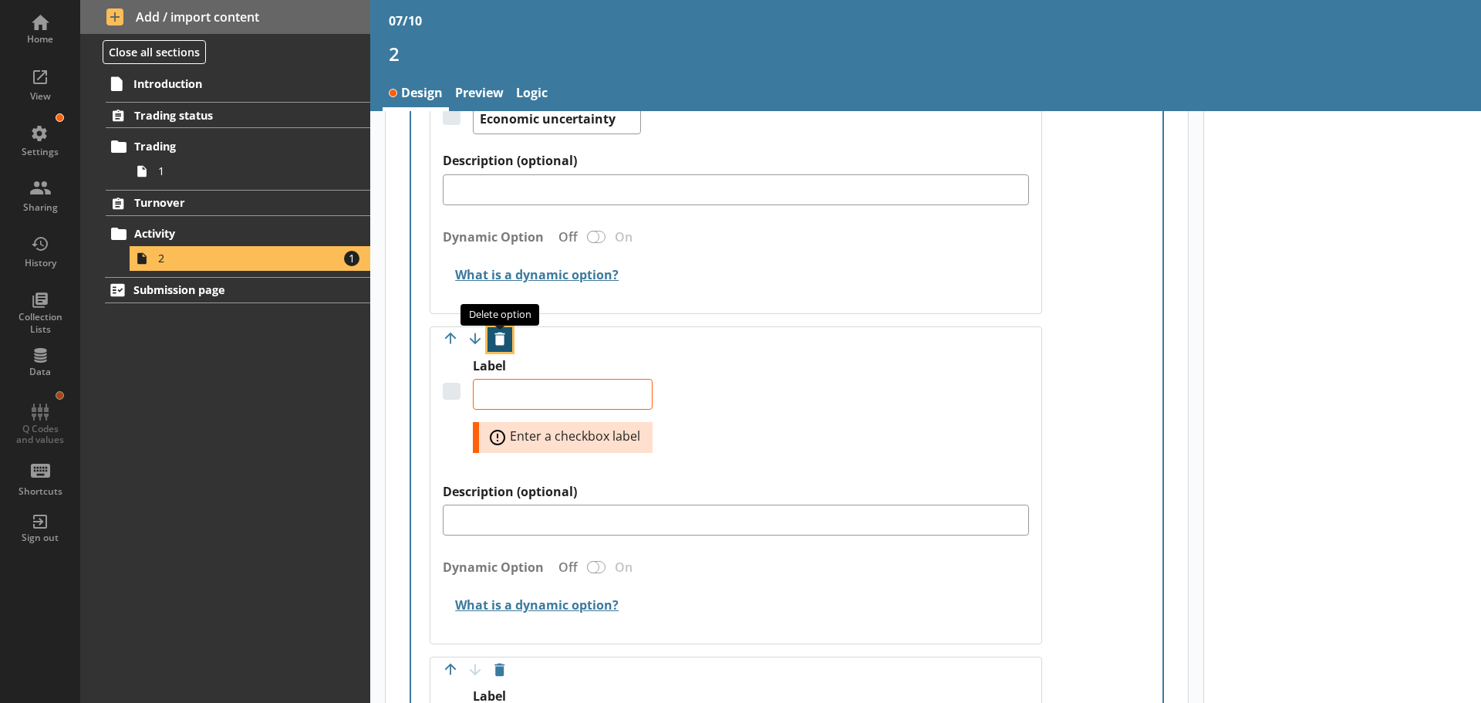
click at [502, 336] on button "Delete option" at bounding box center [499, 339] width 25 height 25
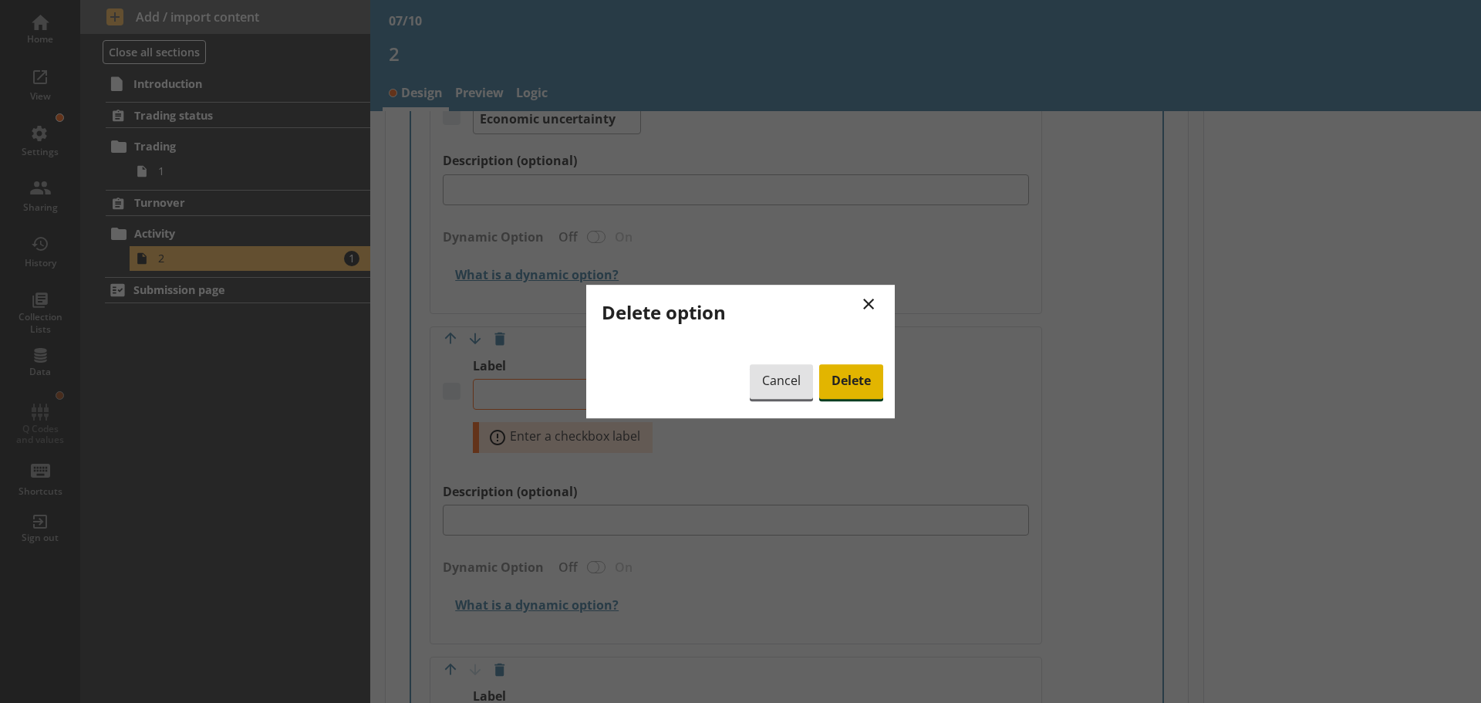
click at [846, 386] on span "Delete" at bounding box center [851, 381] width 64 height 35
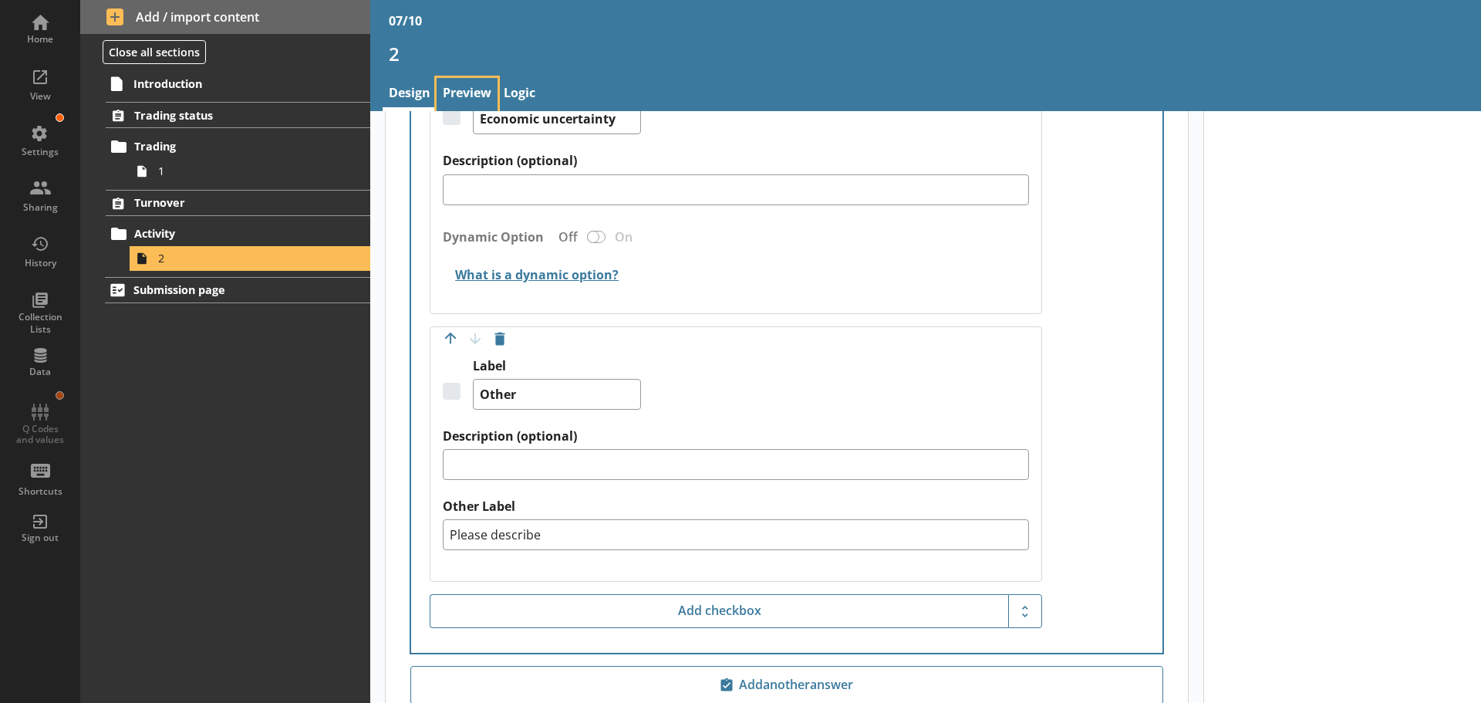
click at [477, 89] on link "Preview" at bounding box center [467, 94] width 61 height 33
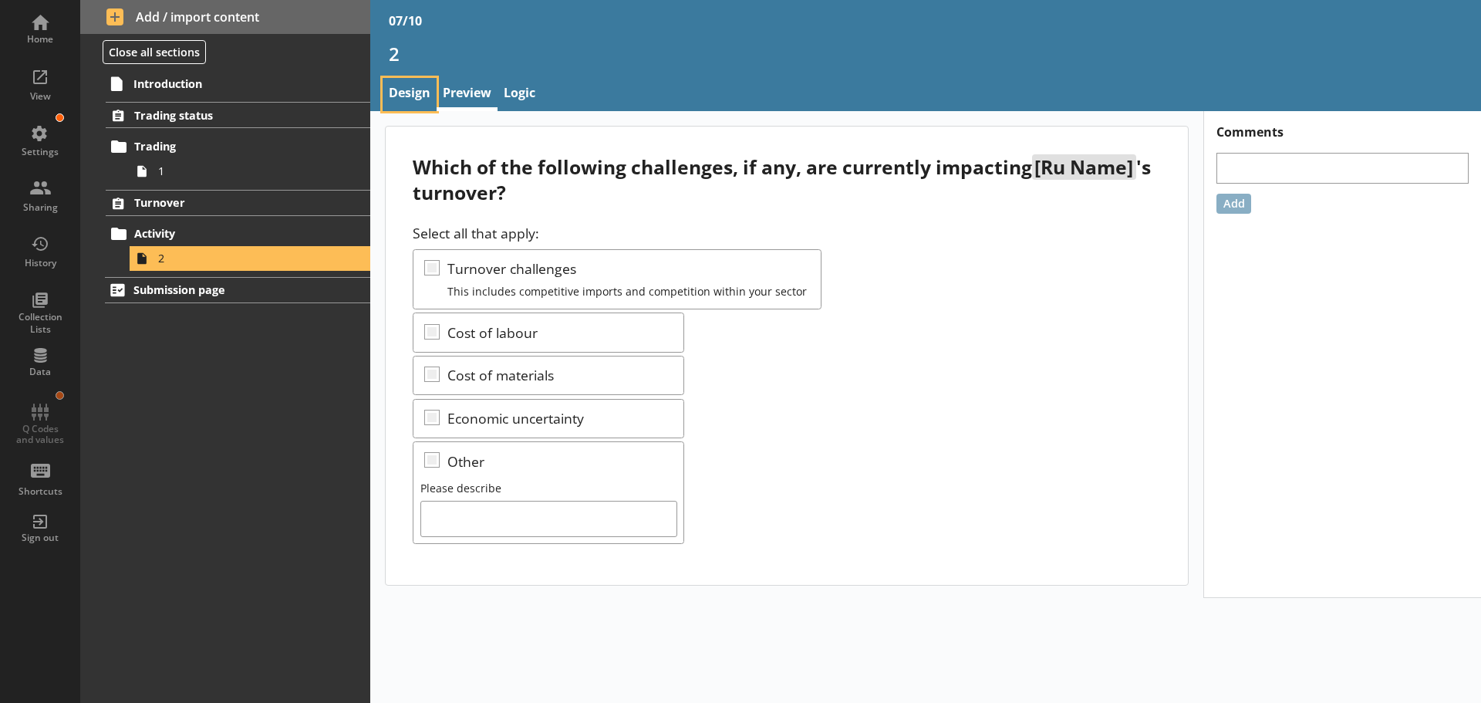
click at [416, 98] on link "Design" at bounding box center [410, 94] width 54 height 33
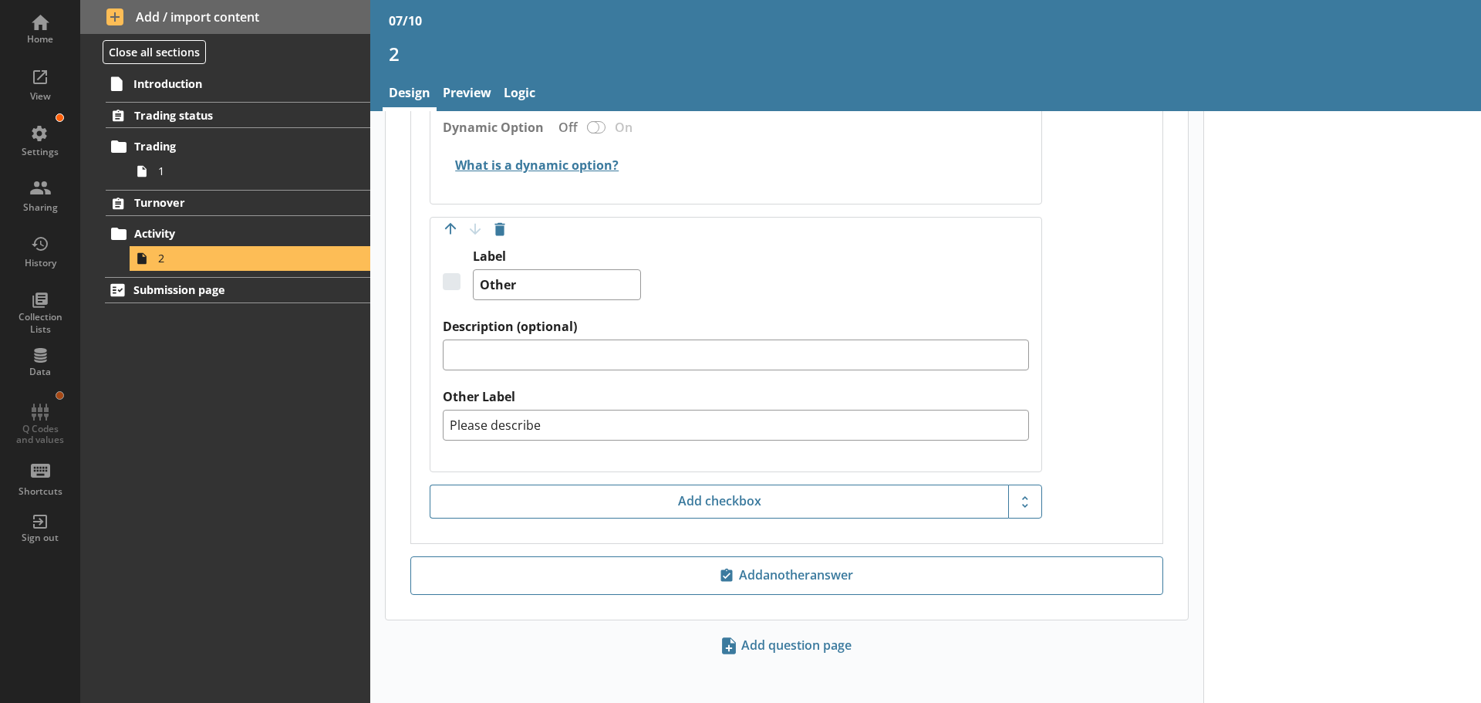
scroll to position [1580, 0]
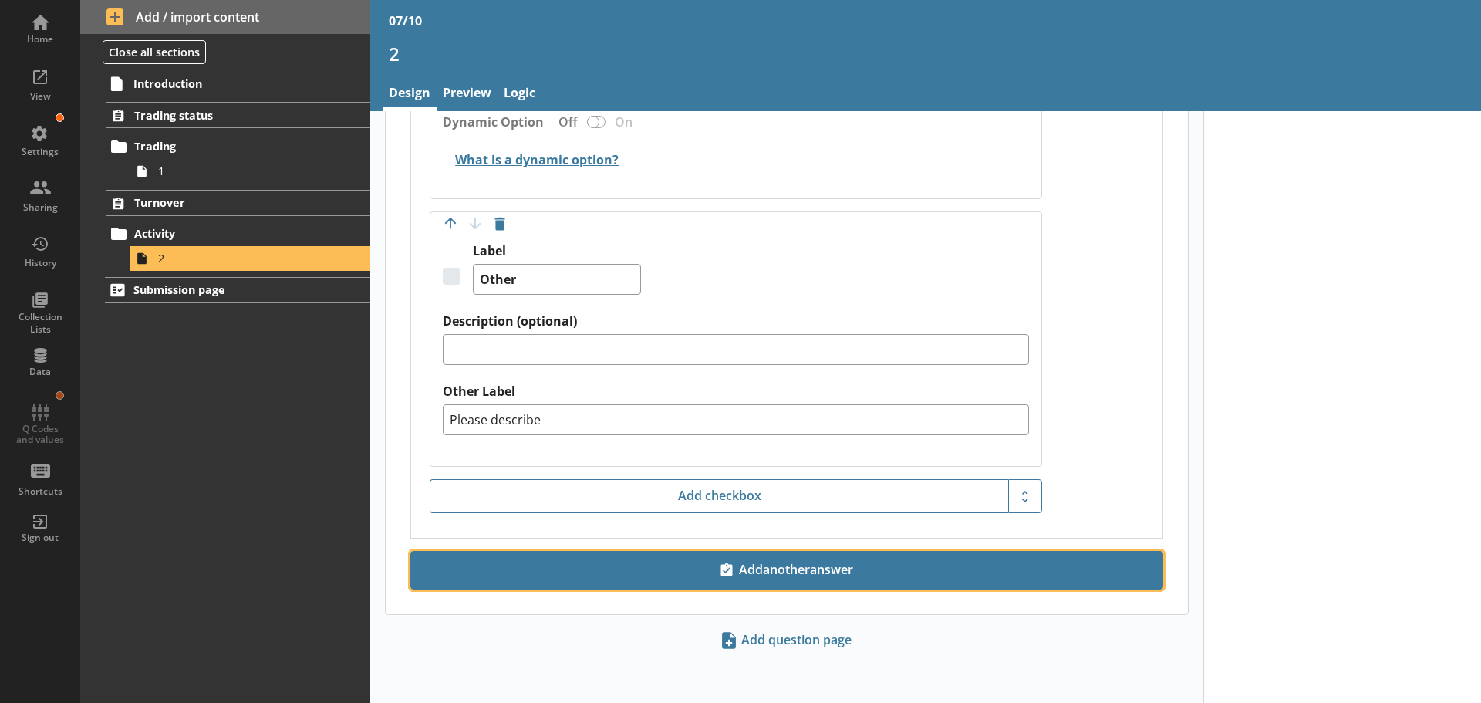
click at [798, 581] on span "Add another answer" at bounding box center [786, 570] width 739 height 25
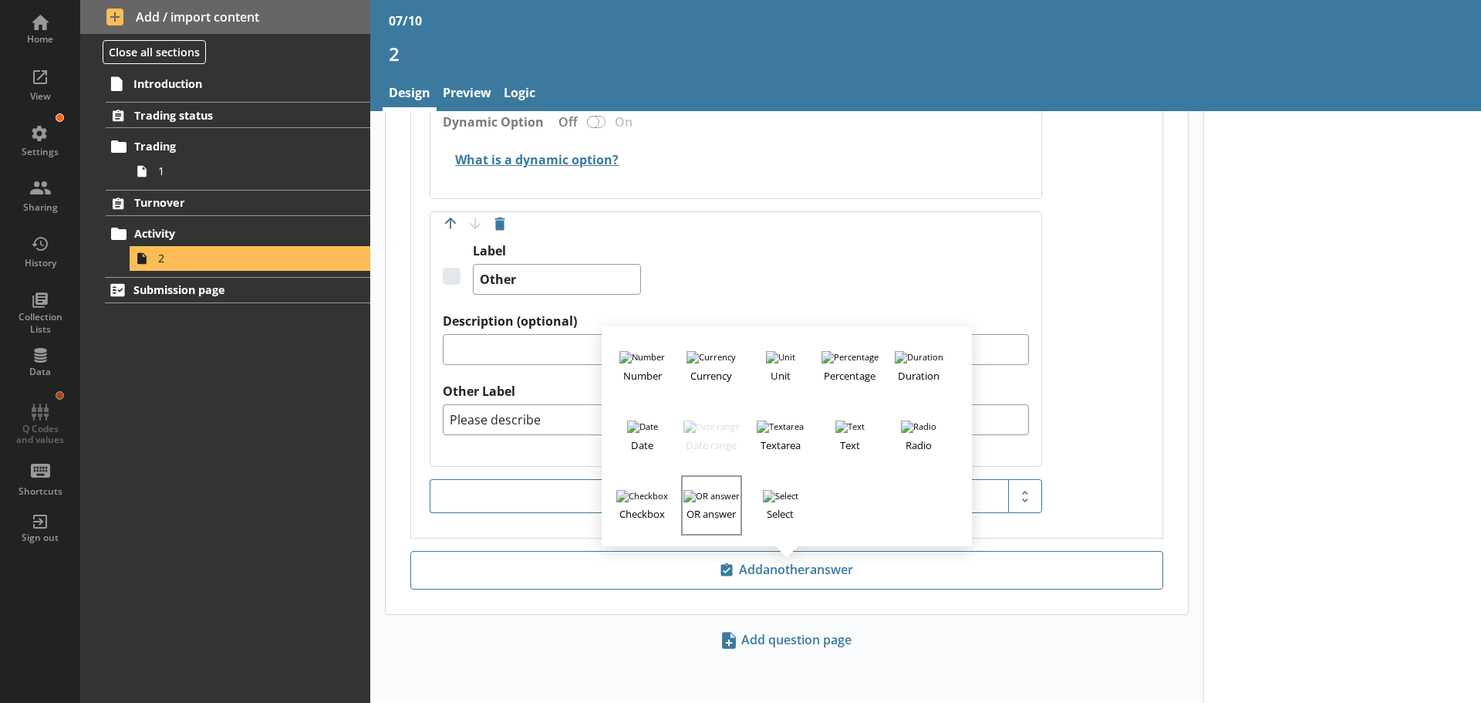
click at [703, 516] on h3 "OR answer" at bounding box center [711, 511] width 57 height 19
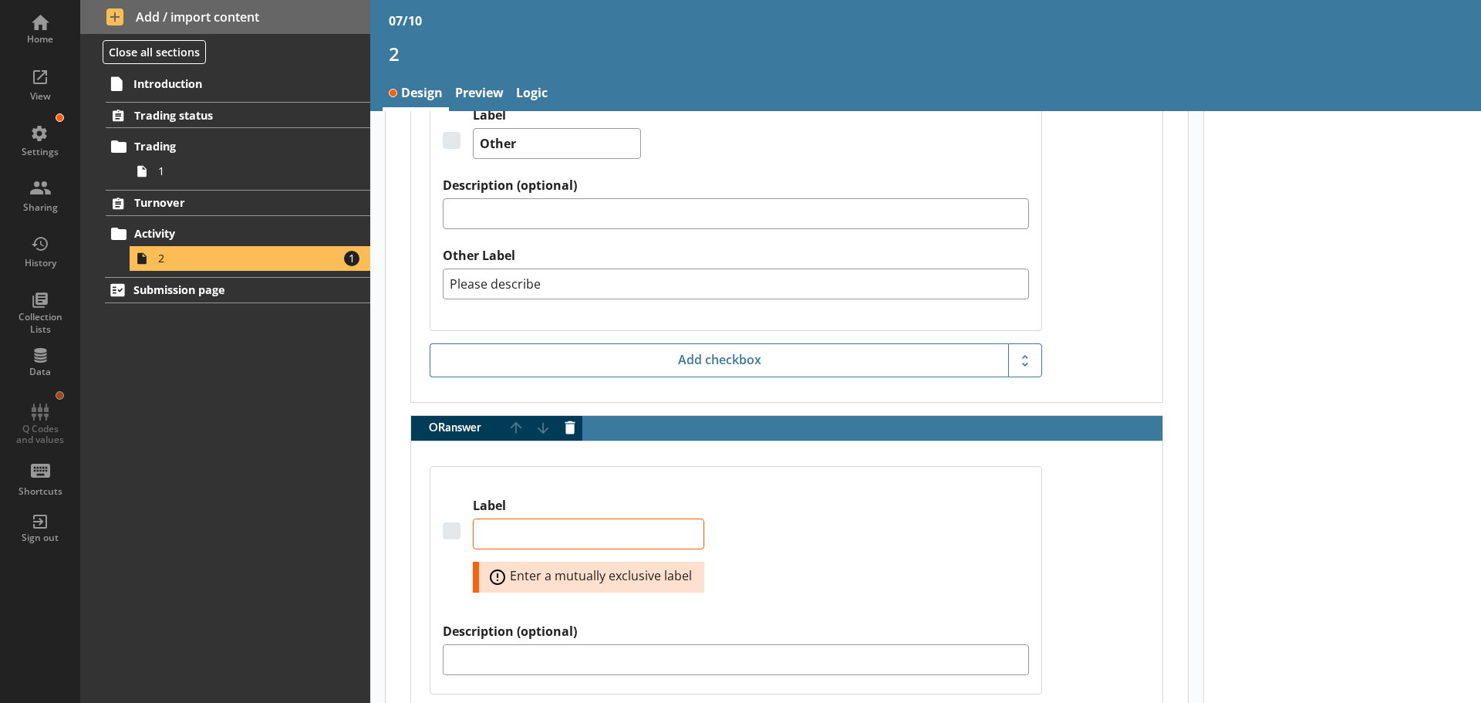
scroll to position [1943, 0]
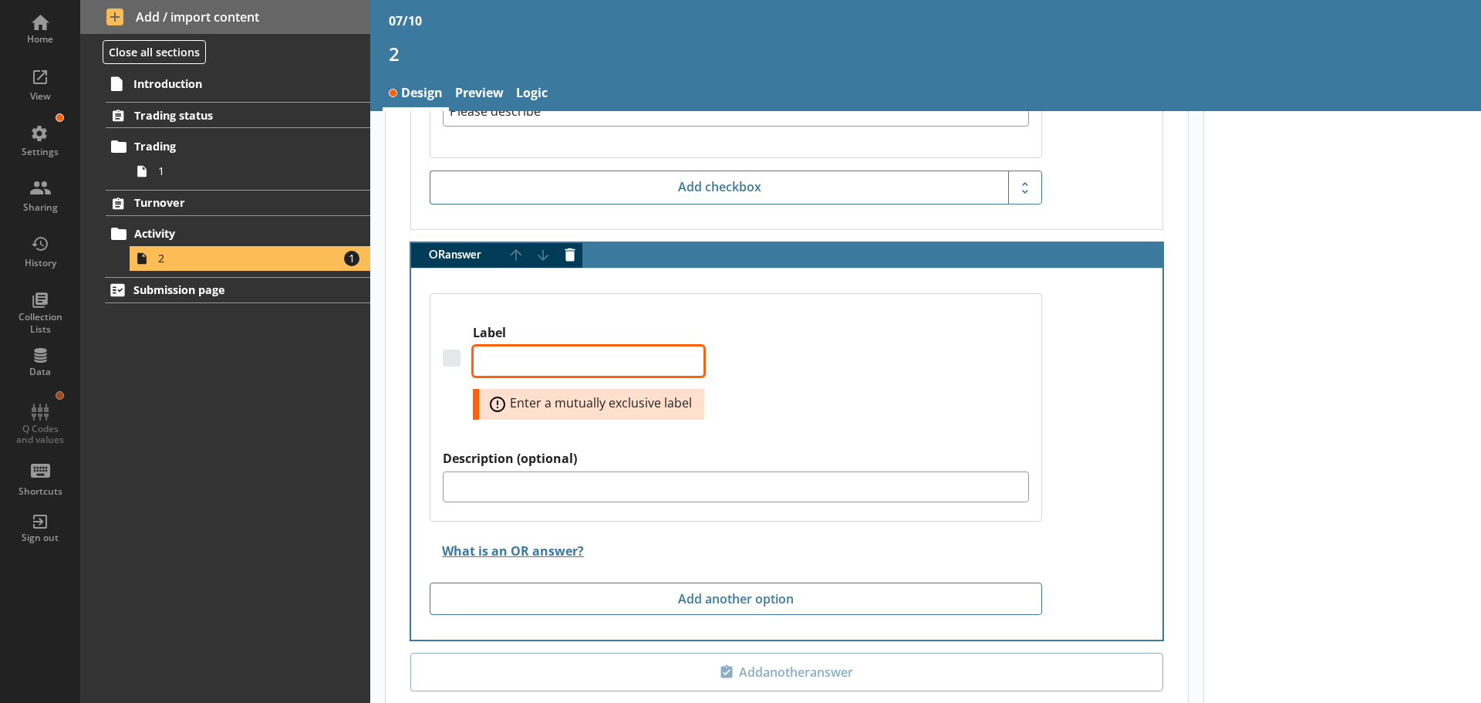
paste textarea "Not currently experiencing any challenges"
type textarea "x"
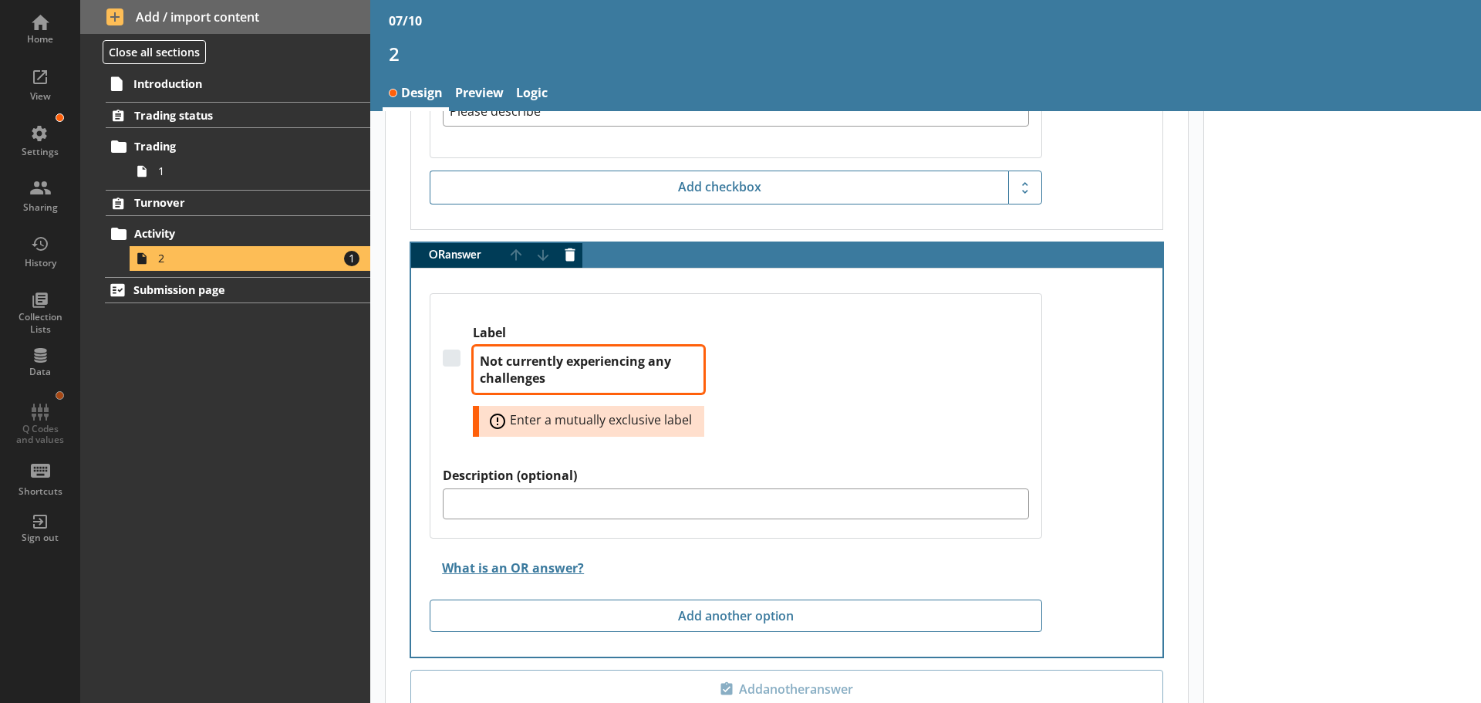
type textarea "Not currently experiencing any challenges"
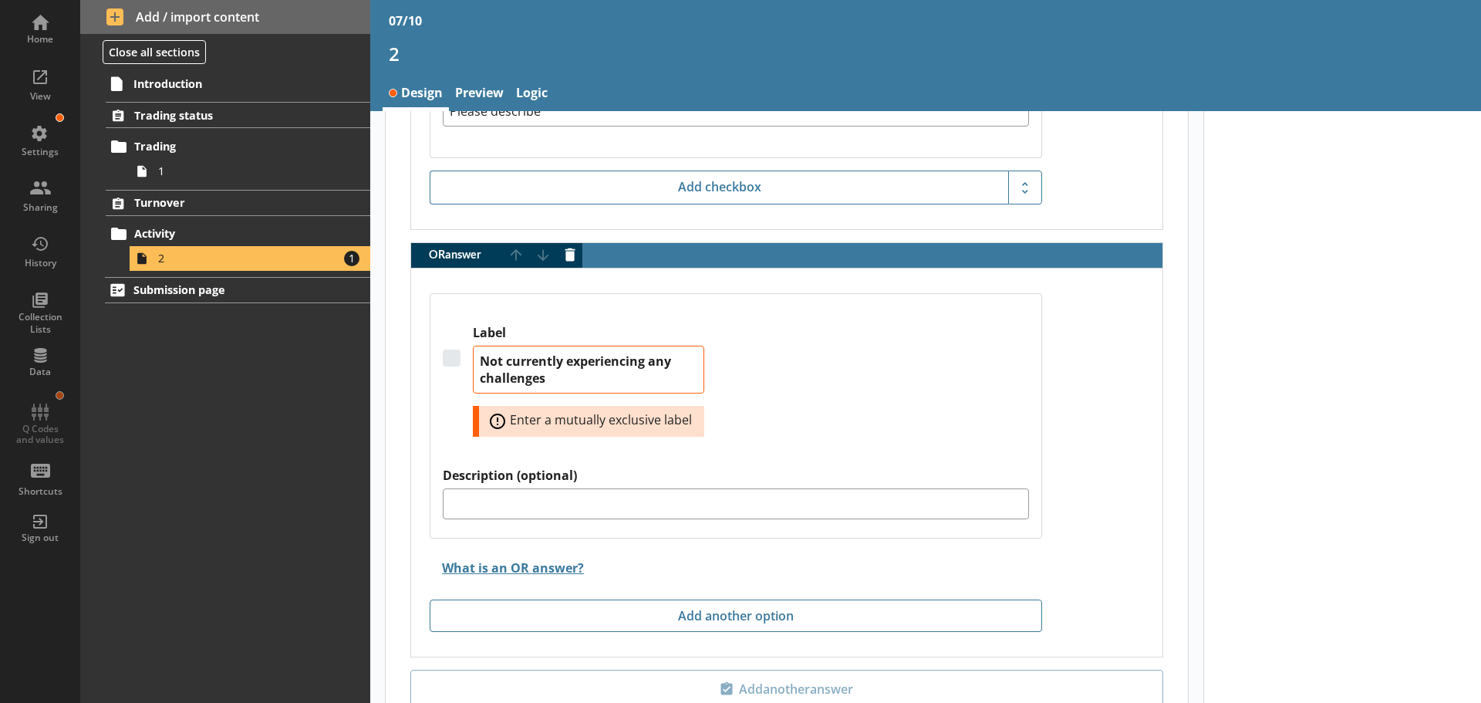
click at [784, 398] on div "Label Not currently experiencing any challenges Error: Enter a mutually exclusi…" at bounding box center [736, 396] width 586 height 143
type textarea "x"
type textarea "Not currently experiencing any challenges"
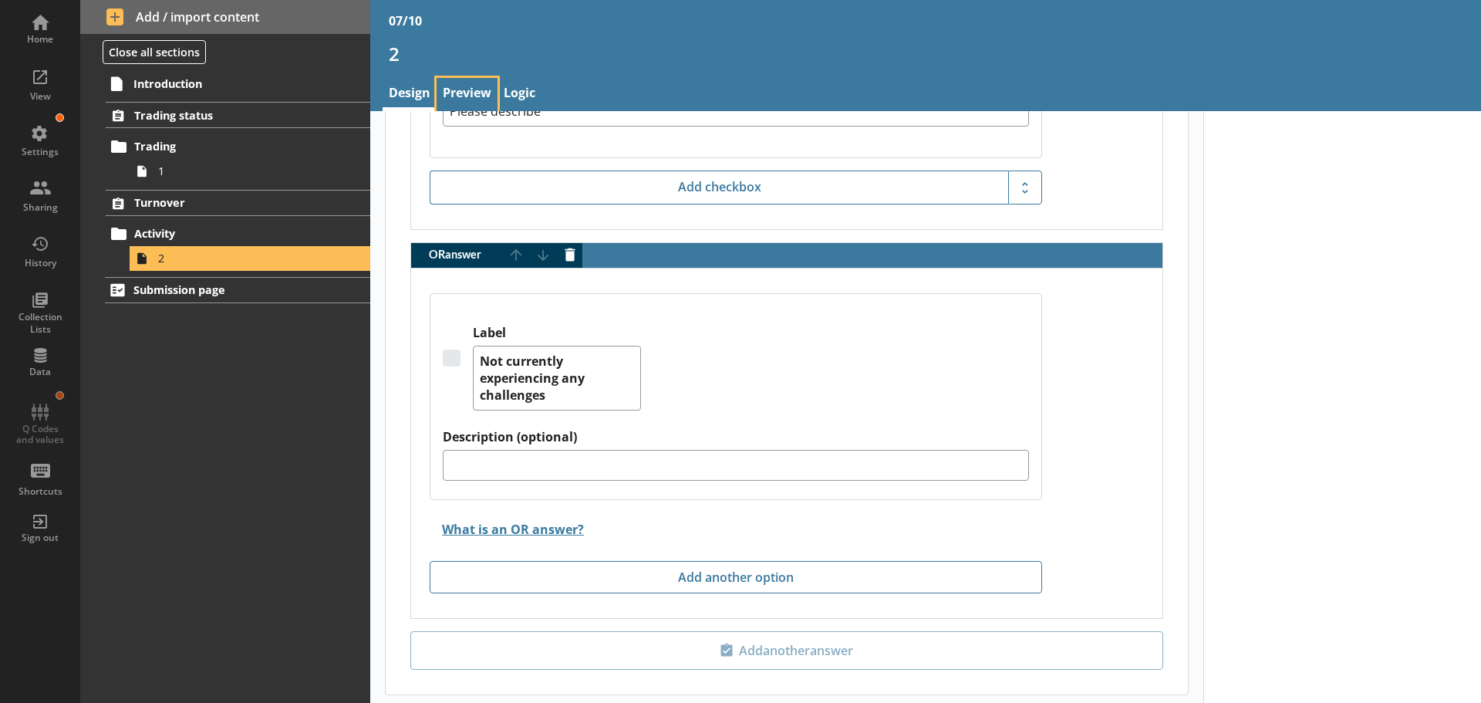
click at [469, 89] on link "Preview" at bounding box center [467, 94] width 61 height 33
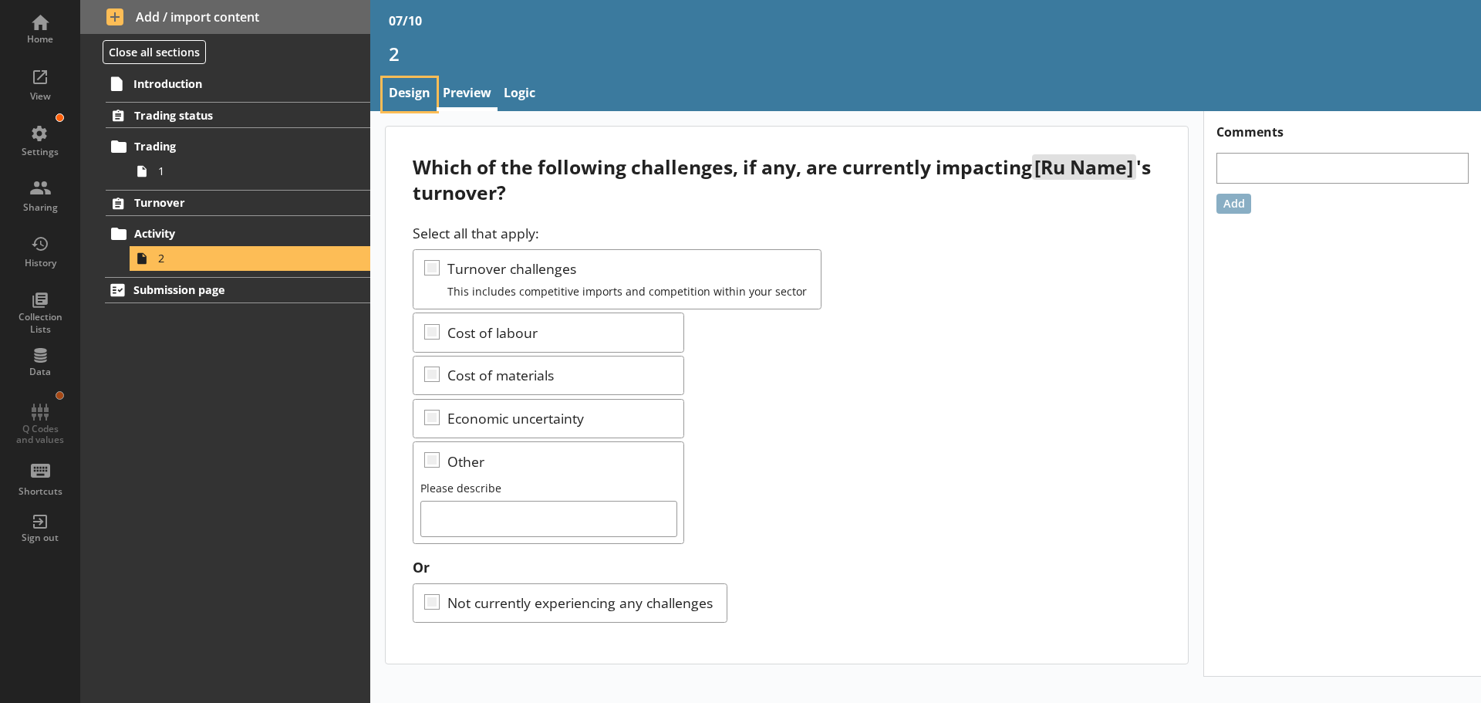
click at [425, 94] on link "Design" at bounding box center [410, 94] width 54 height 33
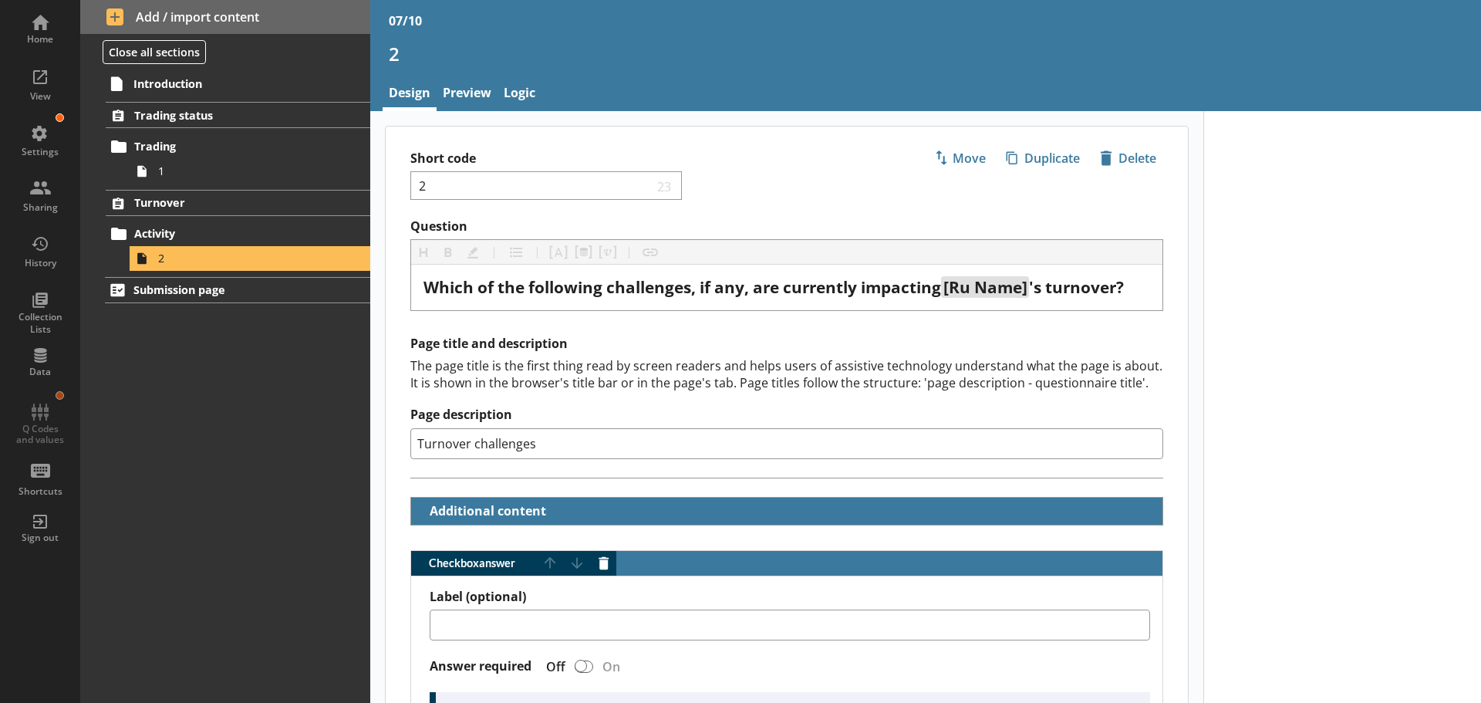
type textarea "x"
